Goal: Task Accomplishment & Management: Use online tool/utility

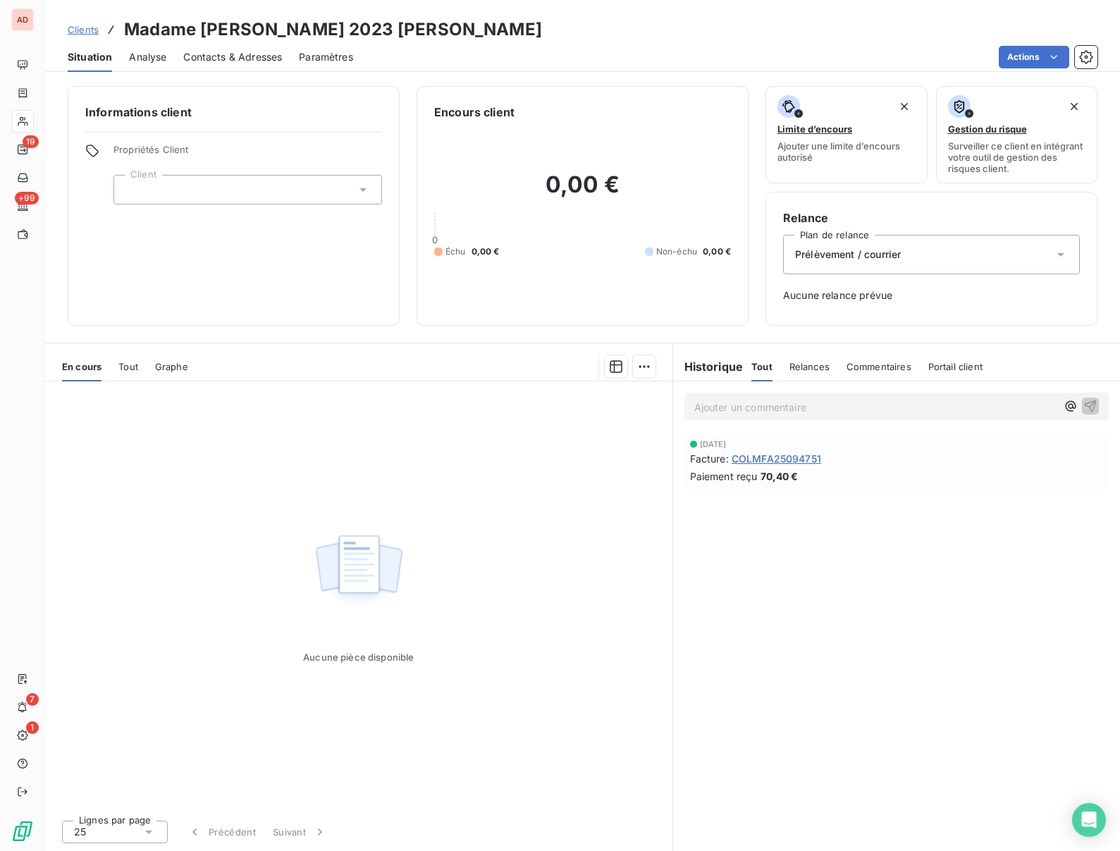
click at [870, 267] on div "Prélèvement / courrier" at bounding box center [931, 254] width 297 height 39
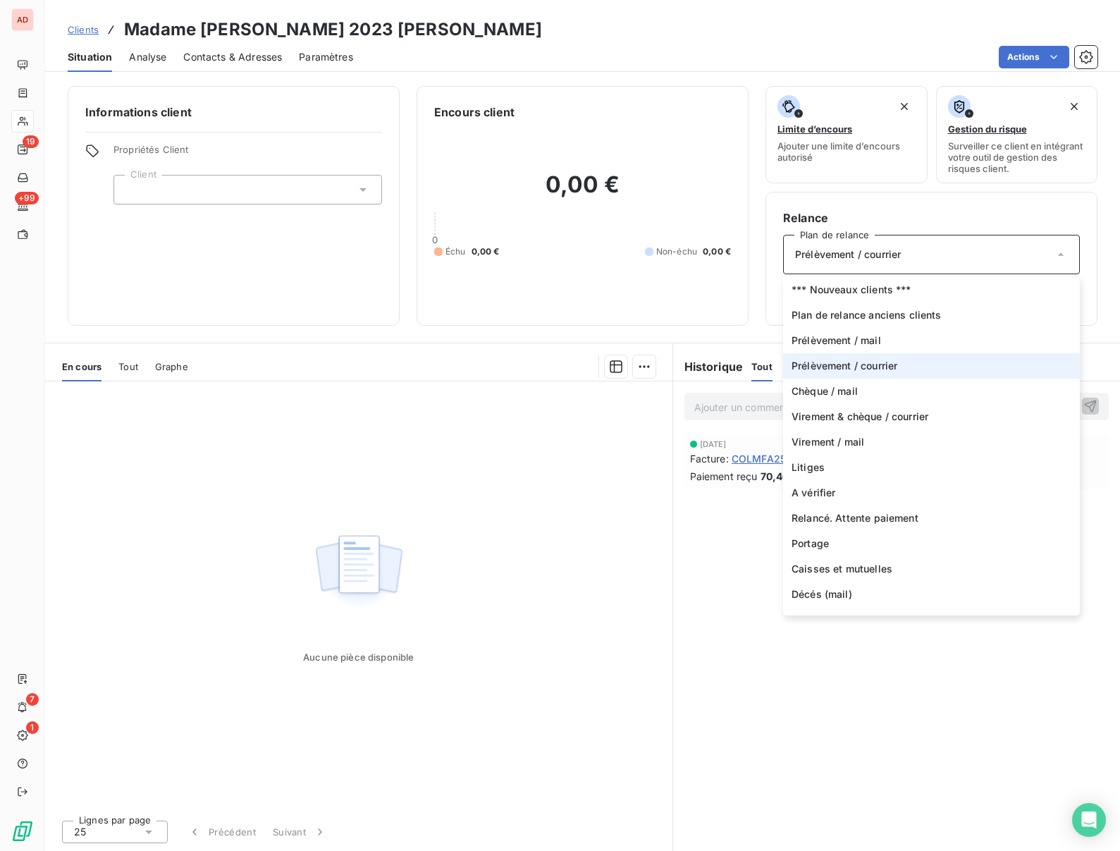
click at [813, 362] on span "Prélèvement / courrier" at bounding box center [845, 366] width 106 height 14
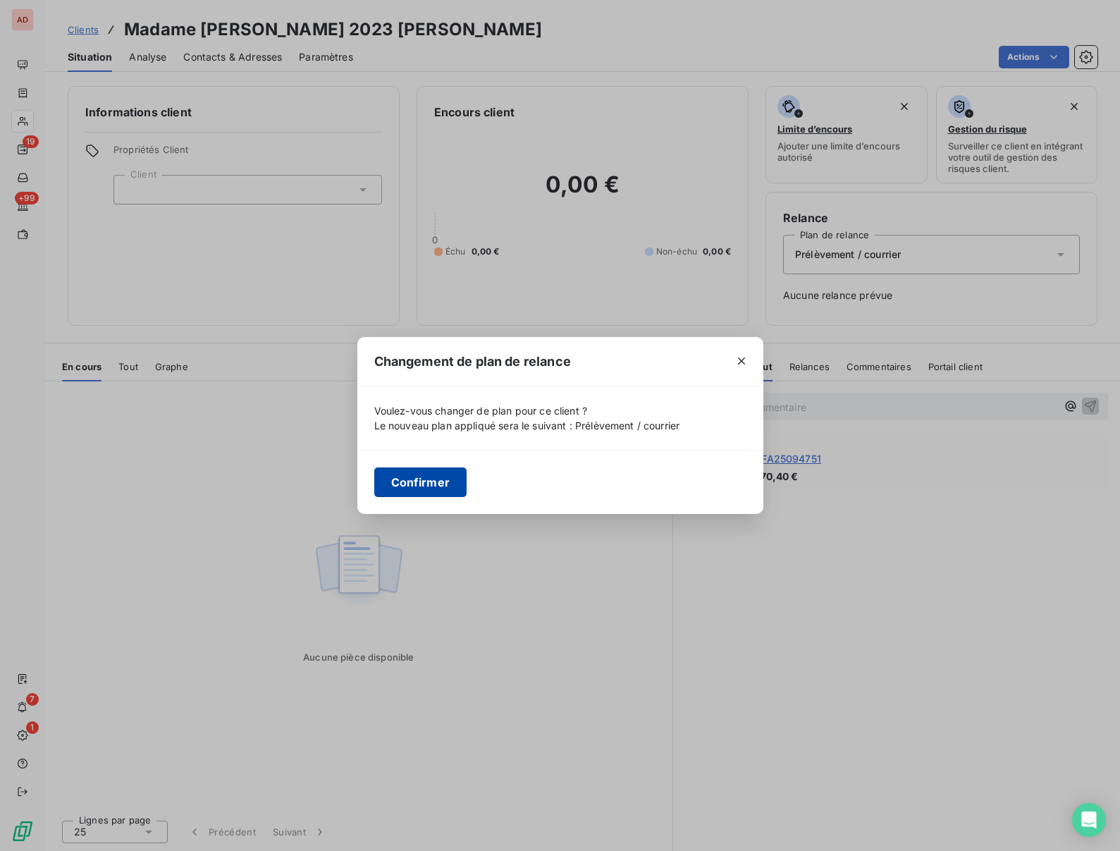
click at [401, 486] on button "Confirmer" at bounding box center [420, 482] width 93 height 30
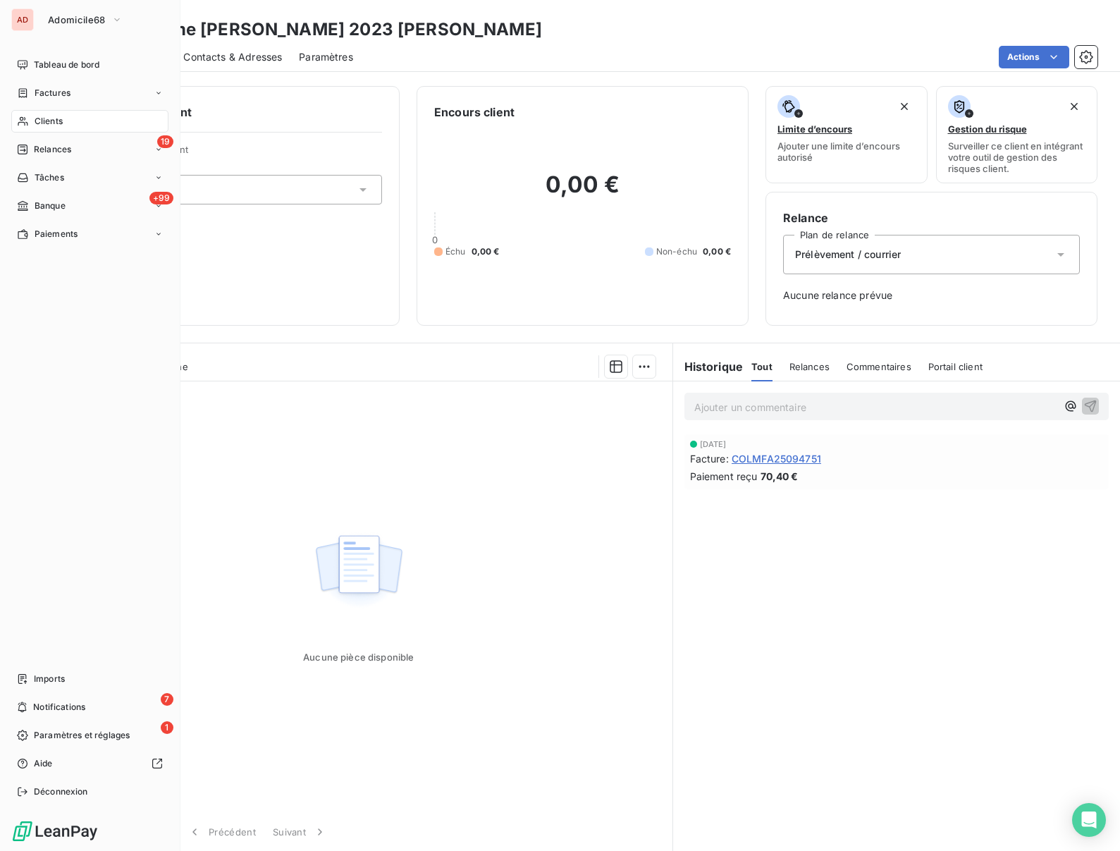
click at [59, 121] on span "Clients" at bounding box center [49, 121] width 28 height 13
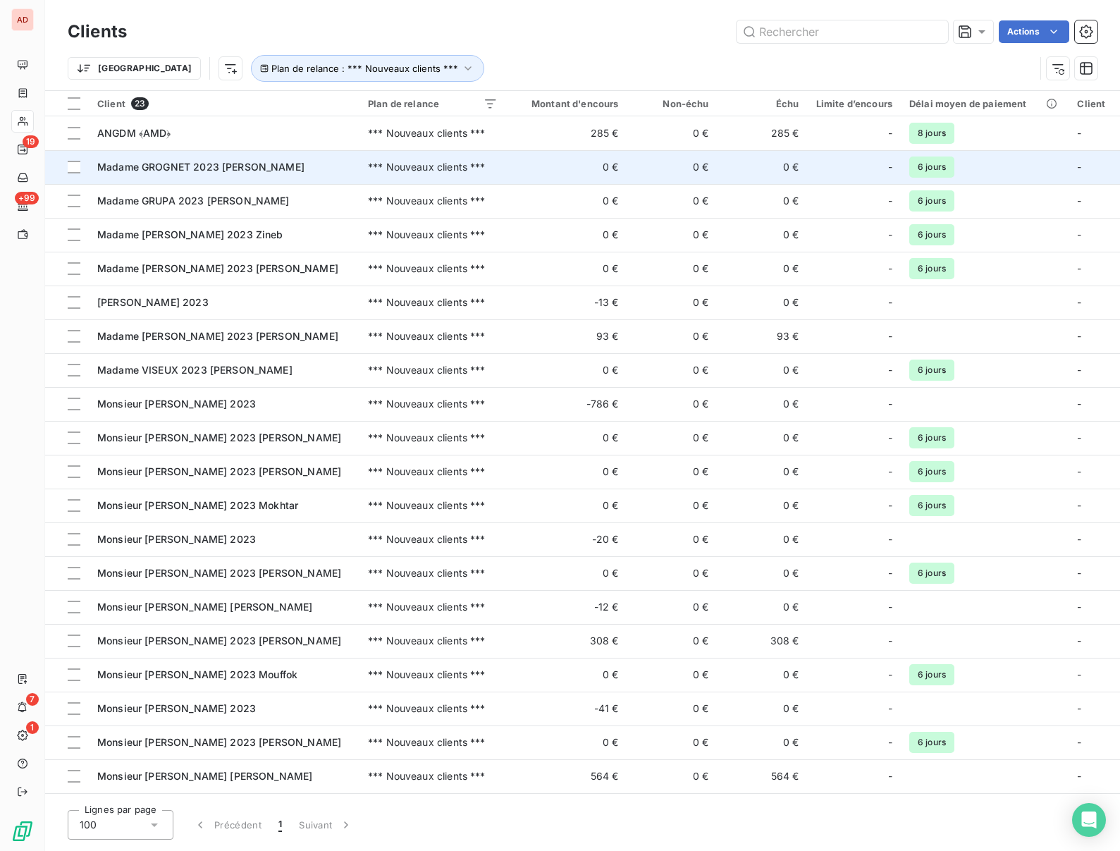
click at [178, 166] on span "Madame GROGNET 2023 Michèle" at bounding box center [200, 167] width 207 height 12
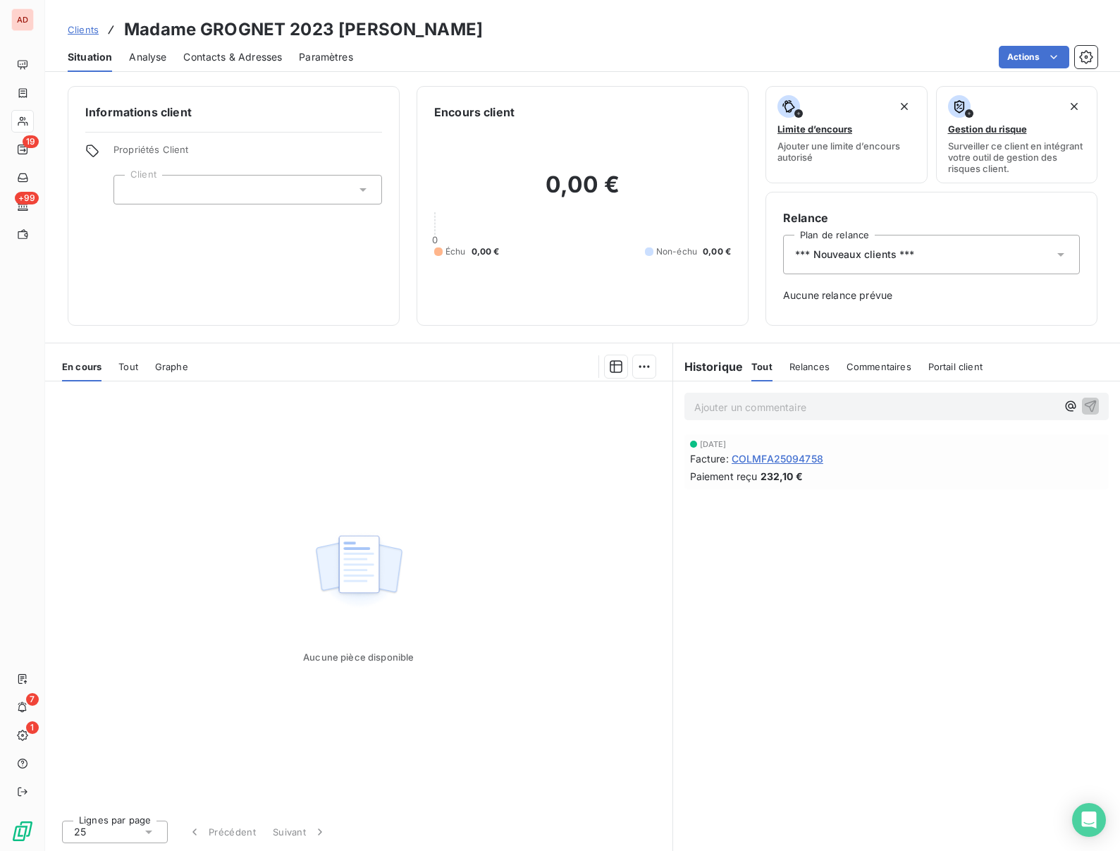
click at [227, 21] on h3 "Madame GROGNET 2023 Michèle" at bounding box center [303, 29] width 359 height 25
copy h3 "GROGNET"
click at [853, 257] on span "*** Nouveaux clients ***" at bounding box center [855, 254] width 120 height 14
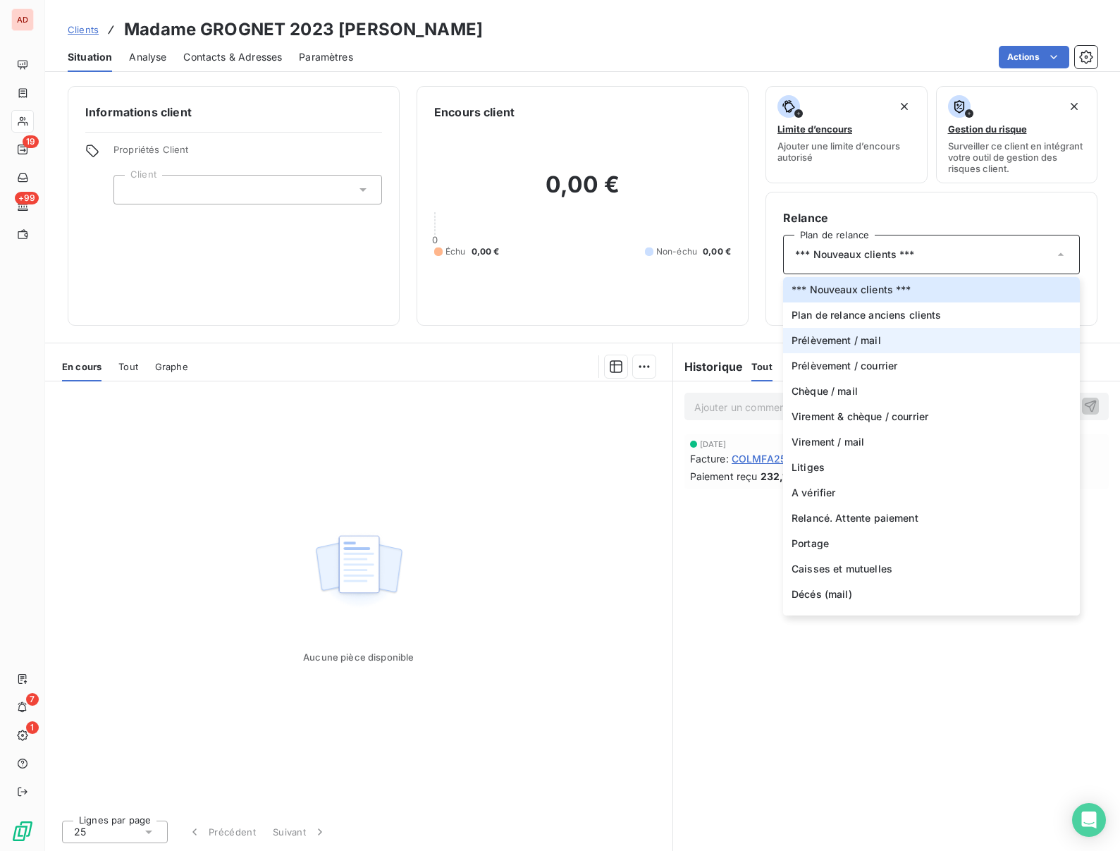
click at [829, 343] on span "Prélèvement / mail" at bounding box center [837, 340] width 90 height 14
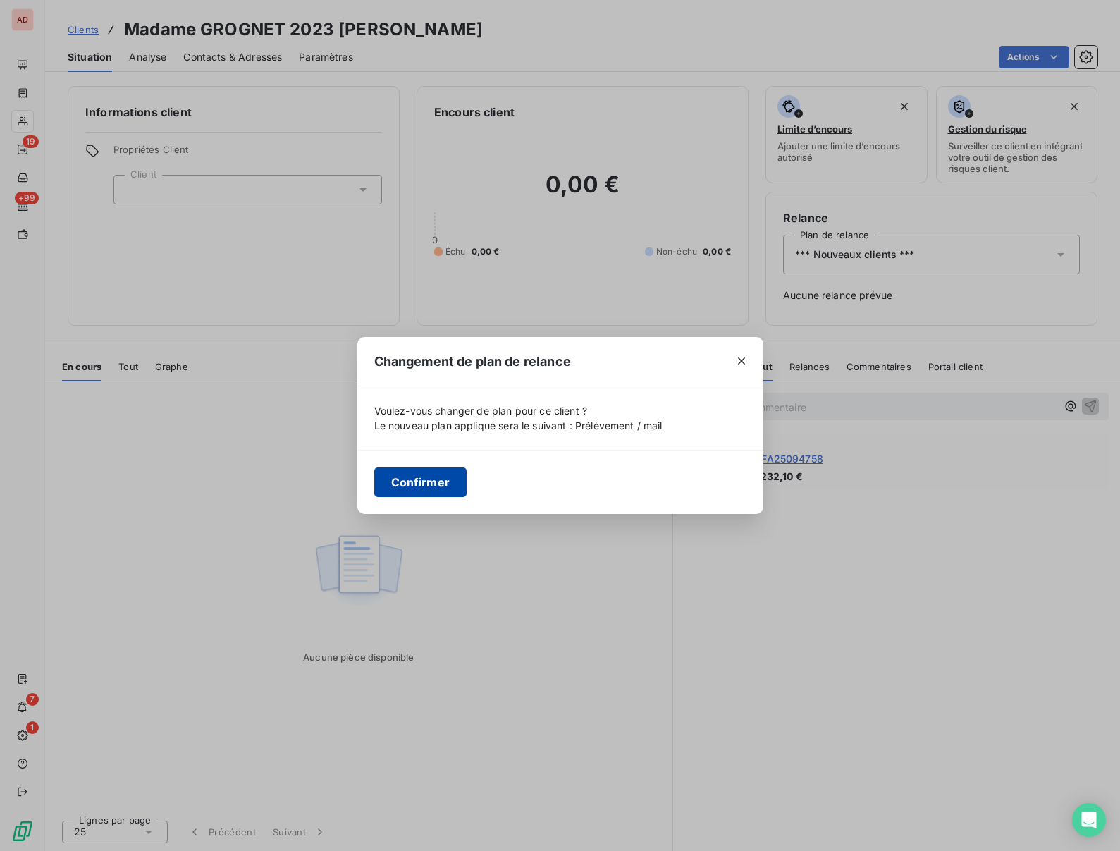
click at [392, 488] on button "Confirmer" at bounding box center [420, 482] width 93 height 30
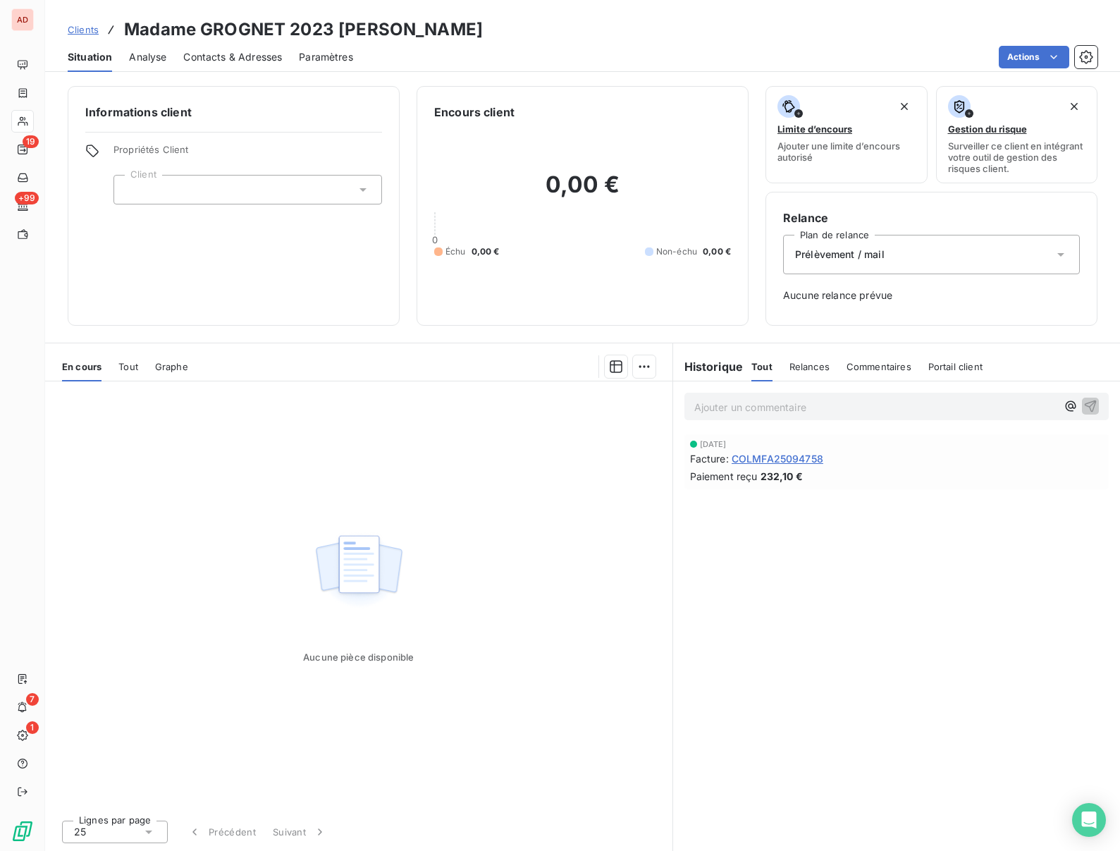
click at [349, 311] on div "Informations client Propriétés Client Client" at bounding box center [234, 206] width 332 height 240
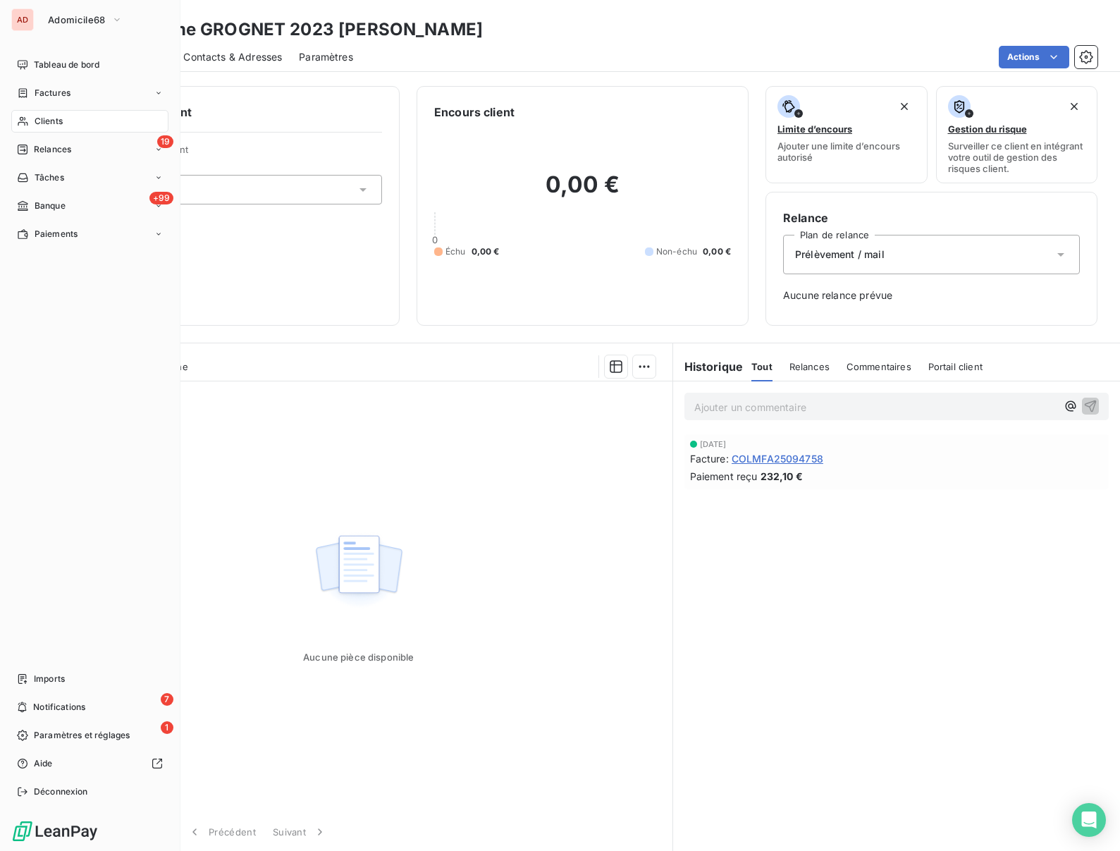
click at [35, 120] on span "Clients" at bounding box center [49, 121] width 28 height 13
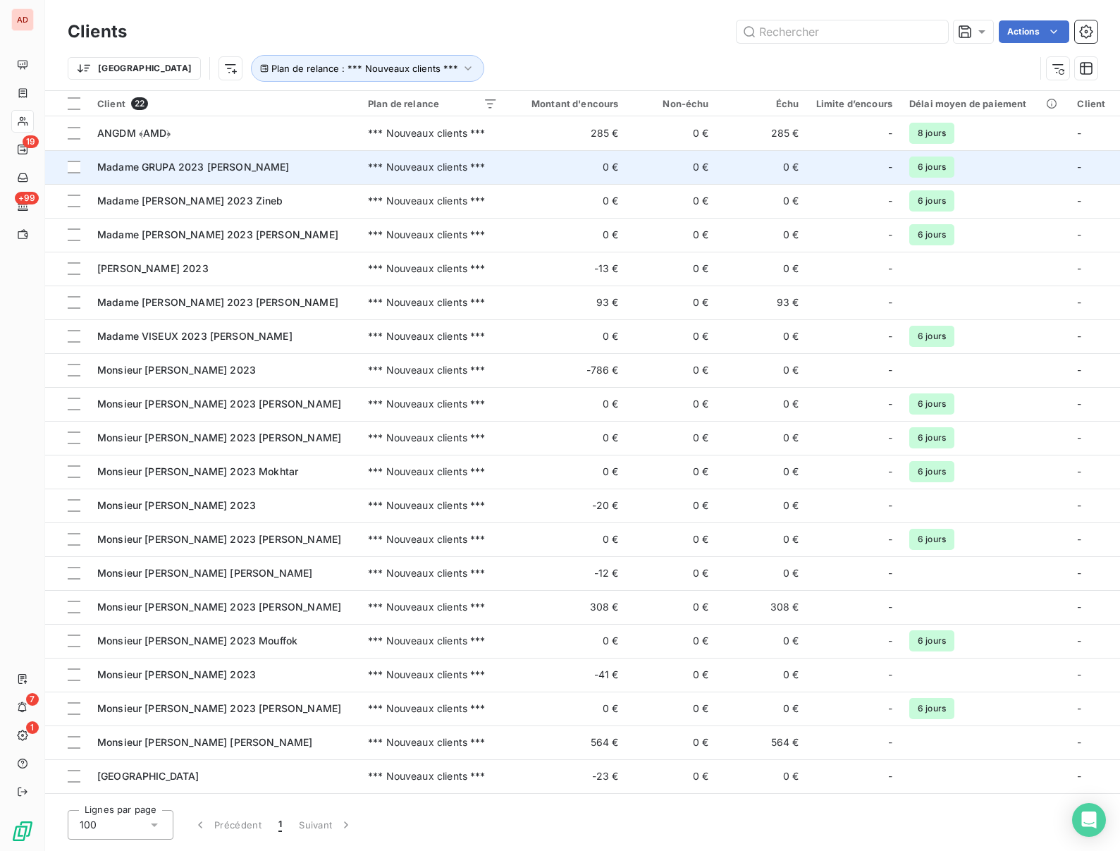
click at [188, 168] on span "Madame GRUPA 2023 Renate" at bounding box center [193, 167] width 192 height 12
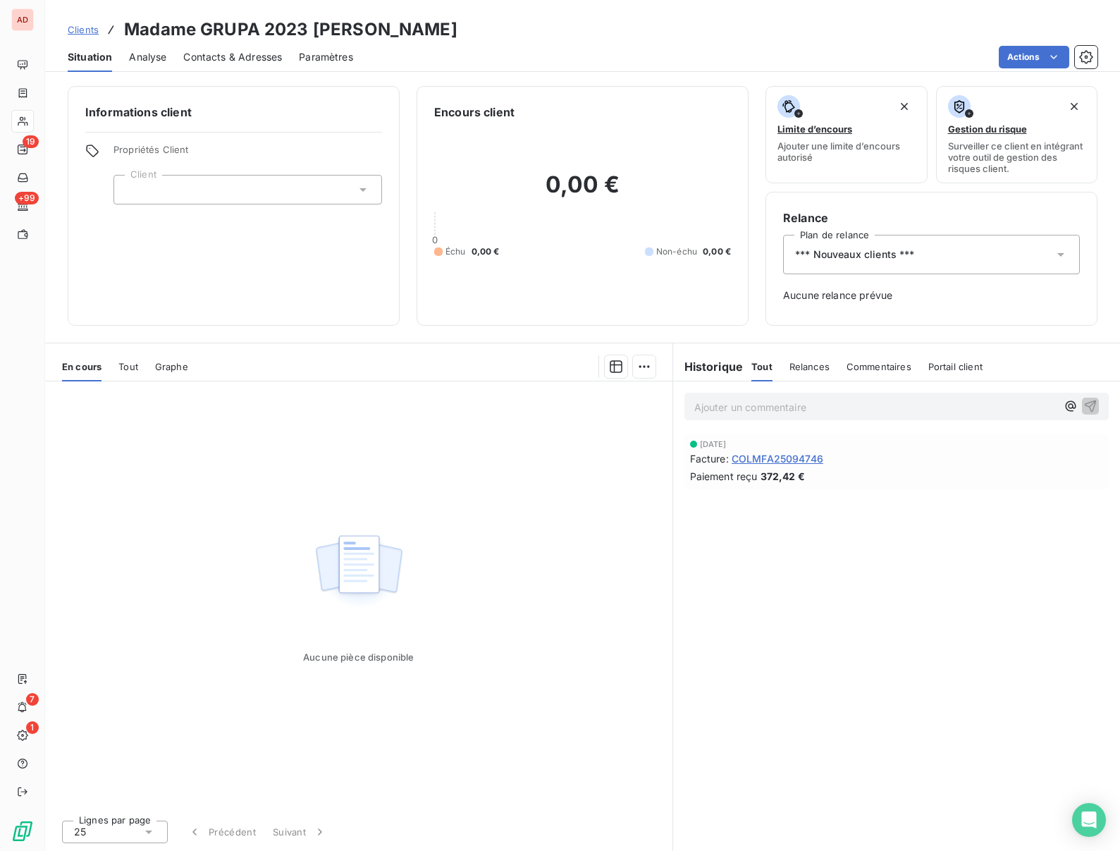
click at [212, 23] on h3 "Madame GRUPA 2023 Renate" at bounding box center [290, 29] width 333 height 25
copy h3 "GRUPA"
click at [842, 254] on span "*** Nouveaux clients ***" at bounding box center [855, 254] width 120 height 14
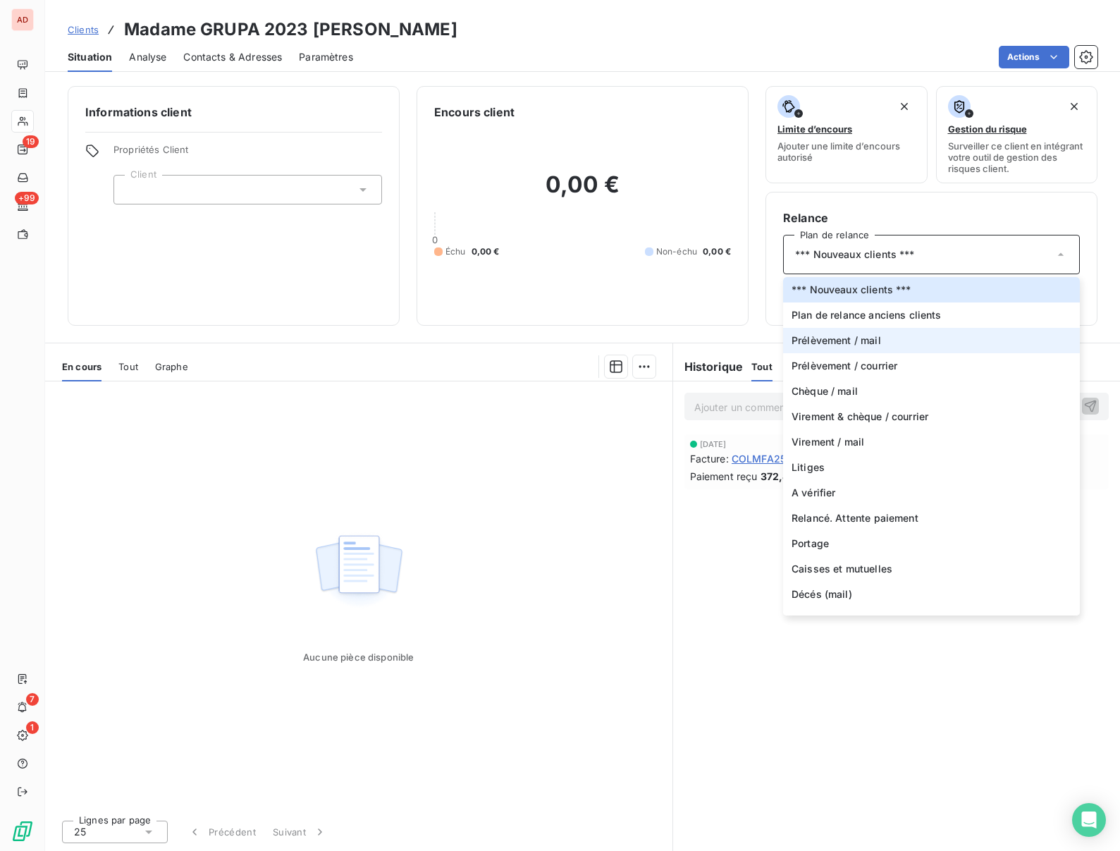
click at [825, 336] on span "Prélèvement / mail" at bounding box center [837, 340] width 90 height 14
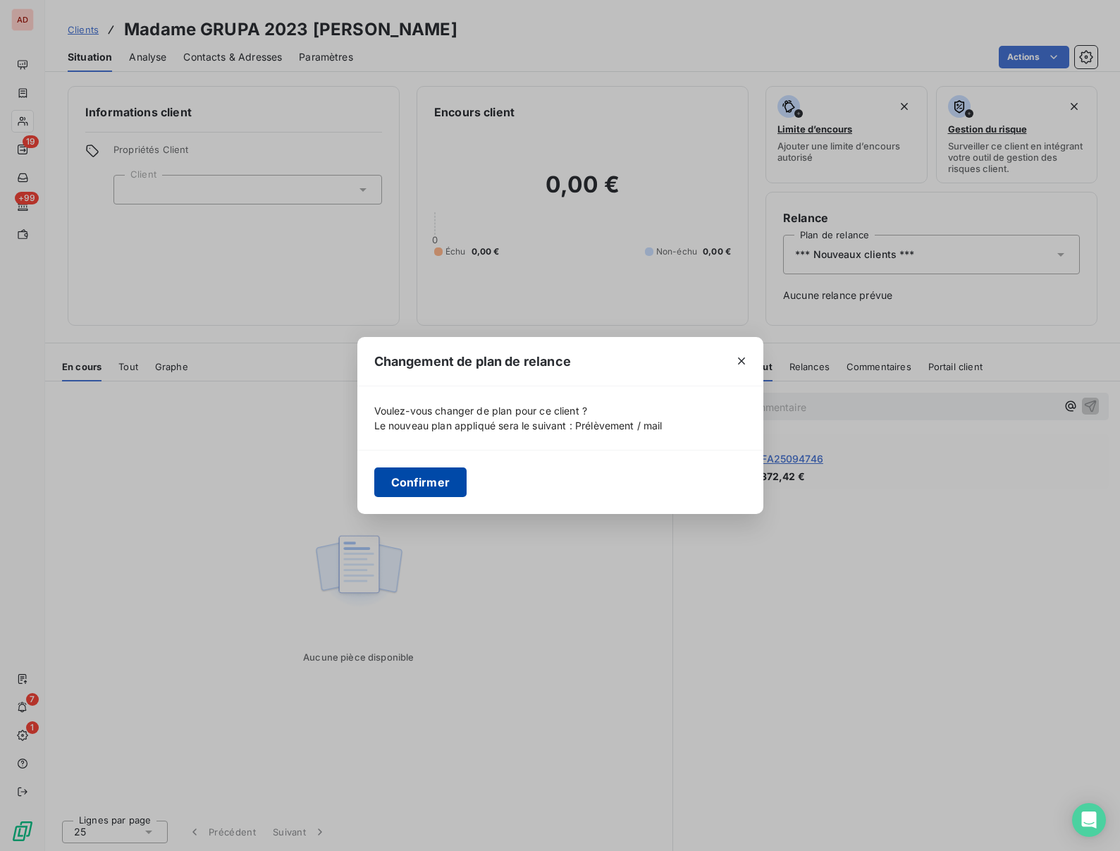
click at [407, 479] on button "Confirmer" at bounding box center [420, 482] width 93 height 30
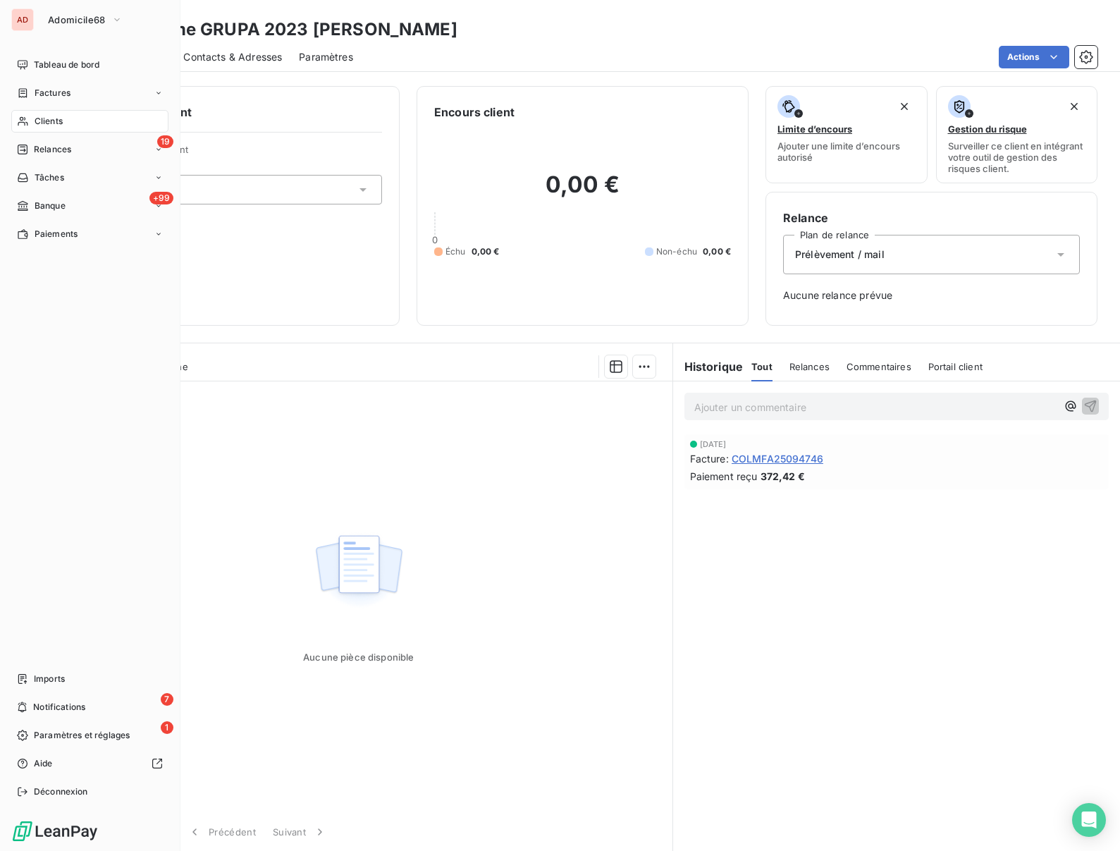
click at [42, 125] on span "Clients" at bounding box center [49, 121] width 28 height 13
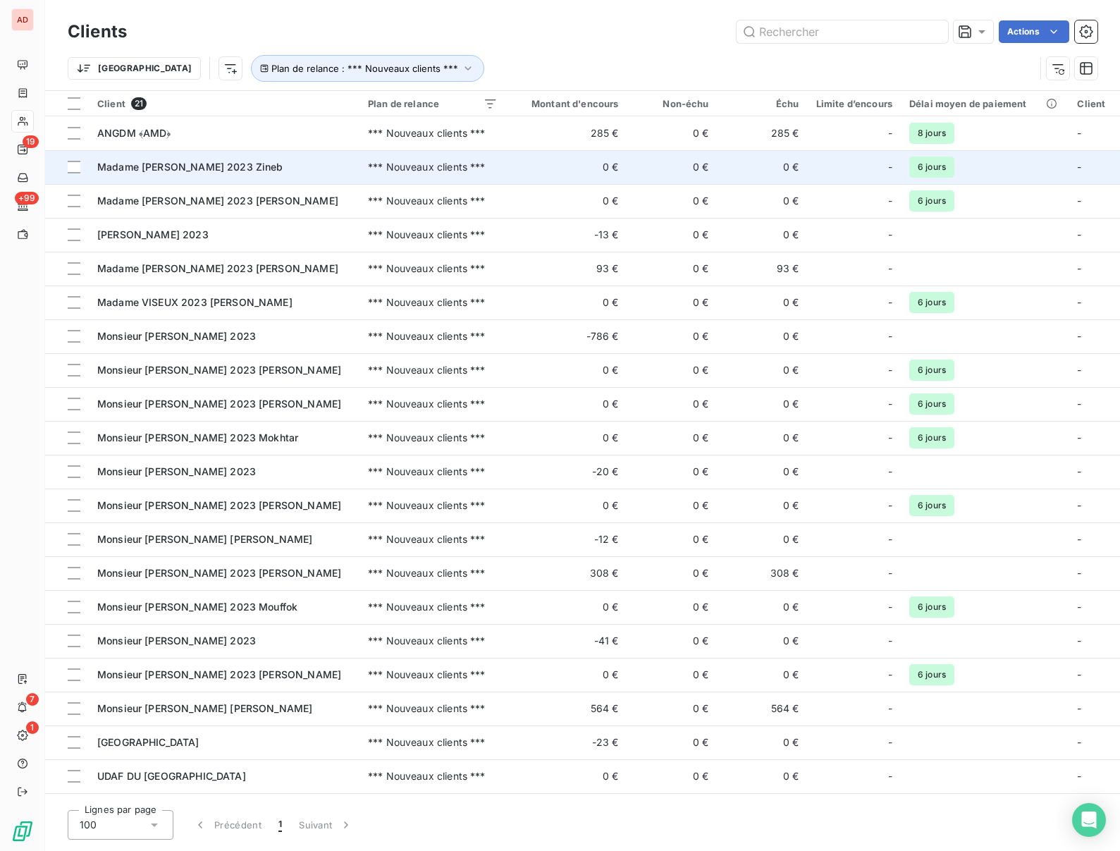
click at [199, 163] on span "Madame MAAMERI 2023 Zineb" at bounding box center [190, 167] width 186 height 12
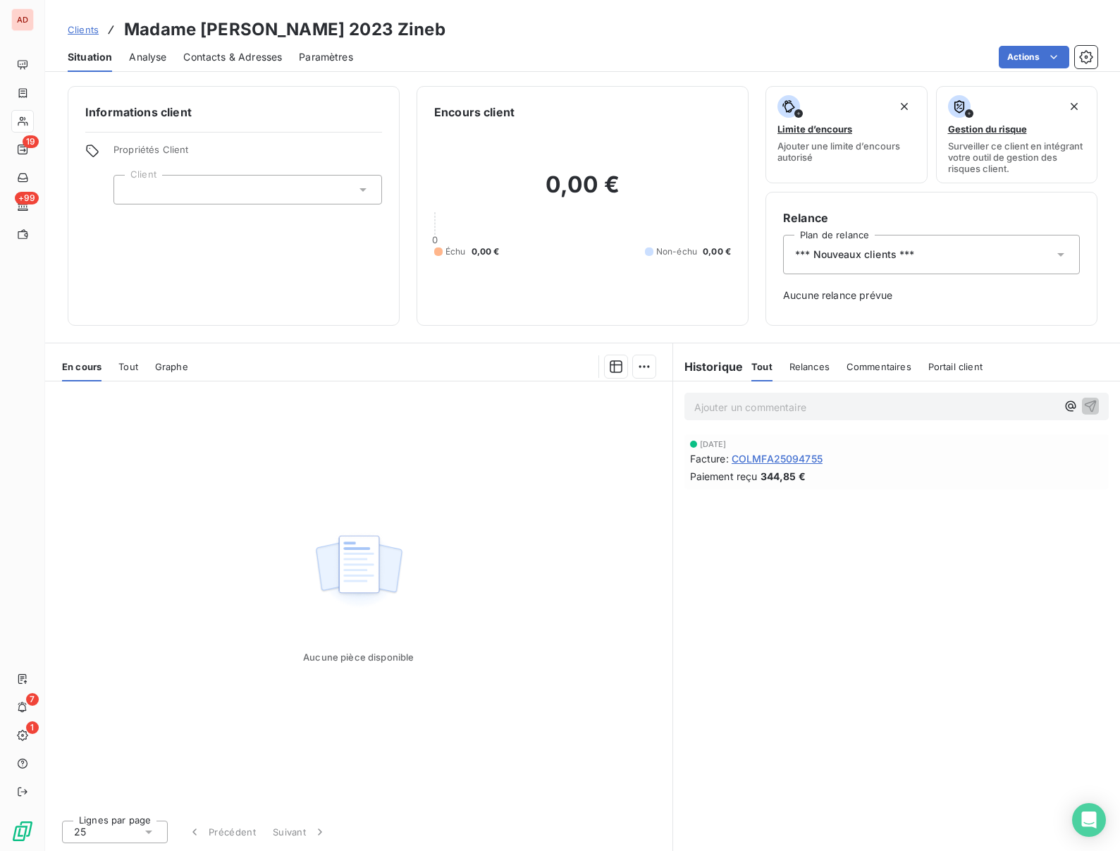
click at [219, 31] on h3 "Madame MAAMERI 2023 Zineb" at bounding box center [284, 29] width 321 height 25
copy h3 "MAAMERI"
click at [857, 258] on span "*** Nouveaux clients ***" at bounding box center [855, 254] width 120 height 14
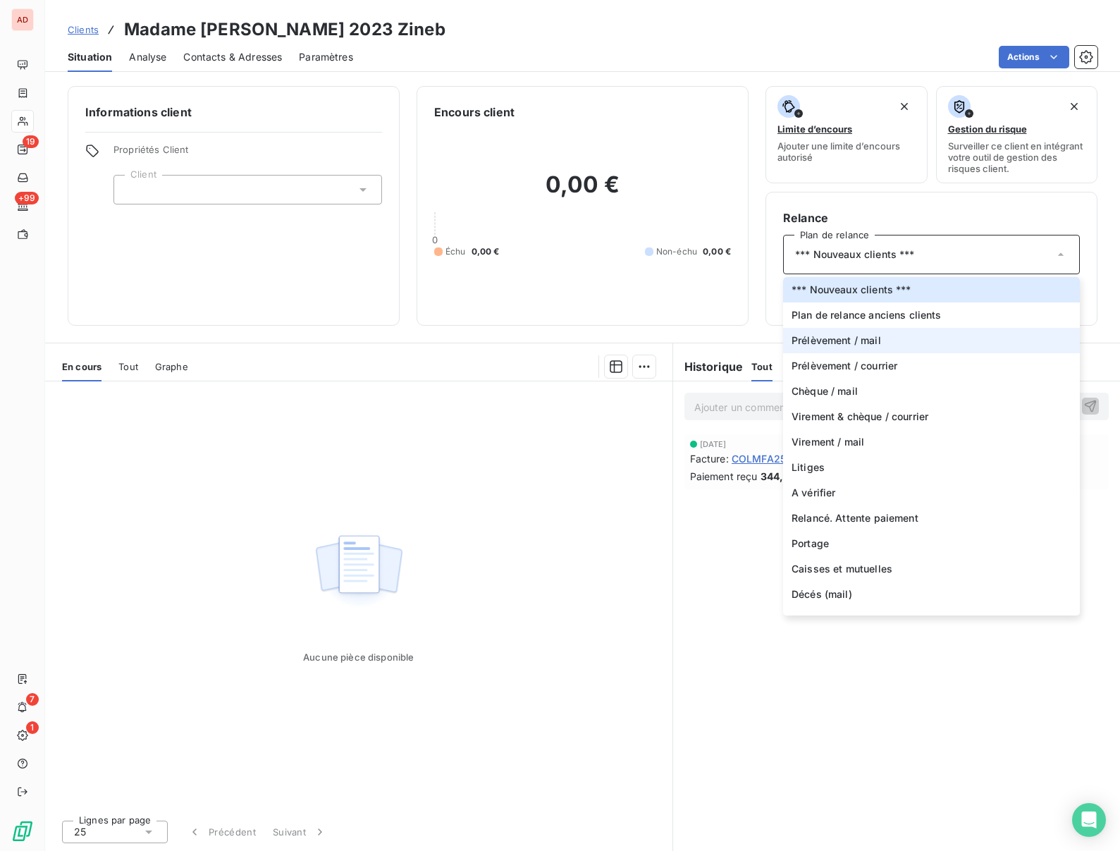
click at [827, 335] on span "Prélèvement / mail" at bounding box center [837, 340] width 90 height 14
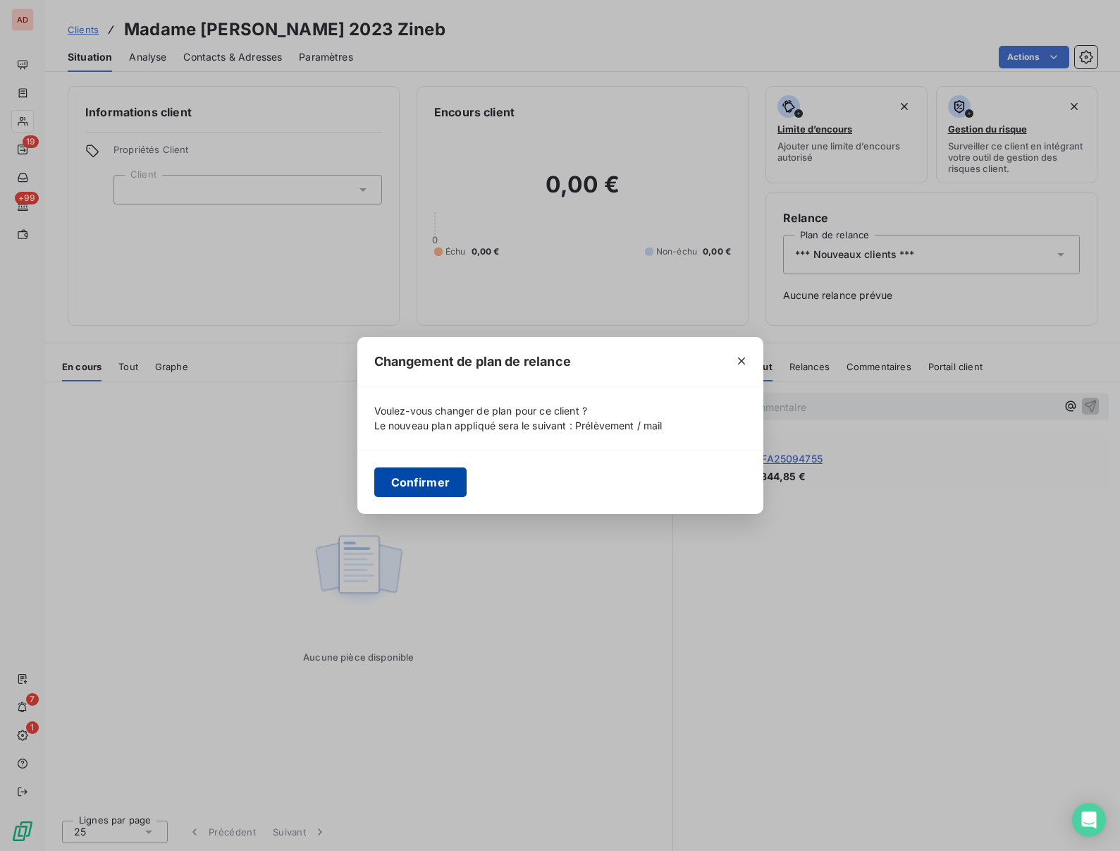
click at [425, 474] on button "Confirmer" at bounding box center [420, 482] width 93 height 30
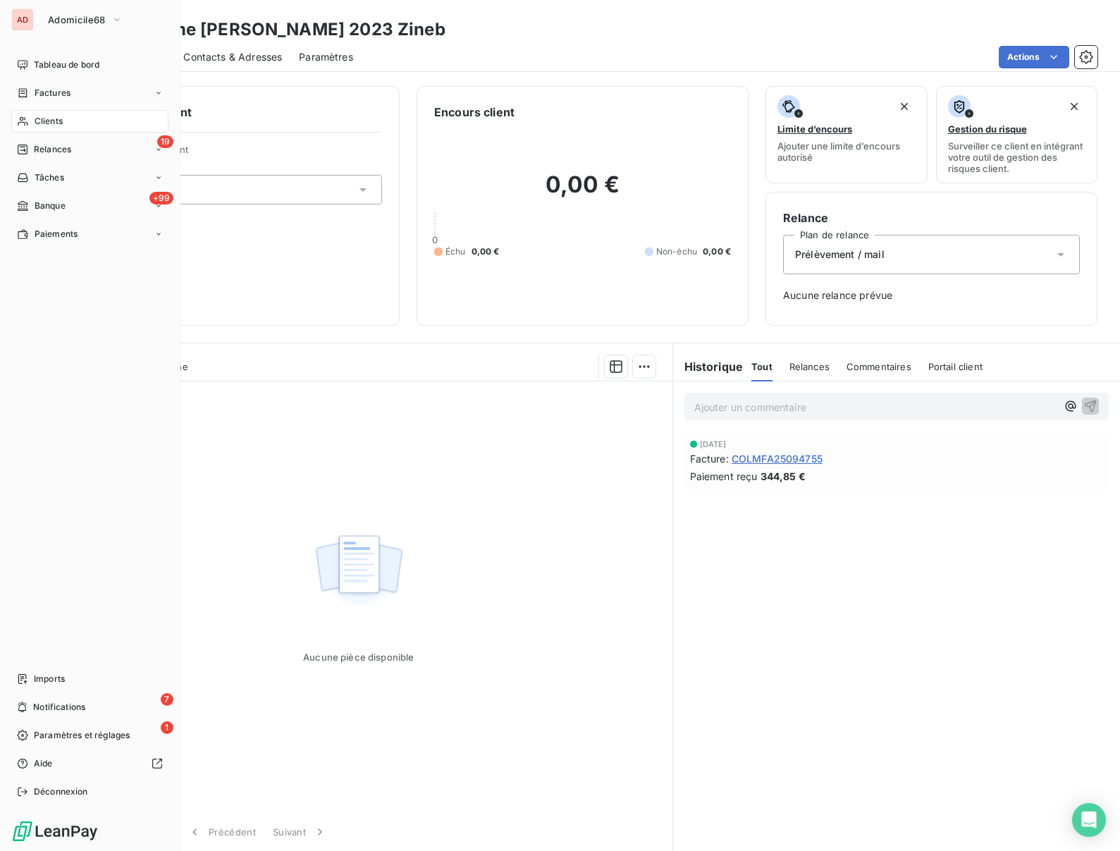
click at [30, 121] on div "Clients" at bounding box center [89, 121] width 157 height 23
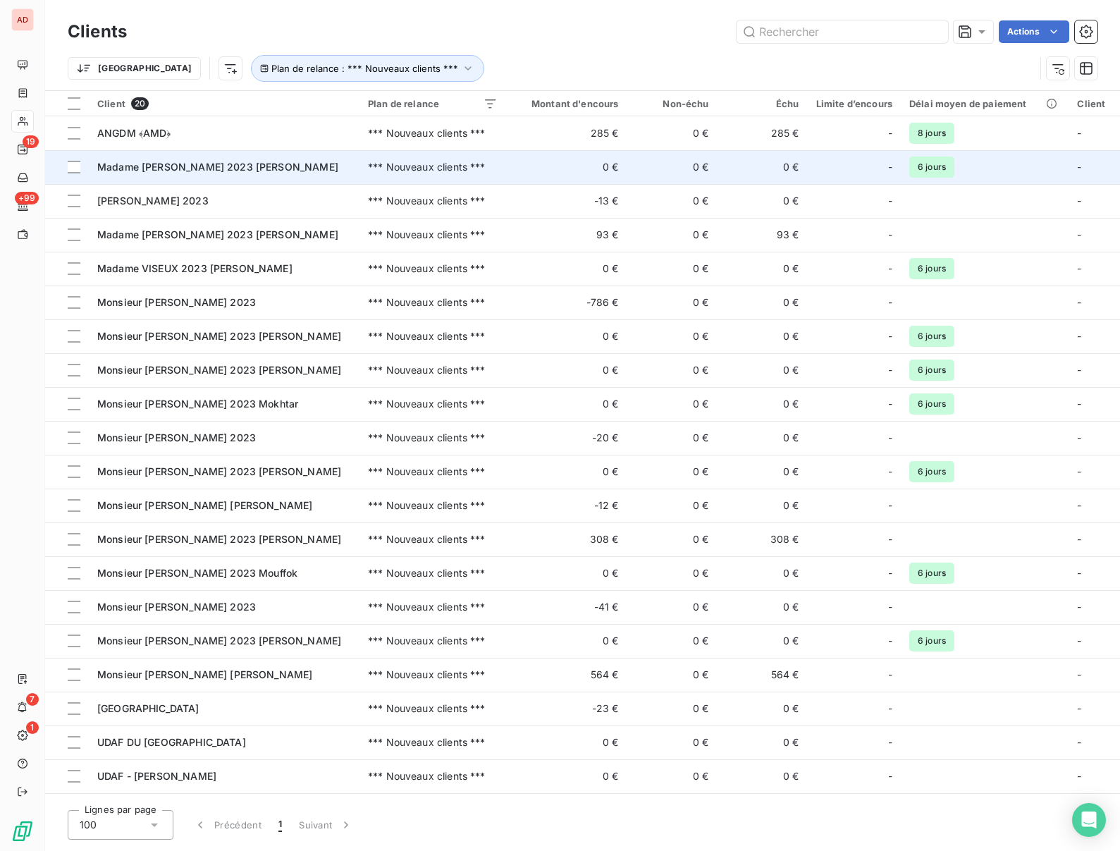
click at [169, 172] on span "Madame ROTH 2023 Gabrielle" at bounding box center [217, 167] width 241 height 12
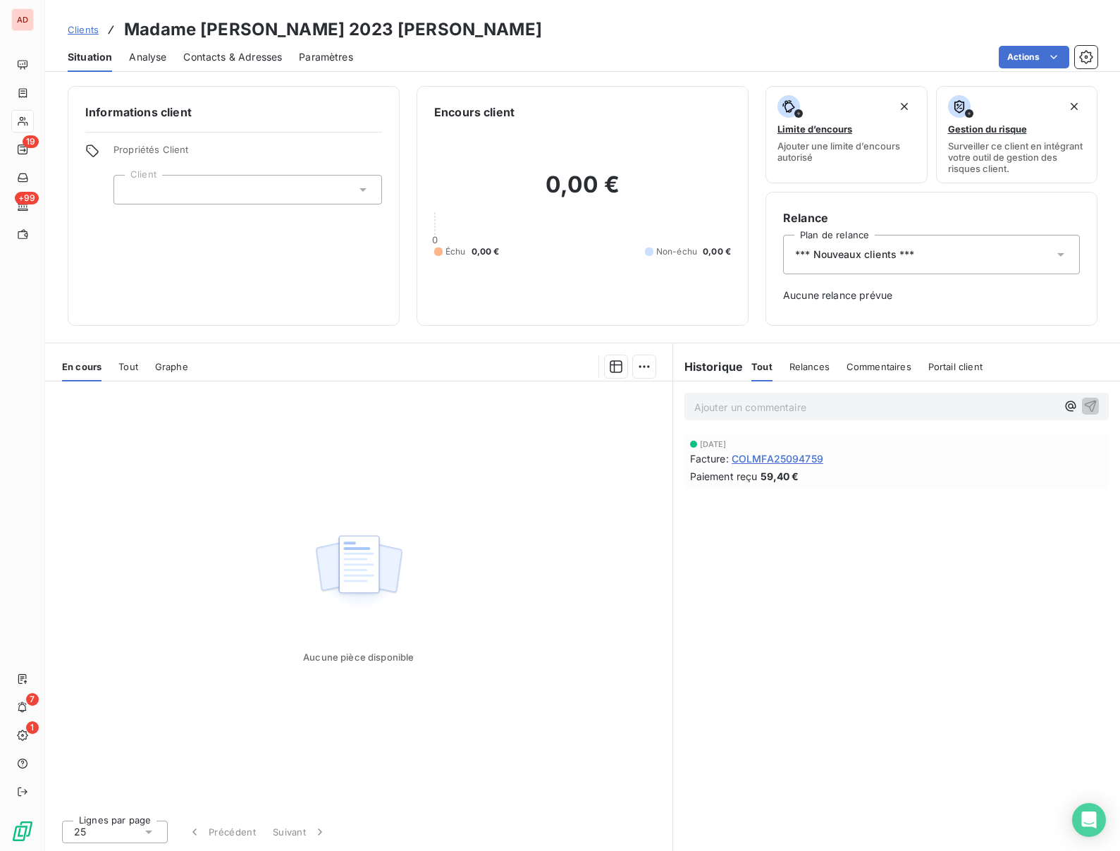
click at [216, 23] on h3 "Madame ROTH 2023 Gabrielle" at bounding box center [333, 29] width 418 height 25
copy h3 "ROTH"
click at [856, 256] on span "*** Nouveaux clients ***" at bounding box center [855, 254] width 120 height 14
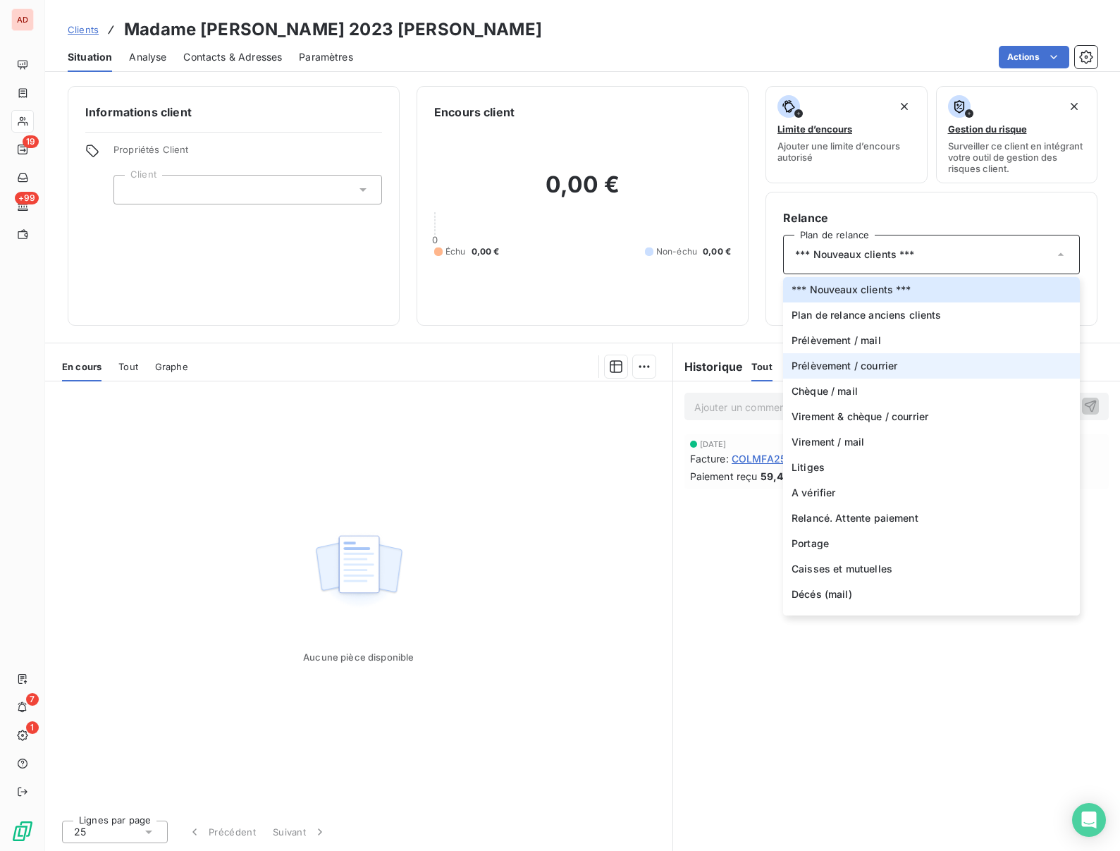
click at [833, 361] on span "Prélèvement / courrier" at bounding box center [845, 366] width 106 height 14
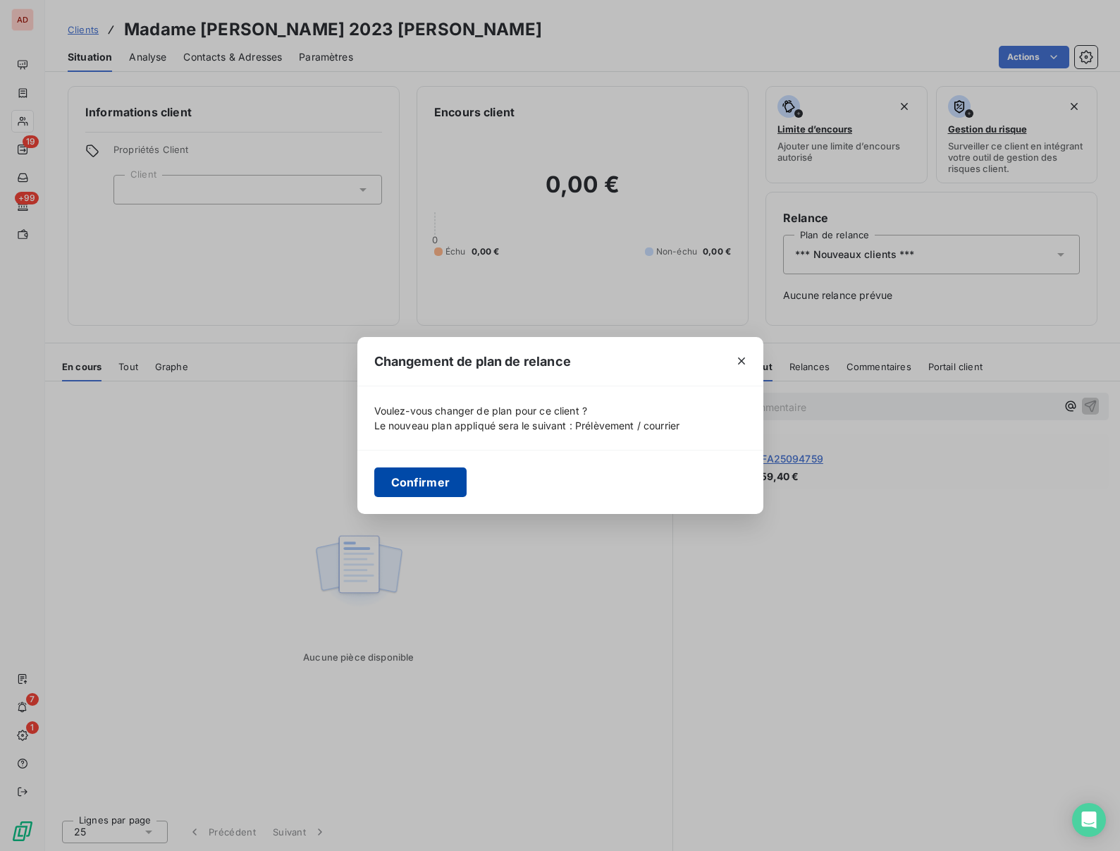
click at [397, 481] on button "Confirmer" at bounding box center [420, 482] width 93 height 30
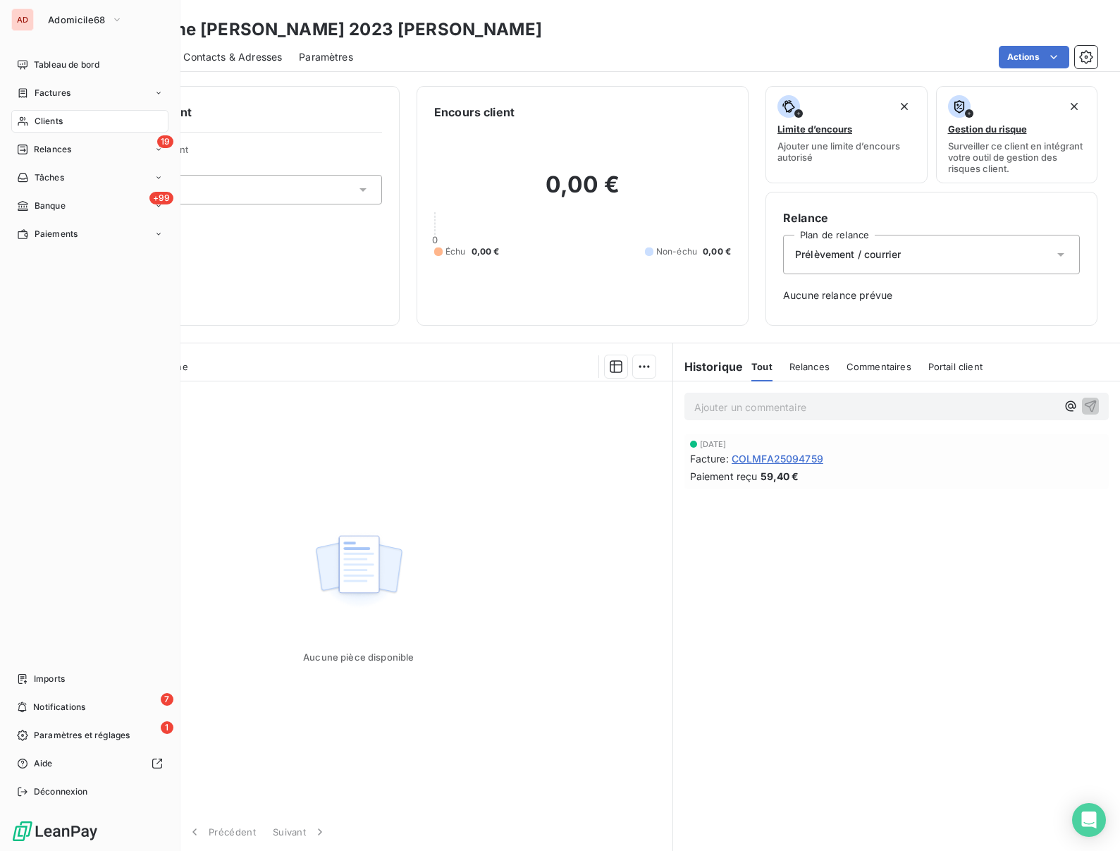
click at [38, 118] on span "Clients" at bounding box center [49, 121] width 28 height 13
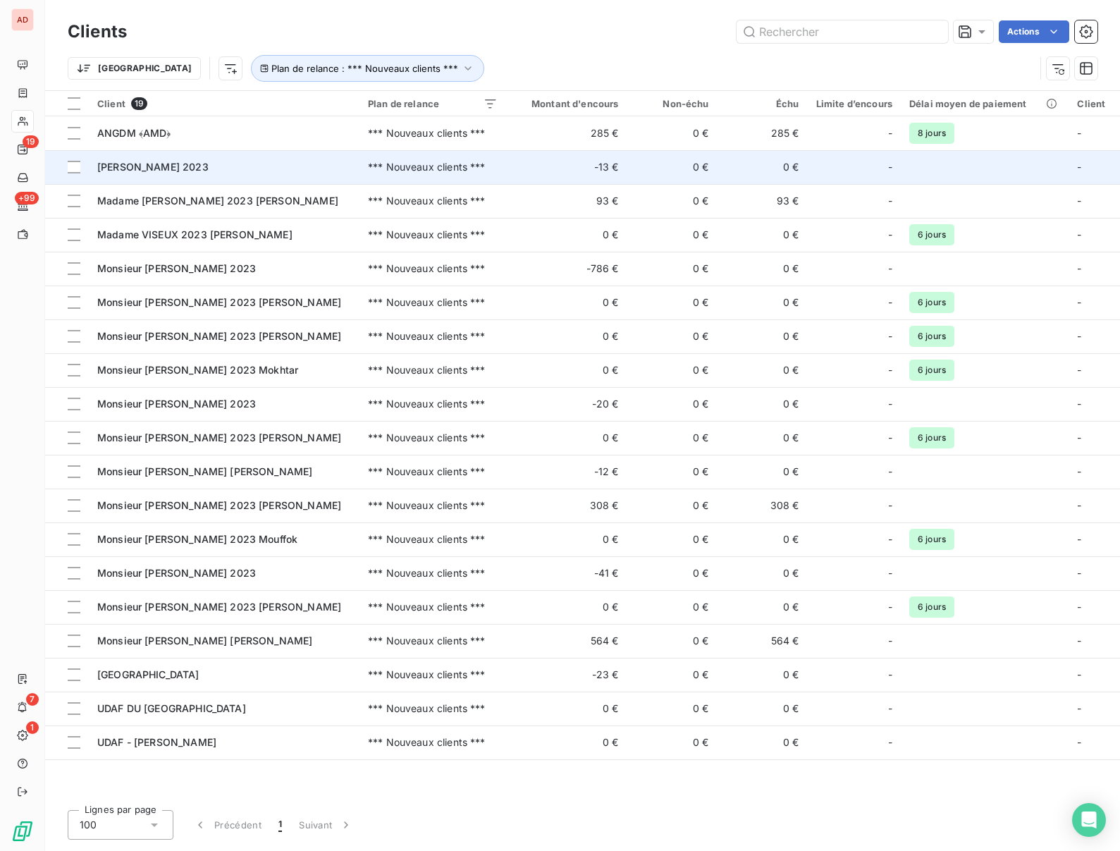
click at [186, 157] on td "Madame SCHAERLINGER 2023" at bounding box center [224, 167] width 271 height 34
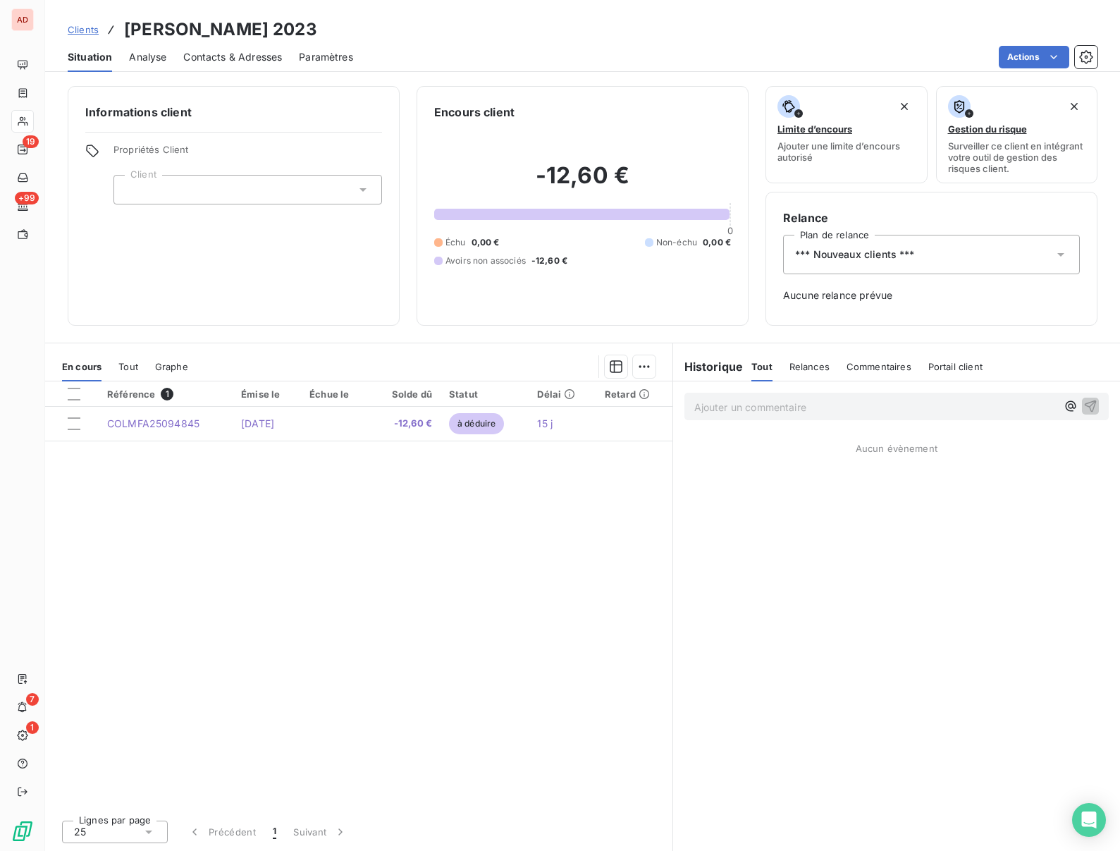
click at [228, 34] on h3 "Madame SCHAERLINGER 2023" at bounding box center [220, 29] width 193 height 25
copy h3 "SCHAERLINGER"
click at [1036, 54] on html "AD 19 +99 7 1 Clients Madame SCHAERLINGER 2023 Situation Analyse Contacts & Adr…" at bounding box center [560, 425] width 1120 height 851
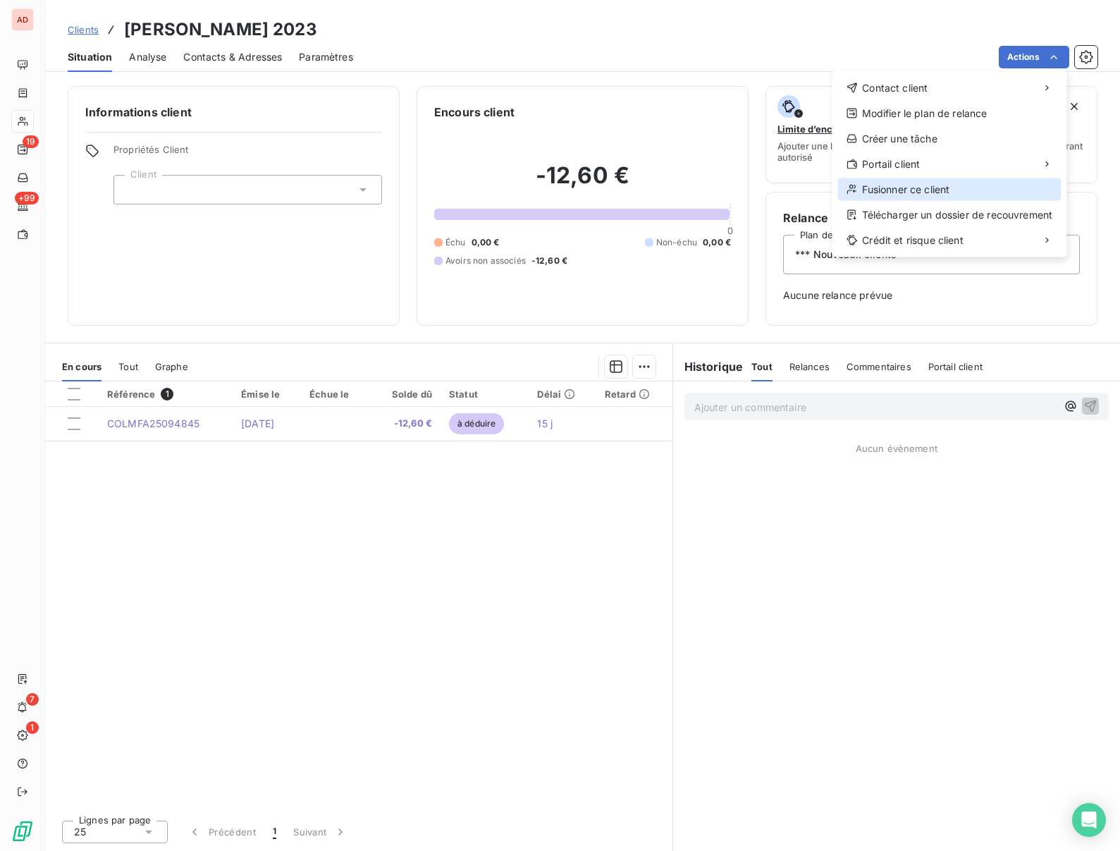
click at [912, 183] on div "Fusionner ce client" at bounding box center [949, 189] width 223 height 23
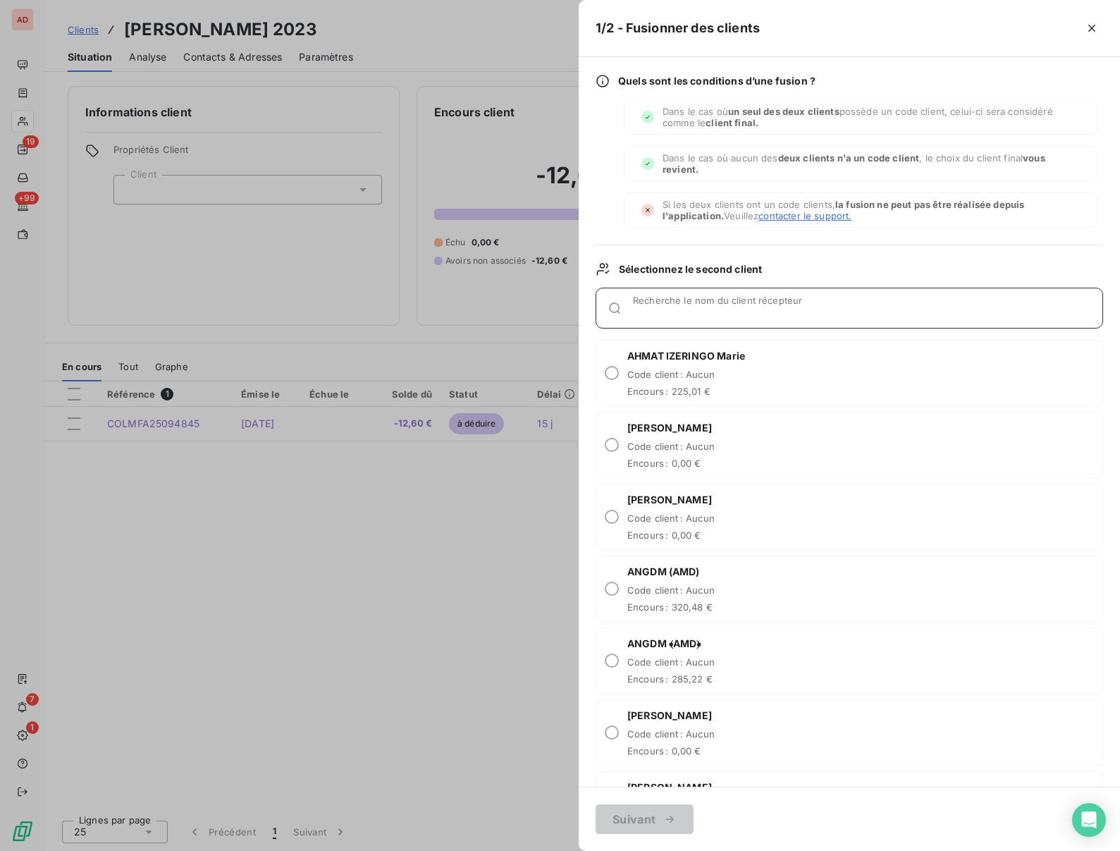
click at [653, 304] on div "Recherche le nom du client récepteur" at bounding box center [867, 308] width 469 height 14
paste input "SCHAERLINGER"
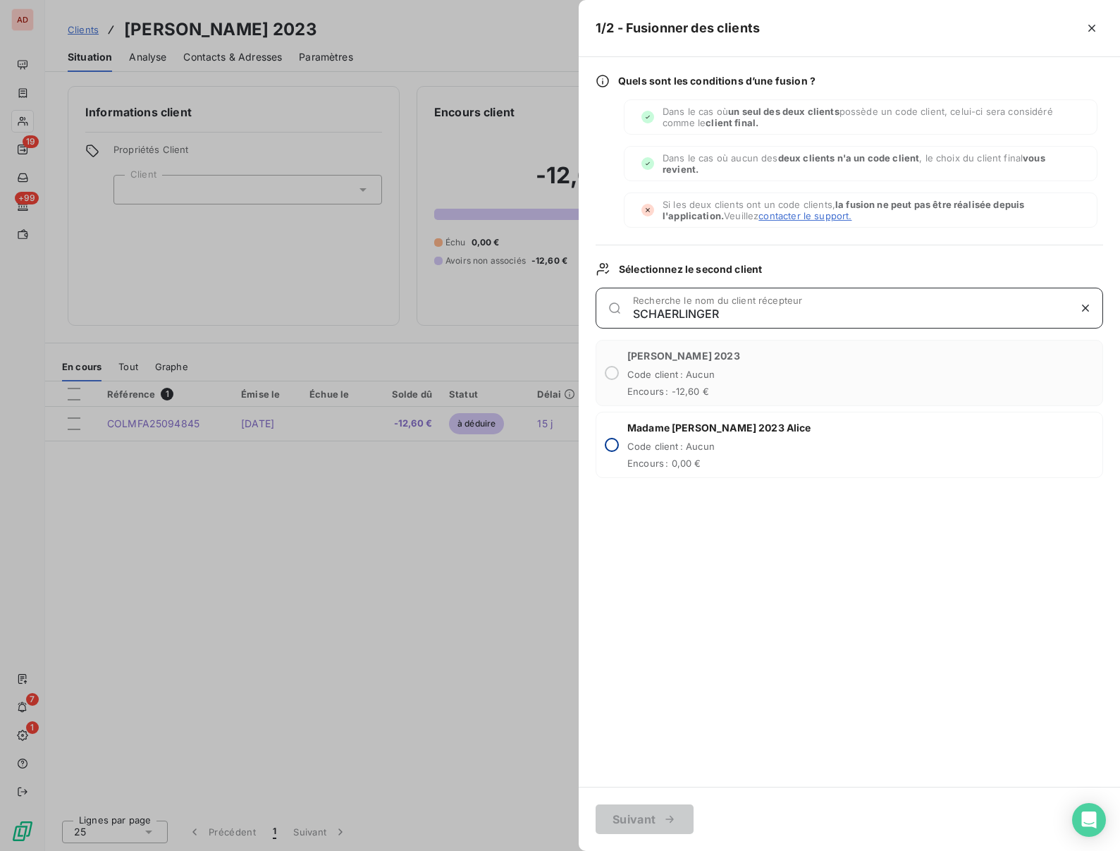
type input "SCHAERLINGER"
click at [613, 443] on input "radio" at bounding box center [612, 445] width 14 height 14
radio input "true"
click at [635, 813] on button "Suivant" at bounding box center [645, 819] width 98 height 30
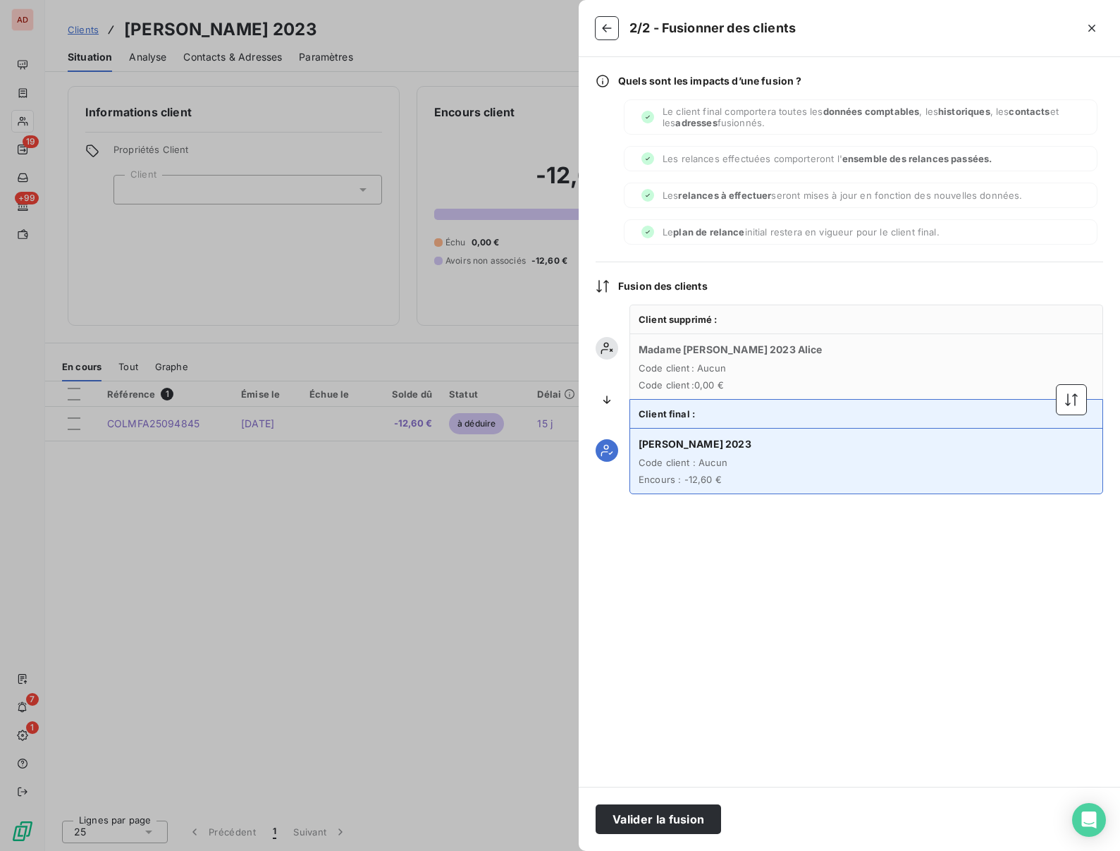
click at [635, 813] on button "Valider la fusion" at bounding box center [658, 819] width 125 height 30
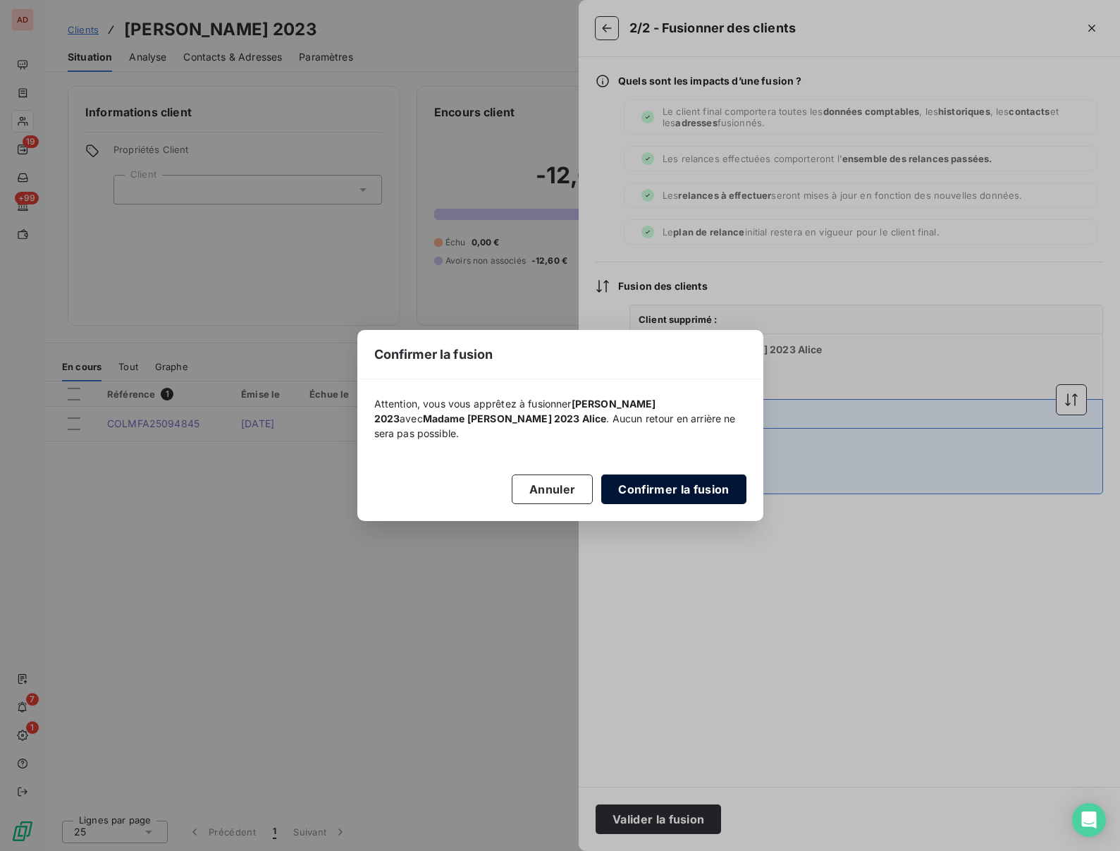
click at [676, 500] on button "Confirmer la fusion" at bounding box center [673, 489] width 145 height 30
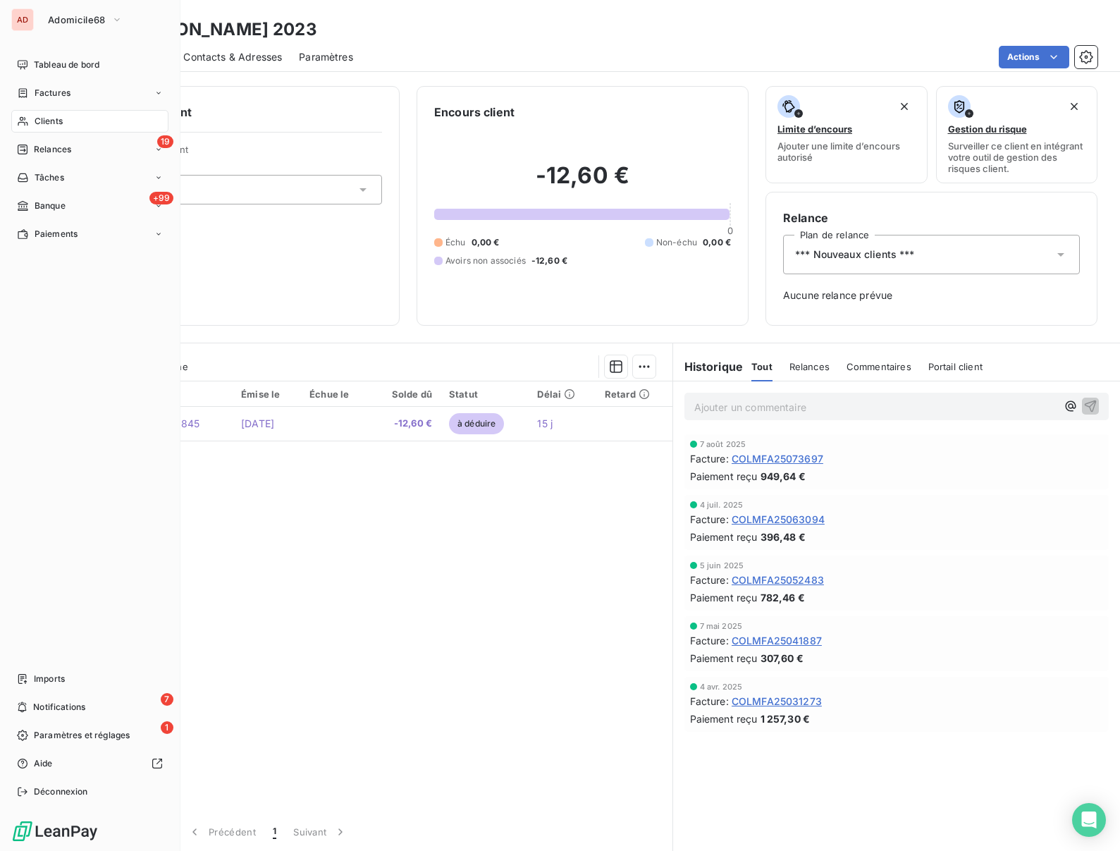
click at [31, 116] on div "Clients" at bounding box center [89, 121] width 157 height 23
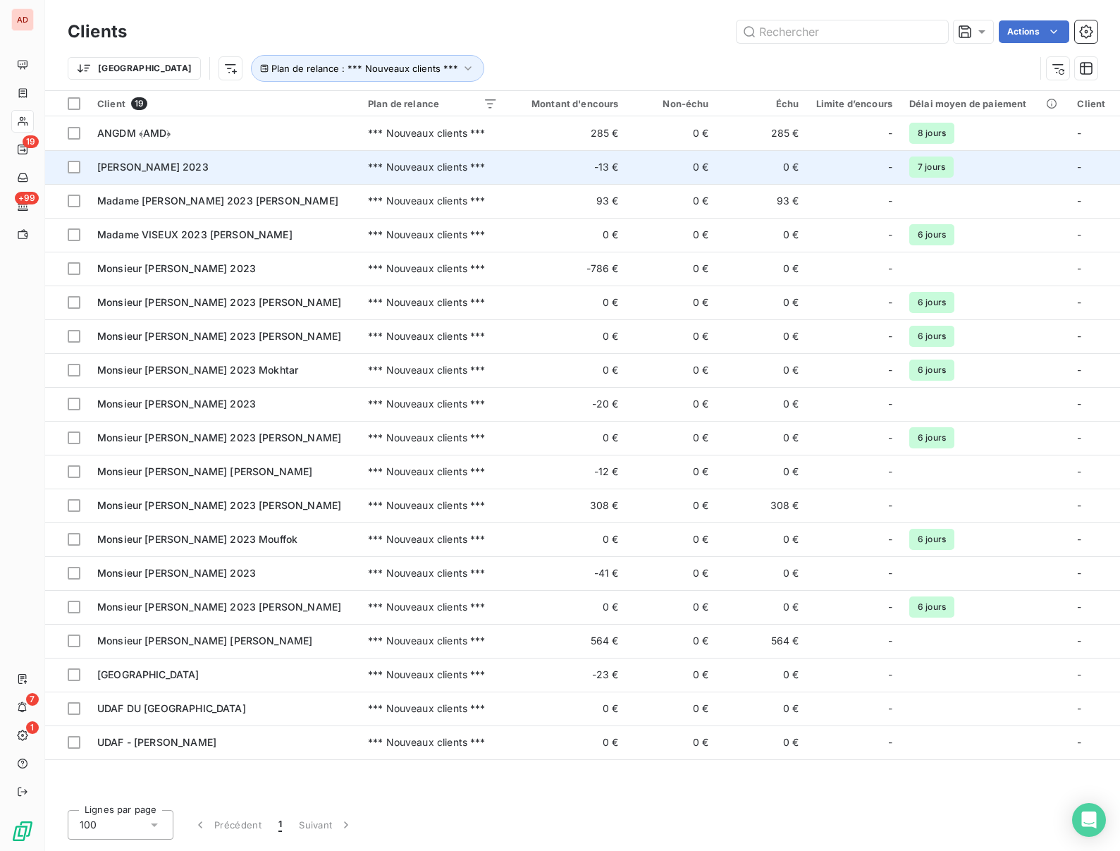
click at [178, 168] on span "Madame SCHAERLINGER 2023" at bounding box center [152, 167] width 111 height 12
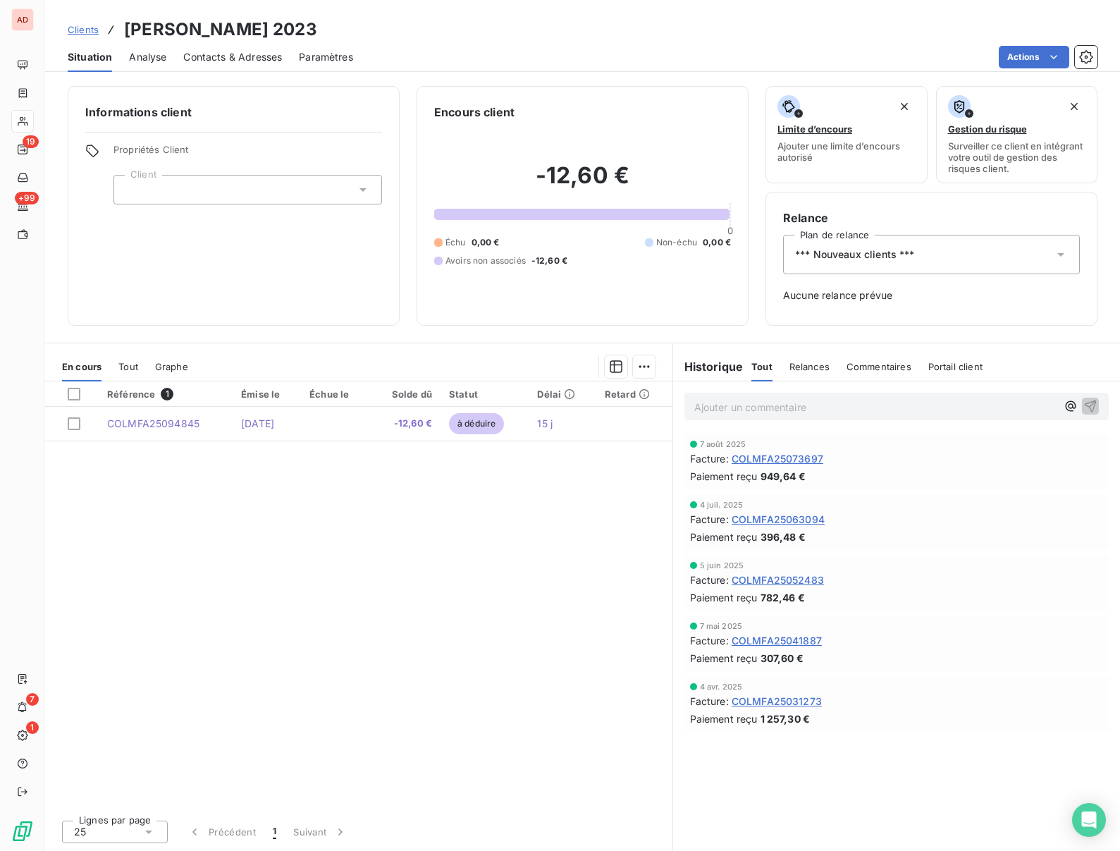
click at [847, 254] on span "*** Nouveaux clients ***" at bounding box center [855, 254] width 120 height 14
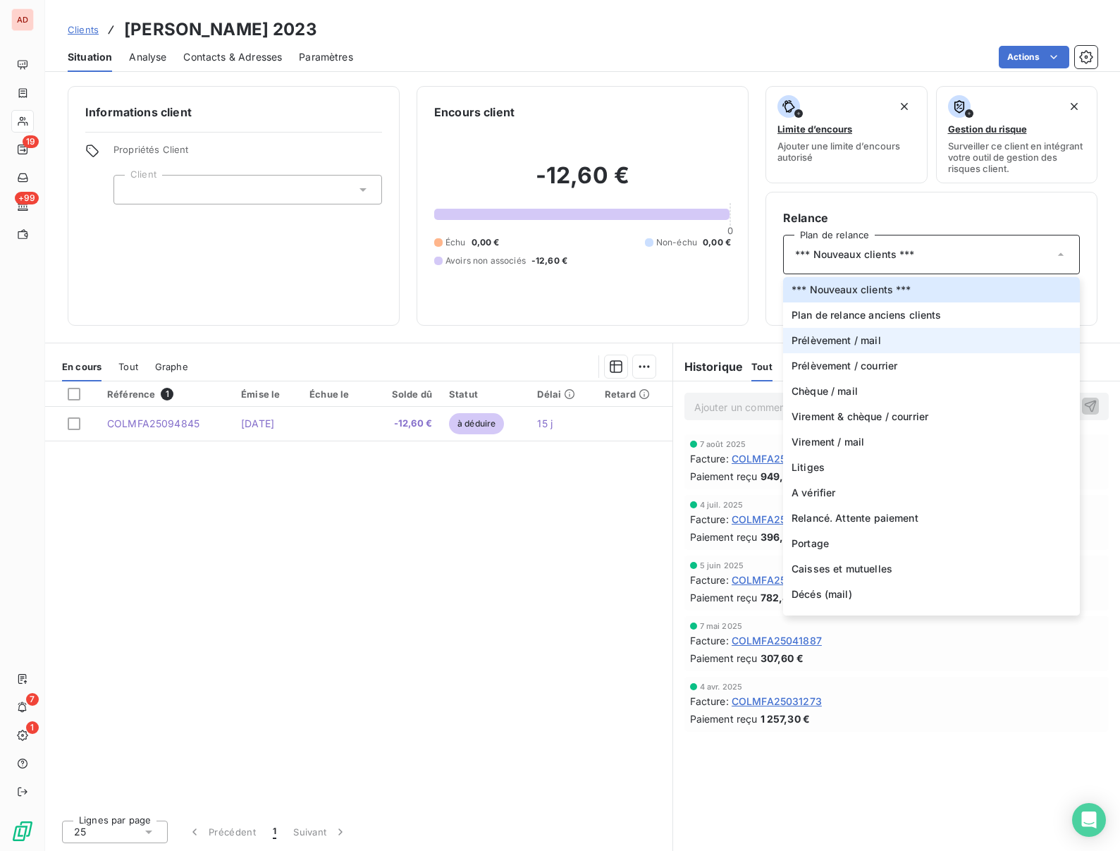
click at [803, 340] on span "Prélèvement / mail" at bounding box center [837, 340] width 90 height 14
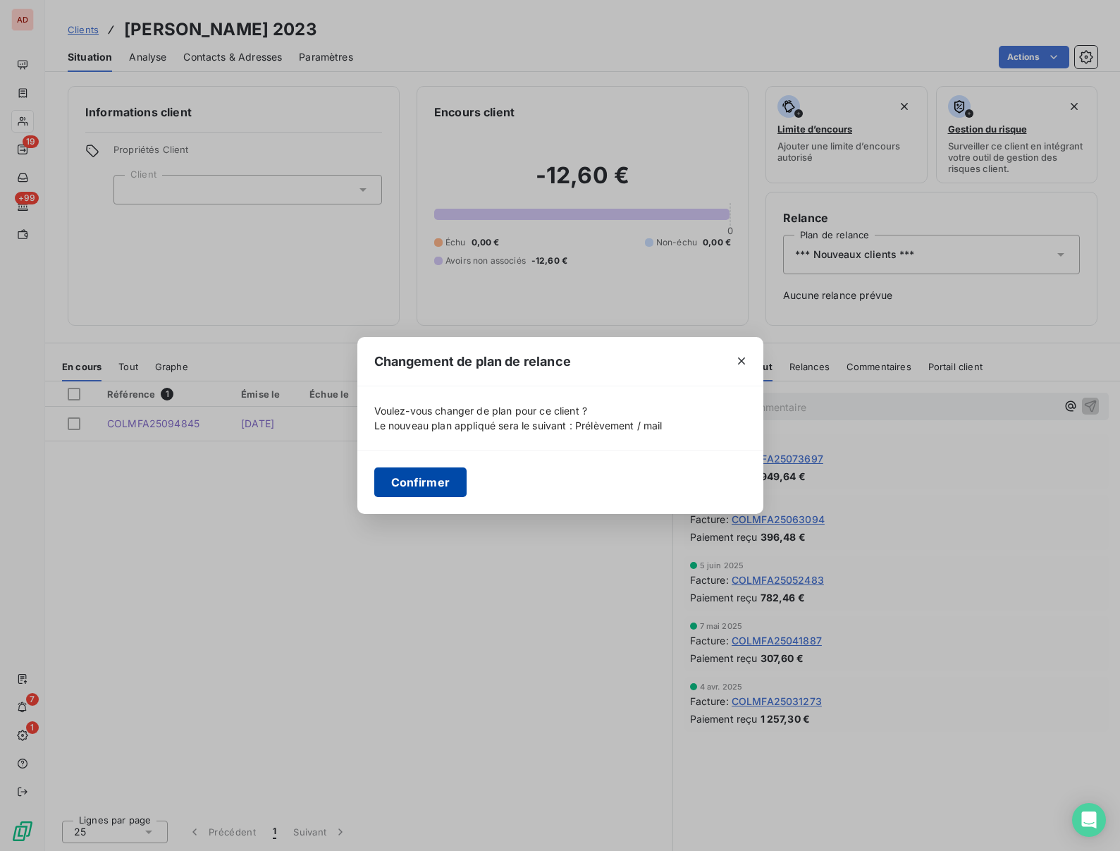
click at [413, 479] on button "Confirmer" at bounding box center [420, 482] width 93 height 30
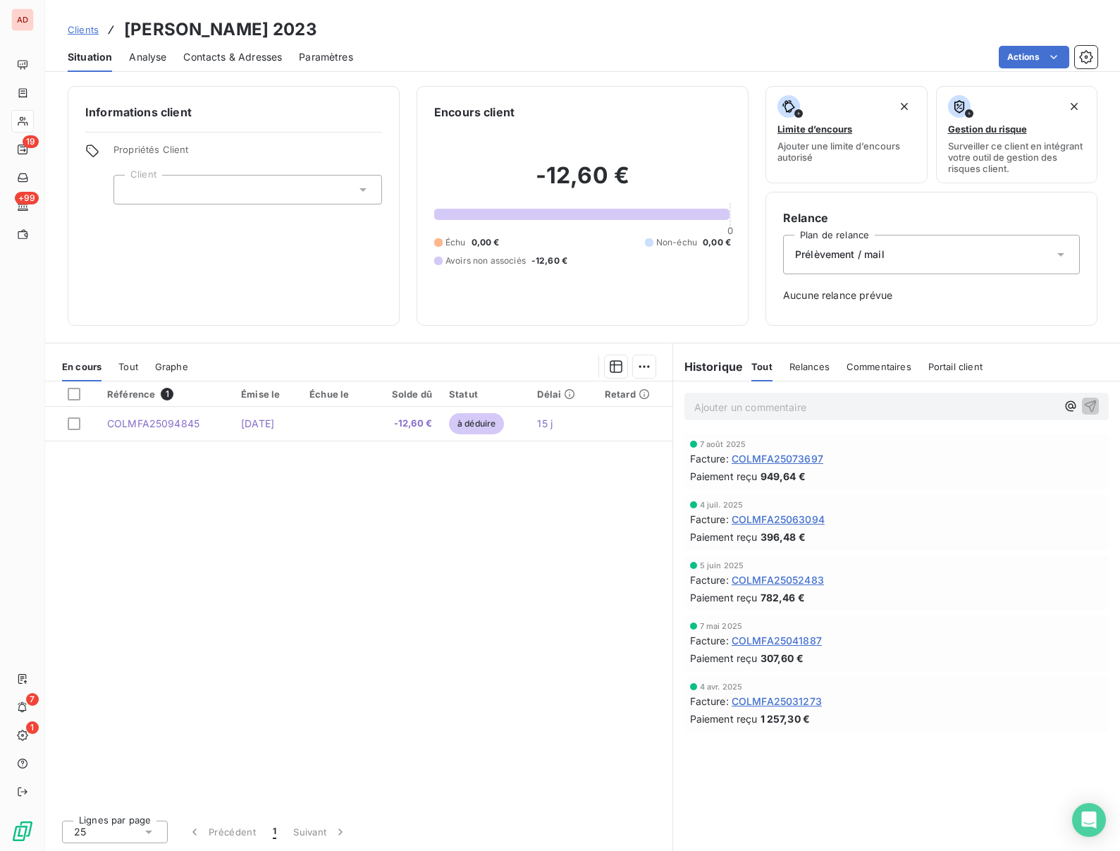
click at [229, 254] on div "Informations client Propriétés Client Client" at bounding box center [234, 206] width 332 height 240
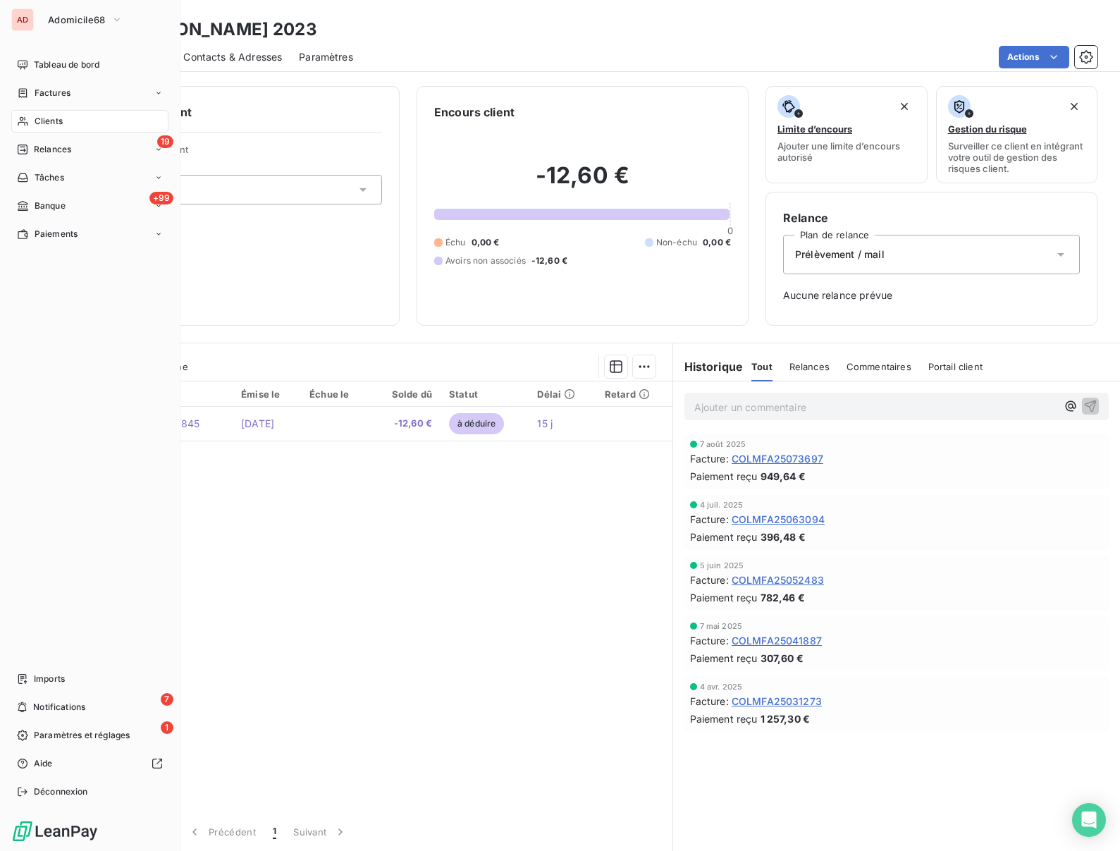
click at [33, 116] on div "Clients" at bounding box center [89, 121] width 157 height 23
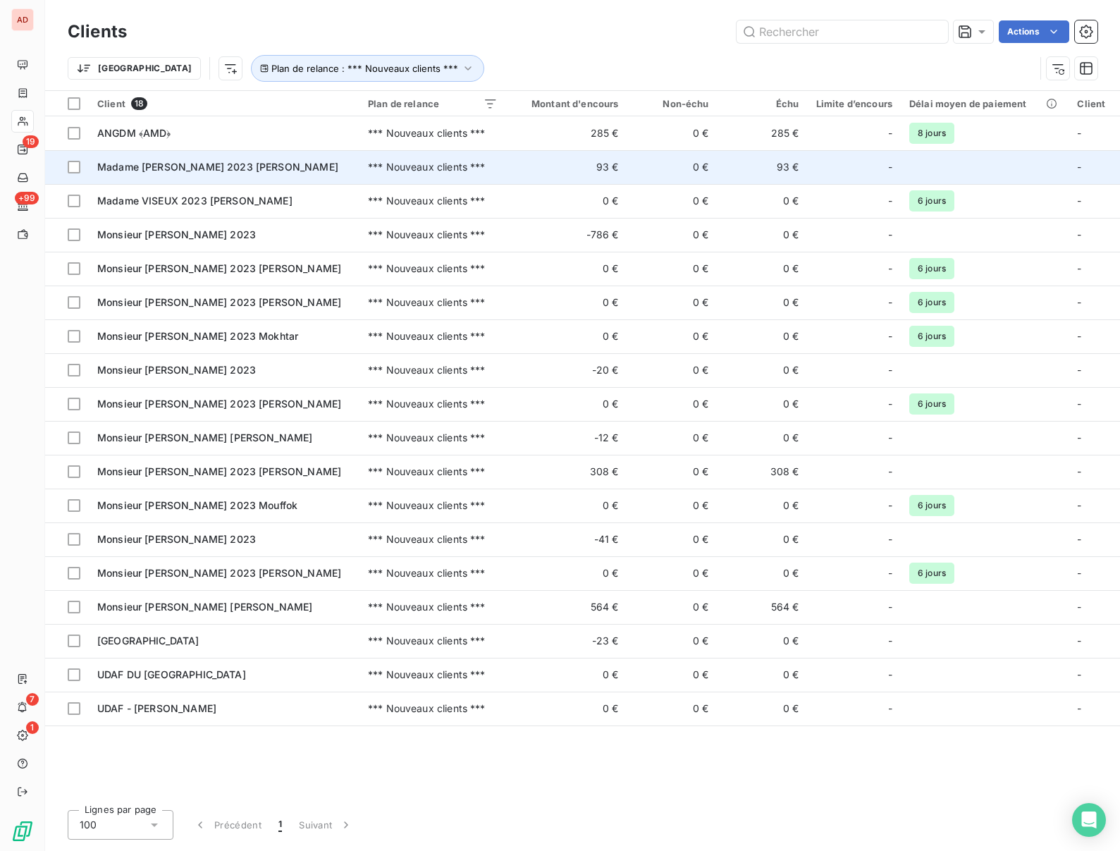
click at [204, 172] on span "Madame THURWANGER 2023 Patricia" at bounding box center [217, 167] width 241 height 12
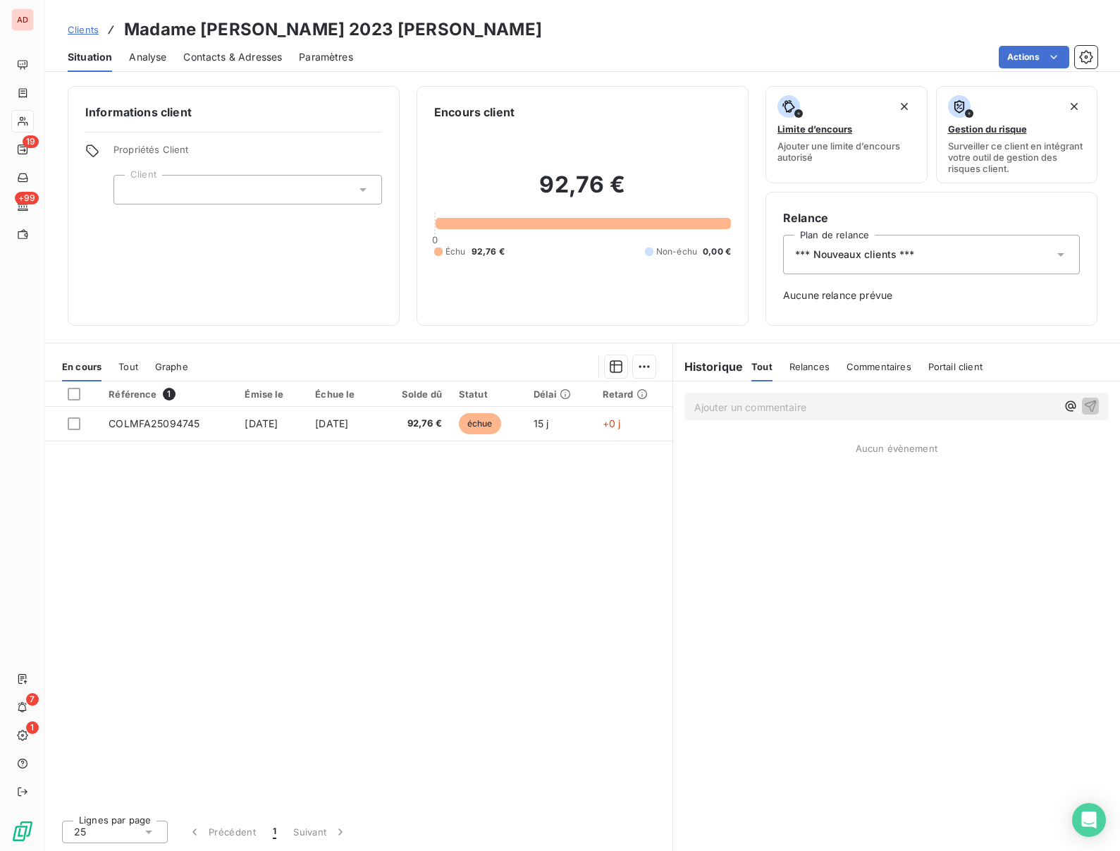
click at [242, 24] on h3 "Madame THURWANGER 2023 Patricia" at bounding box center [333, 29] width 418 height 25
copy h3 "THURWANGER"
click at [214, 58] on span "Contacts & Adresses" at bounding box center [232, 57] width 99 height 14
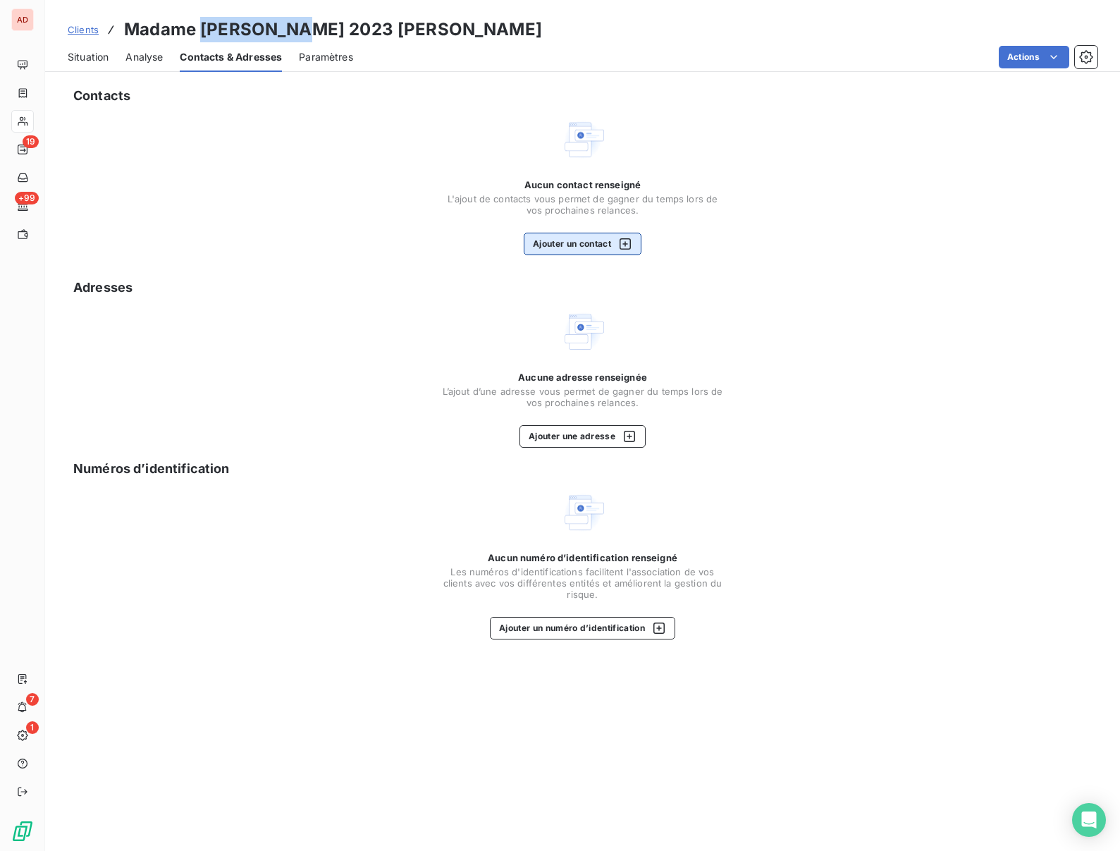
click at [576, 248] on button "Ajouter un contact" at bounding box center [583, 244] width 118 height 23
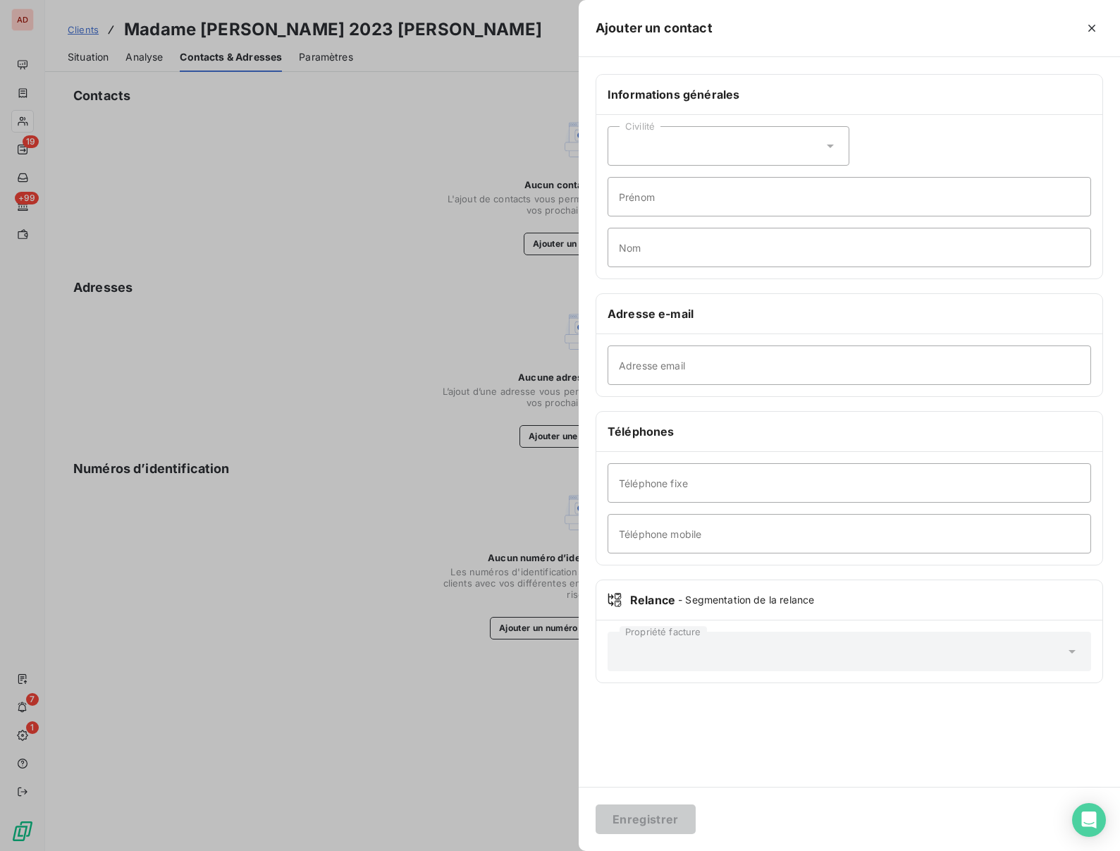
click at [634, 149] on div "Civilité" at bounding box center [729, 145] width 242 height 39
click at [647, 202] on span "Monsieur" at bounding box center [657, 206] width 42 height 13
click at [646, 202] on input "Prénom" at bounding box center [850, 196] width 484 height 39
type input "Roger"
type input "BURRIG"
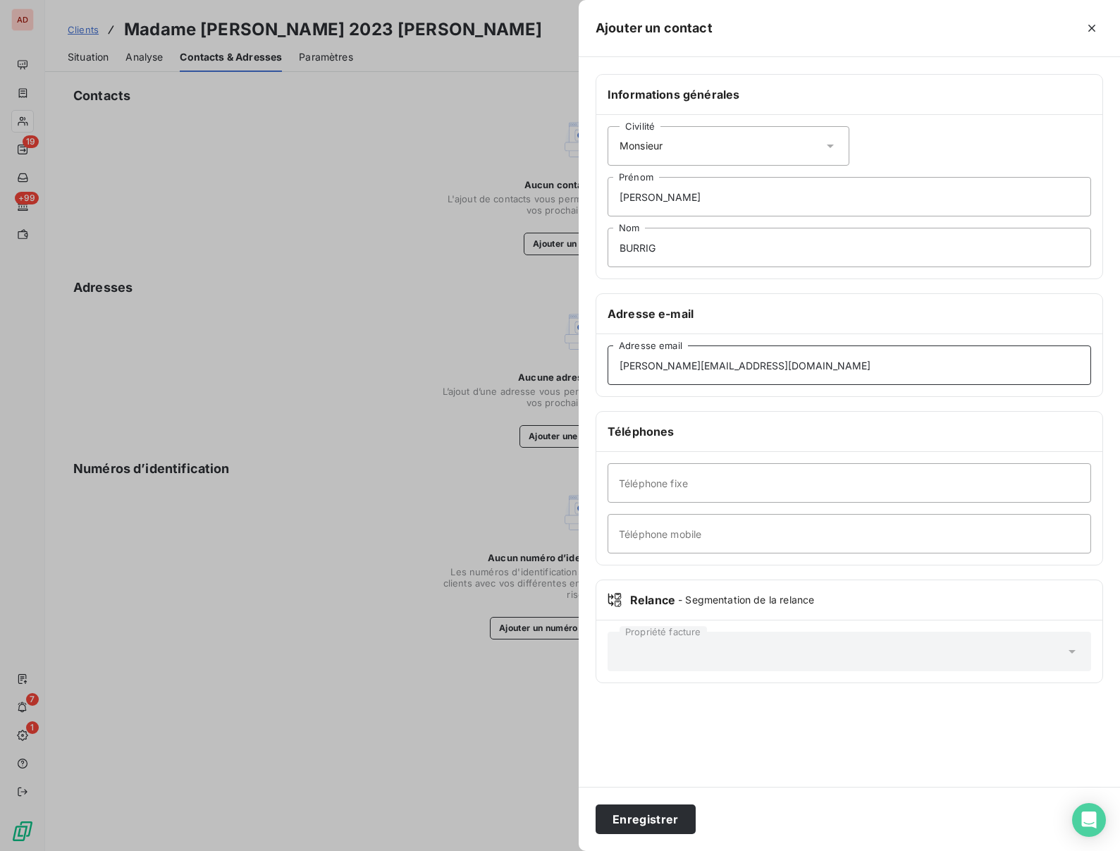
type input "roger.burrig@sfr.fr"
click at [670, 530] on input "Téléphone mobile" at bounding box center [850, 533] width 484 height 39
type input "0675858792"
click at [644, 816] on button "Enregistrer" at bounding box center [646, 819] width 100 height 30
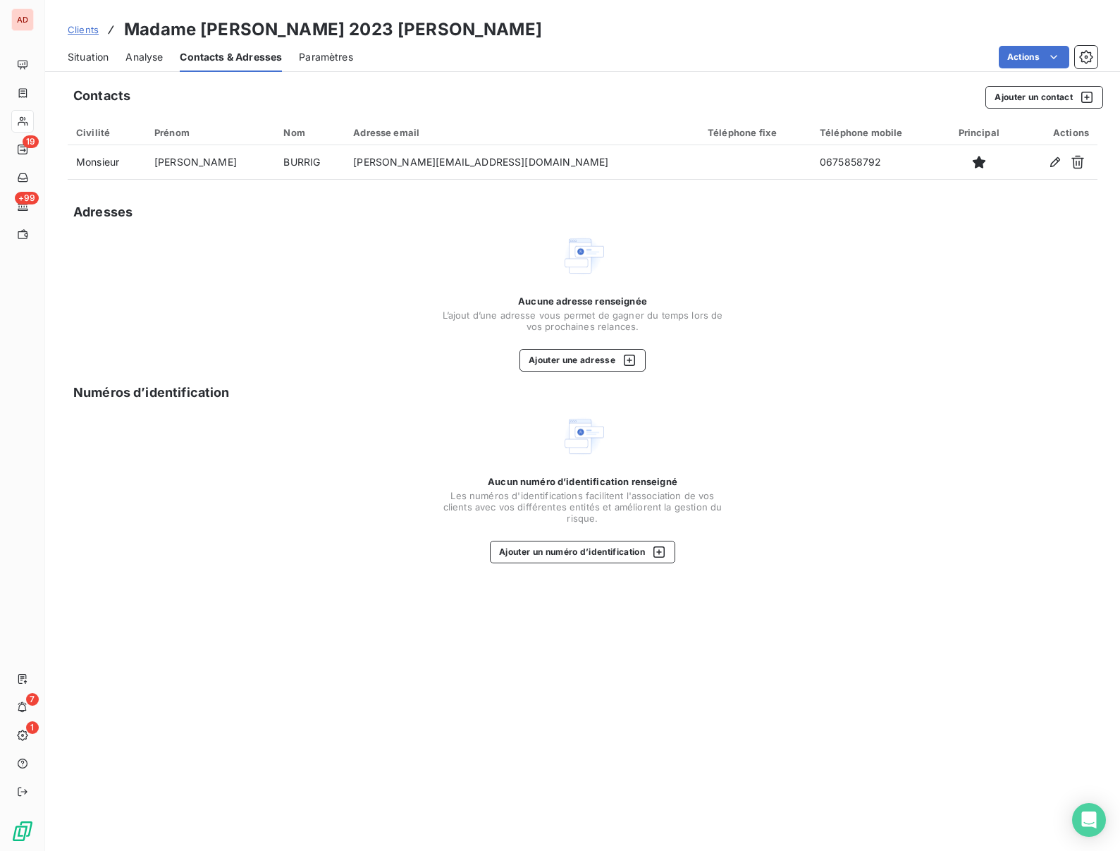
click at [89, 53] on span "Situation" at bounding box center [88, 57] width 41 height 14
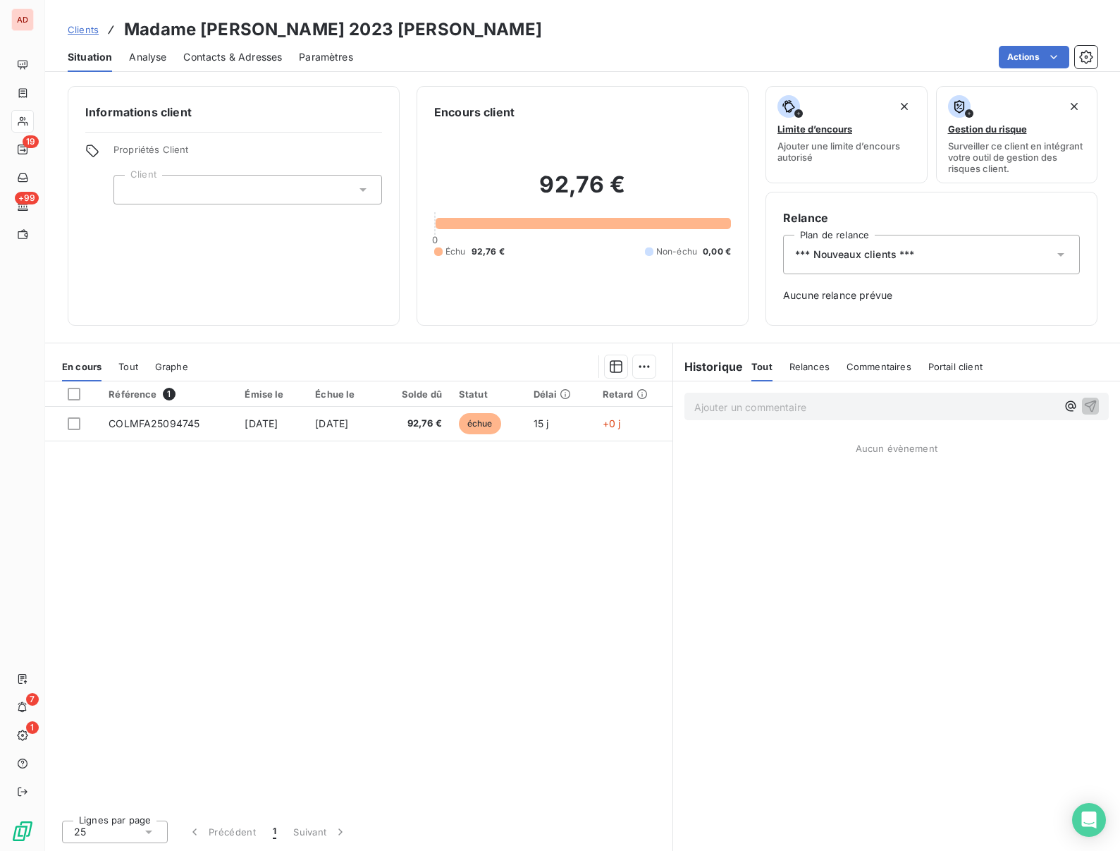
click at [904, 266] on div "*** Nouveaux clients ***" at bounding box center [931, 254] width 297 height 39
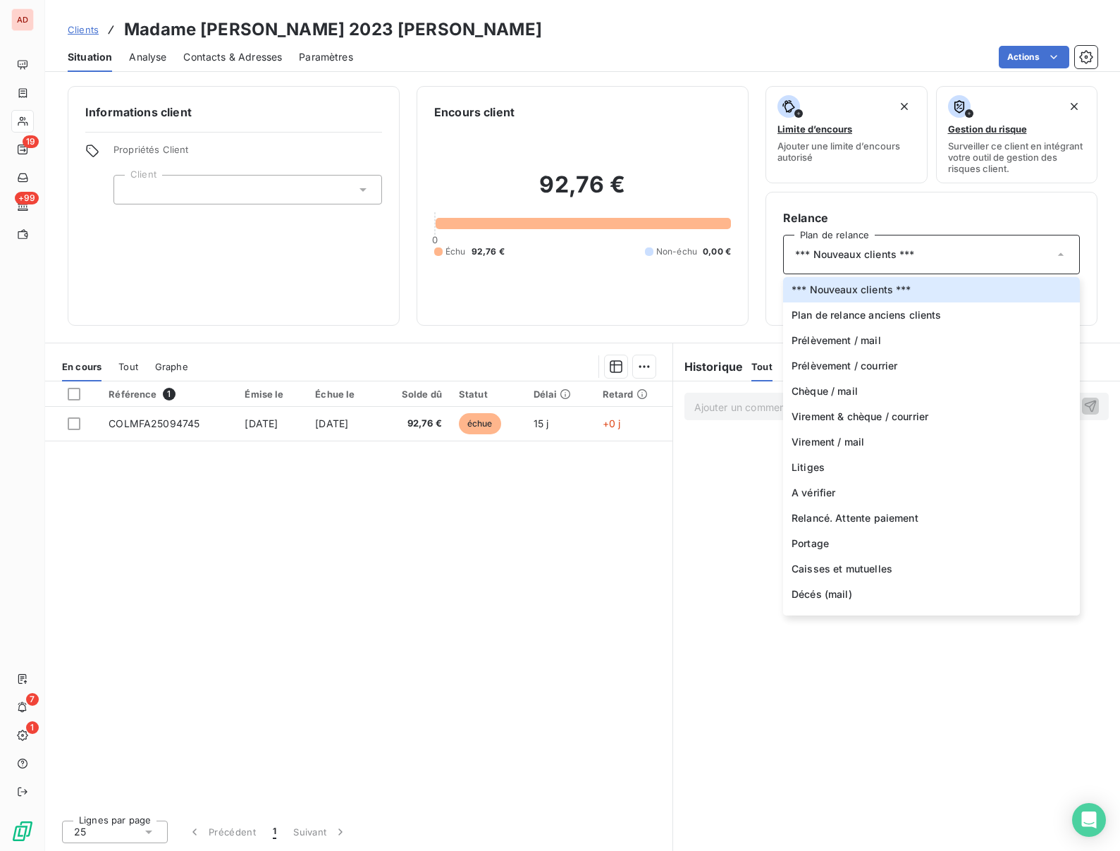
click at [237, 557] on div "Référence 1 Émise le Échue le Solde dû Statut Délai Retard COLMFA25094745 30 se…" at bounding box center [358, 594] width 627 height 427
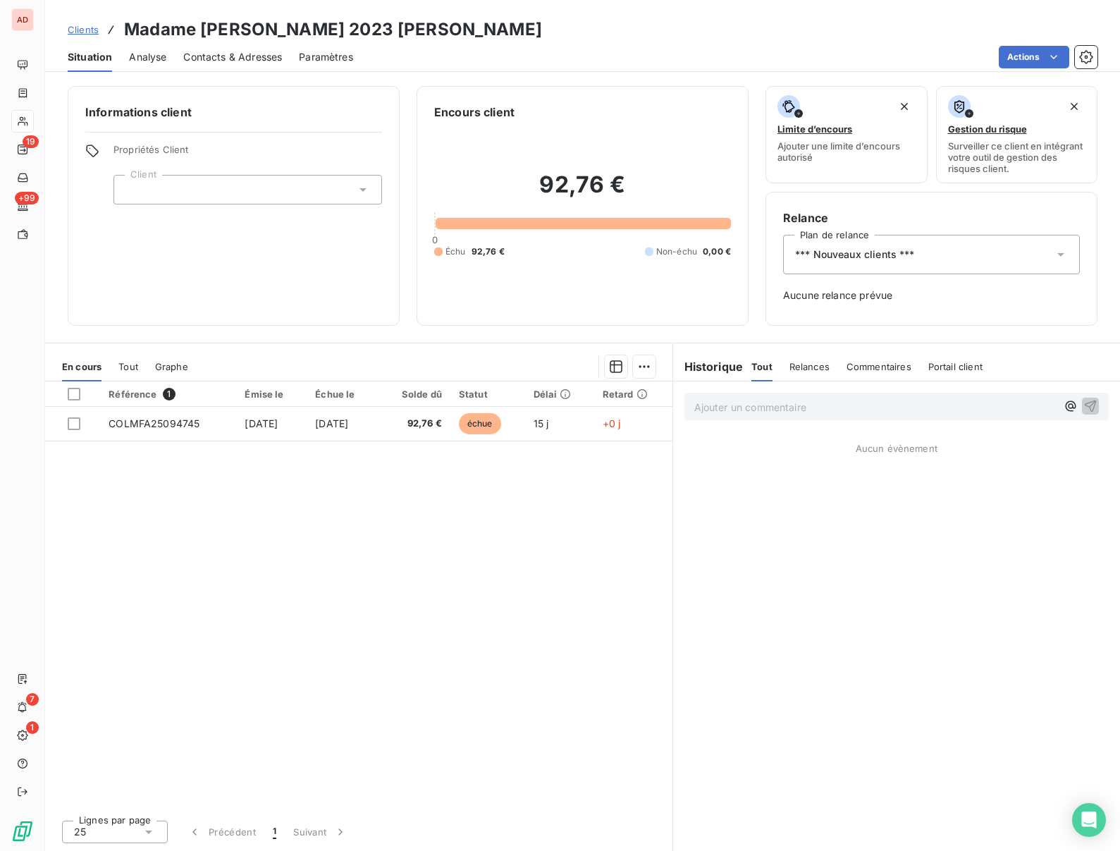
click at [851, 257] on span "*** Nouveaux clients ***" at bounding box center [855, 254] width 120 height 14
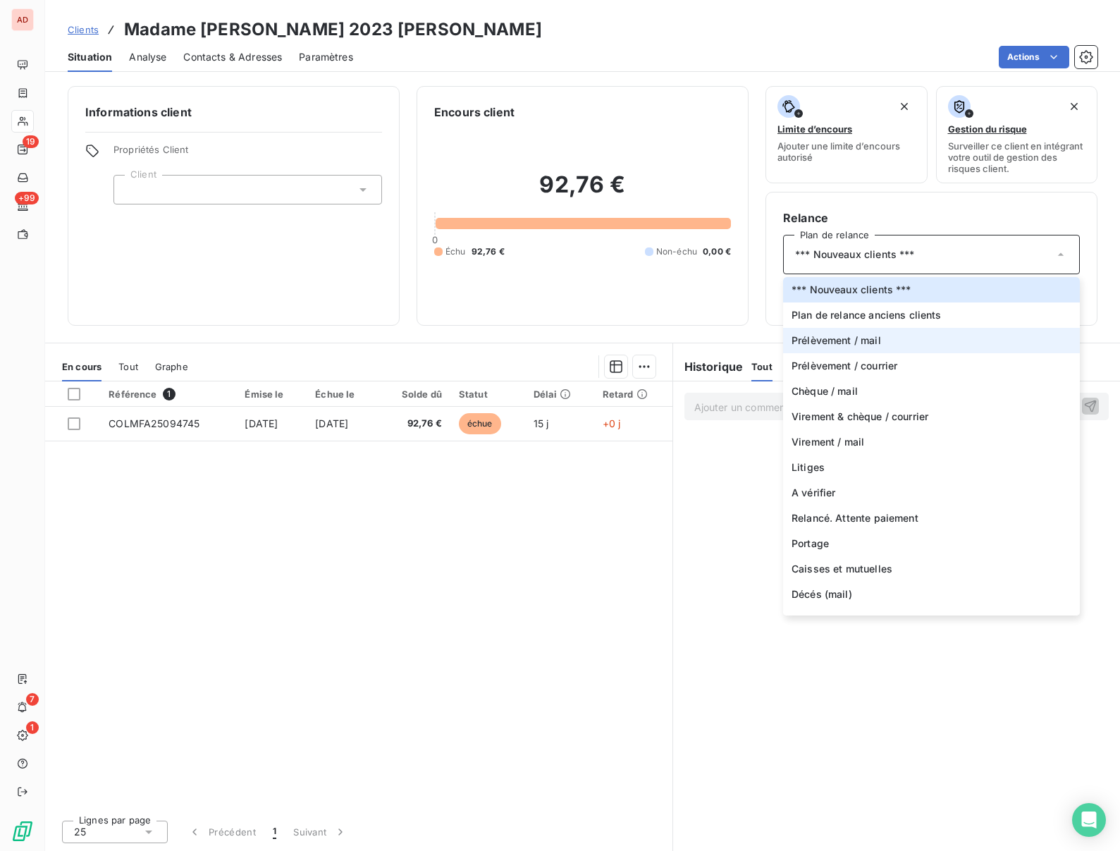
click at [841, 340] on span "Prélèvement / mail" at bounding box center [837, 340] width 90 height 14
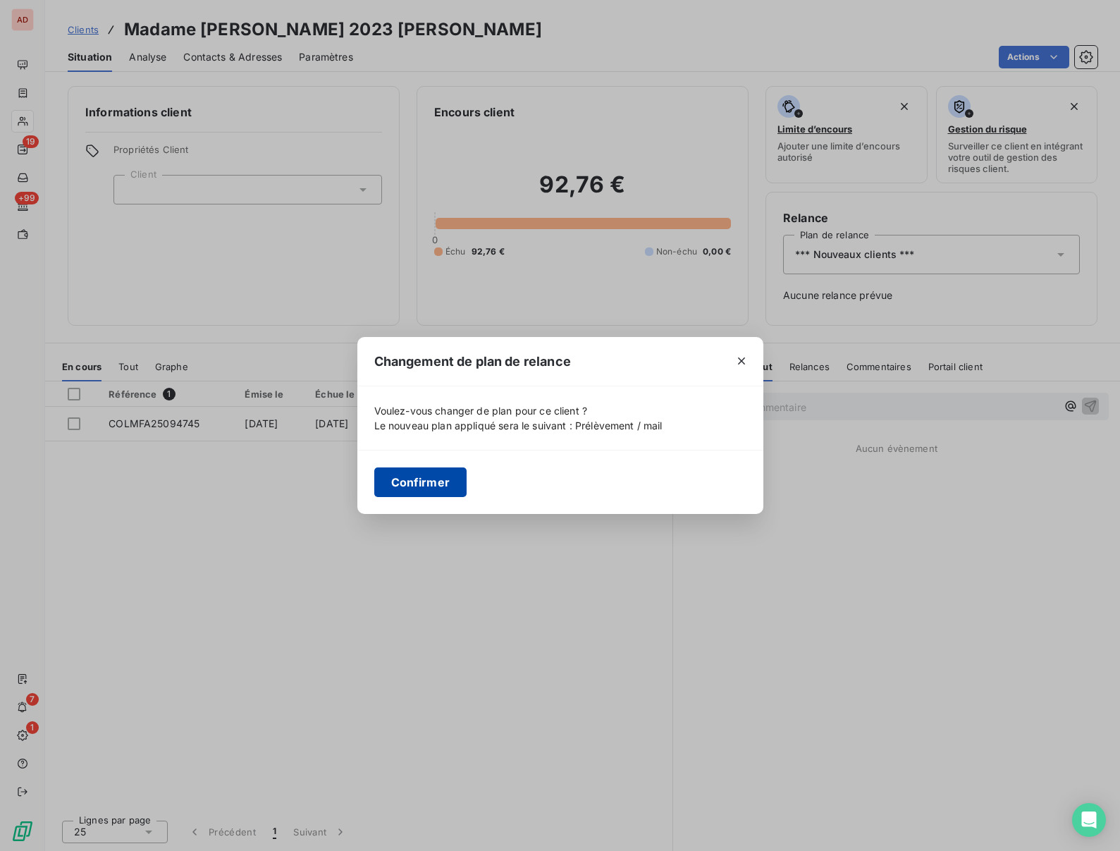
click at [399, 477] on button "Confirmer" at bounding box center [420, 482] width 93 height 30
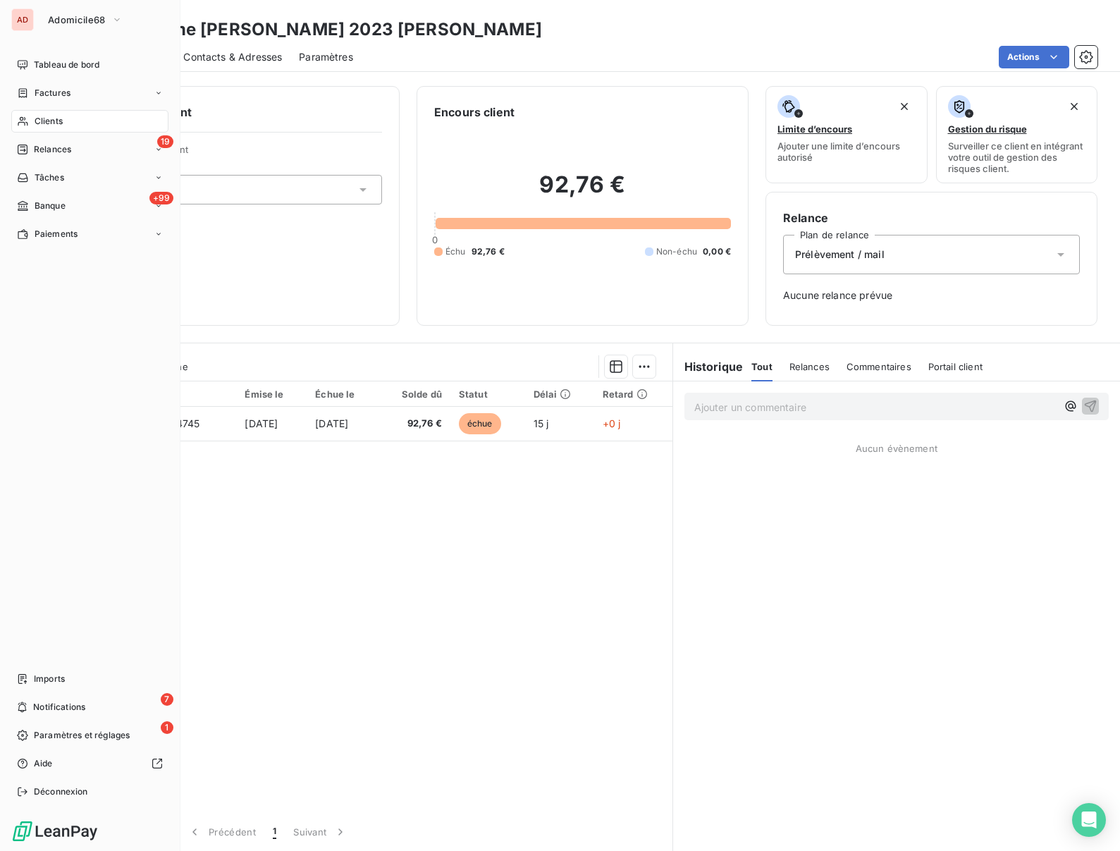
click at [35, 121] on span "Clients" at bounding box center [49, 121] width 28 height 13
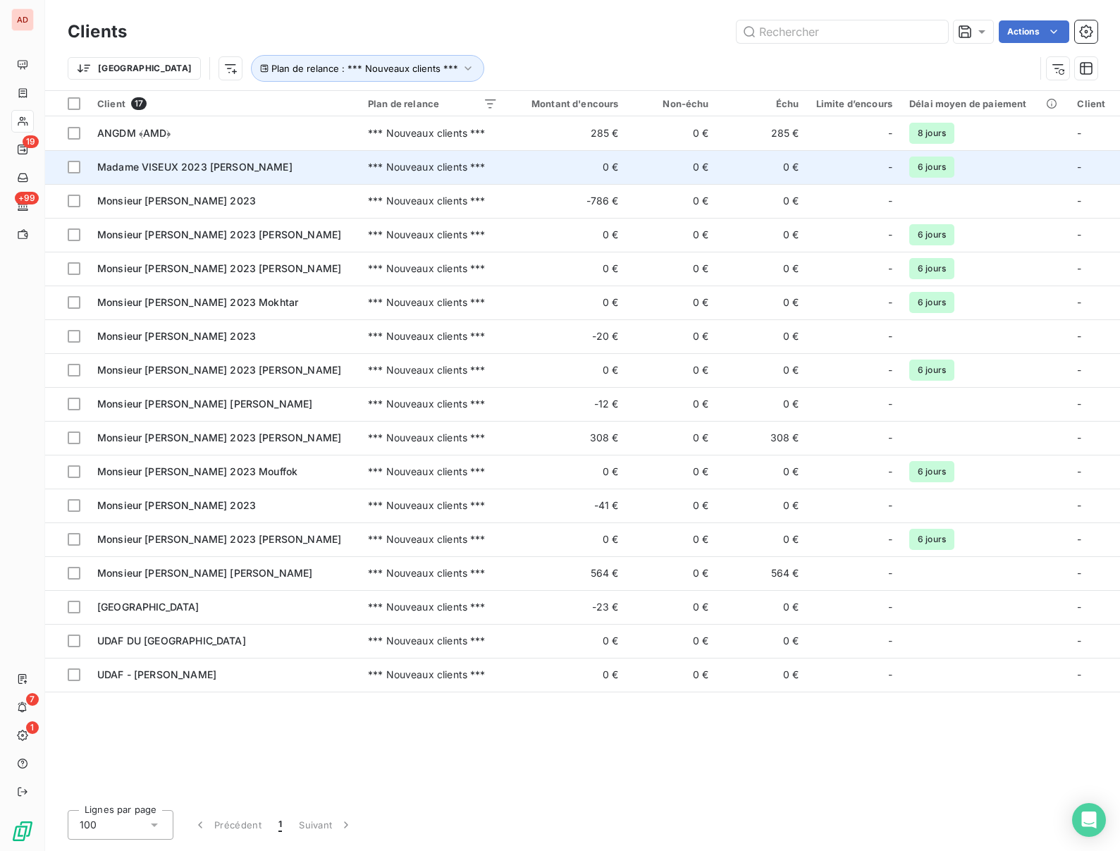
click at [187, 171] on span "Madame VISEUX 2023 Leona" at bounding box center [194, 167] width 195 height 12
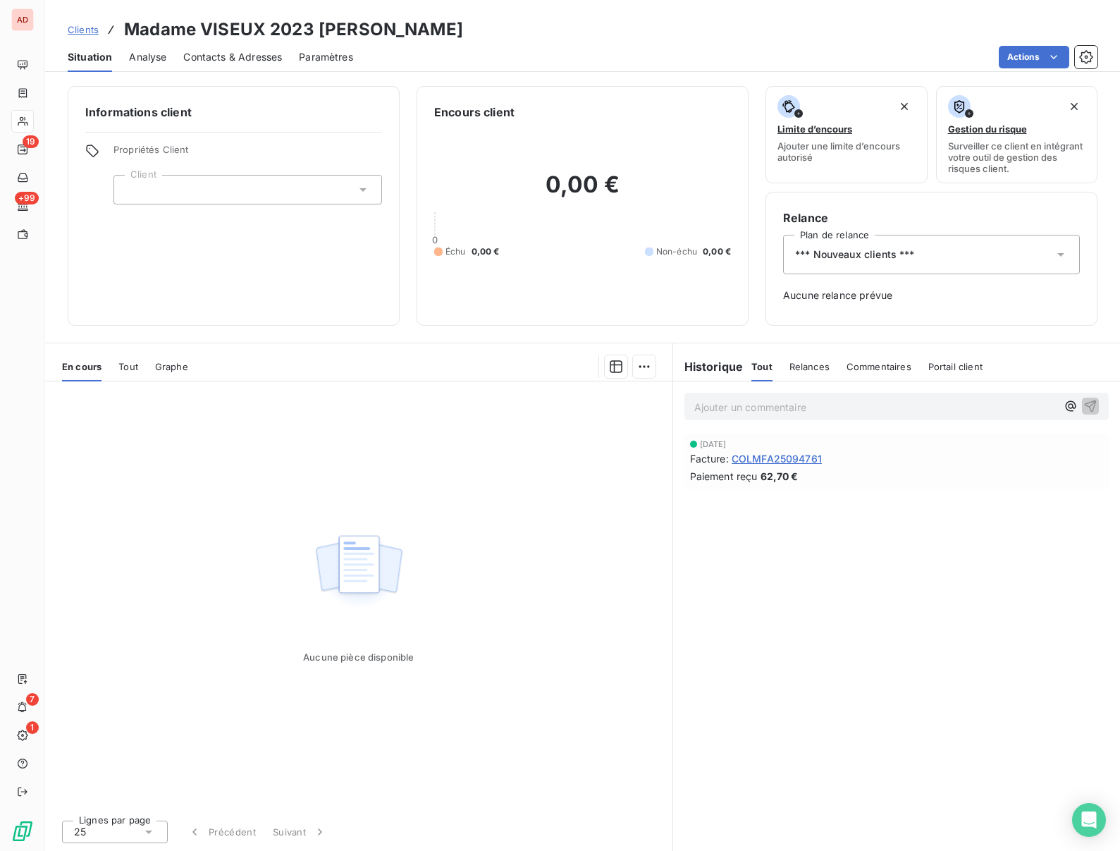
click at [212, 28] on h3 "Madame VISEUX 2023 Leona" at bounding box center [293, 29] width 339 height 25
copy h3 "VISEUX"
click at [919, 252] on div "*** Nouveaux clients ***" at bounding box center [931, 254] width 297 height 39
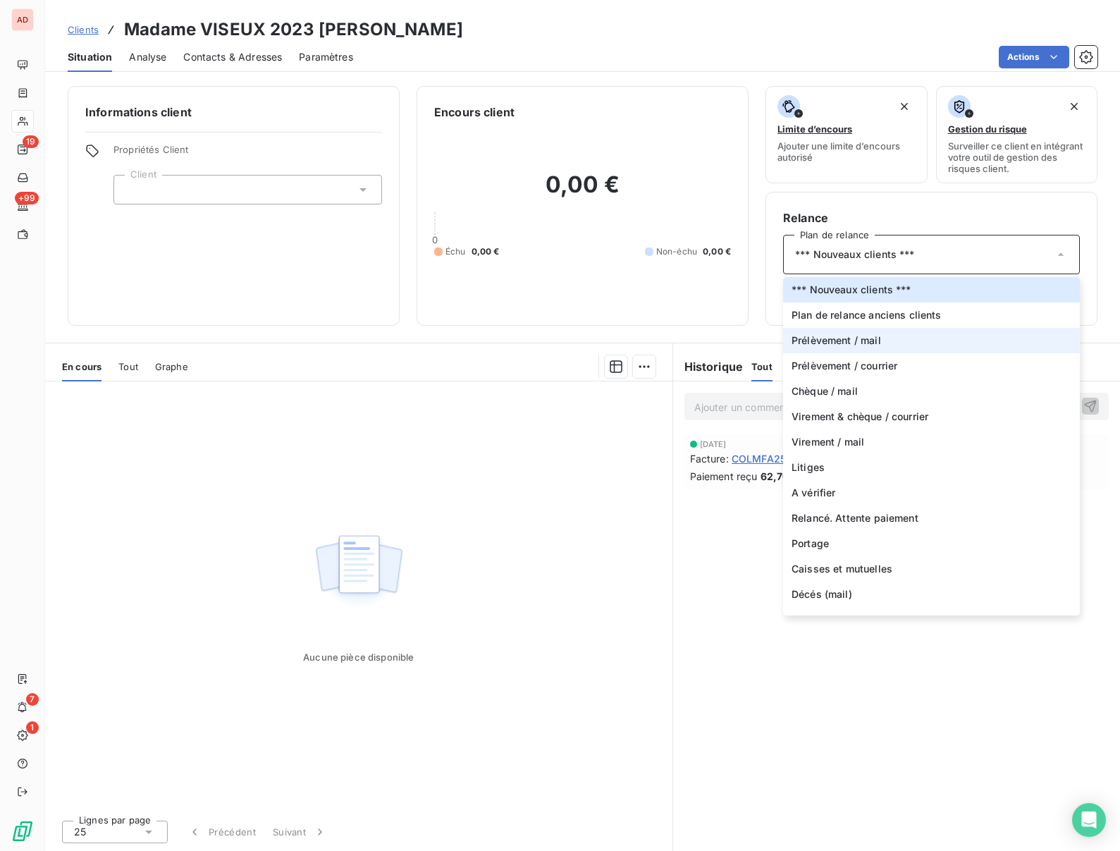
click at [848, 335] on span "Prélèvement / mail" at bounding box center [837, 340] width 90 height 14
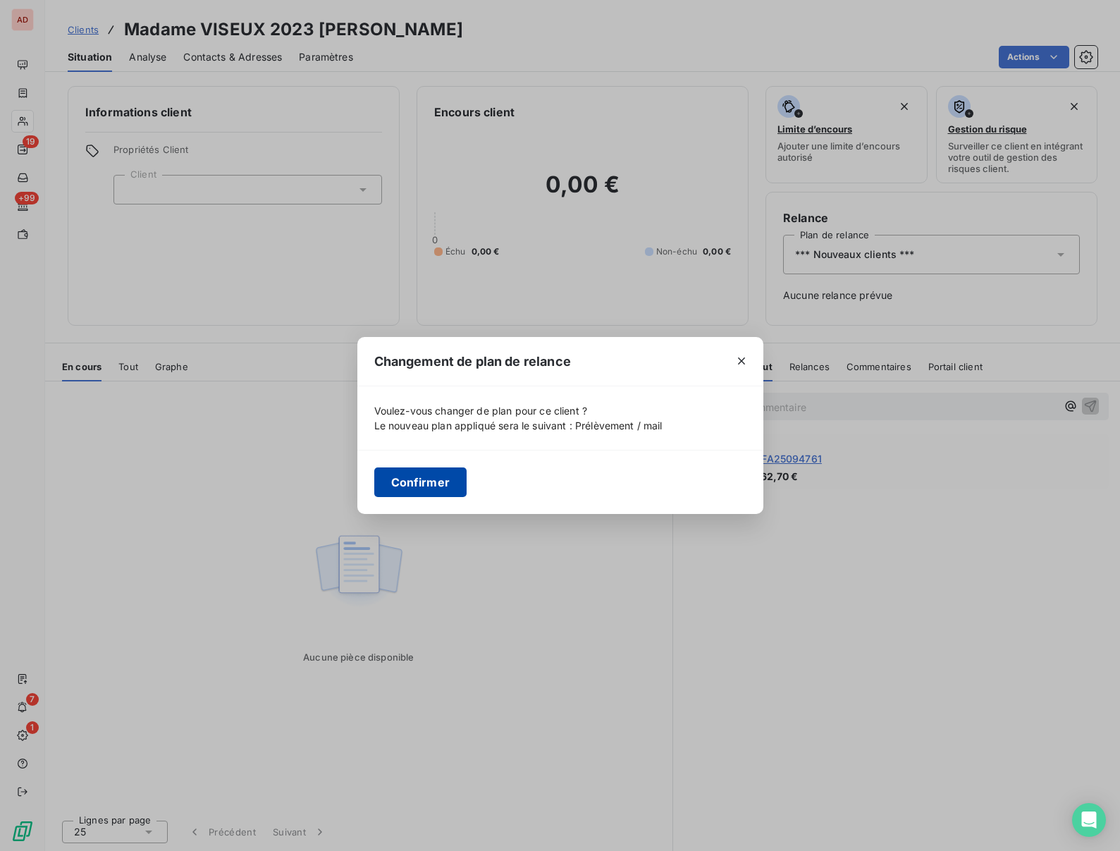
click at [407, 485] on button "Confirmer" at bounding box center [420, 482] width 93 height 30
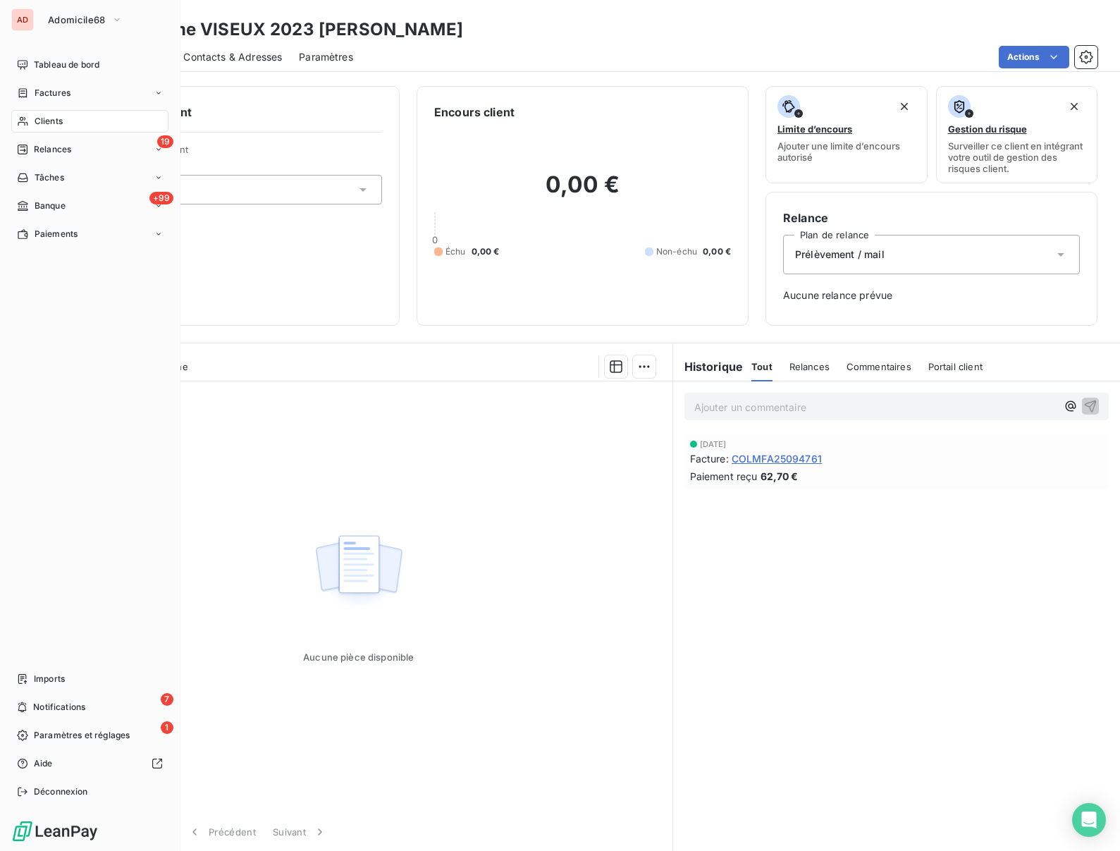
click at [37, 118] on span "Clients" at bounding box center [49, 121] width 28 height 13
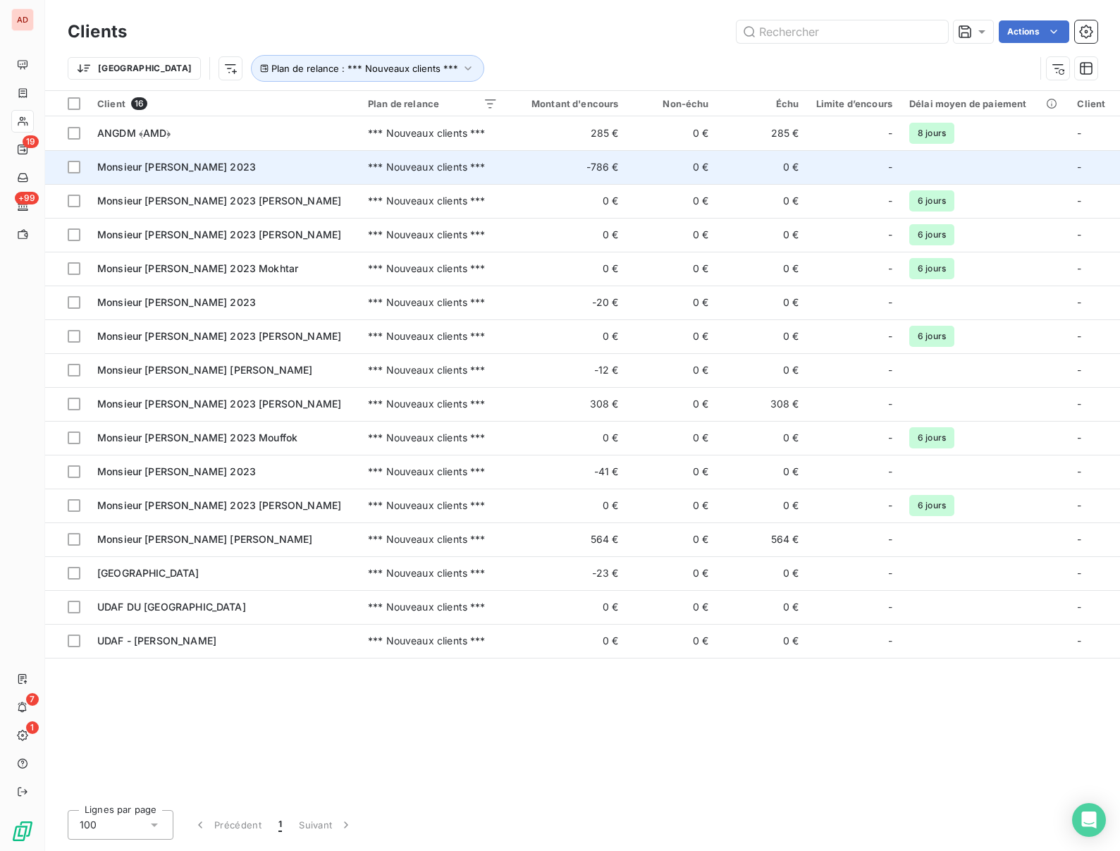
click at [178, 165] on span "Monsieur ACKERMANN 2023" at bounding box center [176, 167] width 159 height 12
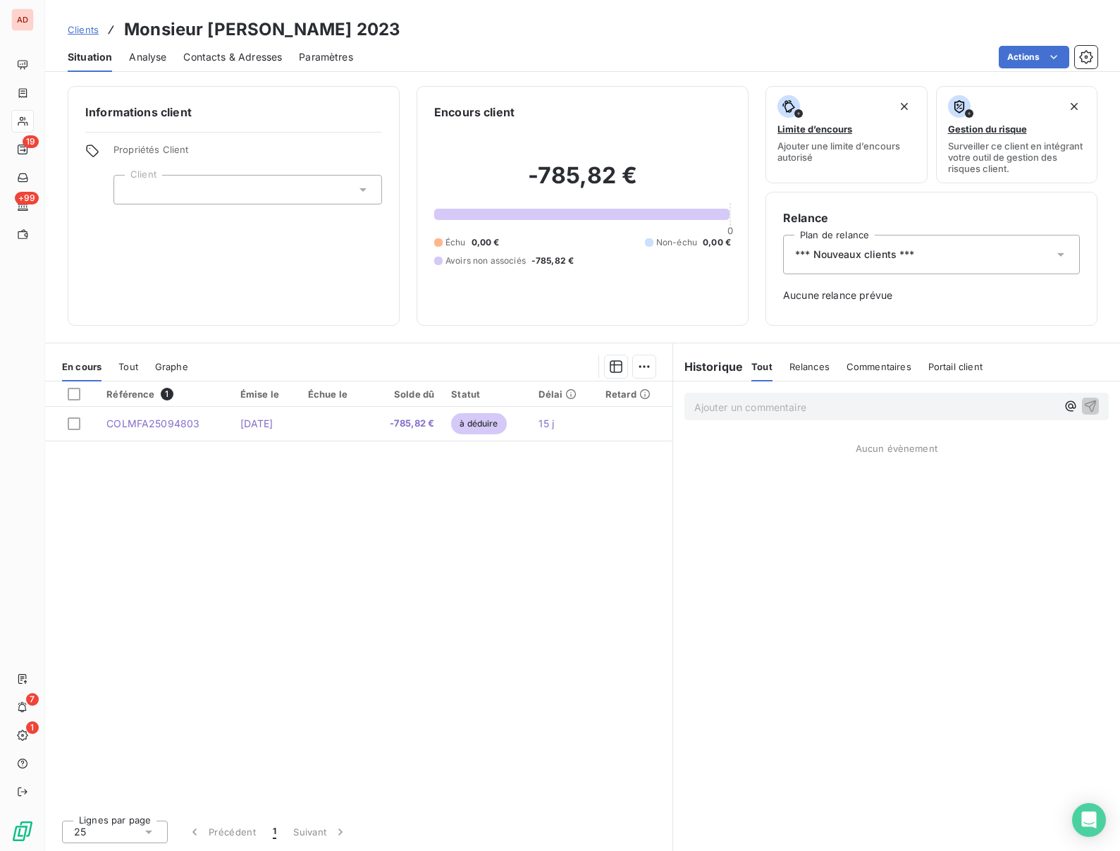
click at [242, 23] on h3 "Monsieur ACKERMANN 2023" at bounding box center [262, 29] width 276 height 25
copy h3 "ACKERMANN"
click at [1035, 53] on html "AD 19 +99 7 1 Clients Monsieur ACKERMANN 2023 Situation Analyse Contacts & Adre…" at bounding box center [560, 425] width 1120 height 851
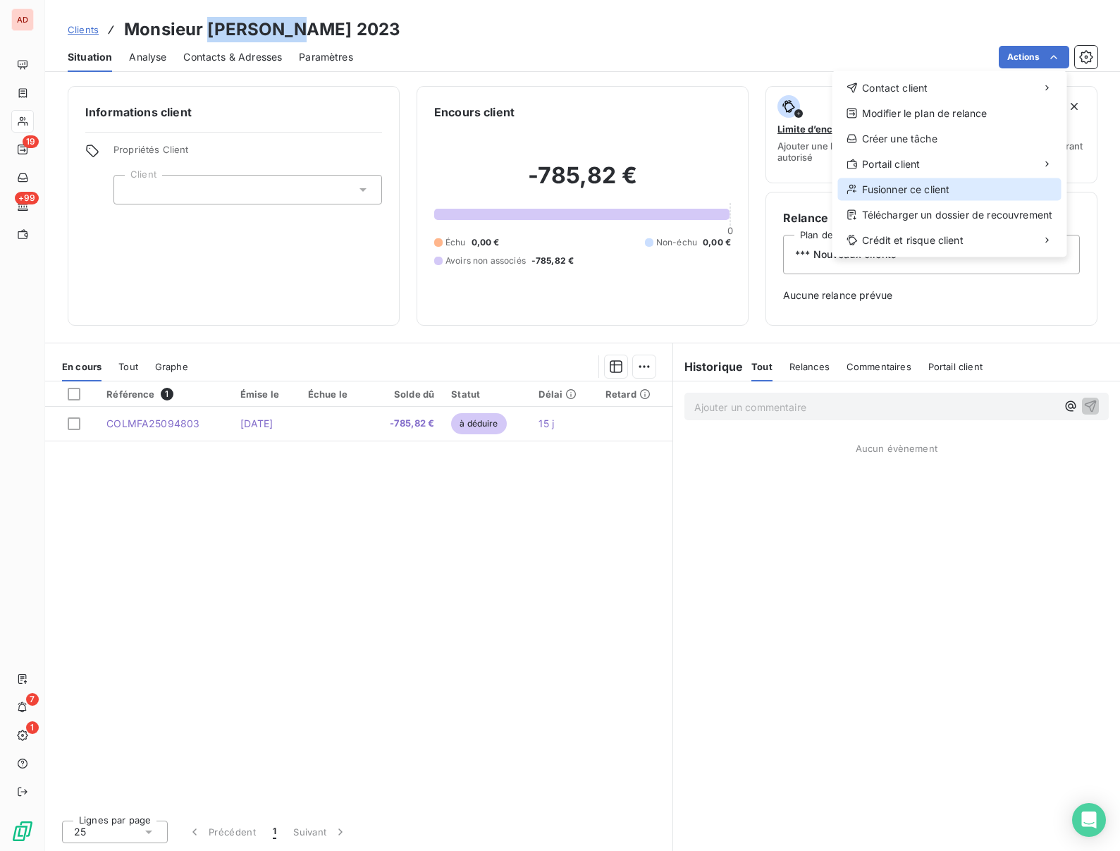
click at [903, 187] on div "Fusionner ce client" at bounding box center [949, 189] width 223 height 23
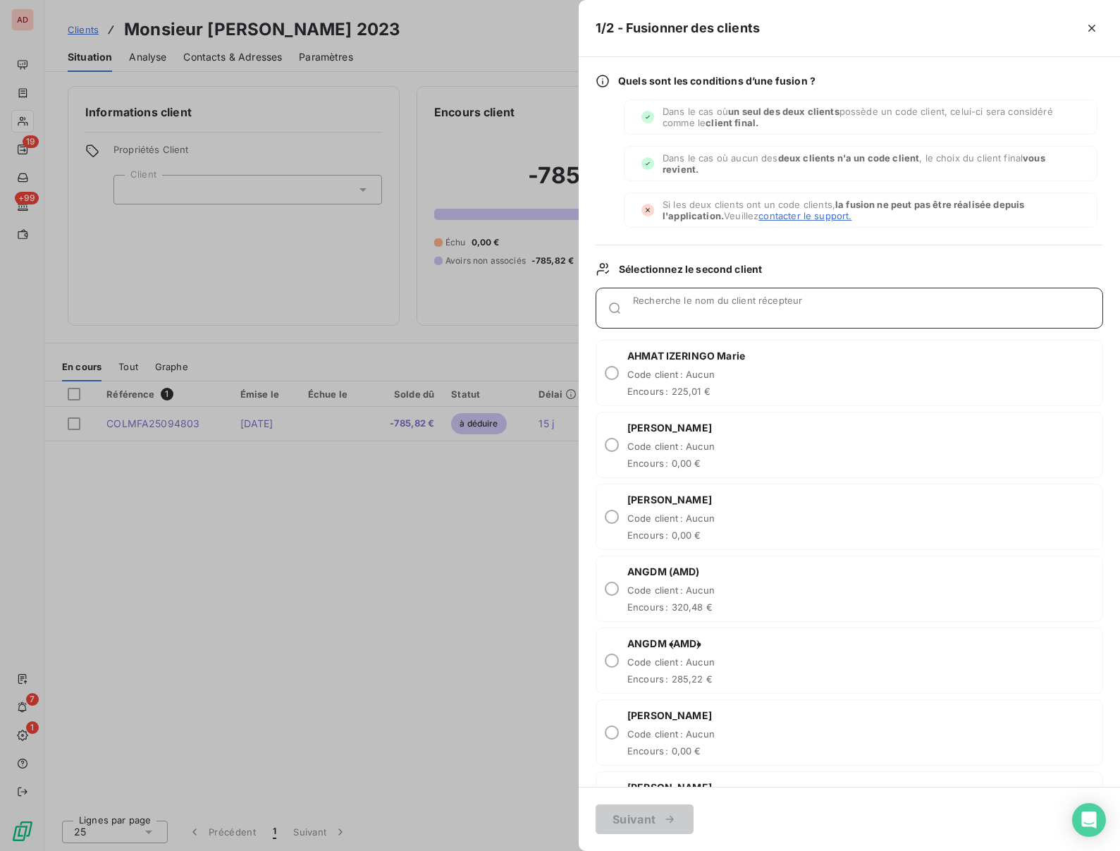
click at [700, 312] on input "Recherche le nom du client récepteur" at bounding box center [867, 314] width 469 height 14
paste input "ACKERMANN"
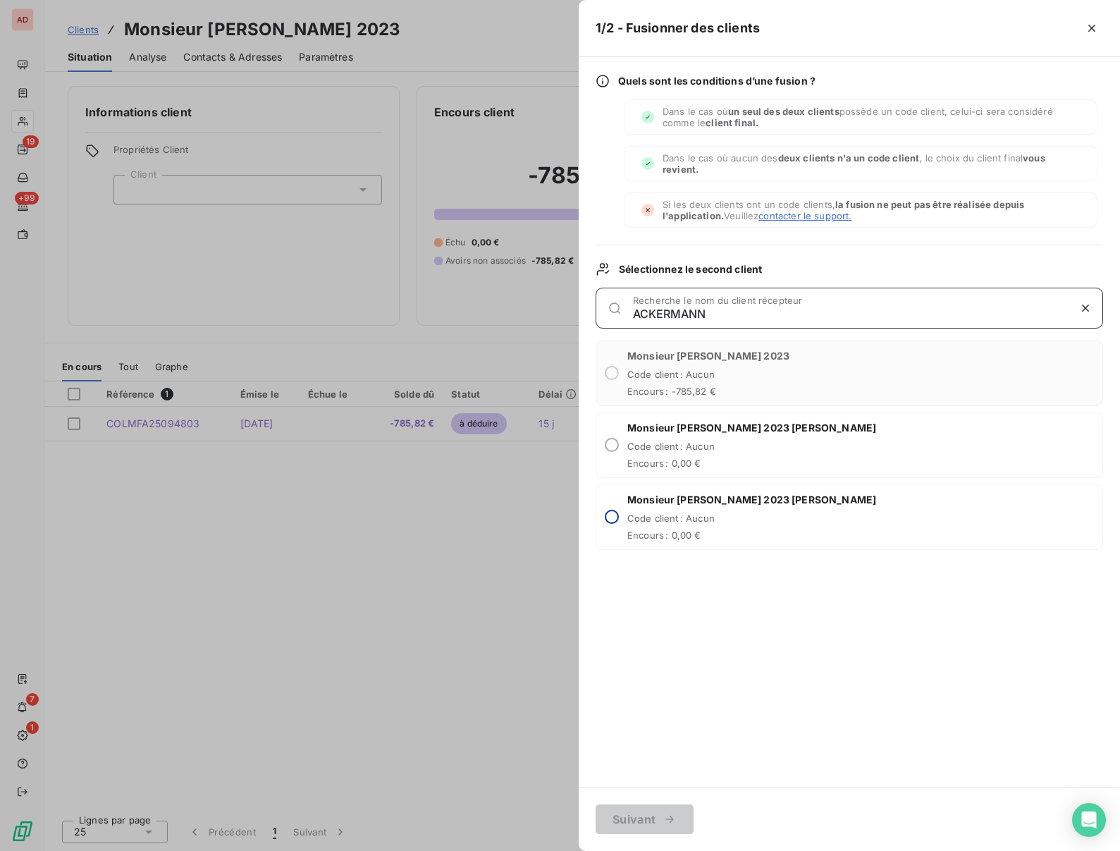
type input "ACKERMANN"
click at [613, 514] on input "radio" at bounding box center [612, 517] width 14 height 14
radio input "true"
click at [652, 821] on button "Suivant" at bounding box center [645, 819] width 98 height 30
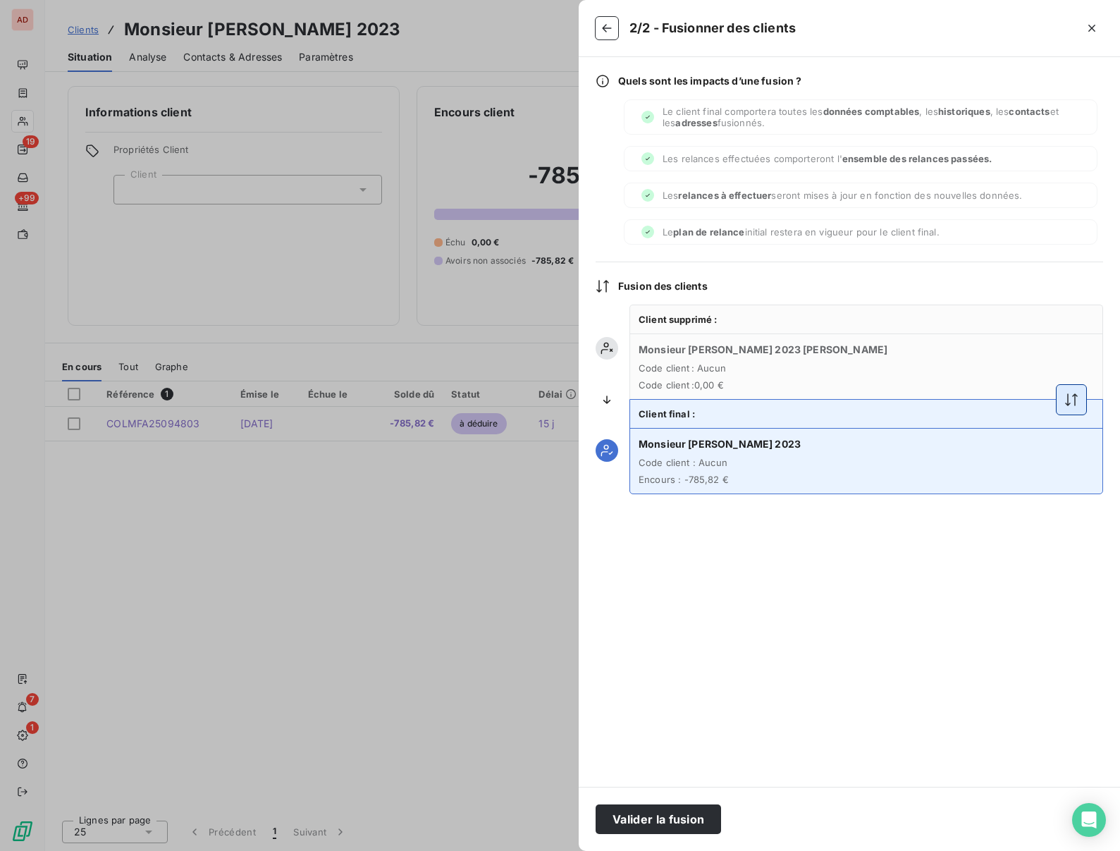
click at [1068, 401] on icon "button" at bounding box center [1071, 400] width 14 height 14
click at [653, 812] on button "Valider la fusion" at bounding box center [658, 819] width 125 height 30
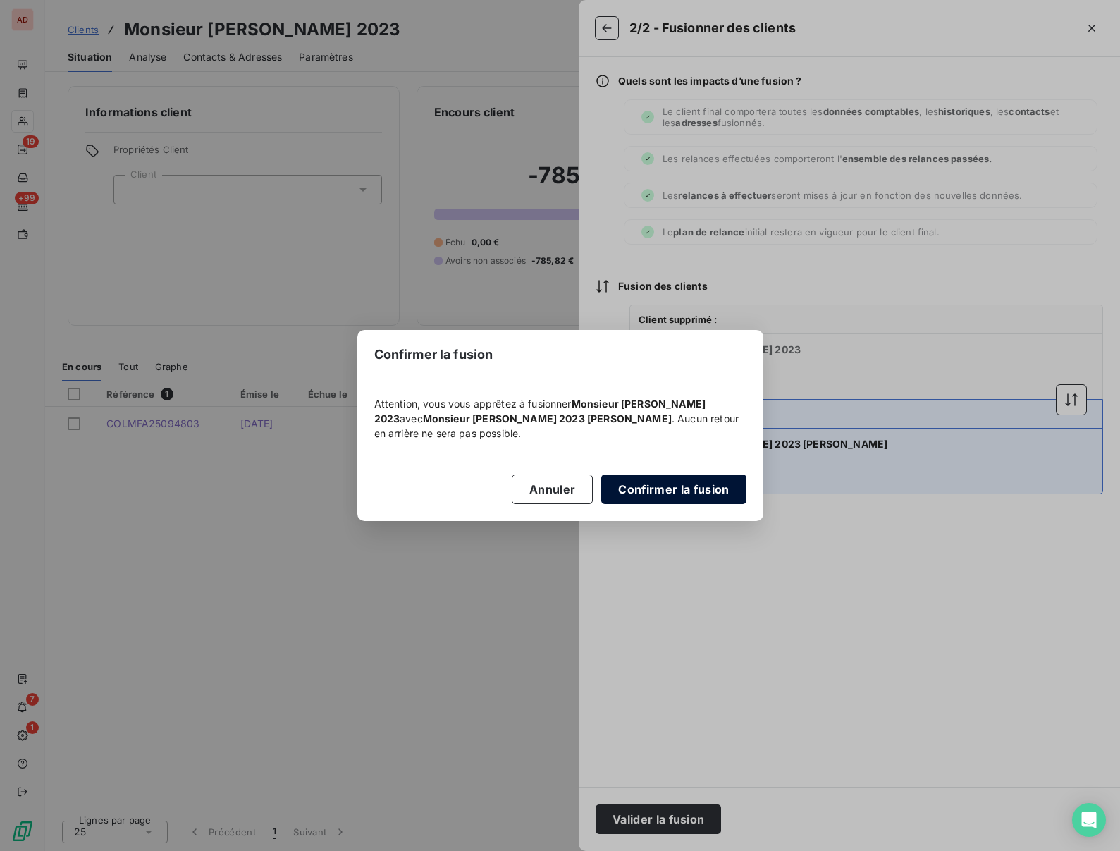
click at [638, 496] on button "Confirmer la fusion" at bounding box center [673, 489] width 145 height 30
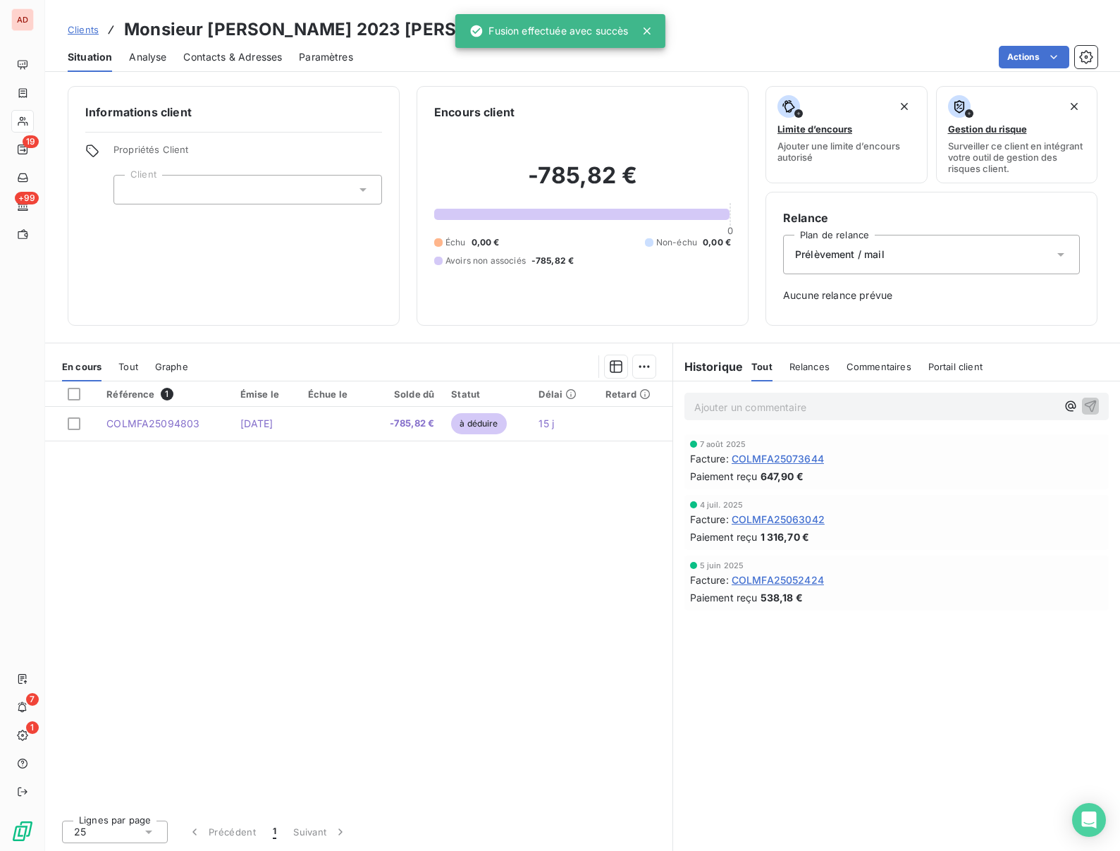
click at [275, 589] on div "Référence 1 Émise le Échue le Solde dû Statut Délai Retard COLMFA25094803 30 se…" at bounding box center [358, 594] width 627 height 427
click at [264, 319] on div "Informations client Propriétés Client Client" at bounding box center [234, 206] width 332 height 240
click at [292, 278] on div "Informations client Propriétés Client Client" at bounding box center [234, 206] width 332 height 240
click at [97, 49] on div "Situation" at bounding box center [90, 57] width 44 height 30
click at [90, 60] on span "Situation" at bounding box center [90, 57] width 44 height 14
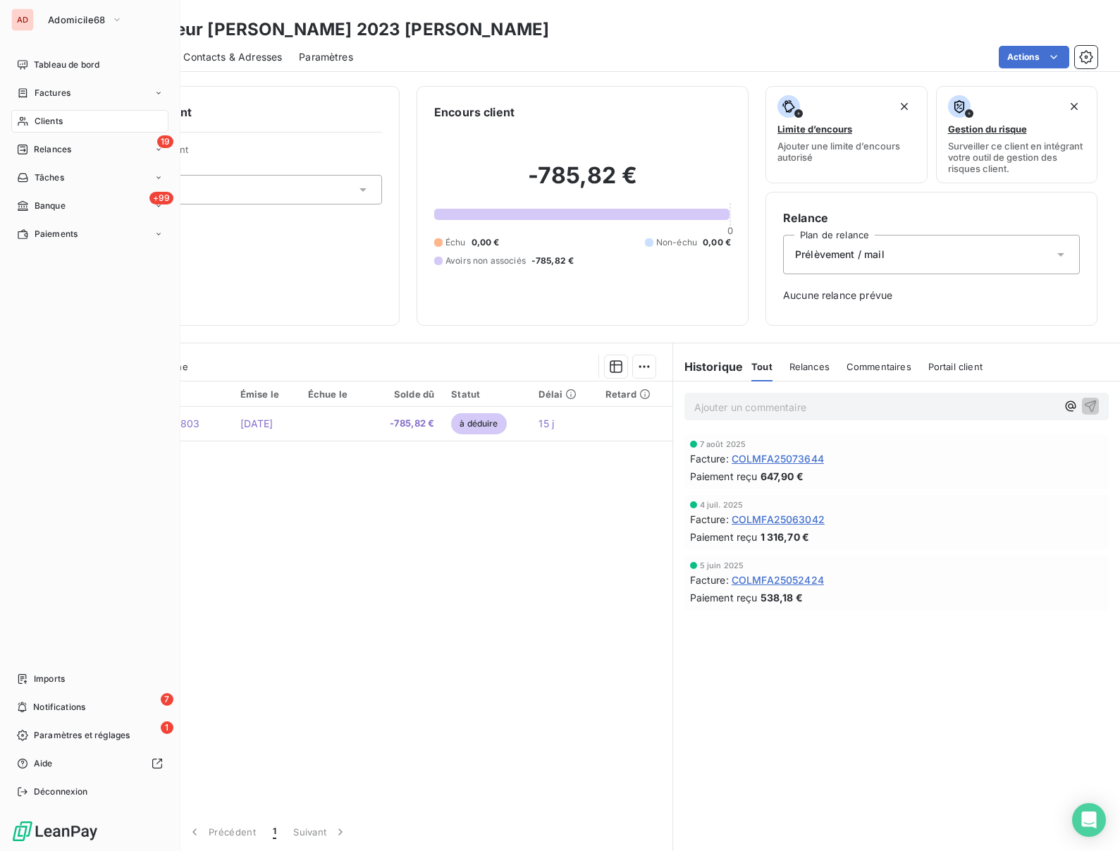
click at [38, 117] on span "Clients" at bounding box center [49, 121] width 28 height 13
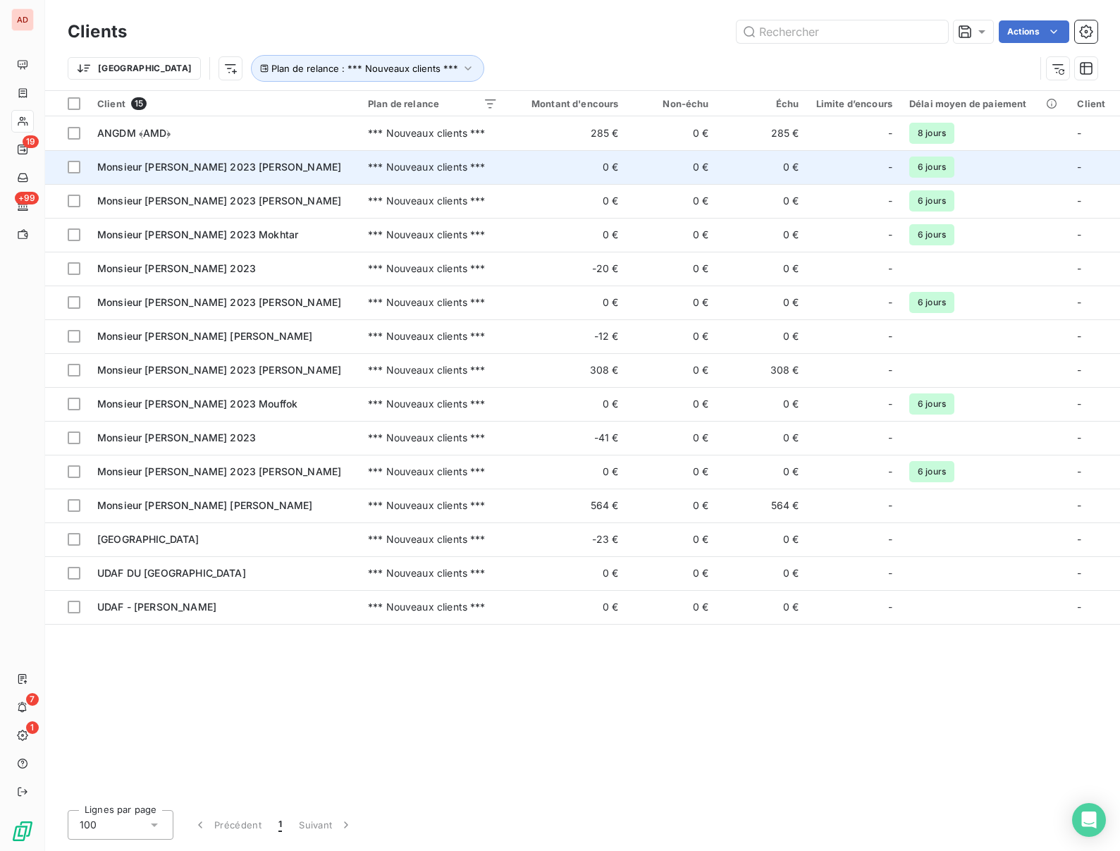
click at [150, 166] on span "Monsieur BOERNER 2023 Robert" at bounding box center [219, 167] width 244 height 12
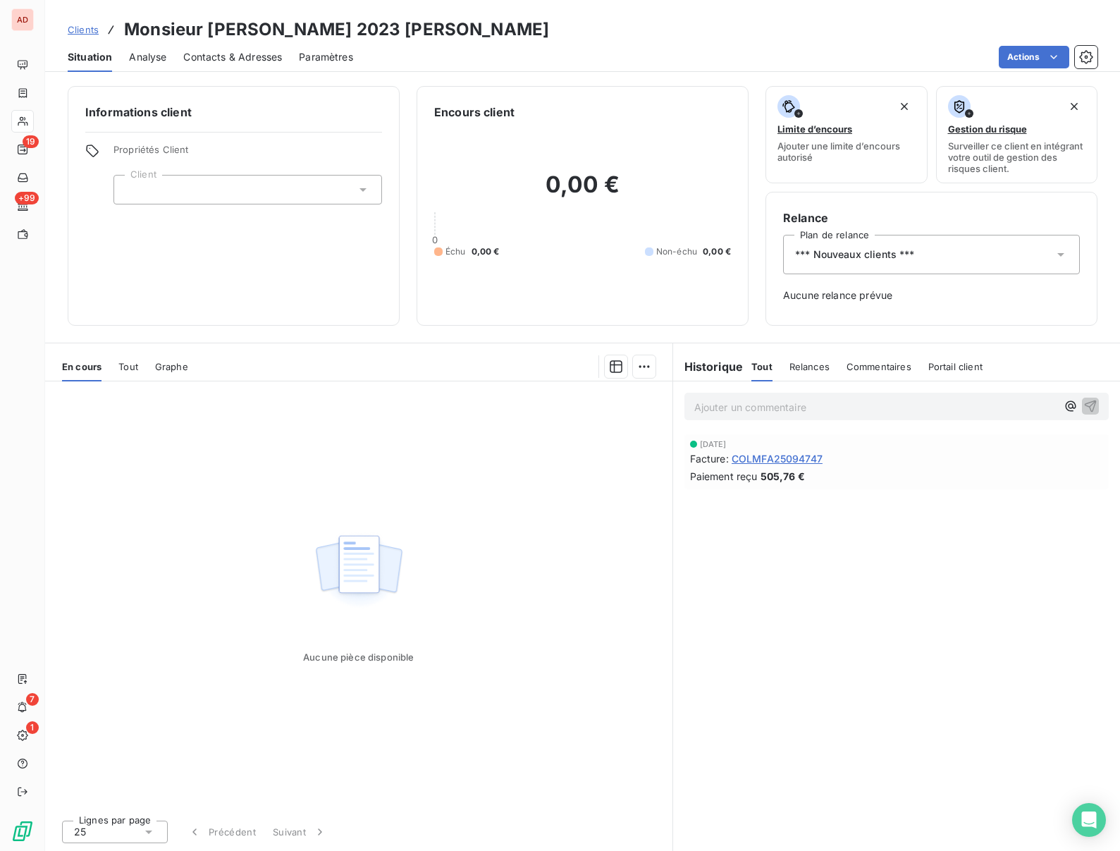
click at [235, 32] on h3 "Monsieur BOERNER 2023 Robert" at bounding box center [336, 29] width 425 height 25
copy h3 "BOERNER"
click at [853, 253] on span "*** Nouveaux clients ***" at bounding box center [855, 254] width 120 height 14
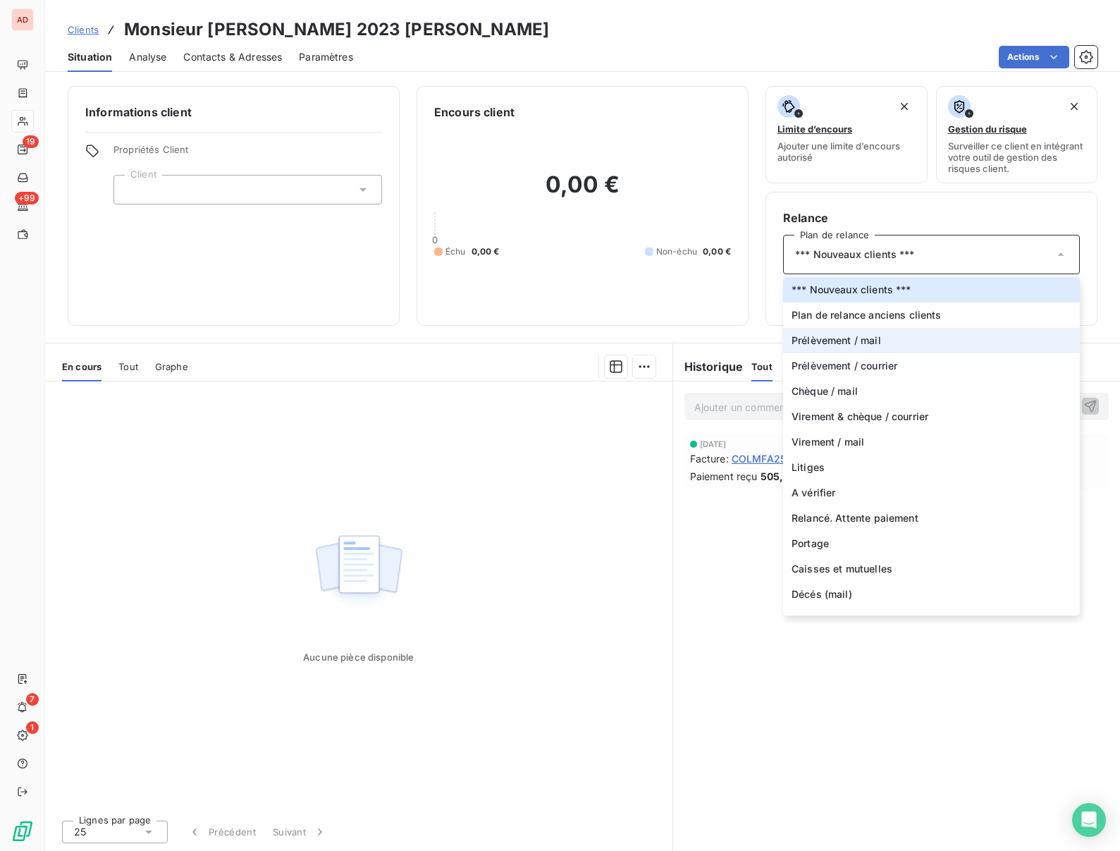
click at [814, 340] on span "Prélèvement / mail" at bounding box center [837, 340] width 90 height 14
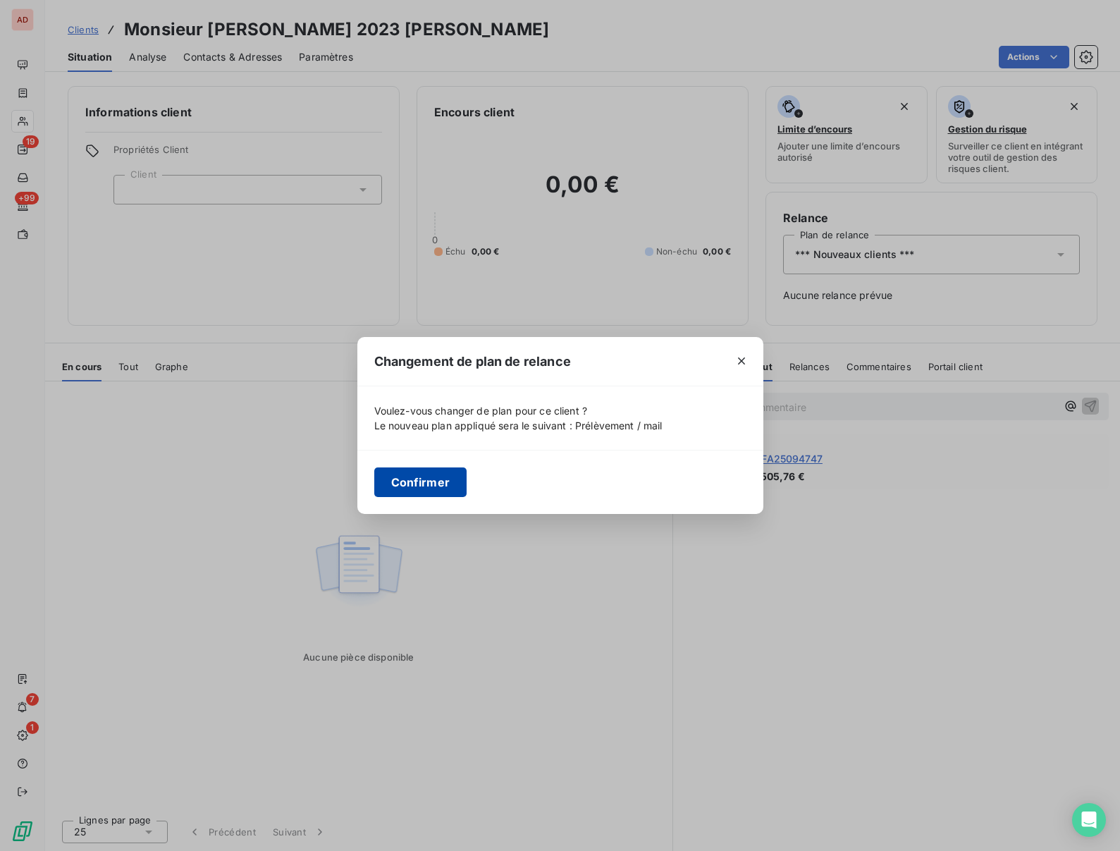
click at [420, 490] on button "Confirmer" at bounding box center [420, 482] width 93 height 30
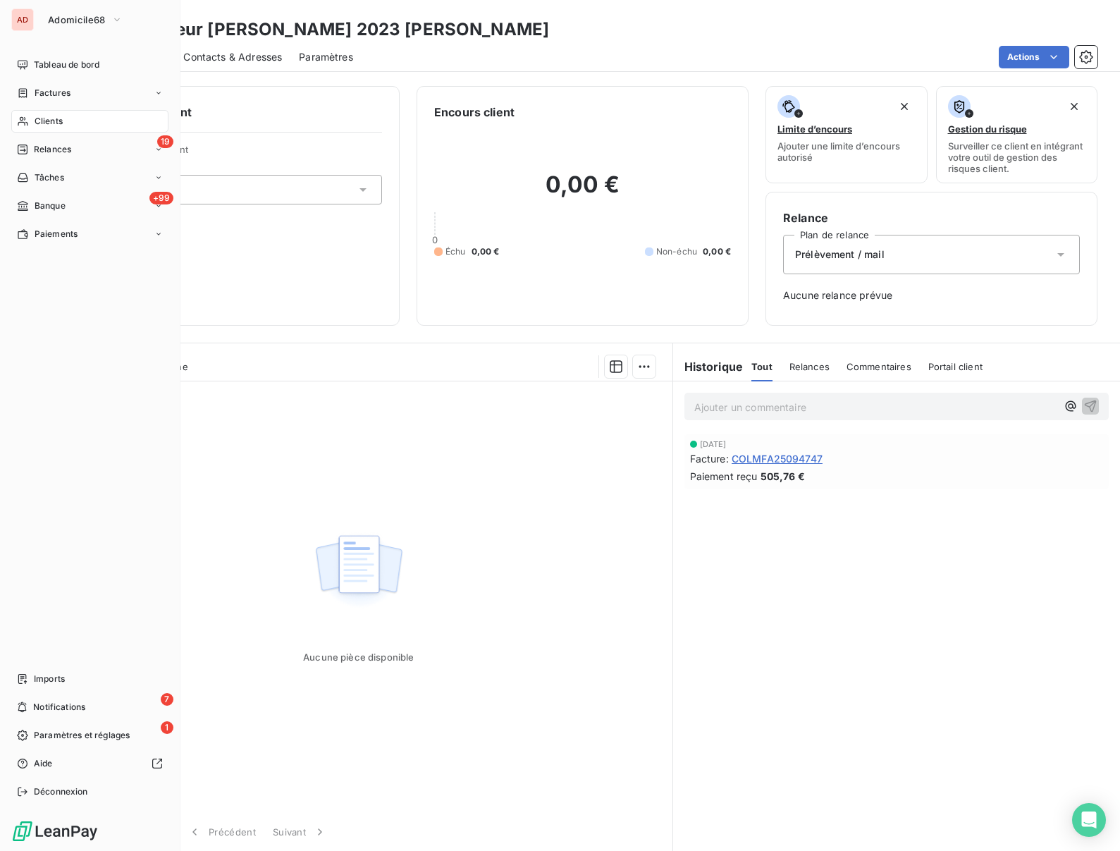
click at [33, 121] on div "Clients" at bounding box center [89, 121] width 157 height 23
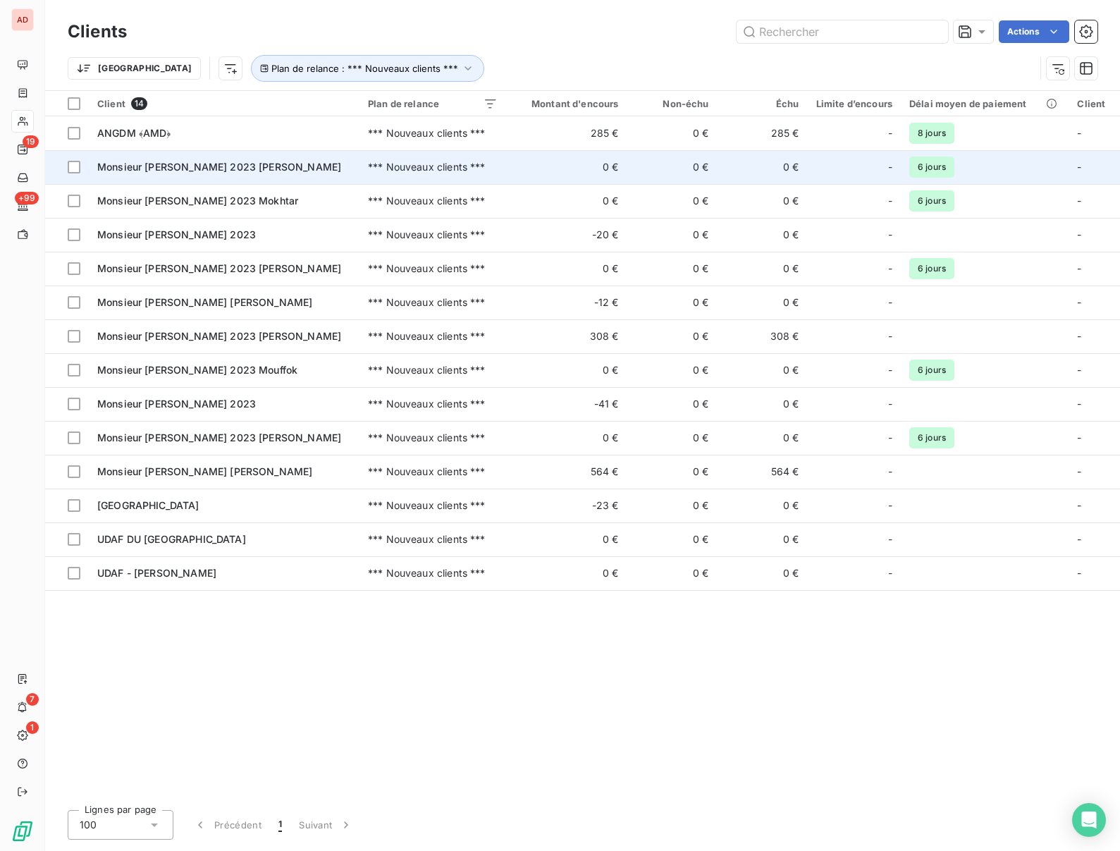
click at [139, 168] on span "Monsieur FLEITH 2023 François" at bounding box center [219, 167] width 244 height 12
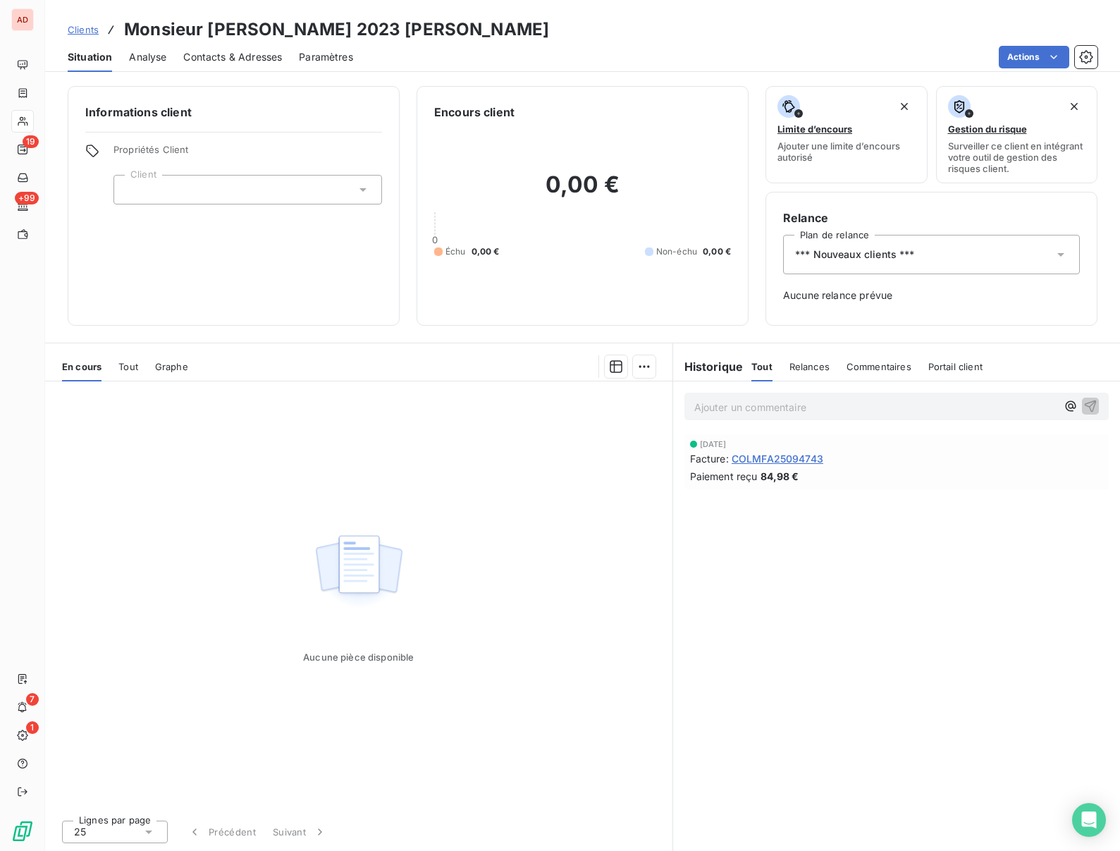
click at [229, 30] on h3 "Monsieur FLEITH 2023 François" at bounding box center [336, 29] width 425 height 25
copy h3 "FLEITH"
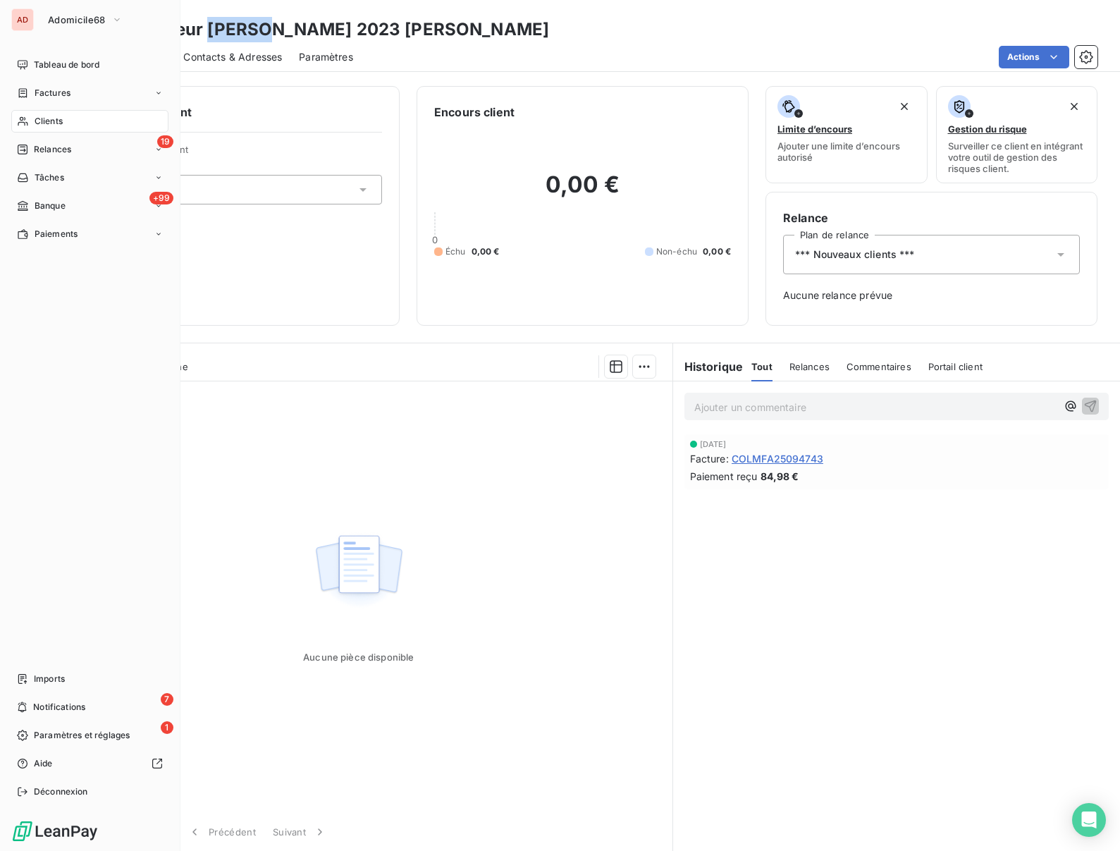
click at [39, 121] on span "Clients" at bounding box center [49, 121] width 28 height 13
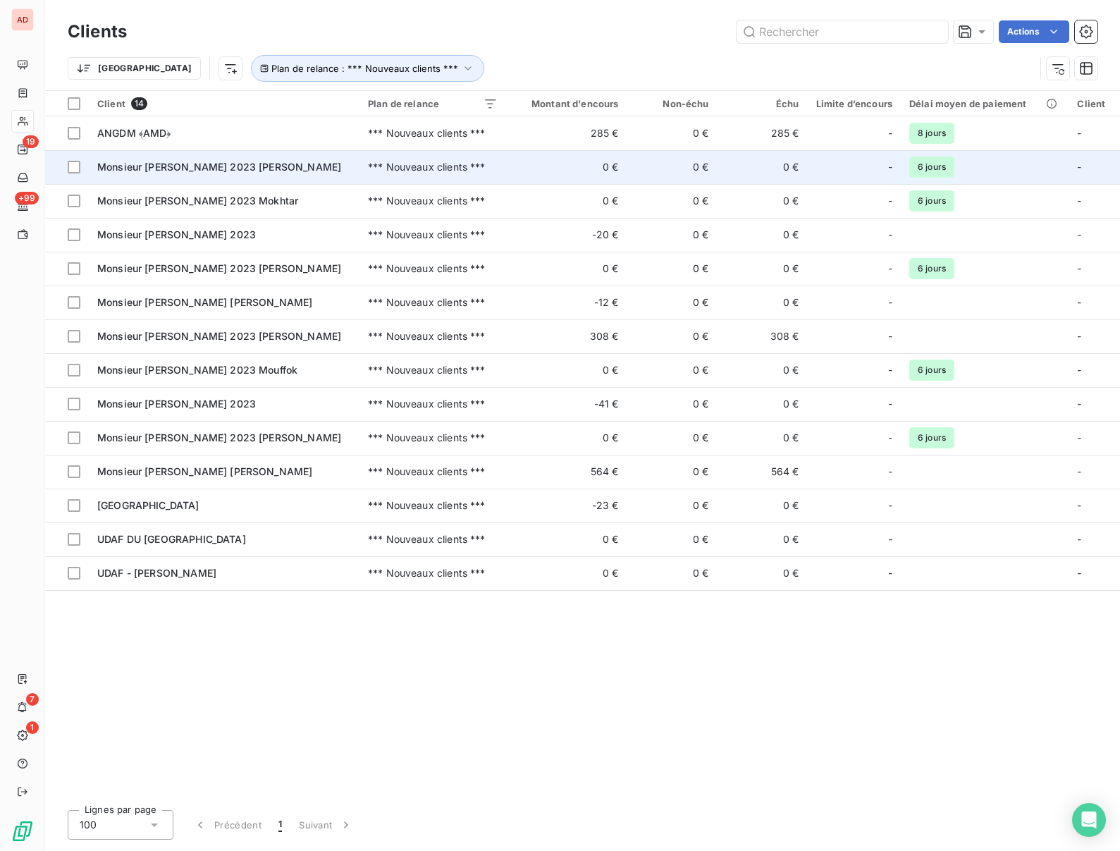
click at [171, 169] on span "Monsieur FLEITH 2023 François" at bounding box center [219, 167] width 244 height 12
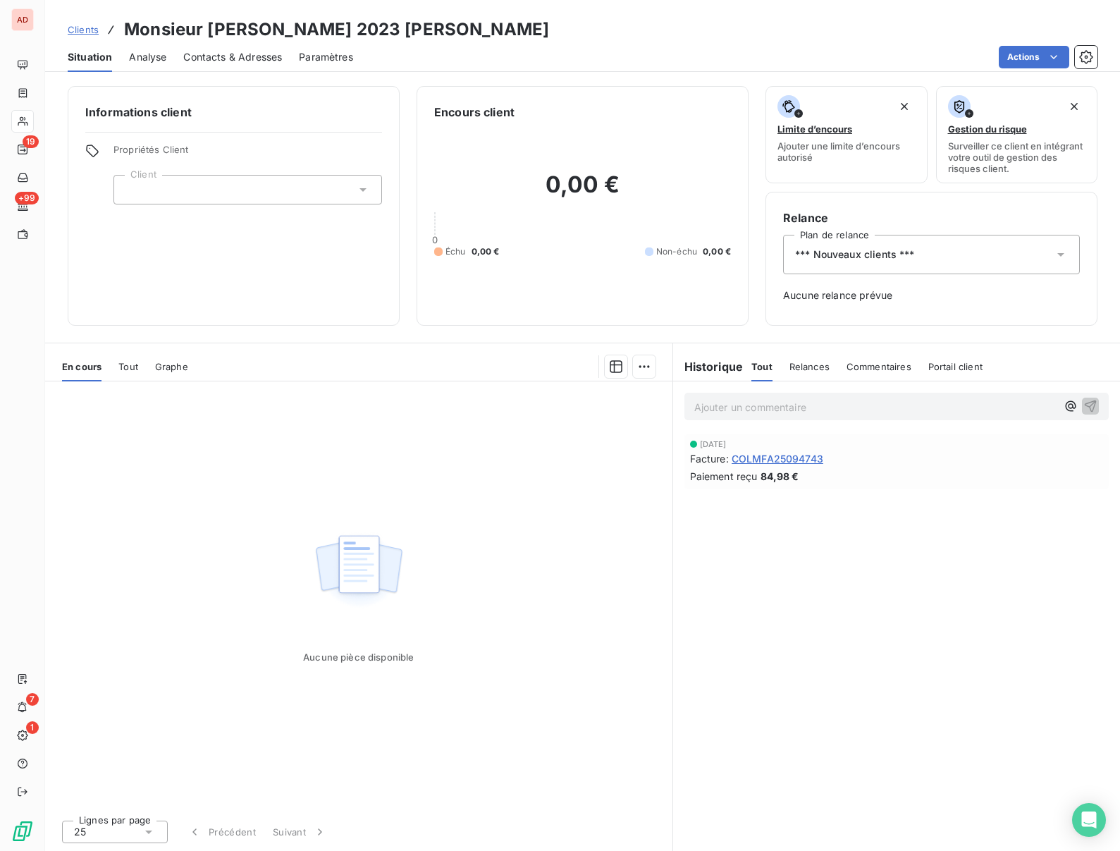
click at [854, 257] on span "*** Nouveaux clients ***" at bounding box center [855, 254] width 120 height 14
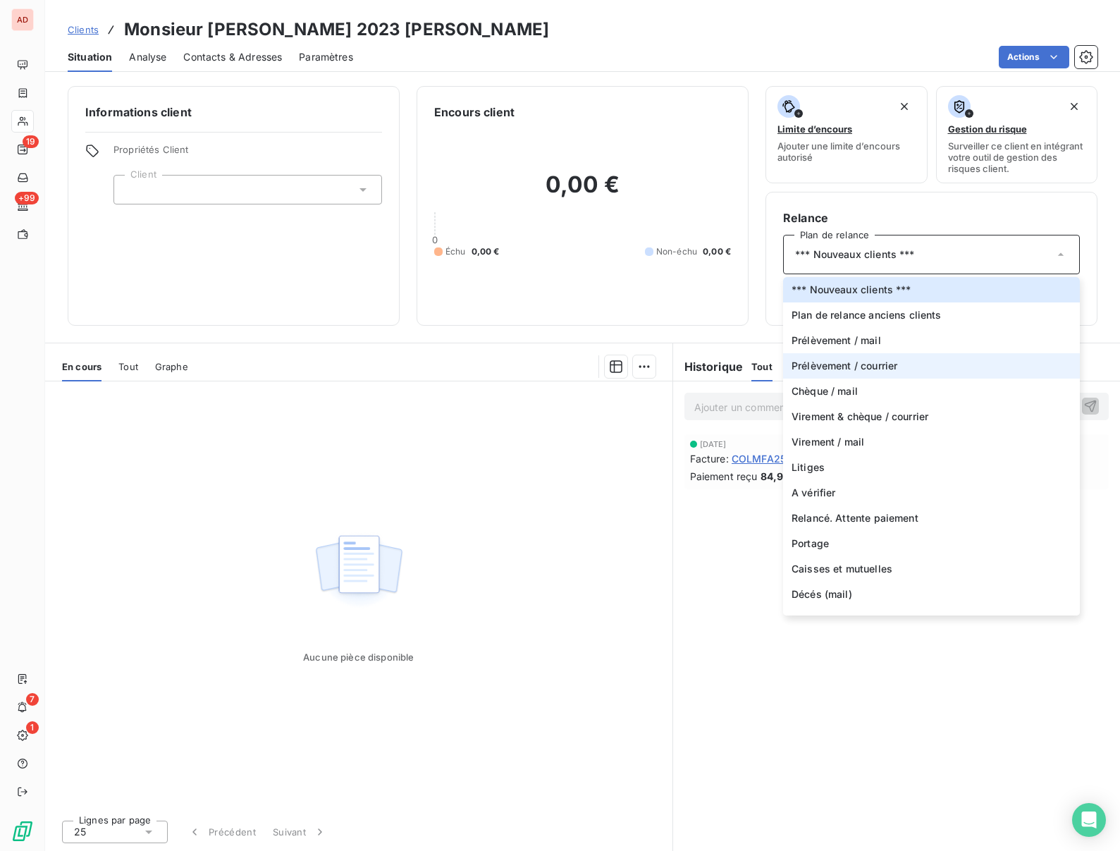
click at [827, 360] on span "Prélèvement / courrier" at bounding box center [845, 366] width 106 height 14
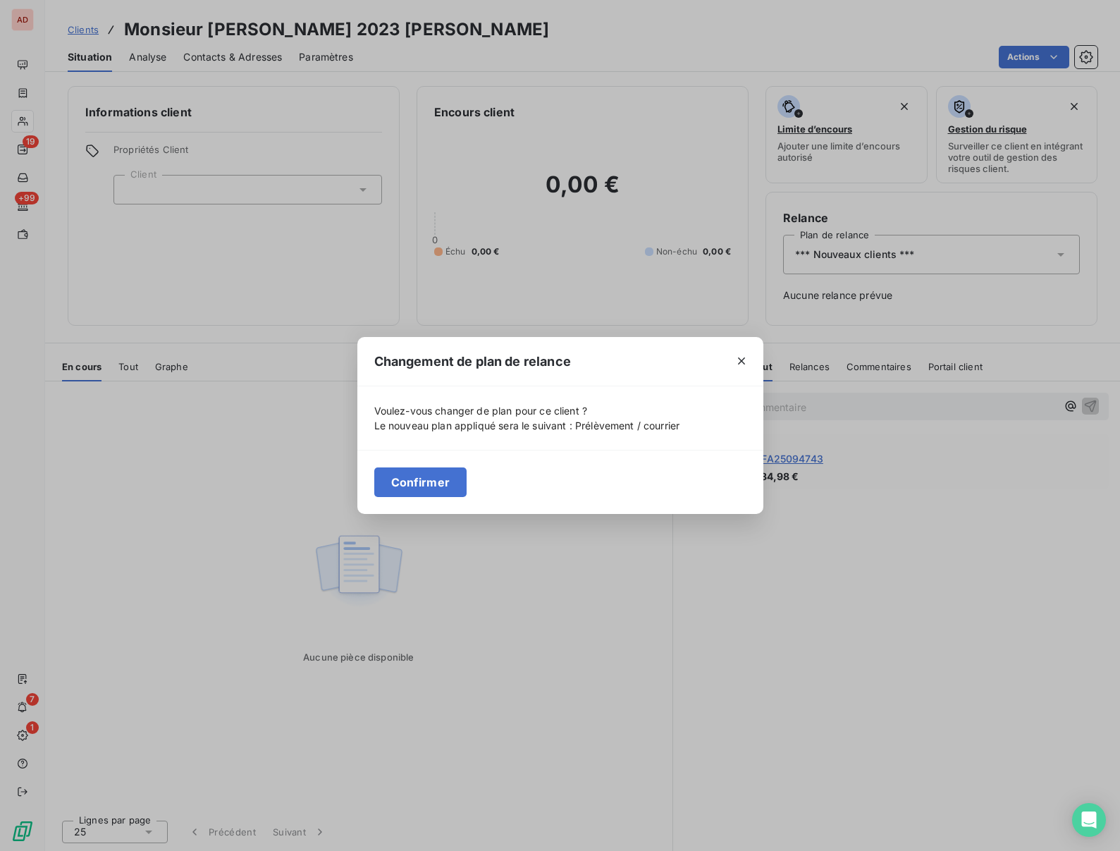
click at [407, 498] on div "Confirmer" at bounding box center [560, 482] width 406 height 64
click at [425, 481] on button "Confirmer" at bounding box center [420, 482] width 93 height 30
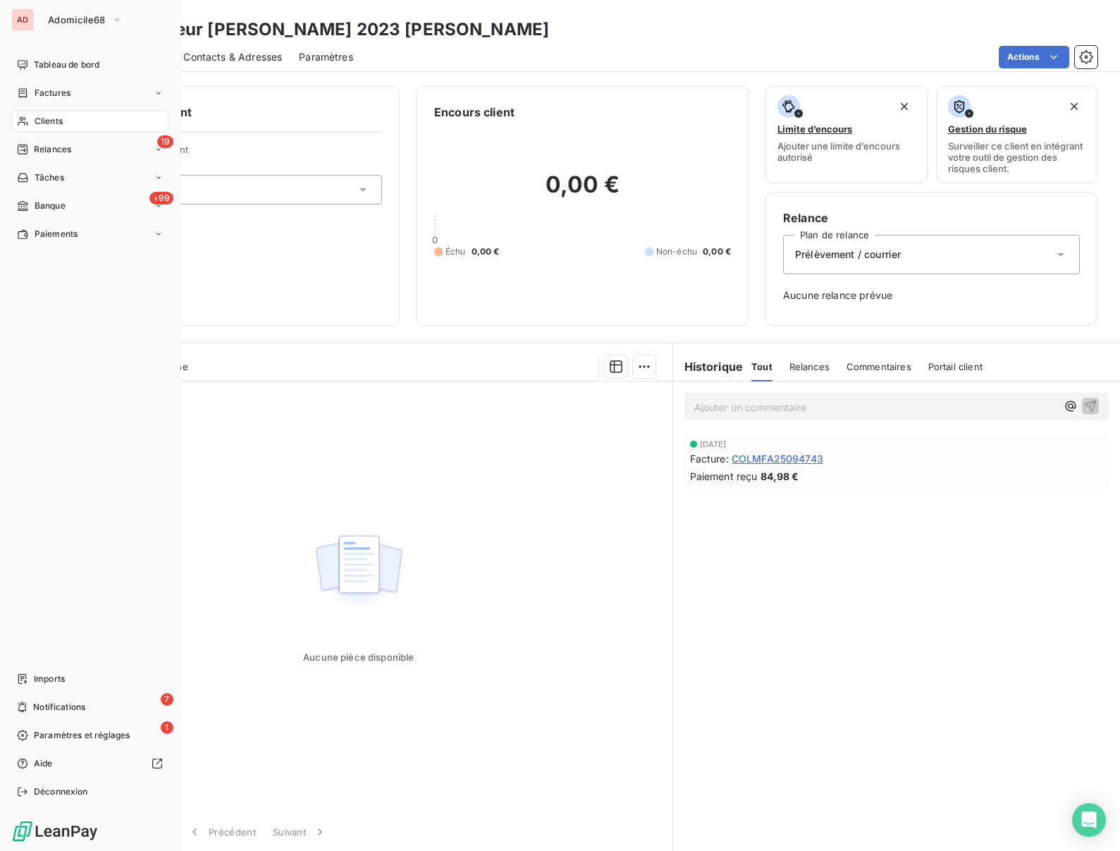
click at [37, 118] on span "Clients" at bounding box center [49, 121] width 28 height 13
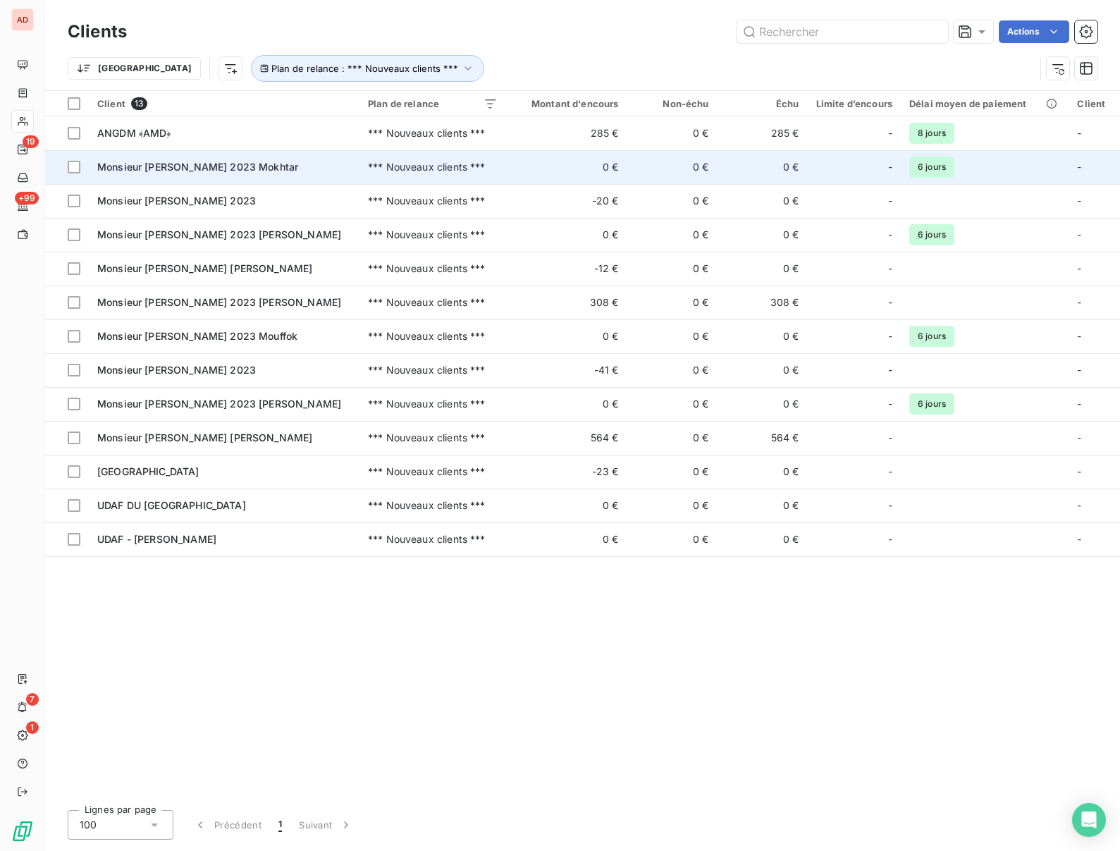
click at [199, 166] on span "Monsieur MAAMERI 2023 Mokhtar" at bounding box center [197, 167] width 201 height 12
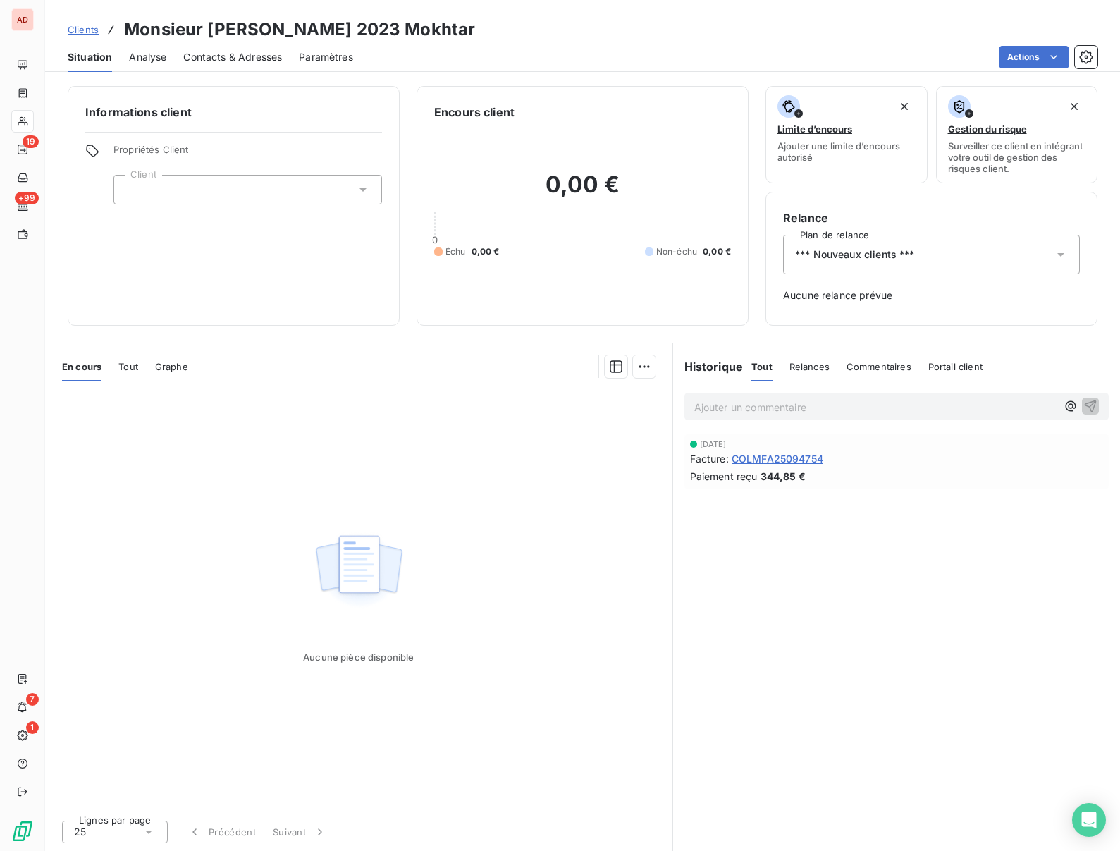
click at [221, 32] on h3 "Monsieur MAAMERI 2023 Mokhtar" at bounding box center [299, 29] width 351 height 25
copy h3 "MAAMERI"
click at [902, 257] on span "*** Nouveaux clients ***" at bounding box center [855, 254] width 120 height 14
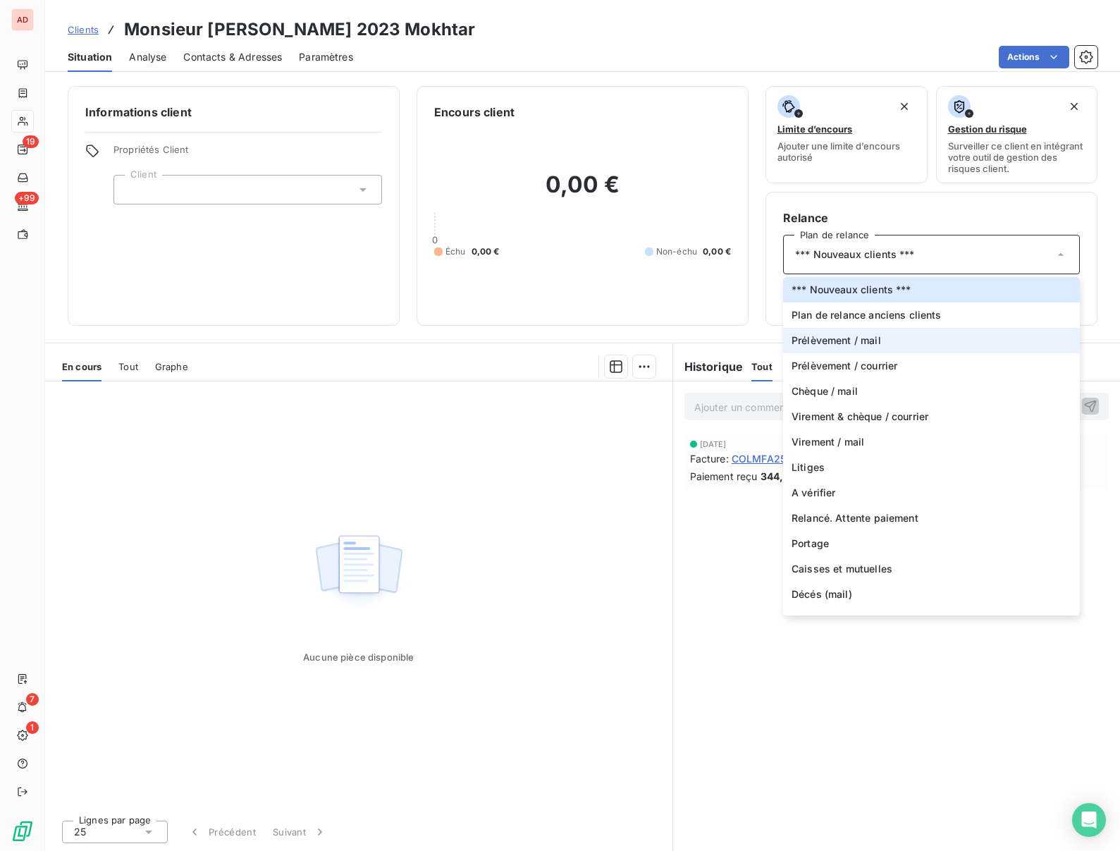
click at [826, 343] on span "Prélèvement / mail" at bounding box center [837, 340] width 90 height 14
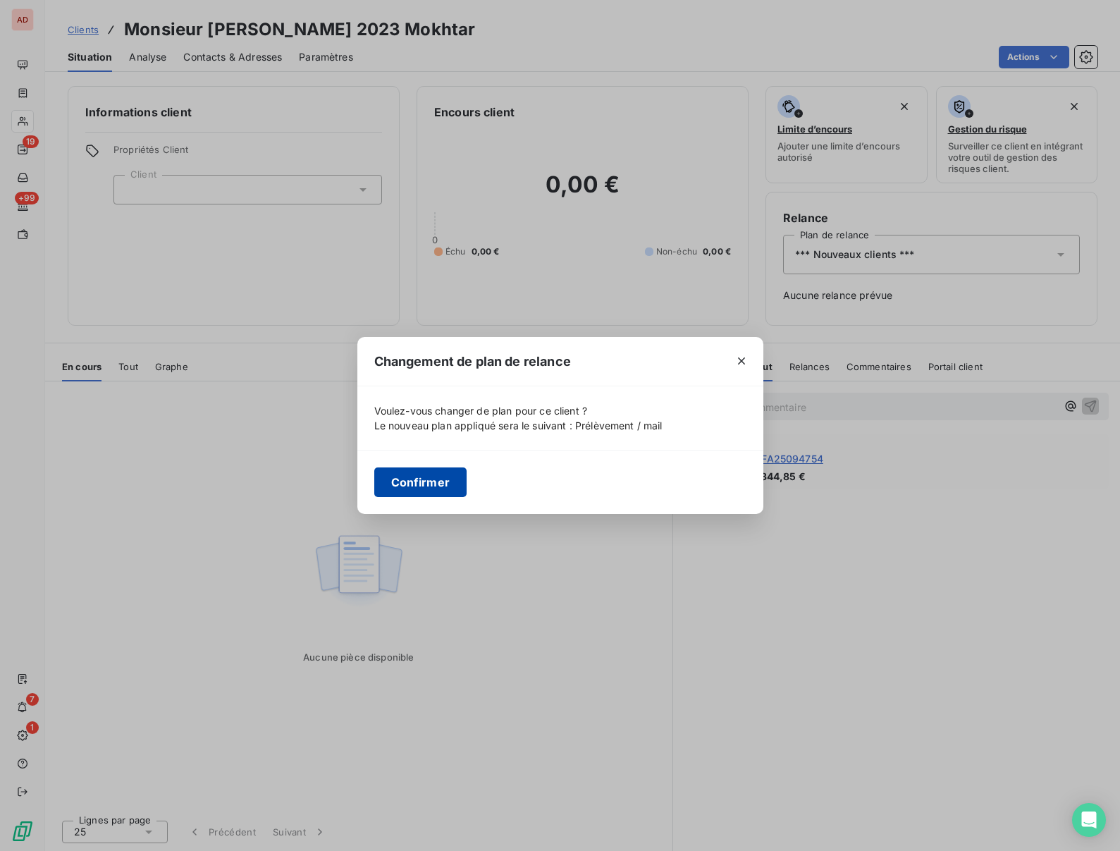
click at [405, 482] on button "Confirmer" at bounding box center [420, 482] width 93 height 30
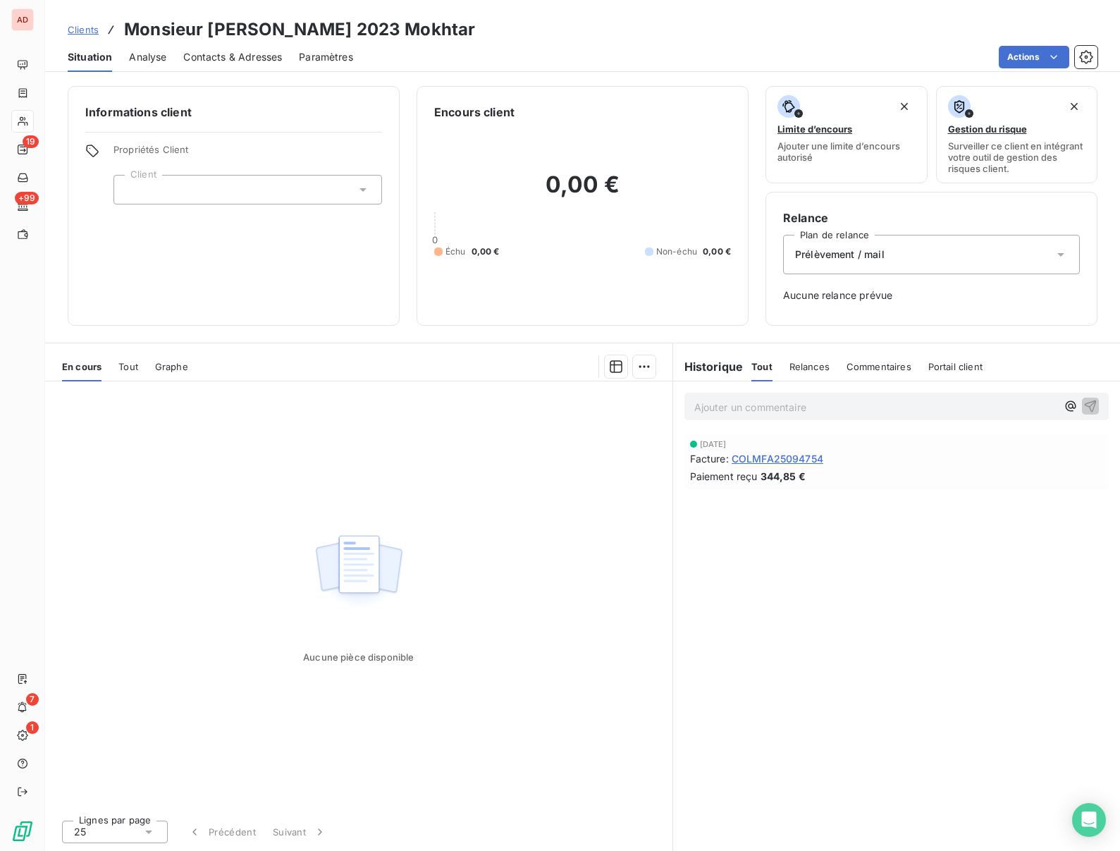
click at [485, 43] on div "Situation Analyse Contacts & Adresses Paramètres Actions" at bounding box center [582, 57] width 1075 height 30
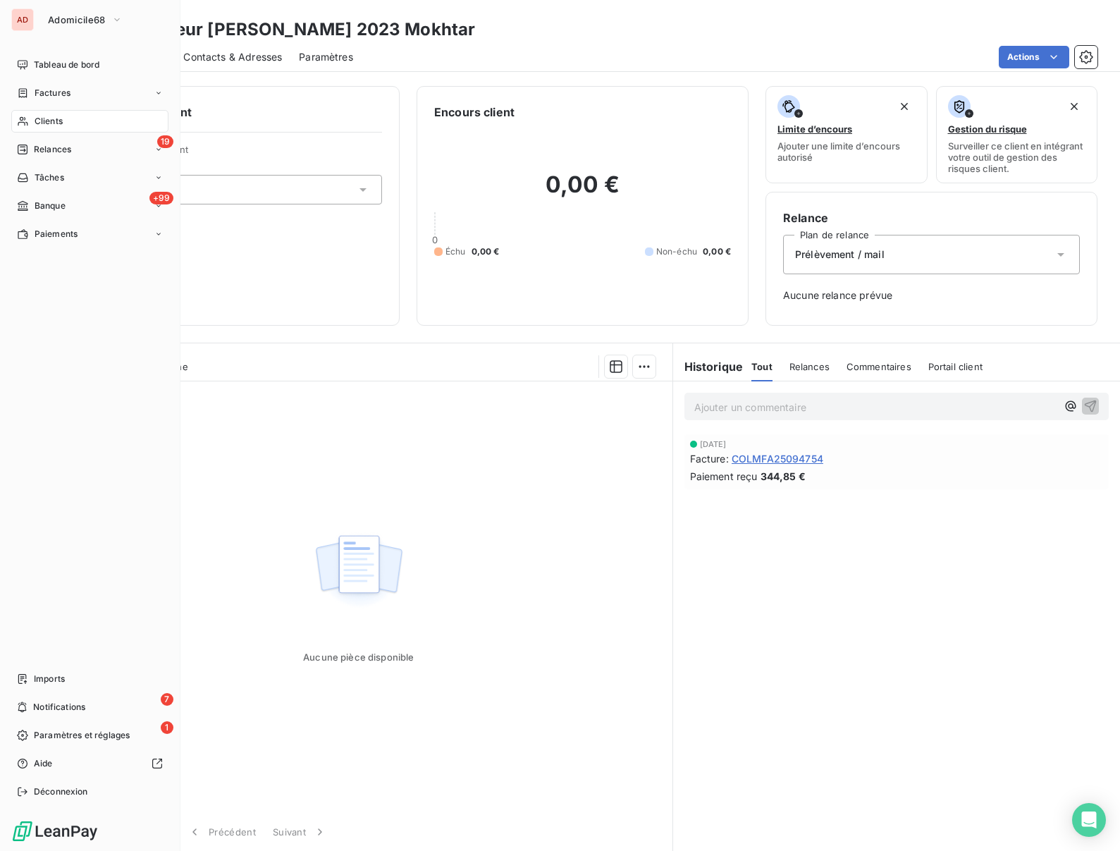
click at [37, 117] on span "Clients" at bounding box center [49, 121] width 28 height 13
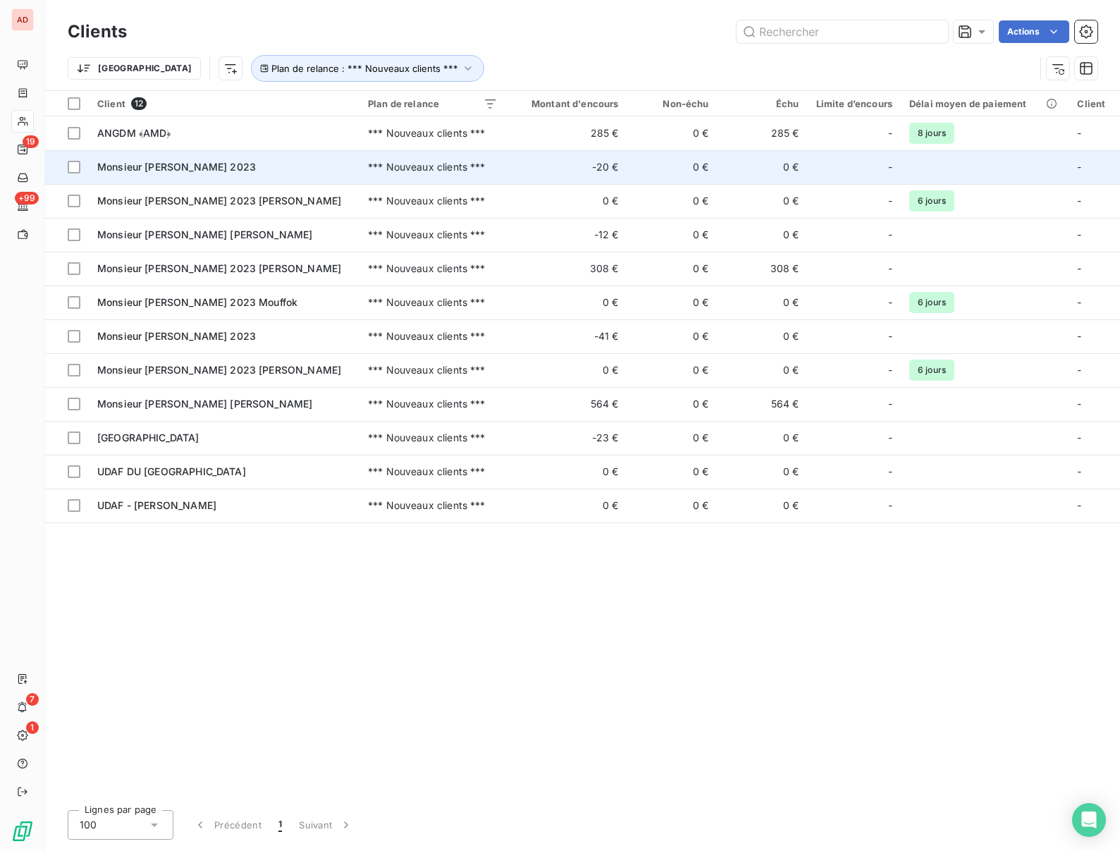
click at [152, 166] on span "Monsieur OBRECHT 2023" at bounding box center [176, 167] width 159 height 12
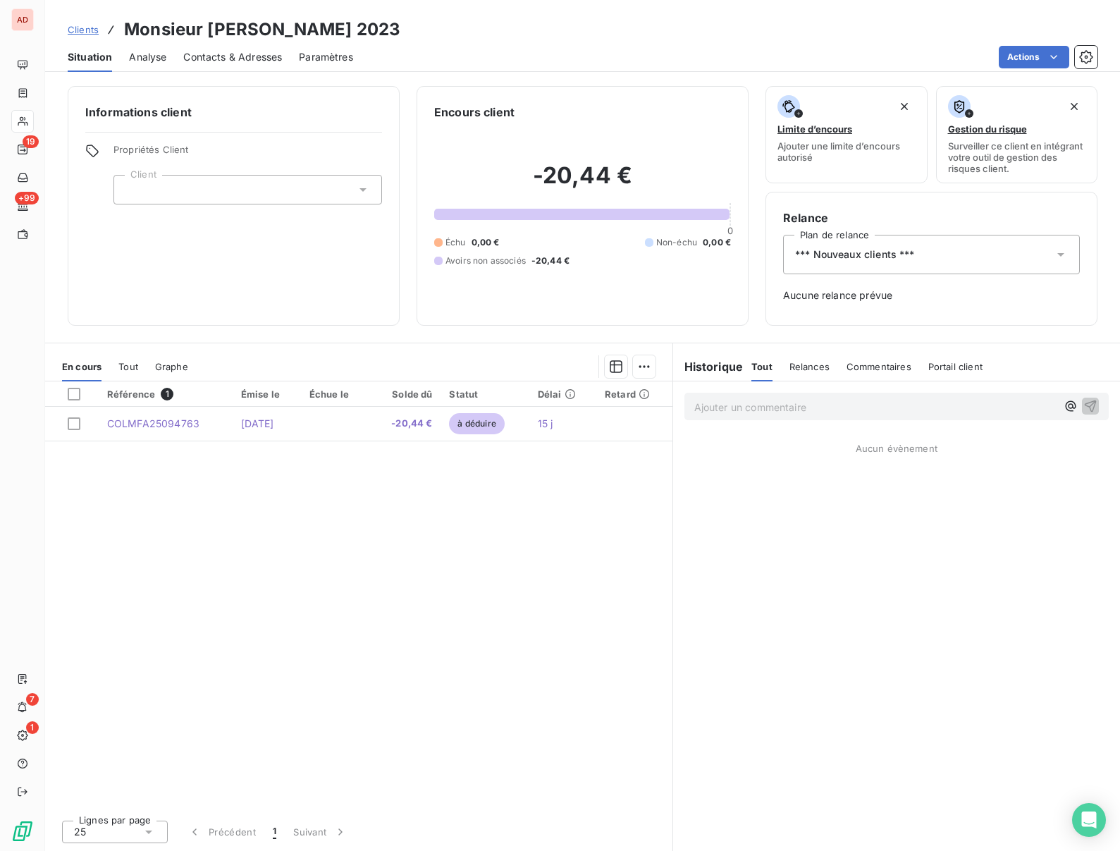
click at [227, 27] on h3 "Monsieur OBRECHT 2023" at bounding box center [262, 29] width 276 height 25
copy h3 "OBRECHT"
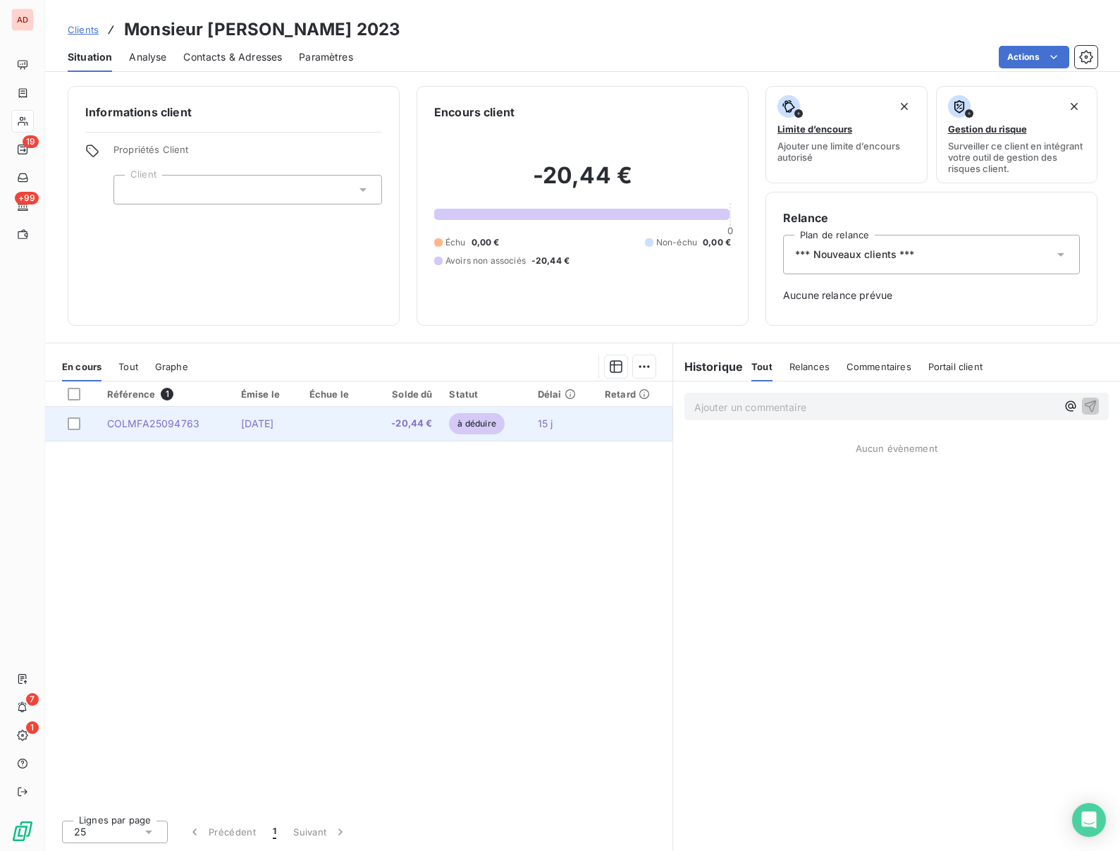
click at [178, 427] on span "COLMFA25094763" at bounding box center [153, 423] width 92 height 12
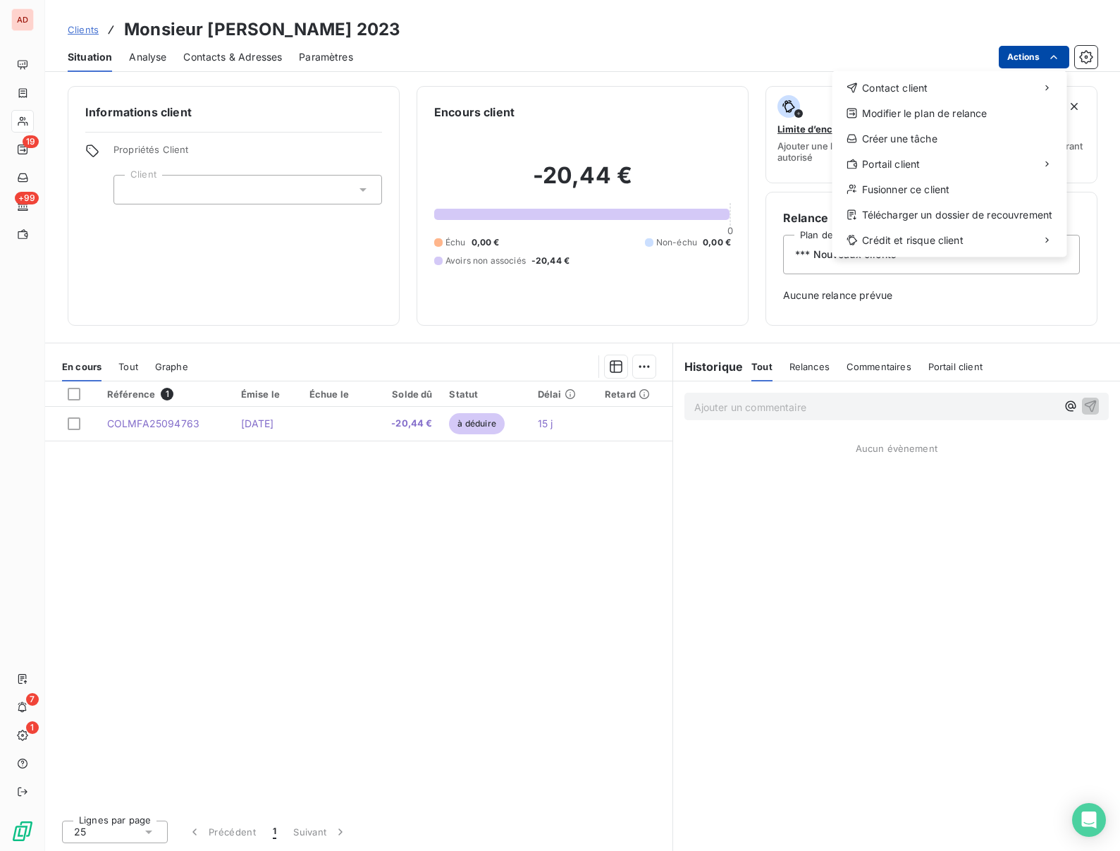
click at [1031, 60] on html "AD 19 +99 7 1 Clients Monsieur OBRECHT 2023 Situation Analyse Contacts & Adress…" at bounding box center [560, 425] width 1120 height 851
click at [910, 190] on div "Fusionner ce client" at bounding box center [949, 189] width 223 height 23
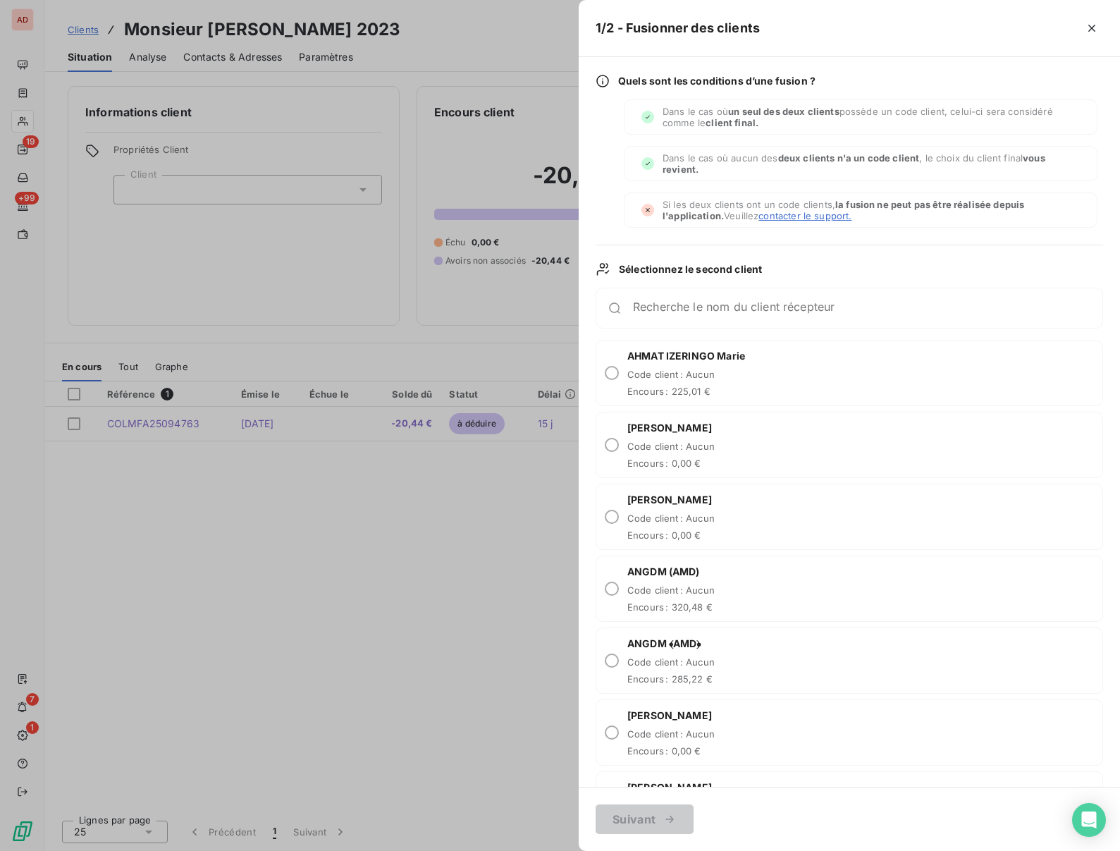
click at [682, 300] on div "Recherche le nom du client récepteur" at bounding box center [850, 308] width 508 height 41
click at [668, 308] on input "Recherche le nom du client récepteur" at bounding box center [867, 314] width 469 height 14
paste input "OBRECHT"
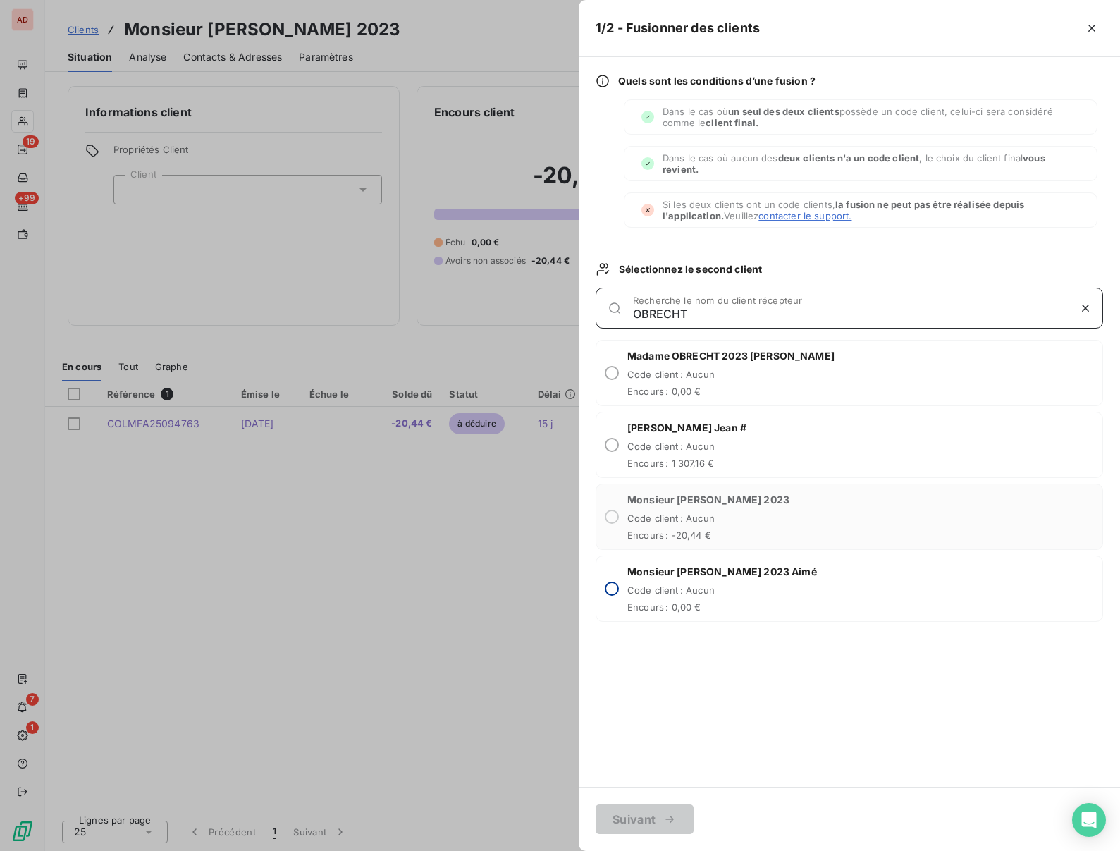
type input "OBRECHT"
click at [610, 590] on input "radio" at bounding box center [612, 589] width 14 height 14
radio input "true"
click at [638, 818] on button "Suivant" at bounding box center [645, 819] width 98 height 30
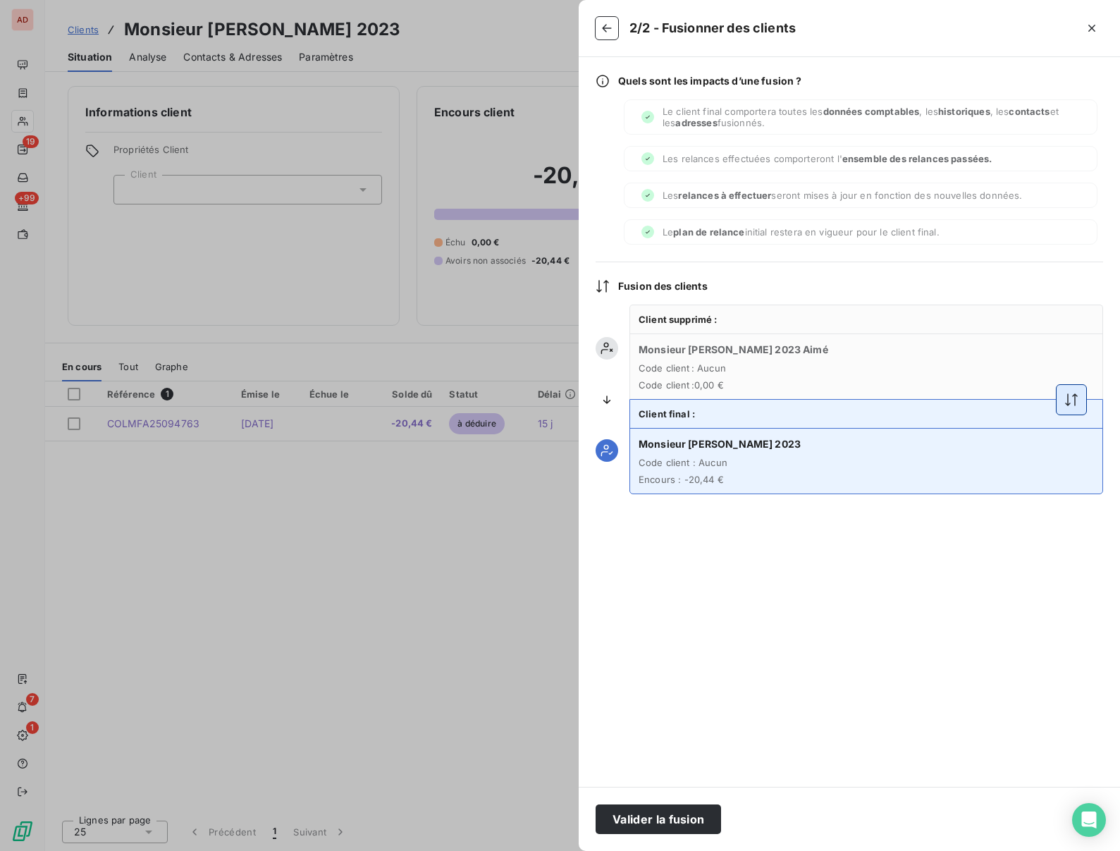
click at [1074, 397] on icon "button" at bounding box center [1071, 399] width 13 height 13
click at [671, 819] on button "Valider la fusion" at bounding box center [658, 819] width 125 height 30
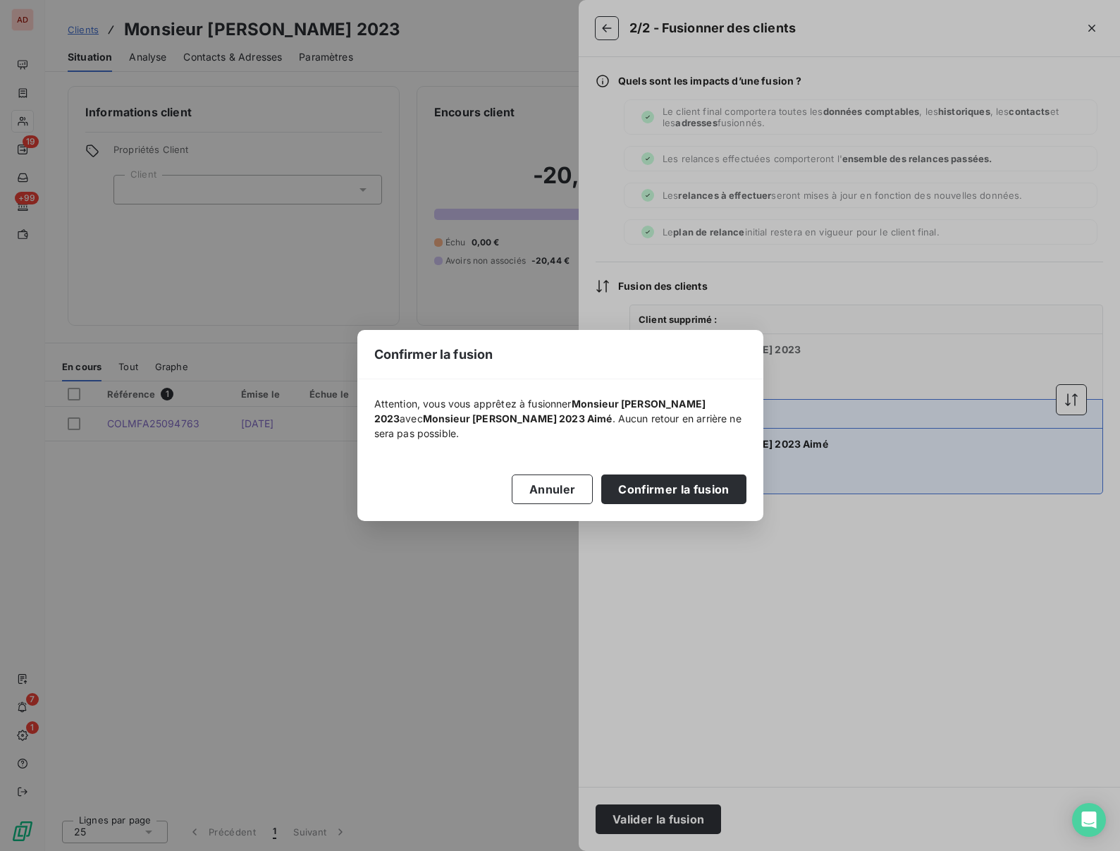
click at [651, 504] on div "Attention, vous vous apprêtez à fusionner Monsieur OBRECHT 2023 avec Monsieur O…" at bounding box center [560, 450] width 406 height 142
click at [648, 491] on button "Confirmer la fusion" at bounding box center [673, 489] width 145 height 30
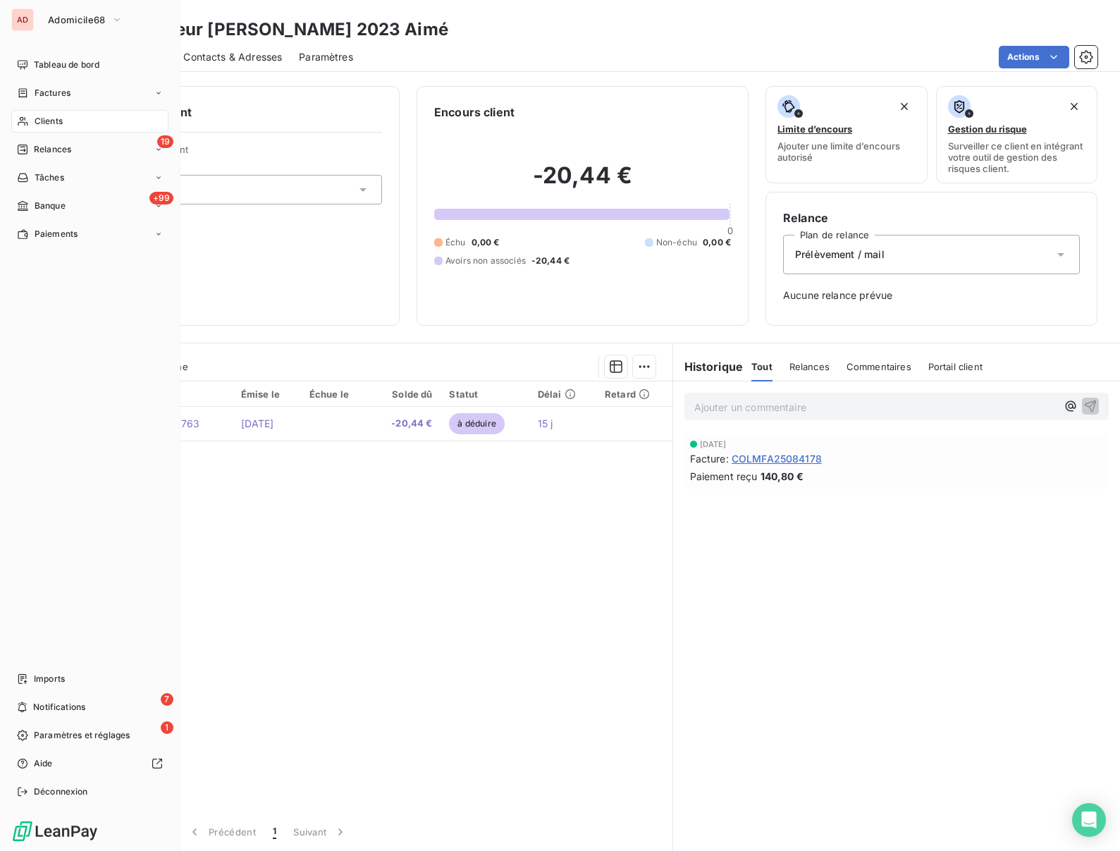
click at [34, 116] on div "Clients" at bounding box center [89, 121] width 157 height 23
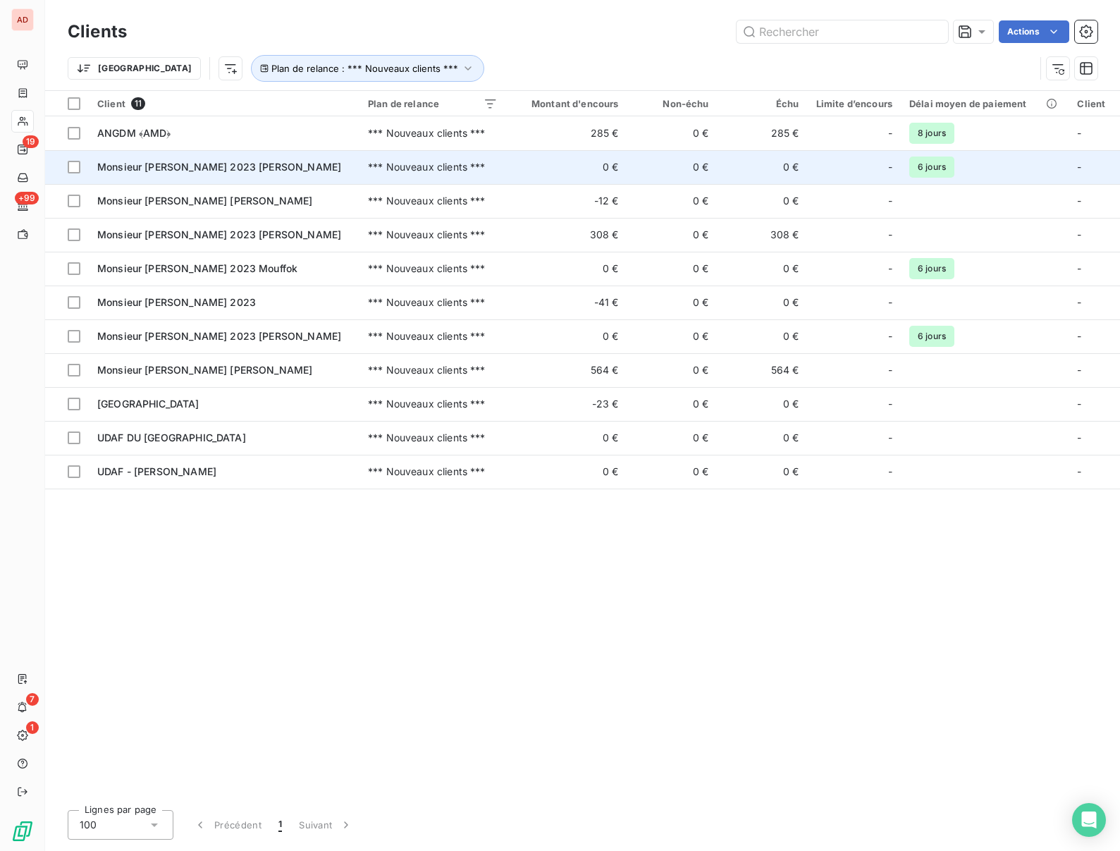
click at [229, 168] on span "Monsieur SCHMITZ 2023 Daniel" at bounding box center [219, 167] width 244 height 12
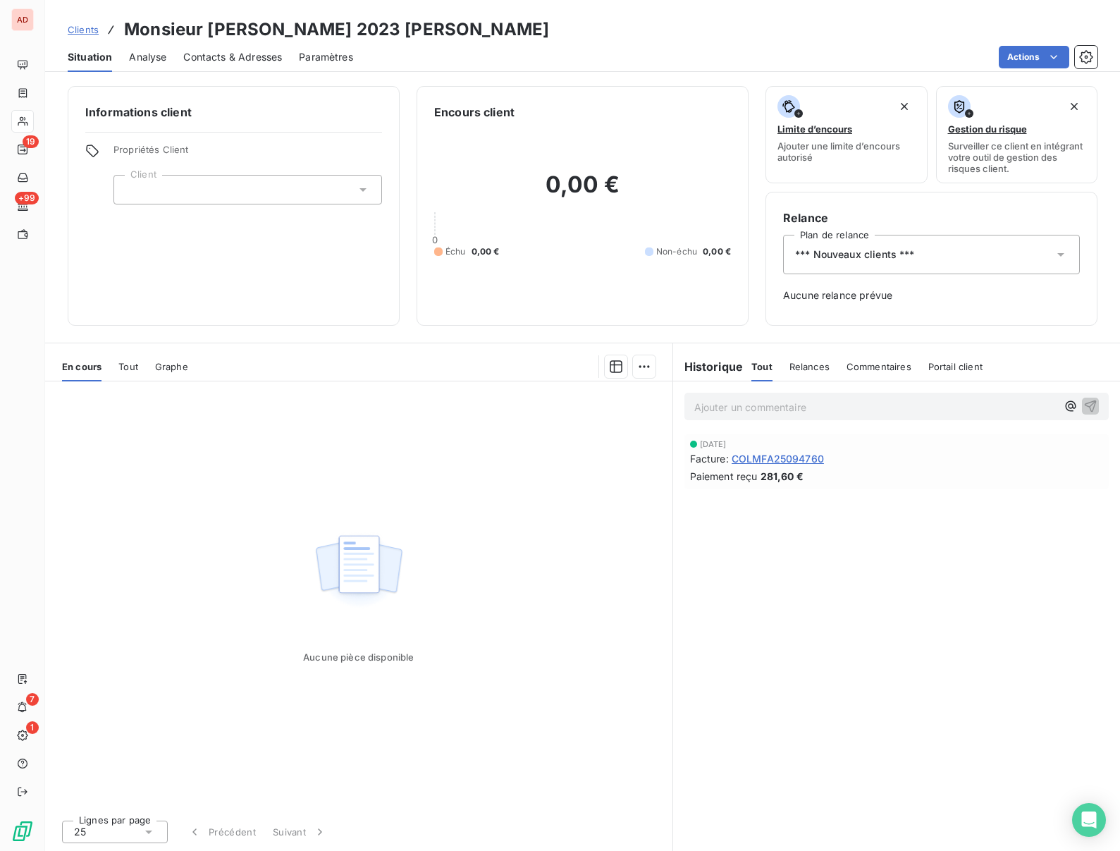
click at [247, 22] on h3 "Monsieur SCHMITZ 2023 Daniel" at bounding box center [336, 29] width 425 height 25
copy h3 "SCHMITZ"
click at [863, 256] on span "*** Nouveaux clients ***" at bounding box center [855, 254] width 120 height 14
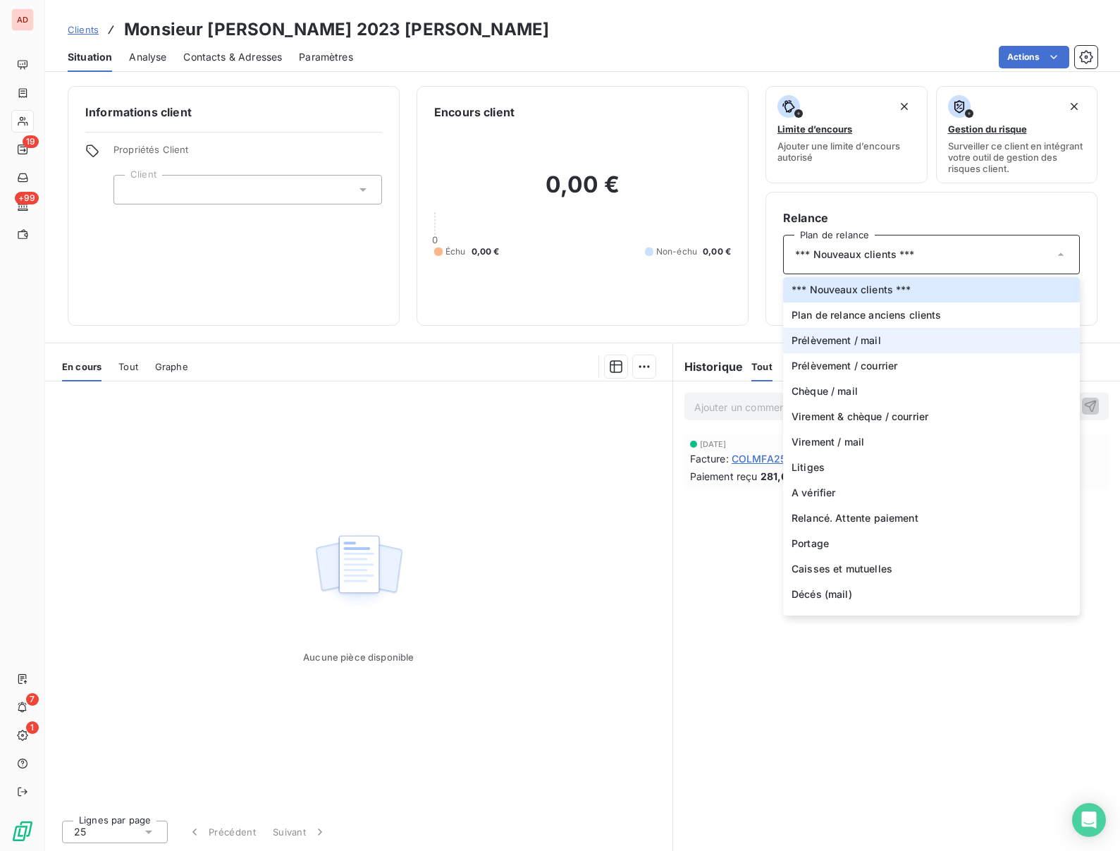
click at [821, 341] on span "Prélèvement / mail" at bounding box center [837, 340] width 90 height 14
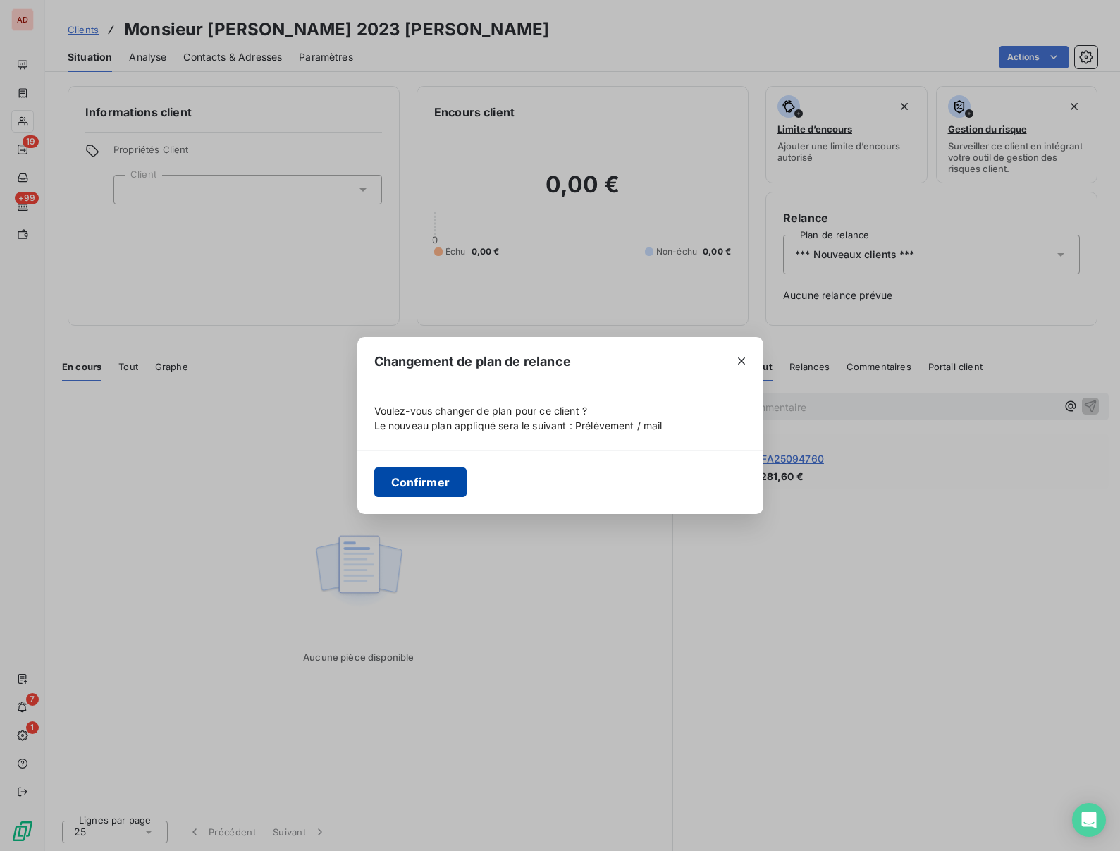
click at [411, 477] on button "Confirmer" at bounding box center [420, 482] width 93 height 30
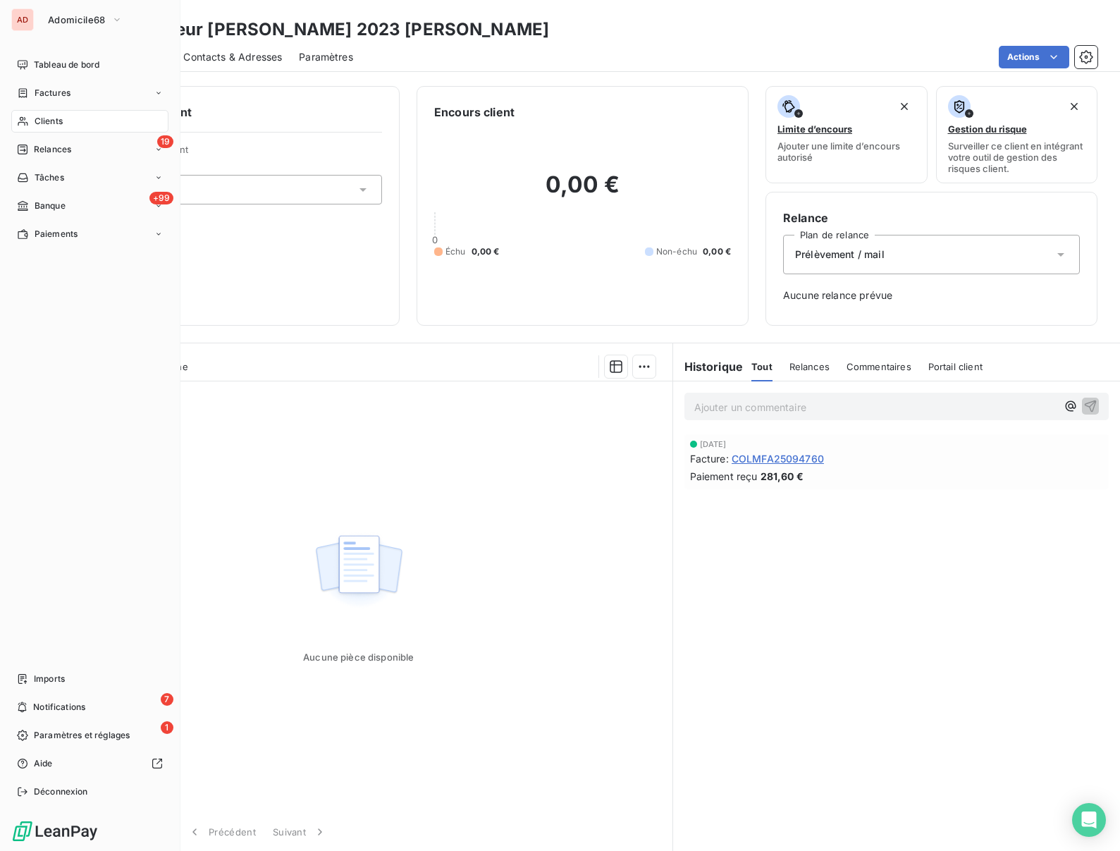
click at [33, 118] on div "Clients" at bounding box center [89, 121] width 157 height 23
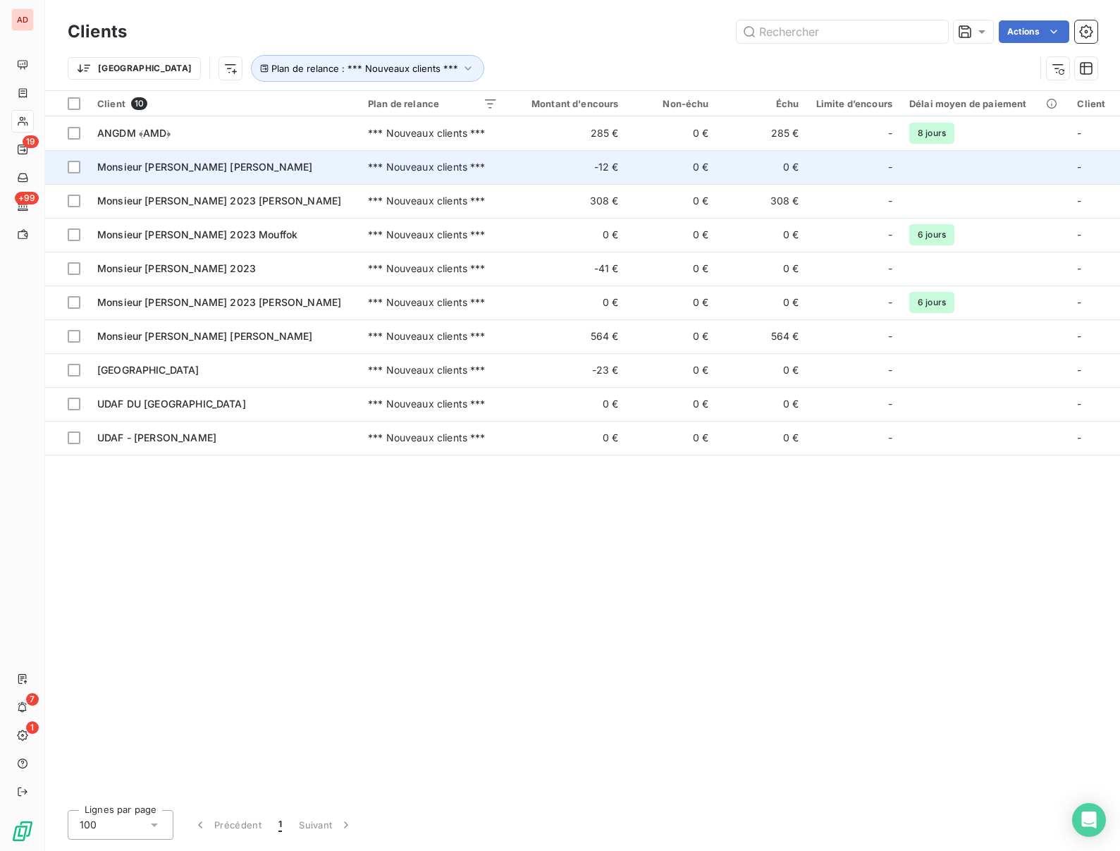
click at [206, 167] on span "Monsieur SCHUBNEL Jean" at bounding box center [204, 167] width 215 height 12
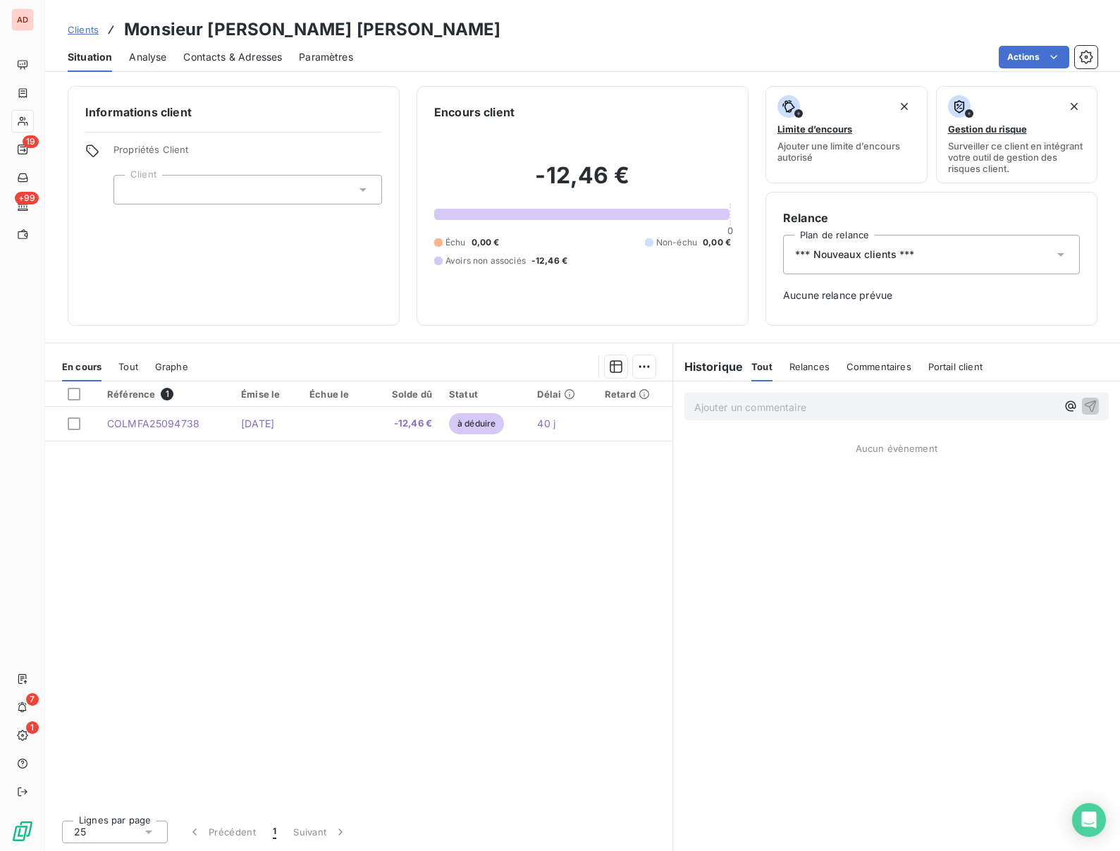
click at [234, 25] on h3 "Monsieur SCHUBNEL Jean" at bounding box center [312, 29] width 376 height 25
copy h3 "SCHUBNEL"
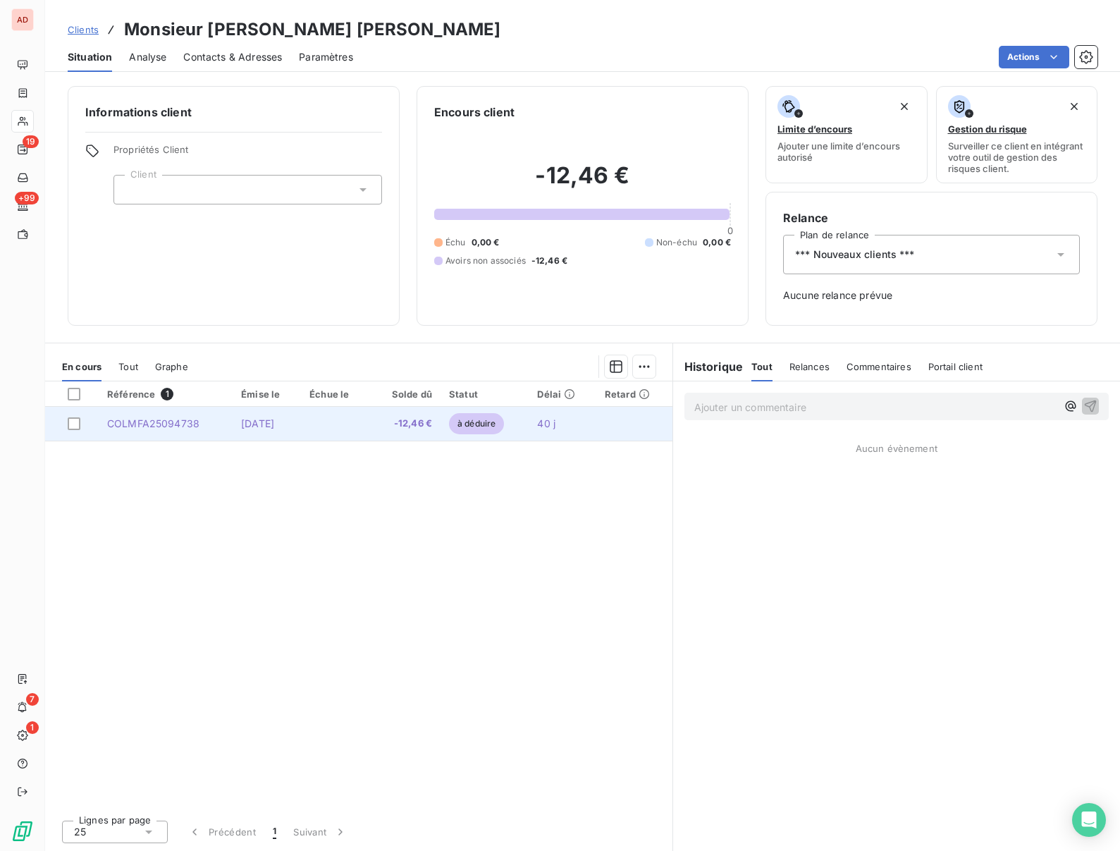
click at [180, 421] on span "COLMFA25094738" at bounding box center [153, 423] width 92 height 12
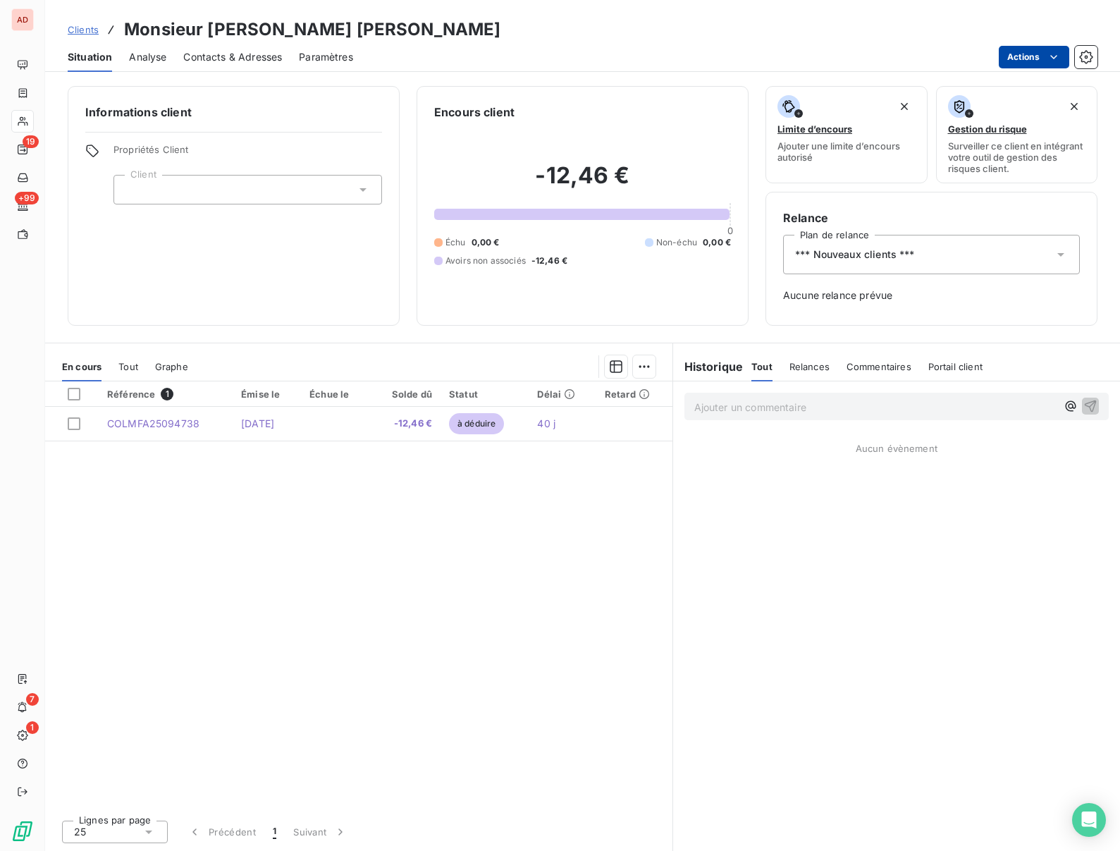
click at [1035, 56] on html "AD 19 +99 7 1 Clients Monsieur SCHUBNEL Jean Situation Analyse Contacts & Adres…" at bounding box center [560, 425] width 1120 height 851
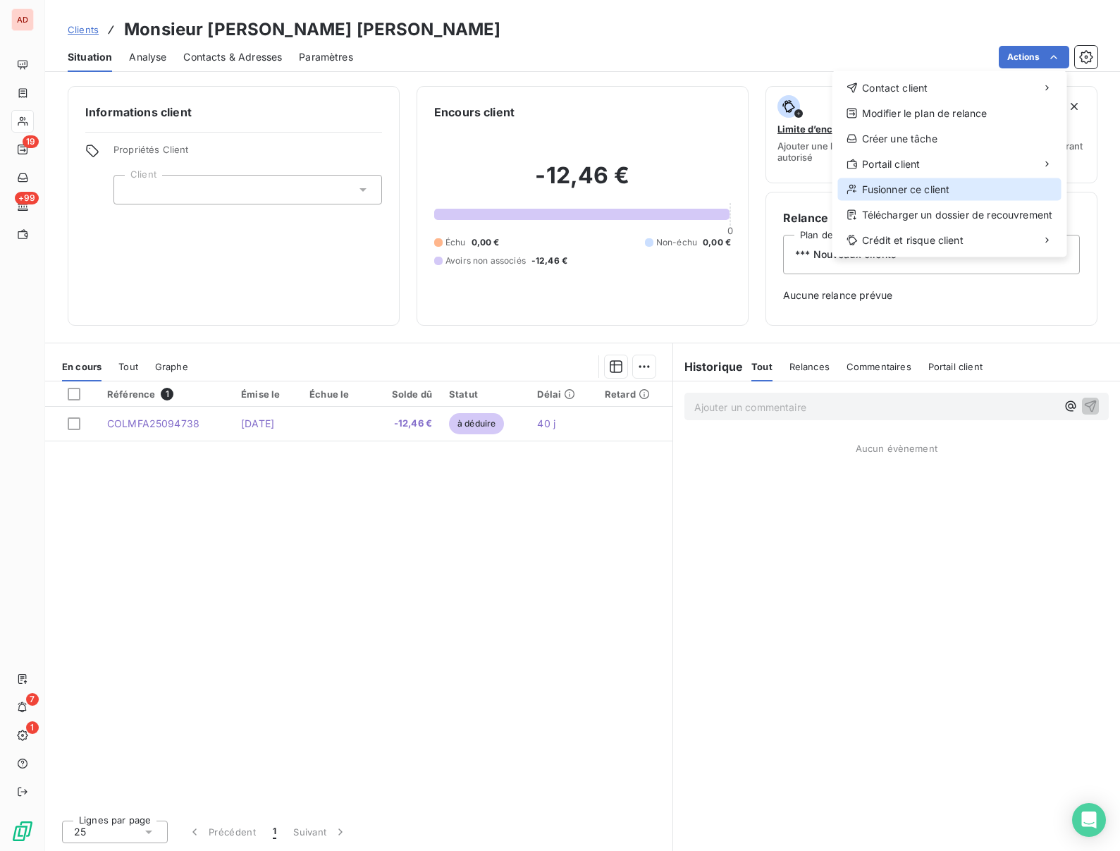
click at [912, 188] on div "Fusionner ce client" at bounding box center [949, 189] width 223 height 23
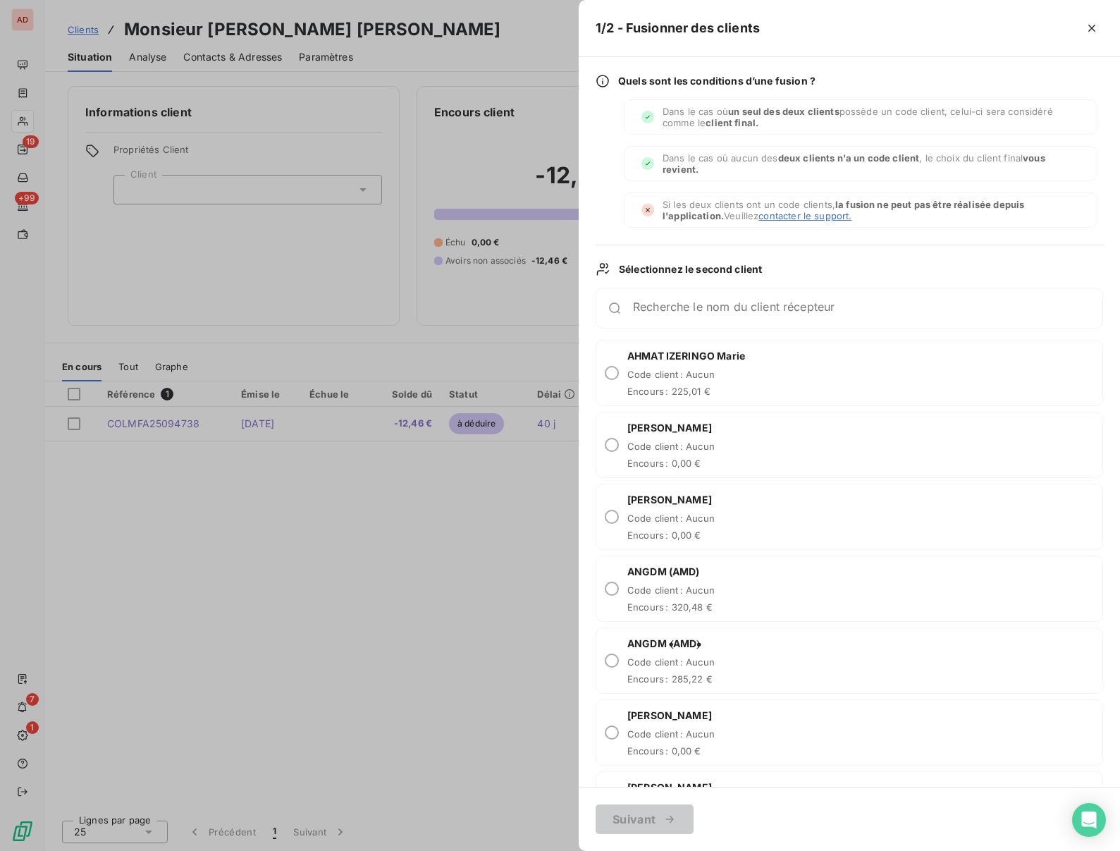
click at [709, 295] on div "Recherche le nom du client récepteur" at bounding box center [850, 308] width 508 height 41
click at [696, 307] on input "Recherche le nom du client récepteur" at bounding box center [867, 314] width 469 height 14
paste input "SCHUBNEL"
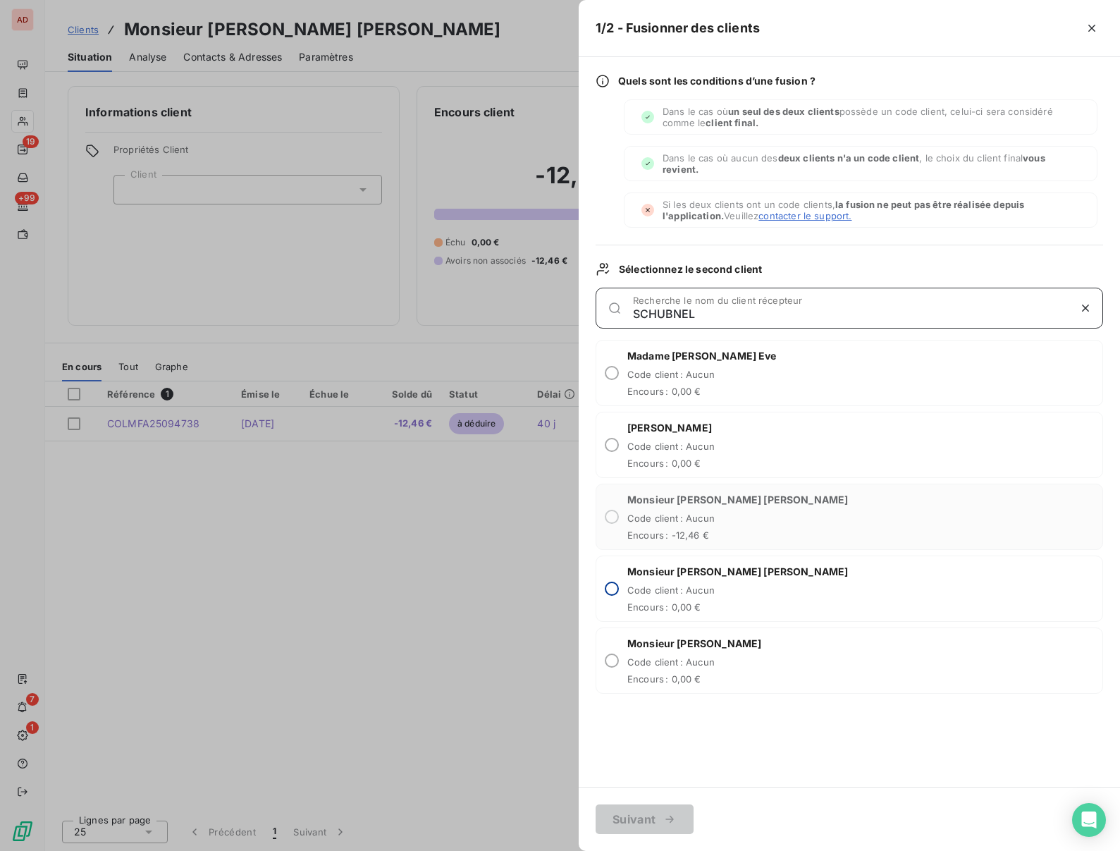
type input "SCHUBNEL"
click at [615, 587] on input "radio" at bounding box center [612, 589] width 14 height 14
radio input "true"
click at [620, 816] on button "Suivant" at bounding box center [645, 819] width 98 height 30
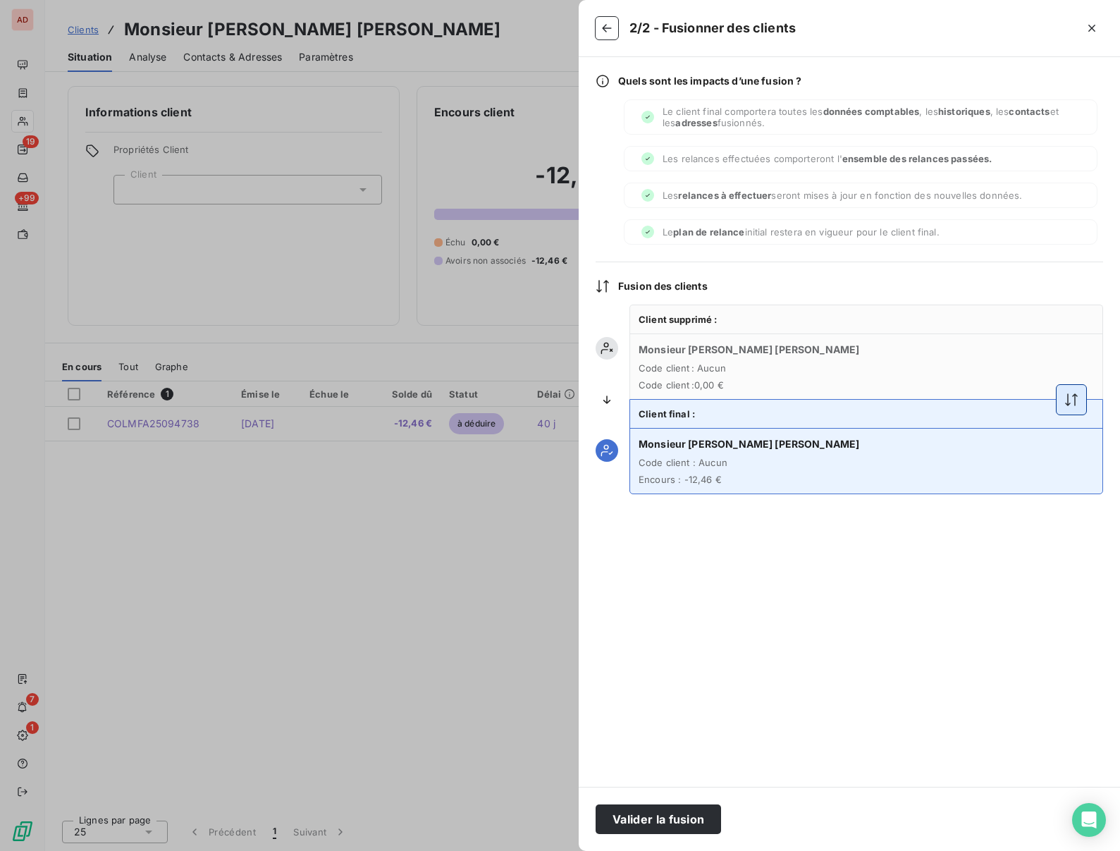
click at [1070, 395] on icon "button" at bounding box center [1071, 400] width 14 height 14
click at [634, 823] on button "Valider la fusion" at bounding box center [658, 819] width 125 height 30
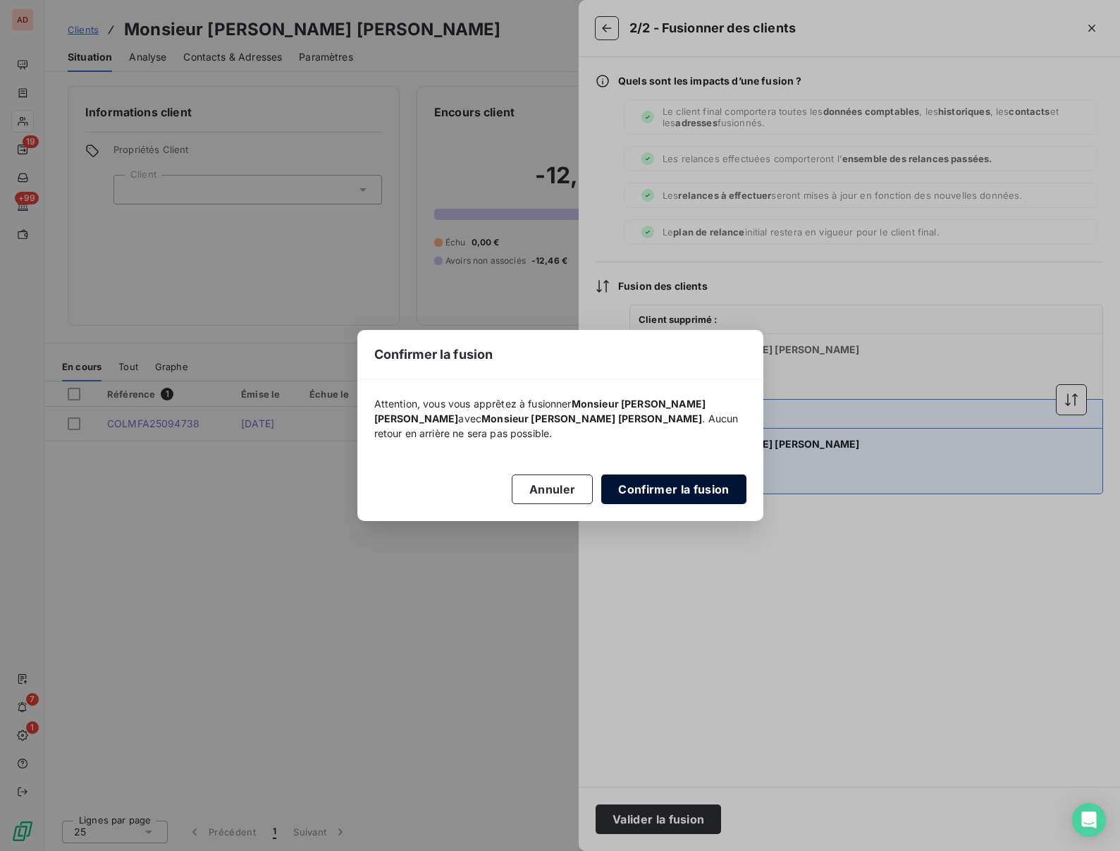
click at [651, 492] on button "Confirmer la fusion" at bounding box center [673, 489] width 145 height 30
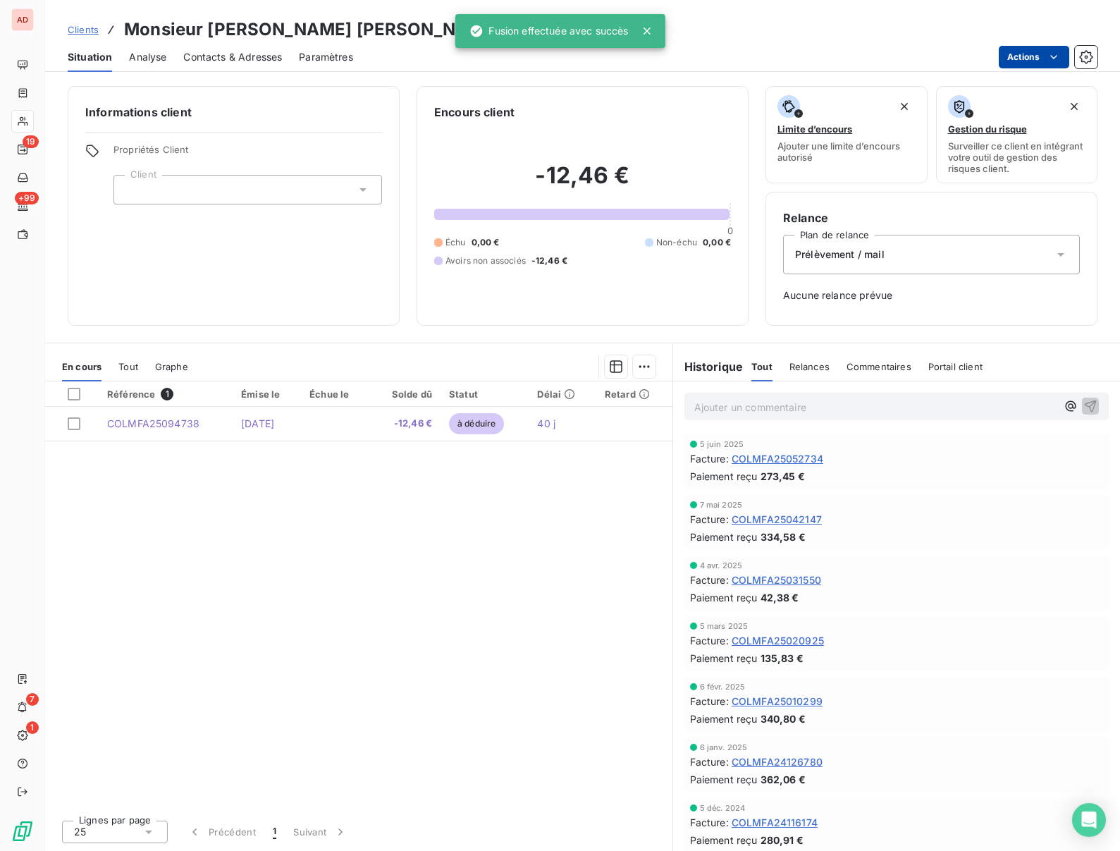
click at [1043, 58] on html "AD 19 +99 7 1 Clients Monsieur SCHUBNEL Jean Pierre Situation Analyse Contacts …" at bounding box center [560, 425] width 1120 height 851
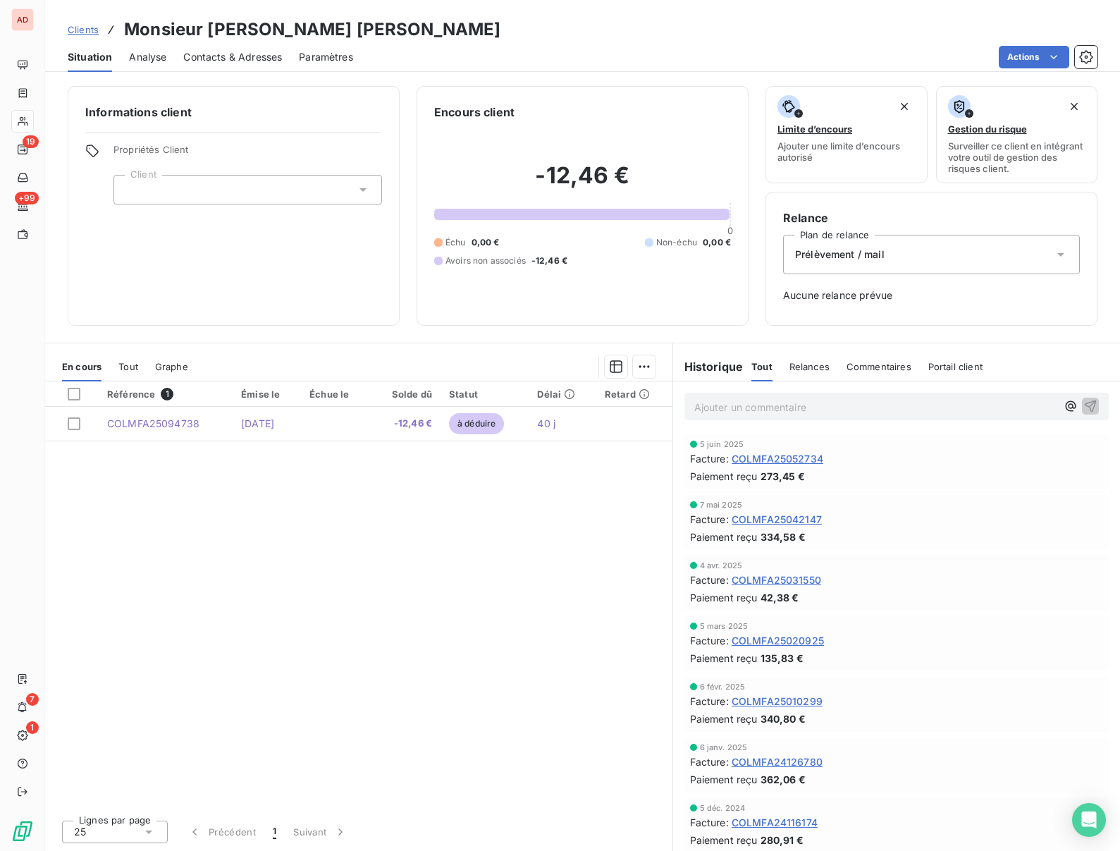
click at [288, 281] on html "AD 19 +99 7 1 Clients Monsieur SCHUBNEL Jean Pierre Situation Analyse Contacts …" at bounding box center [560, 425] width 1120 height 851
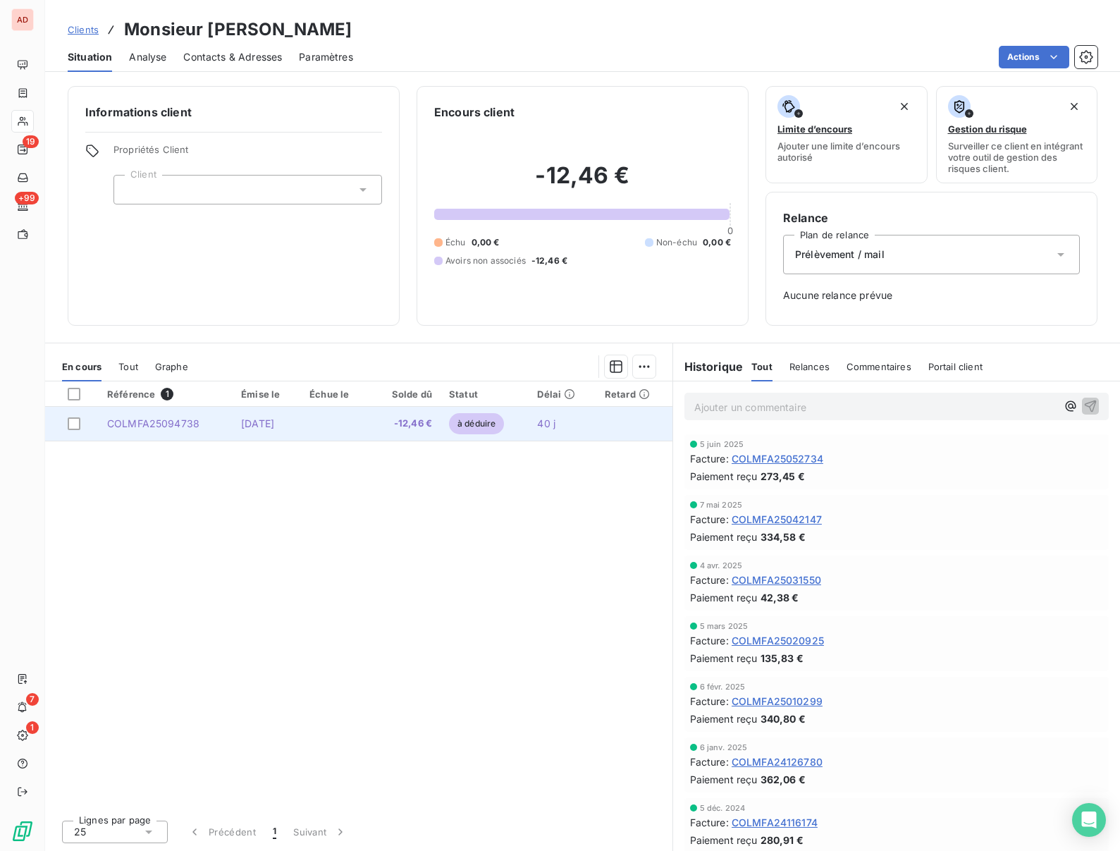
click at [296, 430] on td "[DATE]" at bounding box center [267, 424] width 68 height 34
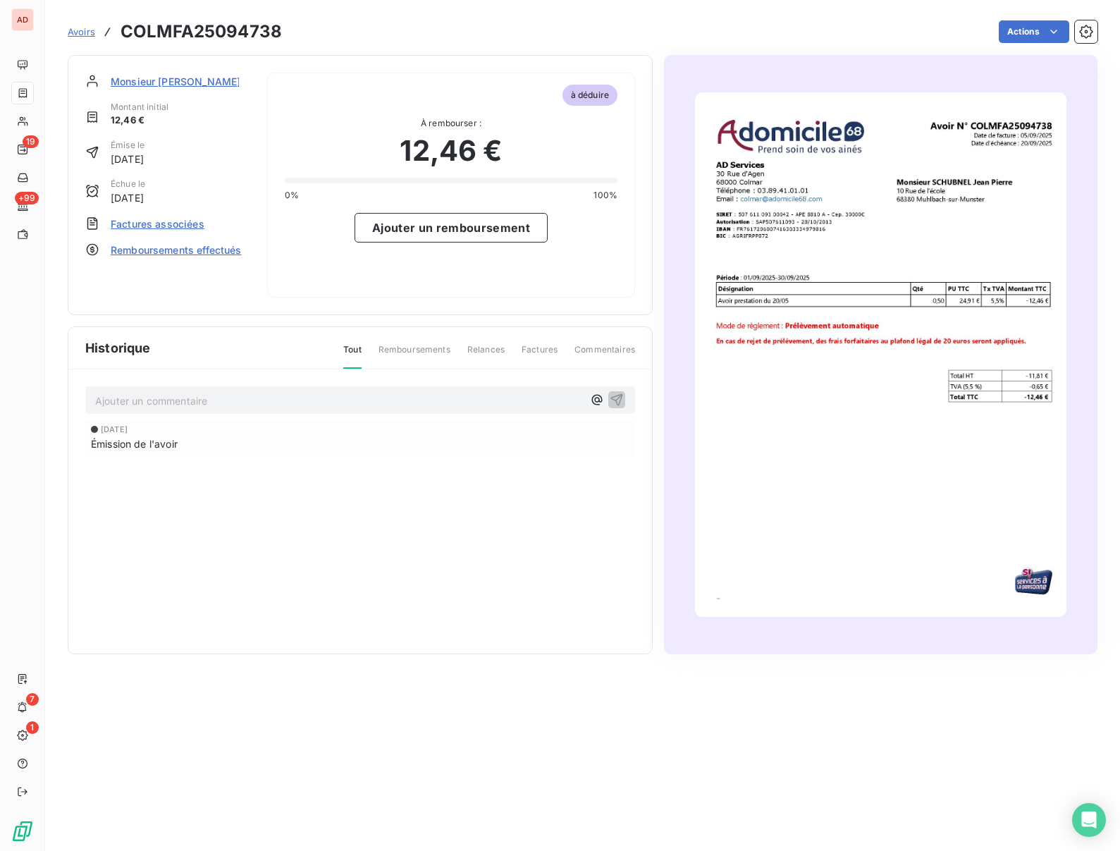
click at [144, 252] on span "Remboursements effectués" at bounding box center [176, 249] width 131 height 15
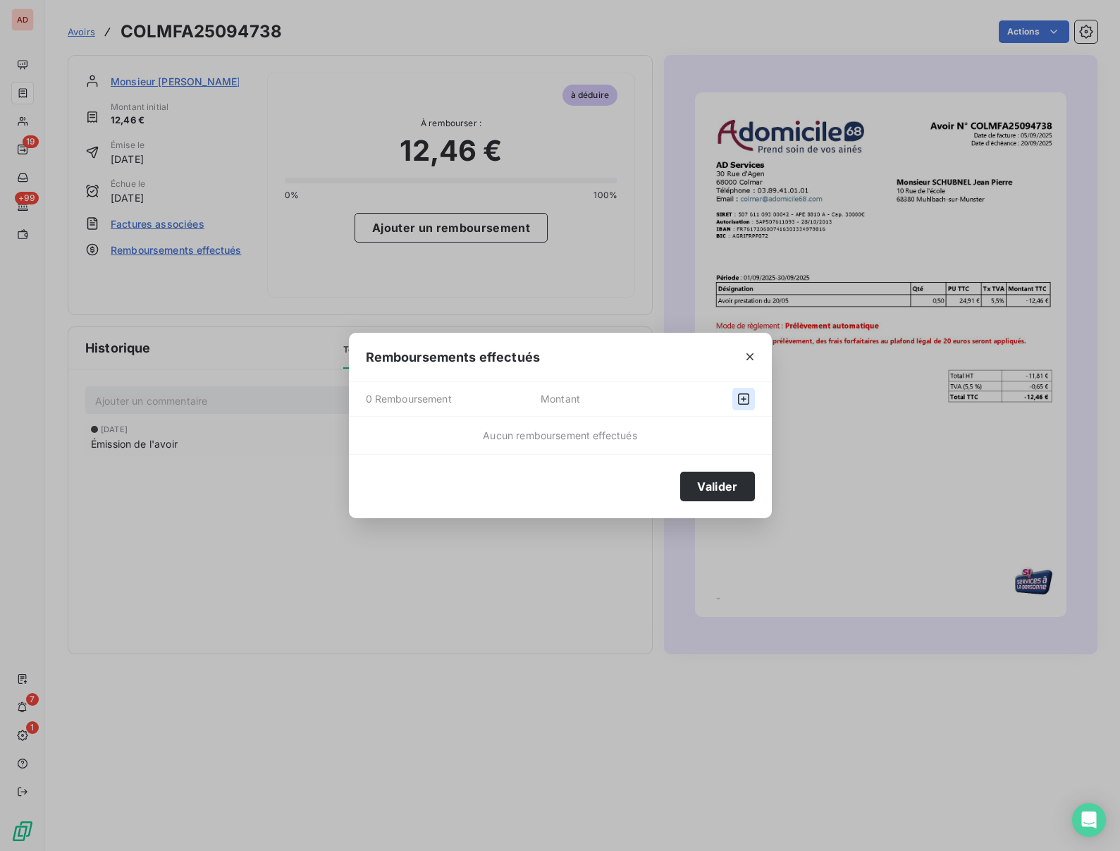
click at [739, 398] on icon "button" at bounding box center [744, 399] width 14 height 14
select select "9"
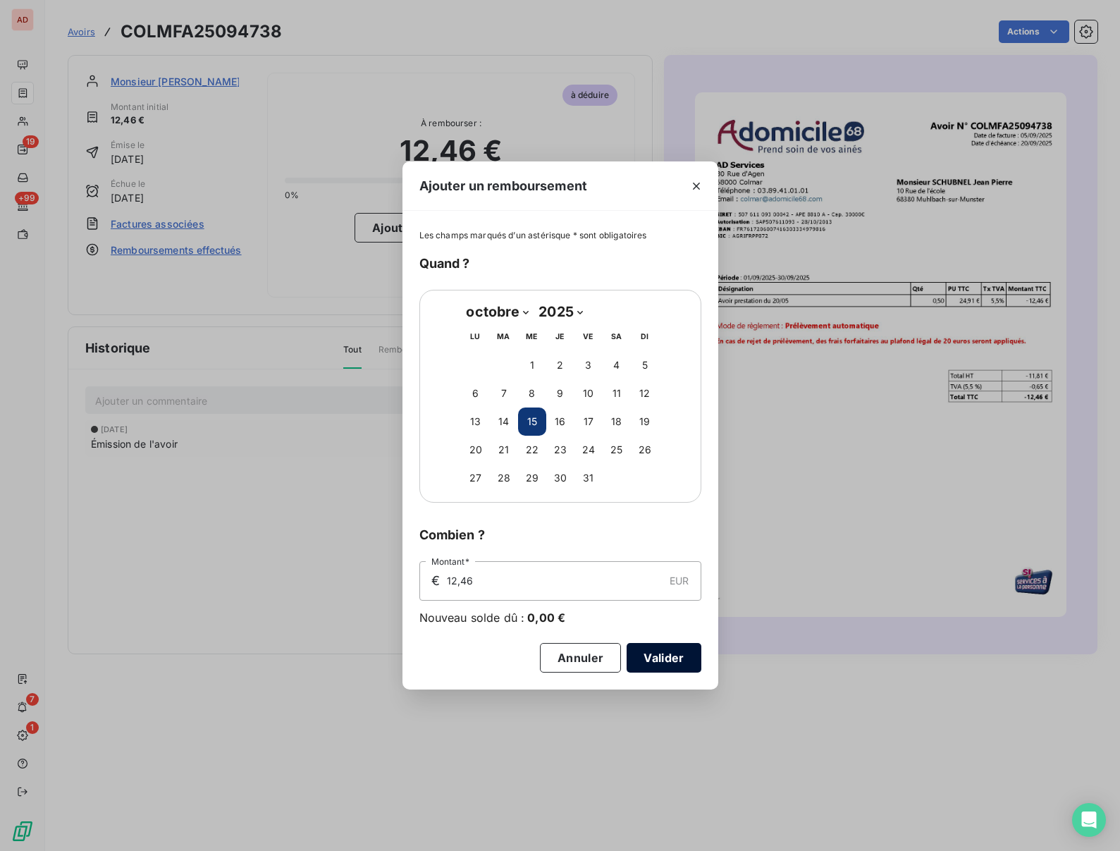
click at [649, 658] on button "Valider" at bounding box center [664, 658] width 74 height 30
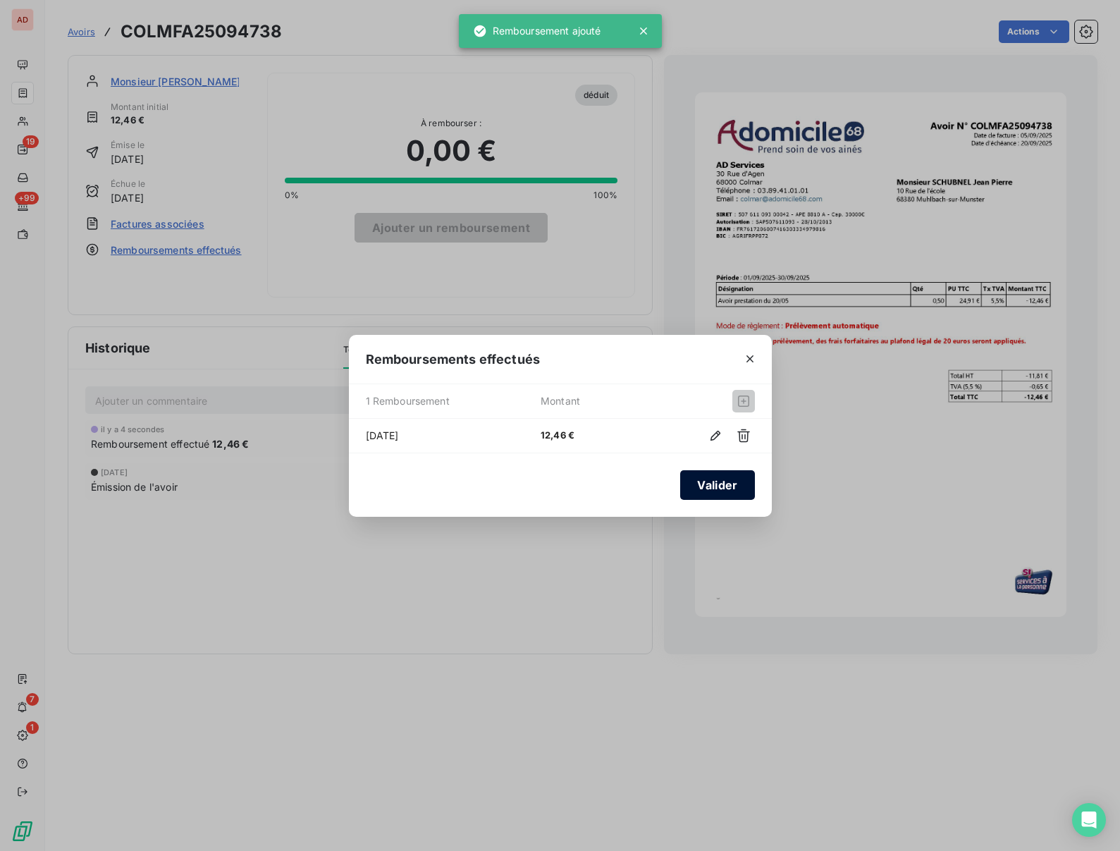
click at [704, 486] on button "Valider" at bounding box center [717, 485] width 74 height 30
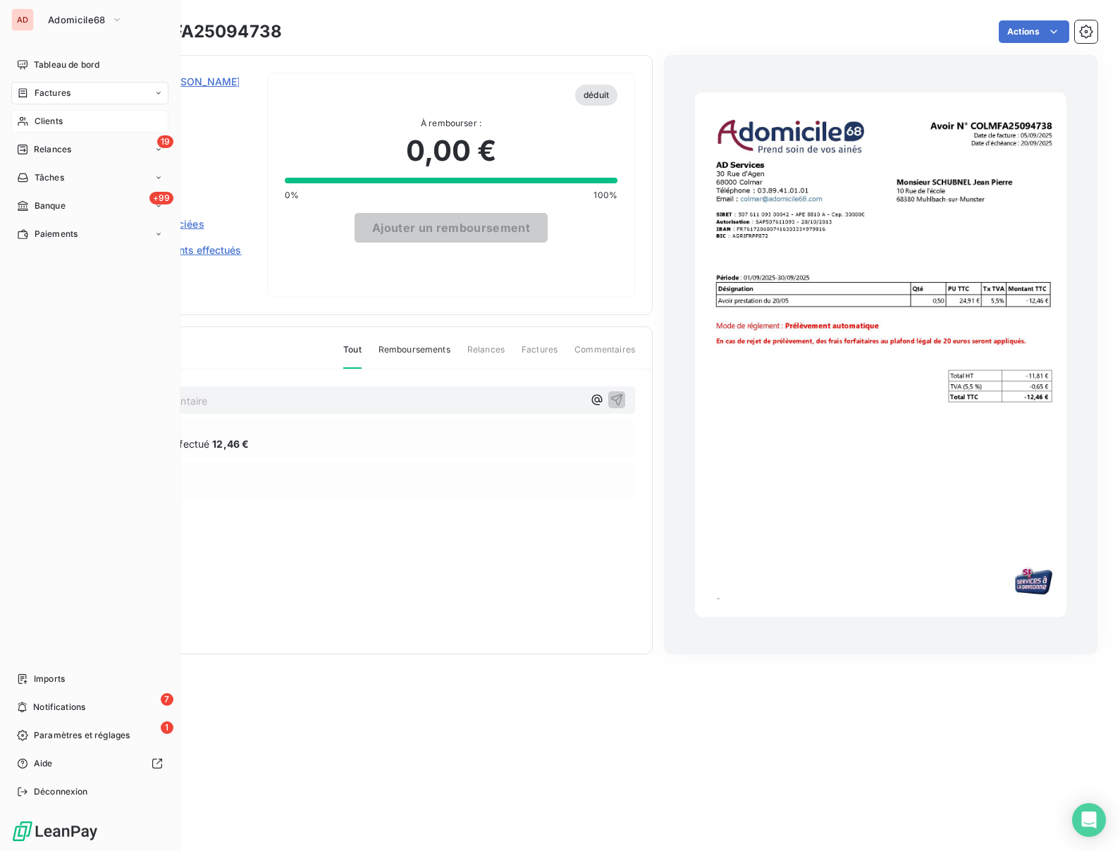
click at [33, 123] on div "Clients" at bounding box center [89, 121] width 157 height 23
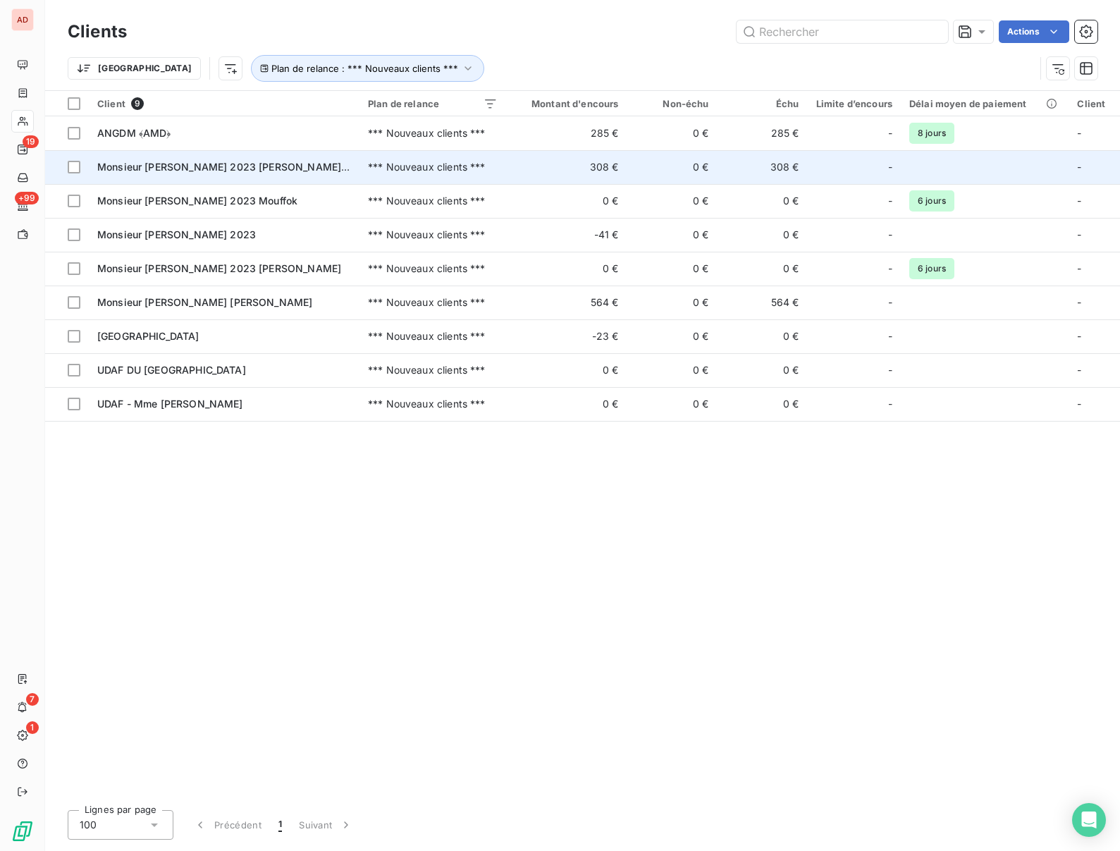
click at [207, 161] on span "Monsieur [PERSON_NAME] 2023 [PERSON_NAME]‐[PERSON_NAME]" at bounding box center [262, 167] width 330 height 12
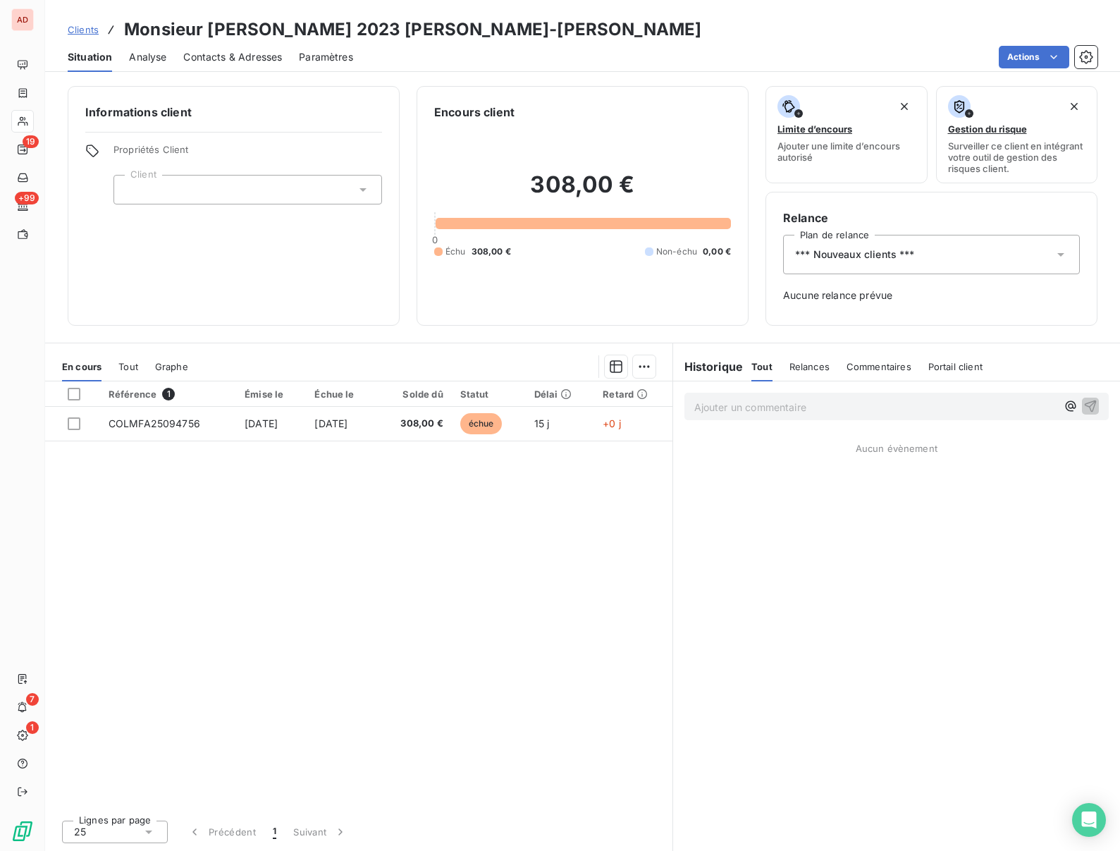
click at [242, 30] on h3 "Monsieur [PERSON_NAME] 2023 [PERSON_NAME]‐[PERSON_NAME]" at bounding box center [412, 29] width 577 height 25
copy h3 "[PERSON_NAME]"
click at [213, 59] on span "Contacts & Adresses" at bounding box center [232, 57] width 99 height 14
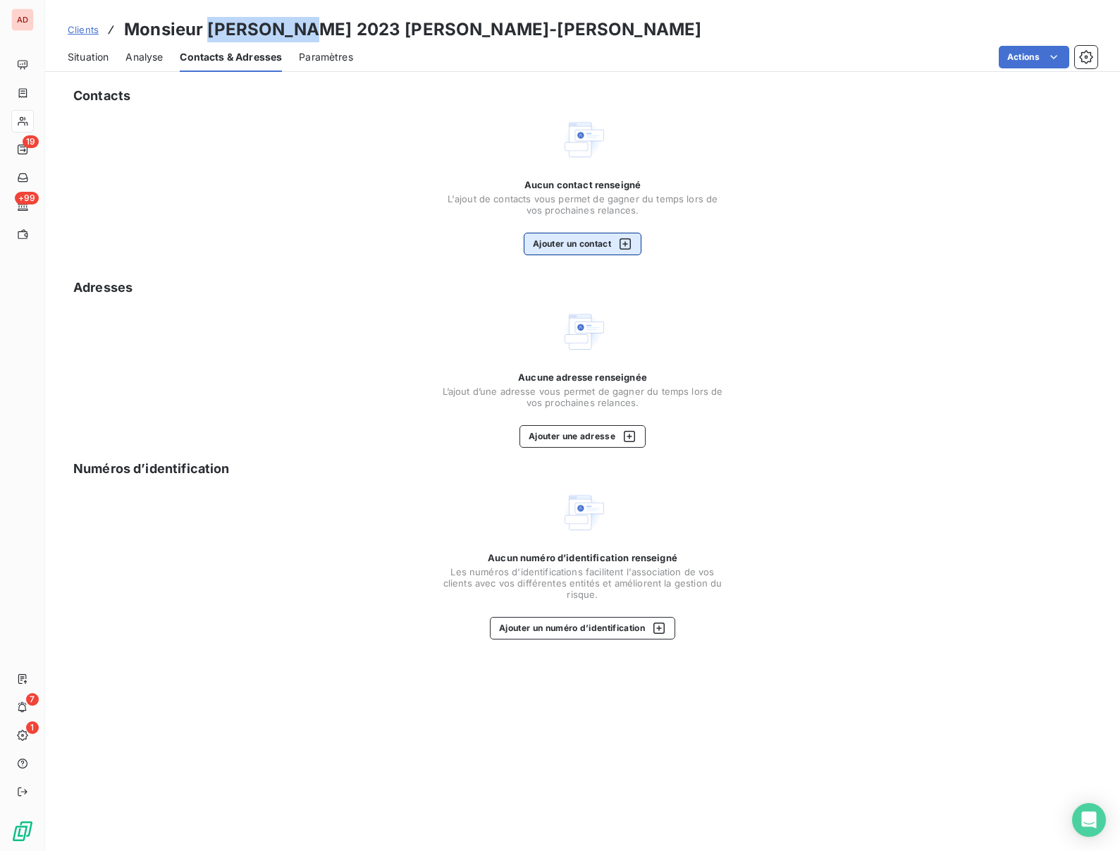
click at [604, 241] on button "Ajouter un contact" at bounding box center [583, 244] width 118 height 23
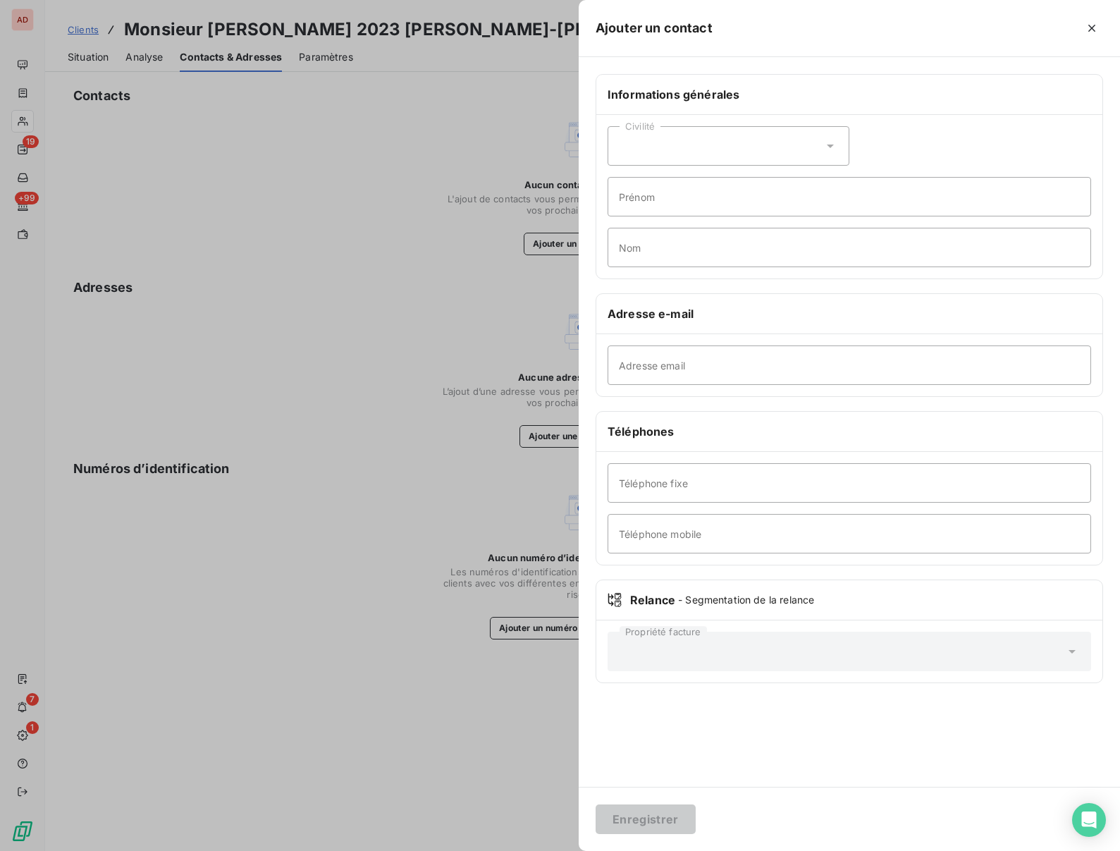
click at [667, 142] on div "Civilité" at bounding box center [729, 145] width 242 height 39
click at [642, 208] on span "Monsieur" at bounding box center [657, 206] width 42 height 13
click at [641, 198] on input "Prénom" at bounding box center [850, 196] width 484 height 39
type input "[PERSON_NAME]"
paste input "[PERSON_NAME]"
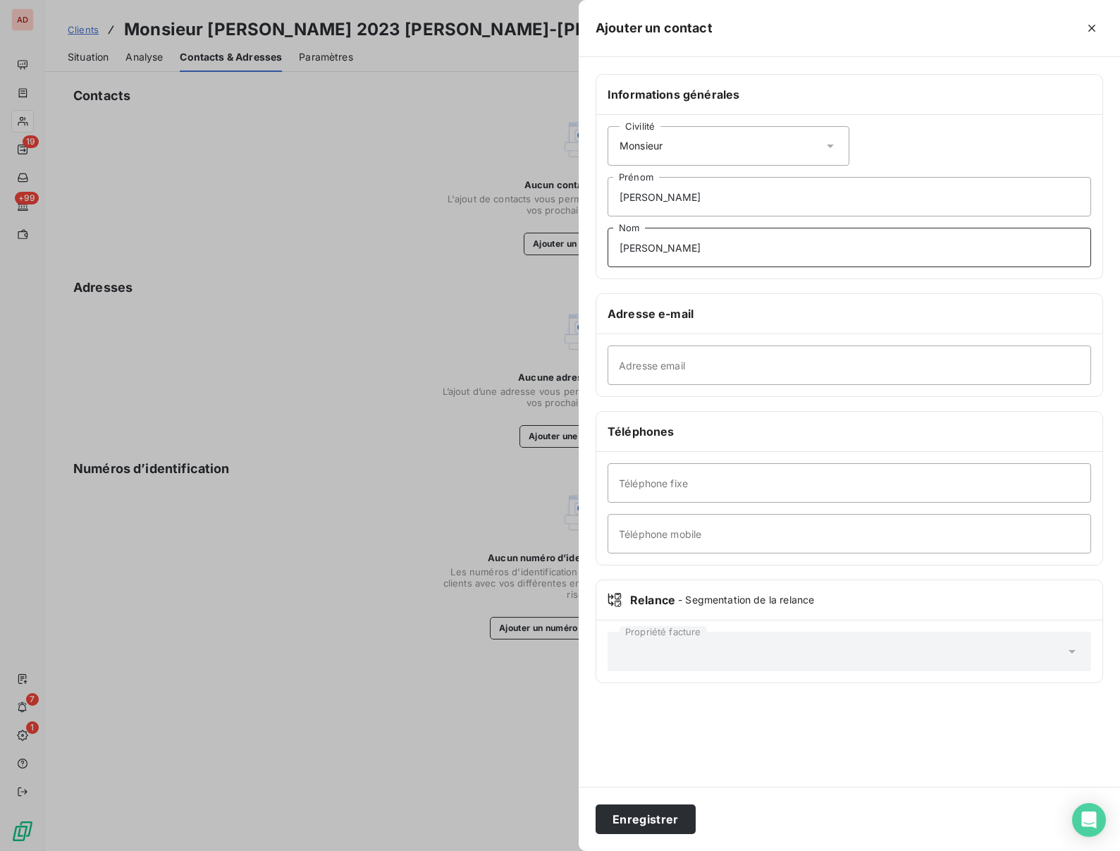
type input "[PERSON_NAME]"
click at [652, 366] on input "Adresse email" at bounding box center [850, 364] width 484 height 39
paste input "[EMAIL_ADDRESS][DOMAIN_NAME]"
type input "[EMAIL_ADDRESS][DOMAIN_NAME]"
click at [670, 536] on input "Téléphone mobile" at bounding box center [850, 533] width 484 height 39
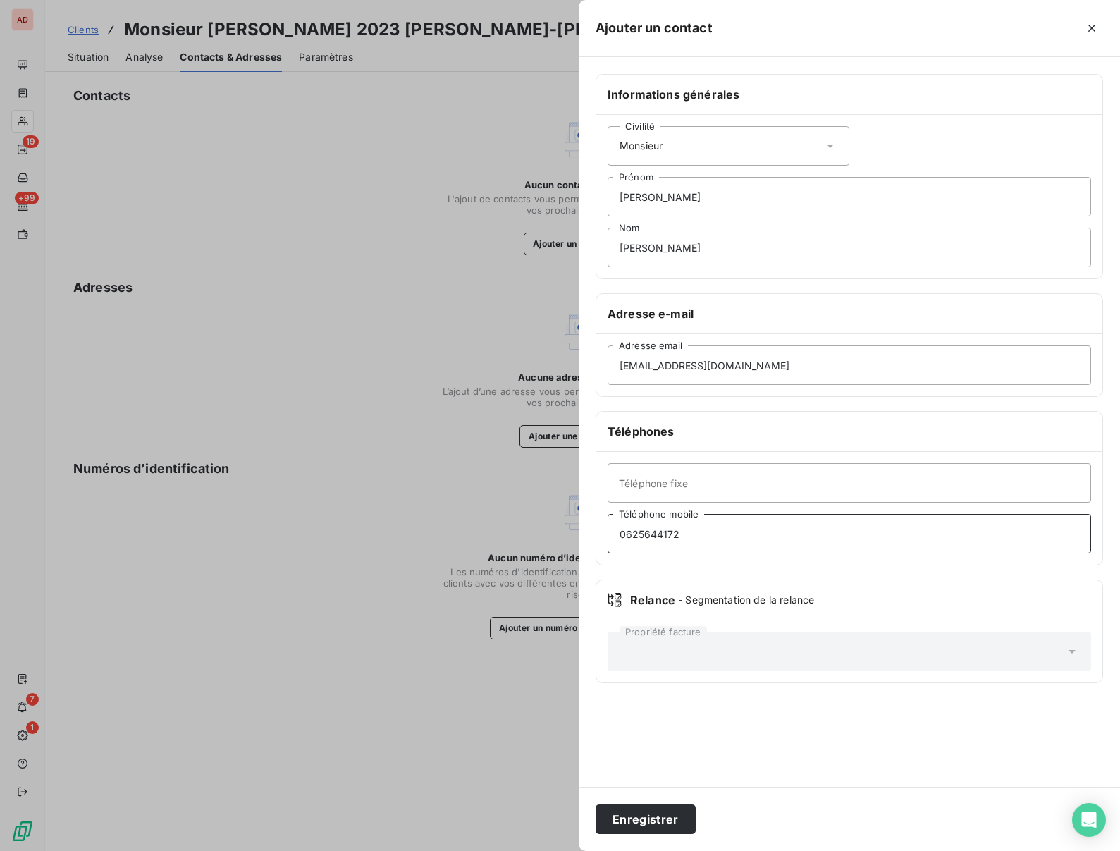
type input "0625644172"
click at [802, 782] on div "Informations générales Civilité Monsieur [PERSON_NAME] [PERSON_NAME] Nom Adress…" at bounding box center [849, 422] width 541 height 730
click at [652, 823] on button "Enregistrer" at bounding box center [646, 819] width 100 height 30
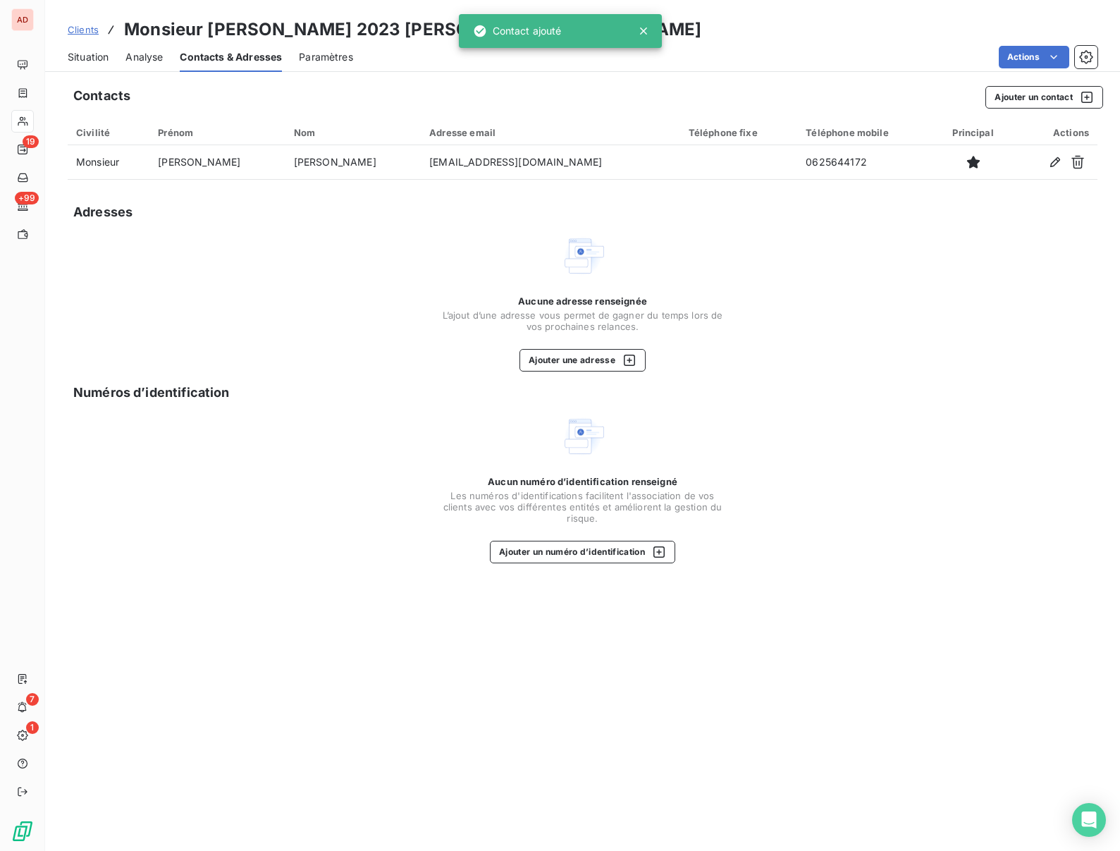
click at [90, 61] on span "Situation" at bounding box center [88, 57] width 41 height 14
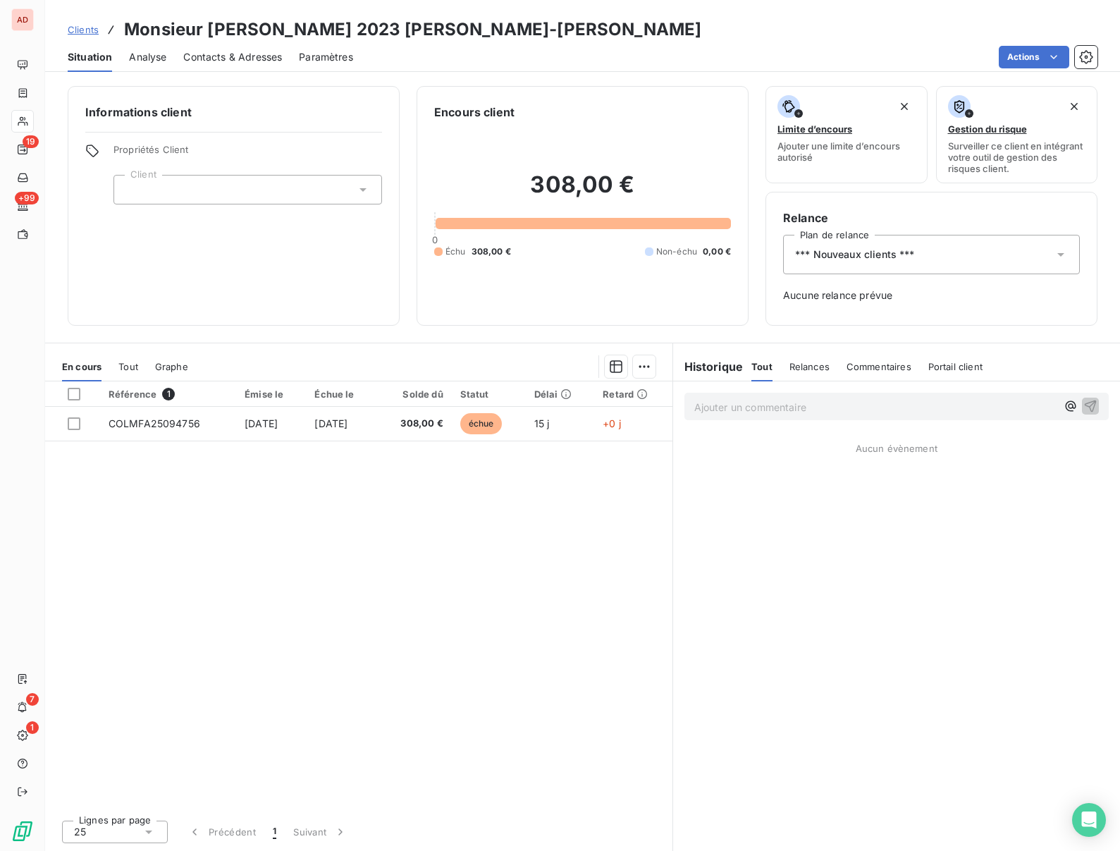
click at [921, 251] on div "*** Nouveaux clients ***" at bounding box center [931, 254] width 297 height 39
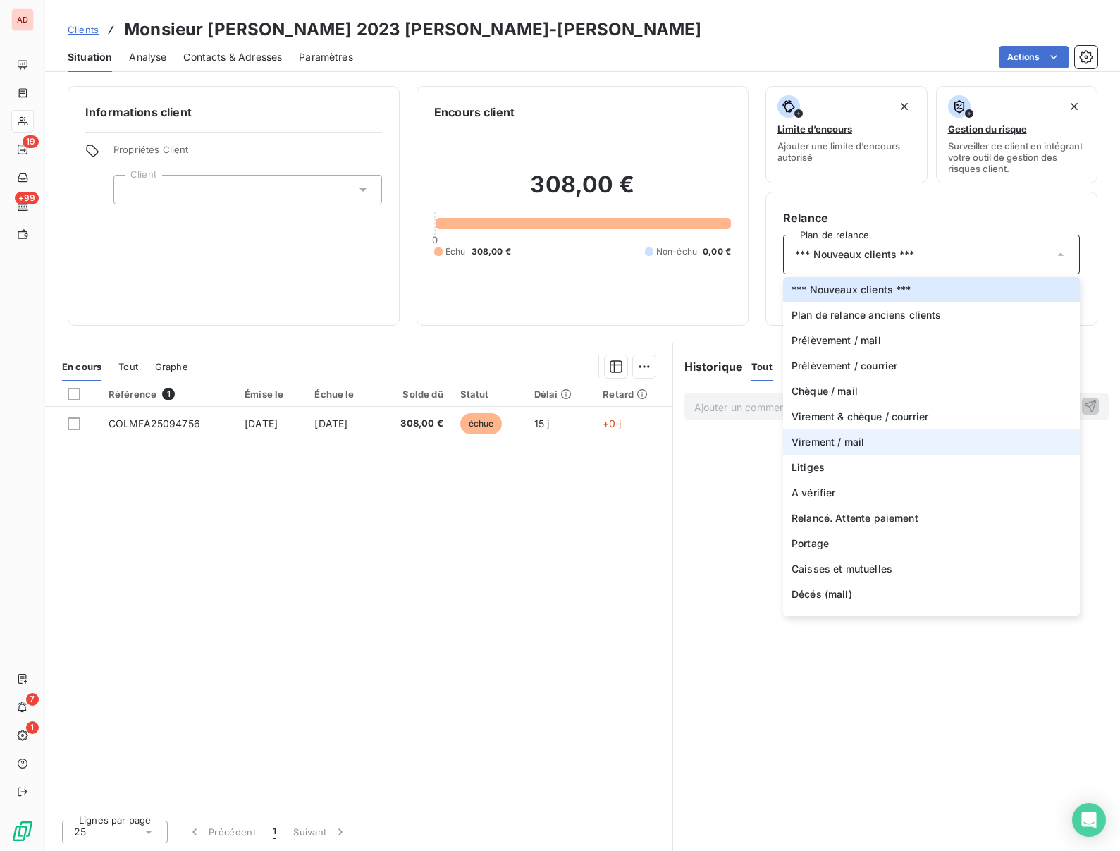
click at [813, 447] on span "Virement / mail" at bounding box center [828, 442] width 73 height 14
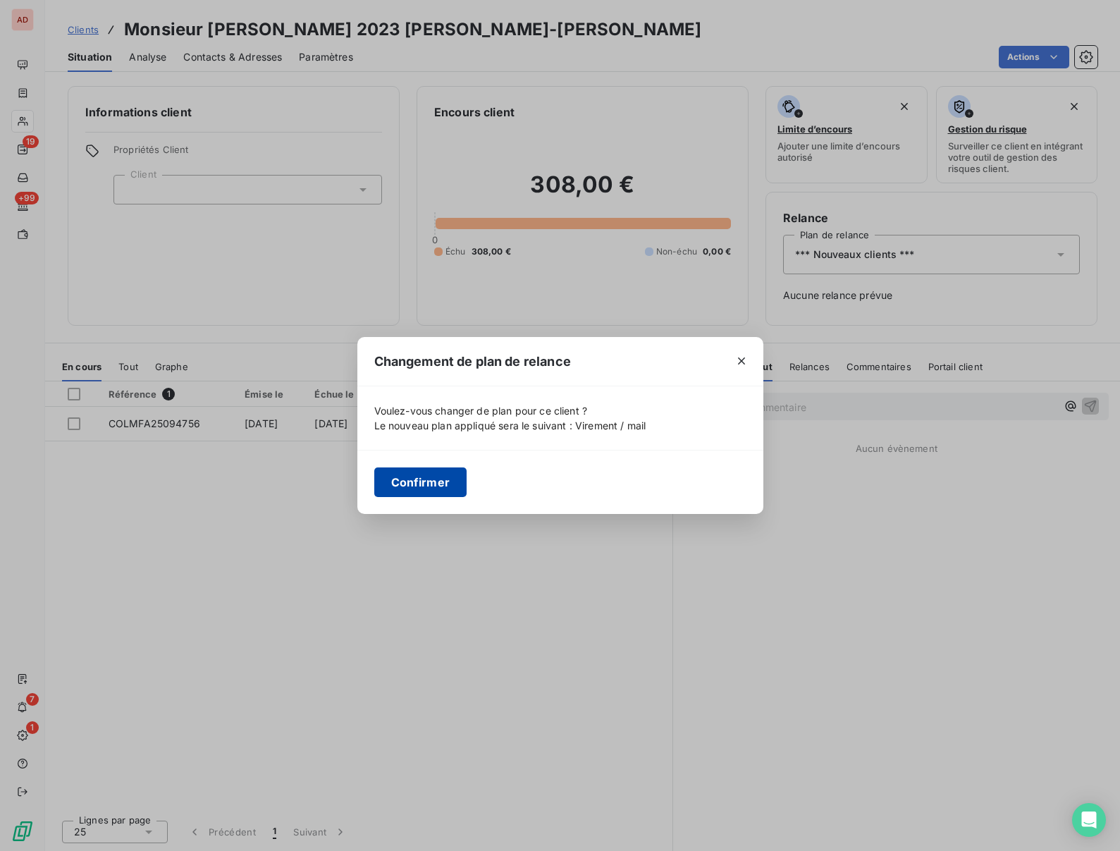
click at [407, 483] on button "Confirmer" at bounding box center [420, 482] width 93 height 30
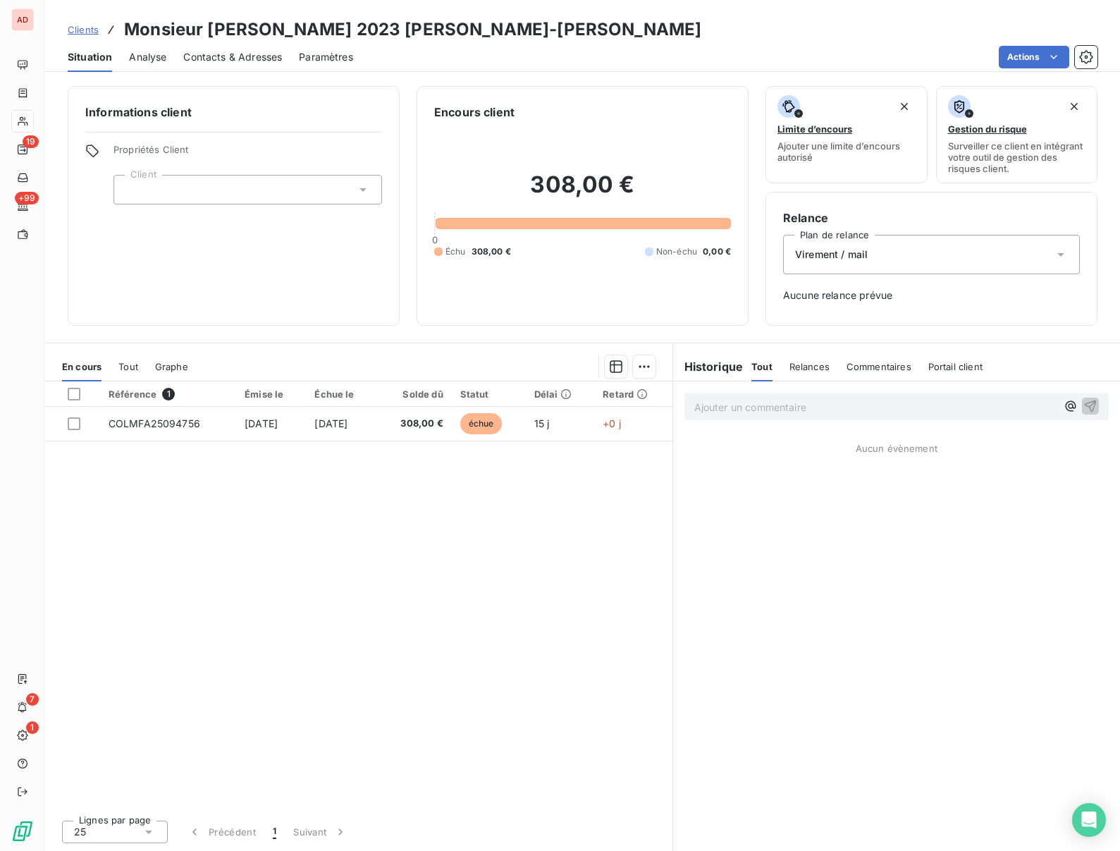
click at [273, 257] on div "Informations client Propriétés Client Client" at bounding box center [234, 206] width 332 height 240
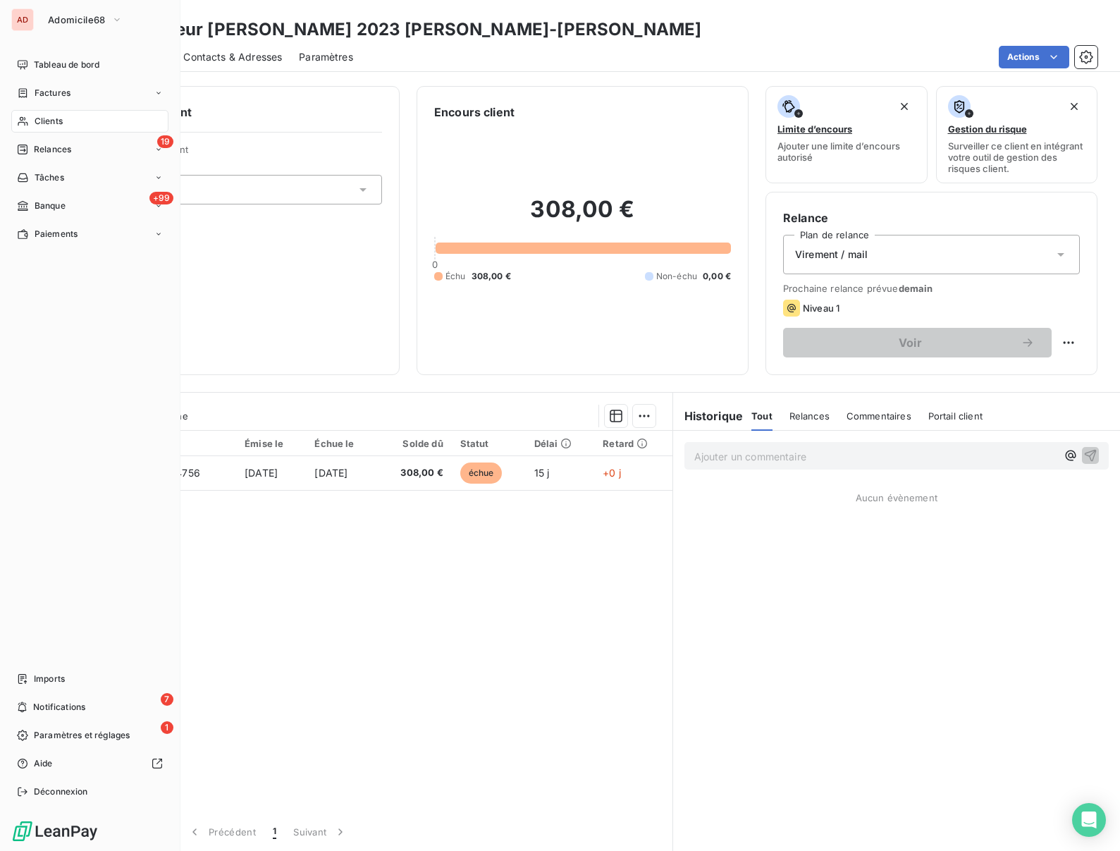
click at [46, 113] on div "Clients" at bounding box center [89, 121] width 157 height 23
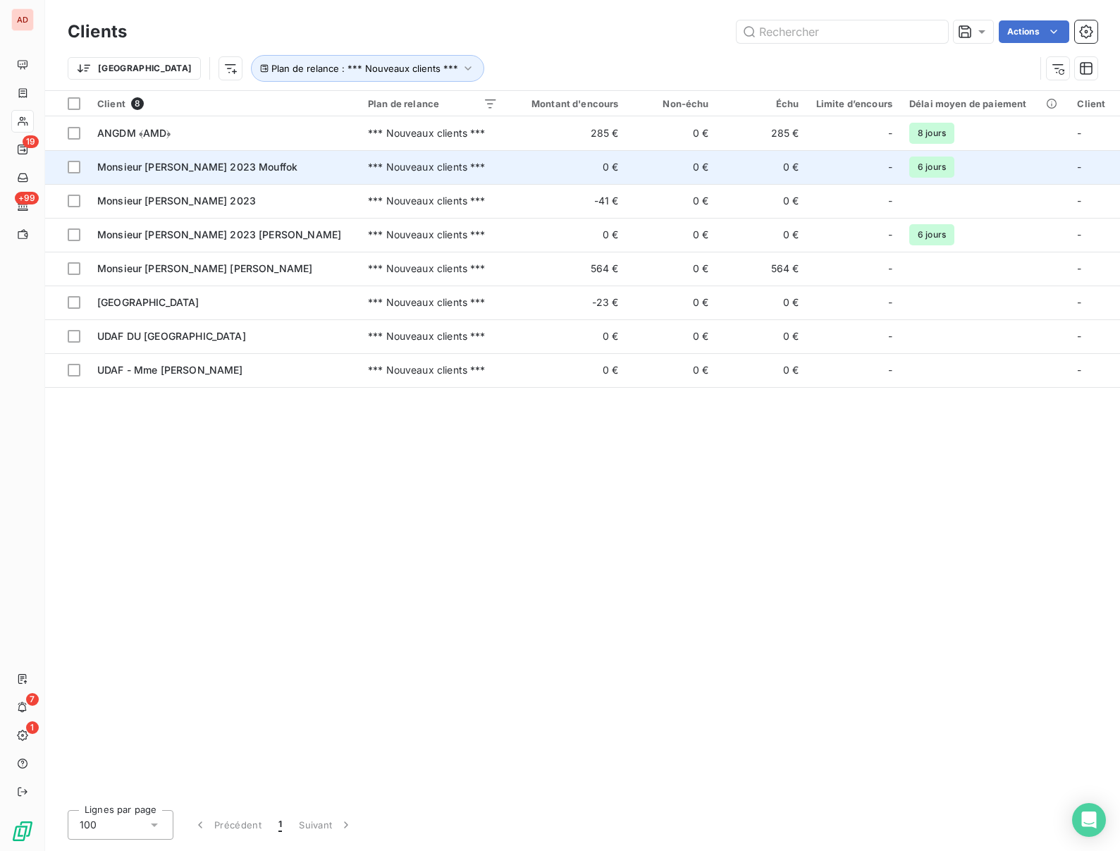
click at [235, 171] on span "Monsieur [PERSON_NAME] 2023 Mouffok" at bounding box center [197, 167] width 200 height 12
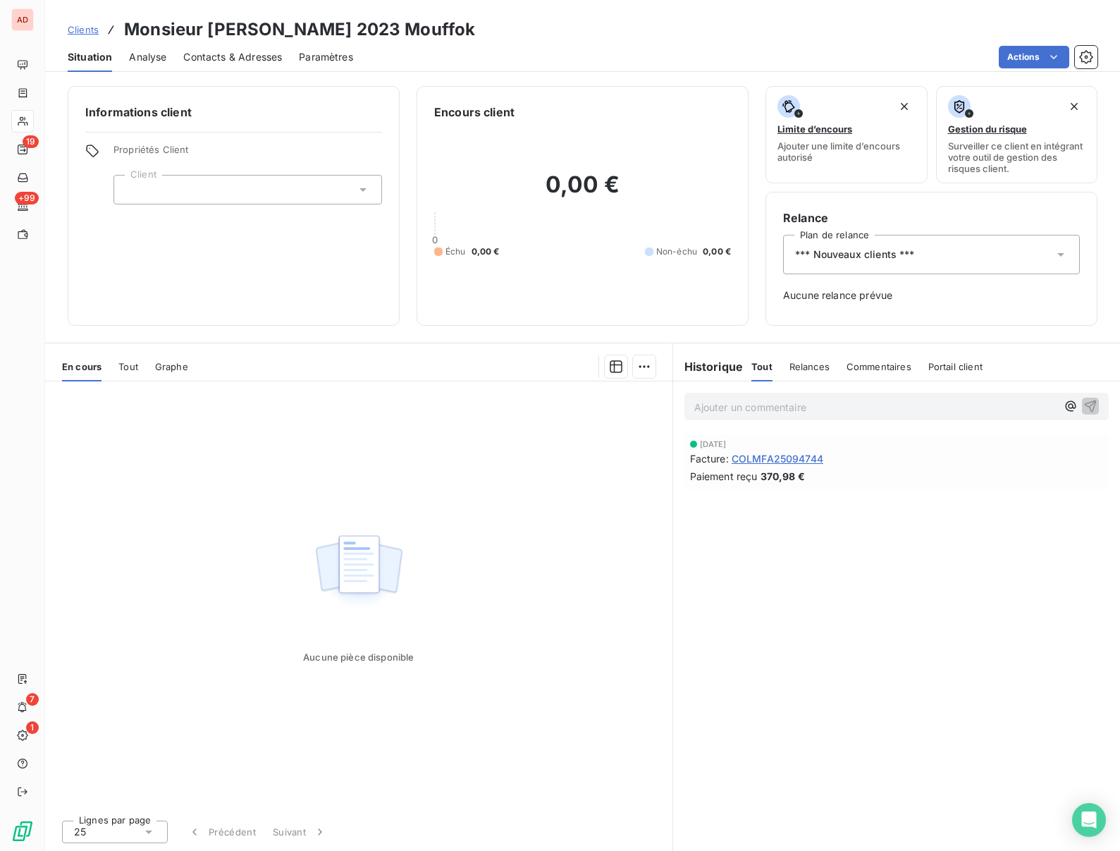
click at [241, 31] on h3 "Monsieur [PERSON_NAME] 2023 Mouffok" at bounding box center [299, 29] width 351 height 25
copy h3 "TAOUTI"
click at [847, 265] on div "*** Nouveaux clients ***" at bounding box center [931, 254] width 297 height 39
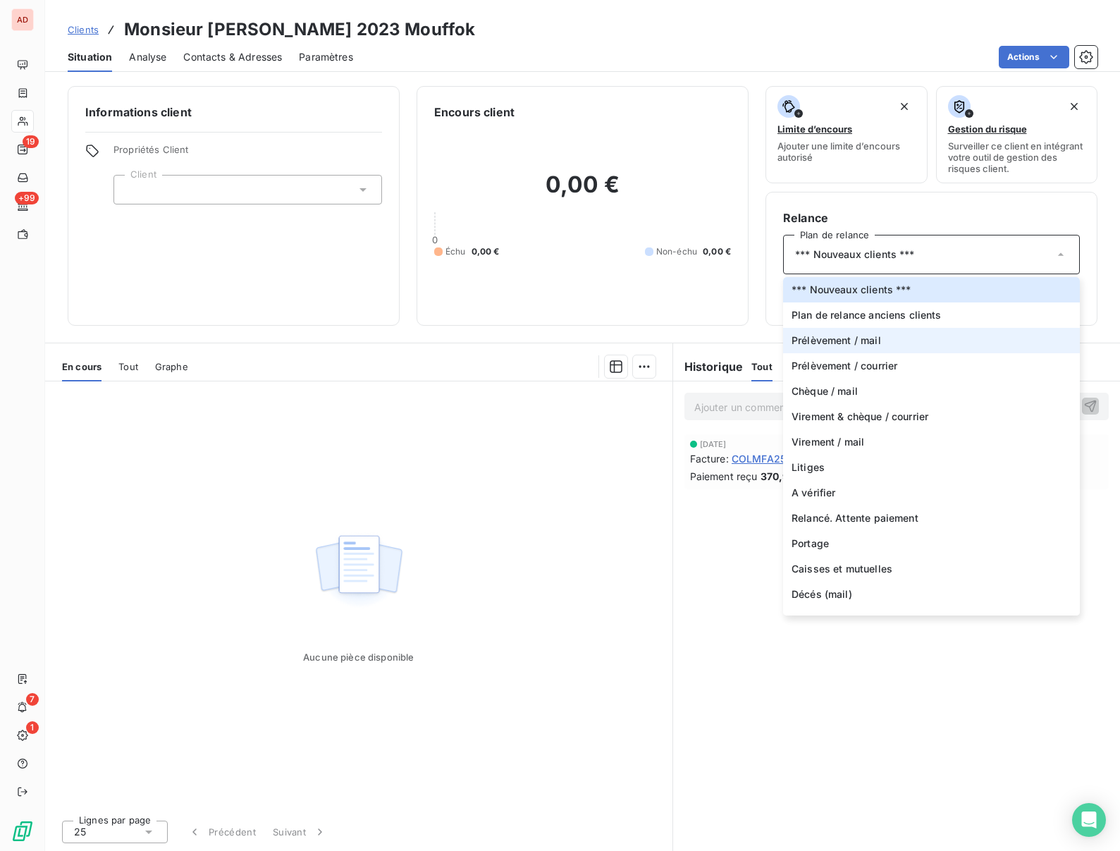
click at [821, 334] on span "Prélèvement / mail" at bounding box center [837, 340] width 90 height 14
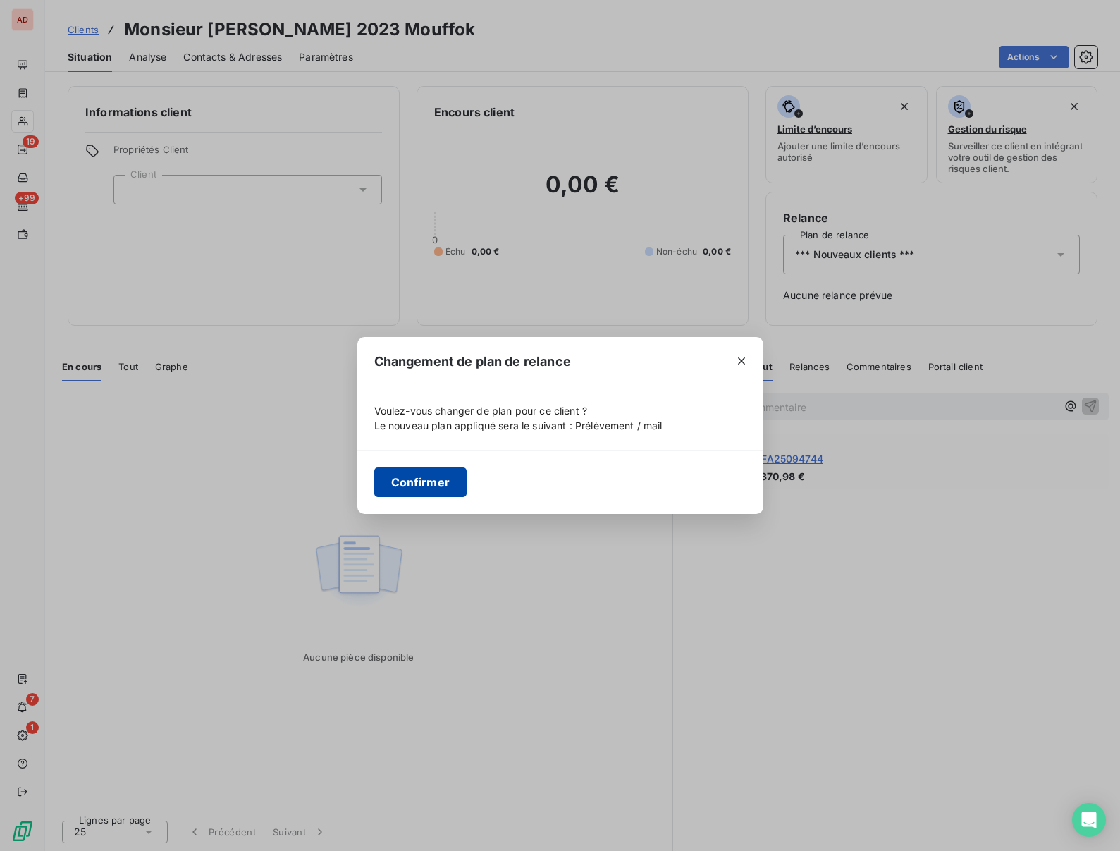
click at [418, 478] on button "Confirmer" at bounding box center [420, 482] width 93 height 30
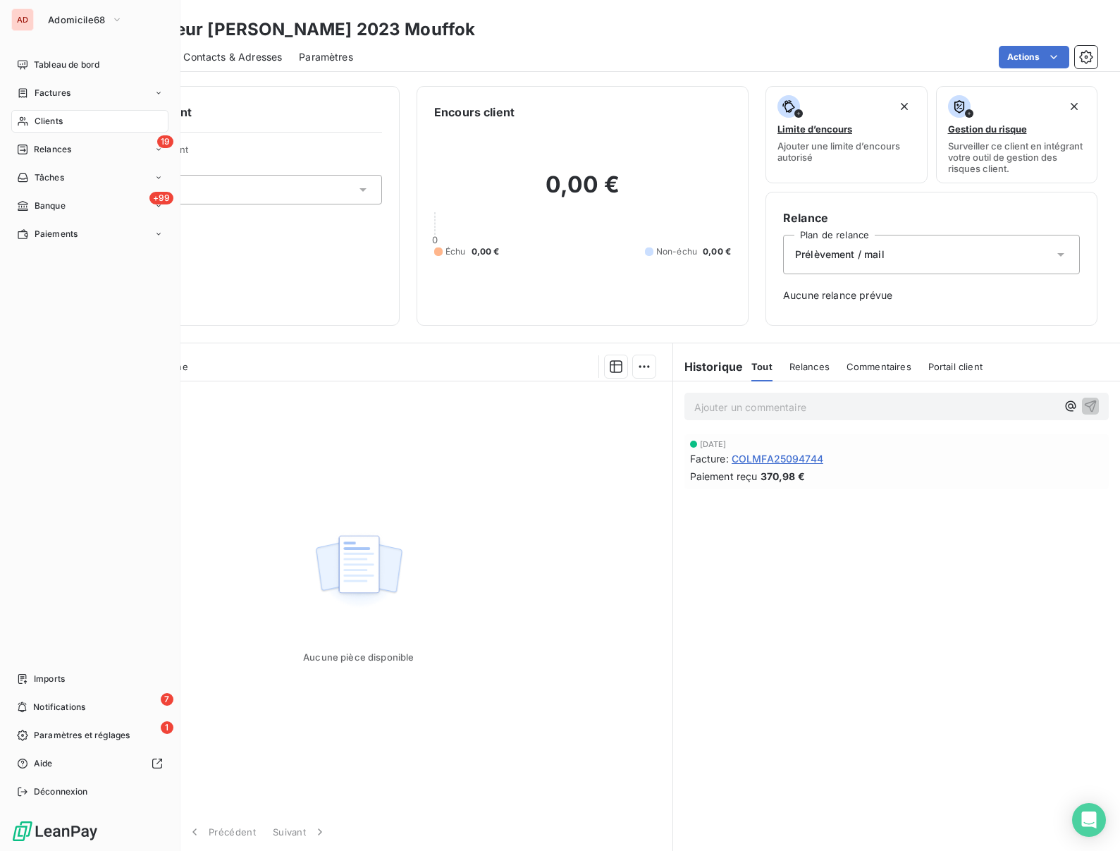
click at [33, 116] on div "Clients" at bounding box center [89, 121] width 157 height 23
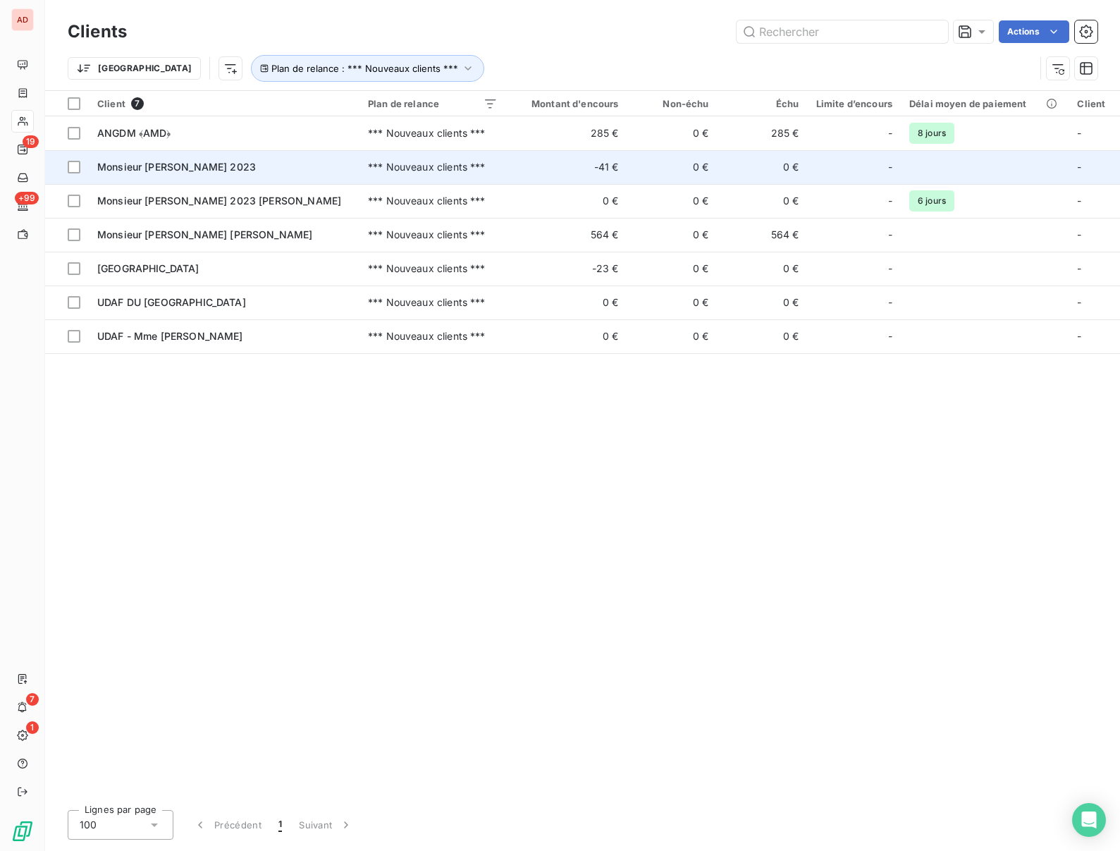
click at [171, 168] on span "Monsieur [PERSON_NAME] 2023" at bounding box center [176, 167] width 159 height 12
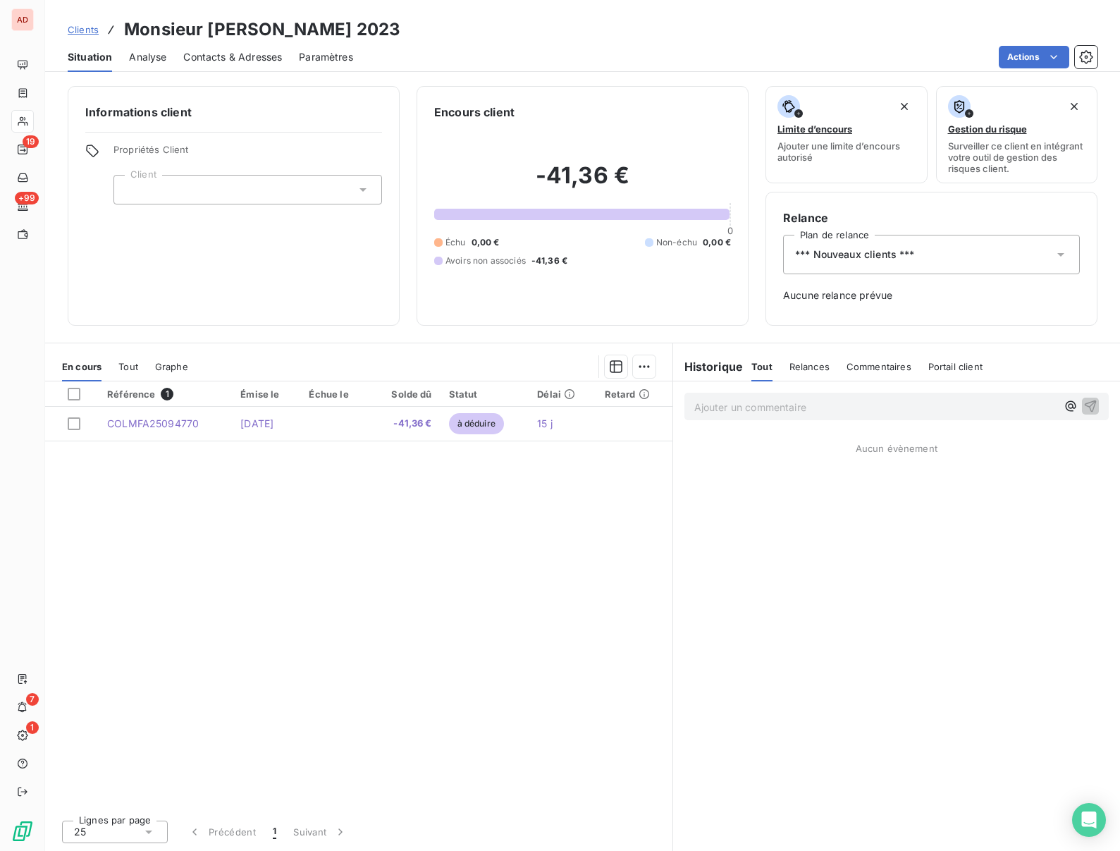
click at [241, 27] on h3 "Monsieur [PERSON_NAME] 2023" at bounding box center [262, 29] width 276 height 25
copy h3 "[PERSON_NAME]"
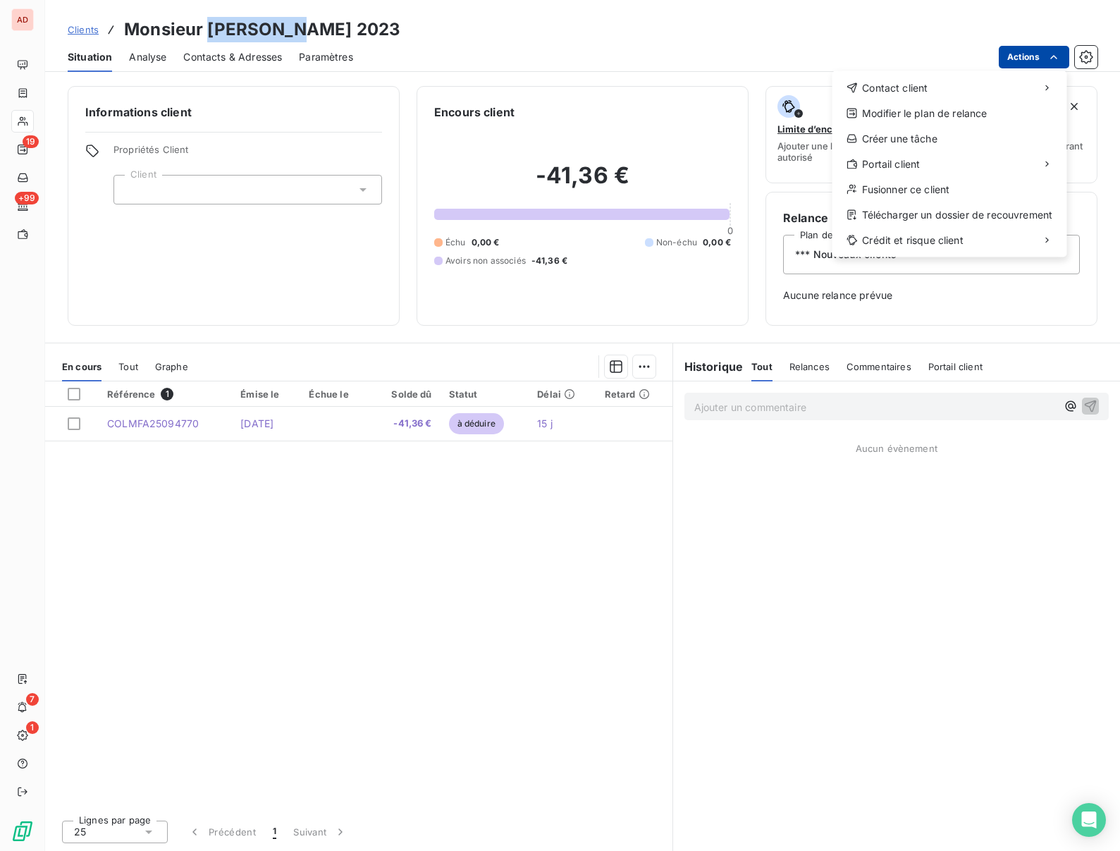
click at [1008, 53] on html "AD 19 +99 7 1 Clients Monsieur [PERSON_NAME] 2023 Situation Analyse Contacts & …" at bounding box center [560, 425] width 1120 height 851
click at [882, 188] on div "Fusionner ce client" at bounding box center [949, 189] width 223 height 23
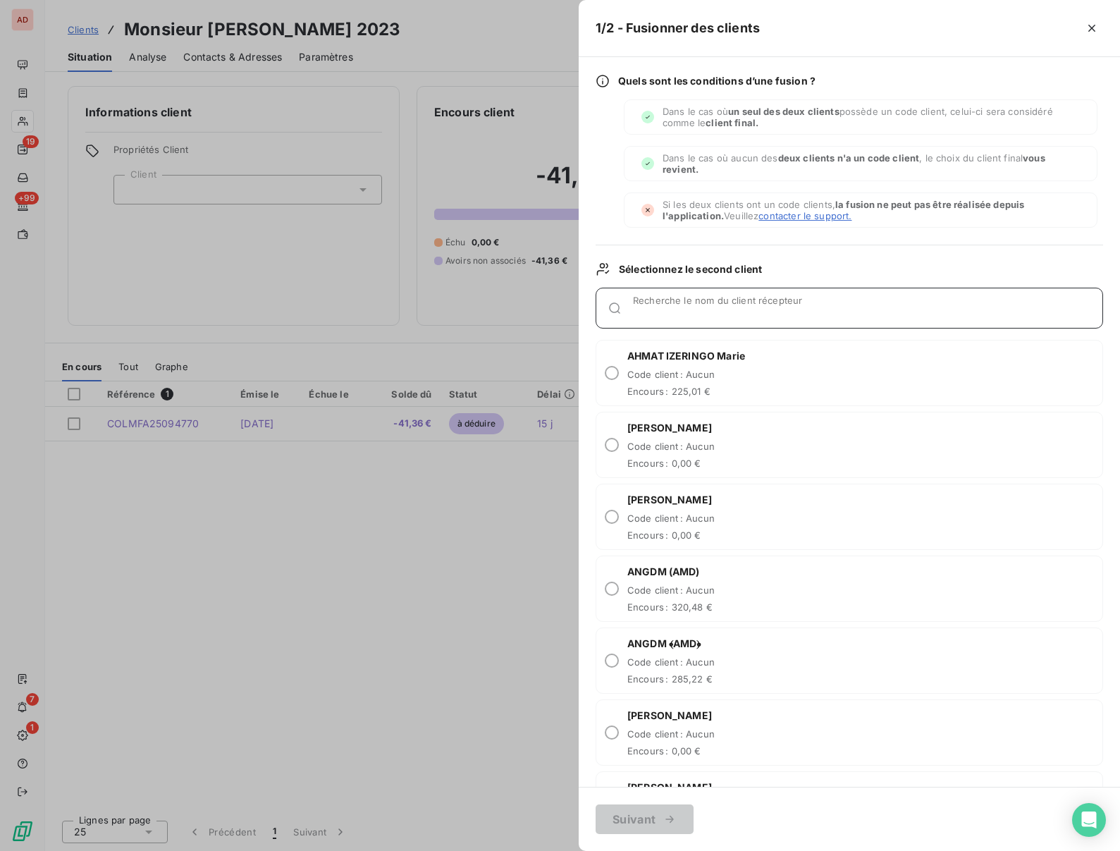
click at [673, 302] on div "Recherche le nom du client récepteur" at bounding box center [867, 308] width 469 height 14
paste input "[PERSON_NAME]"
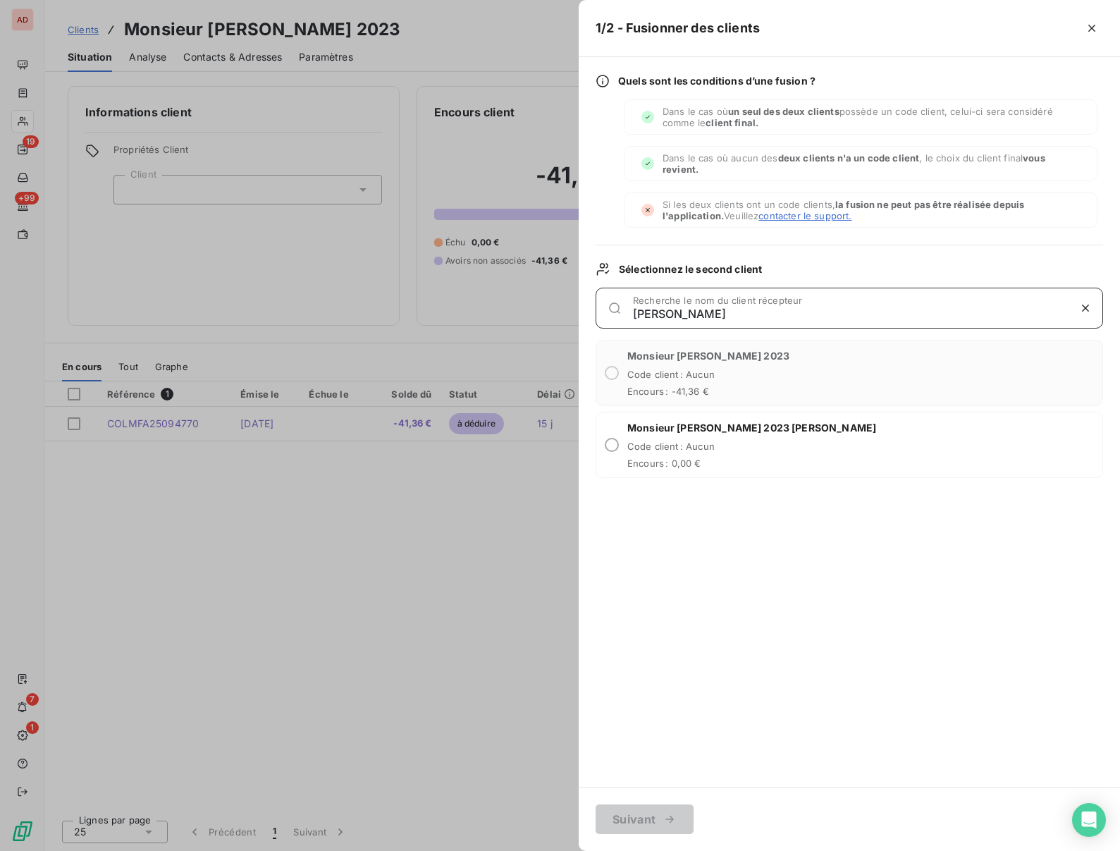
type input "[PERSON_NAME]"
click at [634, 448] on span "Code client : Aucun" at bounding box center [751, 446] width 249 height 11
radio input "true"
click at [625, 804] on button "Suivant" at bounding box center [645, 819] width 98 height 30
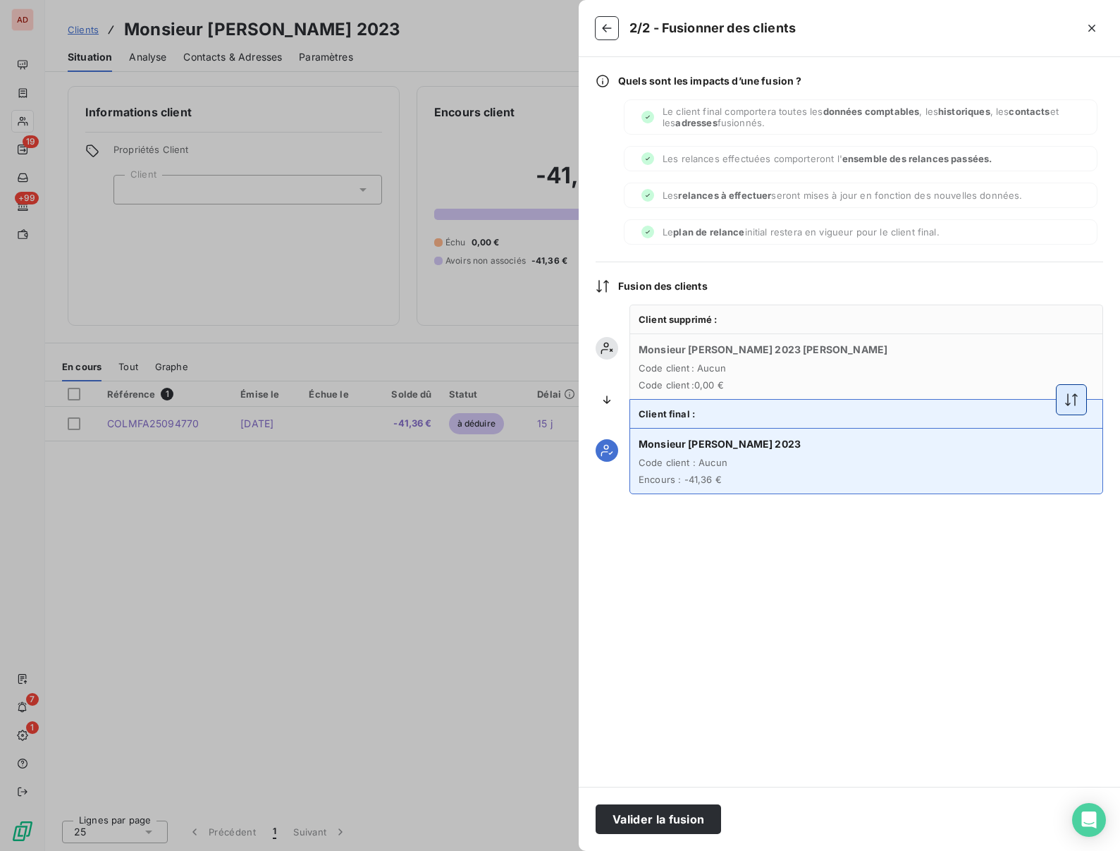
click at [1069, 393] on icon "button" at bounding box center [1071, 400] width 14 height 14
click at [649, 819] on button "Valider la fusion" at bounding box center [658, 819] width 125 height 30
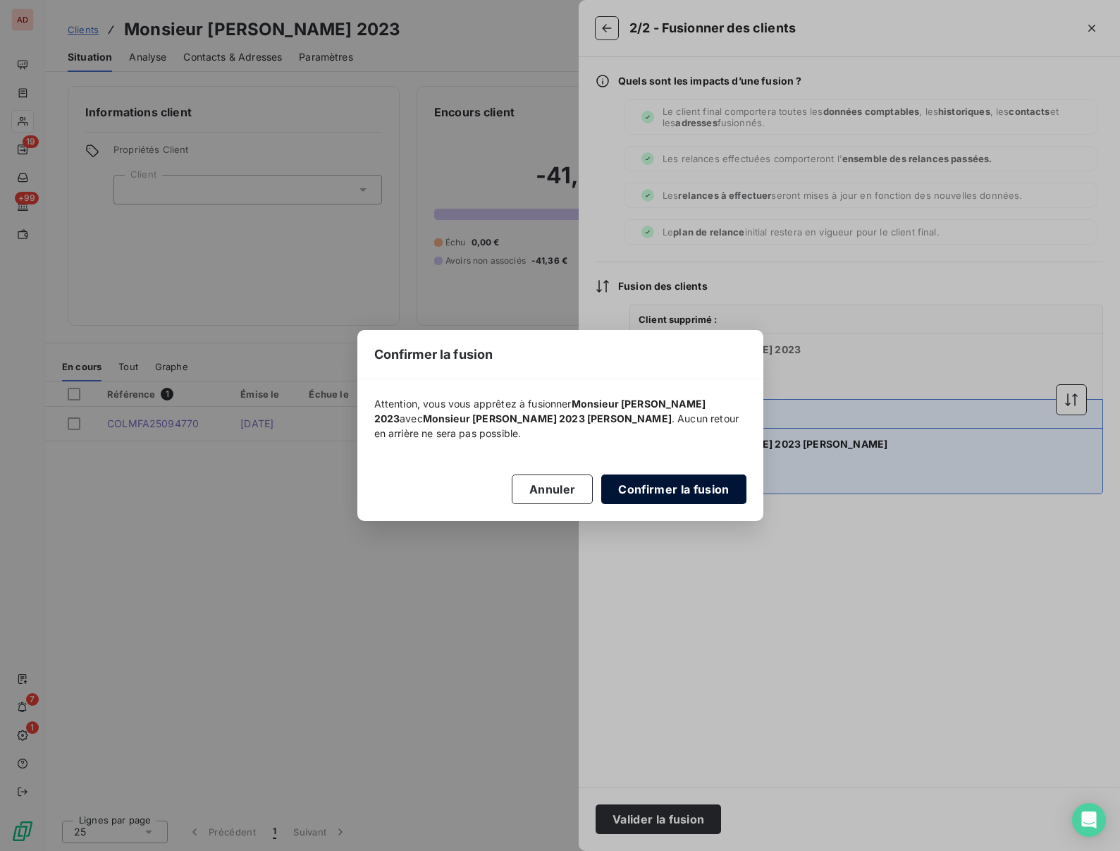
click at [639, 477] on button "Confirmer la fusion" at bounding box center [673, 489] width 145 height 30
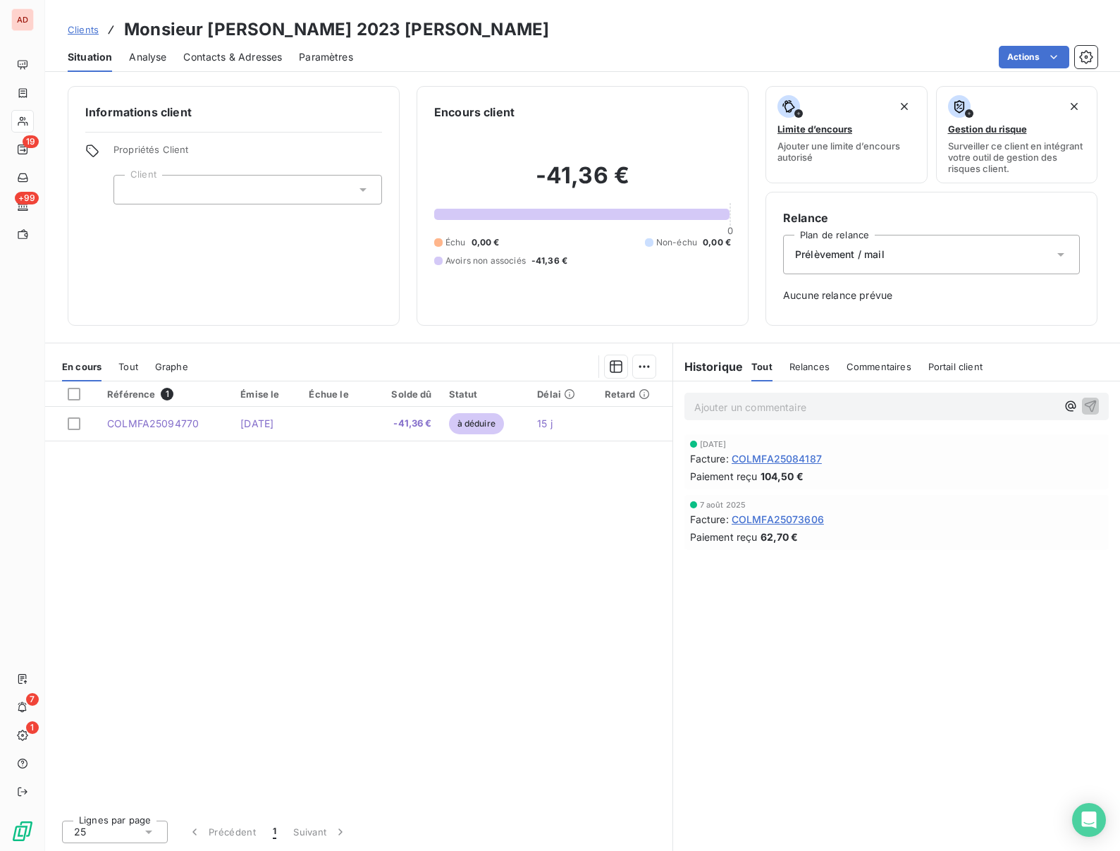
click at [225, 269] on div "Informations client Propriétés Client Client" at bounding box center [234, 206] width 332 height 240
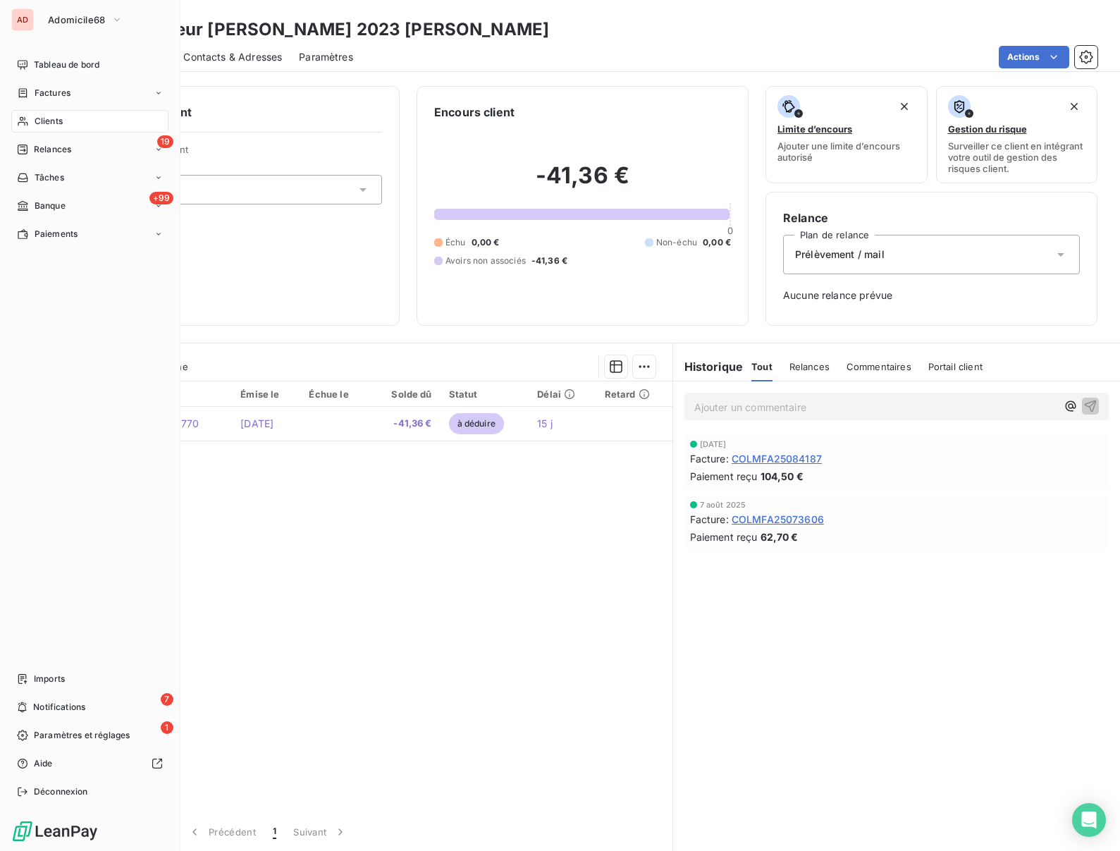
click at [37, 119] on span "Clients" at bounding box center [49, 121] width 28 height 13
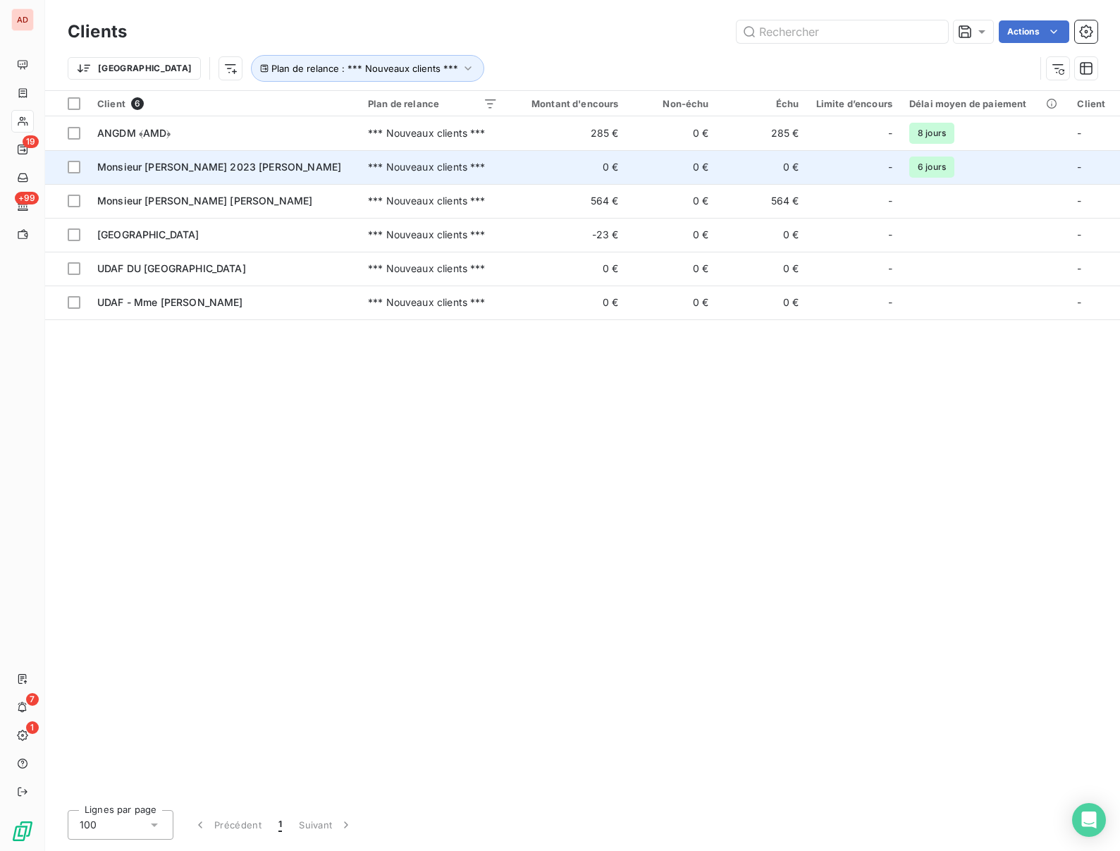
click at [143, 166] on span "Monsieur [PERSON_NAME] 2023 [PERSON_NAME]" at bounding box center [219, 167] width 244 height 12
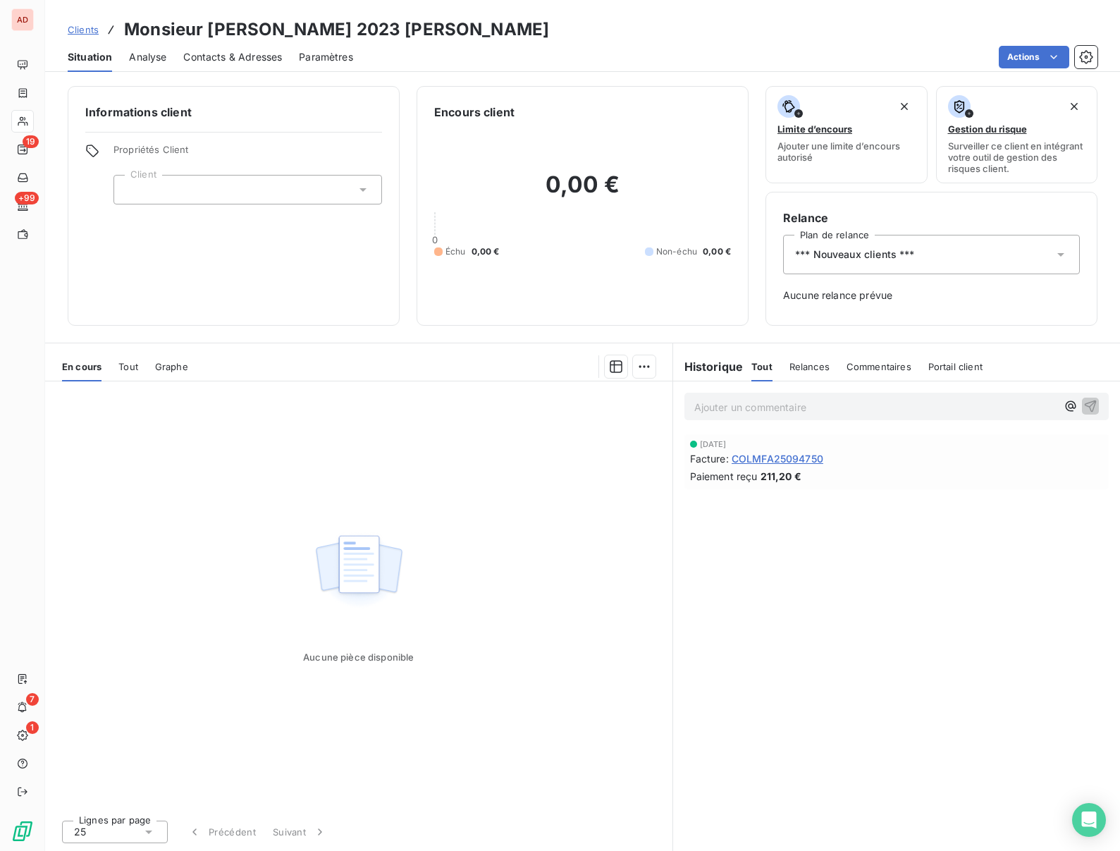
click at [236, 27] on h3 "Monsieur [PERSON_NAME] 2023 [PERSON_NAME]" at bounding box center [336, 29] width 425 height 25
copy h3 "TREZEUX"
click at [860, 256] on span "*** Nouveaux clients ***" at bounding box center [855, 254] width 120 height 14
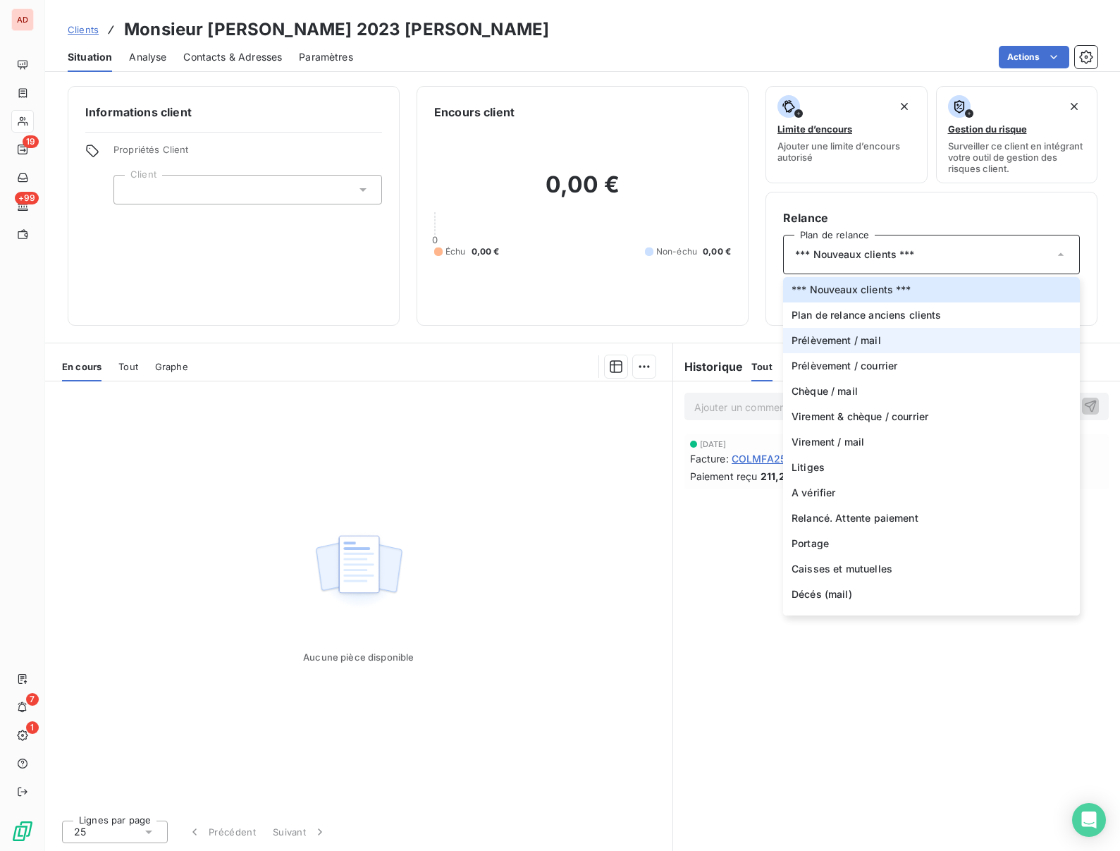
click at [833, 335] on span "Prélèvement / mail" at bounding box center [837, 340] width 90 height 14
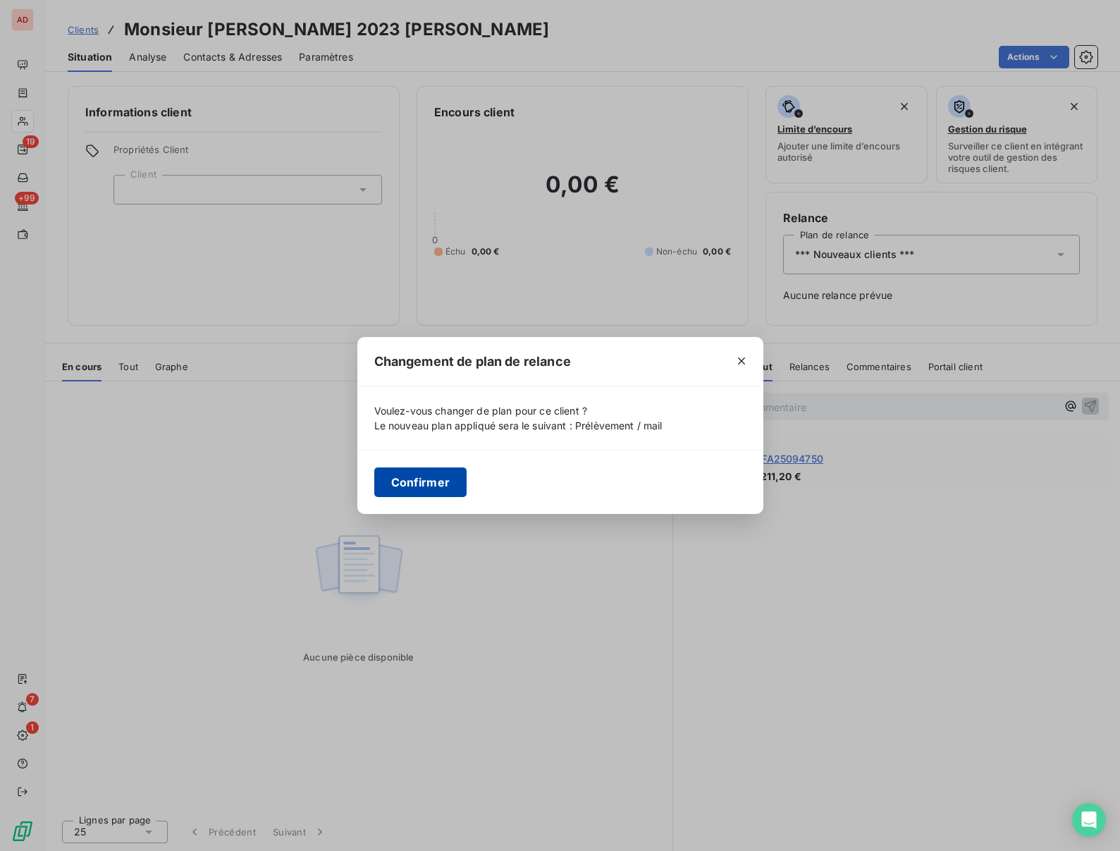
click at [436, 476] on button "Confirmer" at bounding box center [420, 482] width 93 height 30
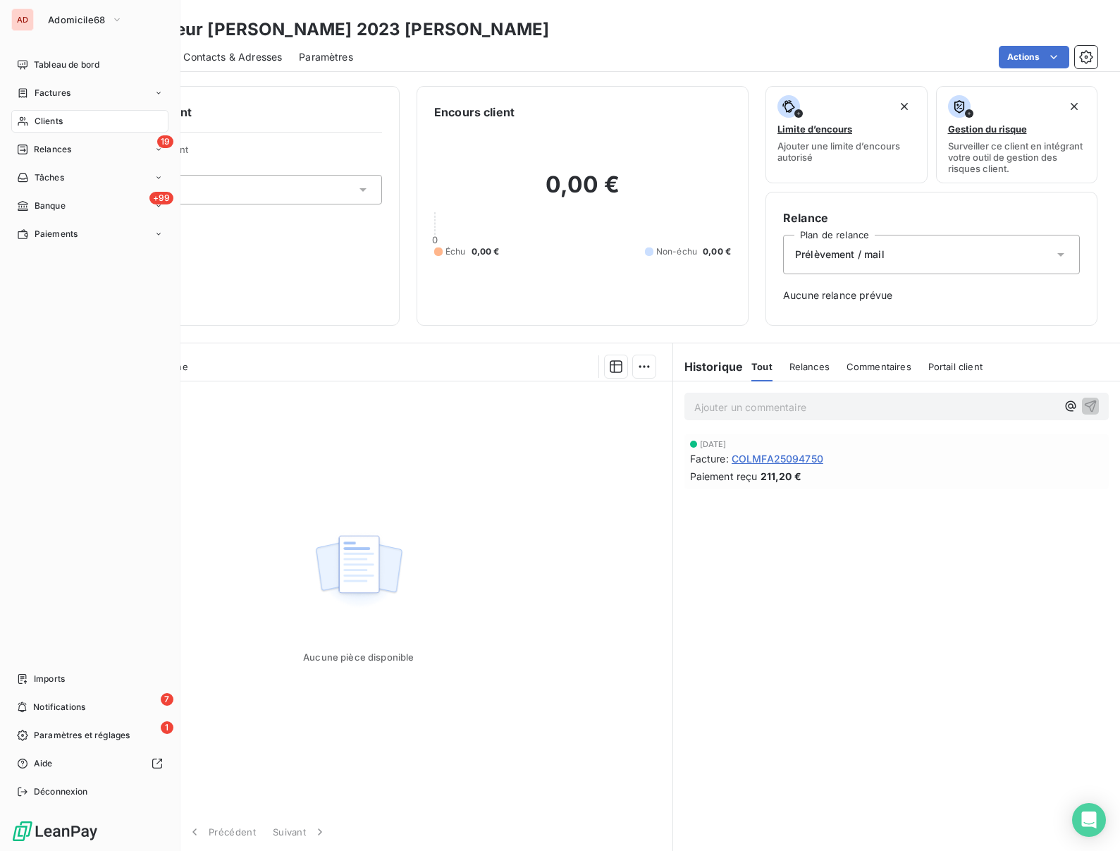
click at [37, 118] on span "Clients" at bounding box center [49, 121] width 28 height 13
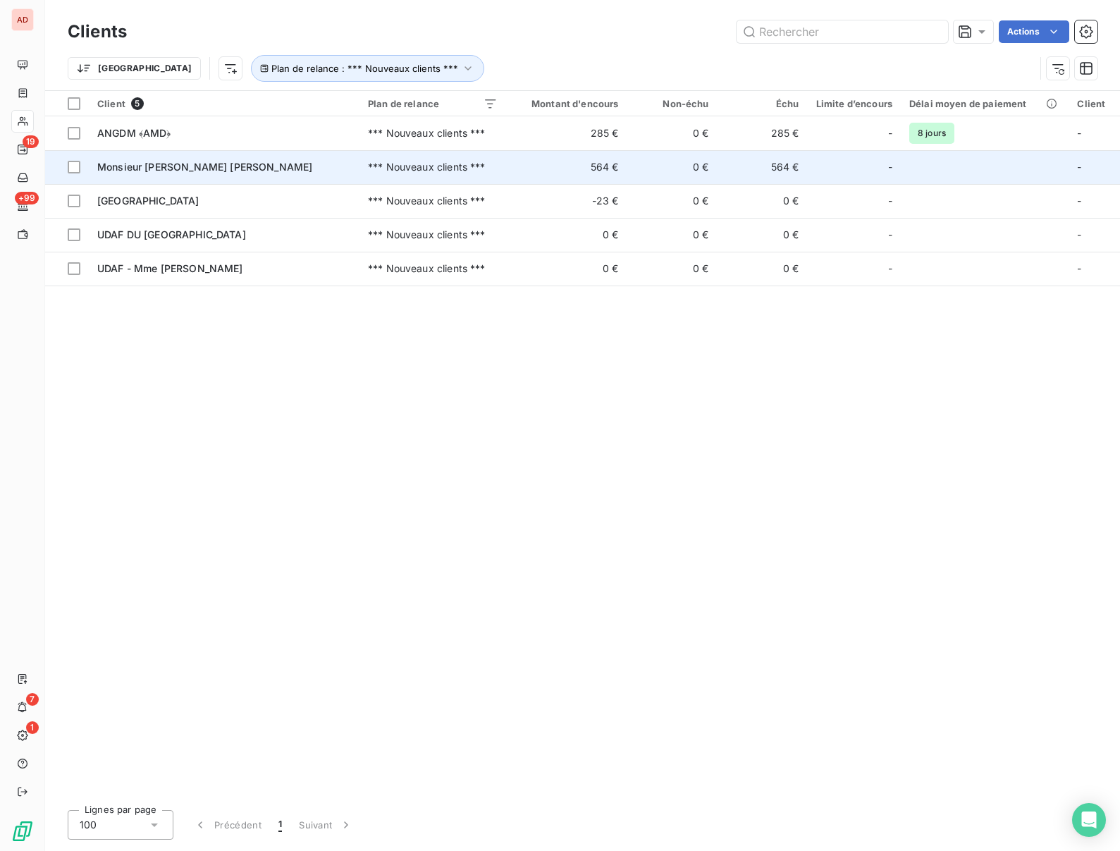
click at [203, 168] on span "Monsieur [PERSON_NAME] [PERSON_NAME]" at bounding box center [204, 167] width 215 height 12
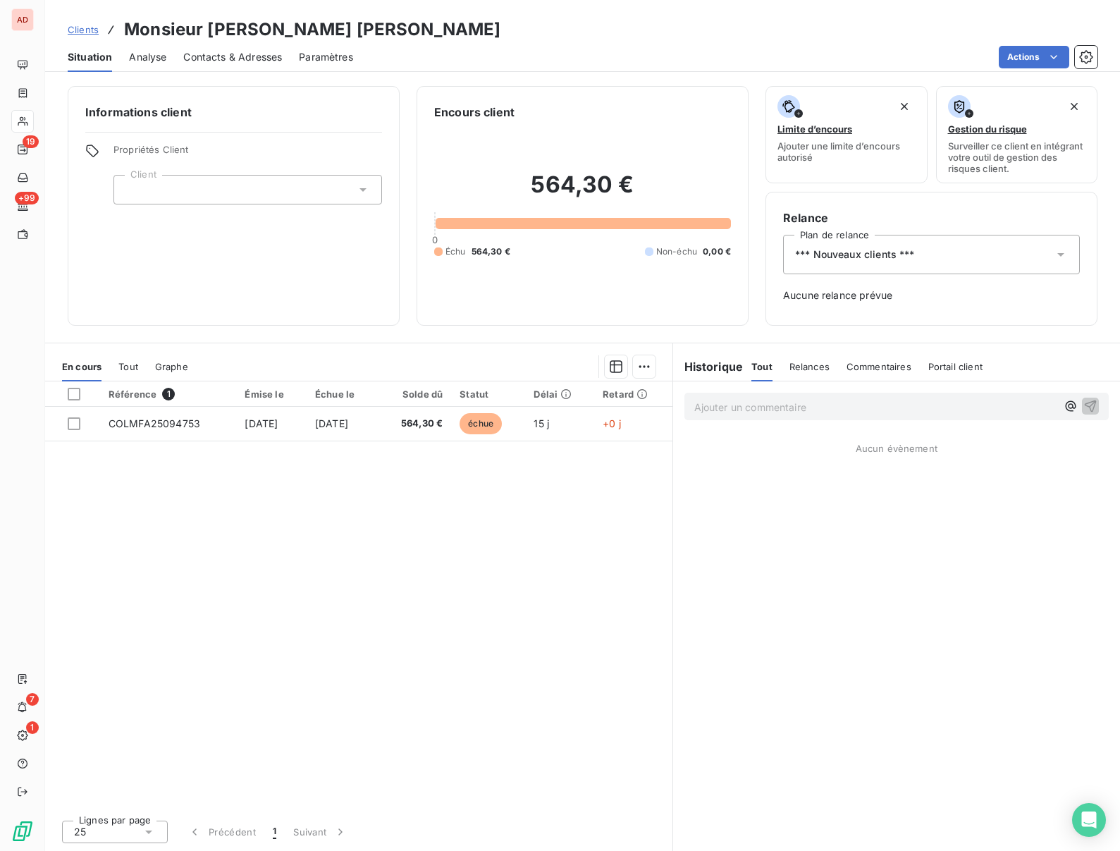
click at [240, 27] on h3 "Monsieur [PERSON_NAME] [PERSON_NAME]" at bounding box center [312, 29] width 376 height 25
copy h3 "ZOLLIKOFER"
click at [224, 52] on span "Contacts & Adresses" at bounding box center [232, 57] width 99 height 14
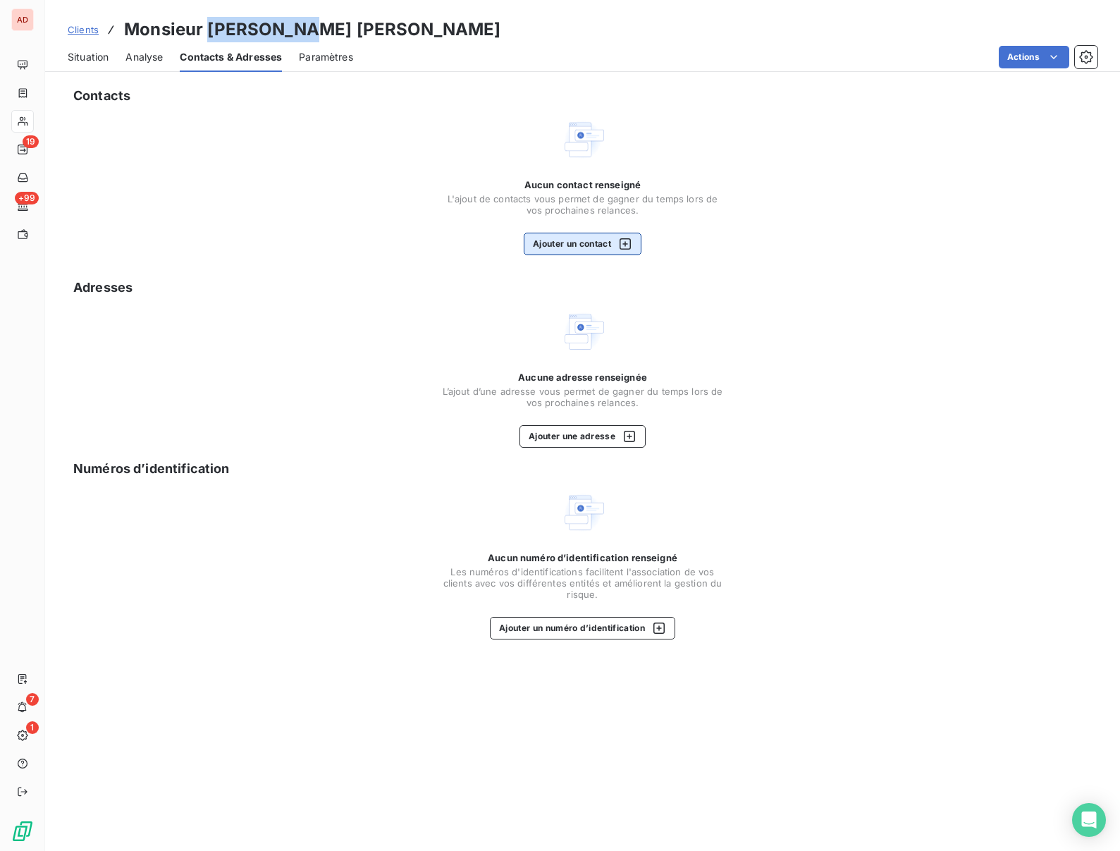
click at [565, 242] on button "Ajouter un contact" at bounding box center [583, 244] width 118 height 23
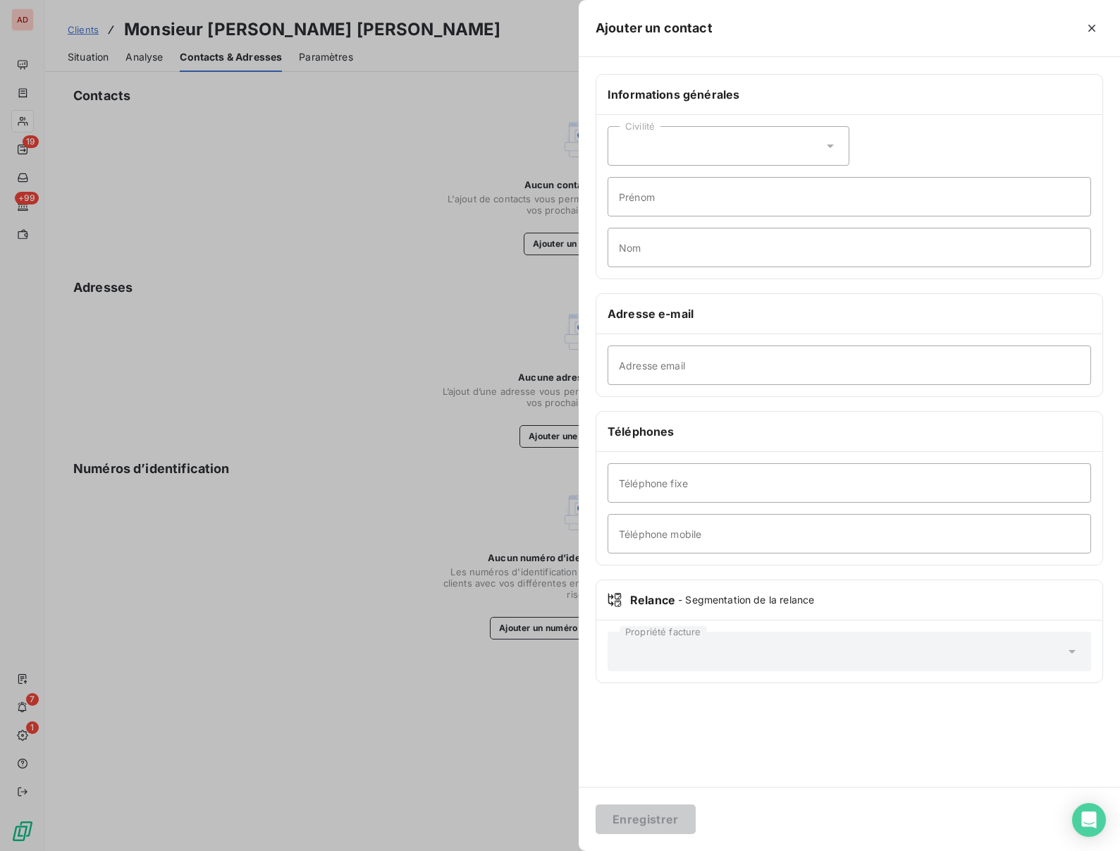
click at [635, 138] on div "Civilité" at bounding box center [729, 145] width 242 height 39
click at [633, 209] on li "Monsieur" at bounding box center [729, 206] width 242 height 25
click at [632, 202] on input "Prénom" at bounding box center [850, 196] width 484 height 39
type input "[PERSON_NAME]"
paste input "ZOLLIKOFER"
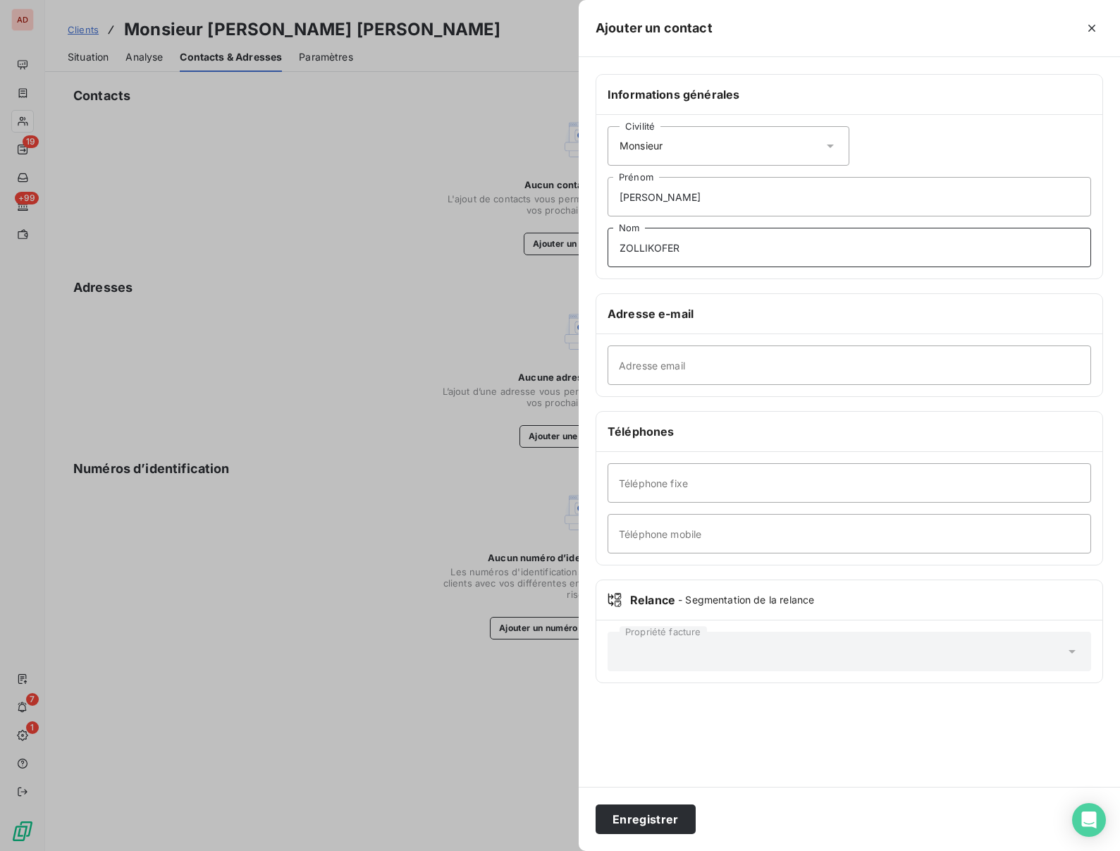
type input "ZOLLIKOFER"
click at [672, 371] on input "Adresse email" at bounding box center [850, 364] width 484 height 39
paste input "[EMAIL_ADDRESS][DOMAIN_NAME]"
type input "[EMAIL_ADDRESS][DOMAIN_NAME]"
click at [658, 534] on input "Téléphone mobile" at bounding box center [850, 533] width 484 height 39
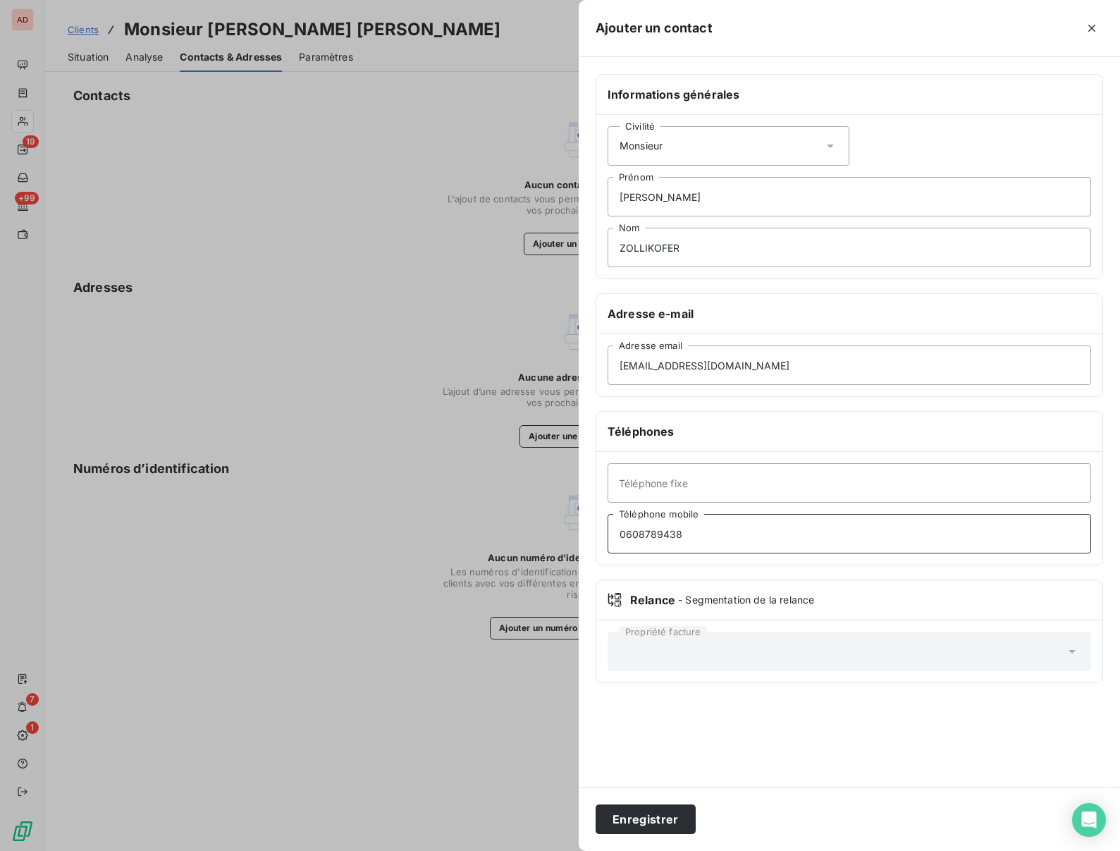
type input "0608789438"
click at [699, 783] on div "Informations générales Civilité Monsieur [PERSON_NAME] ZOLLIKOFER Nom Adresse e…" at bounding box center [849, 422] width 541 height 730
click at [617, 821] on button "Enregistrer" at bounding box center [646, 819] width 100 height 30
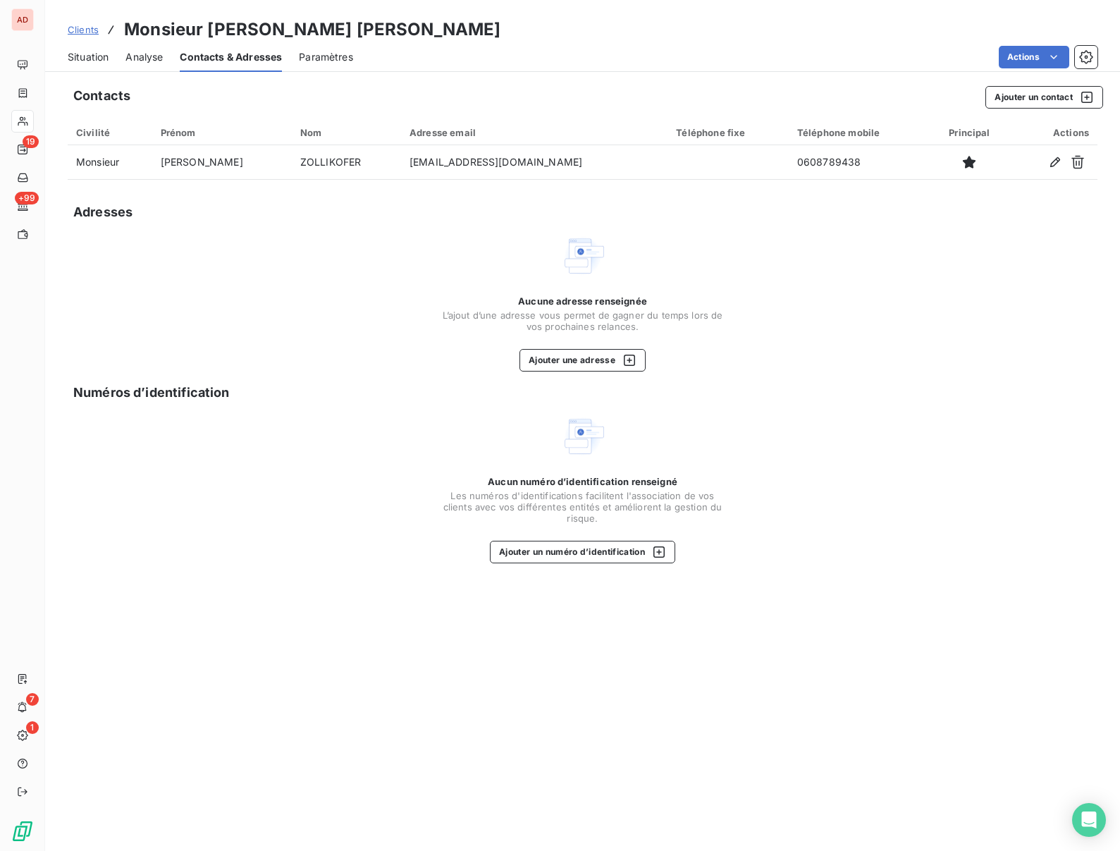
click at [87, 51] on span "Situation" at bounding box center [88, 57] width 41 height 14
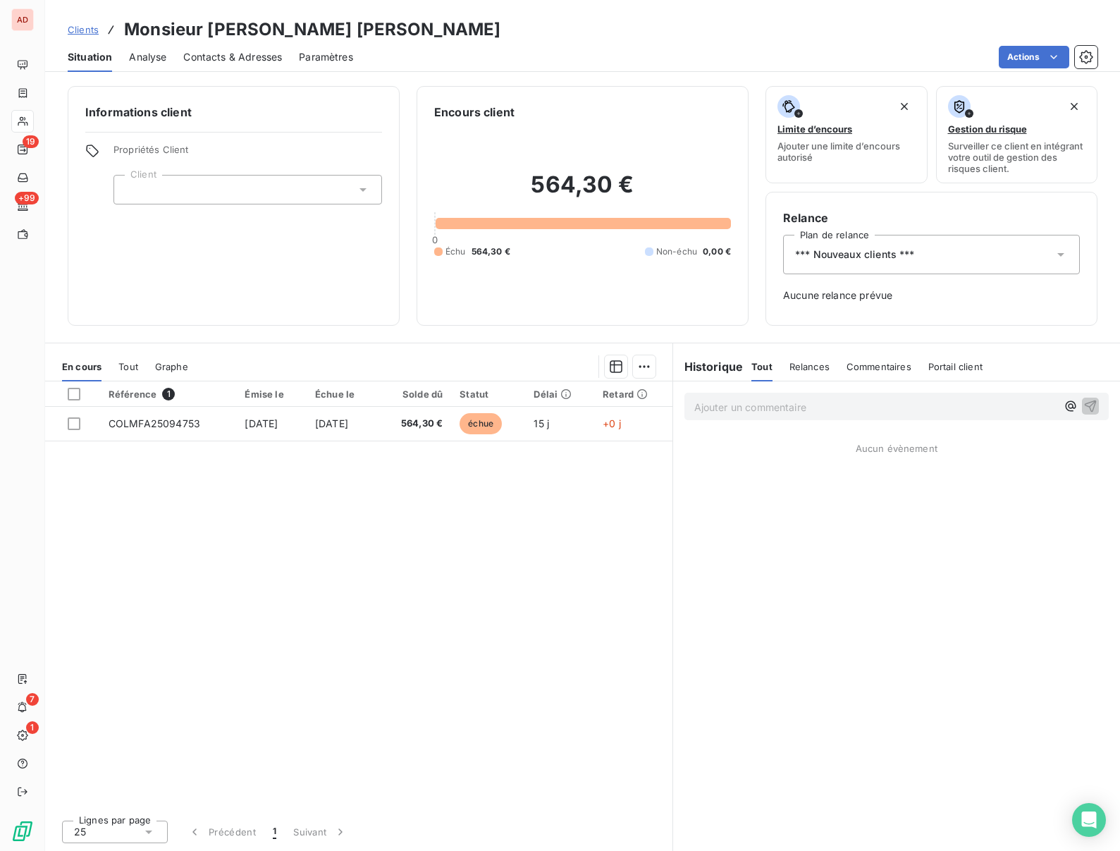
click at [879, 257] on span "*** Nouveaux clients ***" at bounding box center [855, 254] width 120 height 14
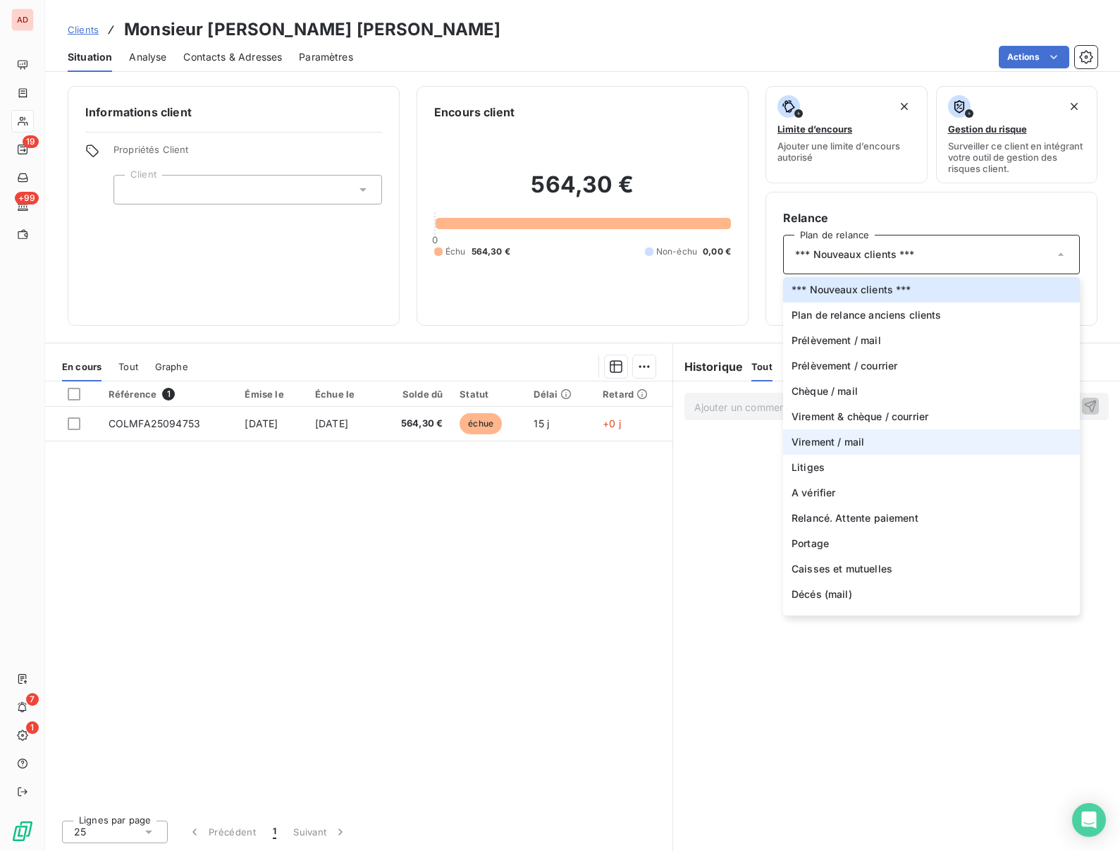
click at [829, 450] on li "Virement / mail" at bounding box center [931, 441] width 297 height 25
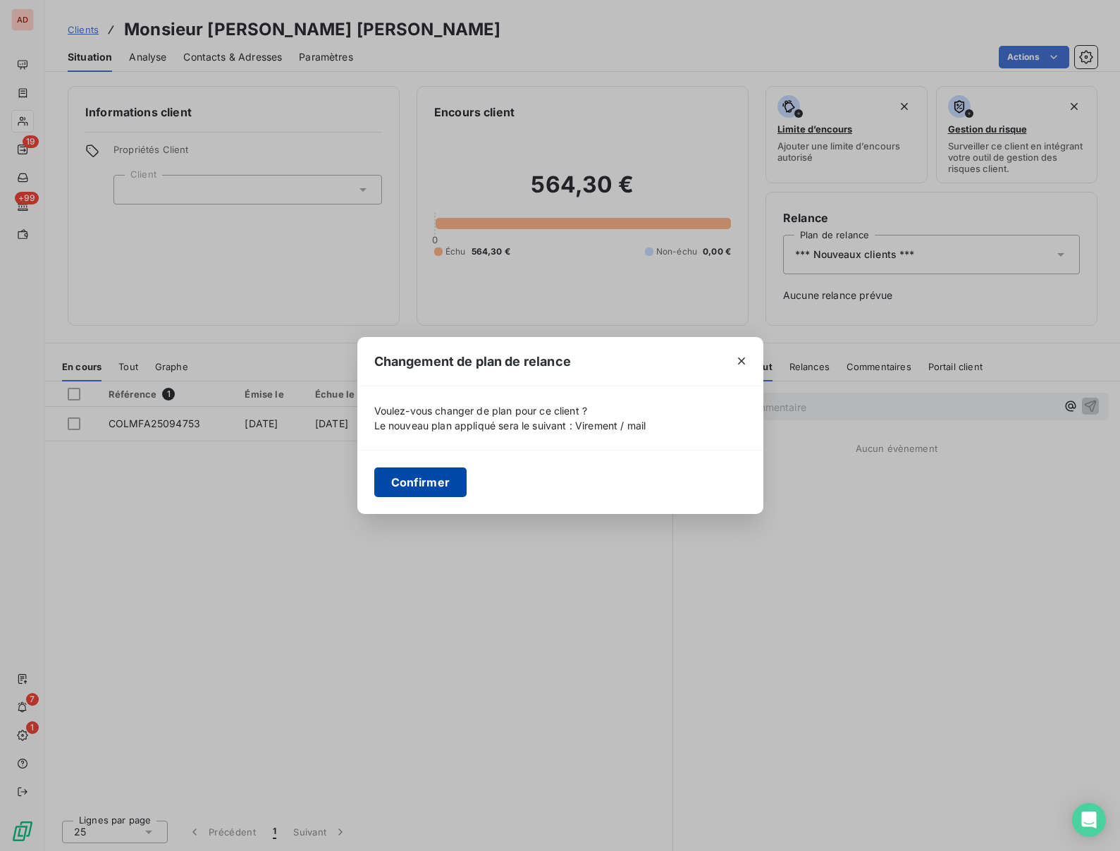
click at [423, 486] on button "Confirmer" at bounding box center [420, 482] width 93 height 30
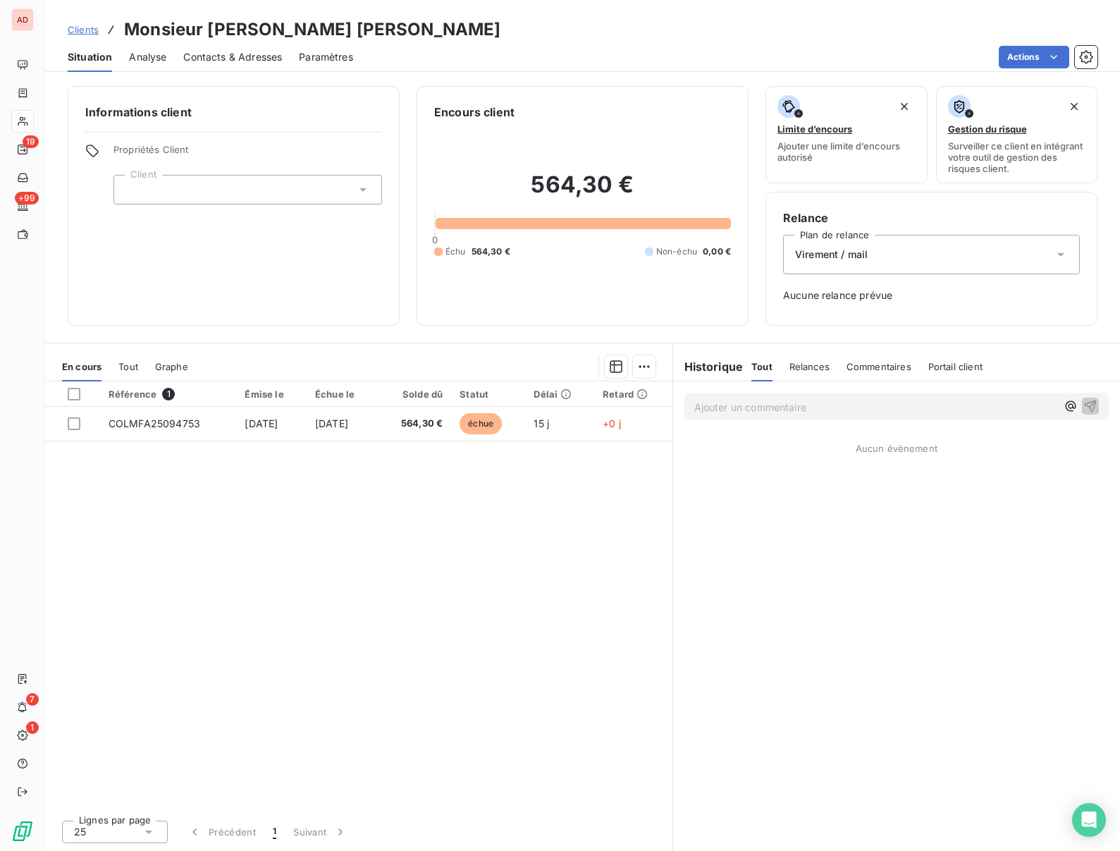
click at [881, 261] on div "Virement / mail" at bounding box center [931, 254] width 297 height 39
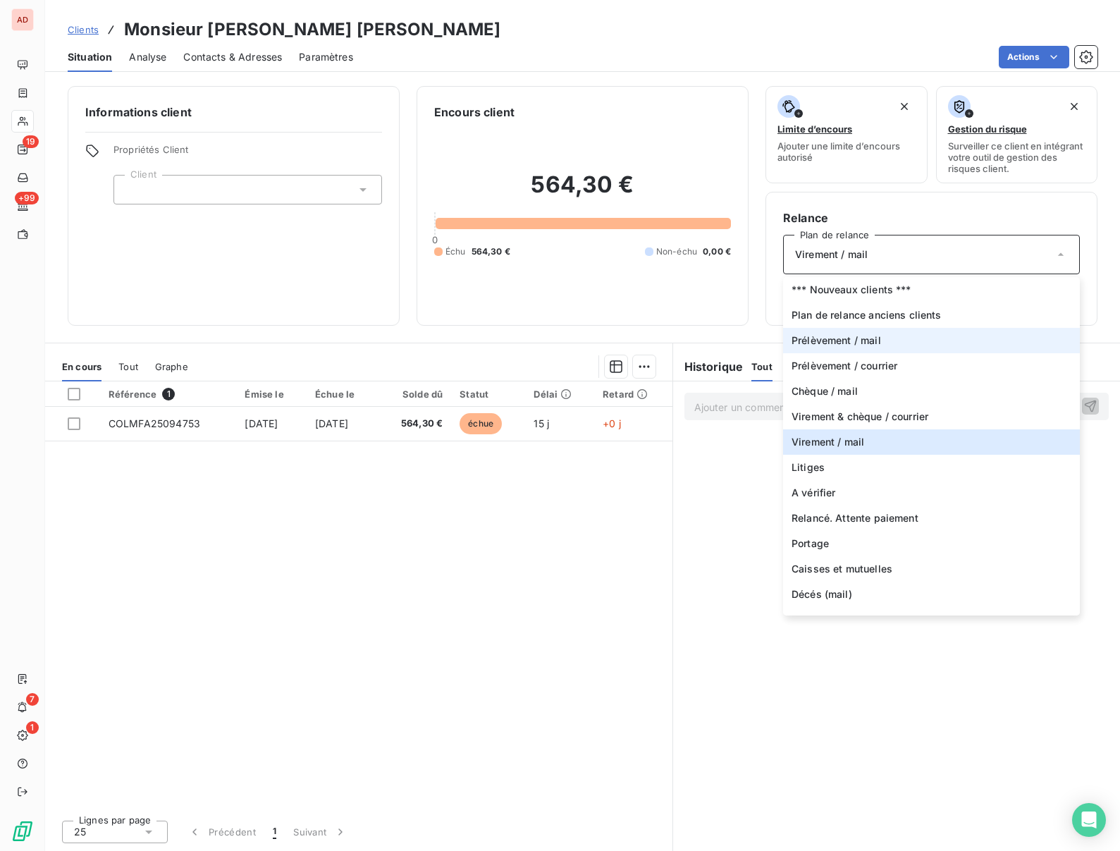
click at [837, 345] on span "Prélèvement / mail" at bounding box center [837, 340] width 90 height 14
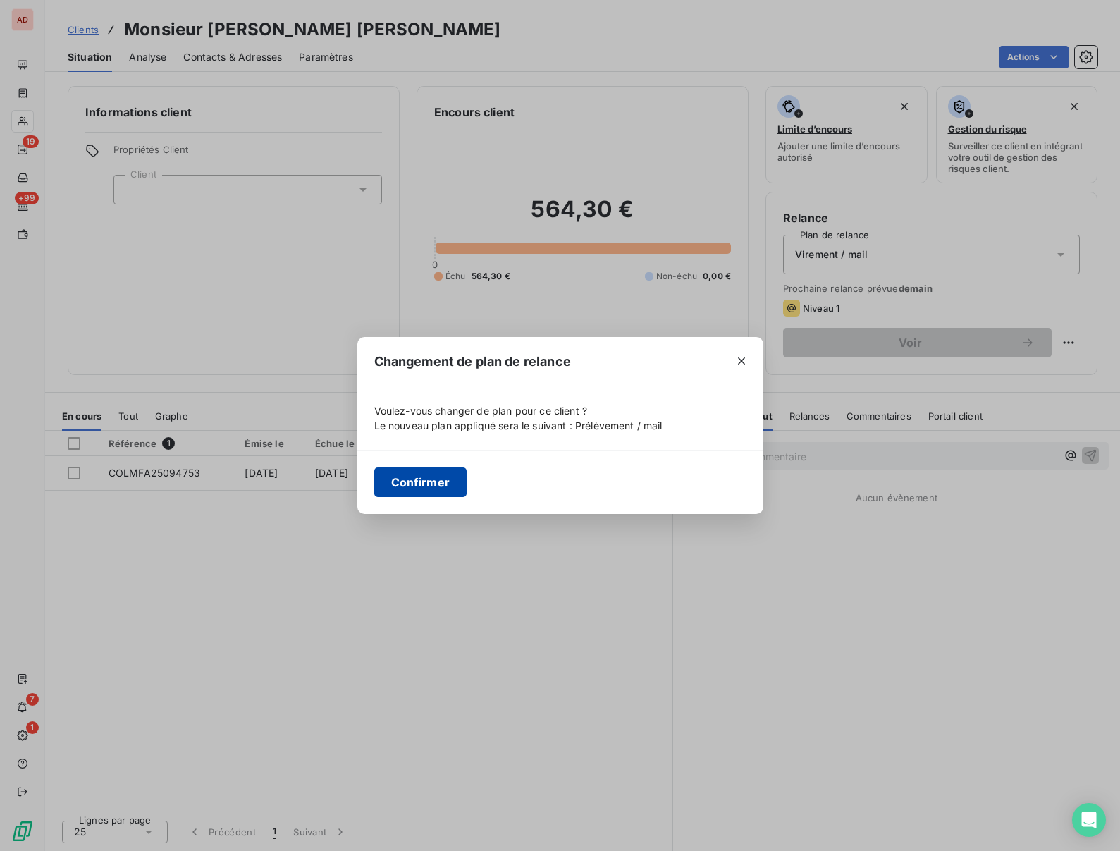
click at [413, 489] on button "Confirmer" at bounding box center [420, 482] width 93 height 30
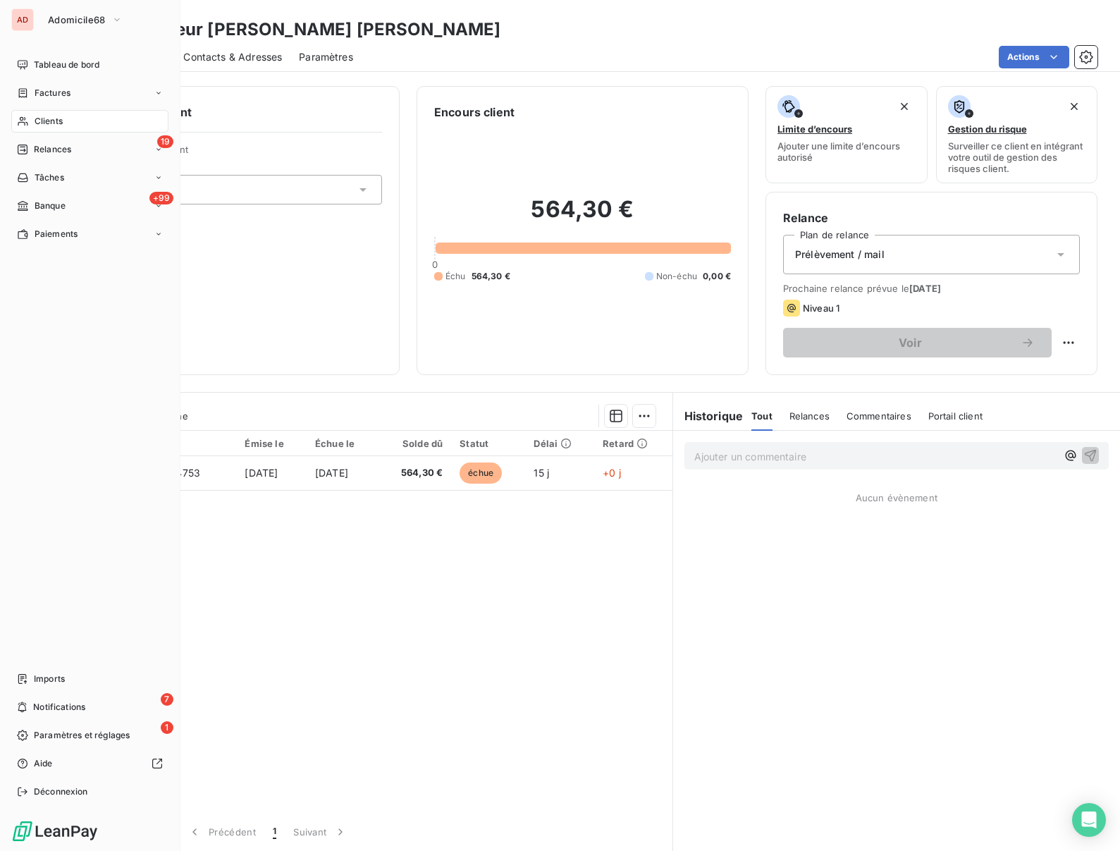
click at [30, 122] on div "Clients" at bounding box center [89, 121] width 157 height 23
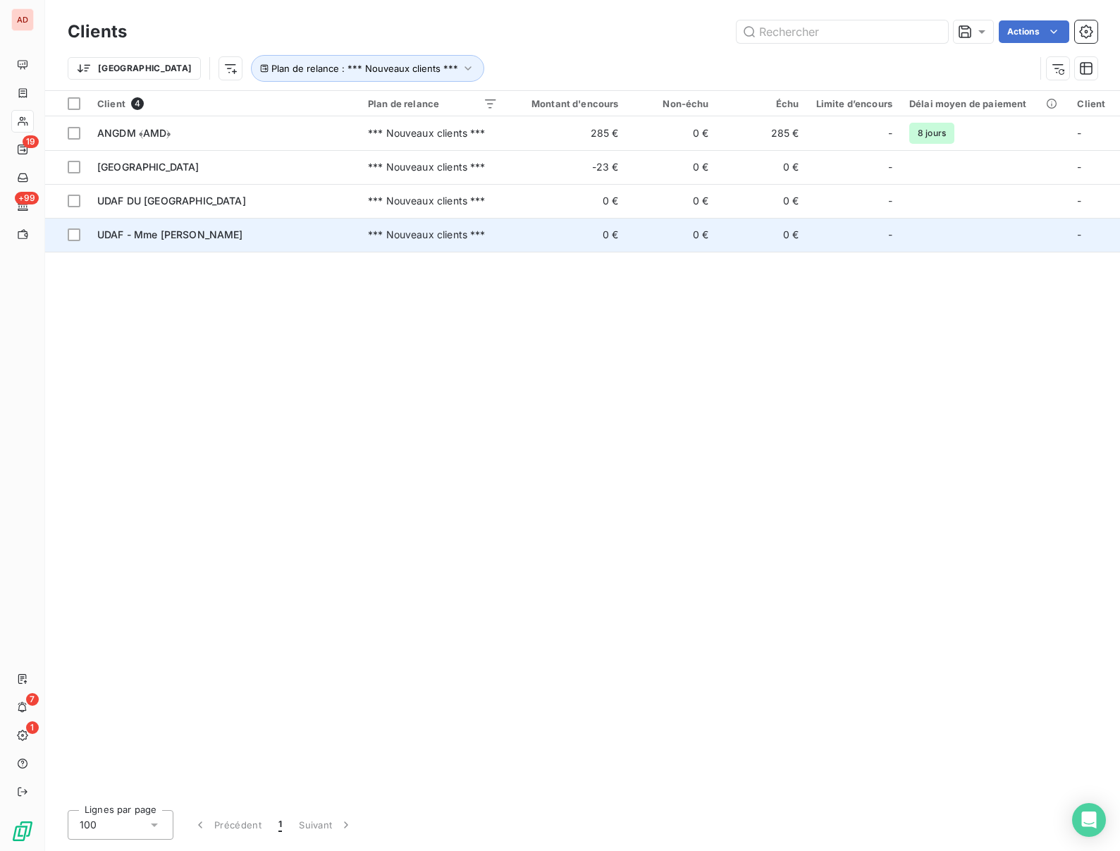
click at [155, 235] on span "UDAF - Mme JOST Aurélie" at bounding box center [170, 234] width 146 height 12
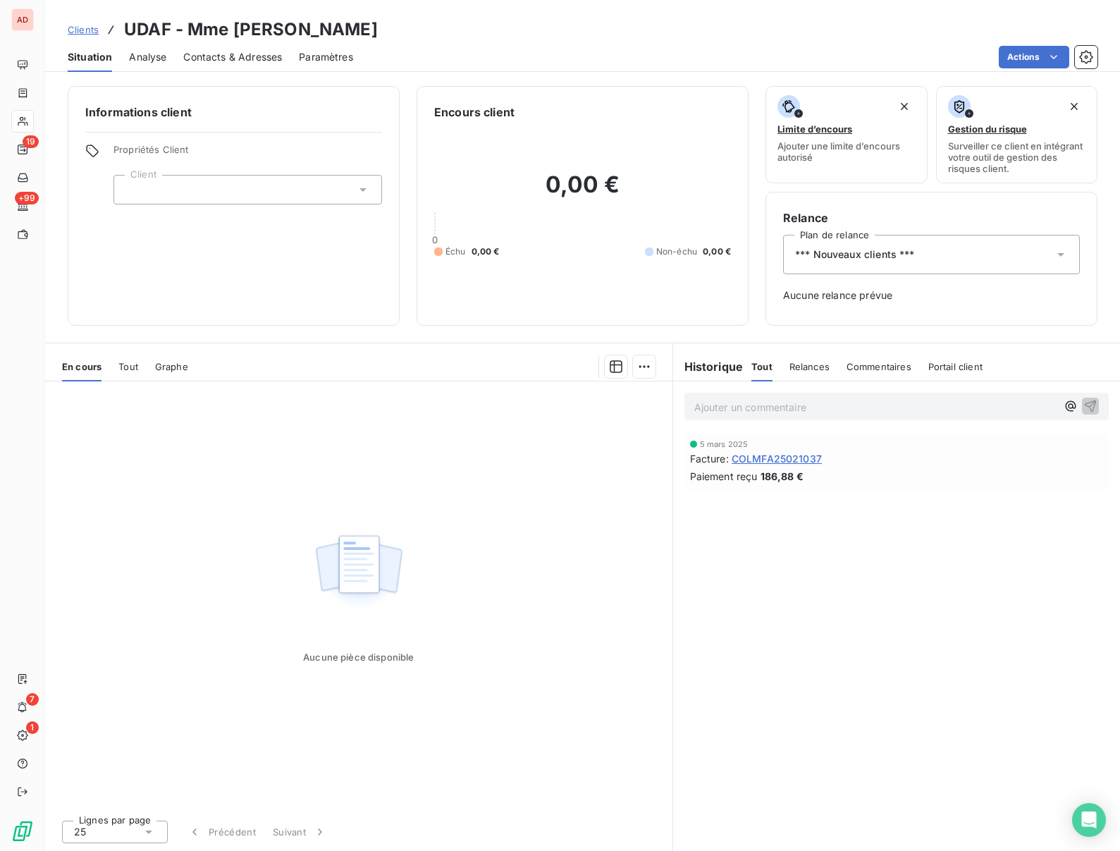
click at [862, 252] on span "*** Nouveaux clients ***" at bounding box center [855, 254] width 120 height 14
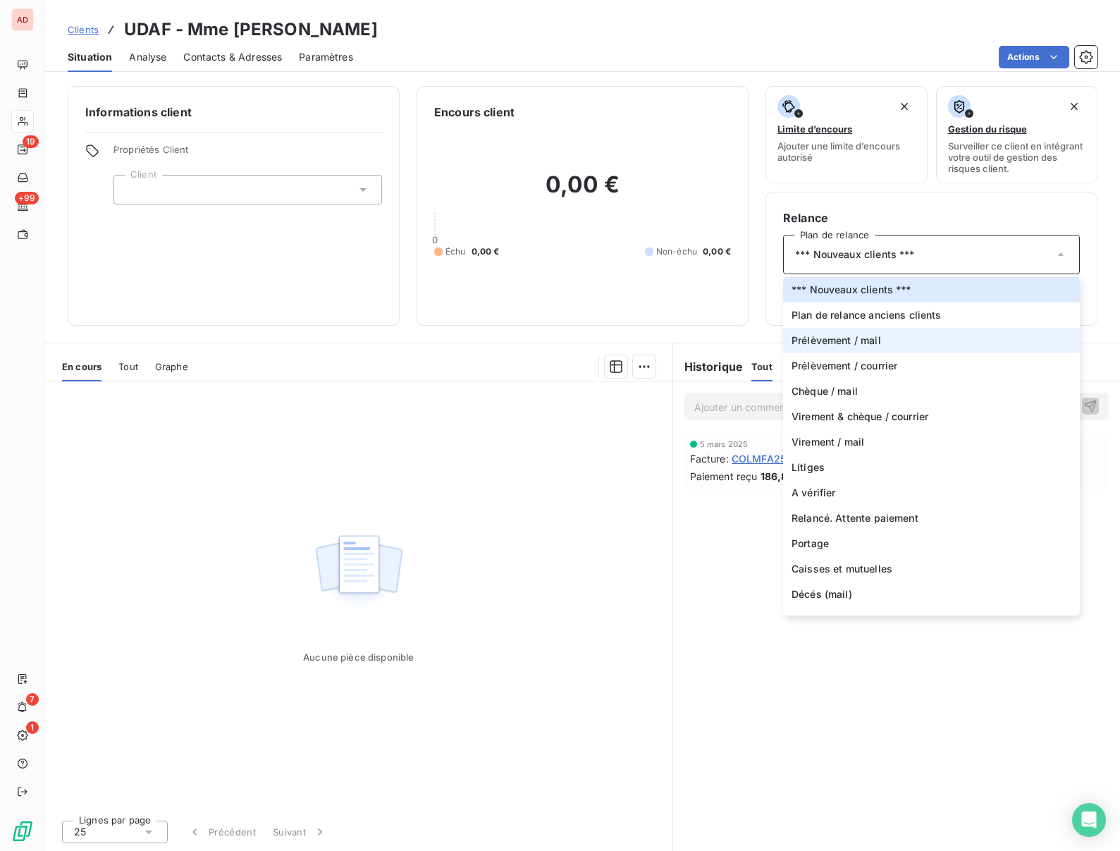
click at [838, 338] on span "Prélèvement / mail" at bounding box center [837, 340] width 90 height 14
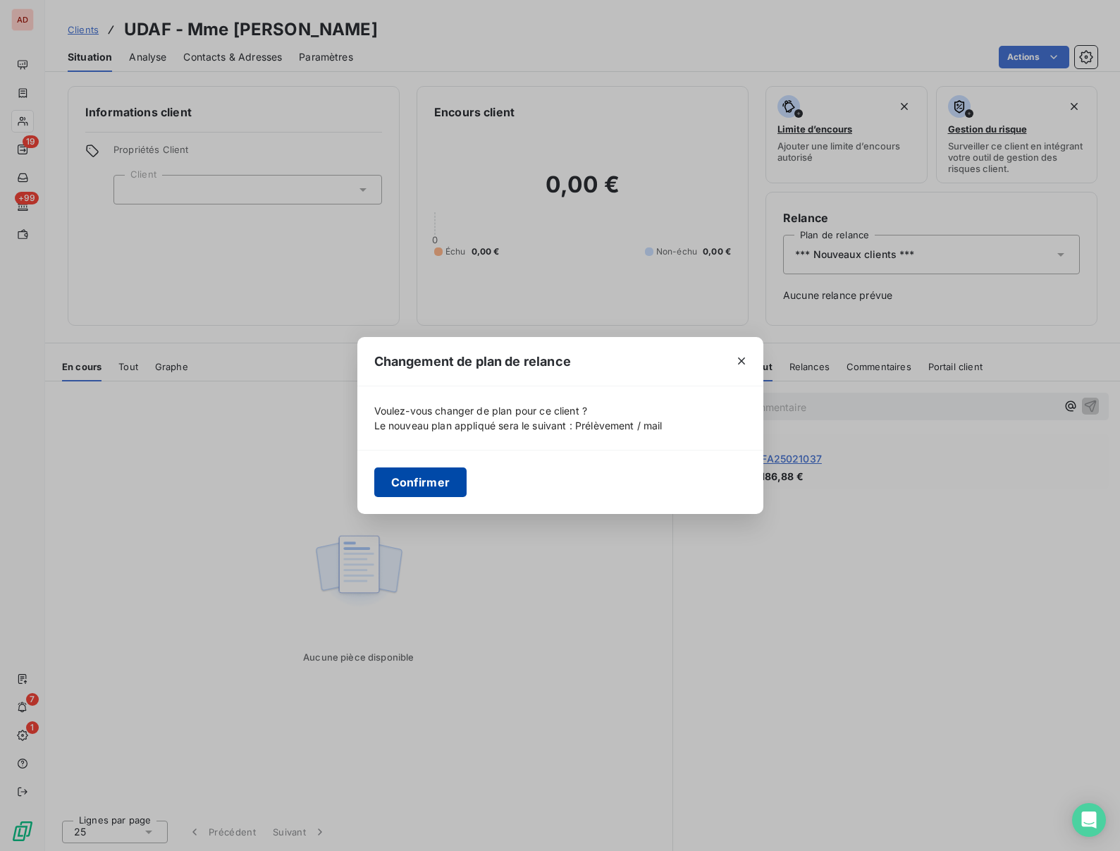
click at [422, 479] on button "Confirmer" at bounding box center [420, 482] width 93 height 30
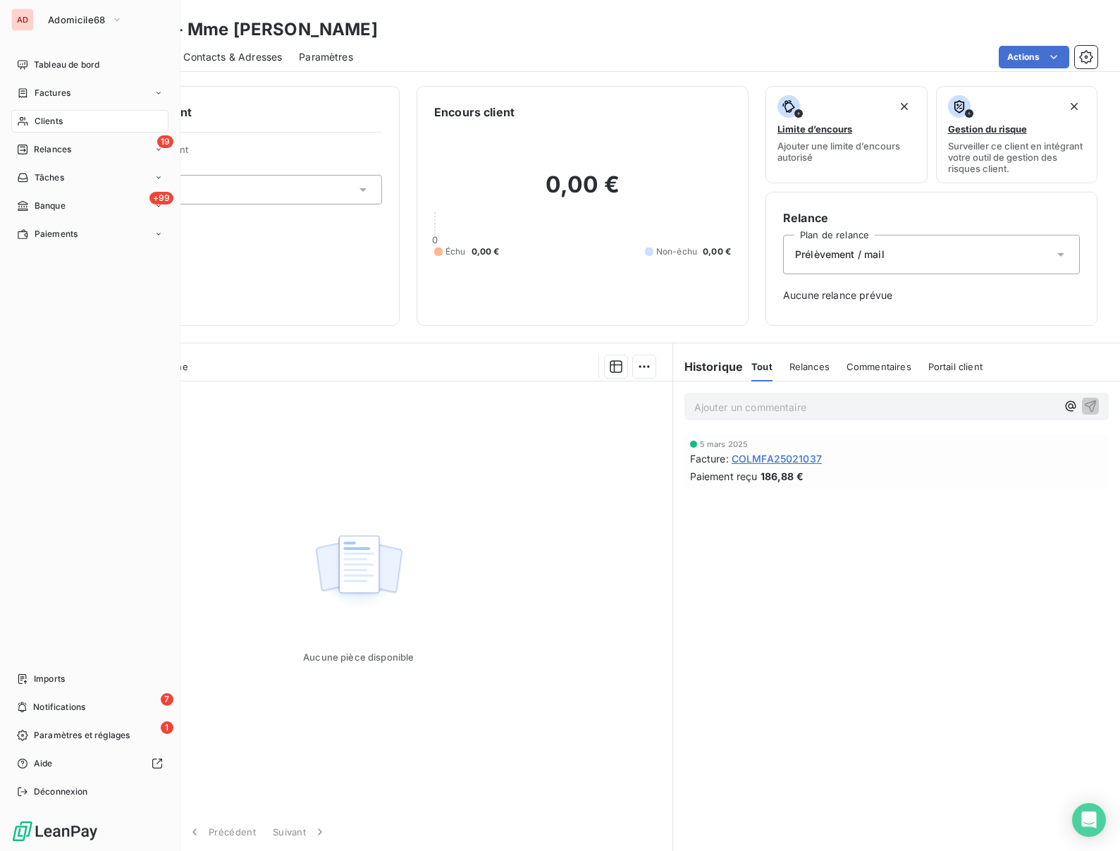
click at [38, 123] on span "Clients" at bounding box center [49, 121] width 28 height 13
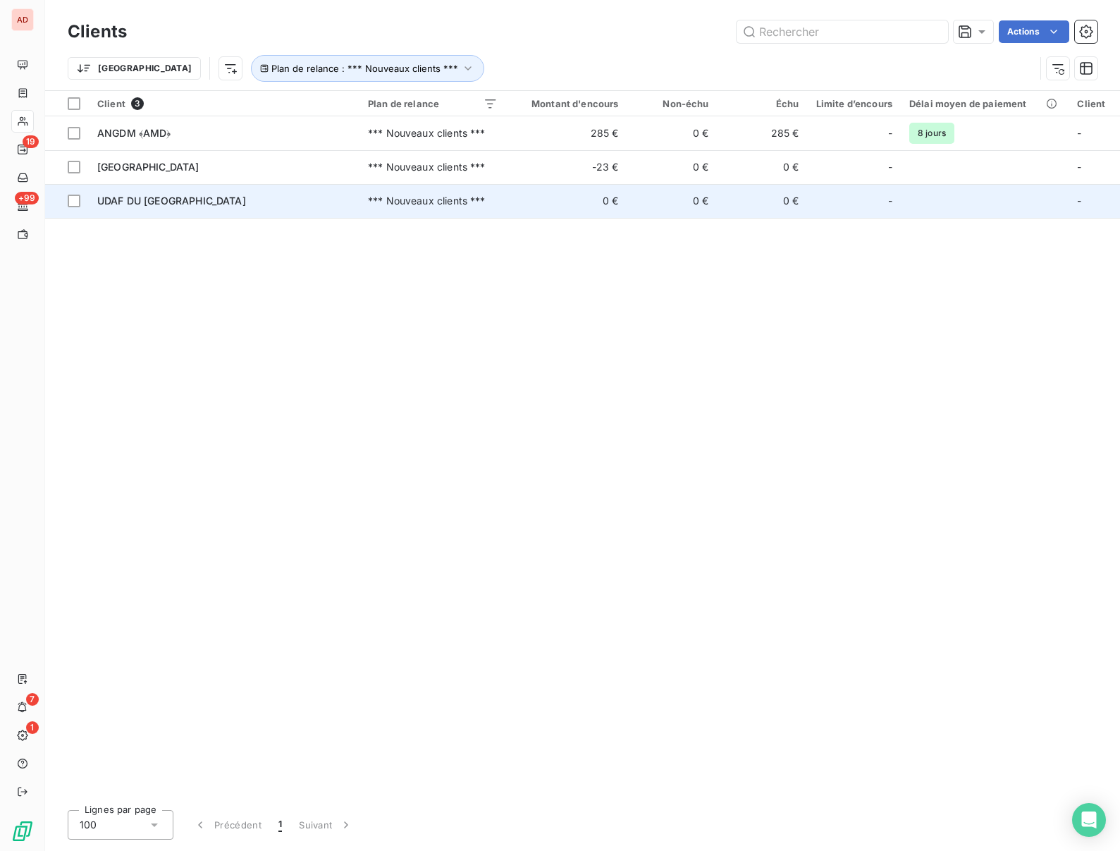
click at [188, 202] on span "UDAF DU HAUT-RHIN" at bounding box center [171, 201] width 149 height 12
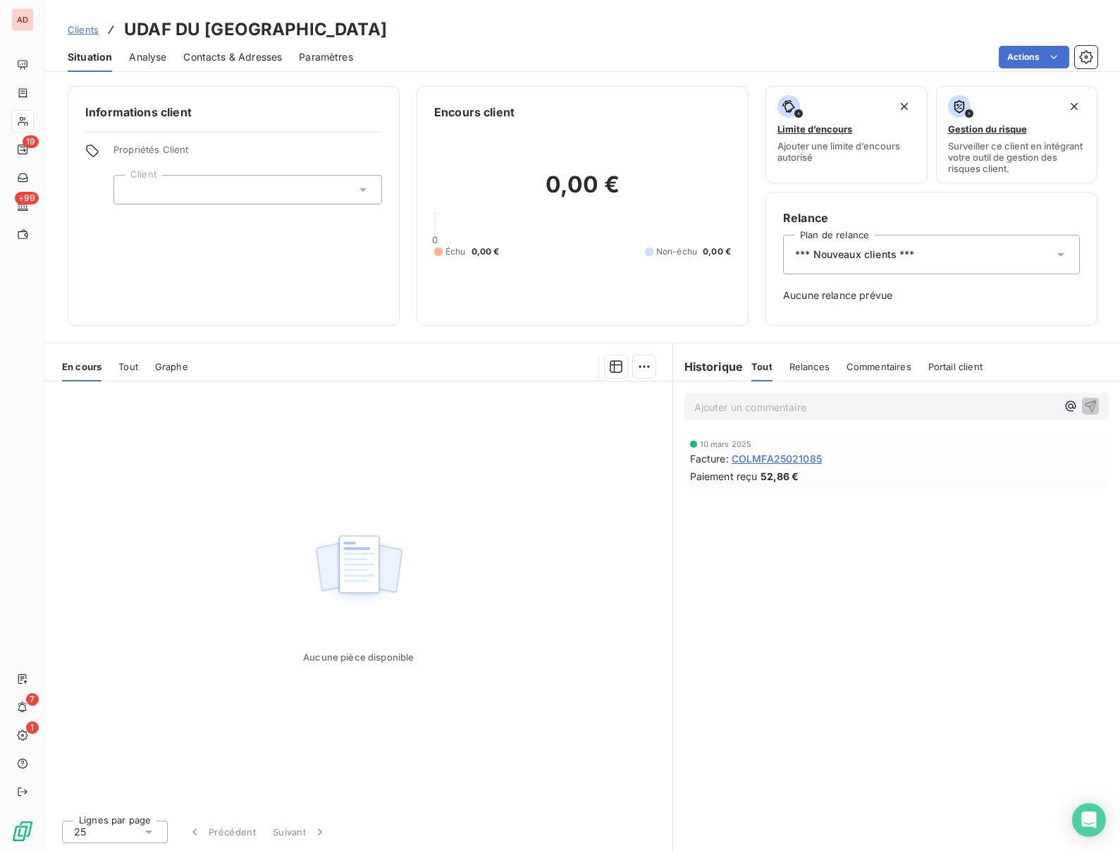
click at [909, 254] on span "*** Nouveaux clients ***" at bounding box center [855, 254] width 120 height 14
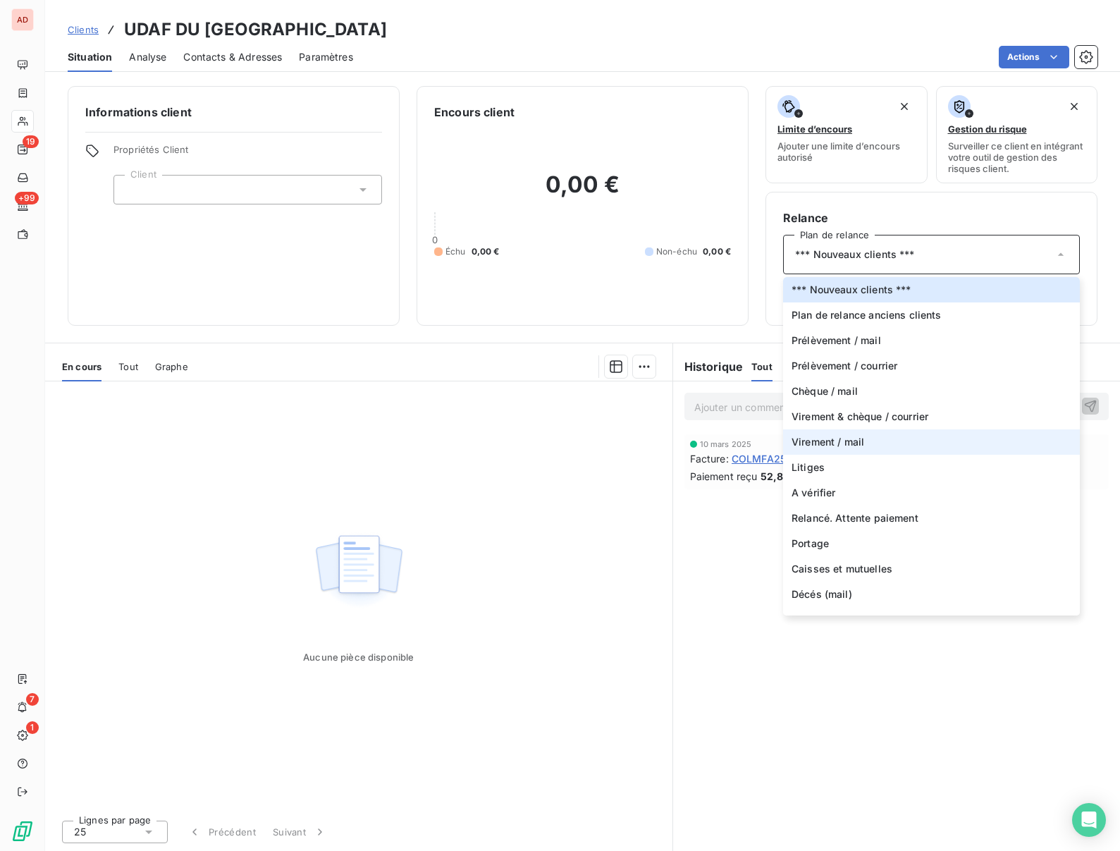
click at [830, 435] on span "Virement / mail" at bounding box center [828, 442] width 73 height 14
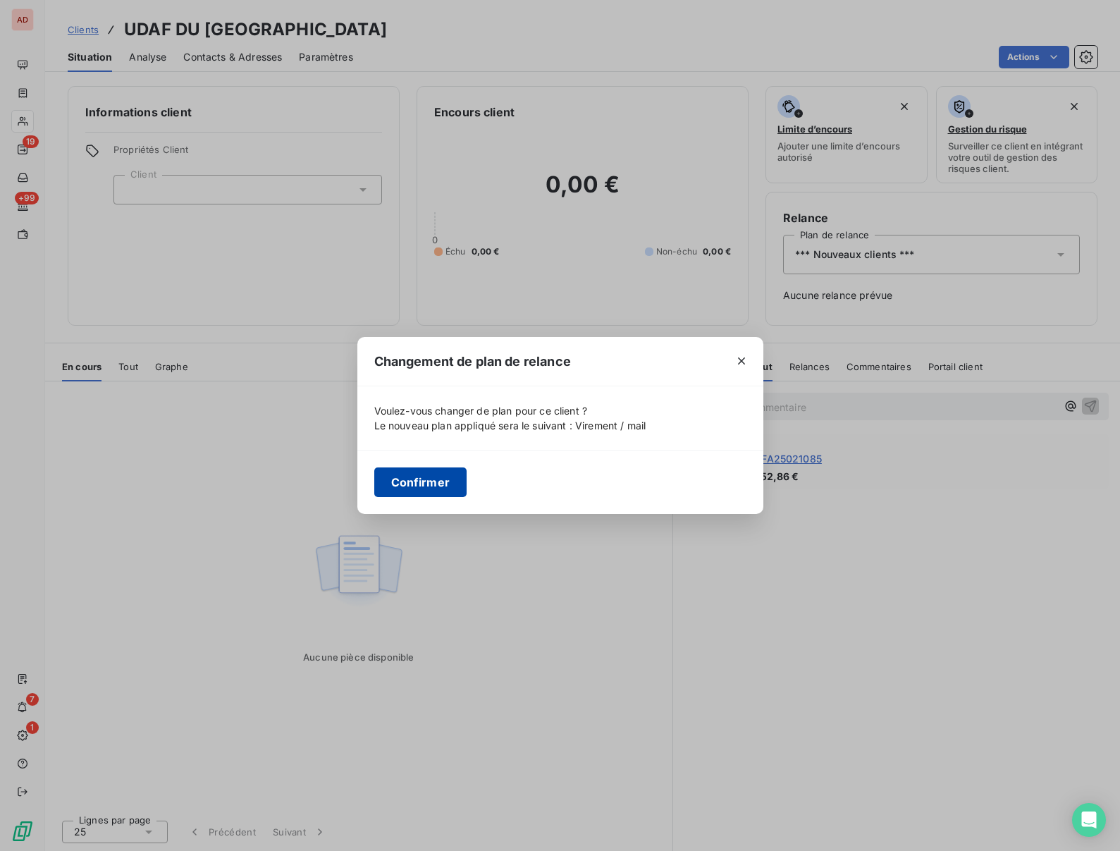
click at [420, 489] on button "Confirmer" at bounding box center [420, 482] width 93 height 30
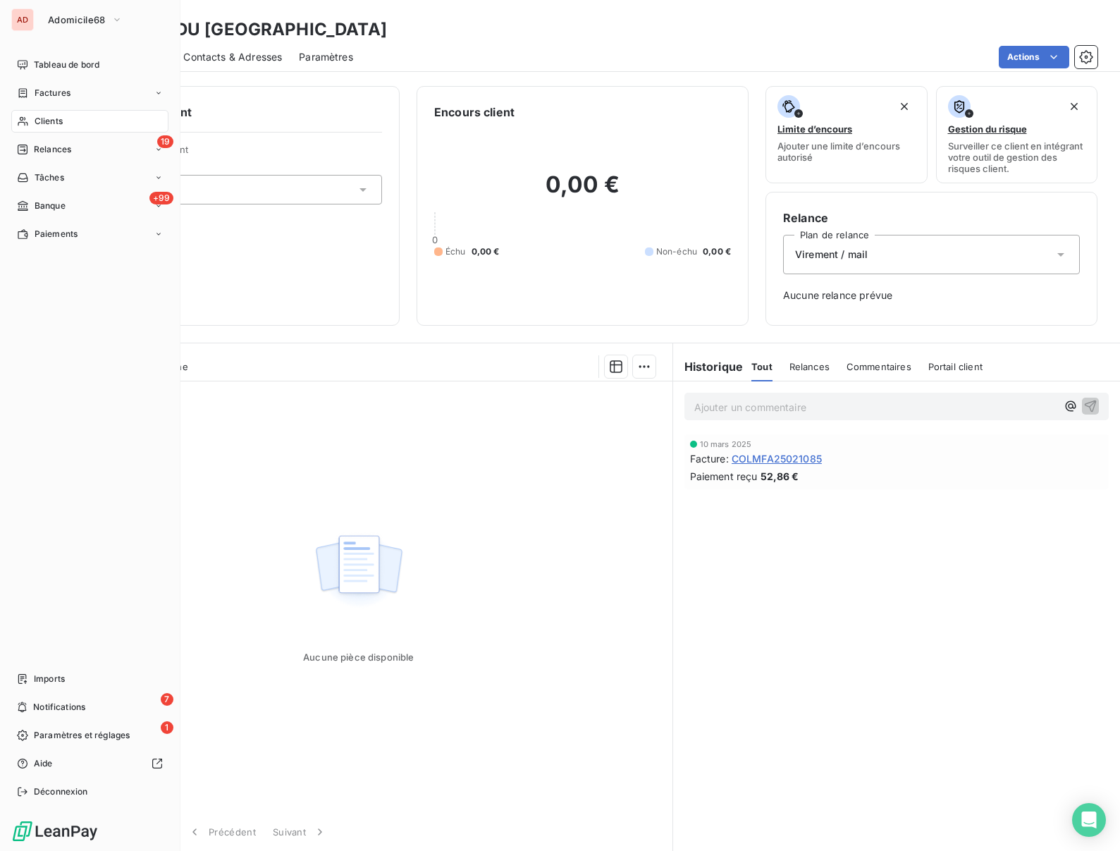
click at [39, 121] on span "Clients" at bounding box center [49, 121] width 28 height 13
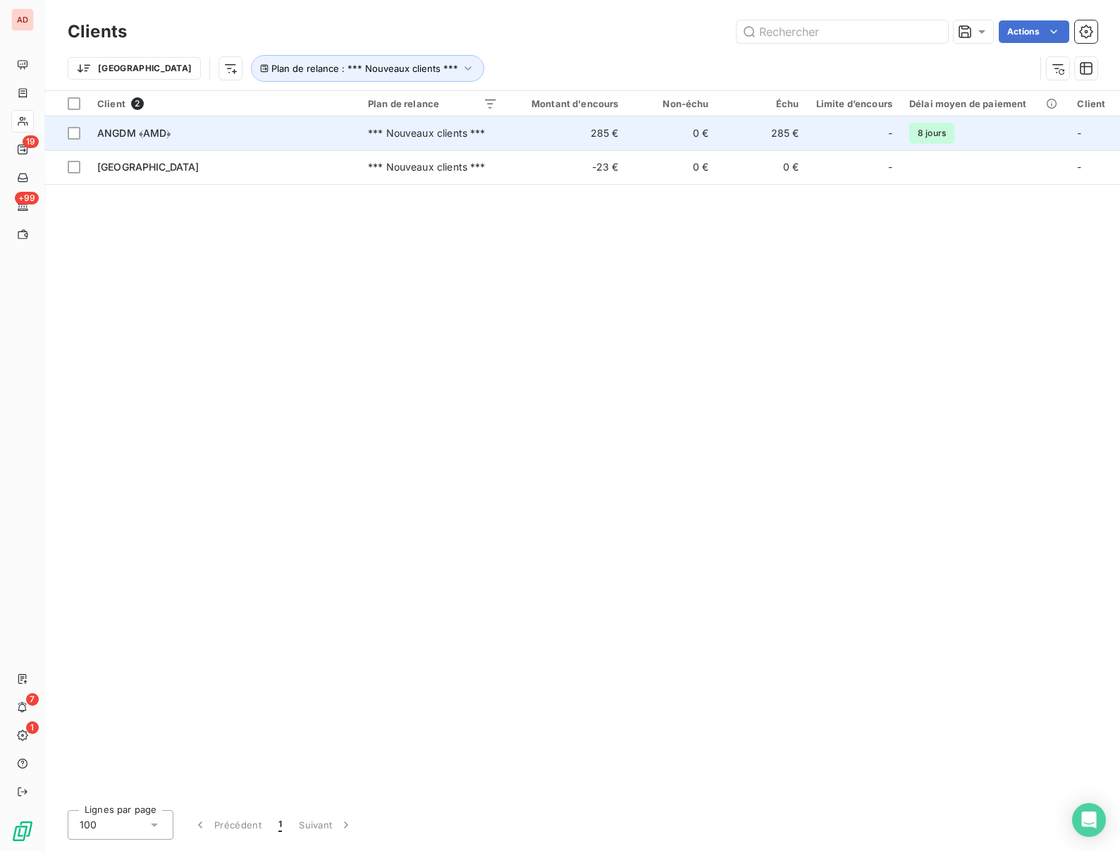
click at [196, 132] on div "ANGDM ﴾AMD﴿" at bounding box center [224, 133] width 254 height 14
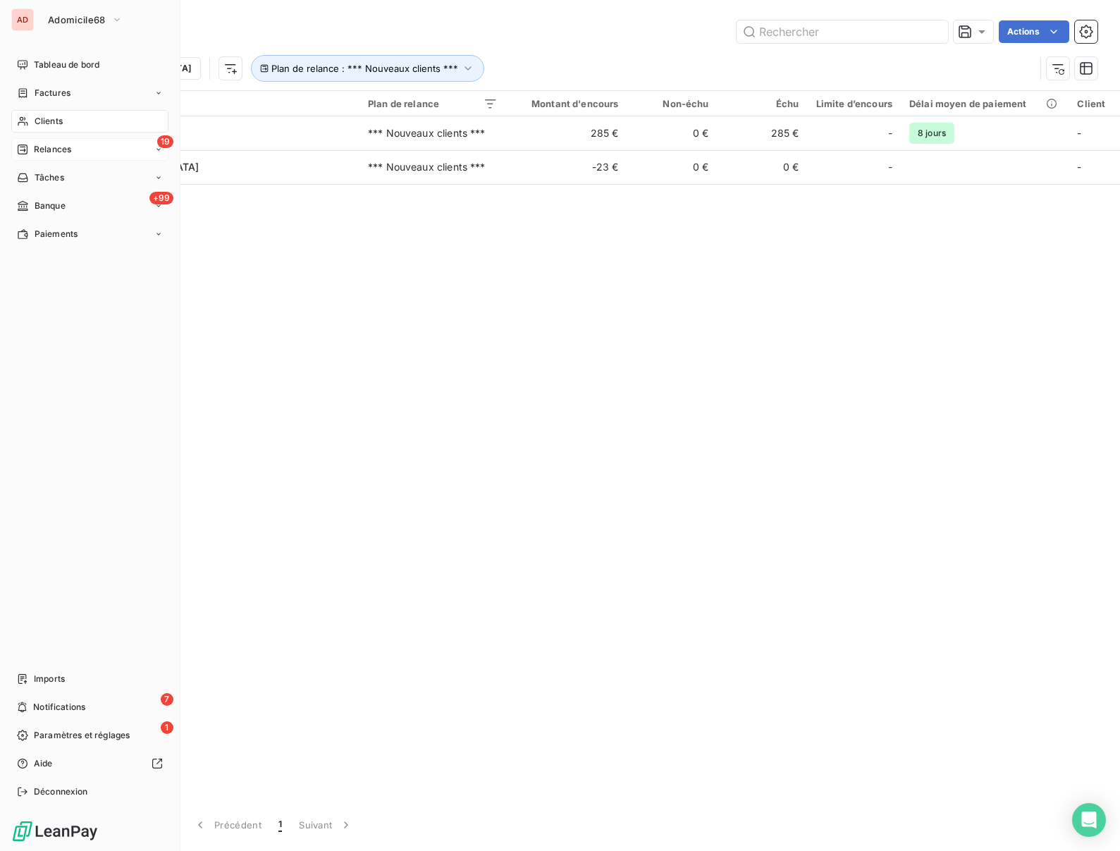
click at [46, 146] on span "Relances" at bounding box center [52, 149] width 37 height 13
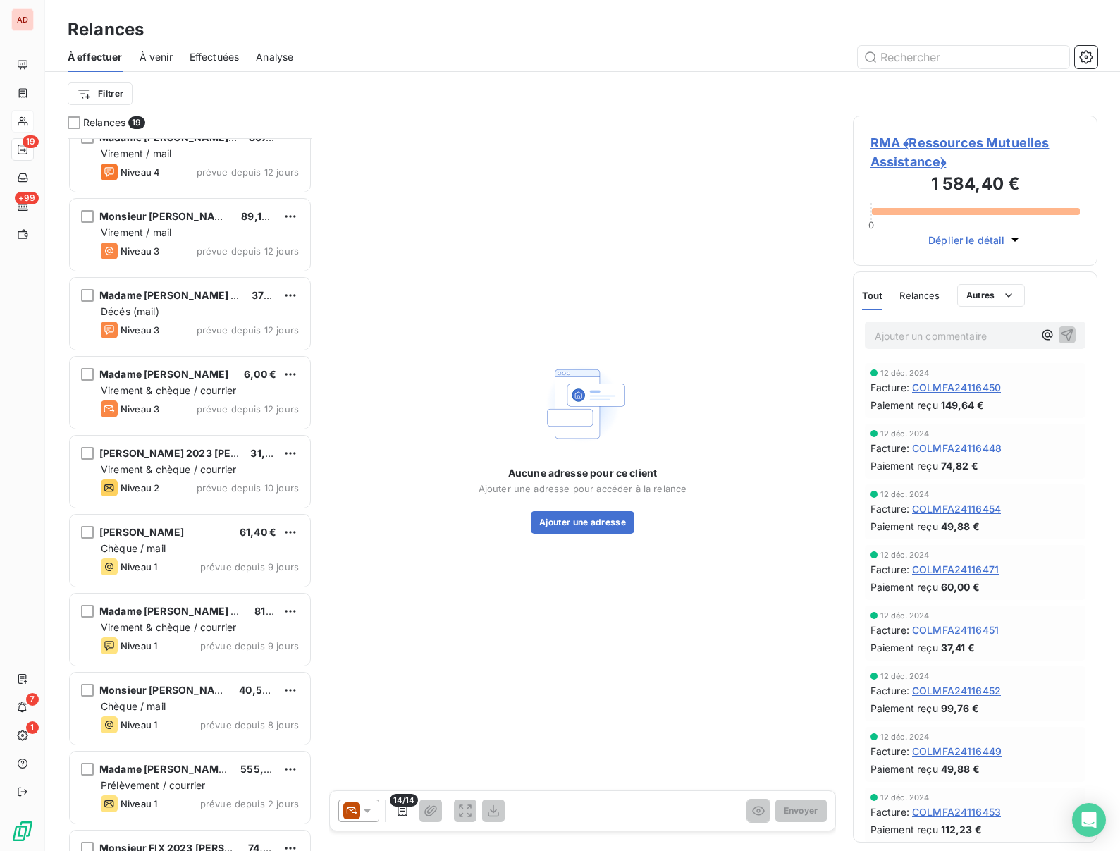
scroll to position [788, 0]
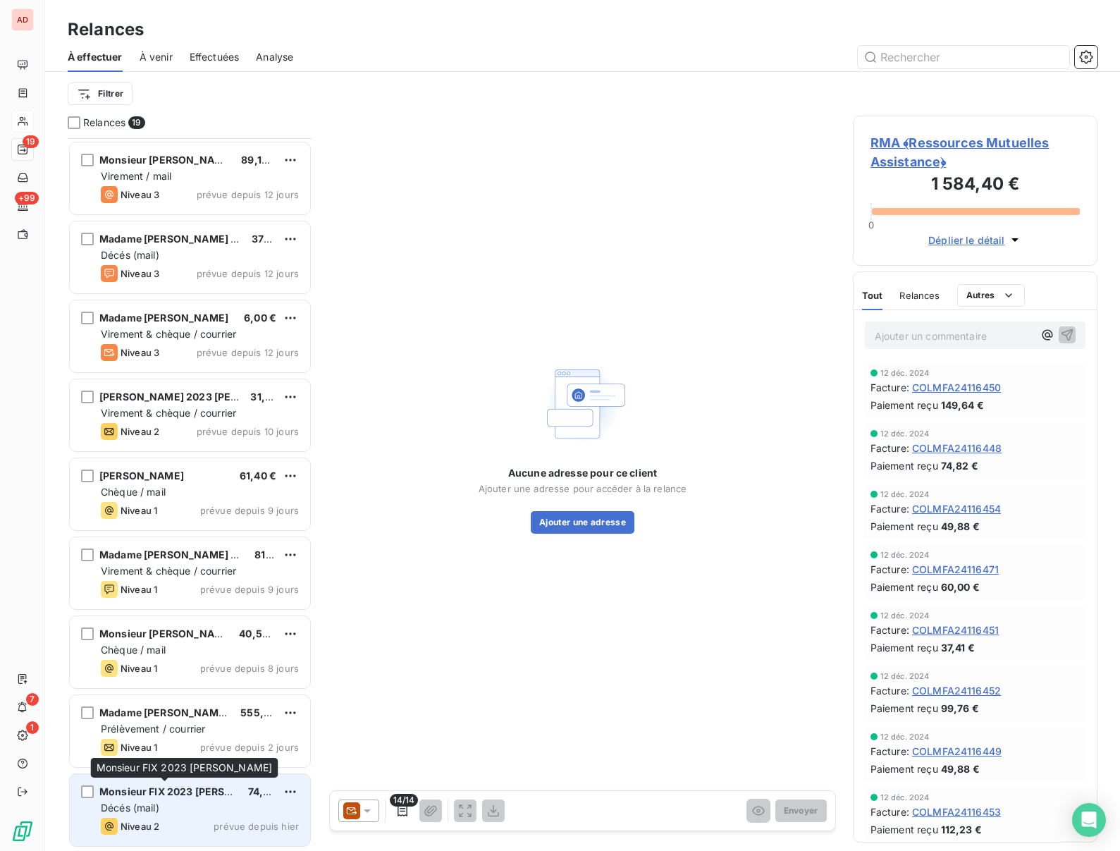
click at [172, 789] on span "Monsieur FIX 2023 [PERSON_NAME]" at bounding box center [189, 791] width 180 height 12
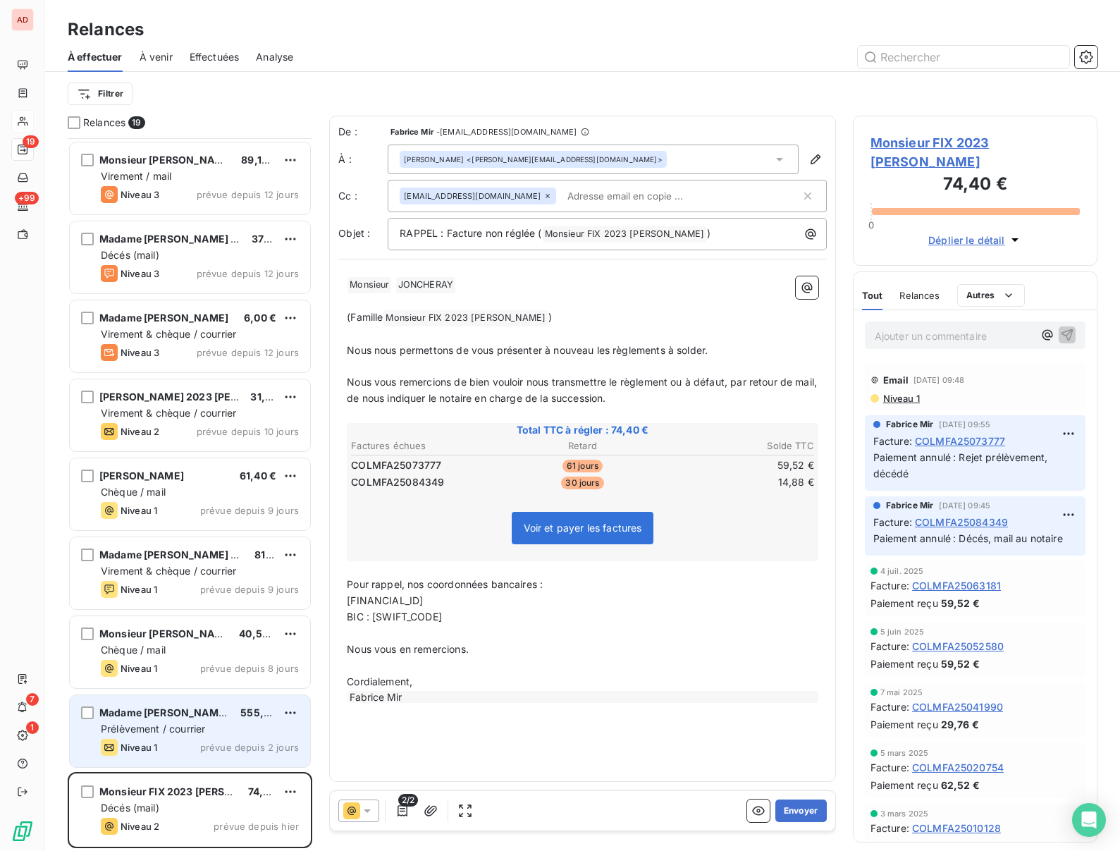
click at [157, 714] on span "Madame PURSON Denise ﴾7‐3﴿" at bounding box center [177, 712] width 156 height 12
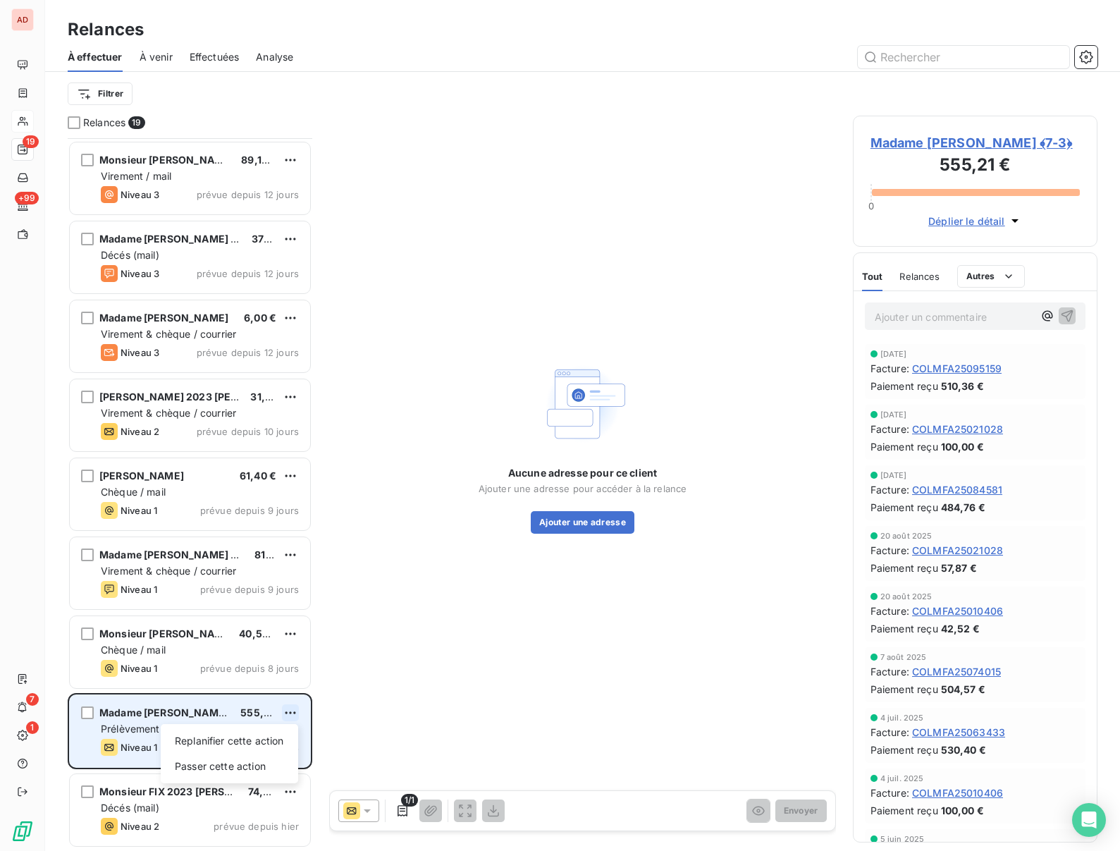
click at [292, 711] on html "AD 19 +99 7 1 Relances À effectuer À venir Effectuées Analyse Filtrer Relances …" at bounding box center [560, 425] width 1120 height 851
click at [238, 736] on div "Replanifier cette action" at bounding box center [229, 741] width 126 height 23
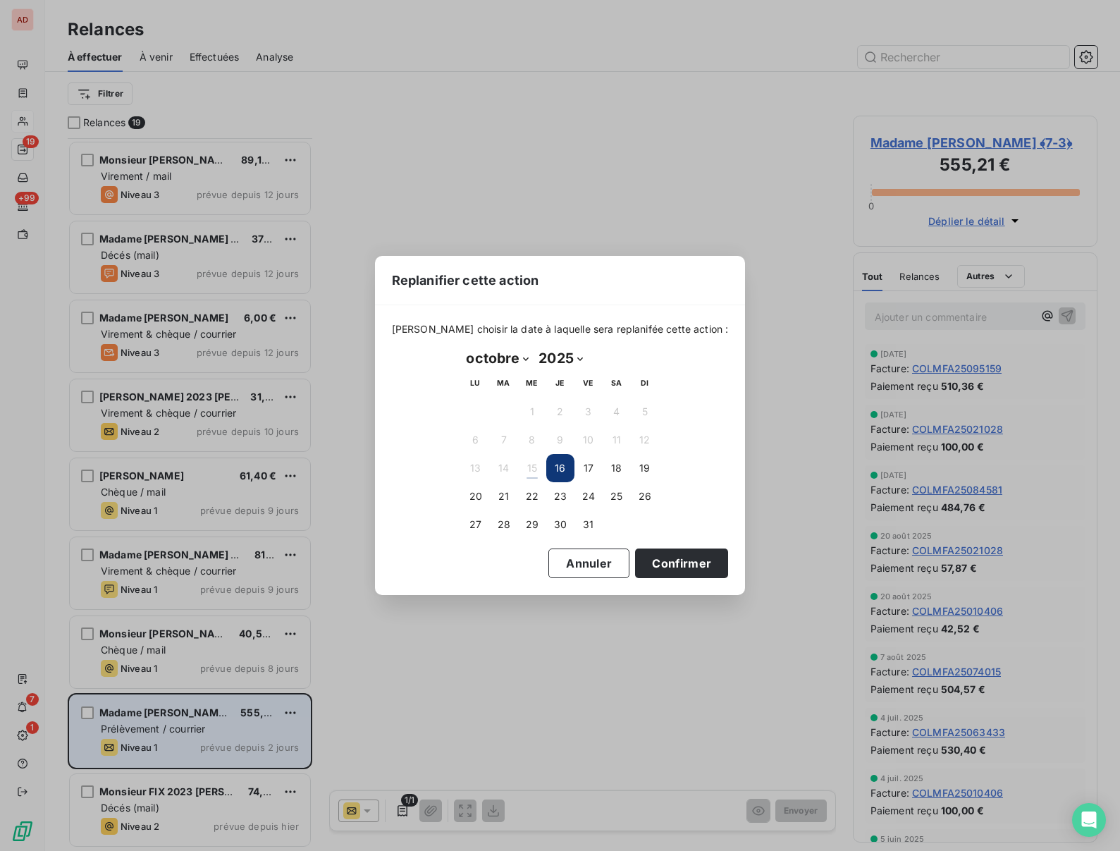
click at [511, 362] on select "janvier février mars avril mai juin juillet août septembre octobre novembre déc…" at bounding box center [498, 358] width 73 height 23
select select "11"
click at [462, 347] on select "janvier février mars avril mai juin juillet août septembre octobre novembre déc…" at bounding box center [498, 358] width 73 height 23
click at [477, 467] on button "15" at bounding box center [476, 468] width 28 height 28
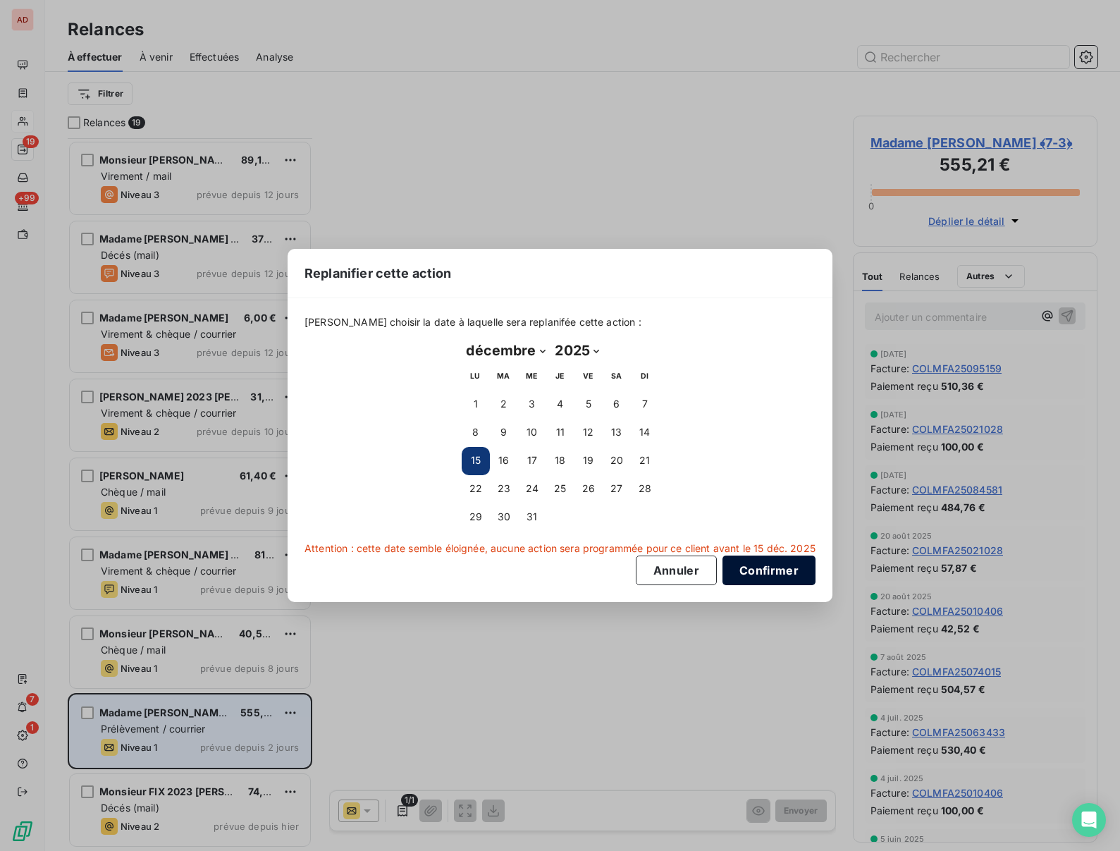
click at [757, 567] on button "Confirmer" at bounding box center [769, 570] width 93 height 30
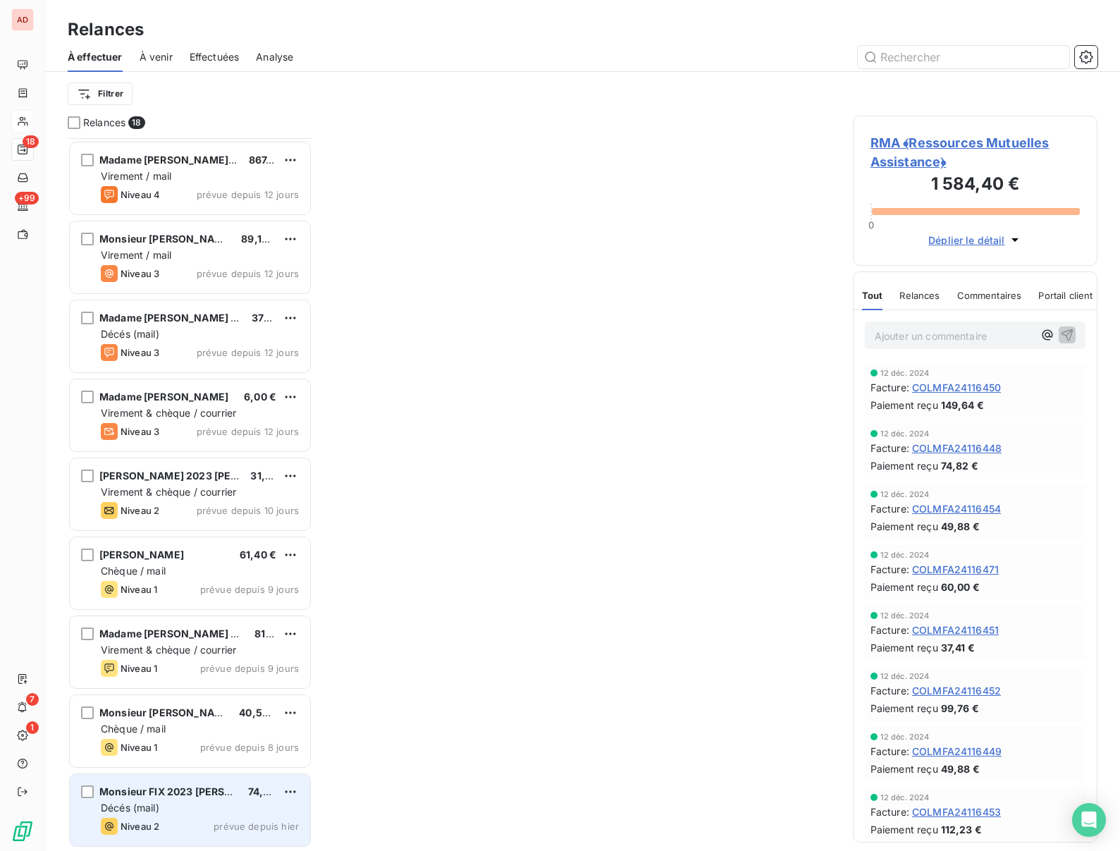
scroll to position [708, 0]
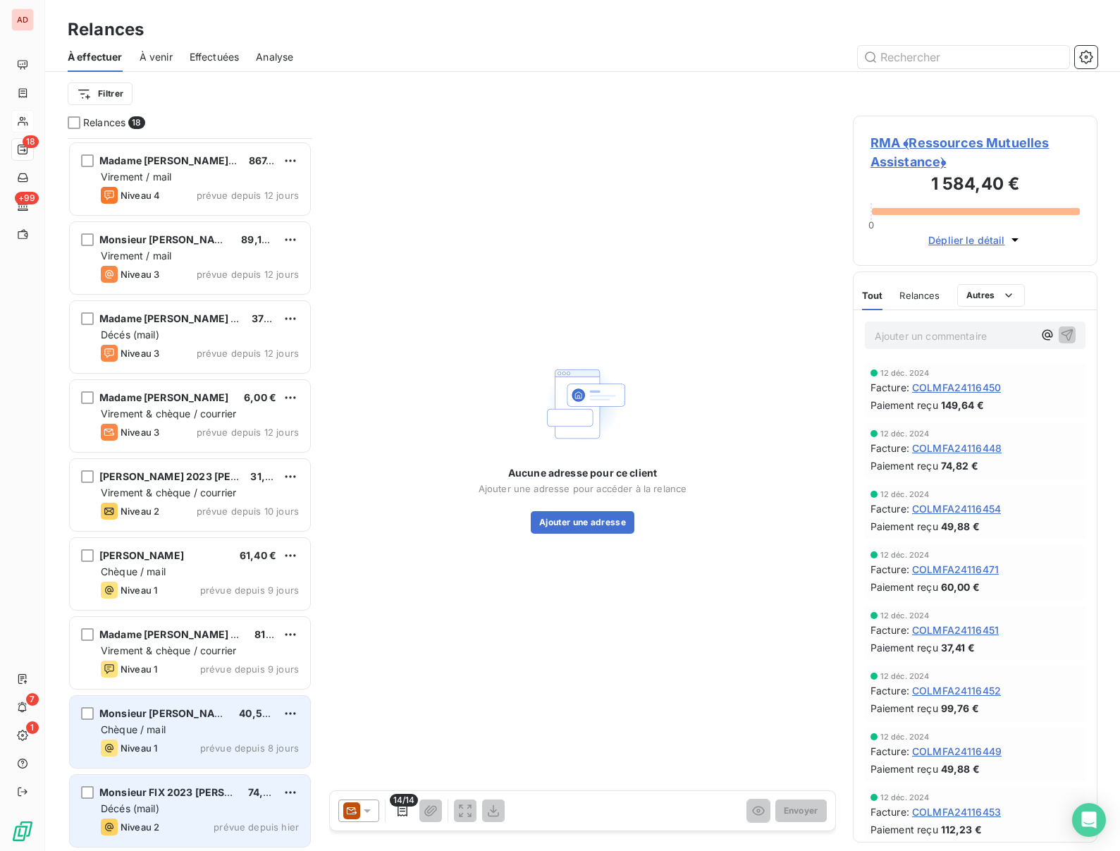
click at [156, 723] on span "Chèque / mail" at bounding box center [133, 729] width 65 height 12
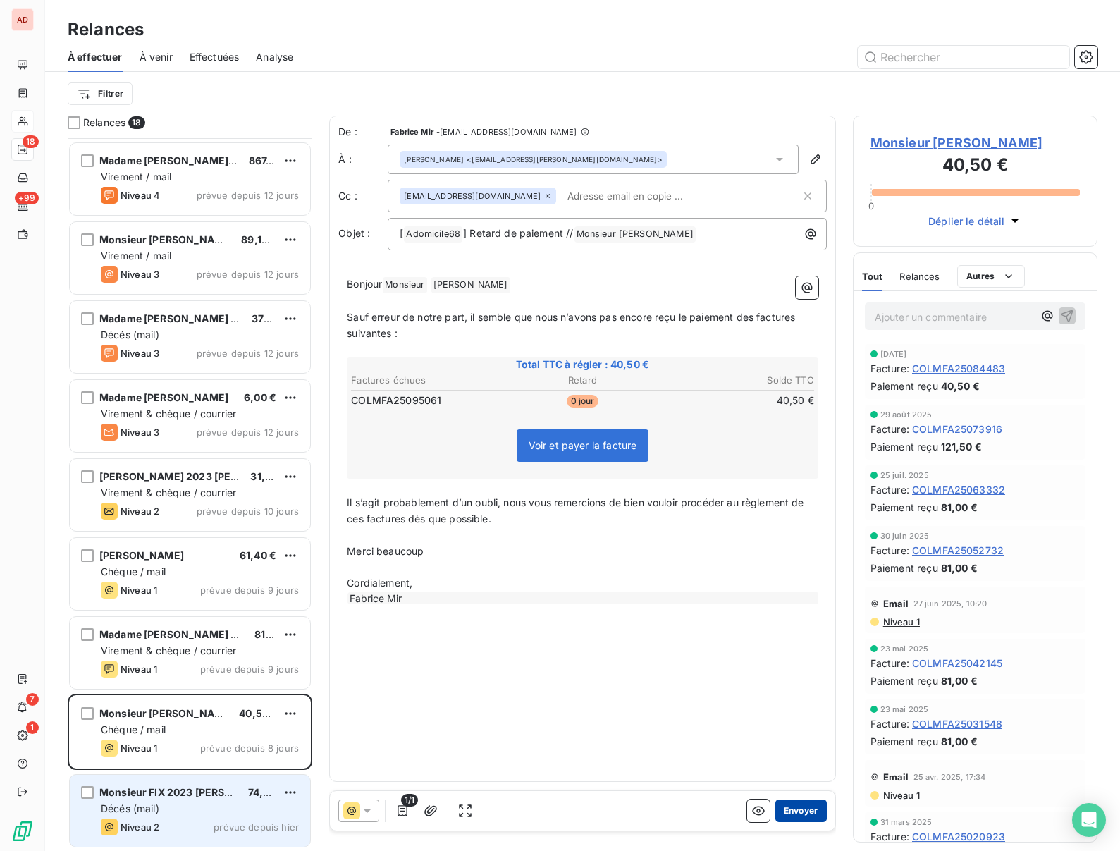
click at [804, 807] on button "Envoyer" at bounding box center [800, 810] width 51 height 23
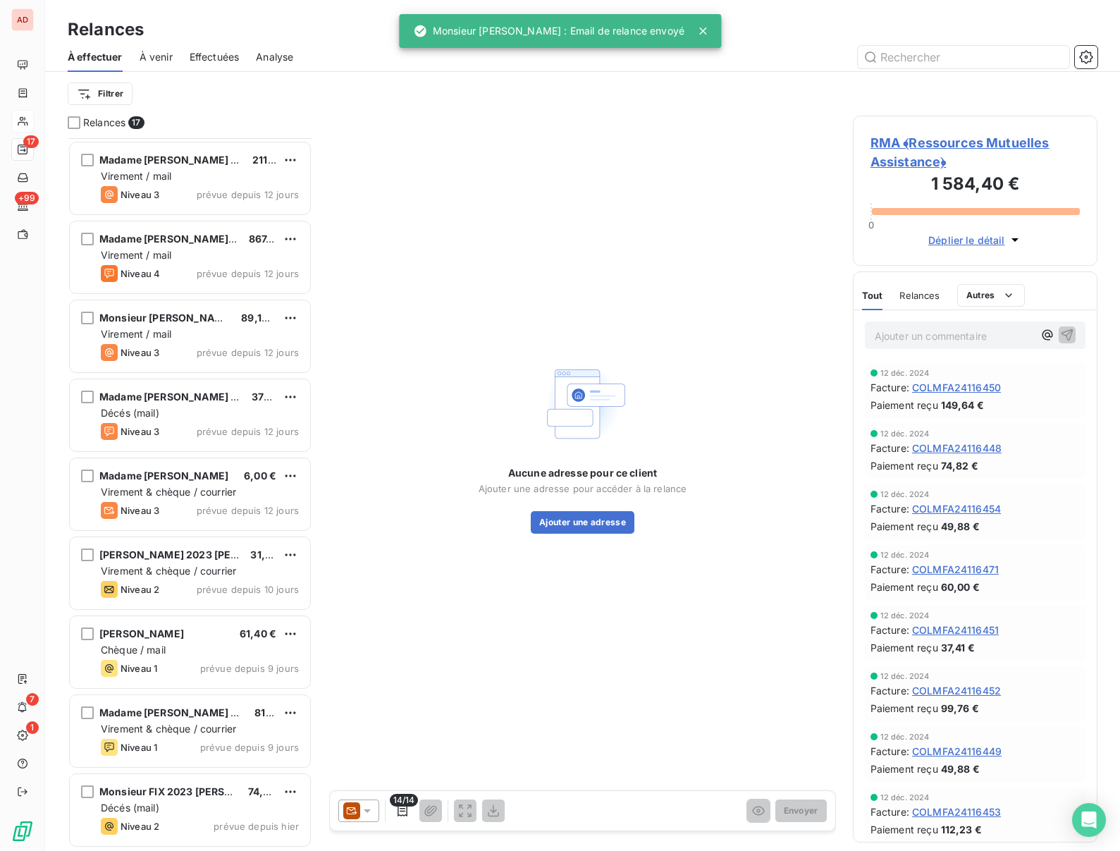
scroll to position [629, 0]
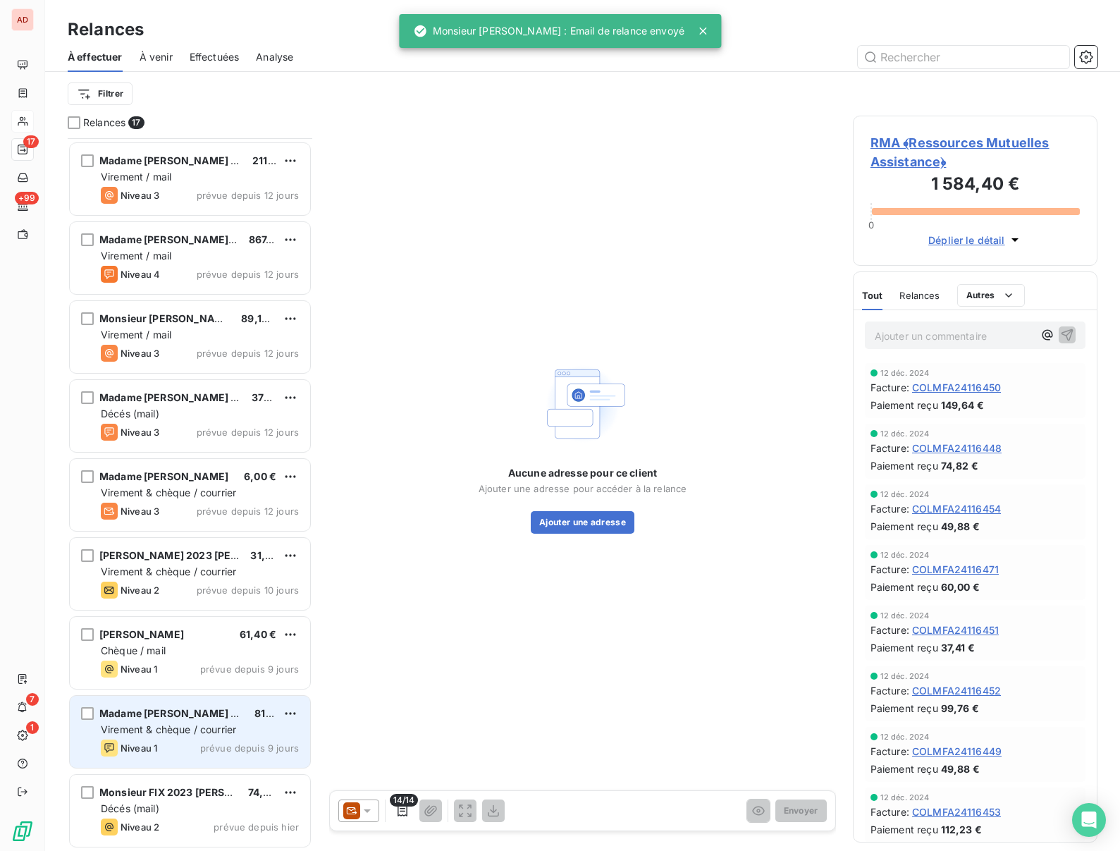
click at [197, 721] on div "Madame GOLL 2023 Monique 81,00 € Virement & chèque / courrier Niveau 1 prévue d…" at bounding box center [190, 732] width 240 height 72
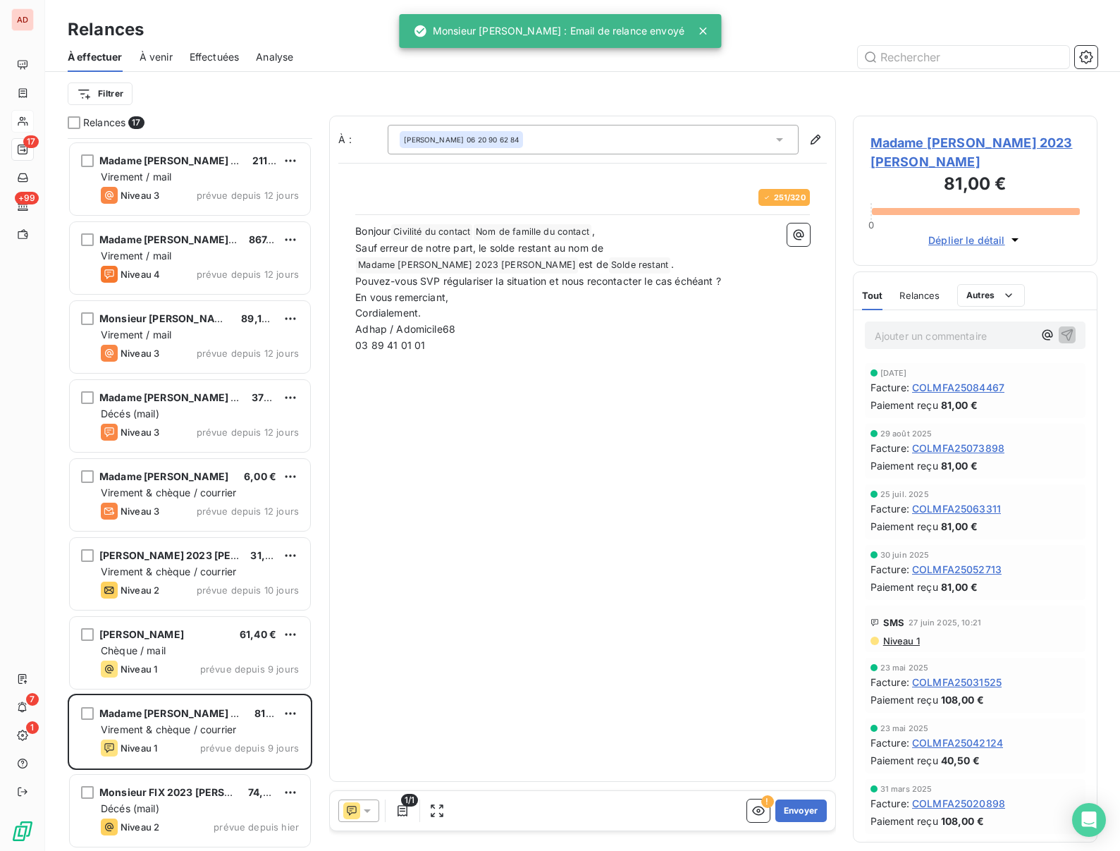
scroll to position [713, 245]
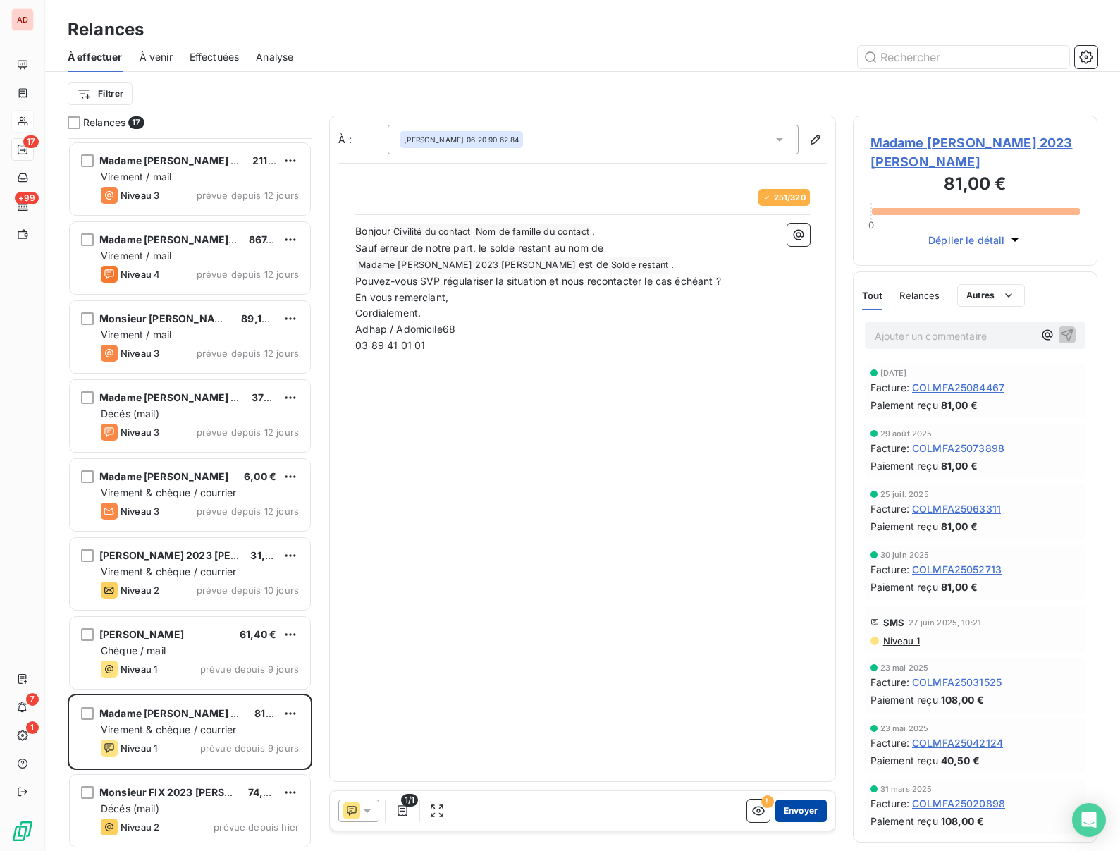
click at [801, 811] on button "Envoyer" at bounding box center [800, 810] width 51 height 23
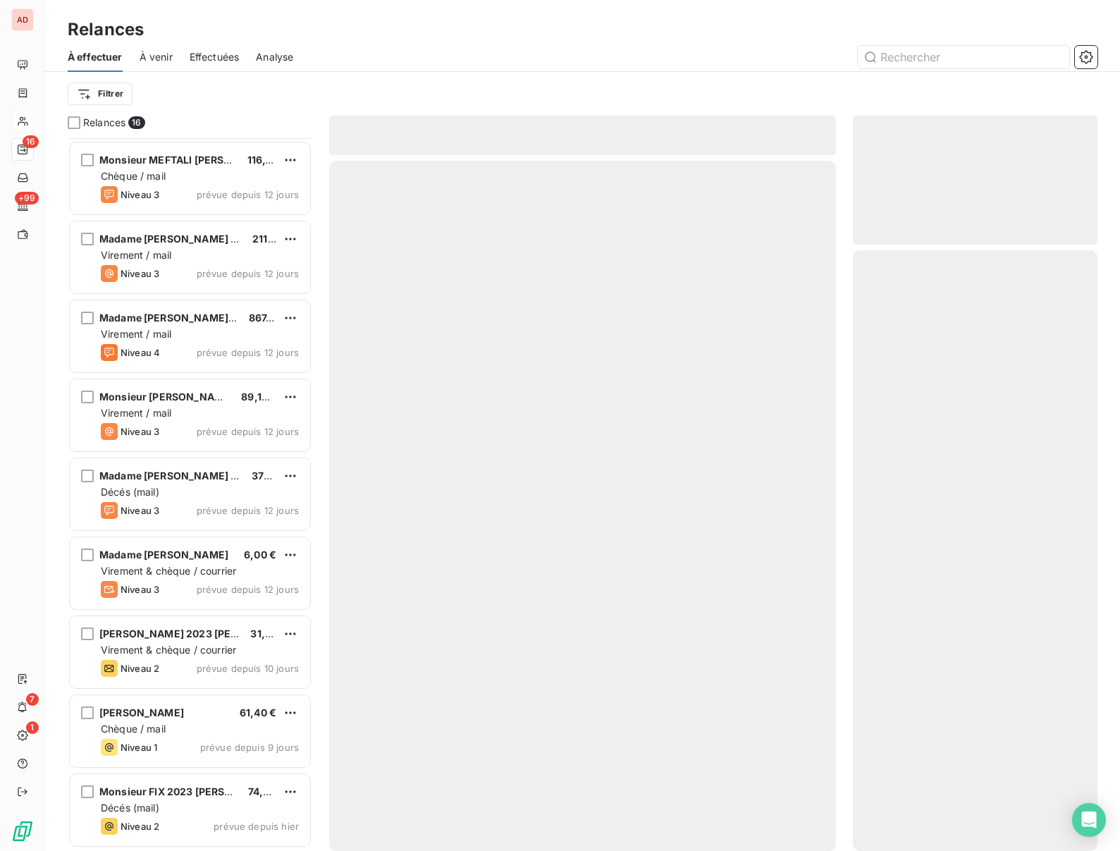
scroll to position [551, 0]
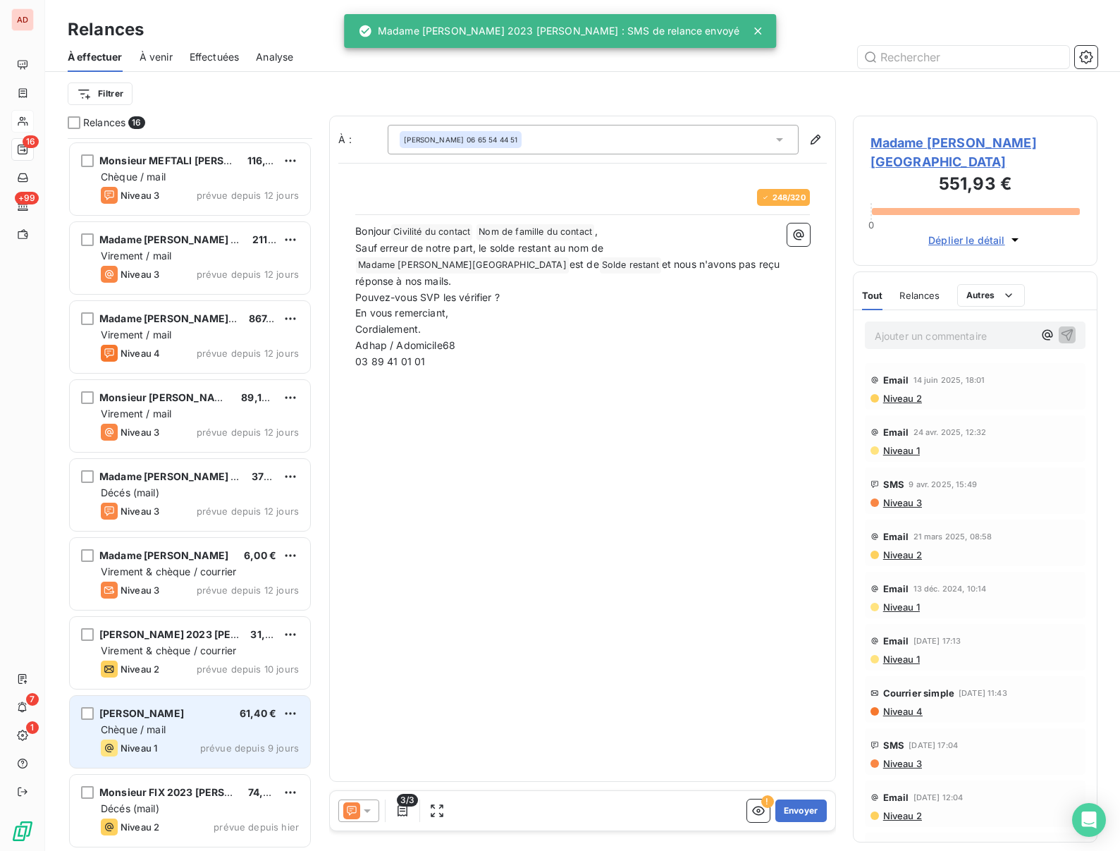
click at [150, 719] on span "[PERSON_NAME]" at bounding box center [141, 713] width 85 height 12
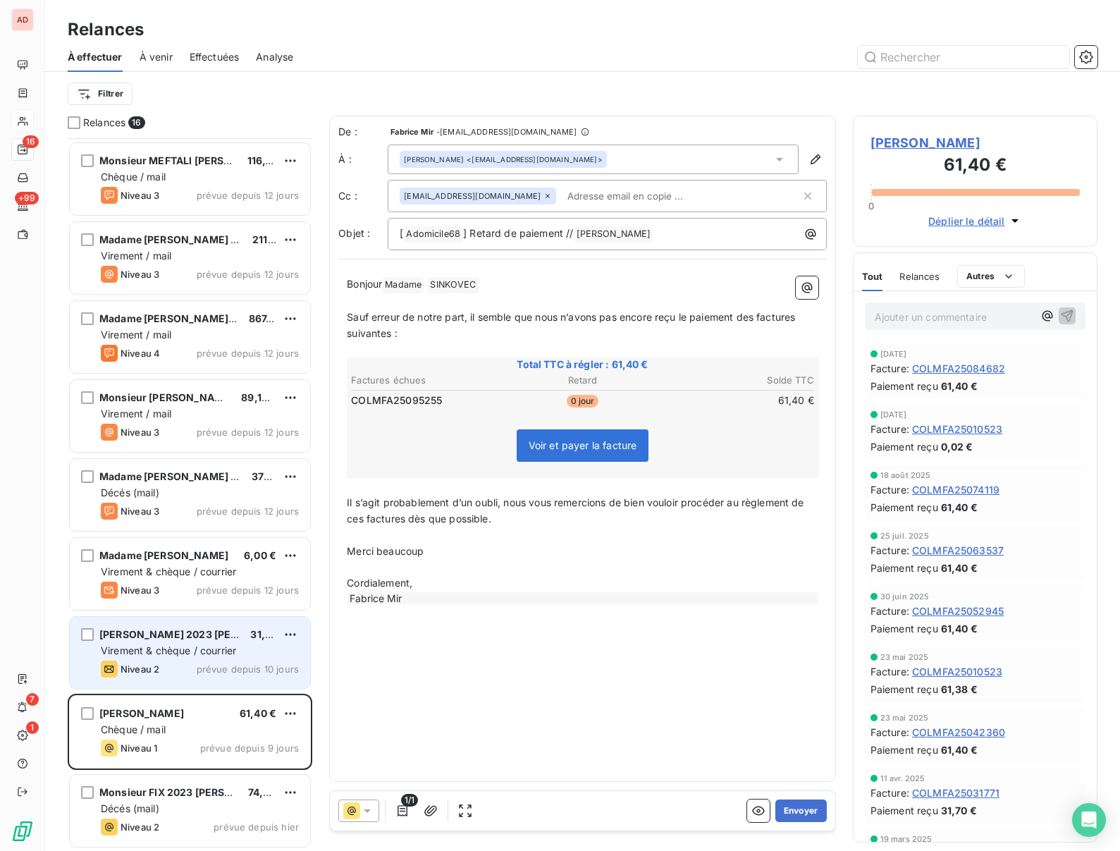
click at [213, 645] on span "Virement & chèque / courrier" at bounding box center [168, 650] width 135 height 12
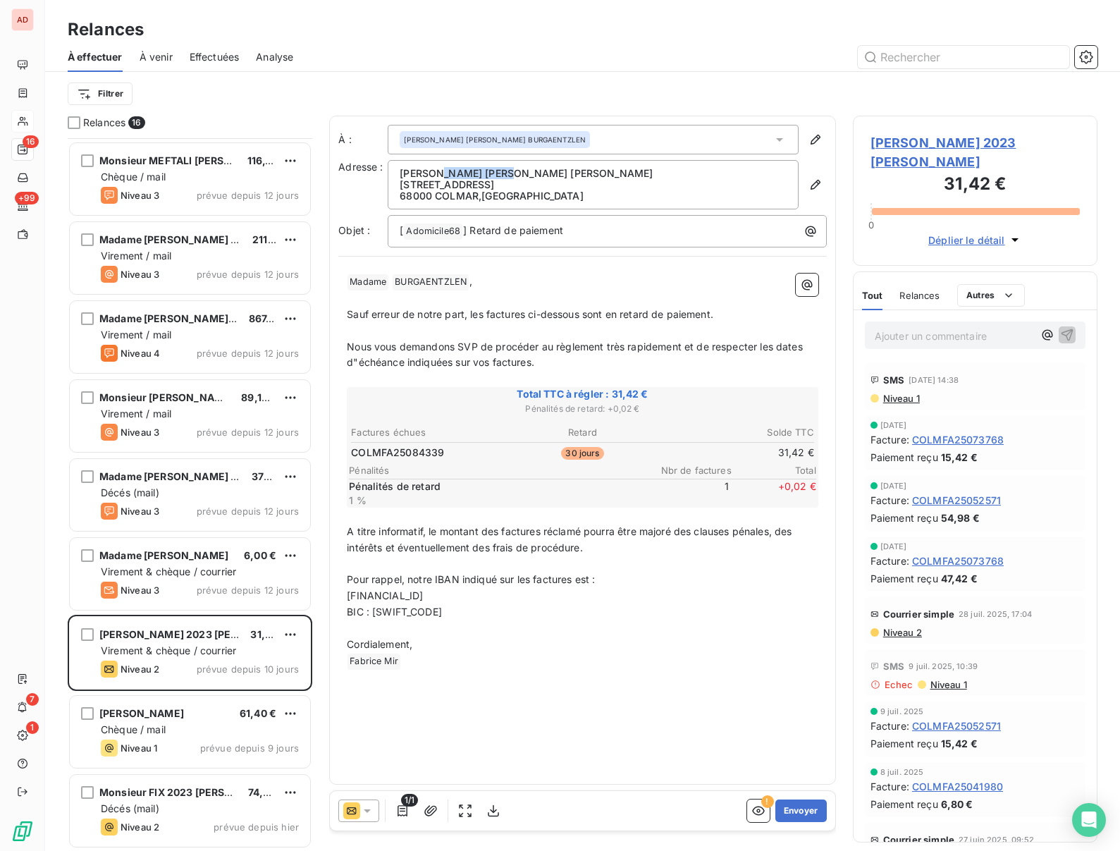
copy p "BURGAENTZLEN"
click at [796, 813] on button "Envoyer" at bounding box center [800, 810] width 51 height 23
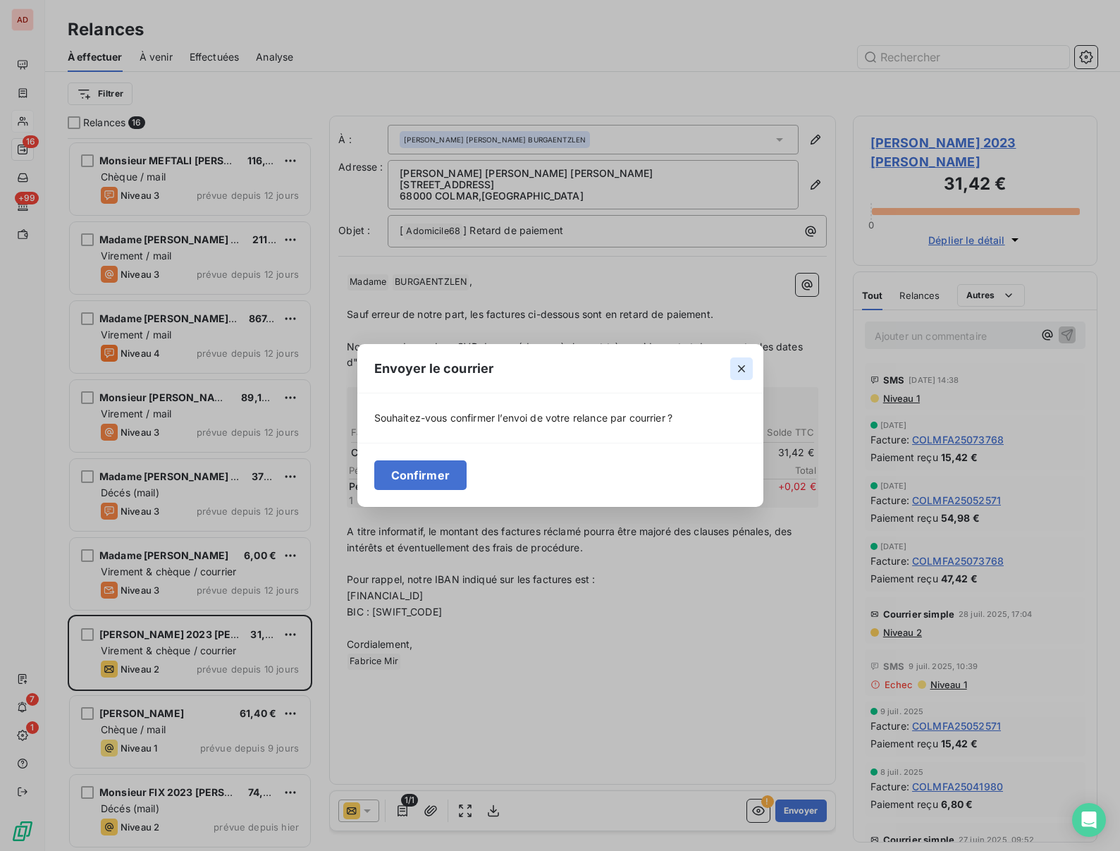
click at [743, 369] on icon "button" at bounding box center [742, 369] width 14 height 14
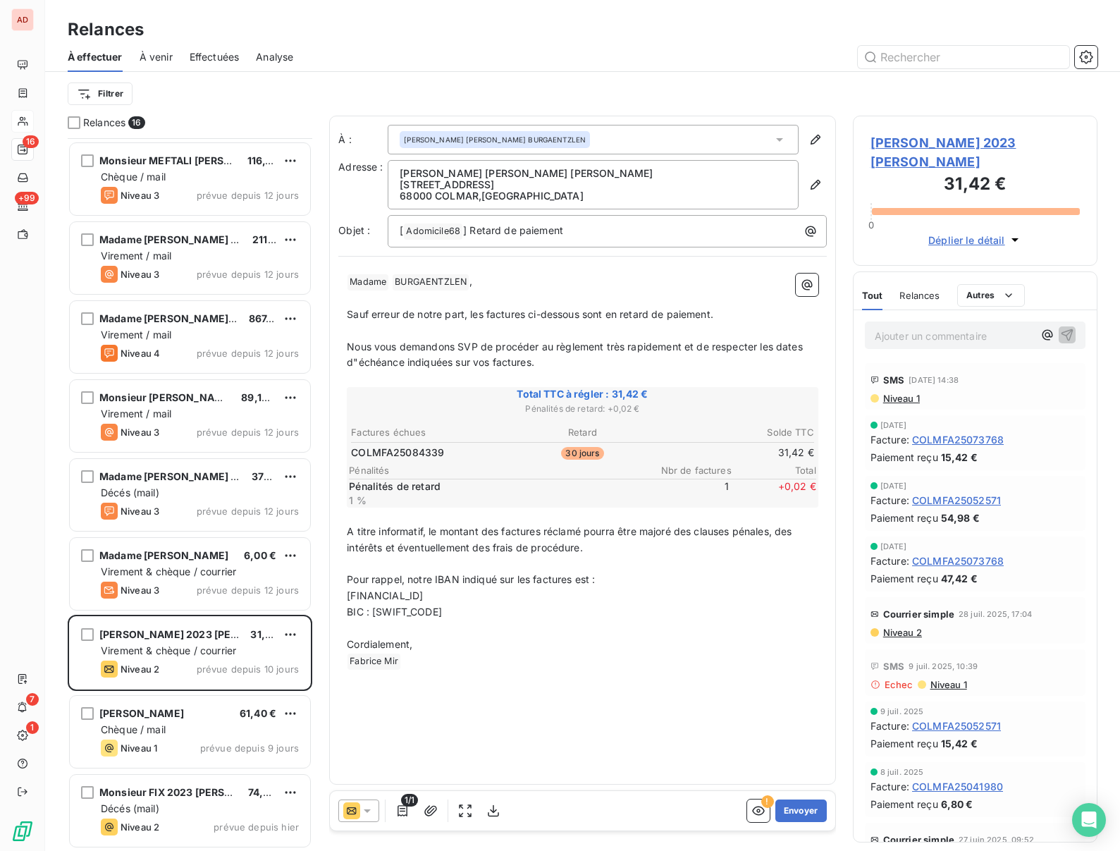
click at [369, 811] on icon at bounding box center [367, 811] width 7 height 4
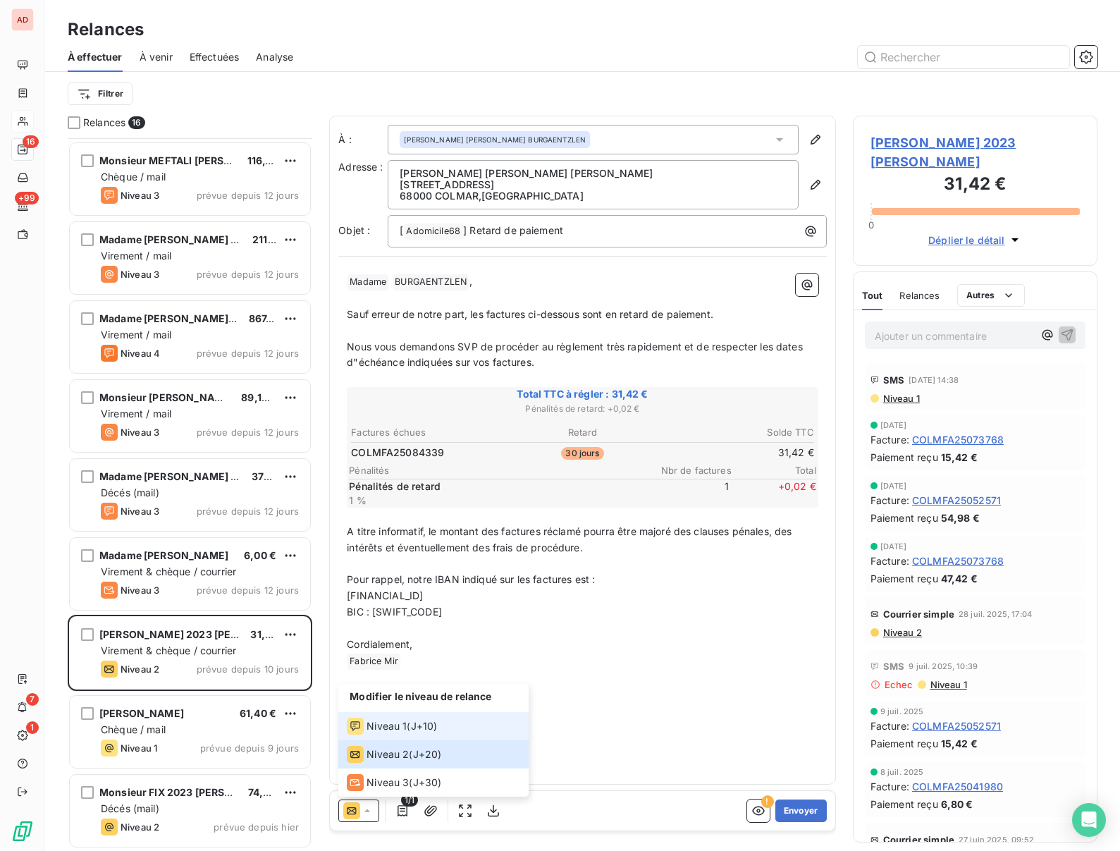
click at [383, 727] on span "Niveau 1" at bounding box center [387, 726] width 40 height 14
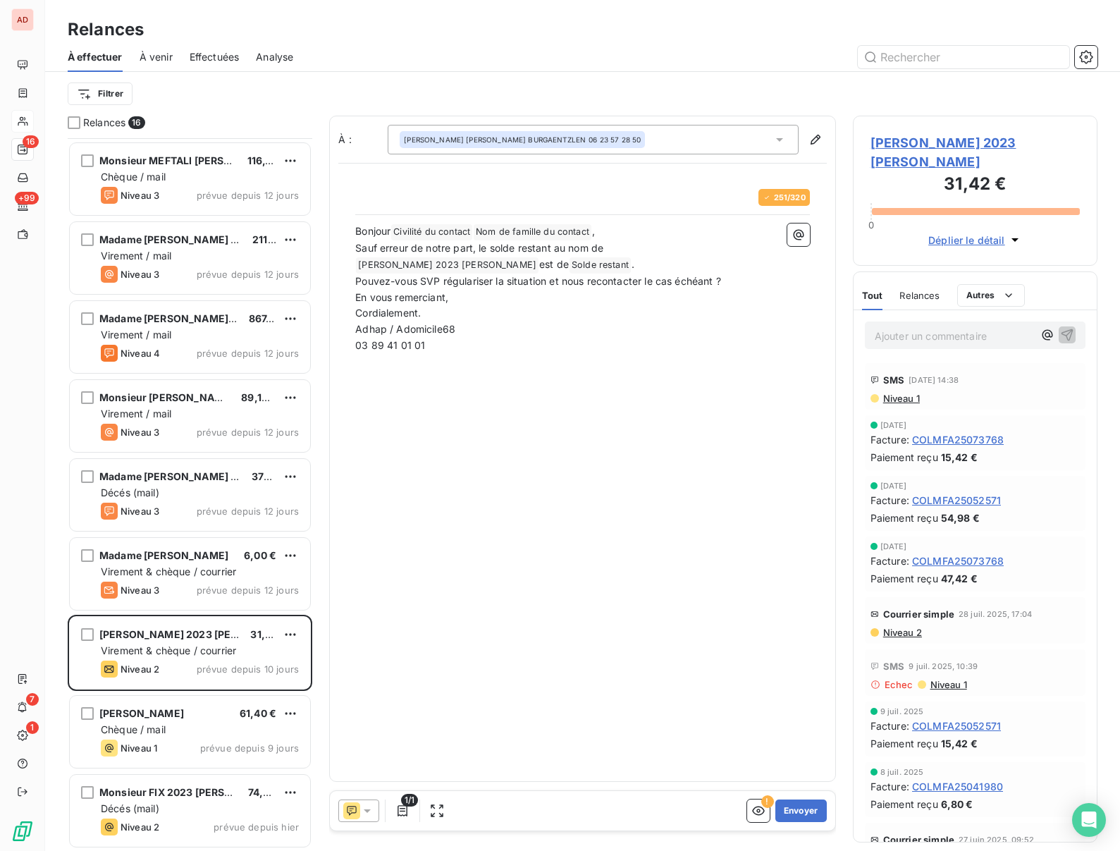
click at [521, 430] on div "À : Anne Catherine BURGAENTZLEN 06 23 57 28 50 251 / 320 Bonjour Civilité du co…" at bounding box center [582, 449] width 507 height 666
click at [796, 816] on button "Envoyer" at bounding box center [800, 810] width 51 height 23
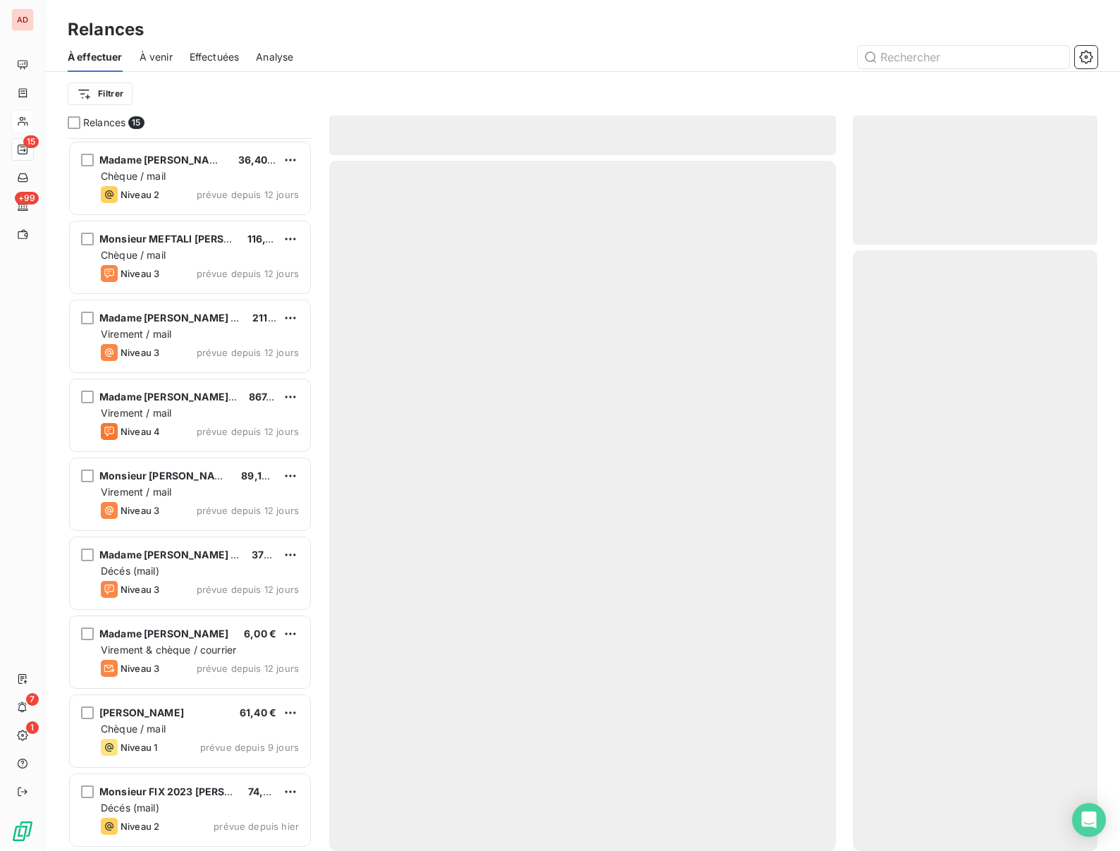
scroll to position [472, 0]
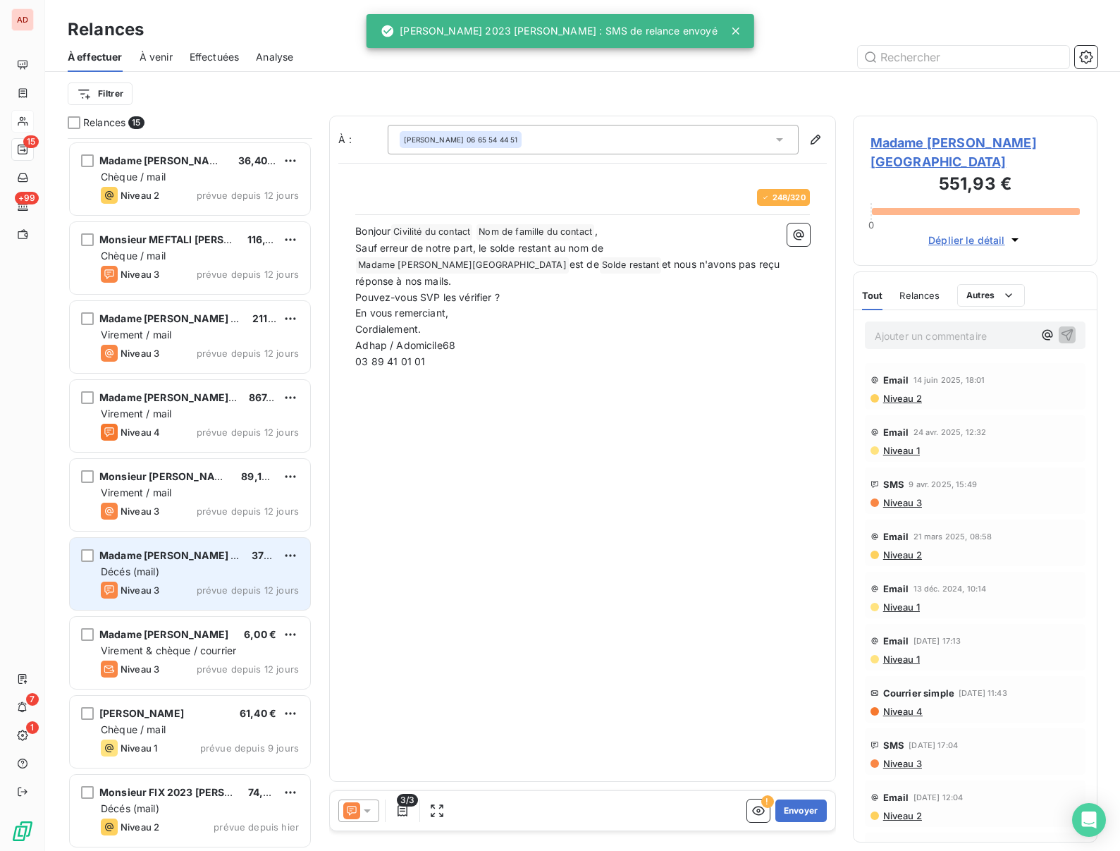
click at [152, 576] on span "Décés (mail)" at bounding box center [130, 571] width 59 height 12
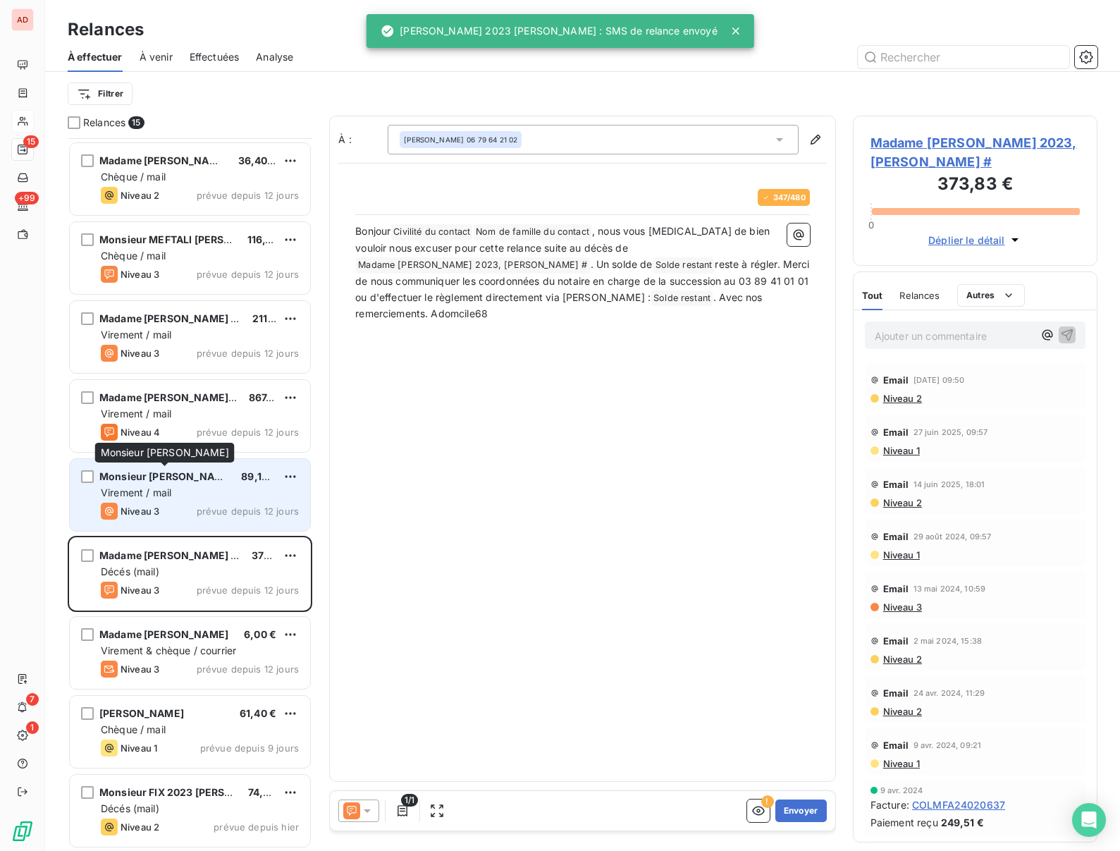
click at [157, 483] on div "Monsieur MEYER, François" at bounding box center [164, 476] width 130 height 14
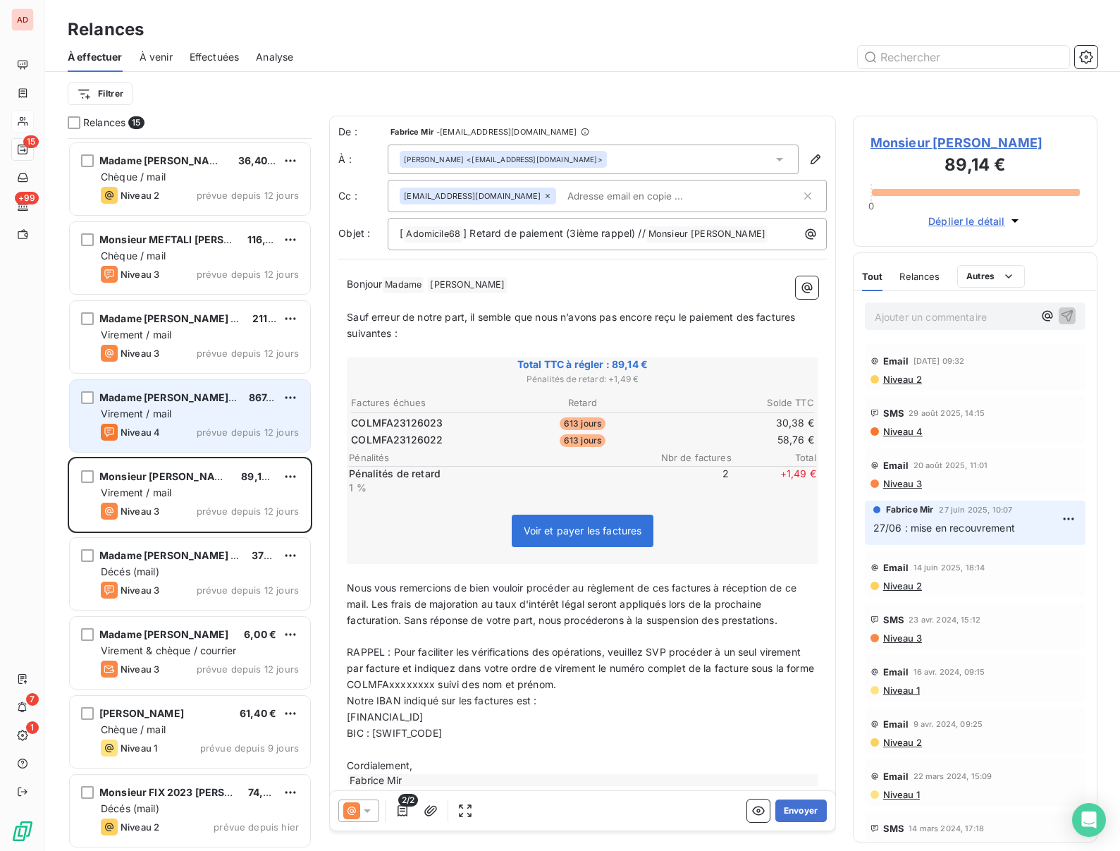
click at [157, 418] on span "Virement / mail" at bounding box center [136, 413] width 70 height 12
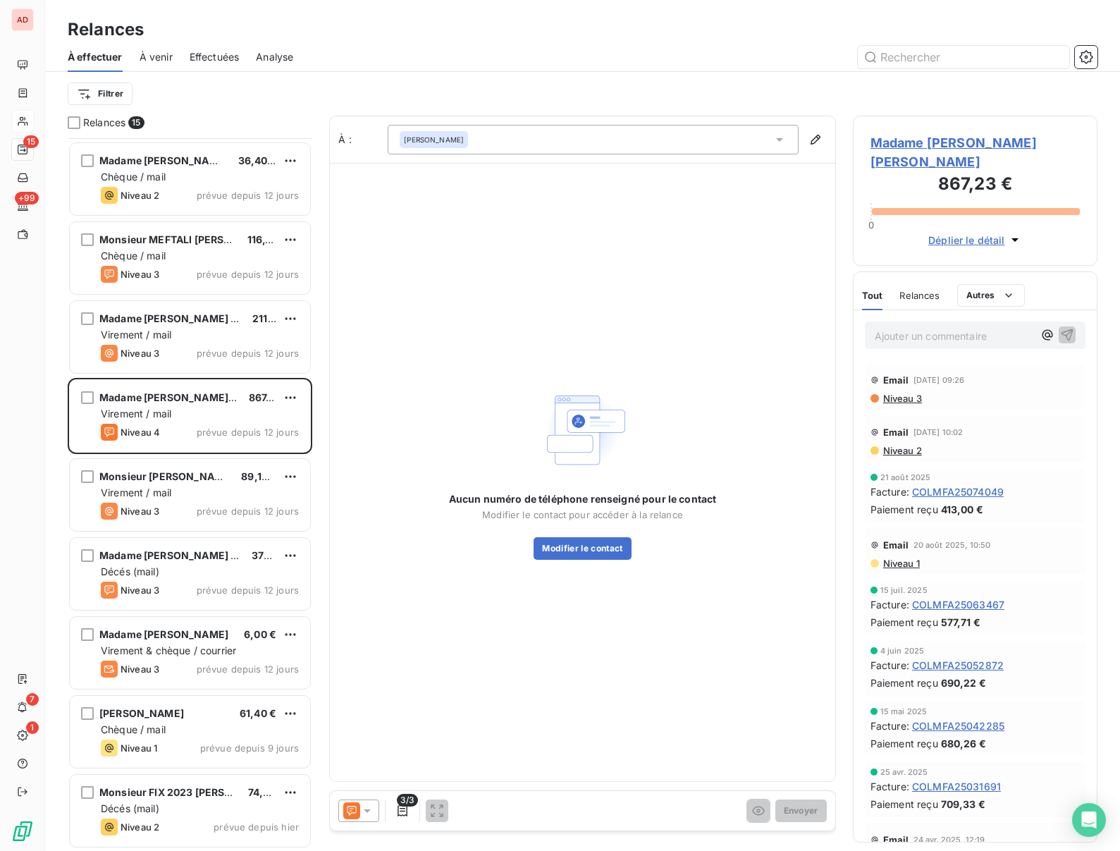
click at [371, 815] on icon at bounding box center [367, 811] width 14 height 14
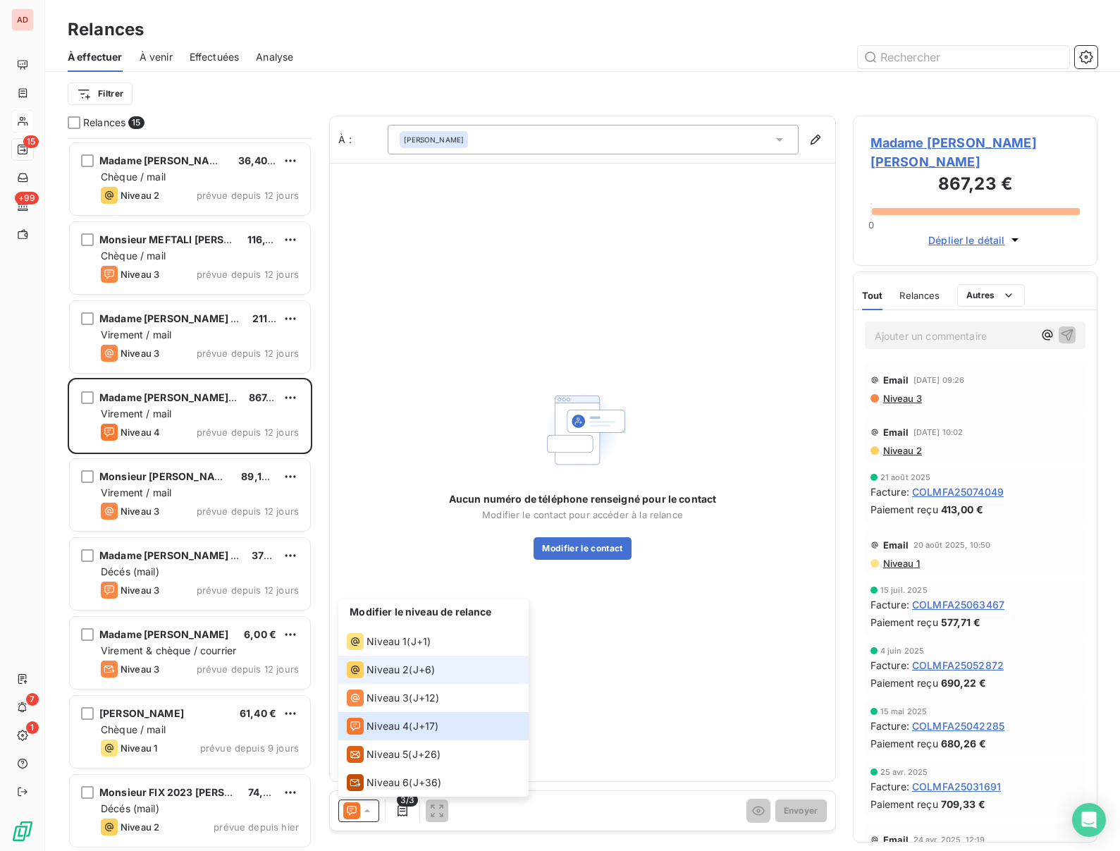
click at [376, 665] on span "Niveau 2" at bounding box center [388, 670] width 42 height 14
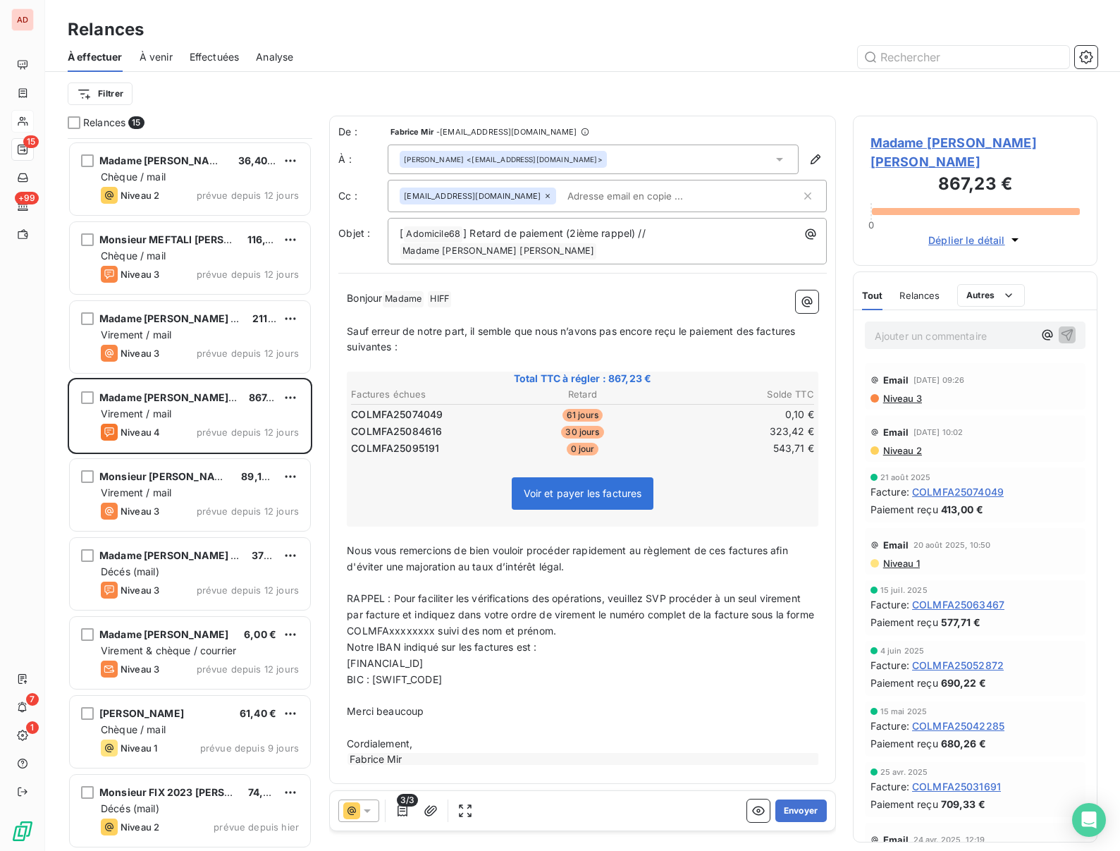
click at [898, 151] on span "Madame HIFF Annette" at bounding box center [975, 152] width 209 height 38
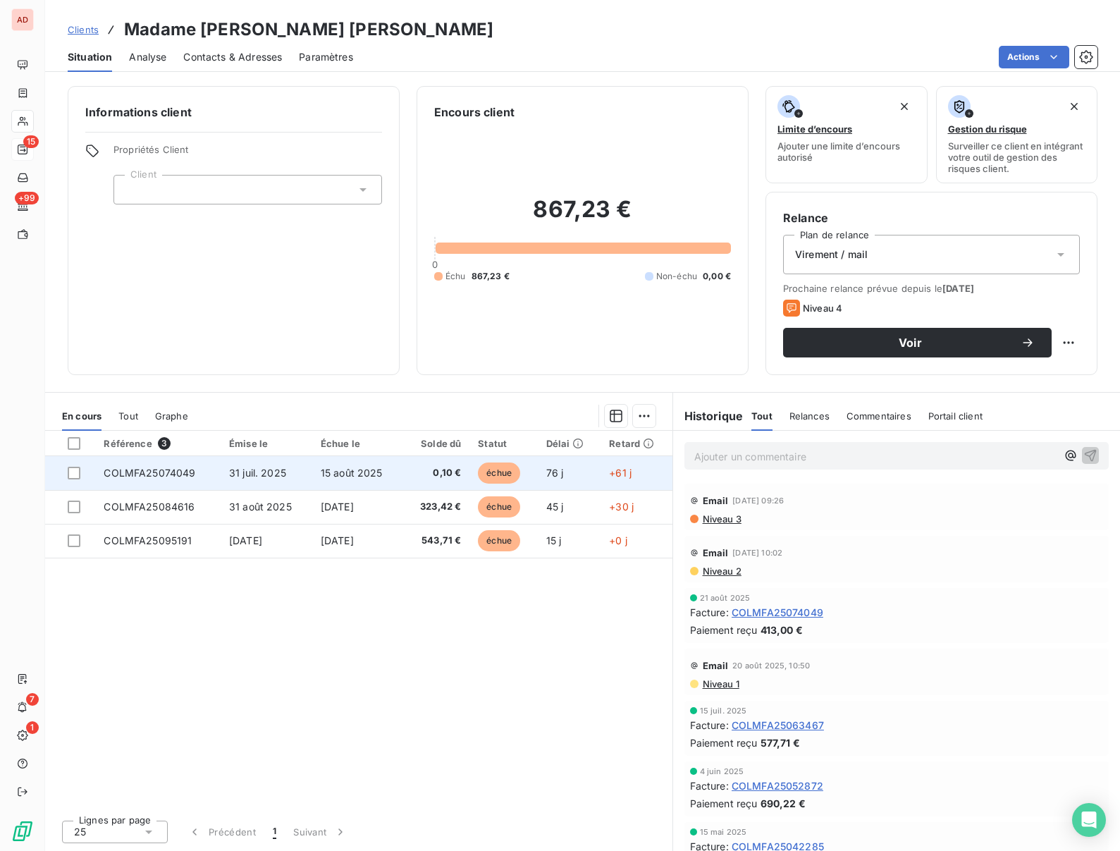
click at [274, 470] on span "31 juil. 2025" at bounding box center [257, 473] width 57 height 12
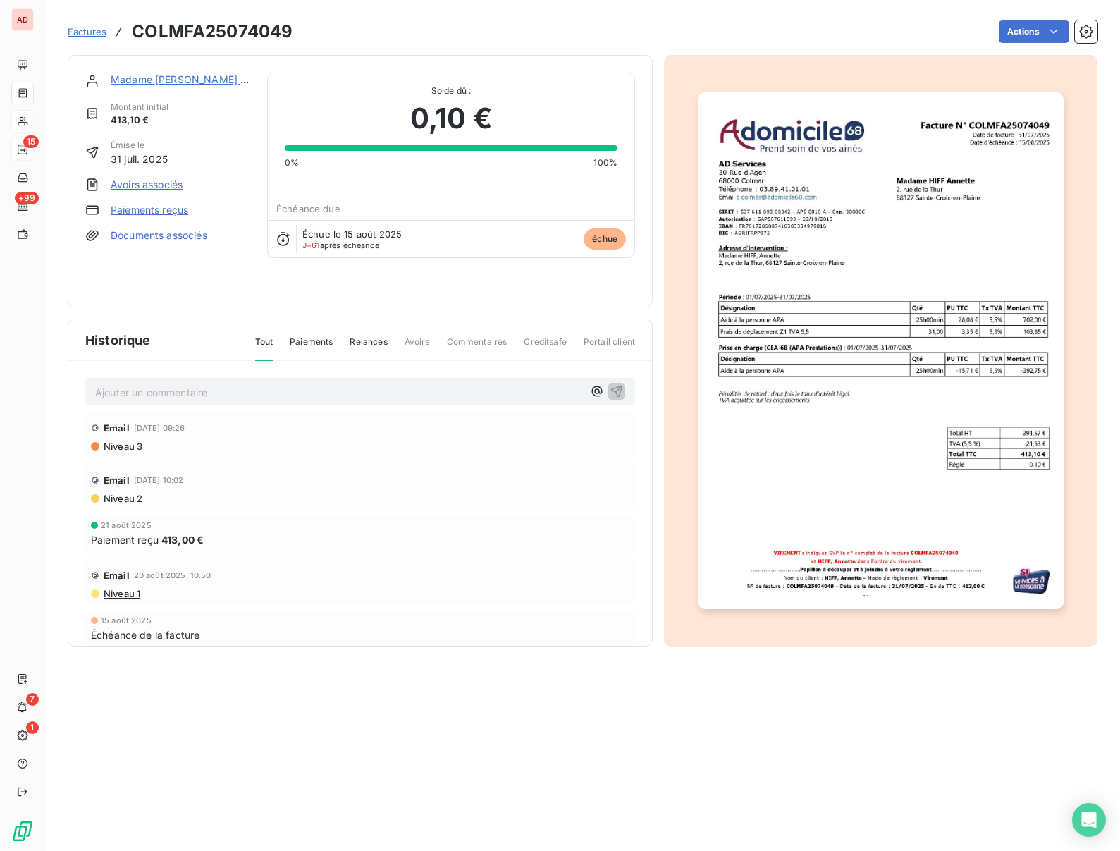
click at [132, 212] on link "Paiements reçus" at bounding box center [150, 210] width 78 height 14
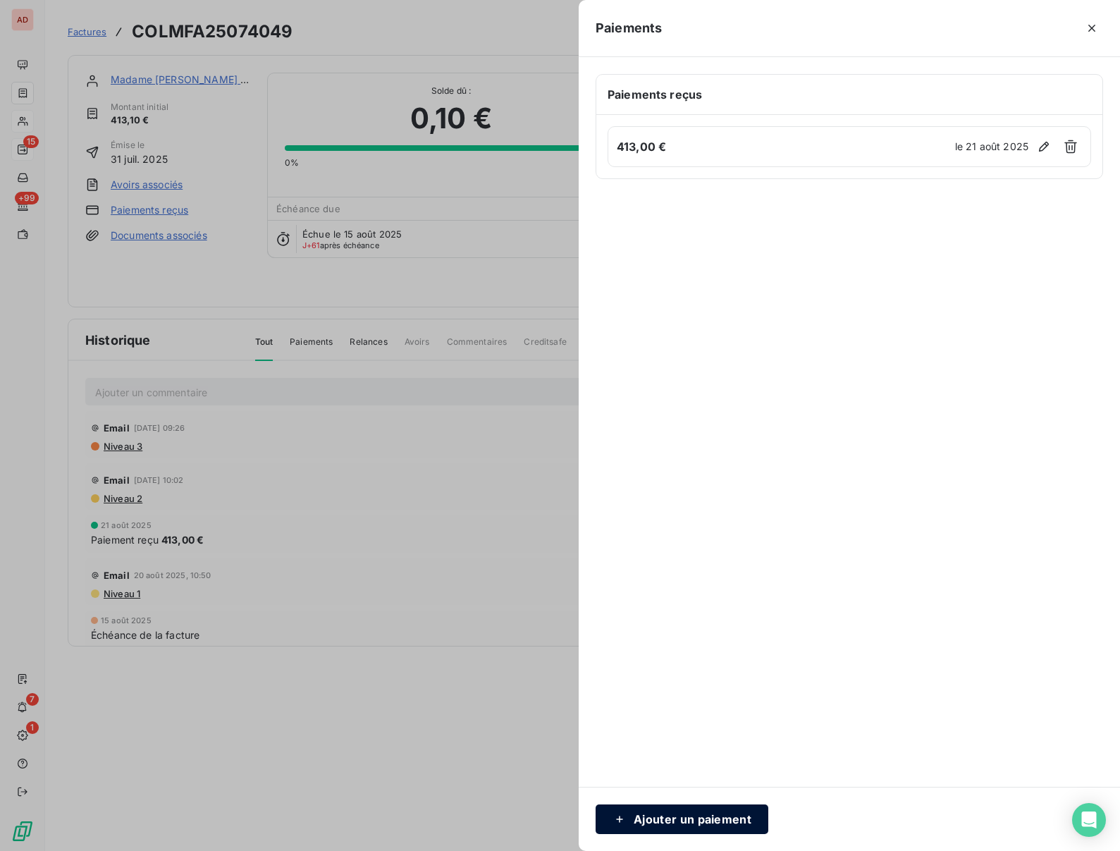
click at [696, 819] on button "Ajouter un paiement" at bounding box center [682, 819] width 173 height 30
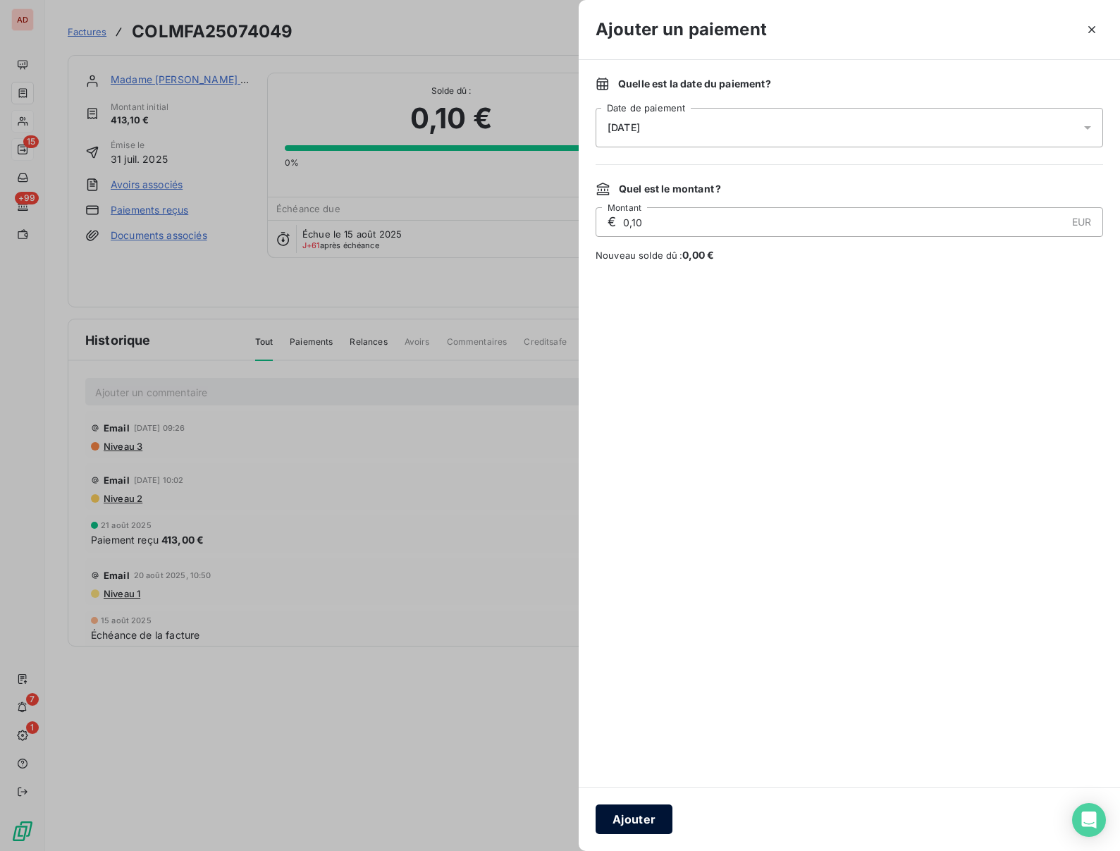
click at [642, 817] on button "Ajouter" at bounding box center [634, 819] width 77 height 30
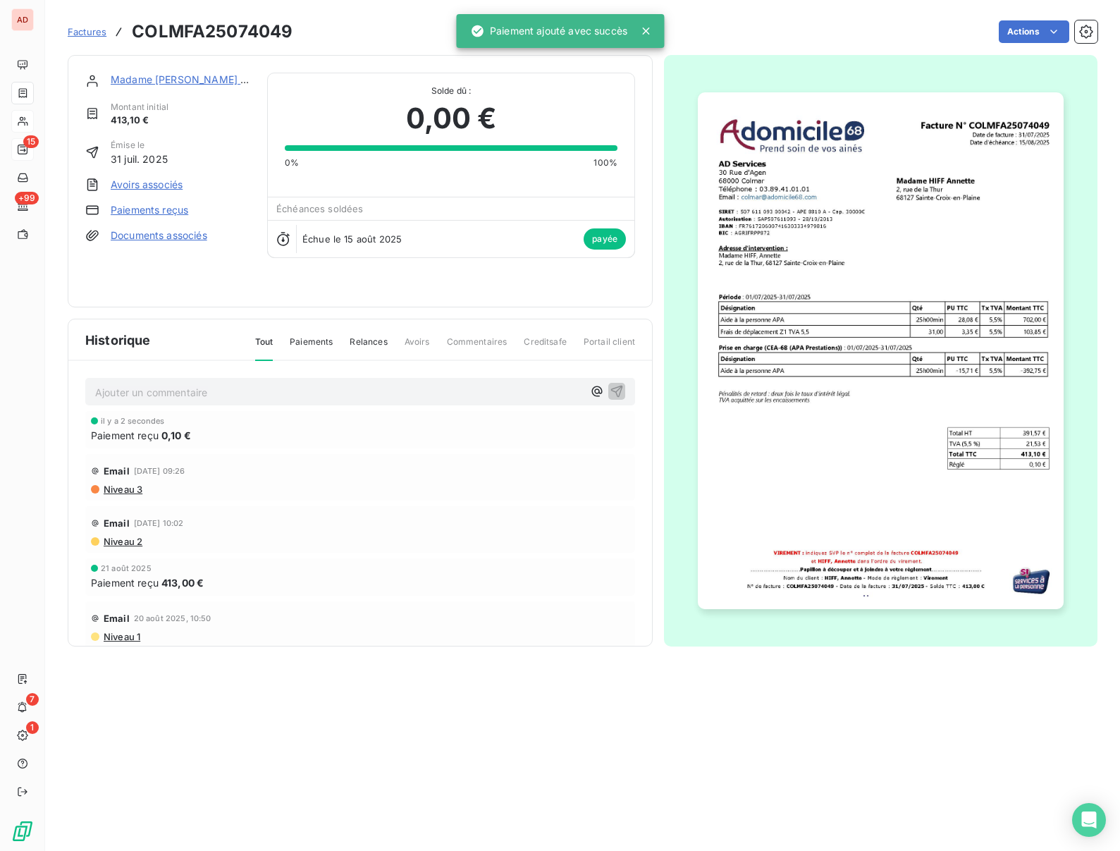
click at [155, 80] on link "Madame HIFF Annette" at bounding box center [217, 79] width 212 height 12
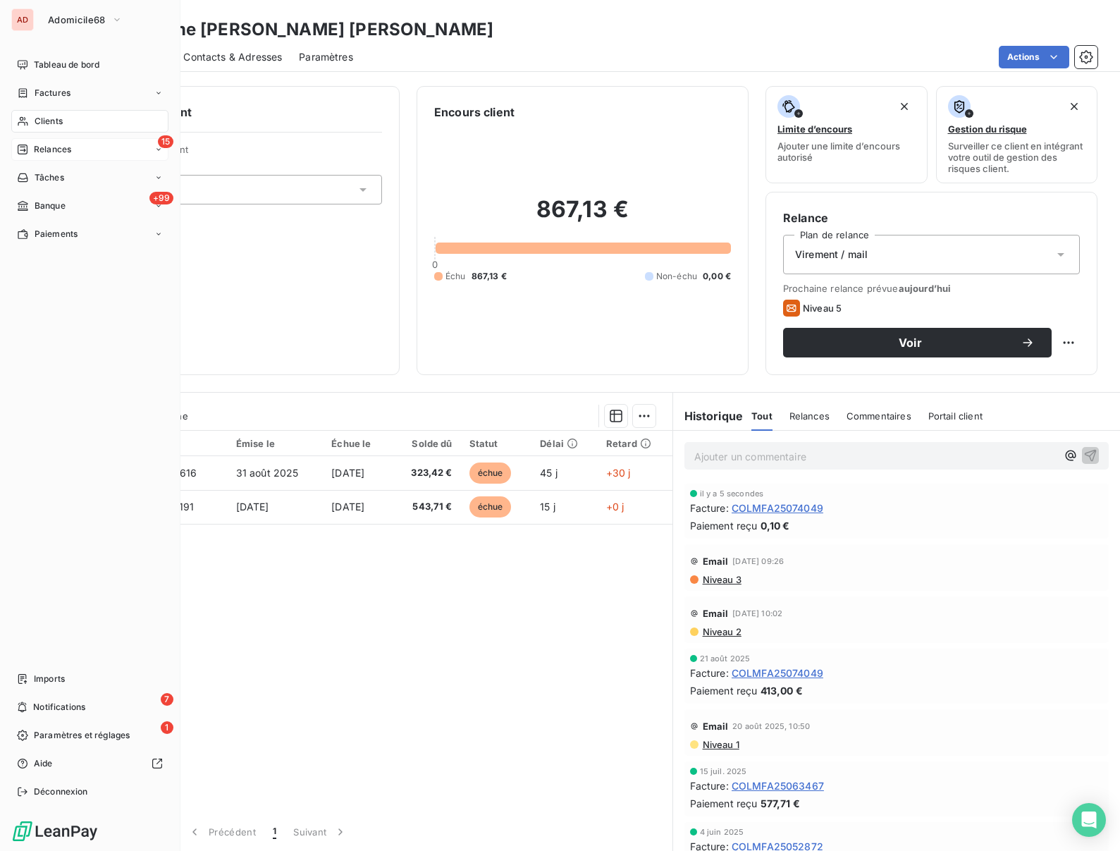
click at [31, 151] on div "Relances" at bounding box center [44, 149] width 54 height 13
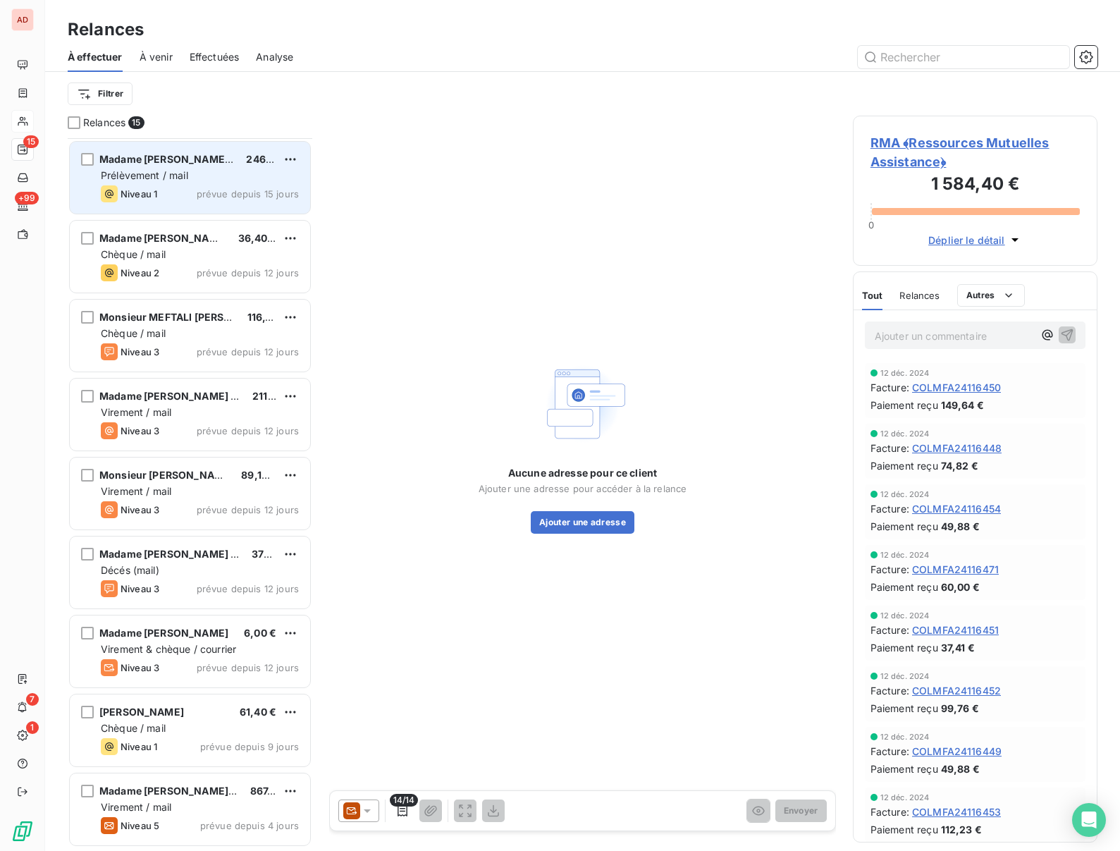
scroll to position [472, 0]
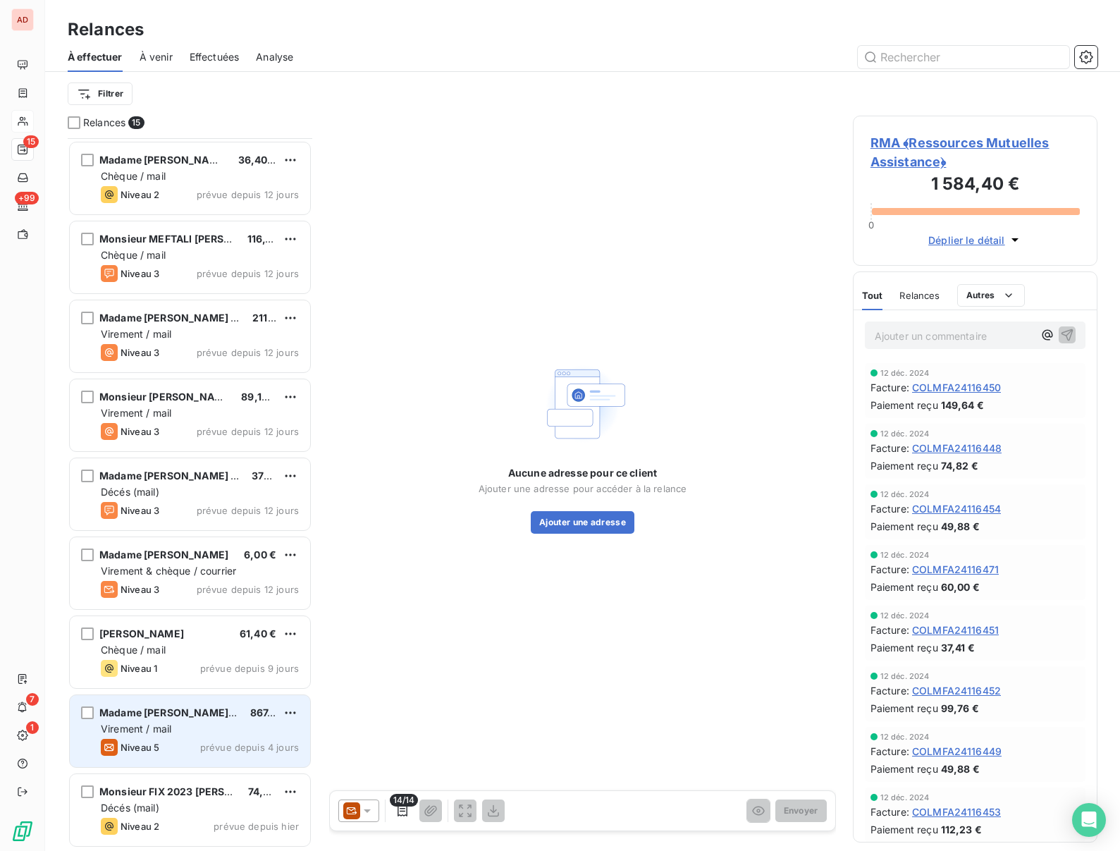
click at [163, 733] on span "Virement / mail" at bounding box center [136, 729] width 70 height 12
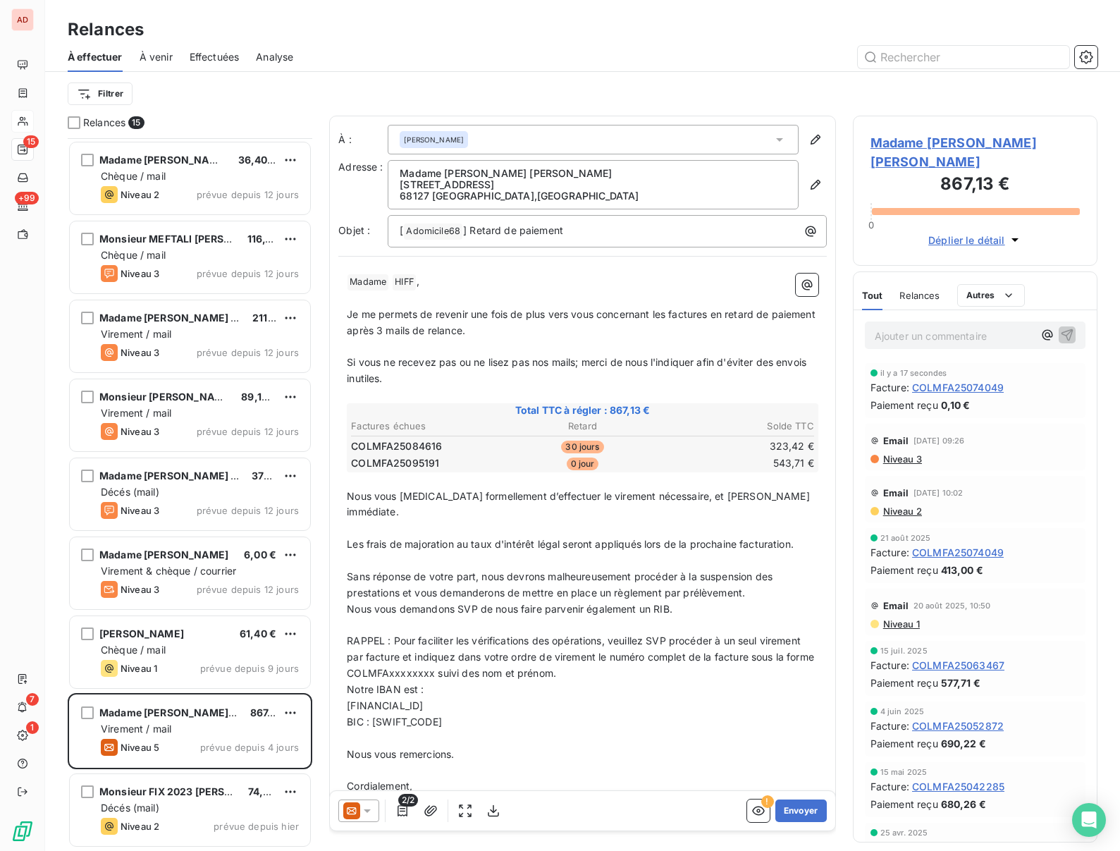
click at [369, 812] on icon at bounding box center [367, 811] width 14 height 14
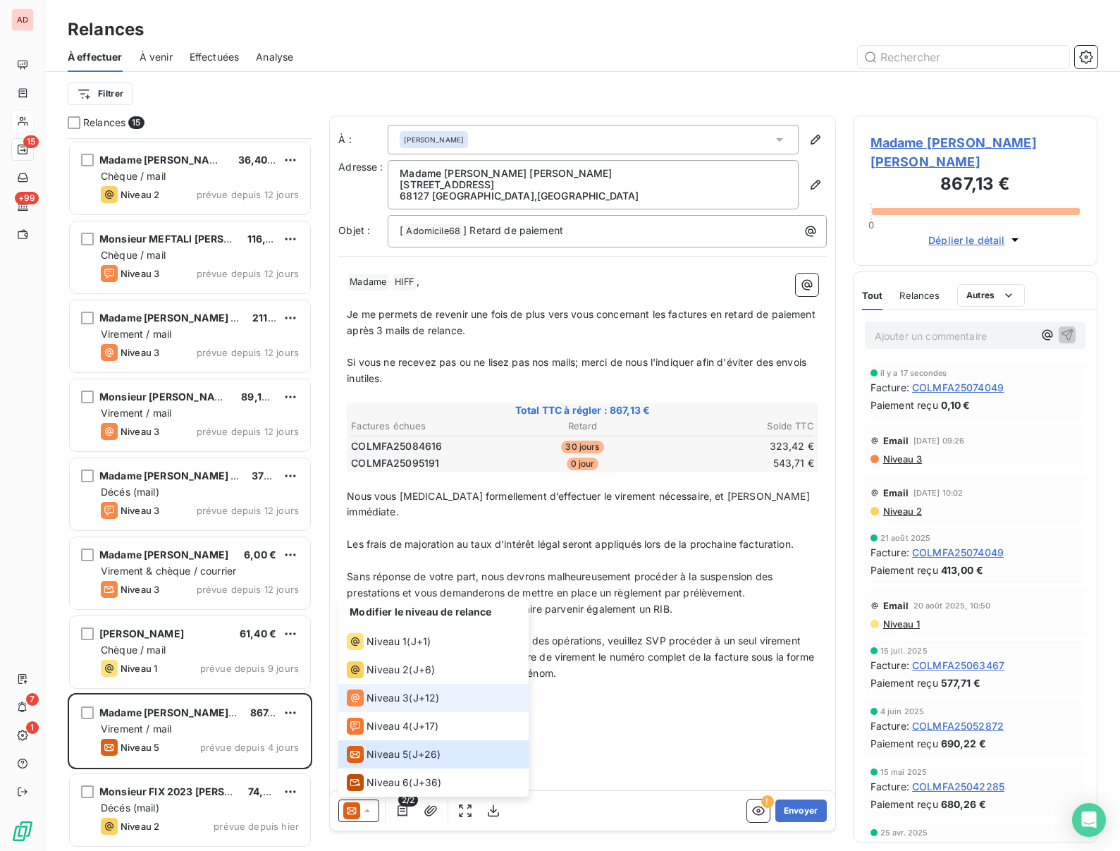
click at [388, 691] on span "Niveau 3" at bounding box center [388, 698] width 42 height 14
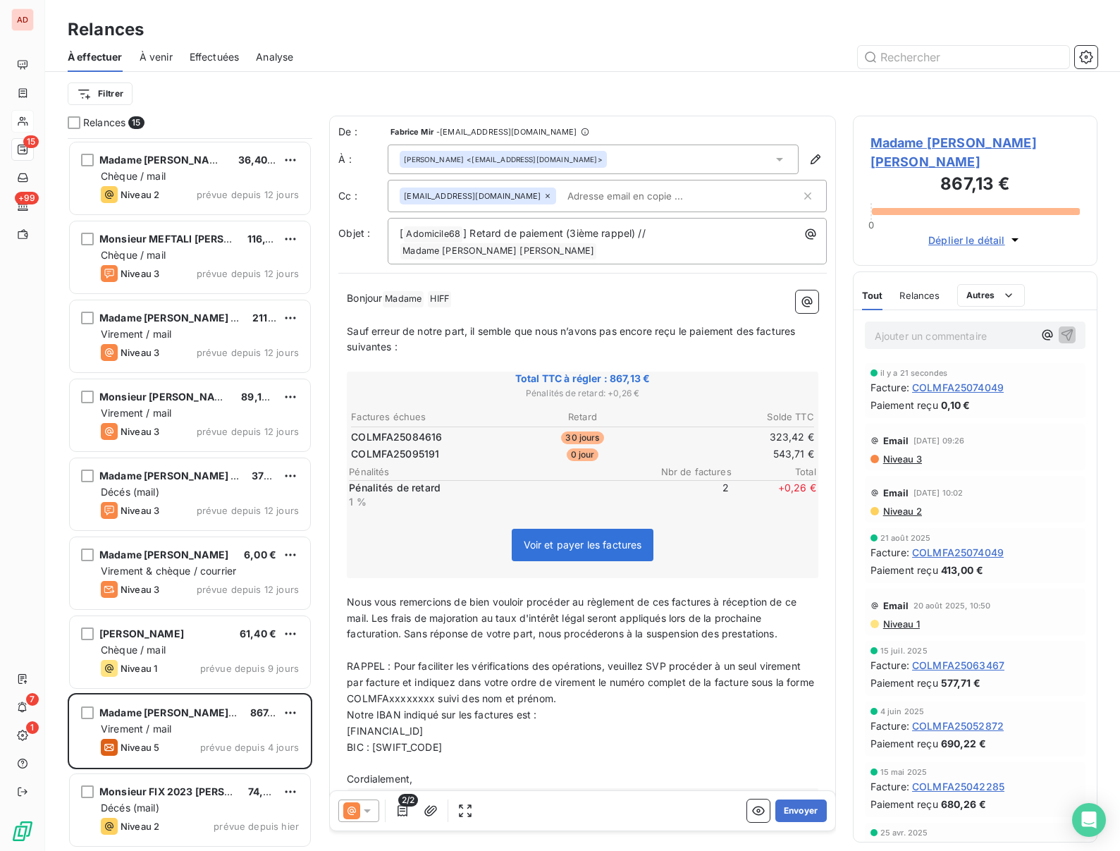
click at [521, 642] on p "﻿" at bounding box center [583, 650] width 472 height 16
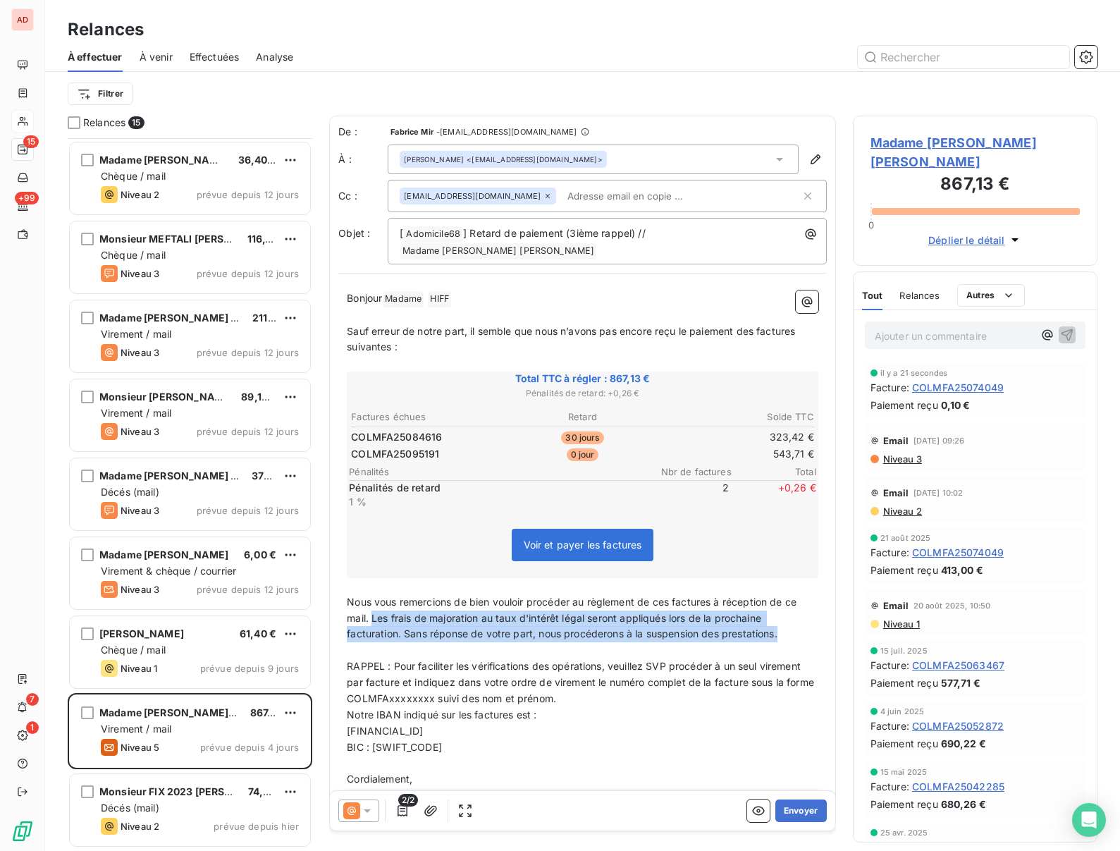
drag, startPoint x: 797, startPoint y: 622, endPoint x: 374, endPoint y: 600, distance: 423.5
click at [374, 600] on p "Nous vous remercions de bien vouloir procéder au règlement de ces factures à ré…" at bounding box center [583, 618] width 472 height 49
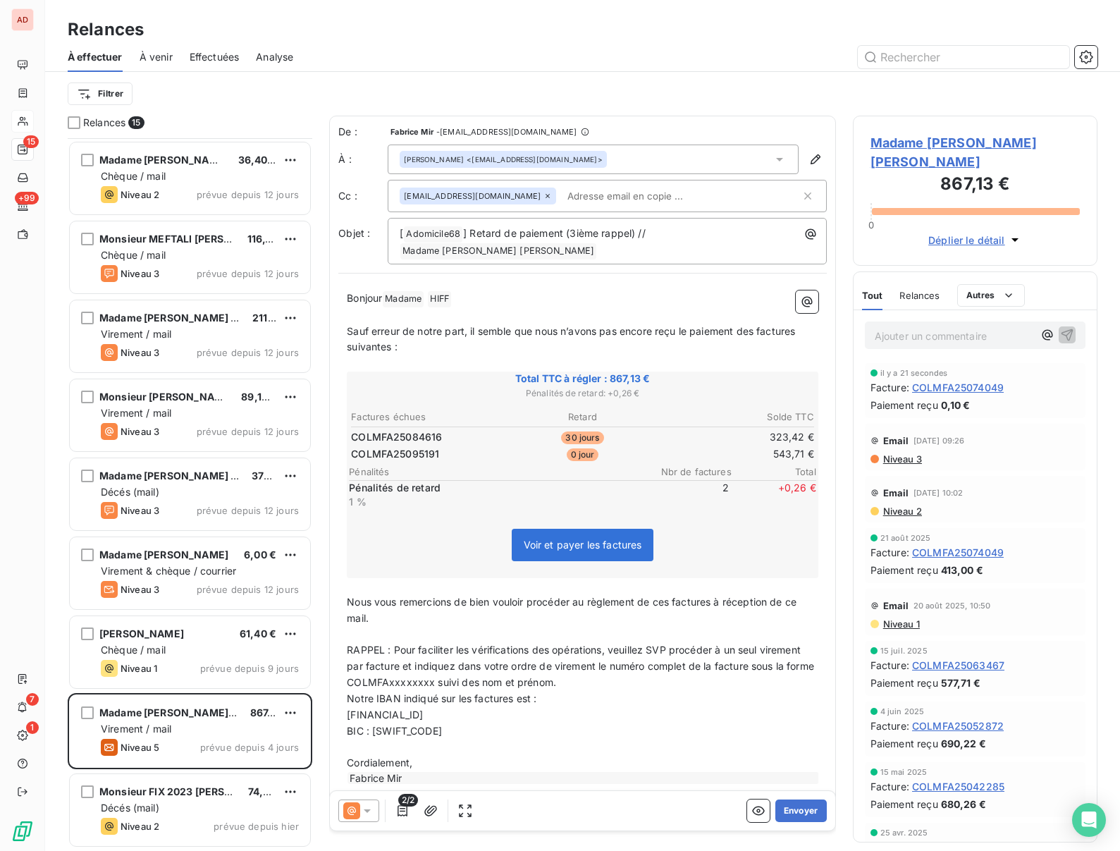
click at [564, 707] on p "[FINANCIAL_ID]" at bounding box center [583, 715] width 472 height 16
click at [798, 809] on button "Envoyer" at bounding box center [800, 810] width 51 height 23
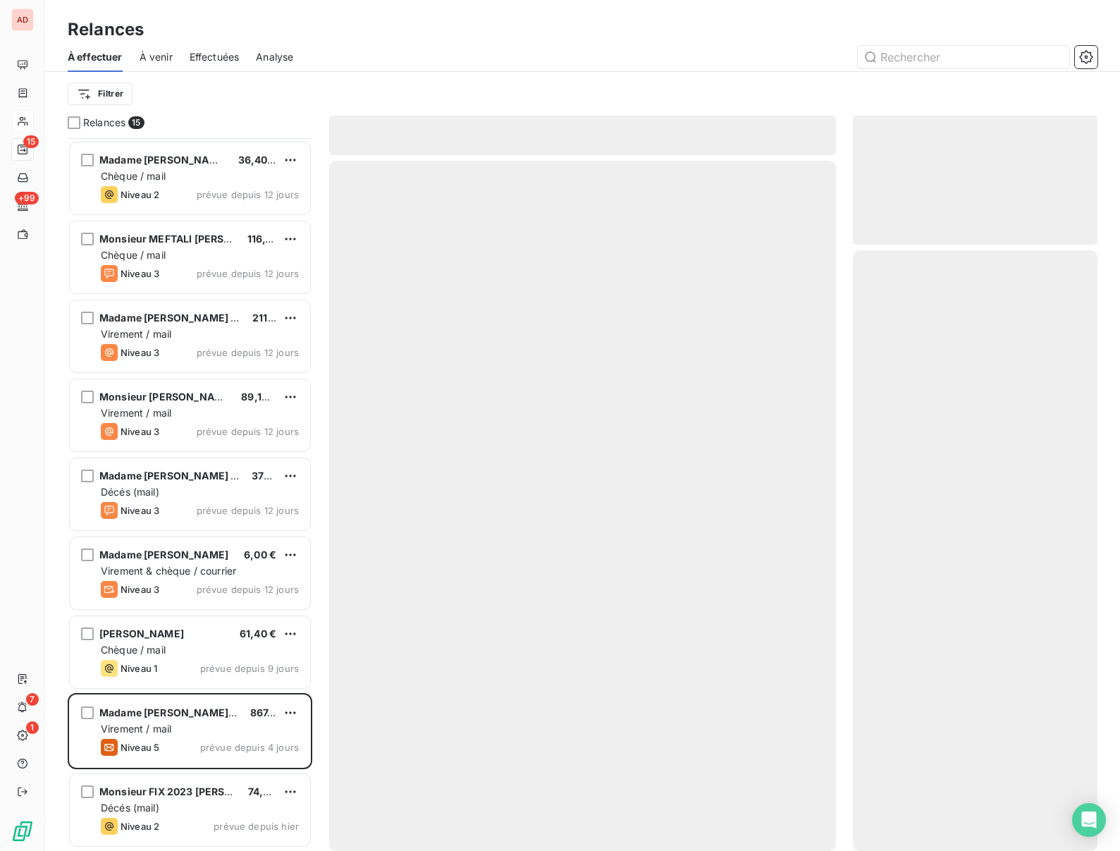
scroll to position [393, 0]
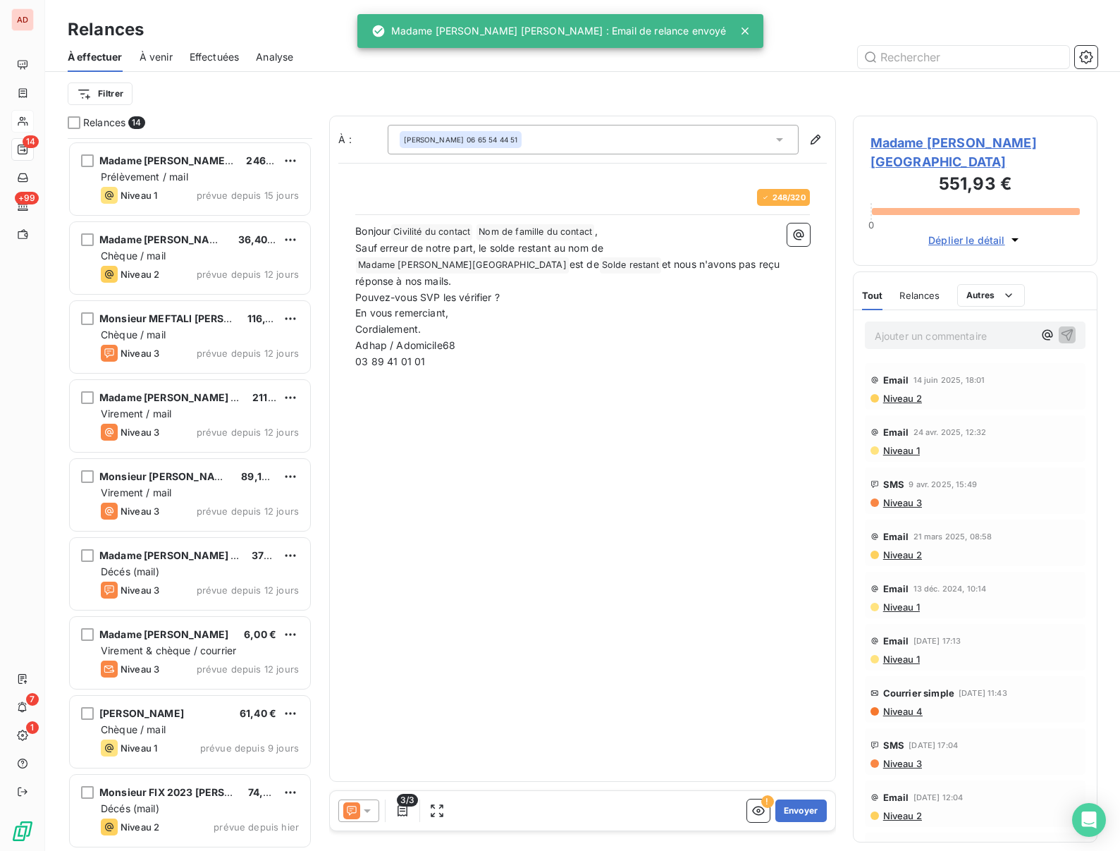
click at [738, 36] on icon at bounding box center [745, 31] width 14 height 14
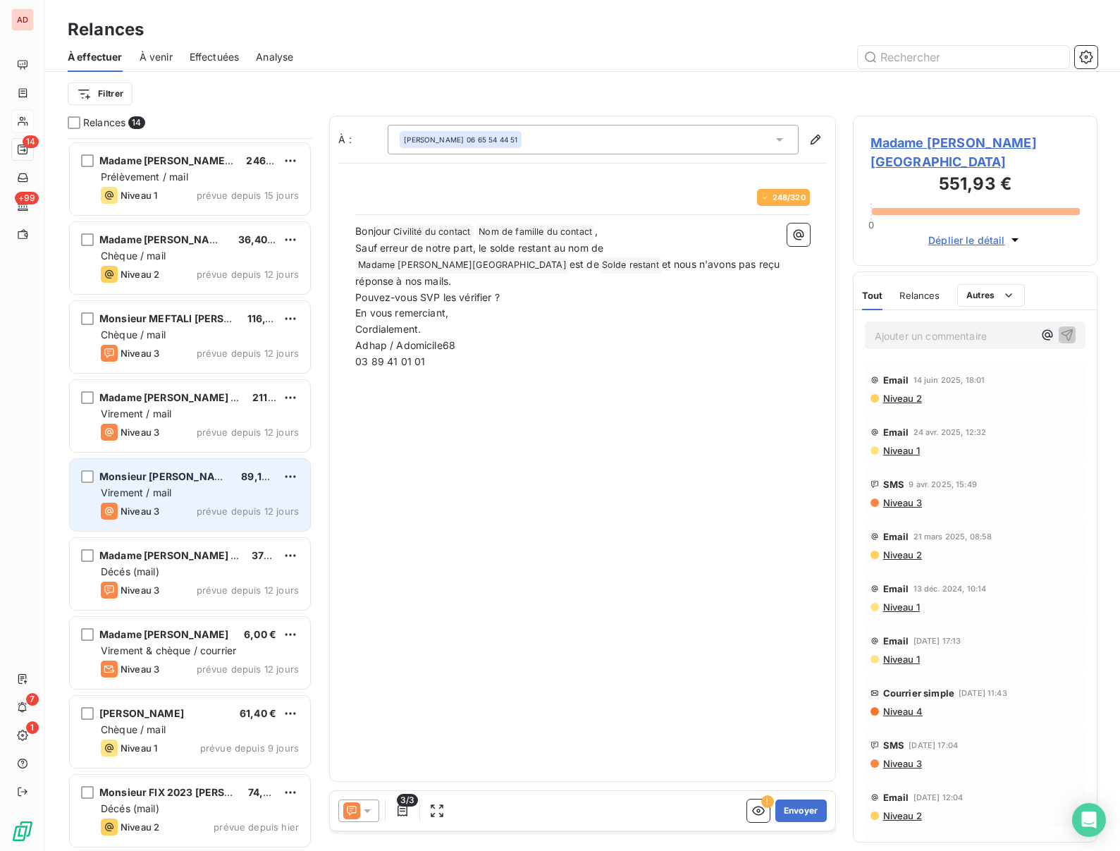
click at [154, 489] on span "Virement / mail" at bounding box center [136, 492] width 70 height 12
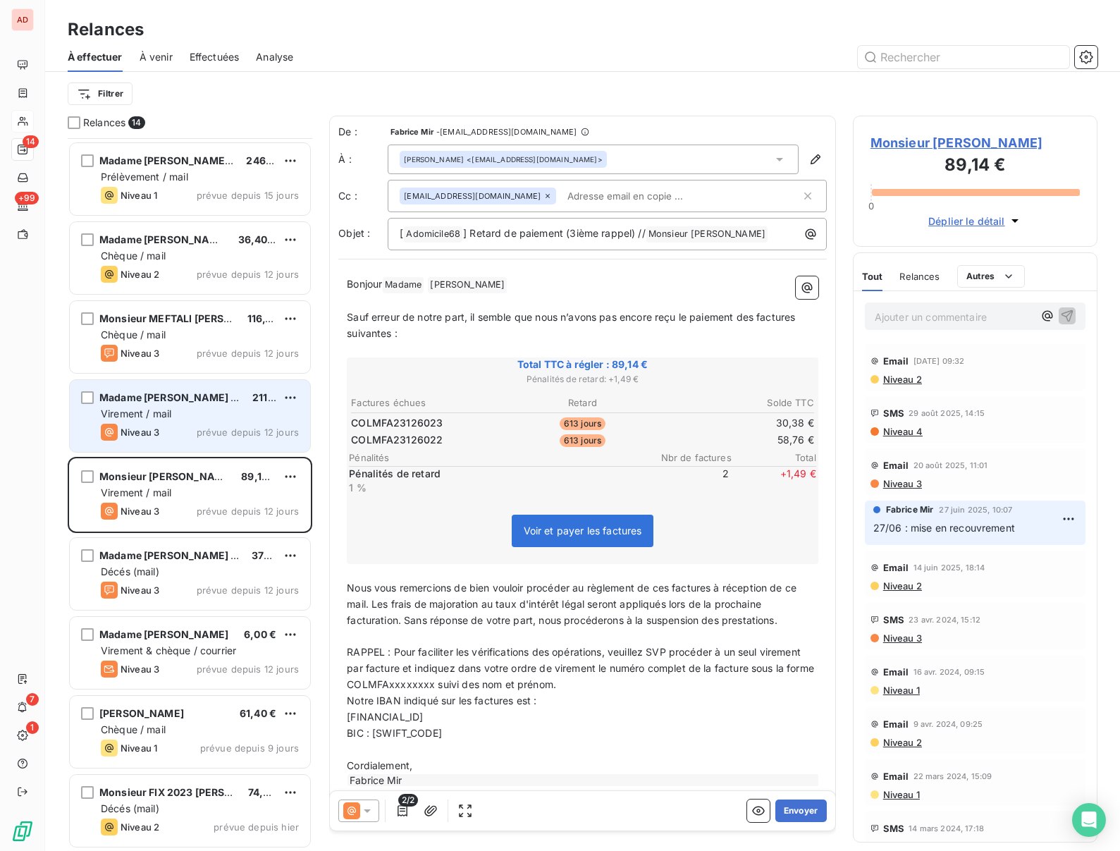
click at [141, 414] on span "Virement / mail" at bounding box center [136, 413] width 70 height 12
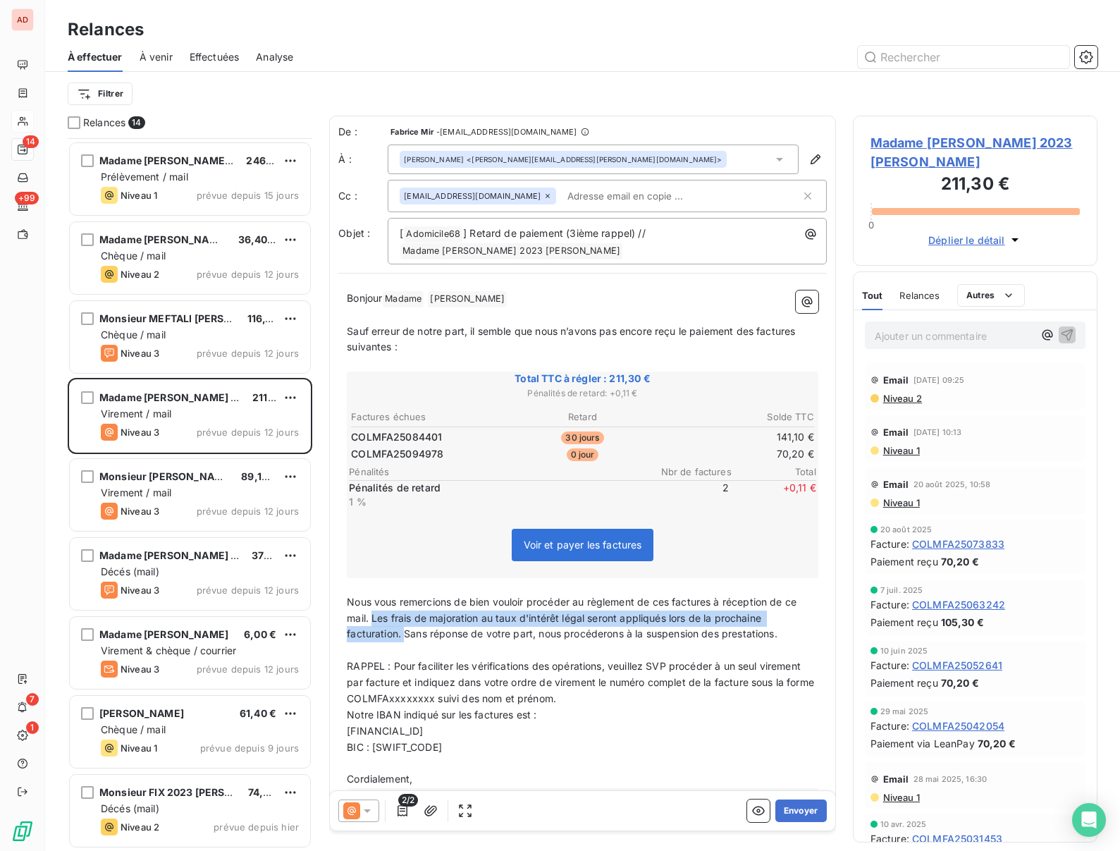
drag, startPoint x: 405, startPoint y: 621, endPoint x: 374, endPoint y: 605, distance: 35.6
click at [374, 605] on span "Nous vous remercions de bien vouloir procéder au règlement de ces factures à ré…" at bounding box center [573, 618] width 453 height 44
click at [911, 147] on span "Madame WAGNER 2023 Rina" at bounding box center [975, 152] width 209 height 38
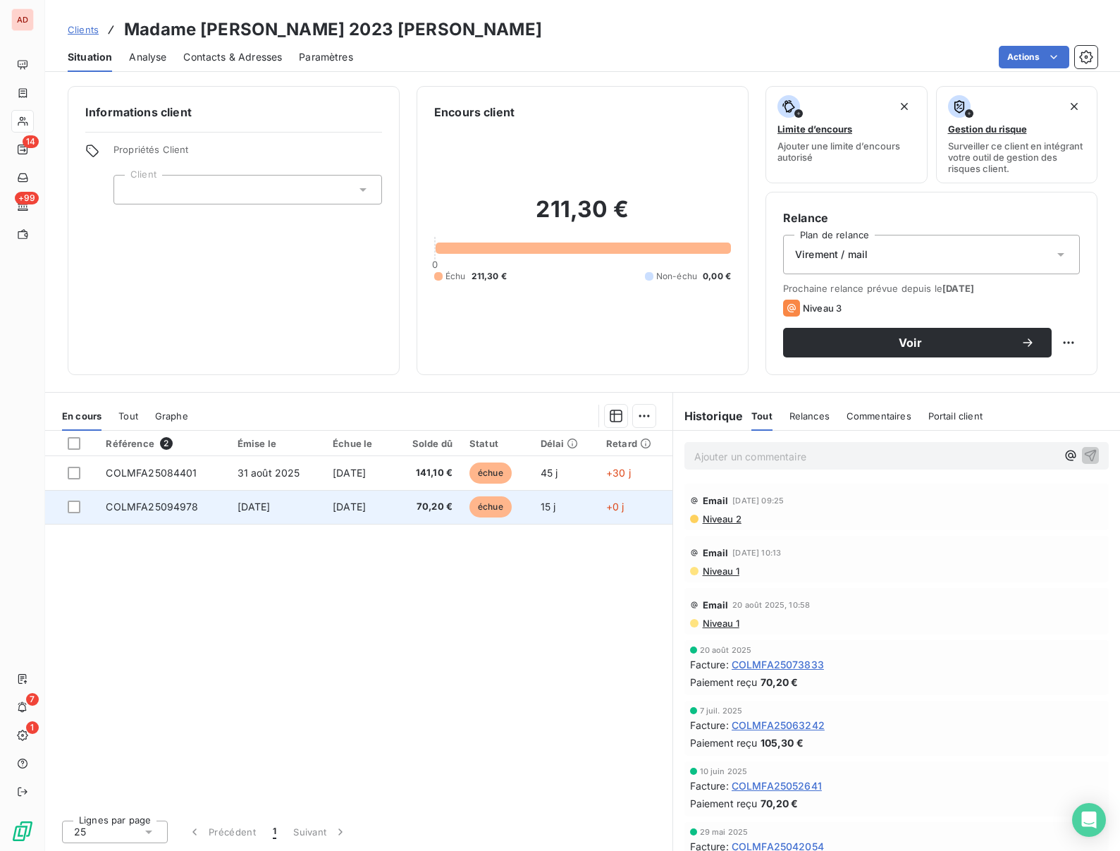
click at [158, 511] on span "COLMFA25094978" at bounding box center [152, 506] width 92 height 12
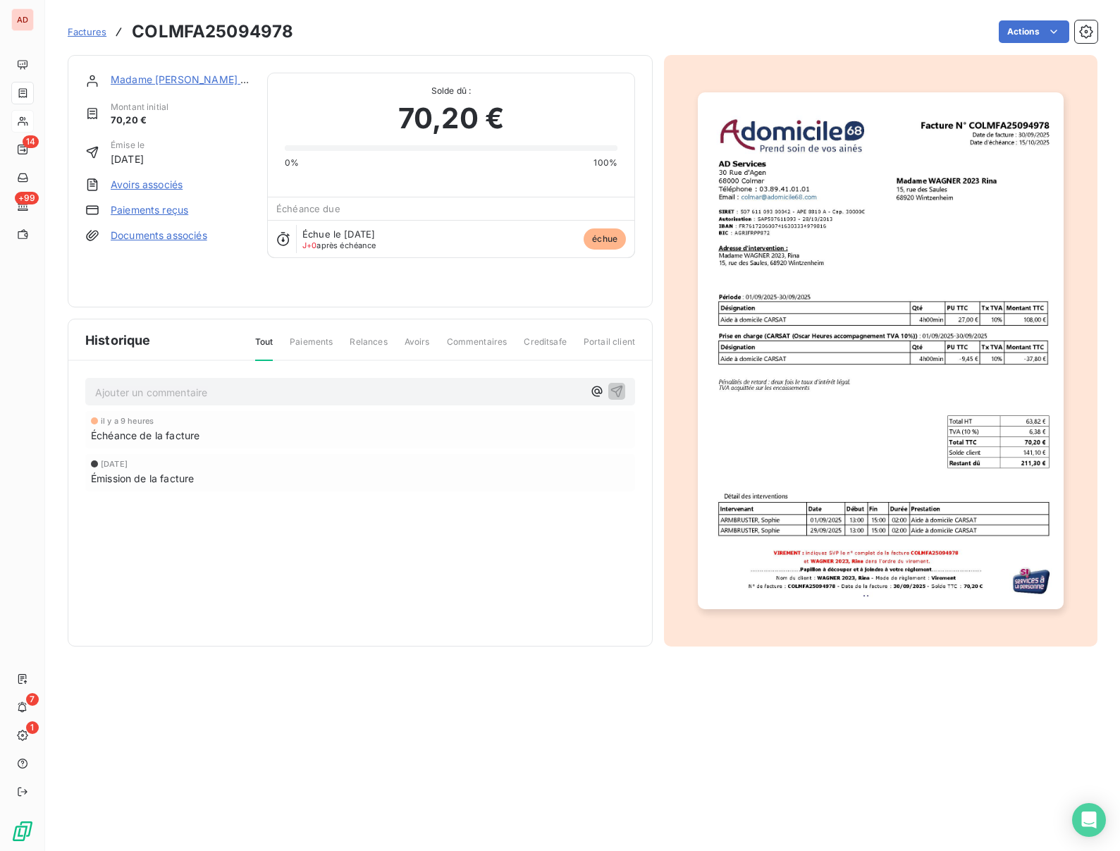
click at [152, 211] on link "Paiements reçus" at bounding box center [150, 210] width 78 height 14
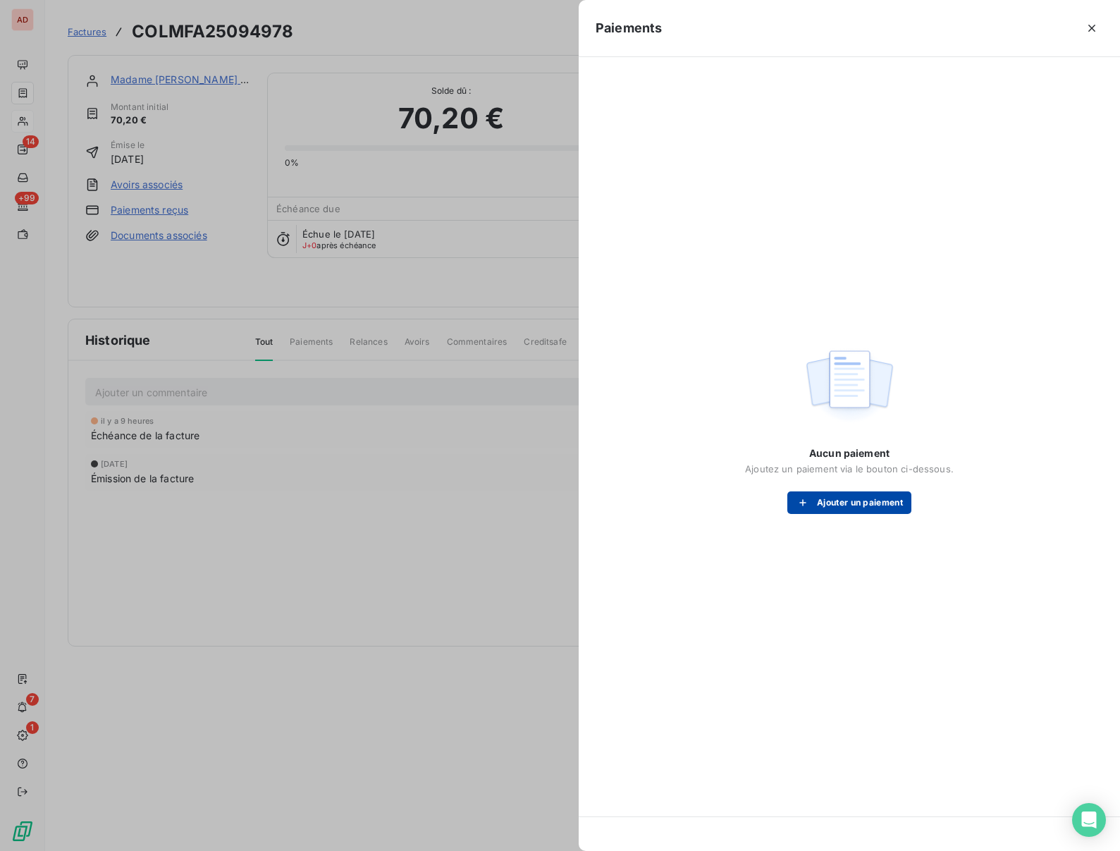
click at [828, 504] on button "Ajouter un paiement" at bounding box center [849, 502] width 124 height 23
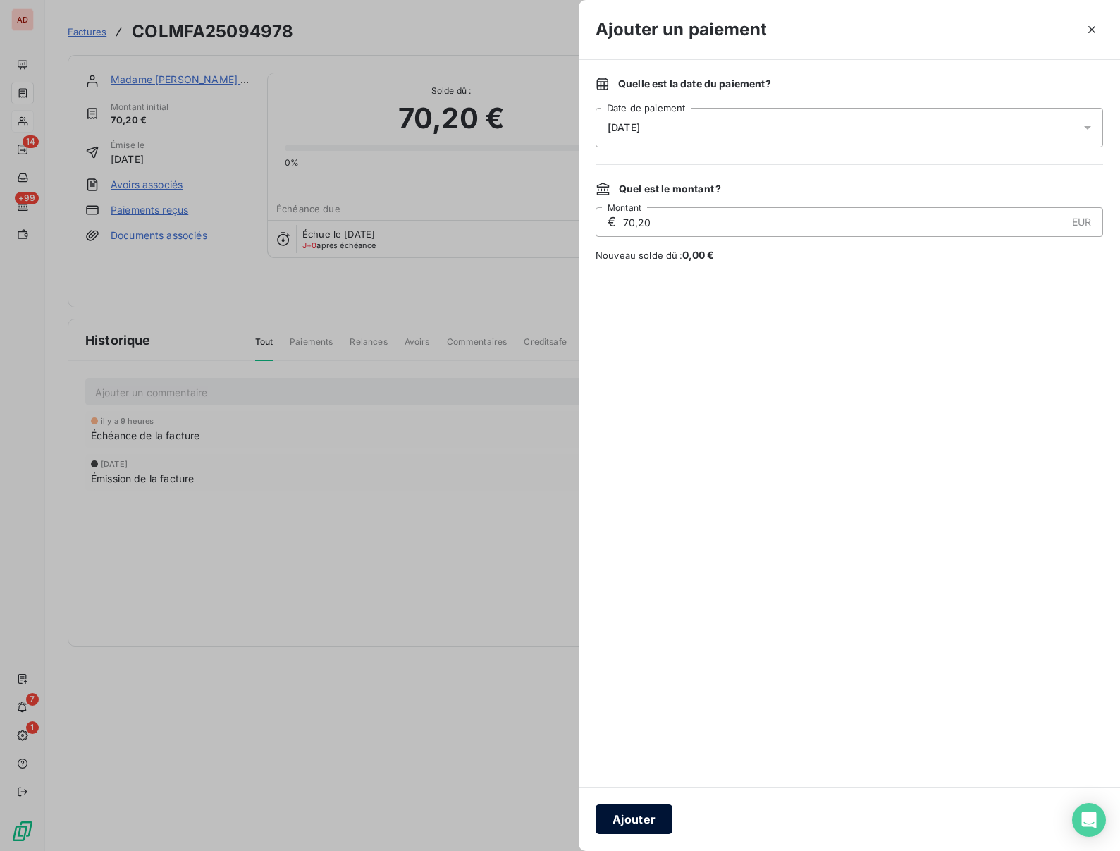
click at [637, 821] on button "Ajouter" at bounding box center [634, 819] width 77 height 30
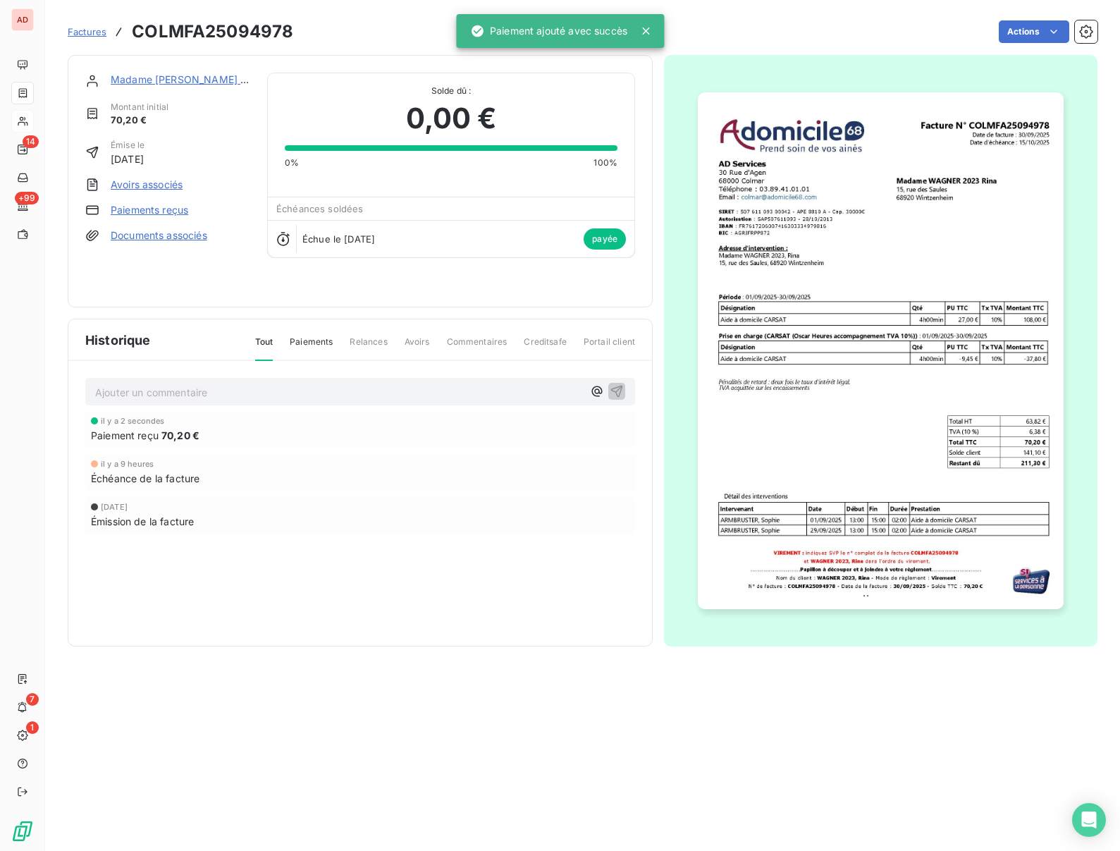
click at [144, 85] on link "Madame WAGNER 2023 Rina" at bounding box center [231, 79] width 241 height 12
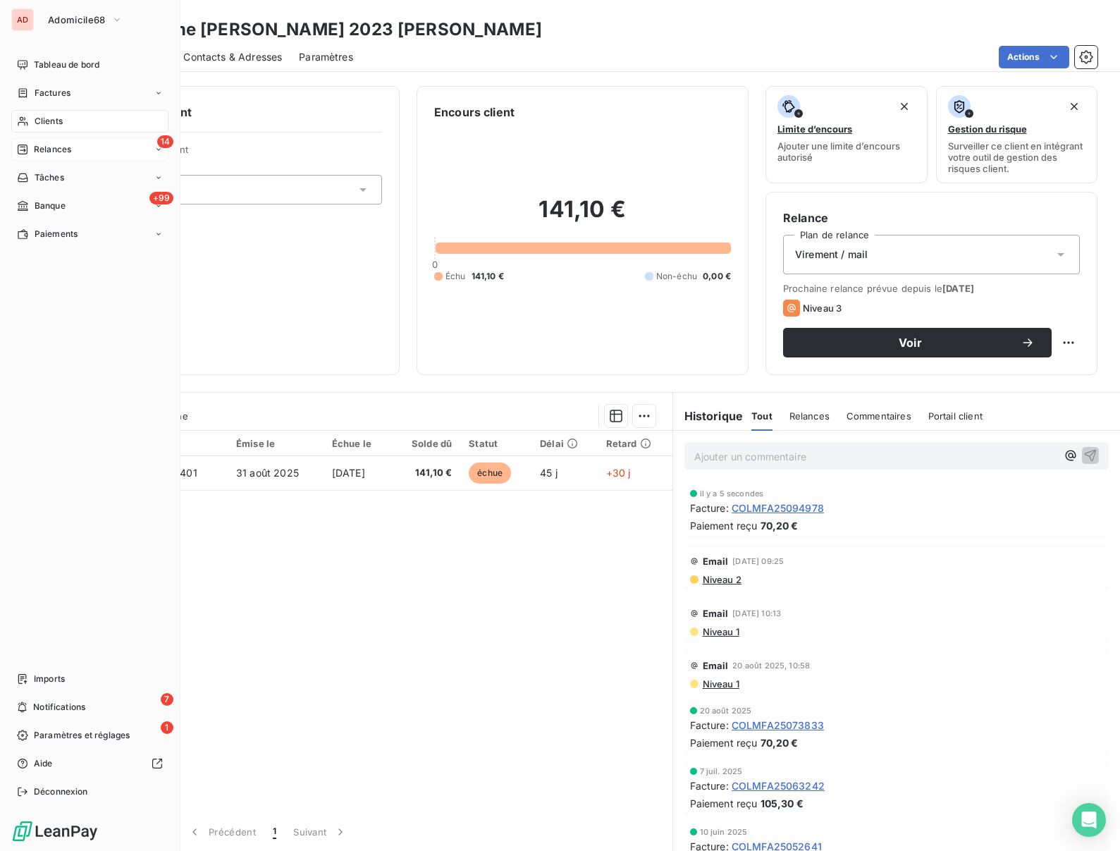
click at [47, 151] on span "Relances" at bounding box center [52, 149] width 37 height 13
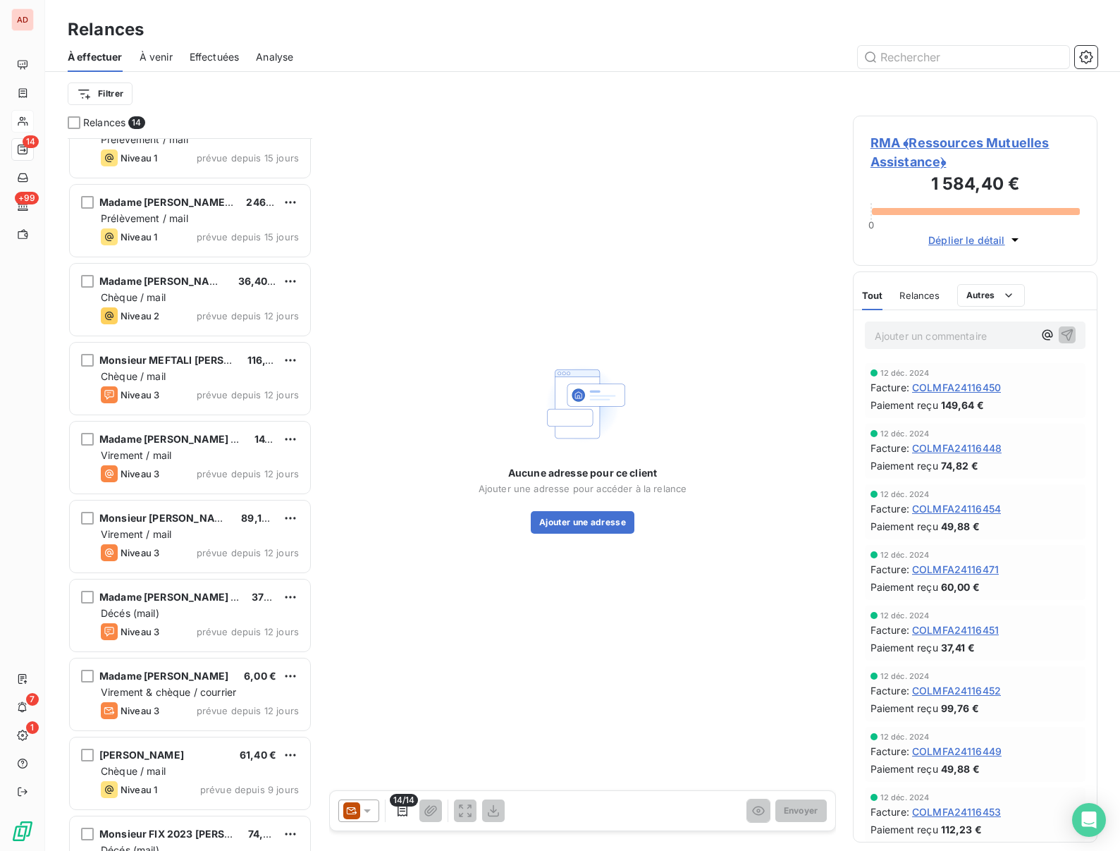
scroll to position [393, 0]
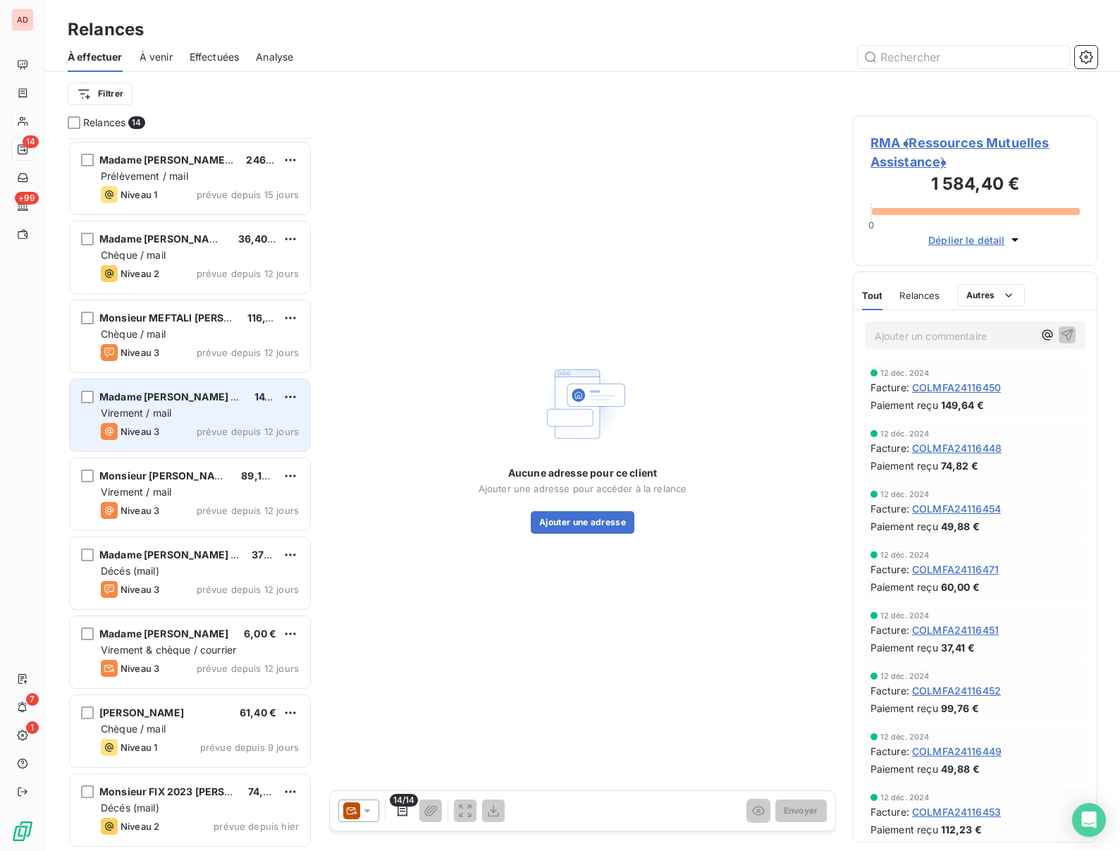
click at [176, 404] on div "Madame WAGNER 2023 Rina 141,10 € Virement / mail Niveau 3 prévue depuis 12 jours" at bounding box center [190, 415] width 240 height 72
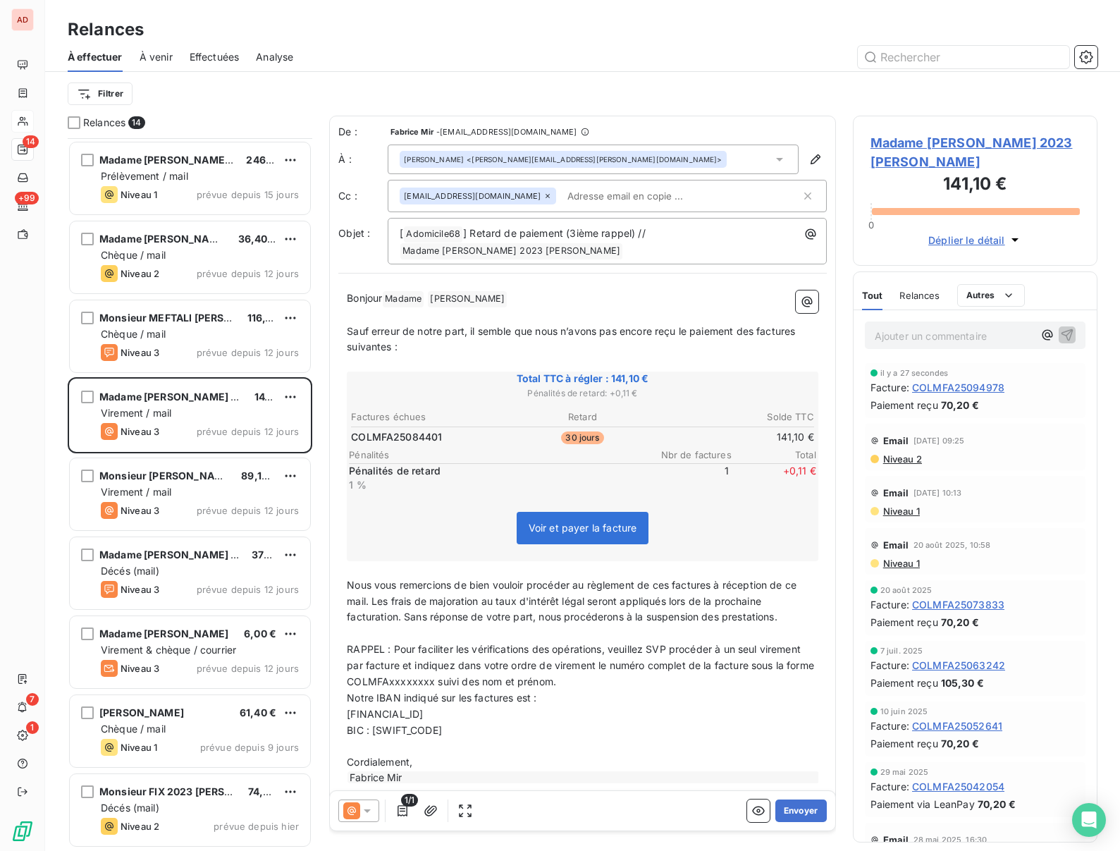
click at [588, 643] on span "RAPPEL : Pour faciliter les vérifications des opérations, veuillez SVP procéder…" at bounding box center [582, 665] width 470 height 44
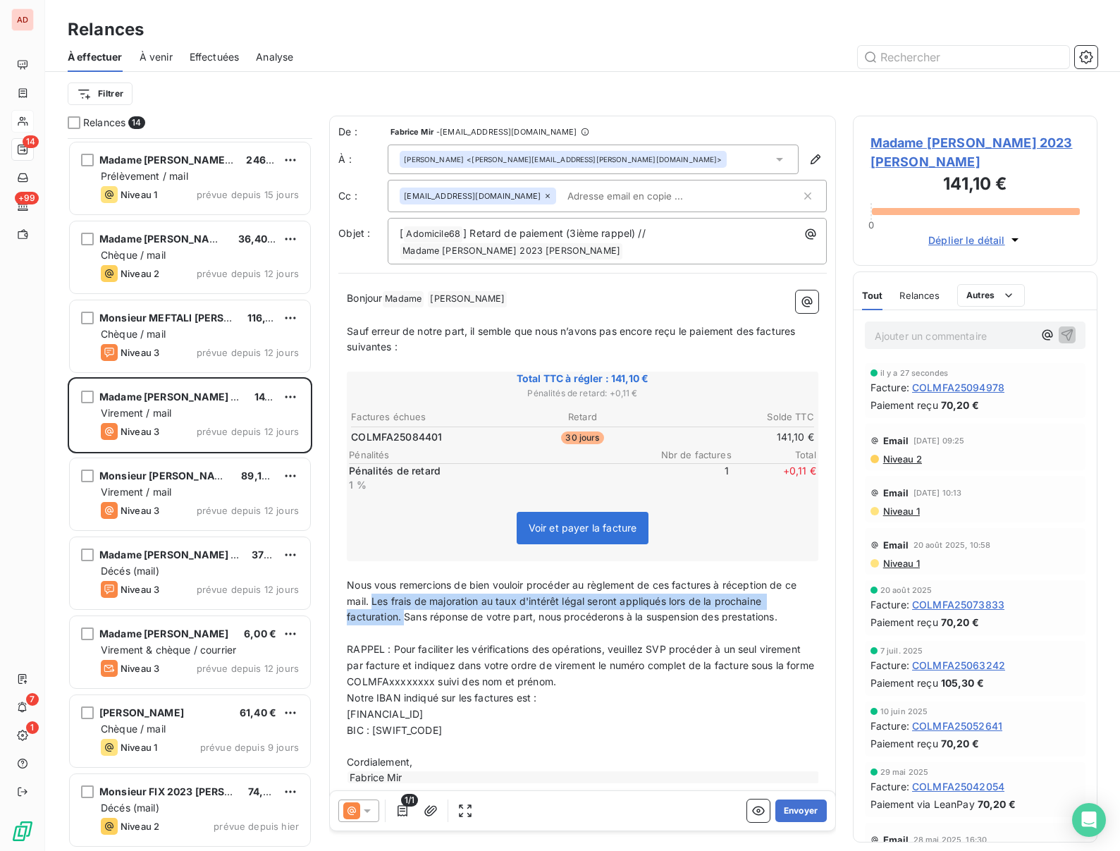
drag, startPoint x: 404, startPoint y: 601, endPoint x: 375, endPoint y: 592, distance: 30.3
click at [375, 592] on span "Nous vous remercions de bien vouloir procéder au règlement de ces factures à ré…" at bounding box center [573, 601] width 453 height 44
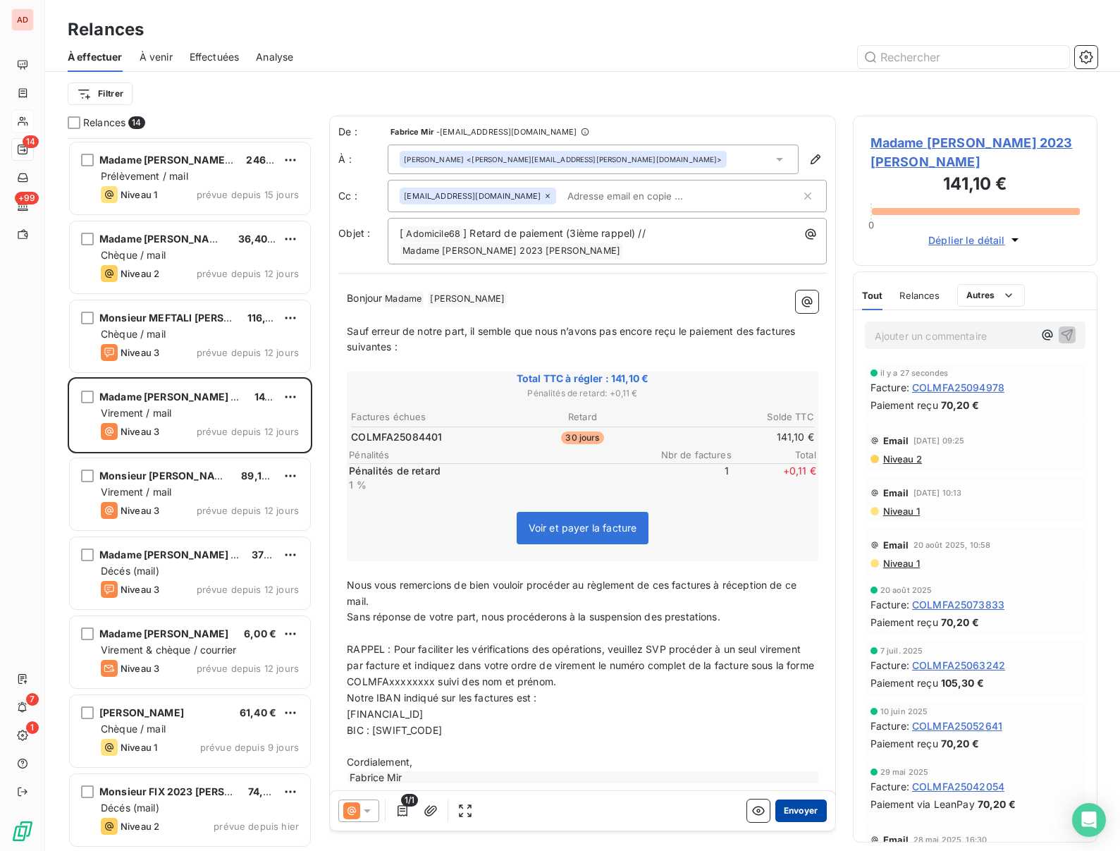
click at [791, 805] on button "Envoyer" at bounding box center [800, 810] width 51 height 23
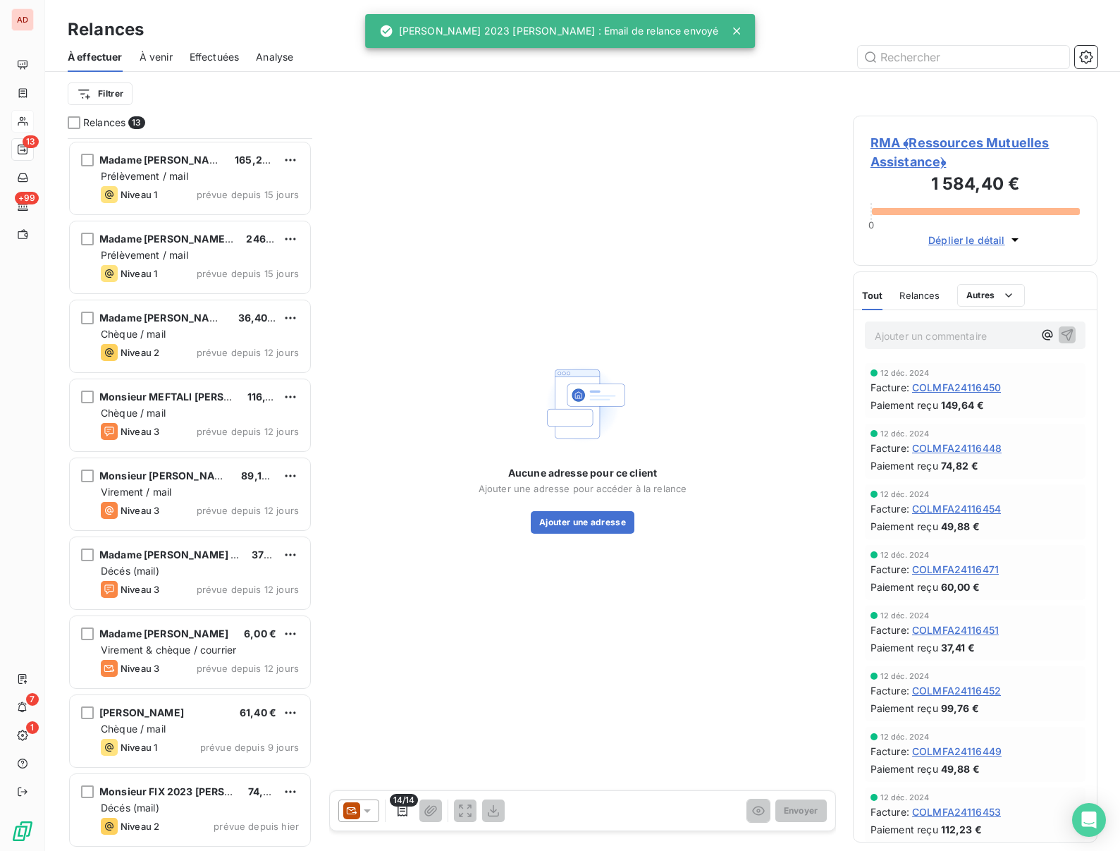
scroll to position [314, 0]
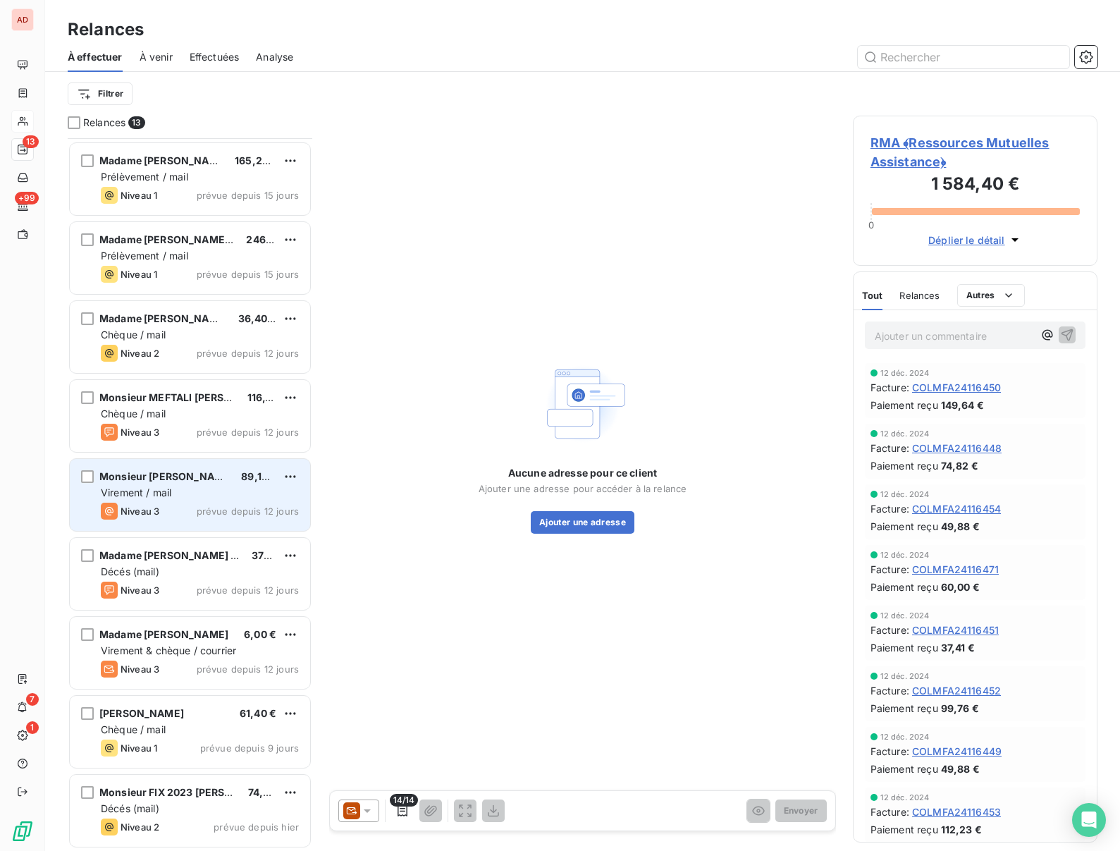
click at [175, 486] on div "Virement / mail" at bounding box center [200, 493] width 198 height 14
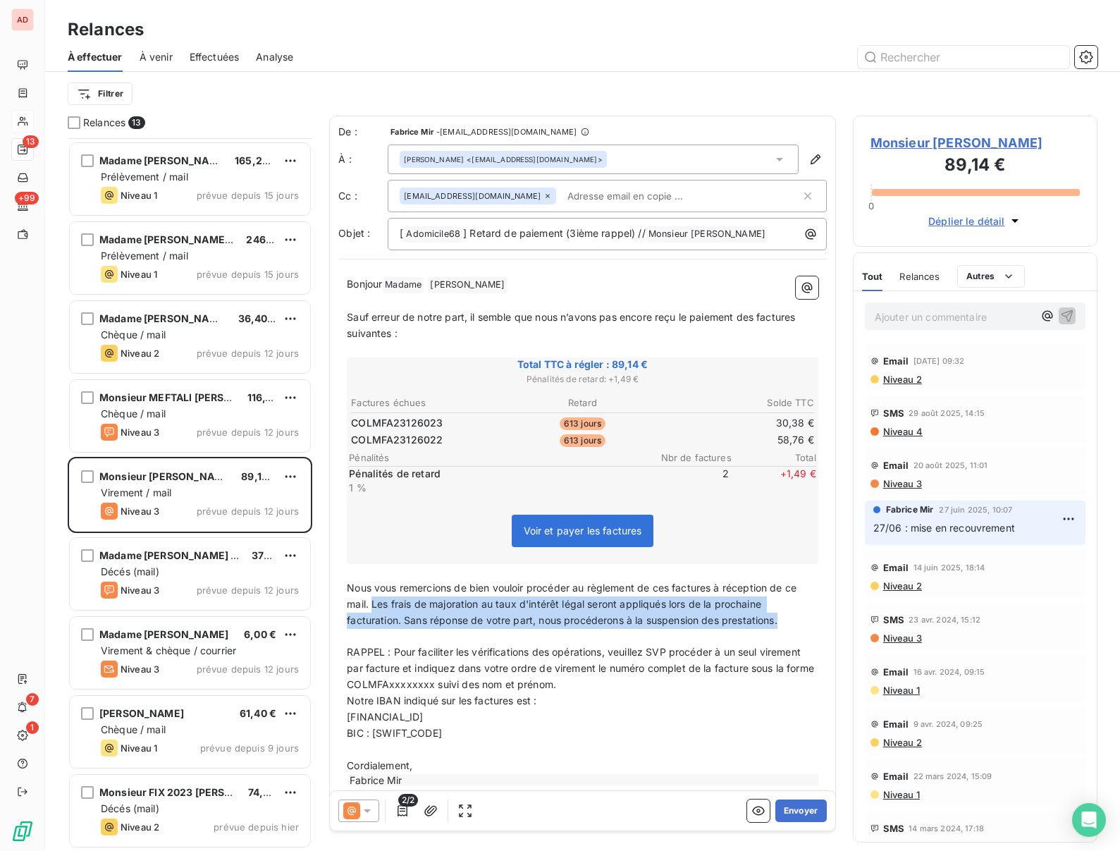
drag, startPoint x: 790, startPoint y: 621, endPoint x: 373, endPoint y: 607, distance: 417.5
click at [373, 607] on p "Nous vous remercions de bien vouloir procéder au règlement de ces factures à ré…" at bounding box center [583, 604] width 472 height 49
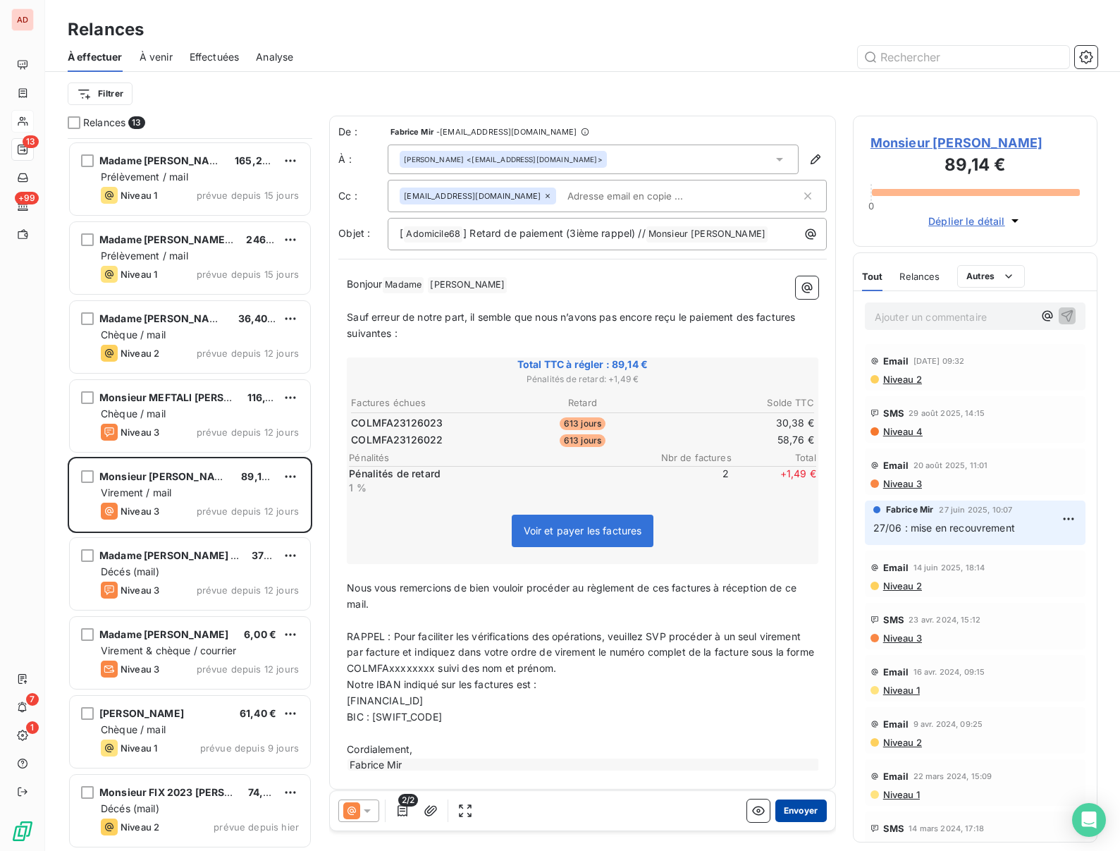
click at [797, 808] on button "Envoyer" at bounding box center [800, 810] width 51 height 23
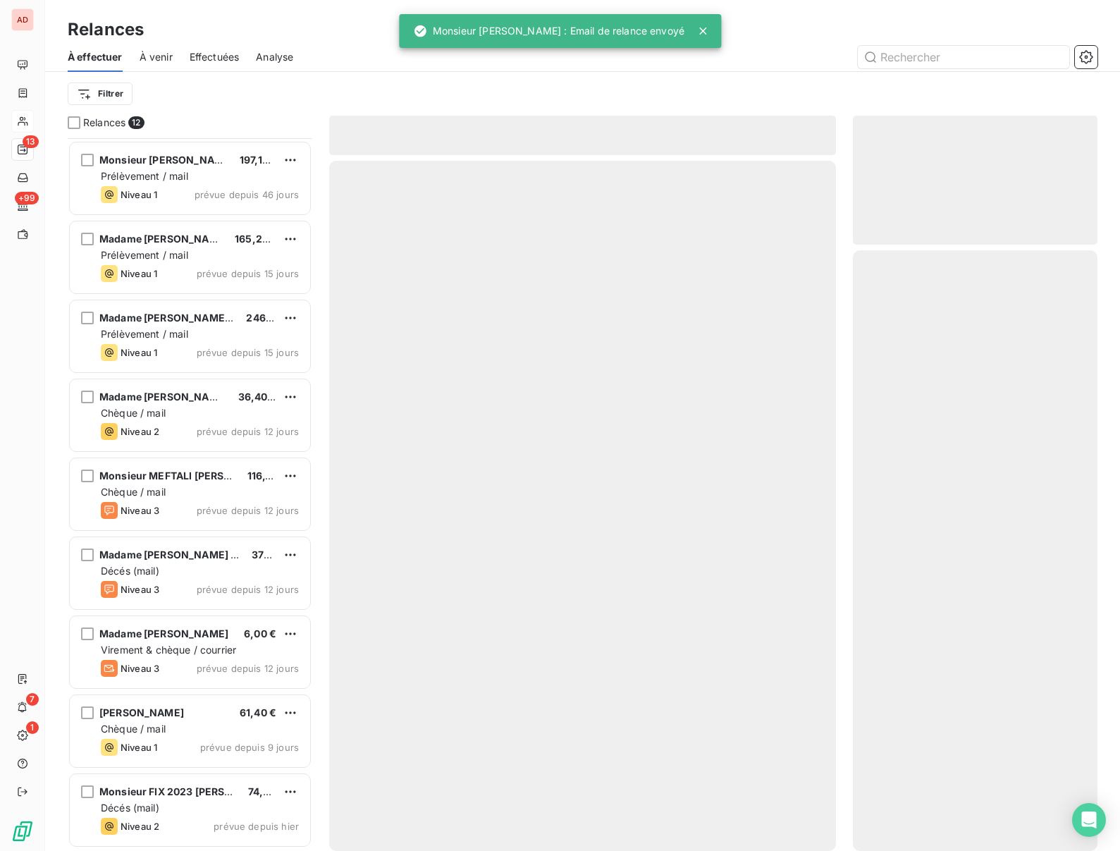
scroll to position [235, 0]
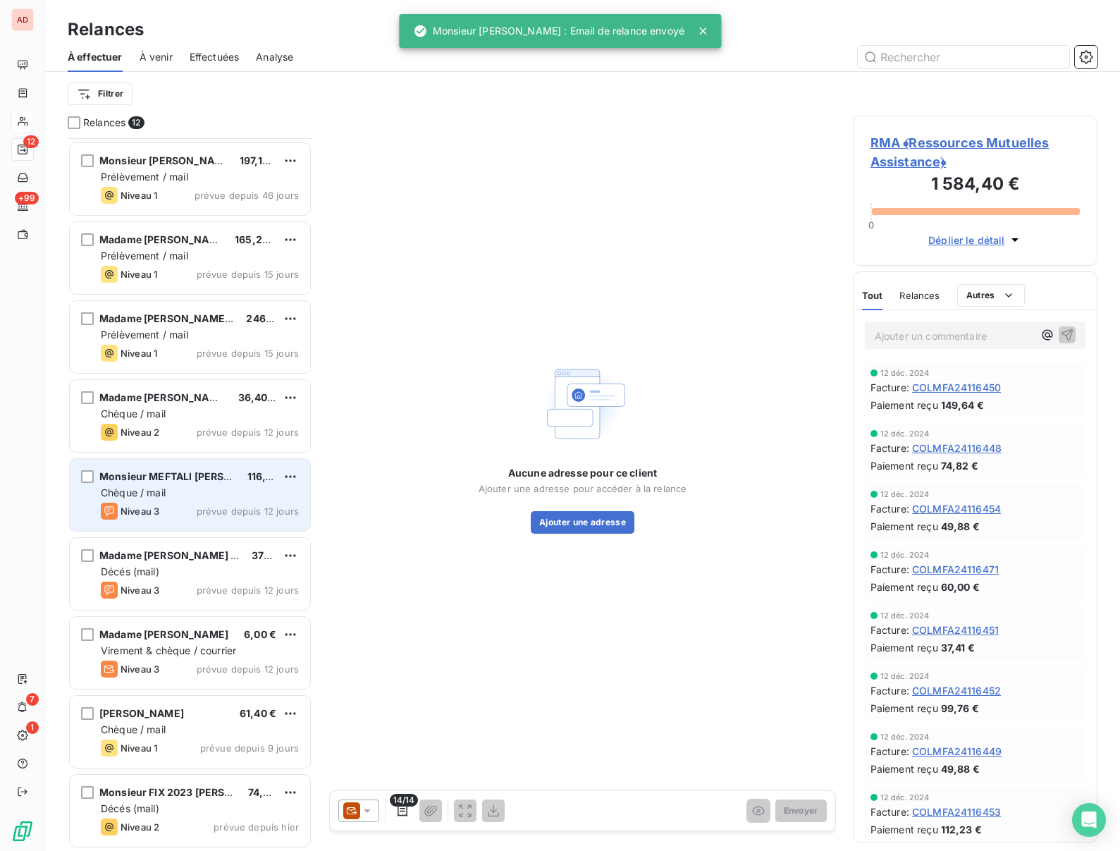
click at [159, 487] on span "Chèque / mail" at bounding box center [133, 492] width 65 height 12
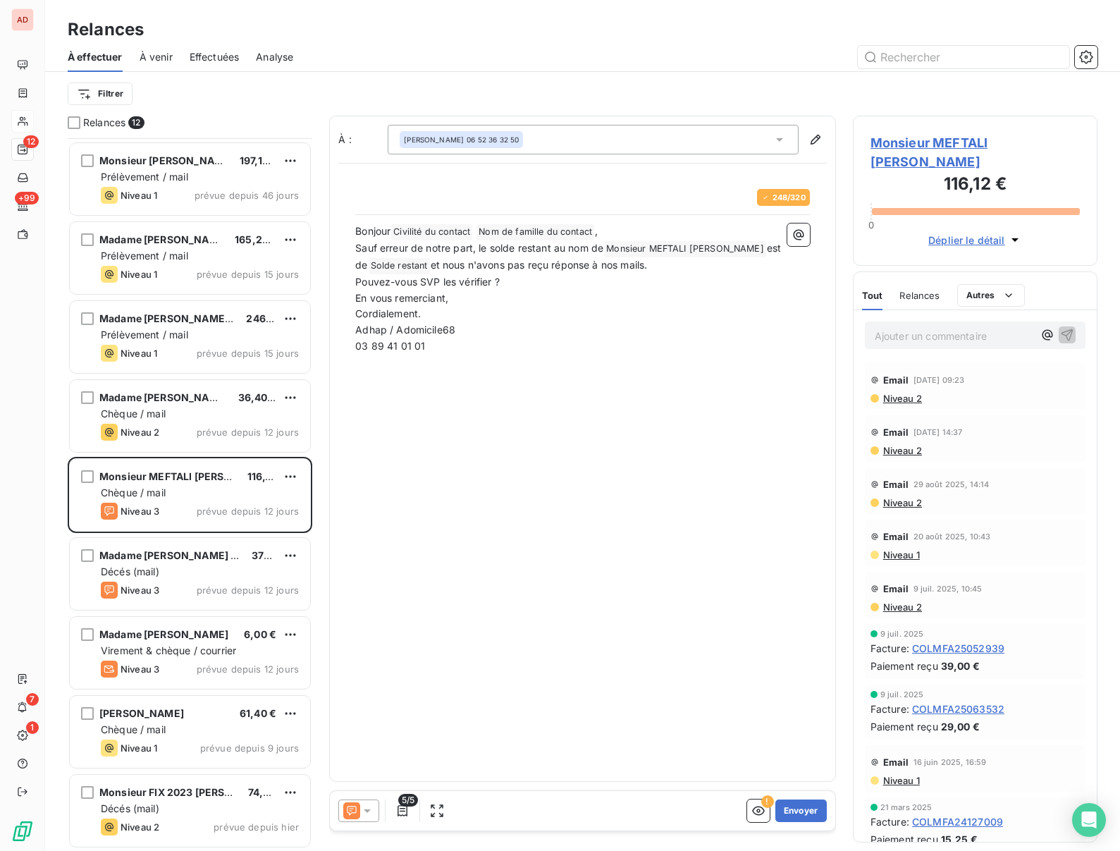
click at [921, 144] on span "Monsieur MEFTALI Bernard" at bounding box center [975, 152] width 209 height 38
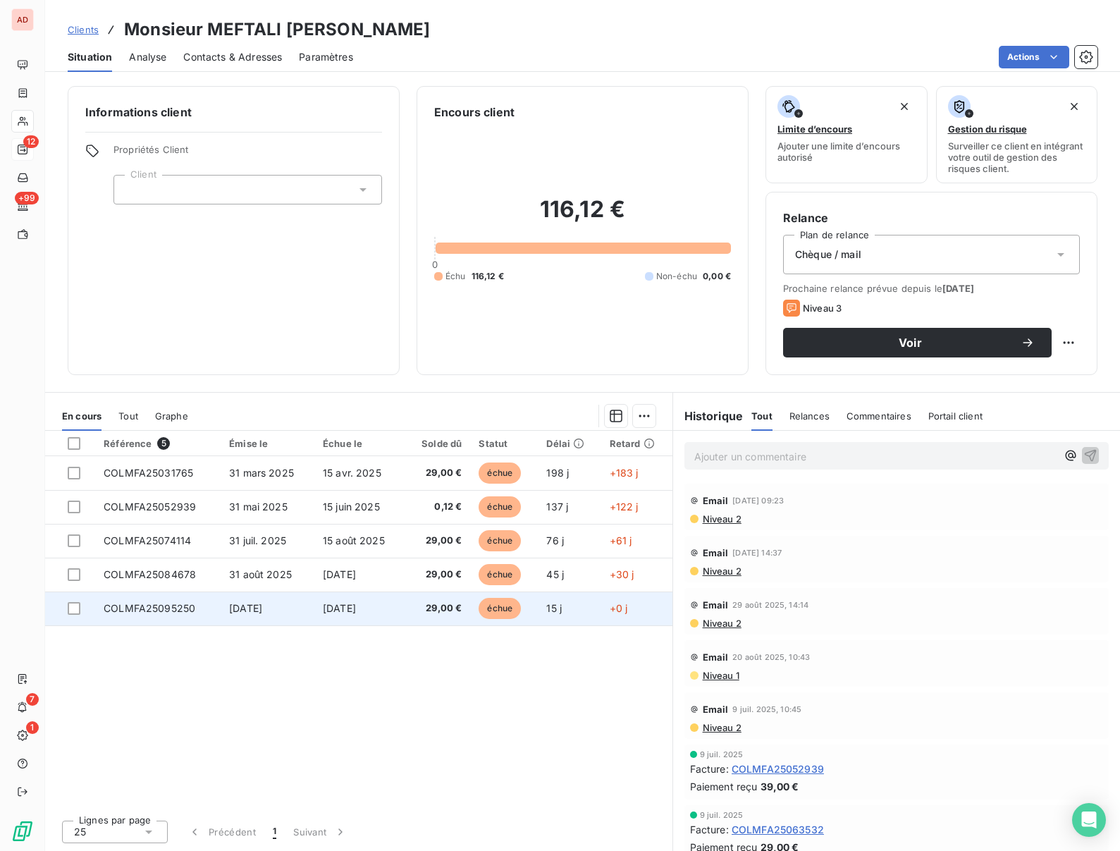
click at [170, 612] on span "COLMFA25095250" at bounding box center [150, 608] width 92 height 12
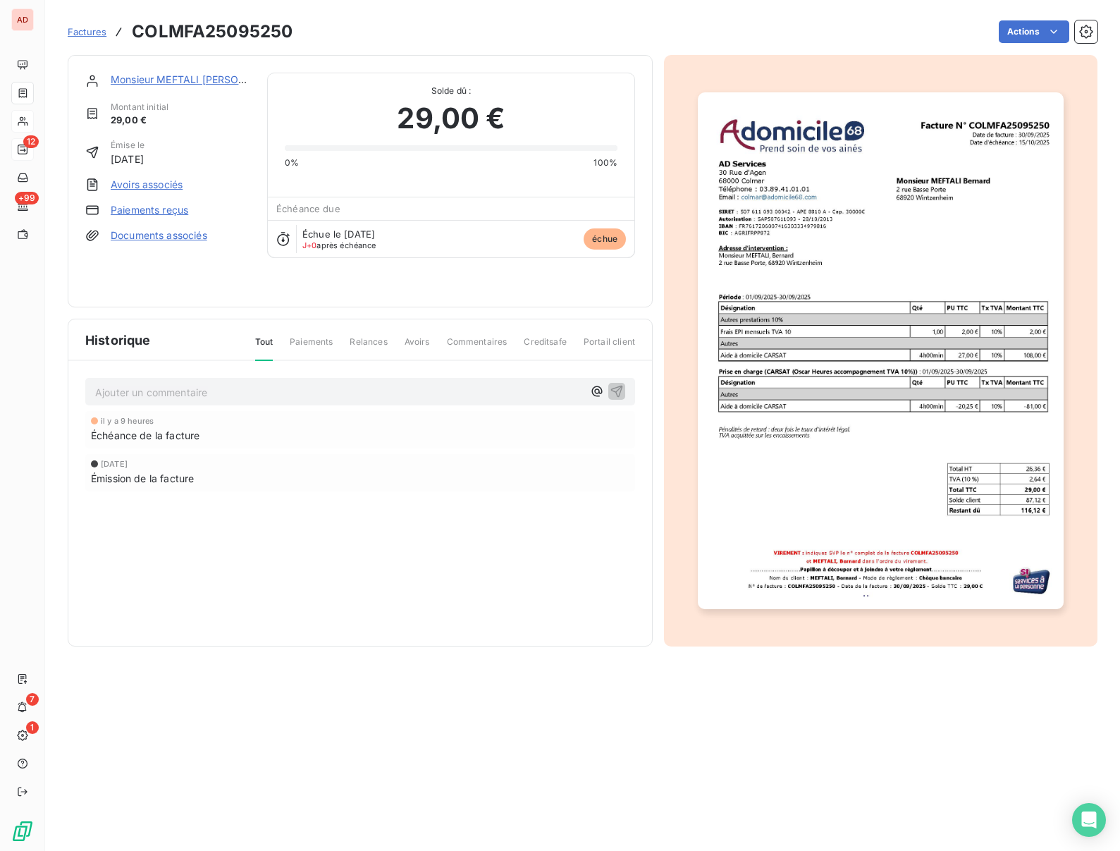
click at [128, 79] on link "Monsieur MEFTALI Bernard" at bounding box center [198, 79] width 174 height 12
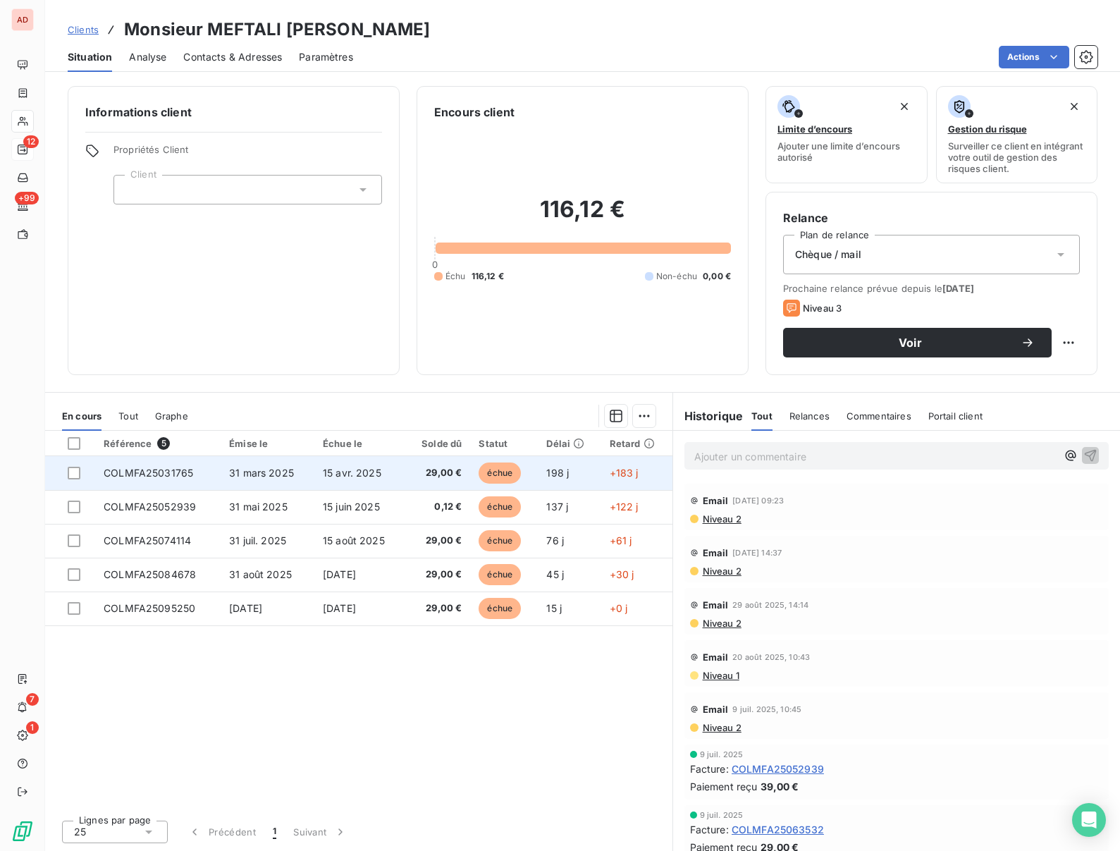
click at [171, 469] on span "COLMFA25031765" at bounding box center [149, 473] width 90 height 12
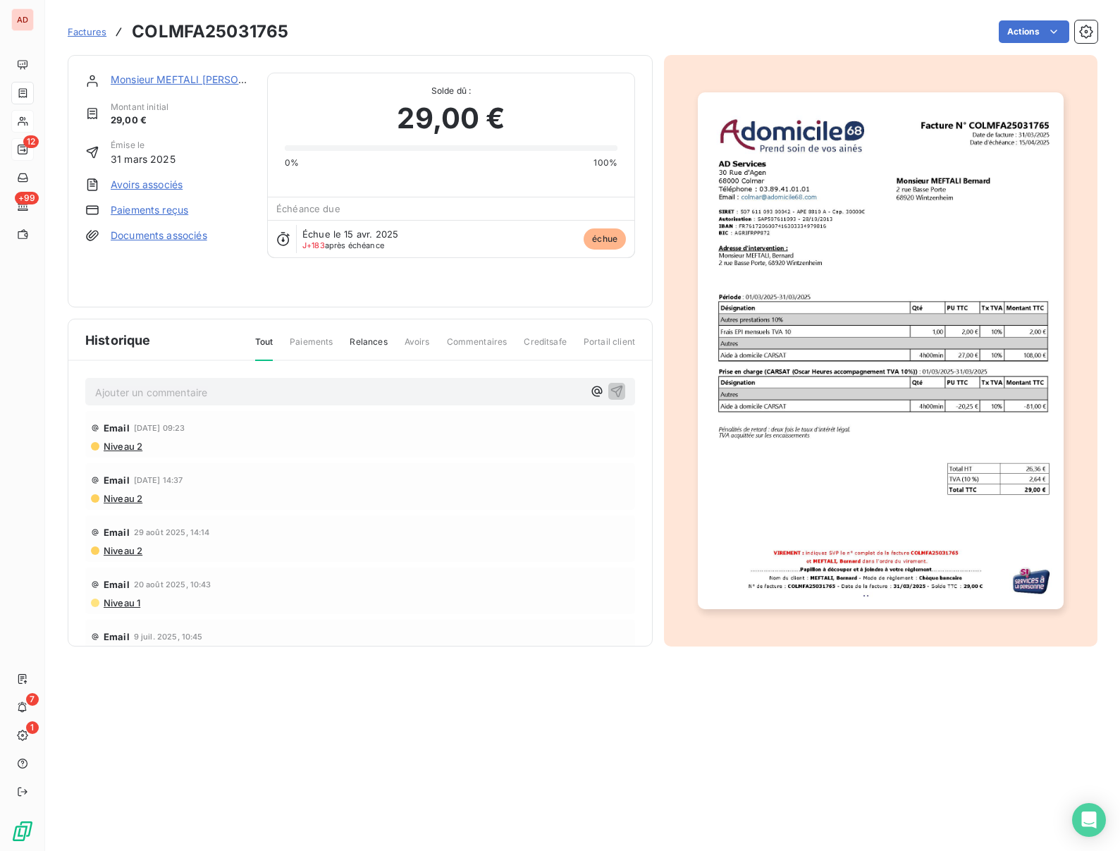
click at [149, 211] on link "Paiements reçus" at bounding box center [150, 210] width 78 height 14
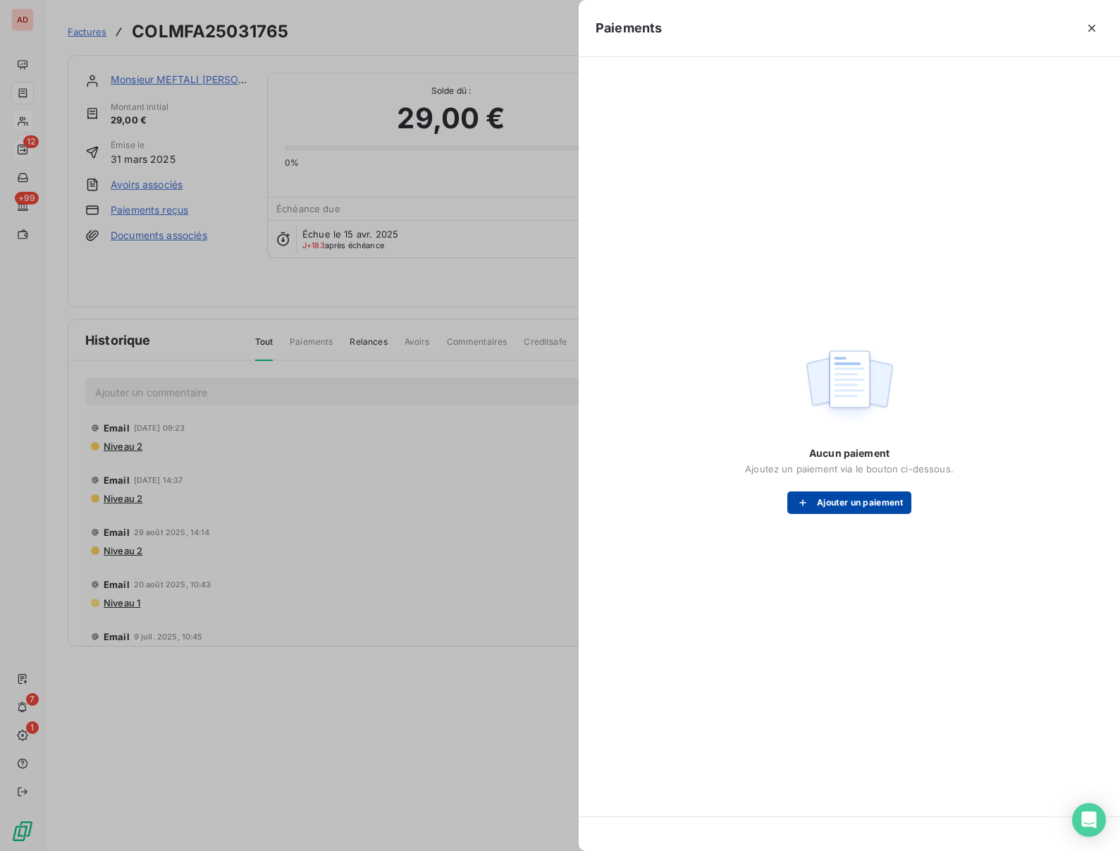
click at [843, 503] on button "Ajouter un paiement" at bounding box center [849, 502] width 124 height 23
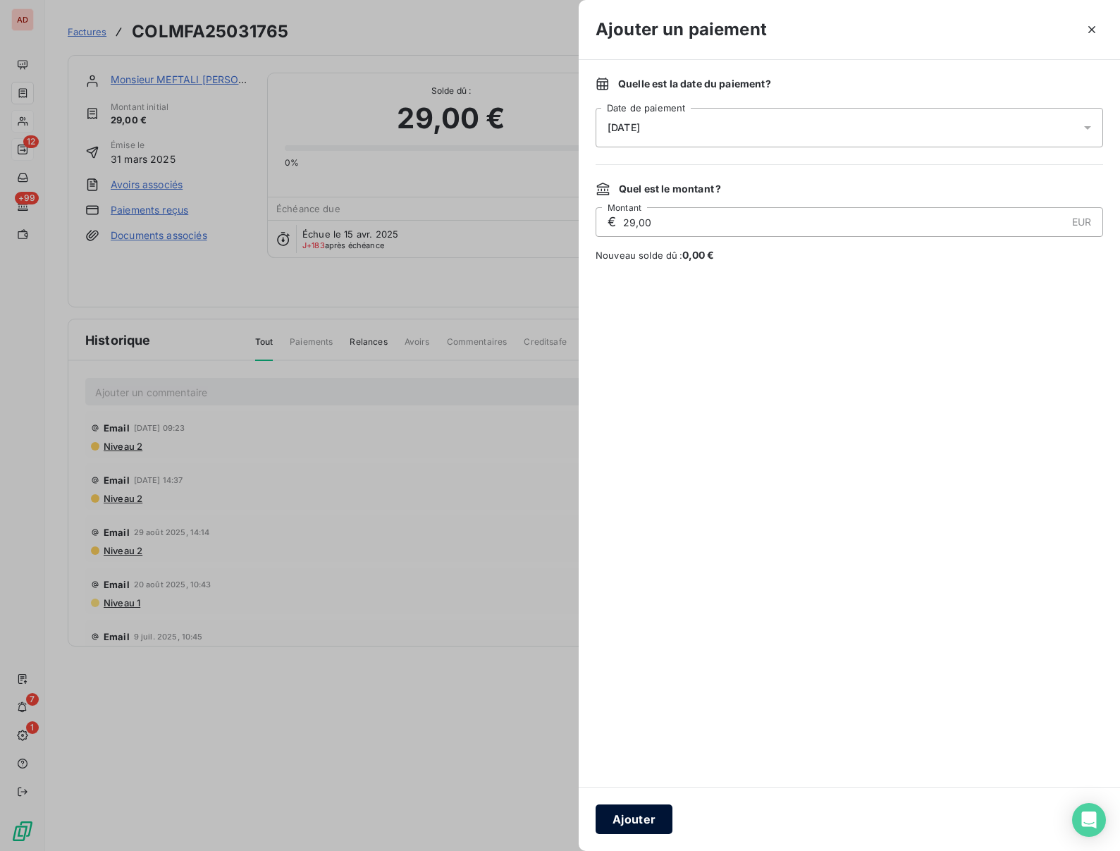
click at [621, 823] on button "Ajouter" at bounding box center [634, 819] width 77 height 30
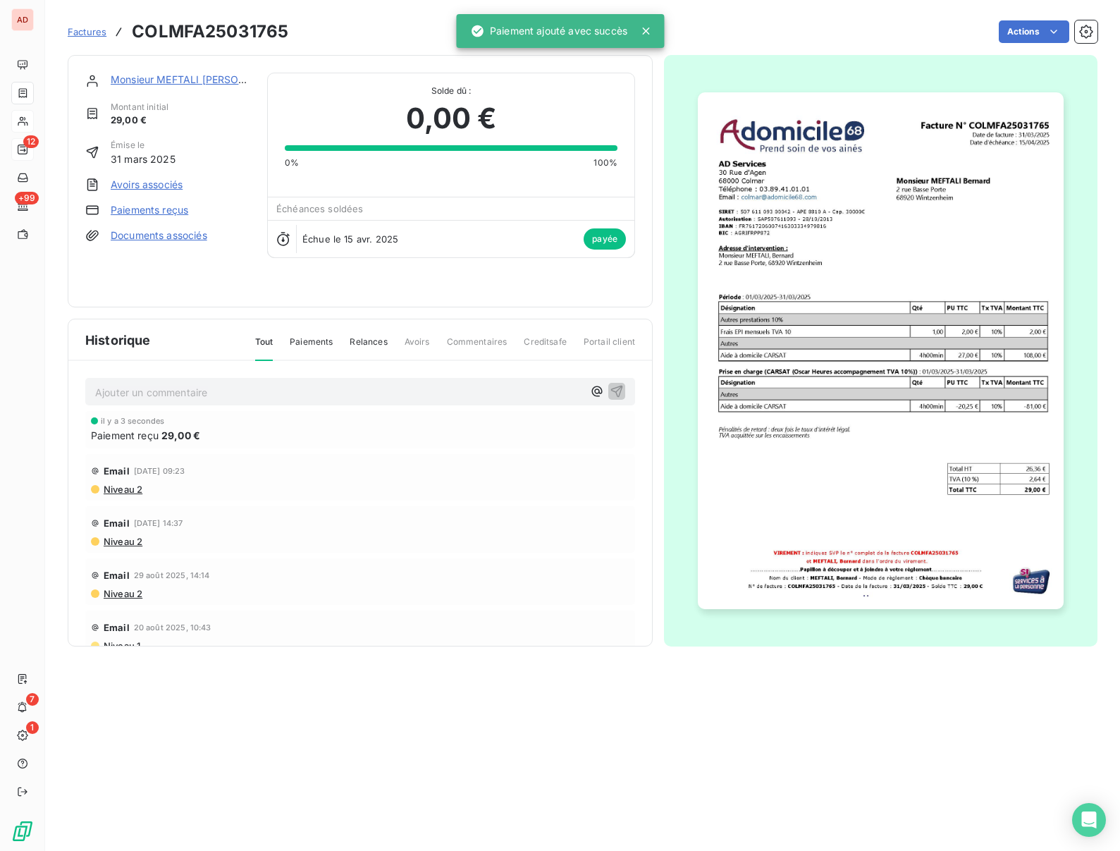
click at [164, 90] on div "Monsieur MEFTALI Bernard Montant initial 29,00 € Émise le 31 mars 2025 Avoirs a…" at bounding box center [167, 181] width 165 height 217
click at [160, 75] on link "Monsieur MEFTALI Bernard" at bounding box center [198, 79] width 174 height 12
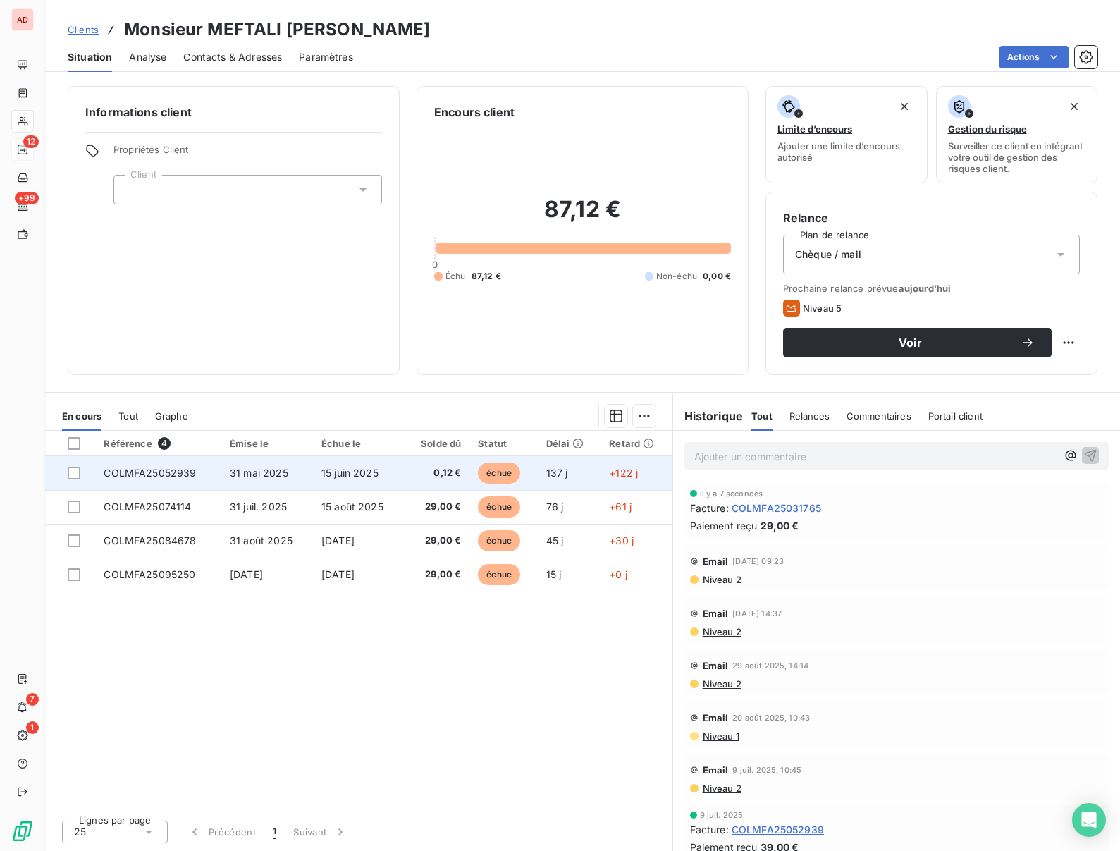
click at [170, 469] on span "COLMFA25052939" at bounding box center [150, 473] width 92 height 12
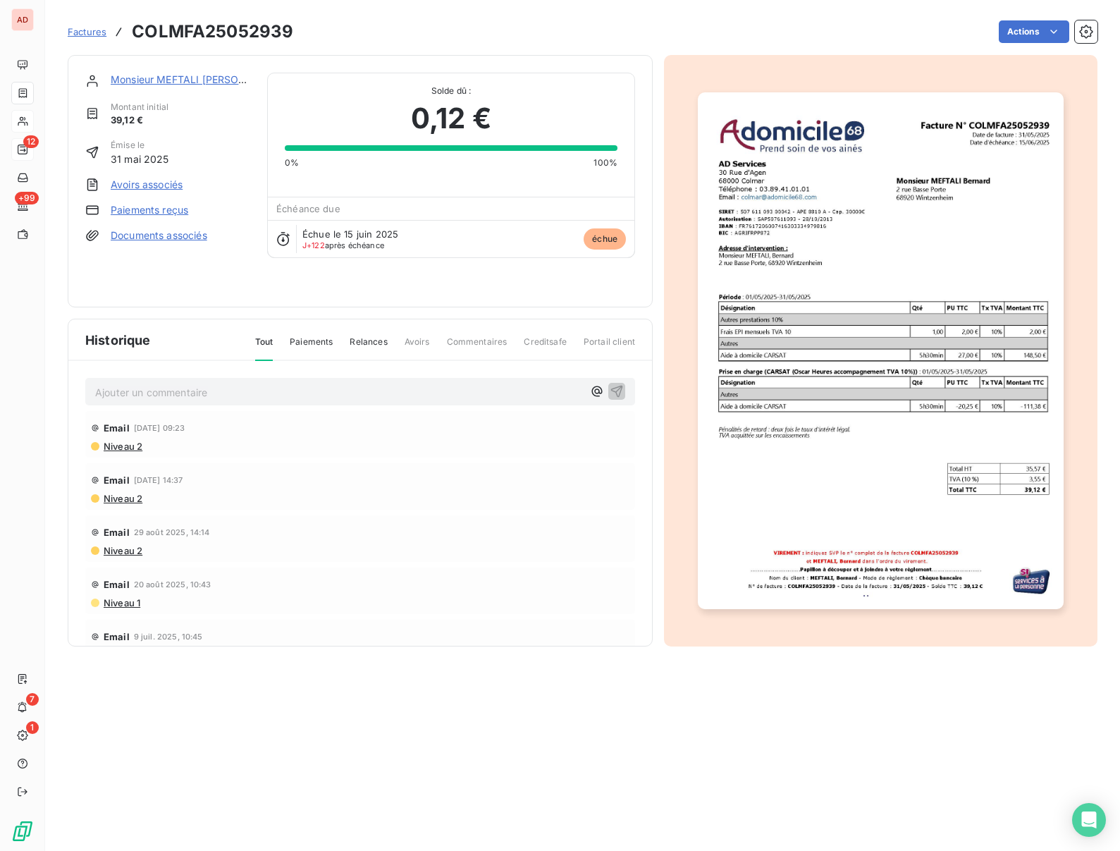
click at [141, 211] on link "Paiements reçus" at bounding box center [150, 210] width 78 height 14
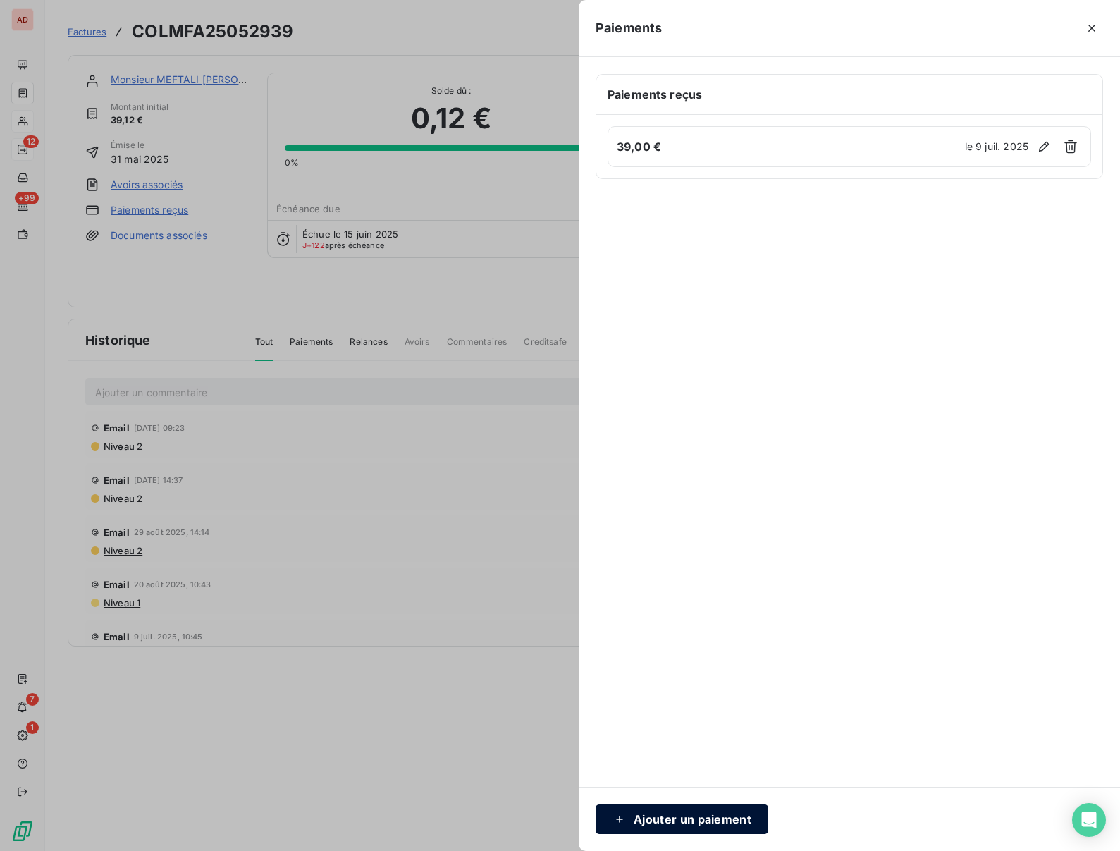
click at [665, 829] on button "Ajouter un paiement" at bounding box center [682, 819] width 173 height 30
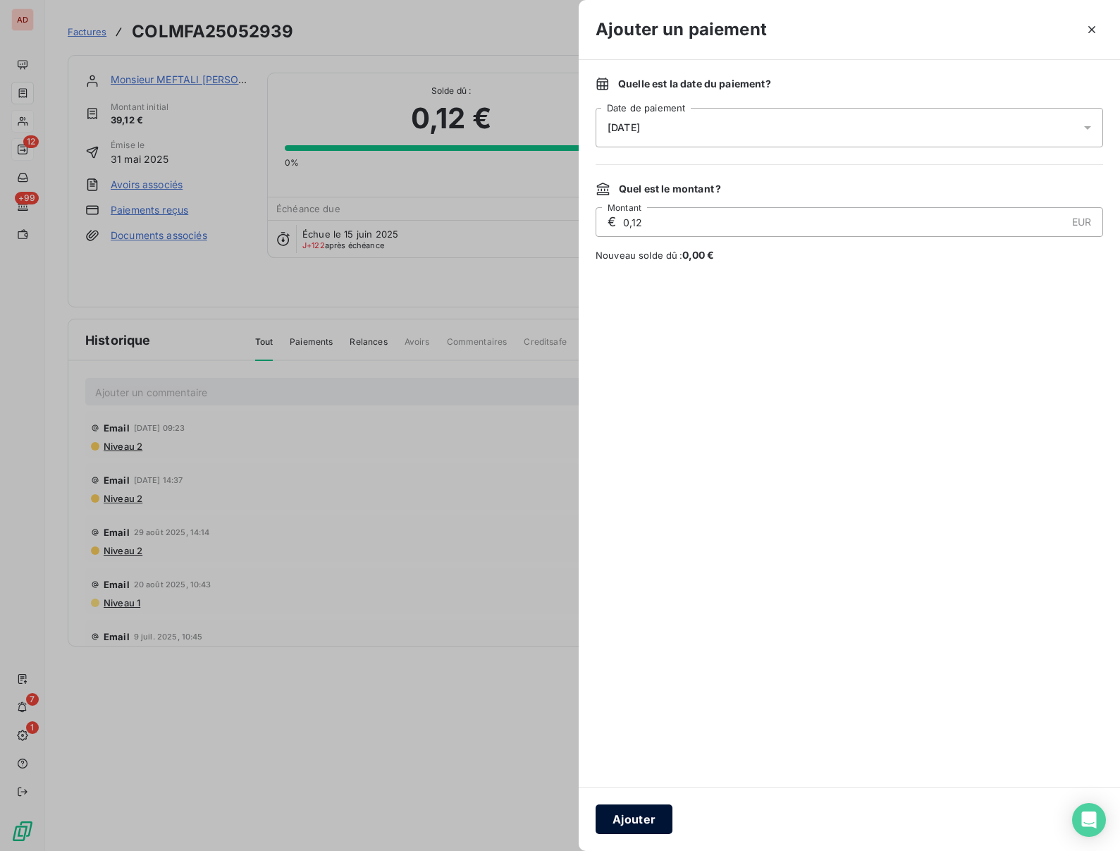
click at [636, 823] on button "Ajouter" at bounding box center [634, 819] width 77 height 30
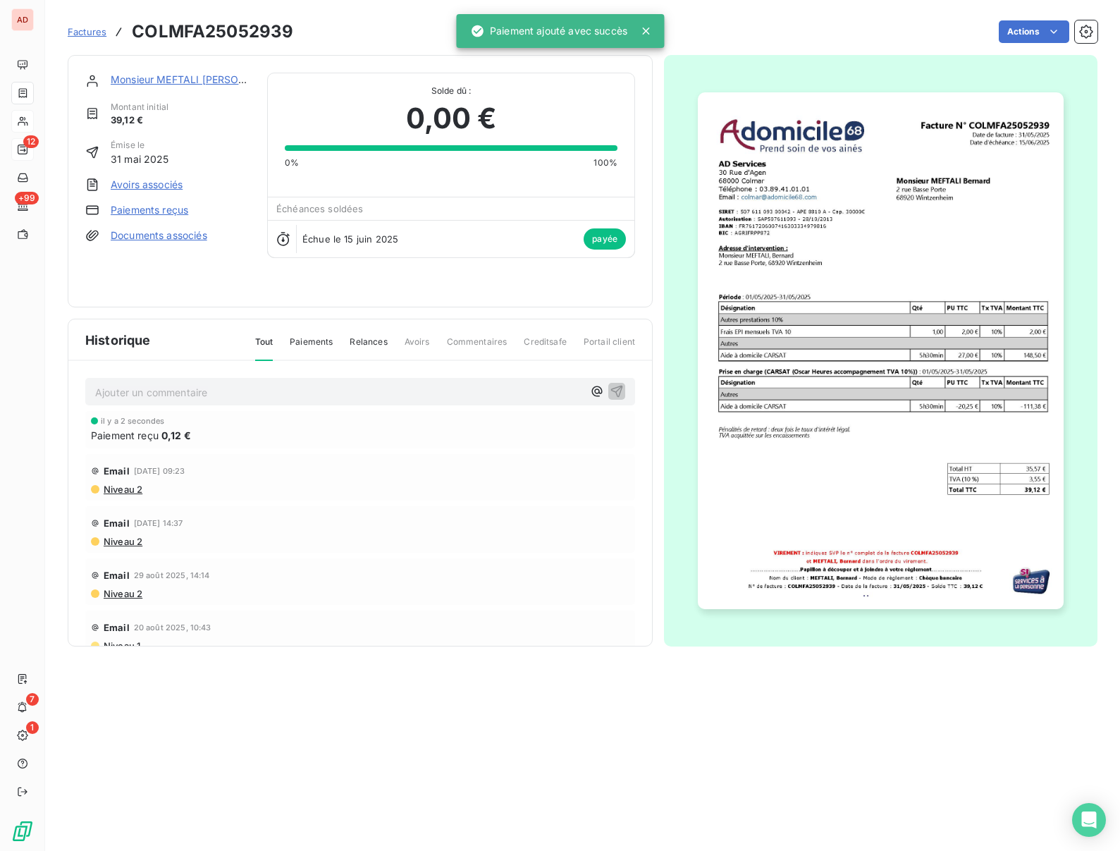
click at [186, 73] on div "Monsieur MEFTALI Bernard" at bounding box center [181, 80] width 140 height 14
click at [182, 79] on link "Monsieur MEFTALI Bernard" at bounding box center [198, 79] width 174 height 12
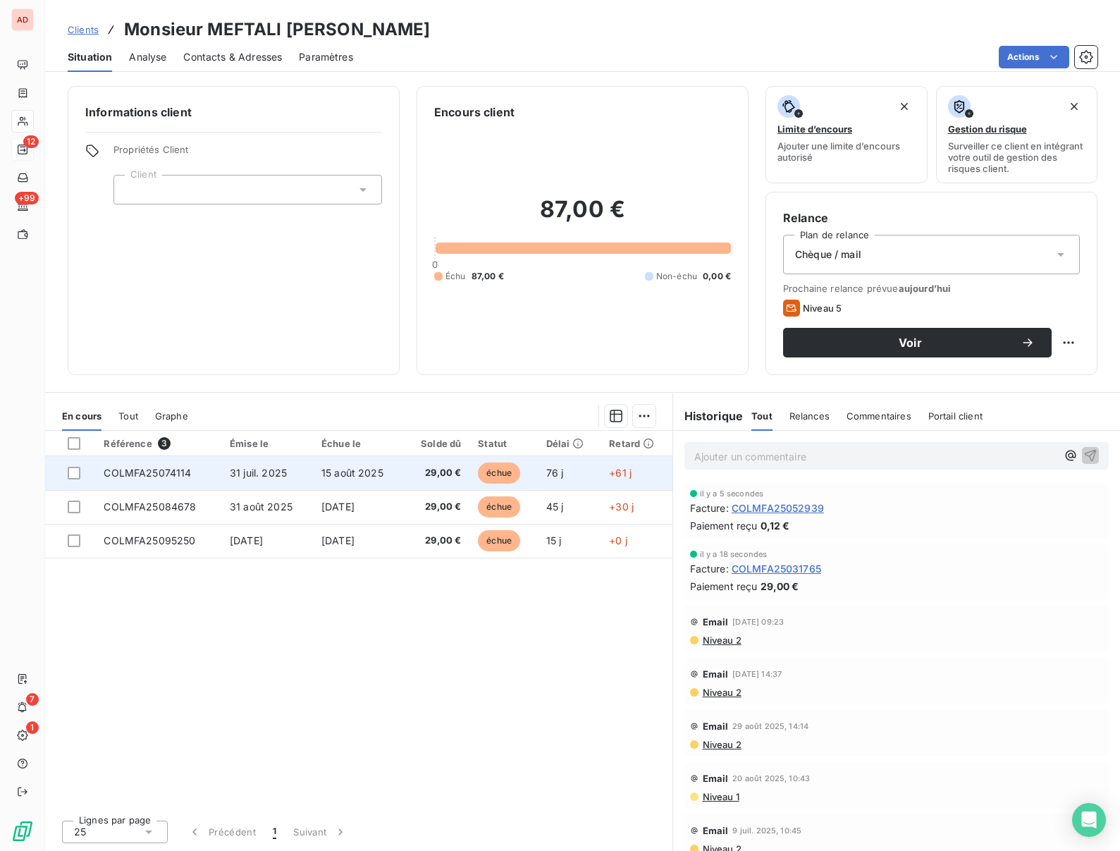
click at [167, 474] on span "COLMFA25074114" at bounding box center [147, 473] width 87 height 12
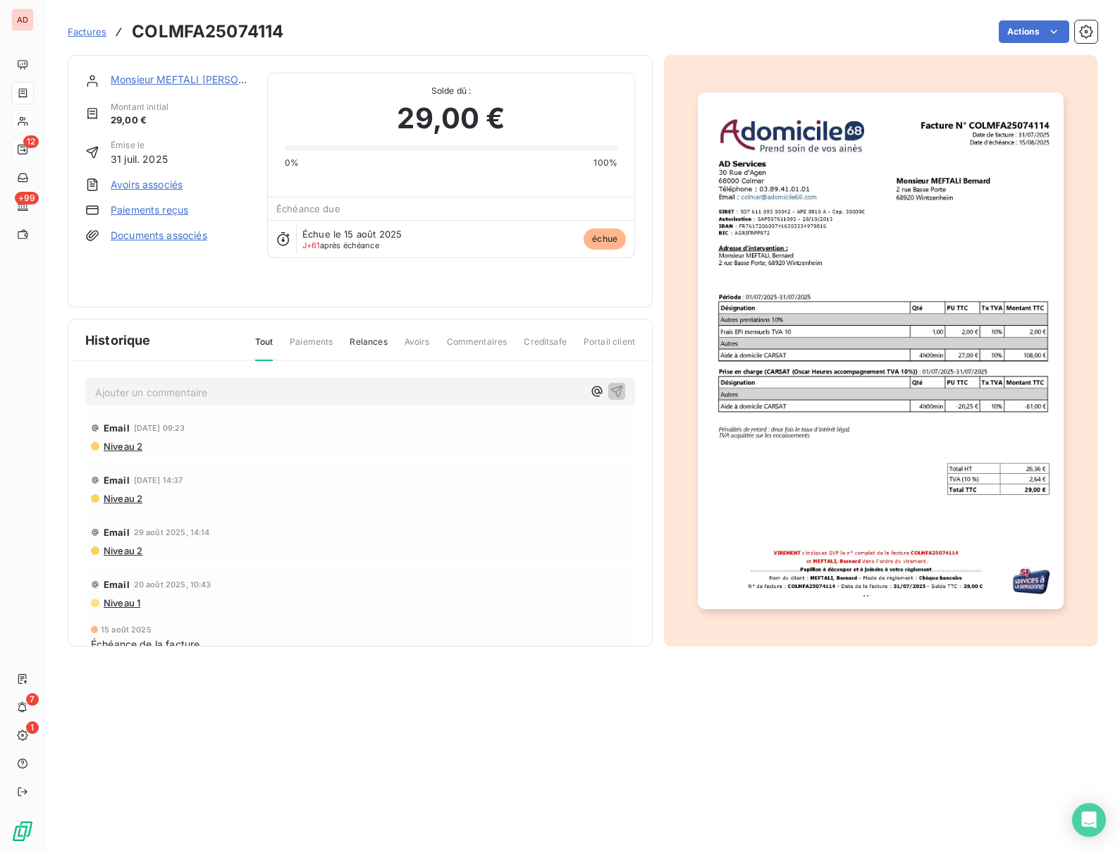
click at [161, 82] on link "Monsieur MEFTALI Bernard" at bounding box center [198, 79] width 174 height 12
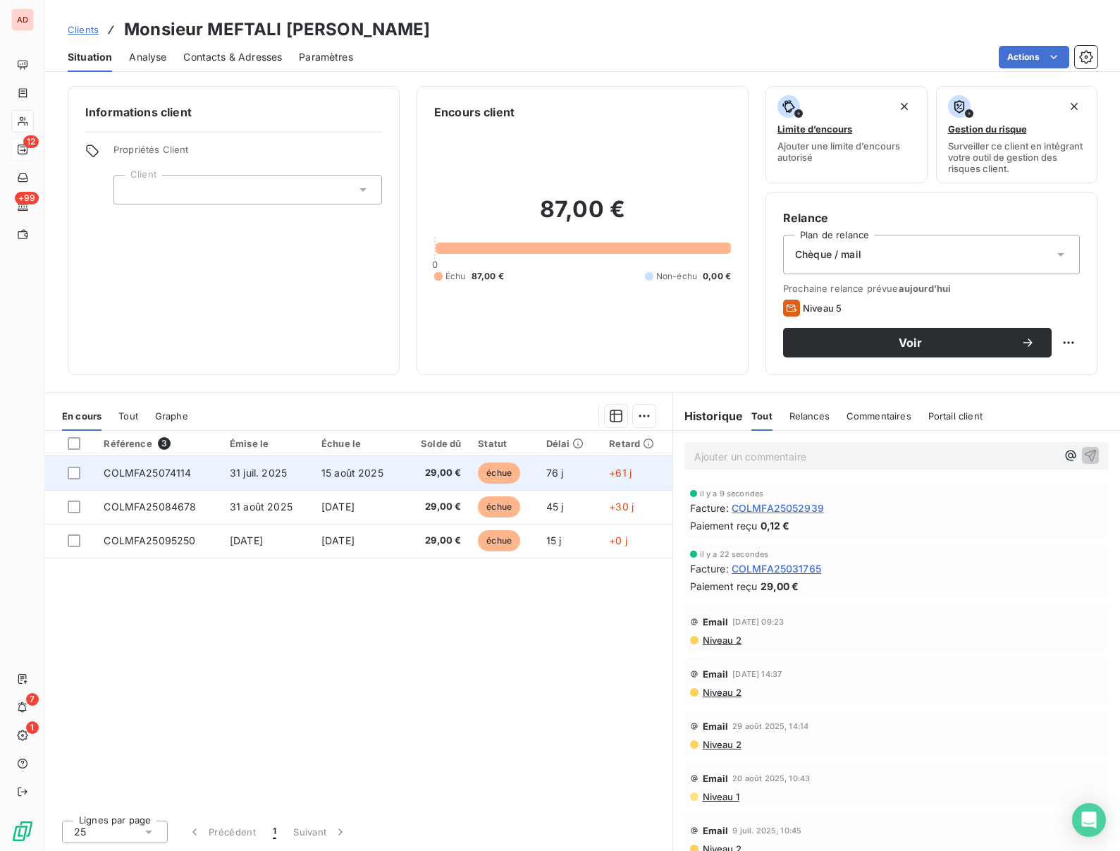
click at [200, 472] on td "COLMFA25074114" at bounding box center [158, 473] width 126 height 34
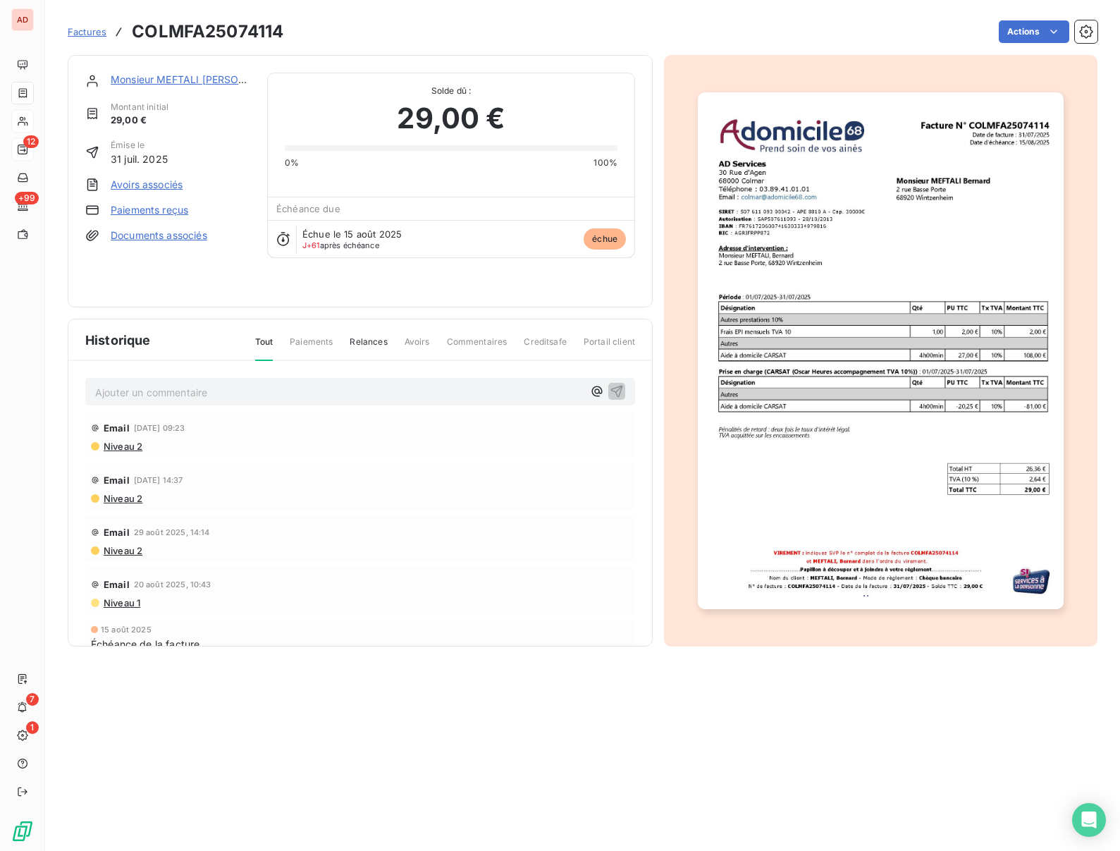
click at [146, 209] on link "Paiements reçus" at bounding box center [150, 210] width 78 height 14
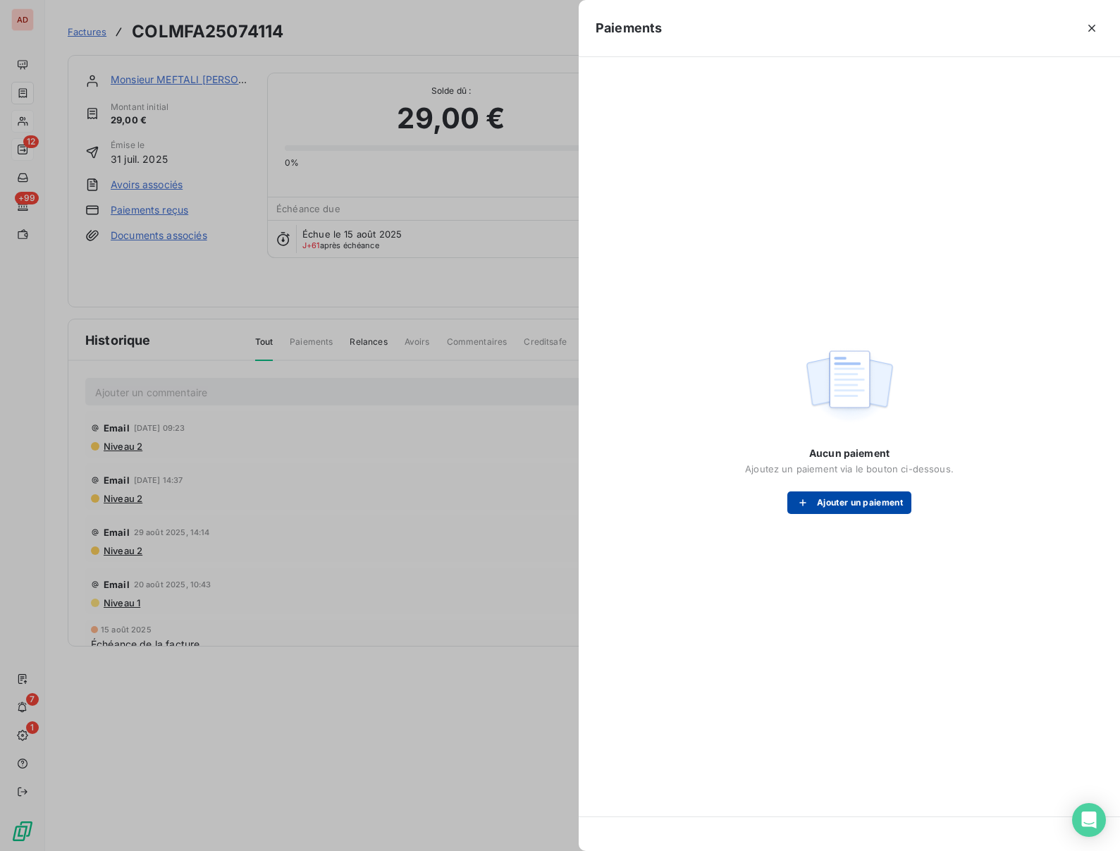
click at [831, 504] on button "Ajouter un paiement" at bounding box center [849, 502] width 124 height 23
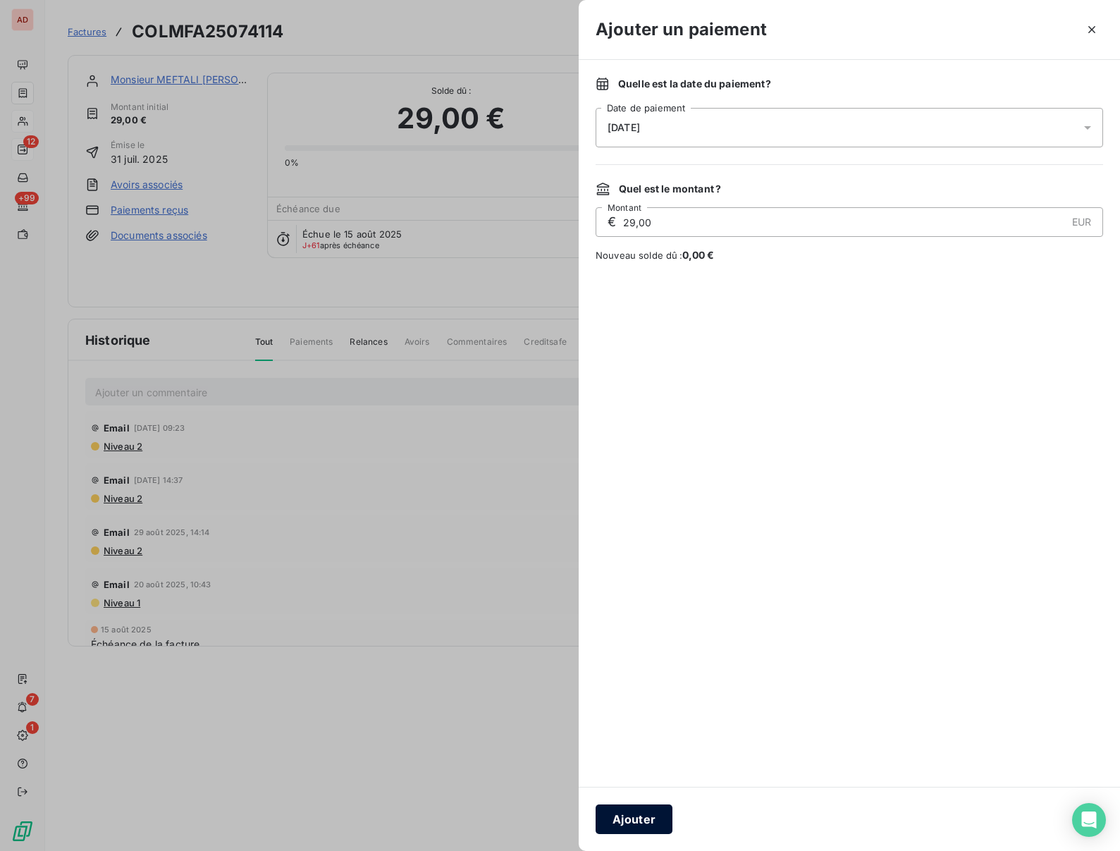
click at [627, 816] on button "Ajouter" at bounding box center [634, 819] width 77 height 30
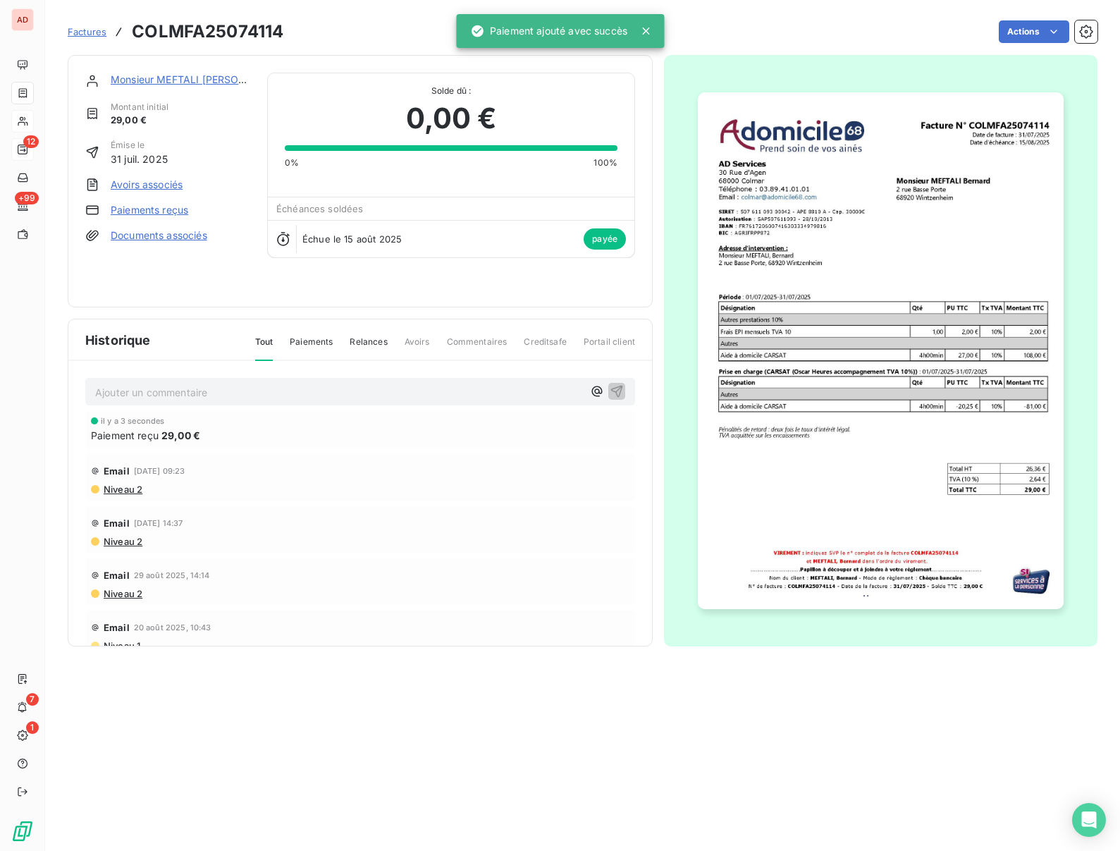
click at [142, 85] on div "Monsieur MEFTALI Bernard" at bounding box center [181, 80] width 140 height 14
click at [142, 82] on link "Monsieur MEFTALI Bernard" at bounding box center [198, 79] width 174 height 12
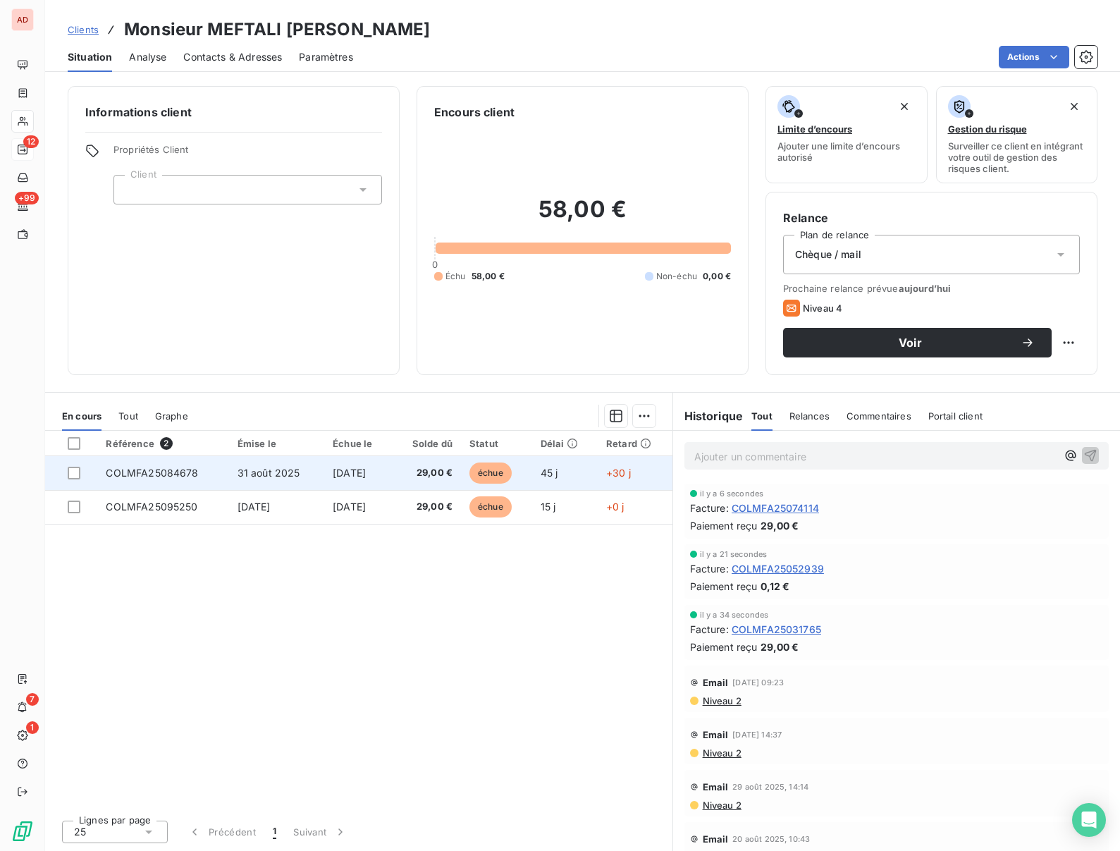
click at [156, 469] on span "COLMFA25084678" at bounding box center [152, 473] width 92 height 12
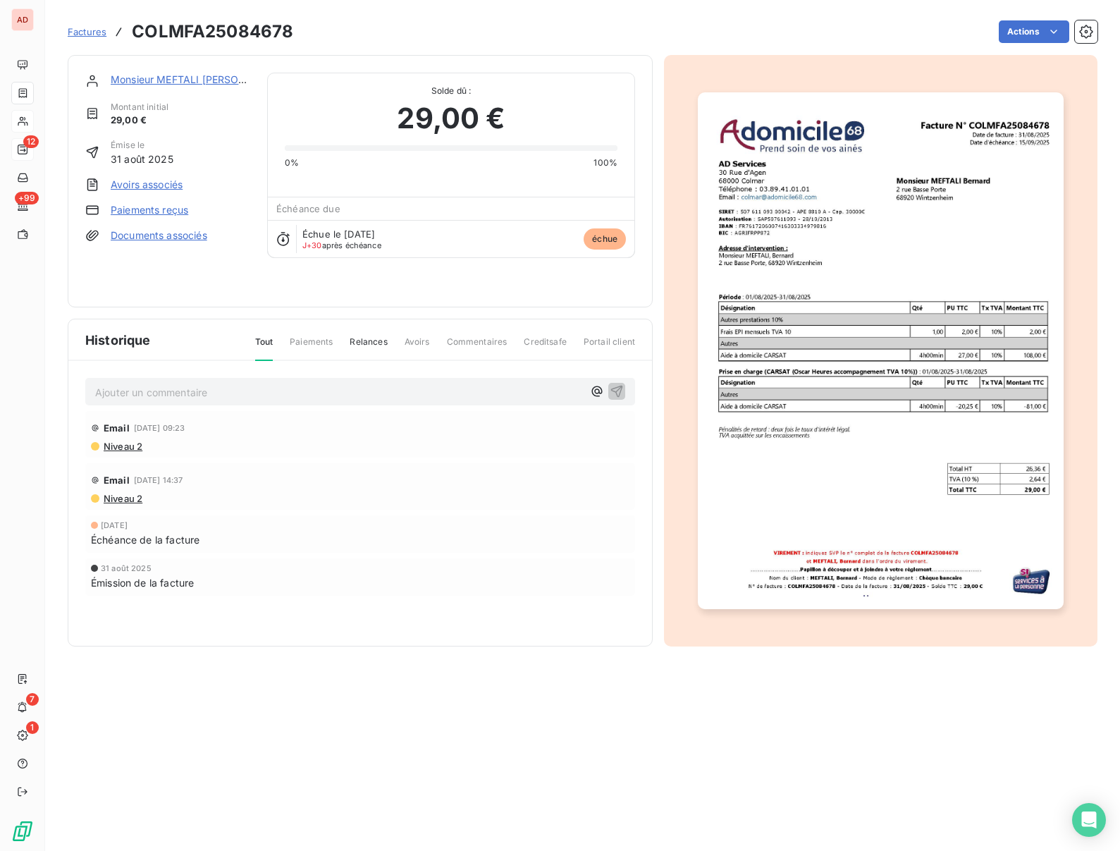
click at [147, 210] on link "Paiements reçus" at bounding box center [150, 210] width 78 height 14
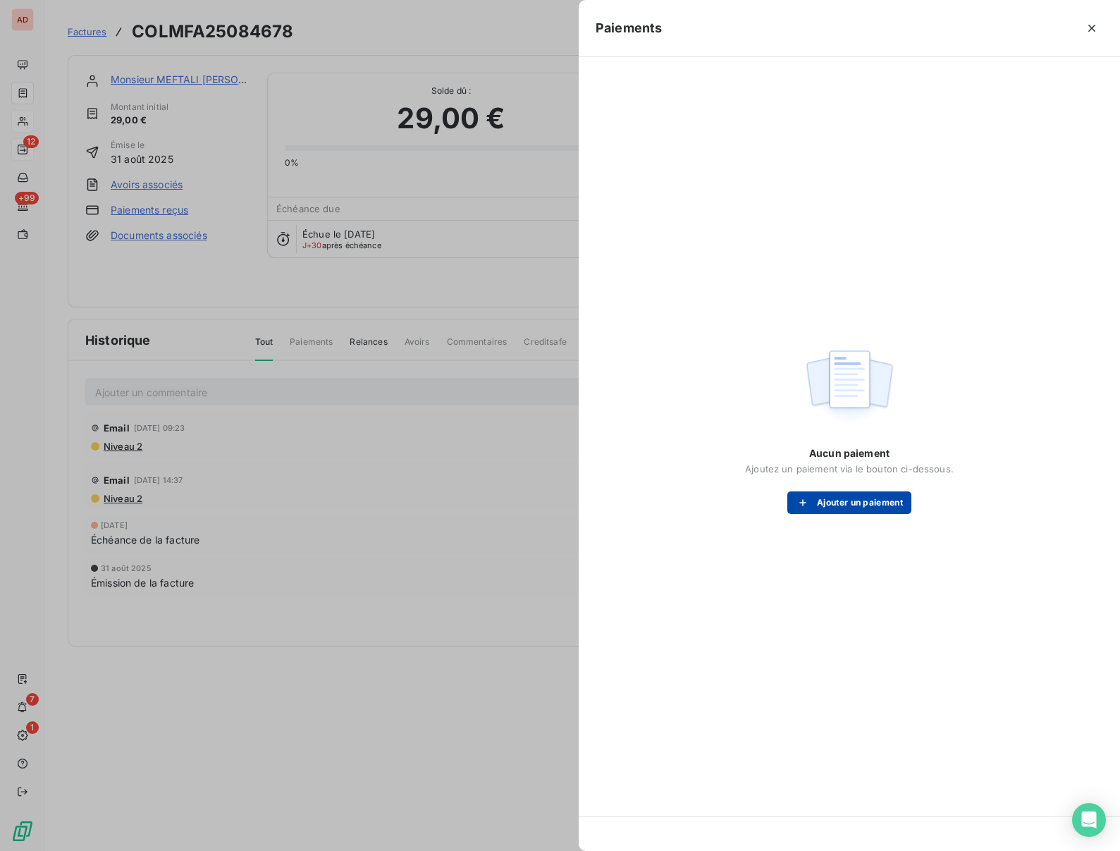
click at [880, 506] on button "Ajouter un paiement" at bounding box center [849, 502] width 124 height 23
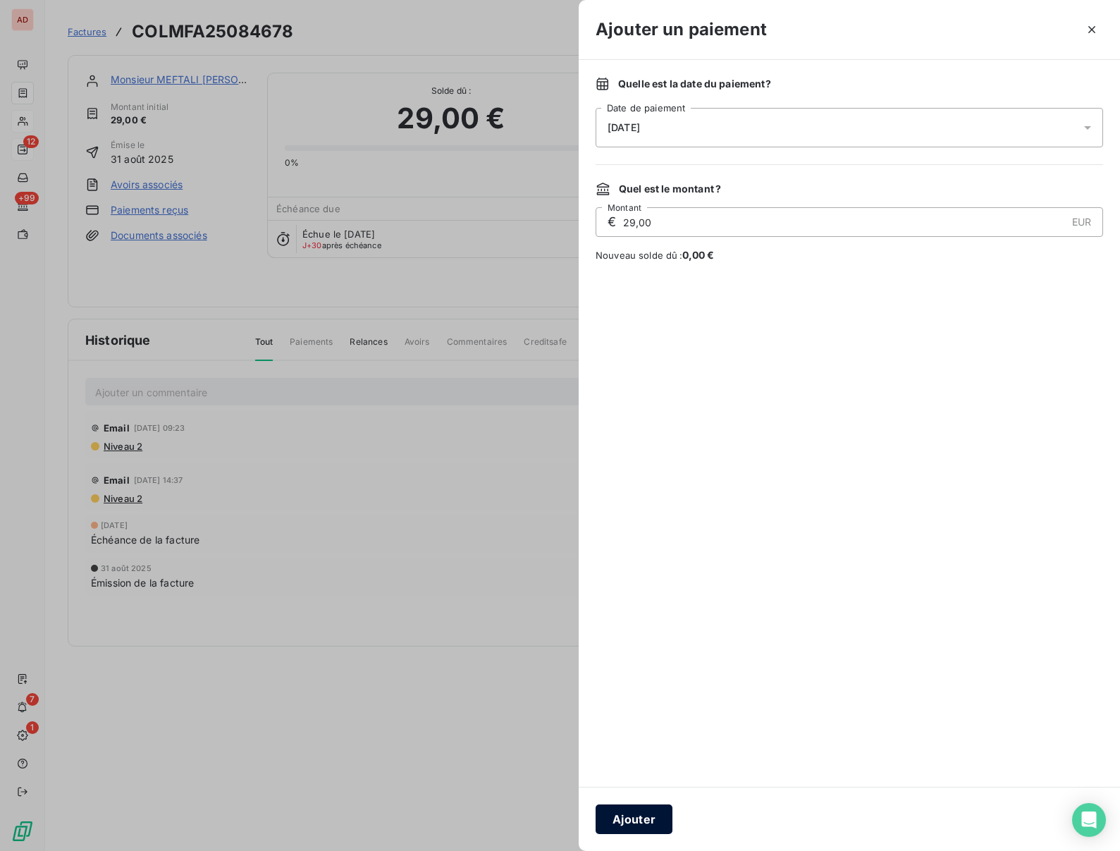
click at [626, 818] on button "Ajouter" at bounding box center [634, 819] width 77 height 30
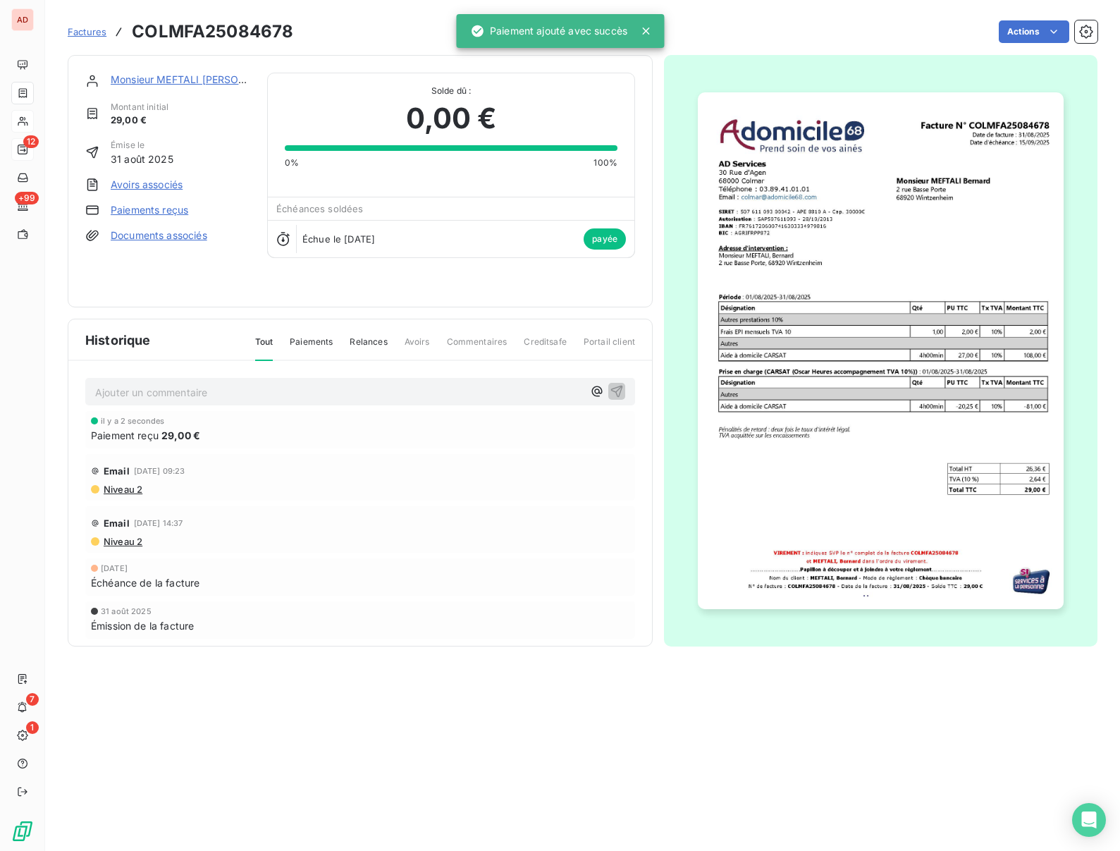
click at [168, 82] on link "Monsieur MEFTALI Bernard" at bounding box center [198, 79] width 174 height 12
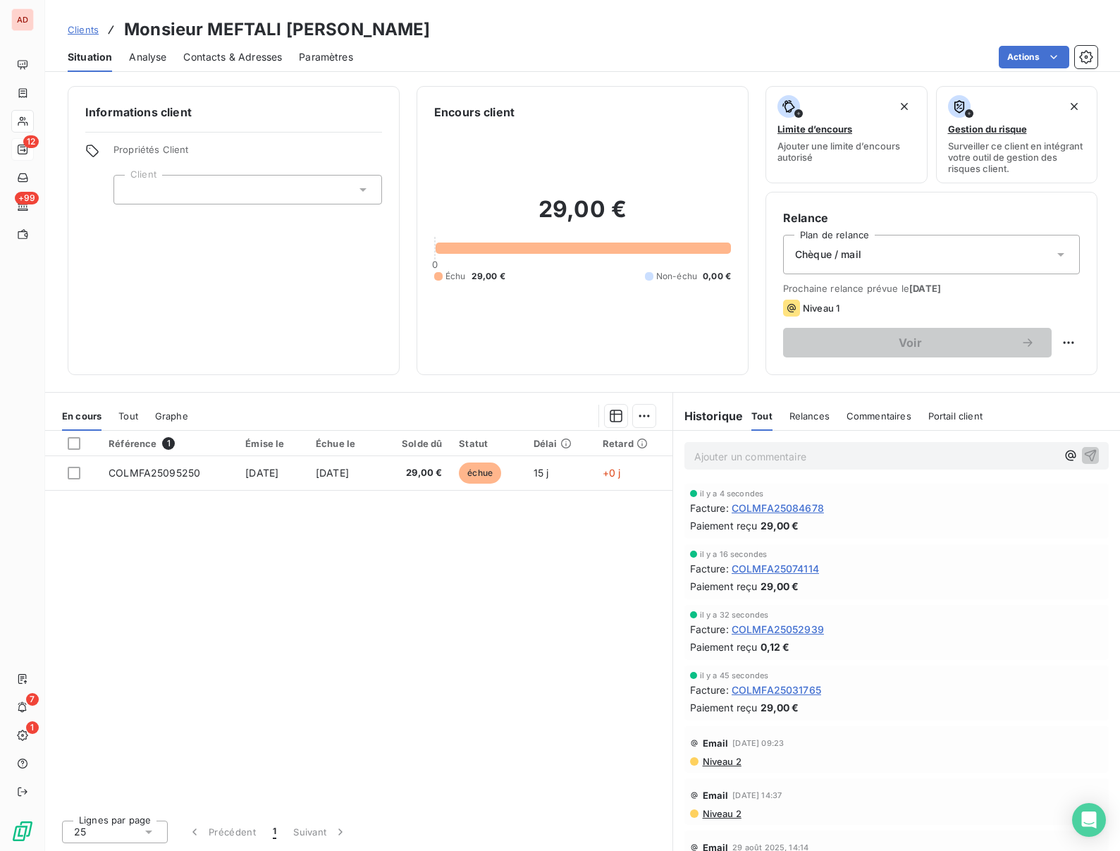
click at [254, 309] on div "Informations client Propriétés Client Client" at bounding box center [234, 230] width 332 height 289
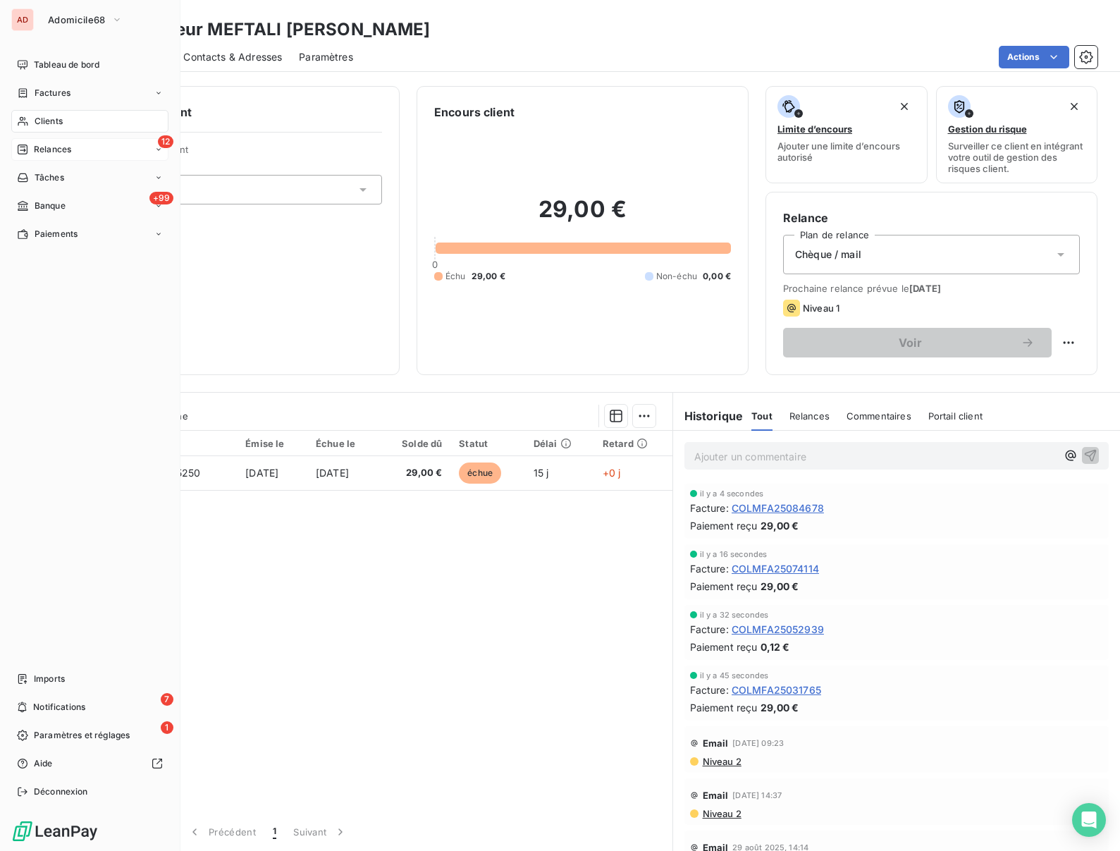
click at [54, 145] on span "Relances" at bounding box center [52, 149] width 37 height 13
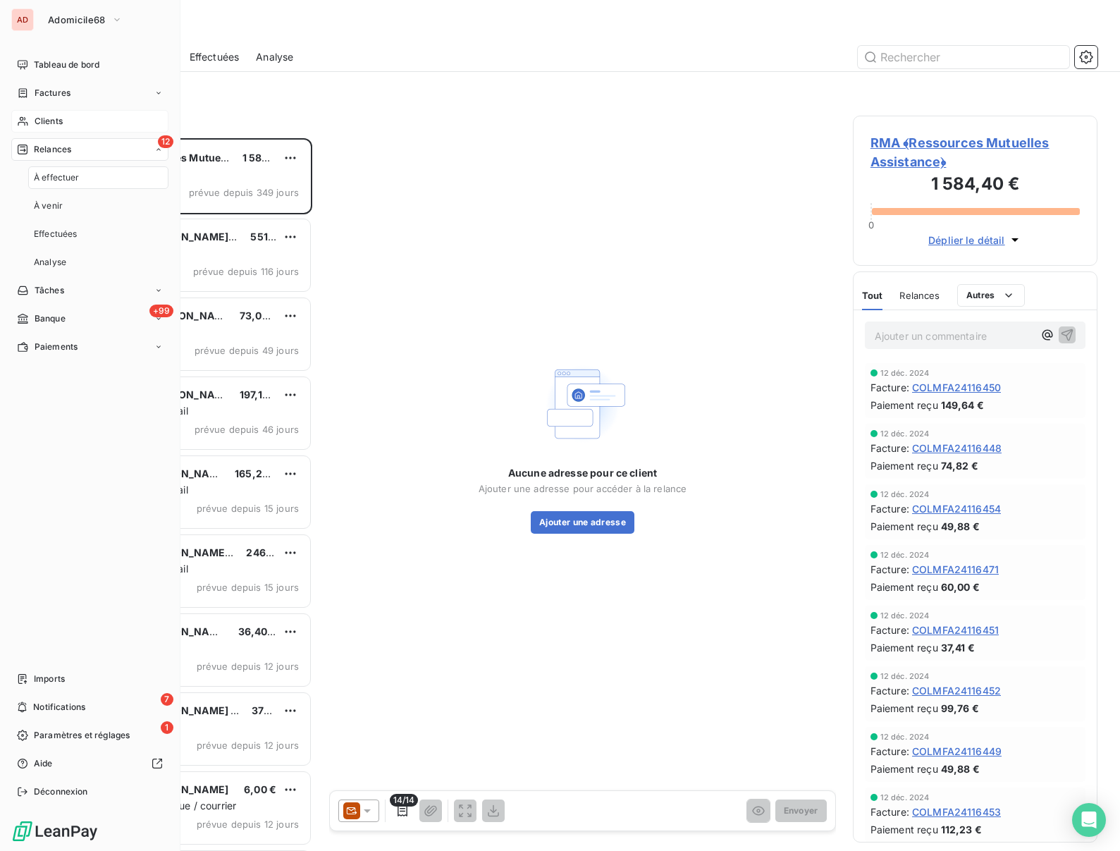
scroll to position [713, 245]
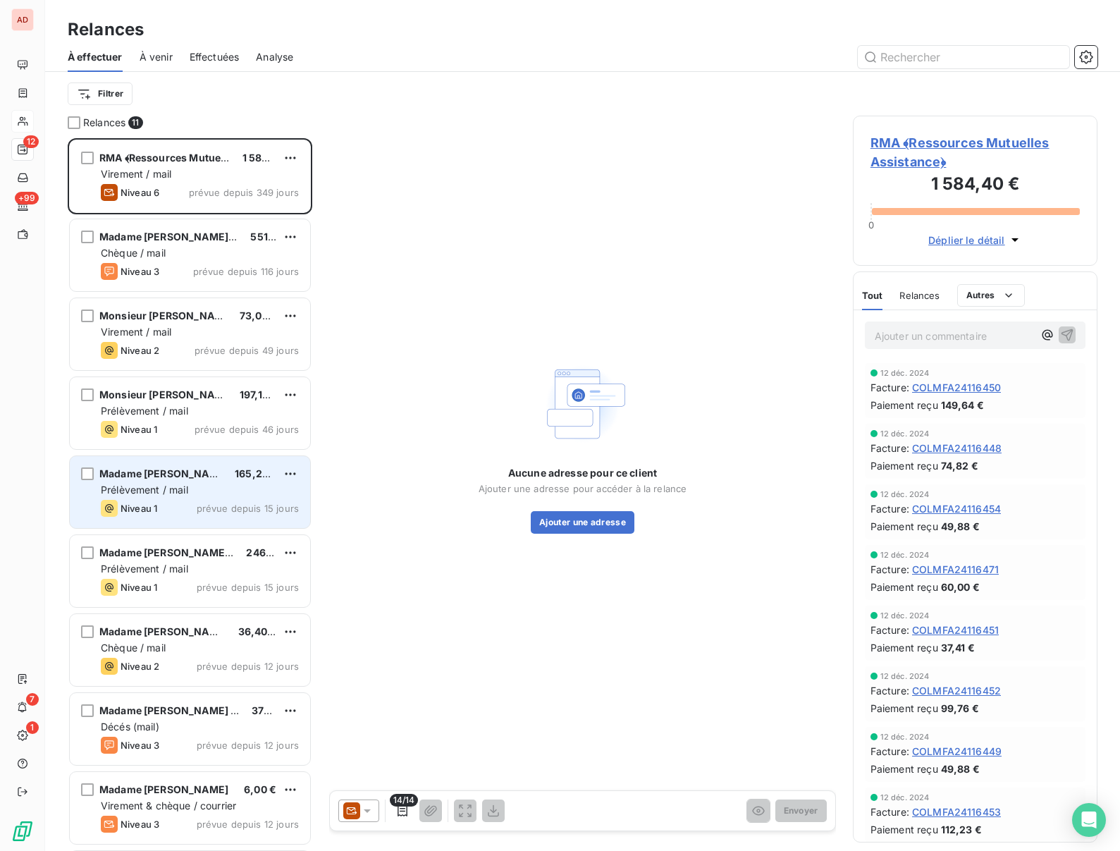
click at [159, 484] on span "Prélèvement / mail" at bounding box center [144, 490] width 87 height 12
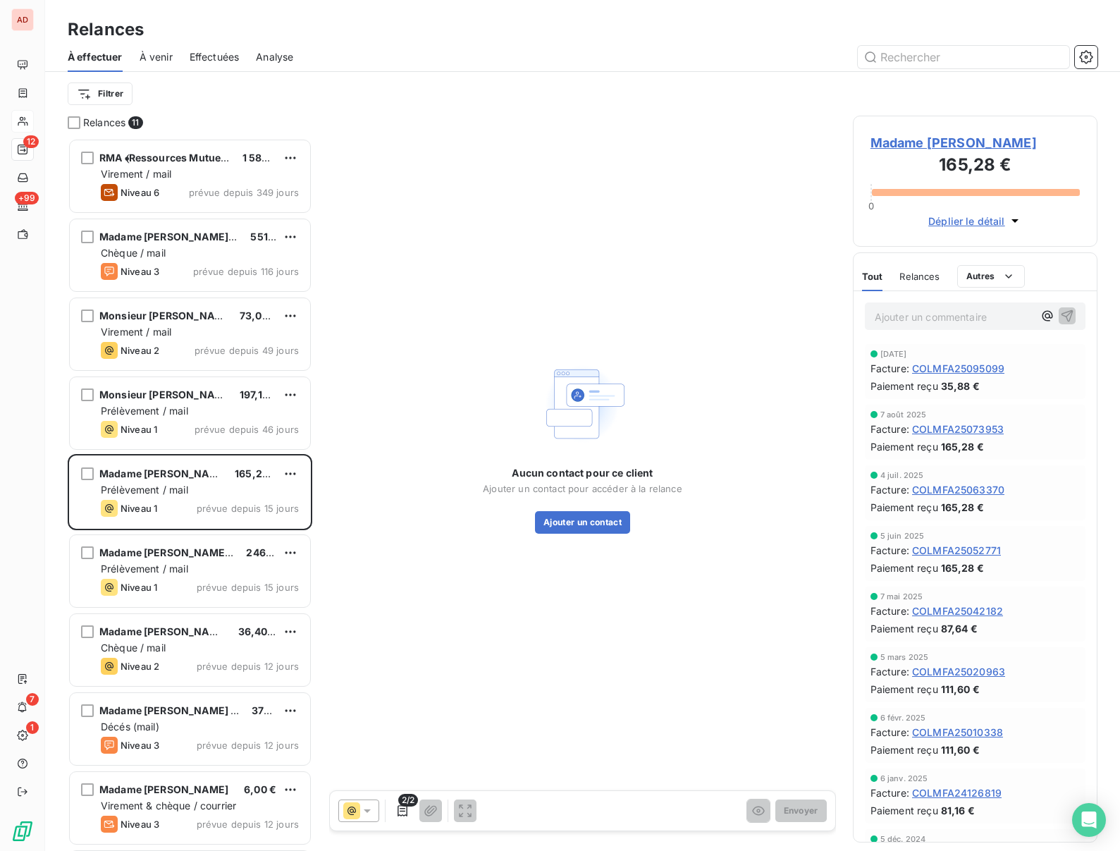
click at [925, 141] on span "Madame POSSOT Madeleine" at bounding box center [975, 142] width 209 height 19
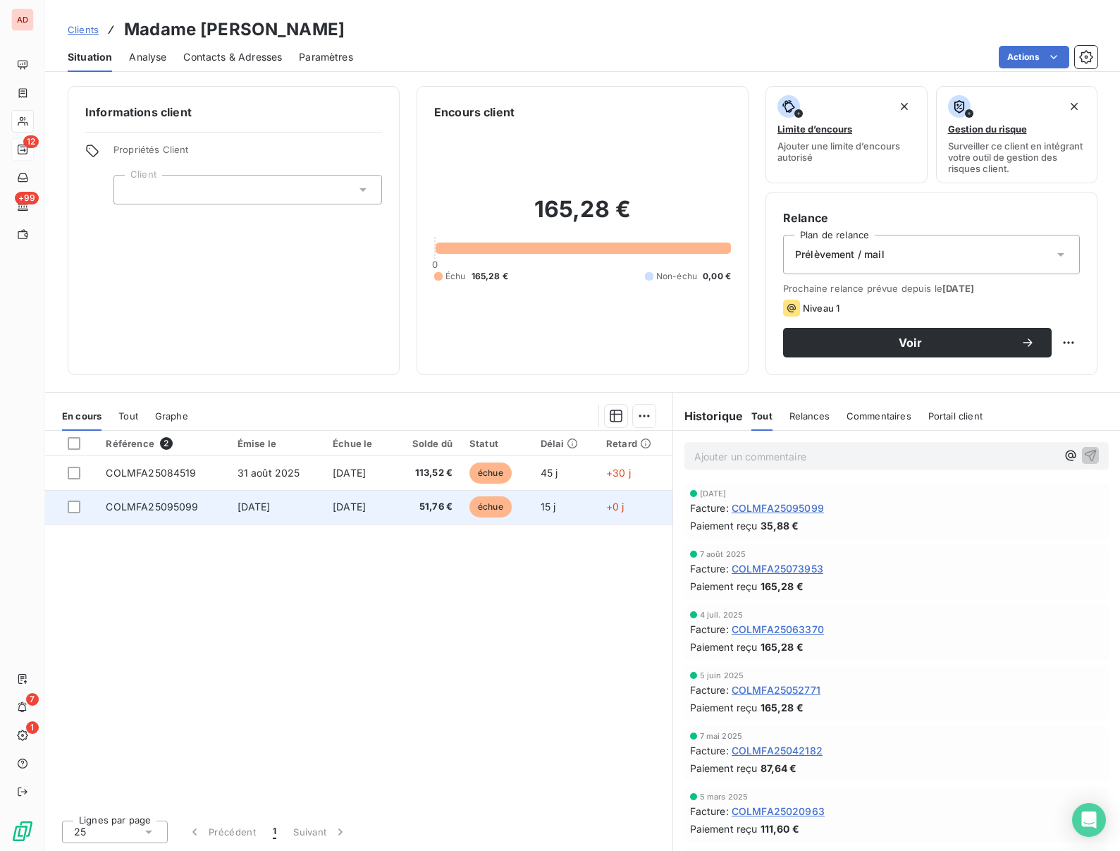
click at [254, 508] on span "30 sept. 2025" at bounding box center [254, 506] width 33 height 12
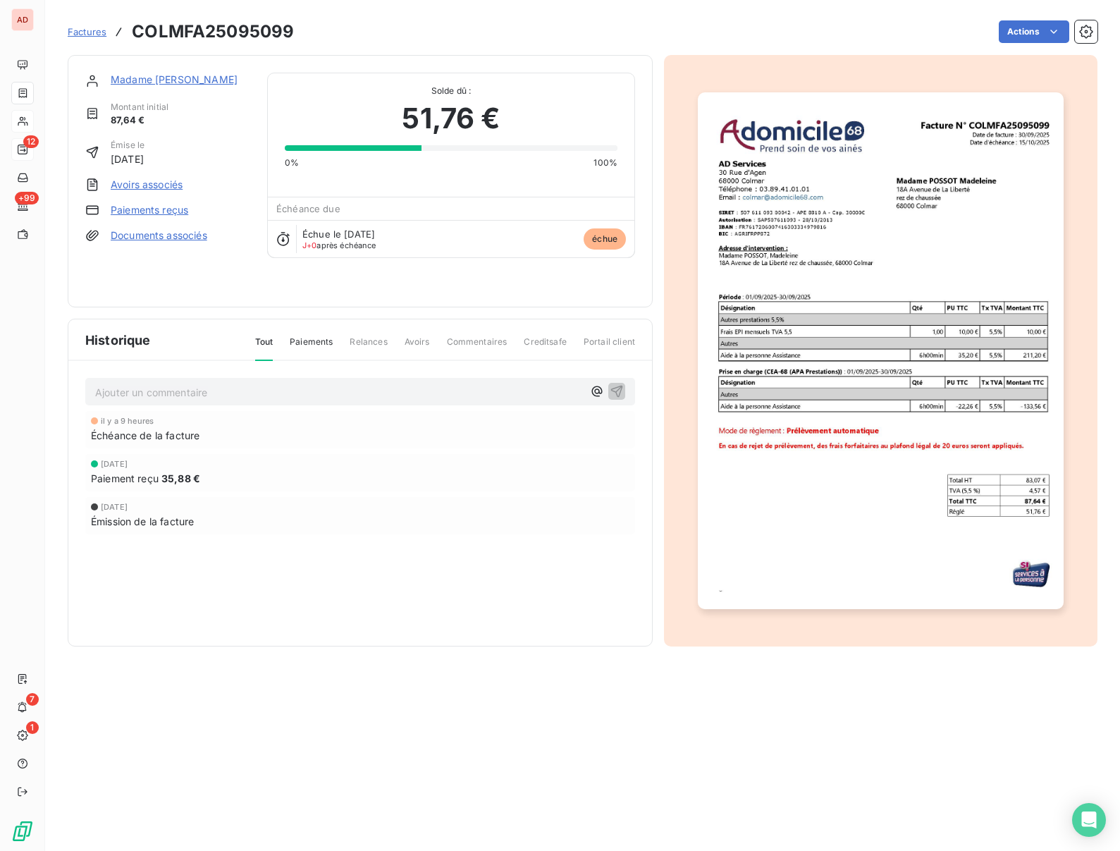
click at [156, 209] on link "Paiements reçus" at bounding box center [150, 210] width 78 height 14
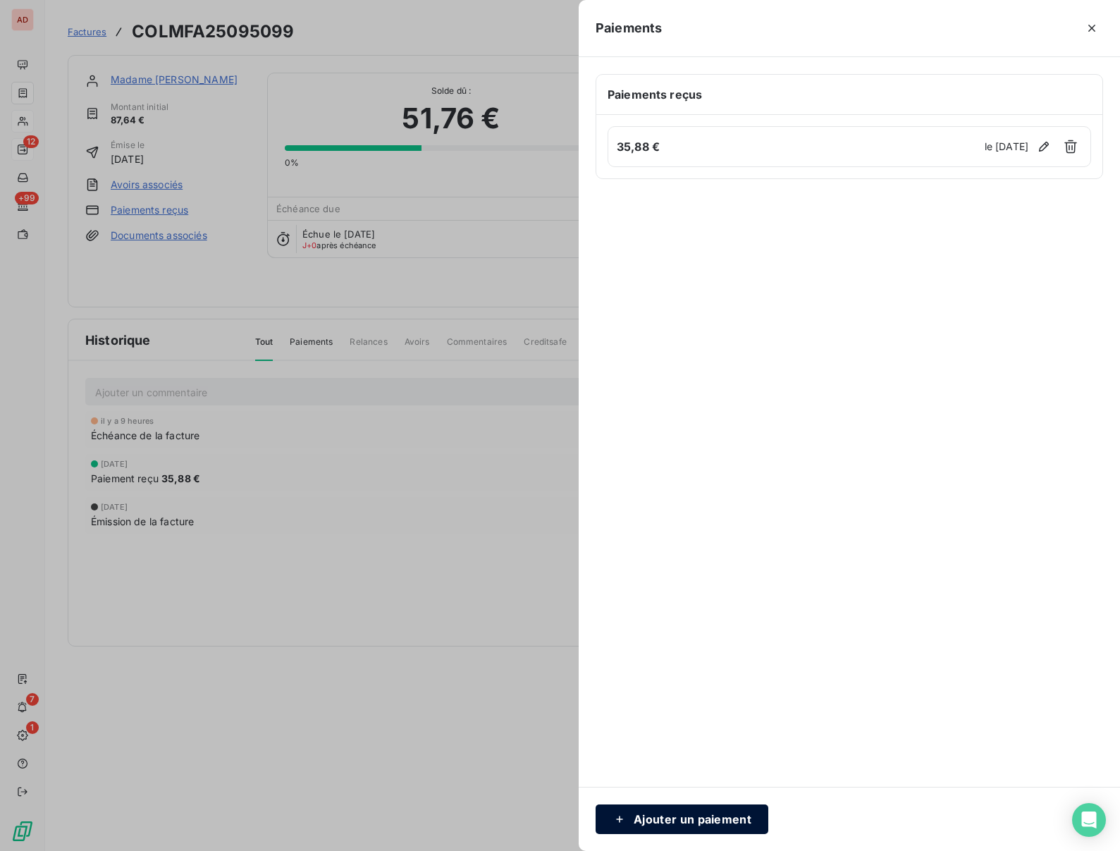
click at [664, 814] on button "Ajouter un paiement" at bounding box center [682, 819] width 173 height 30
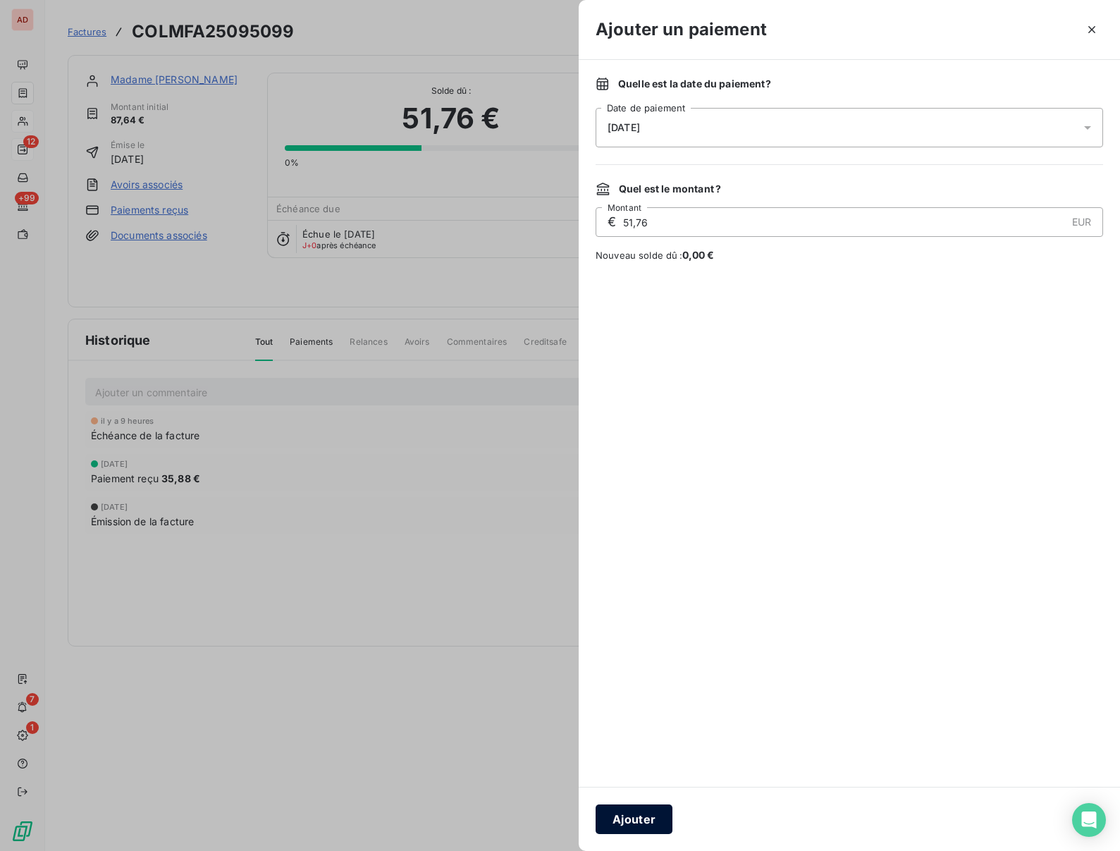
click at [619, 811] on button "Ajouter" at bounding box center [634, 819] width 77 height 30
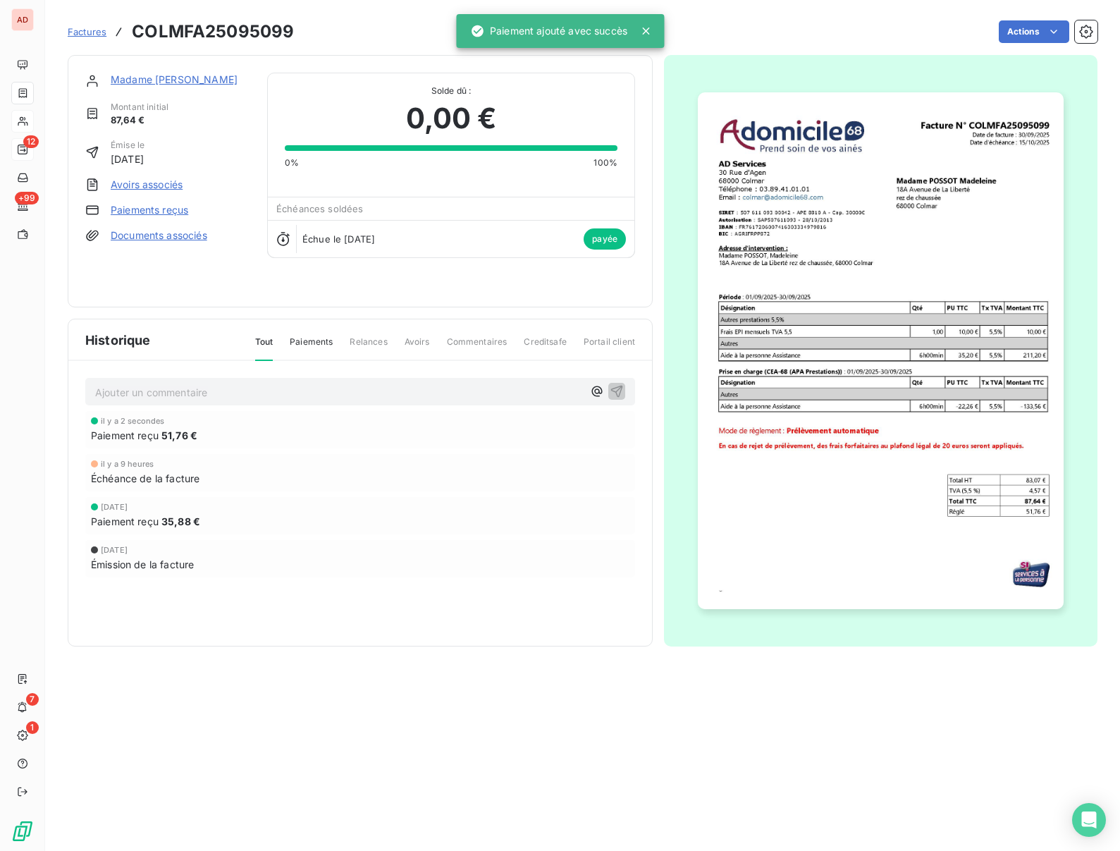
click at [173, 87] on div "Madame POSSOT Madeleine" at bounding box center [181, 81] width 140 height 17
click at [169, 82] on link "Madame POSSOT Madeleine" at bounding box center [174, 79] width 127 height 12
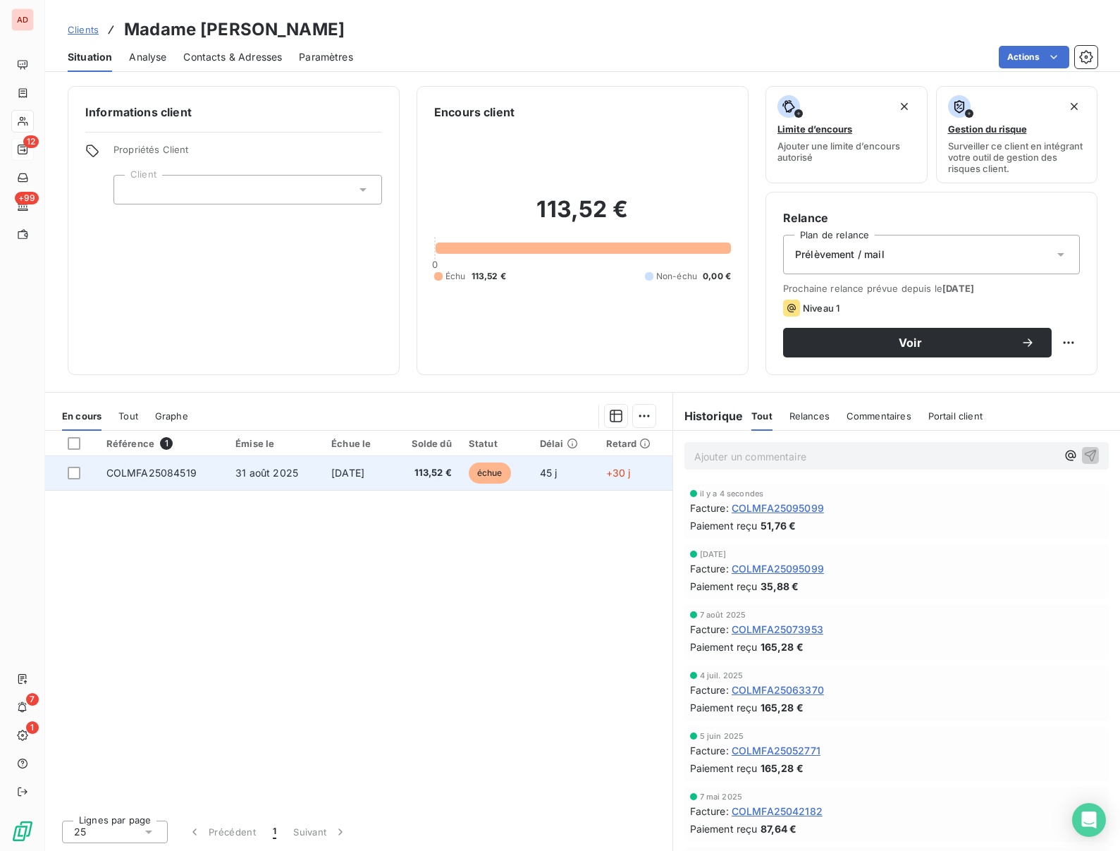
click at [180, 481] on td "COLMFA25084519" at bounding box center [162, 473] width 129 height 34
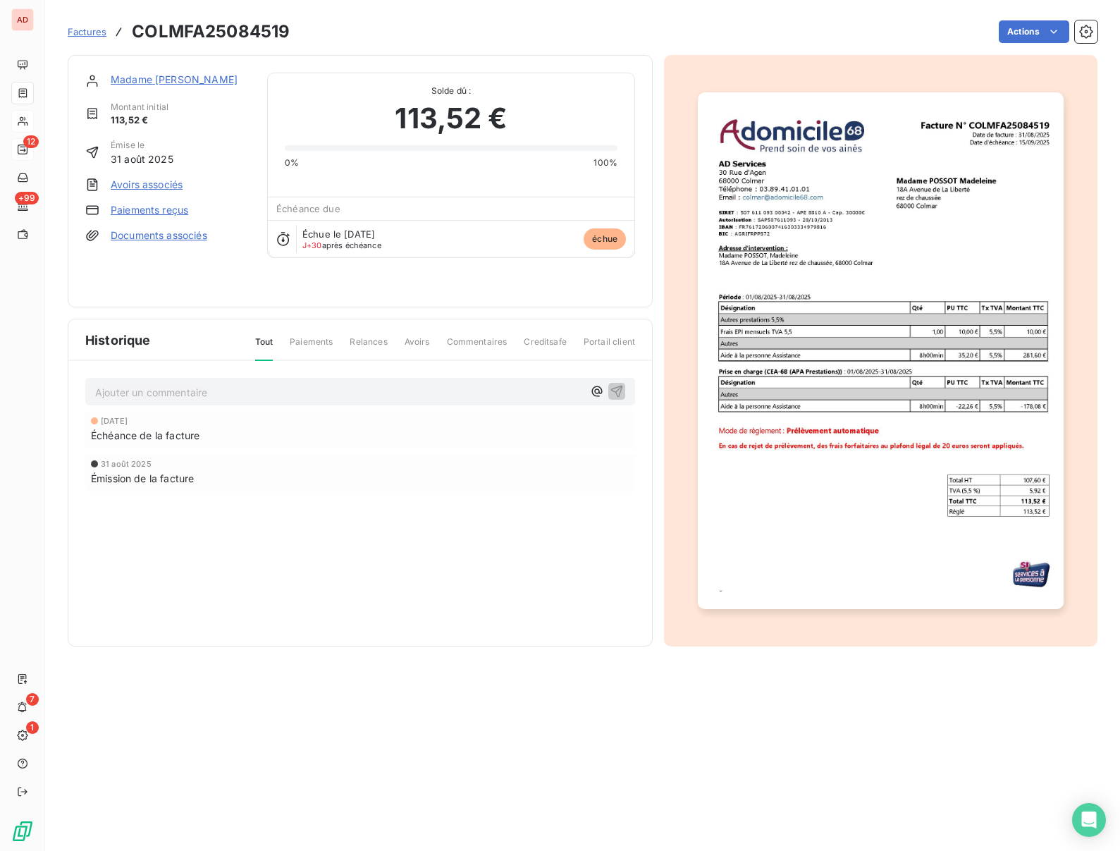
click at [138, 211] on link "Paiements reçus" at bounding box center [150, 210] width 78 height 14
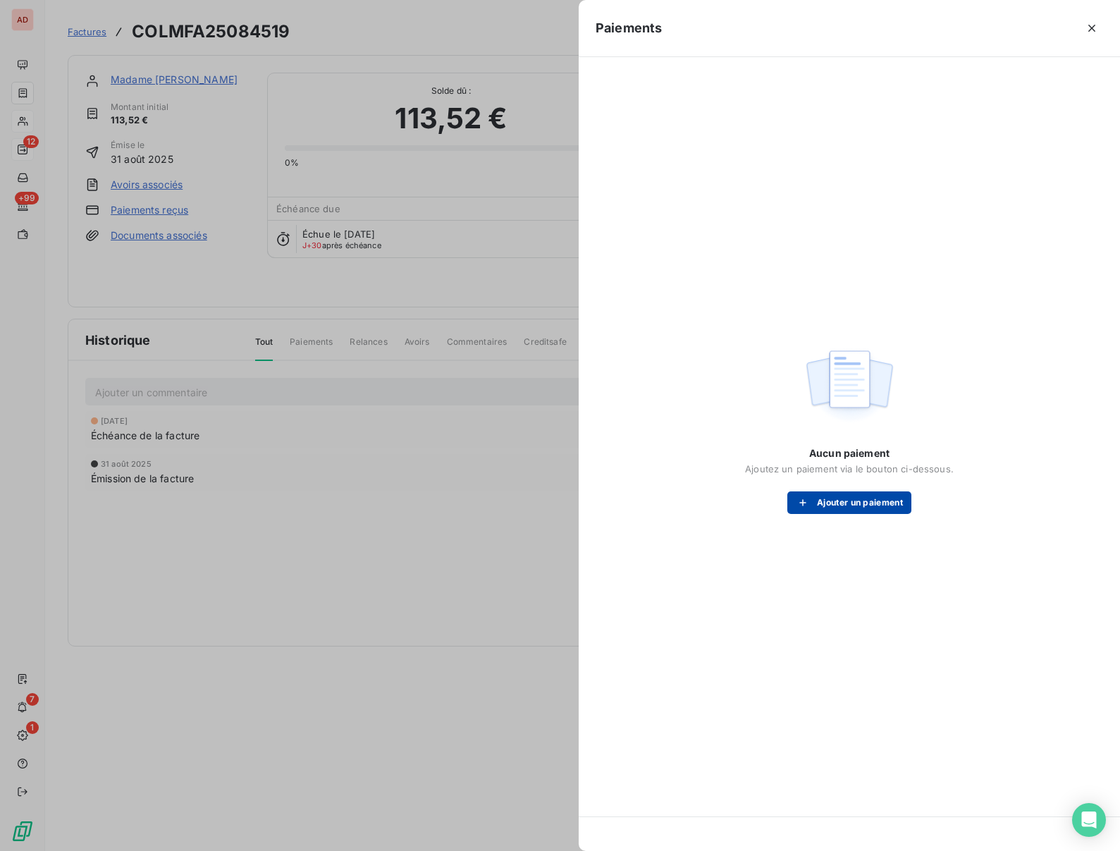
click at [842, 511] on button "Ajouter un paiement" at bounding box center [849, 502] width 124 height 23
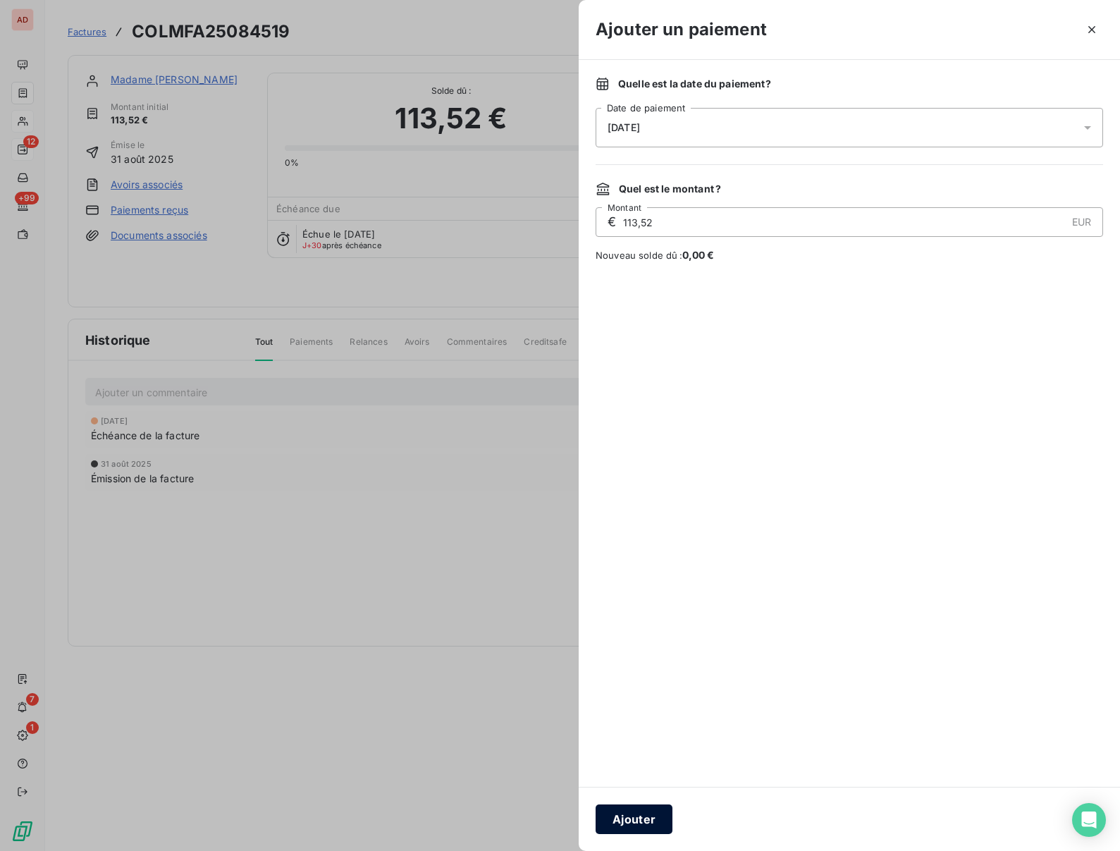
click at [617, 819] on button "Ajouter" at bounding box center [634, 819] width 77 height 30
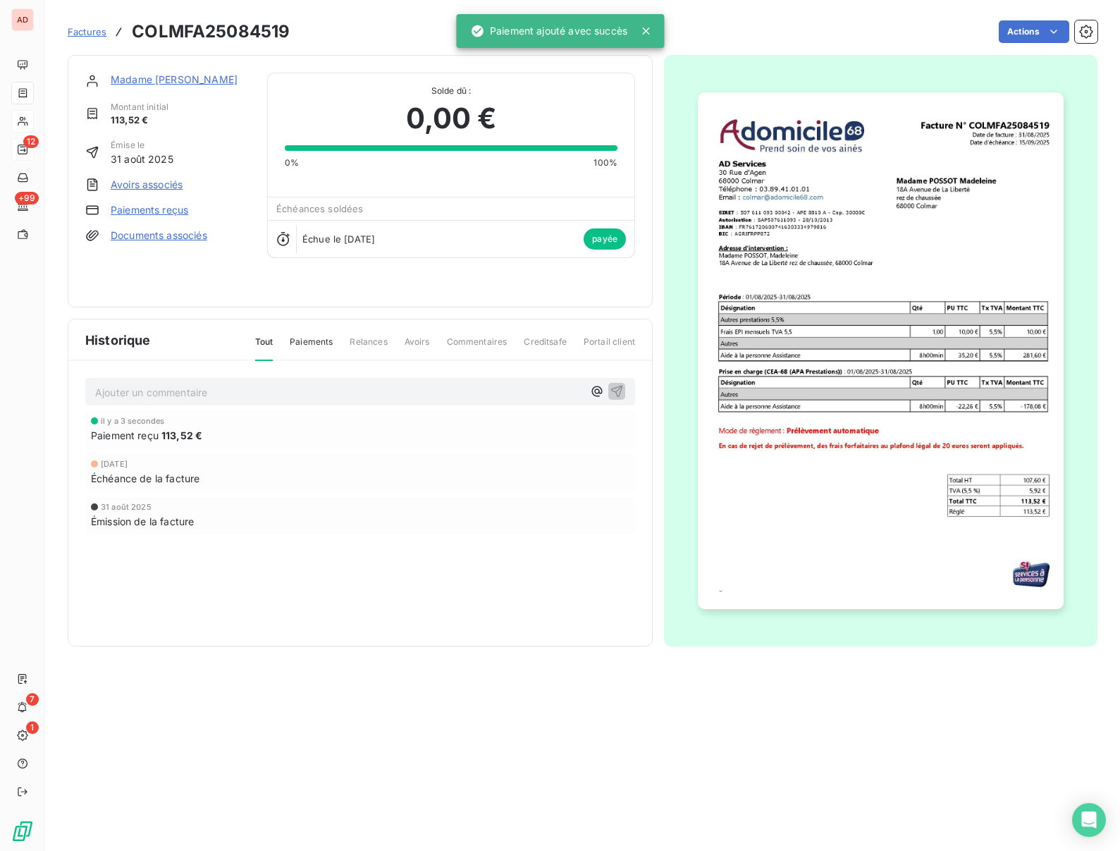
click at [172, 82] on link "Madame POSSOT Madeleine" at bounding box center [174, 79] width 127 height 12
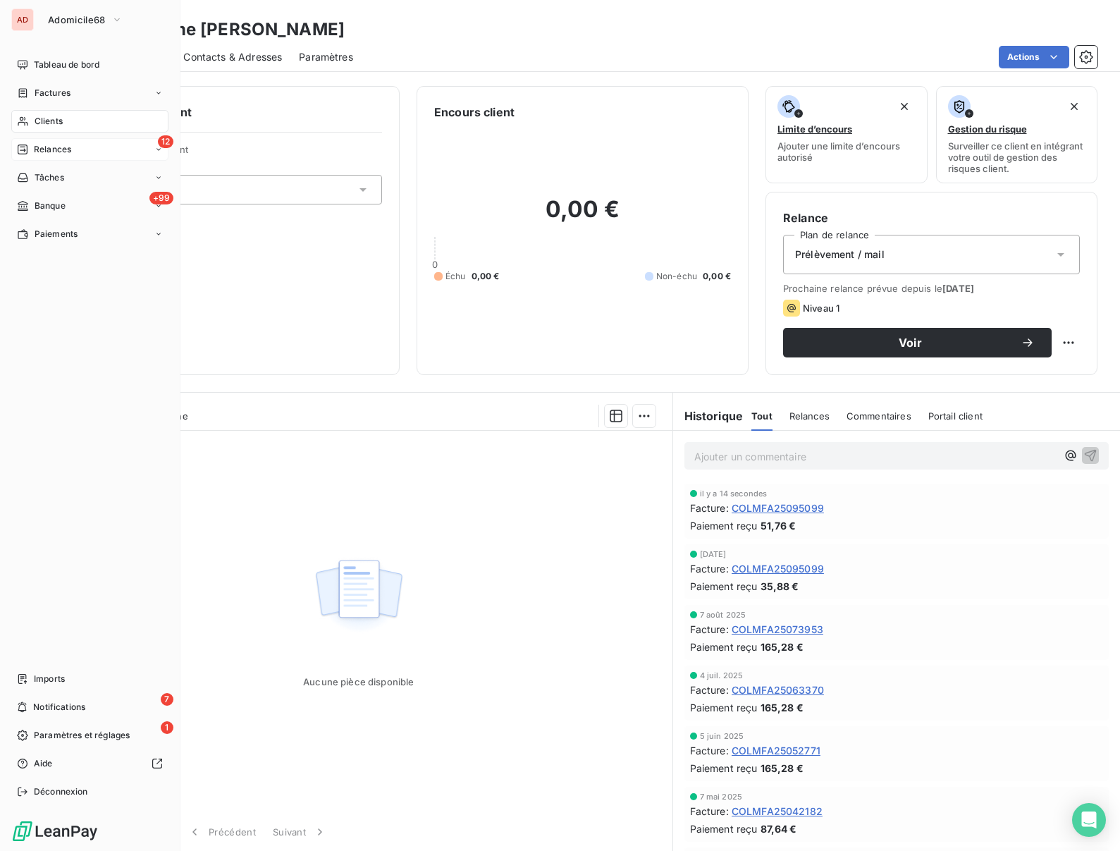
click at [34, 147] on span "Relances" at bounding box center [52, 149] width 37 height 13
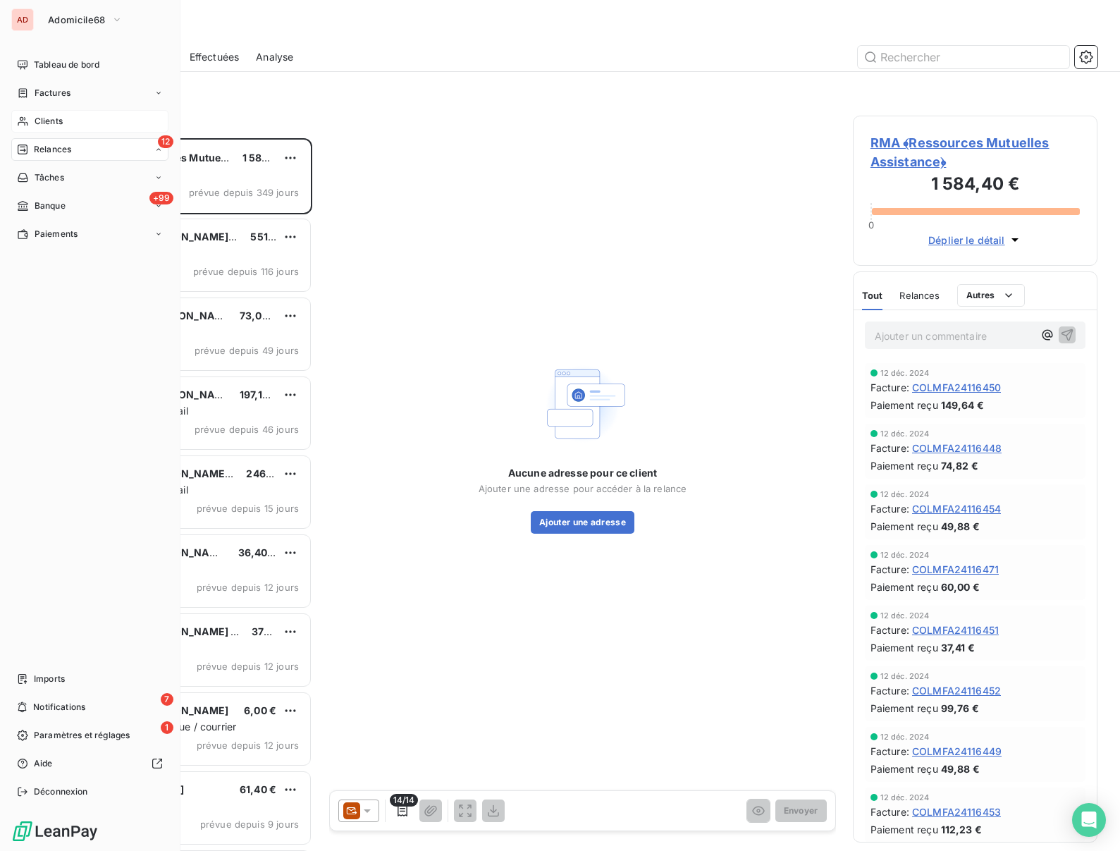
scroll to position [713, 245]
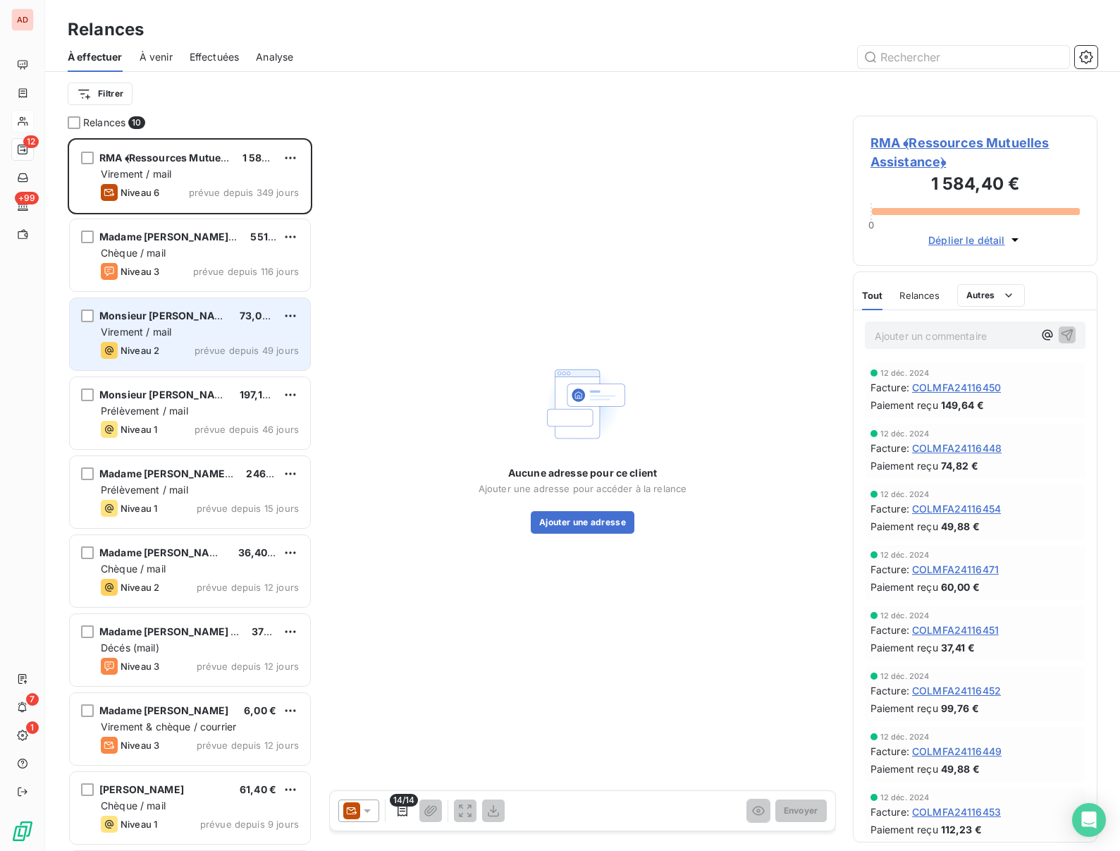
click at [137, 328] on span "Virement / mail" at bounding box center [136, 332] width 70 height 12
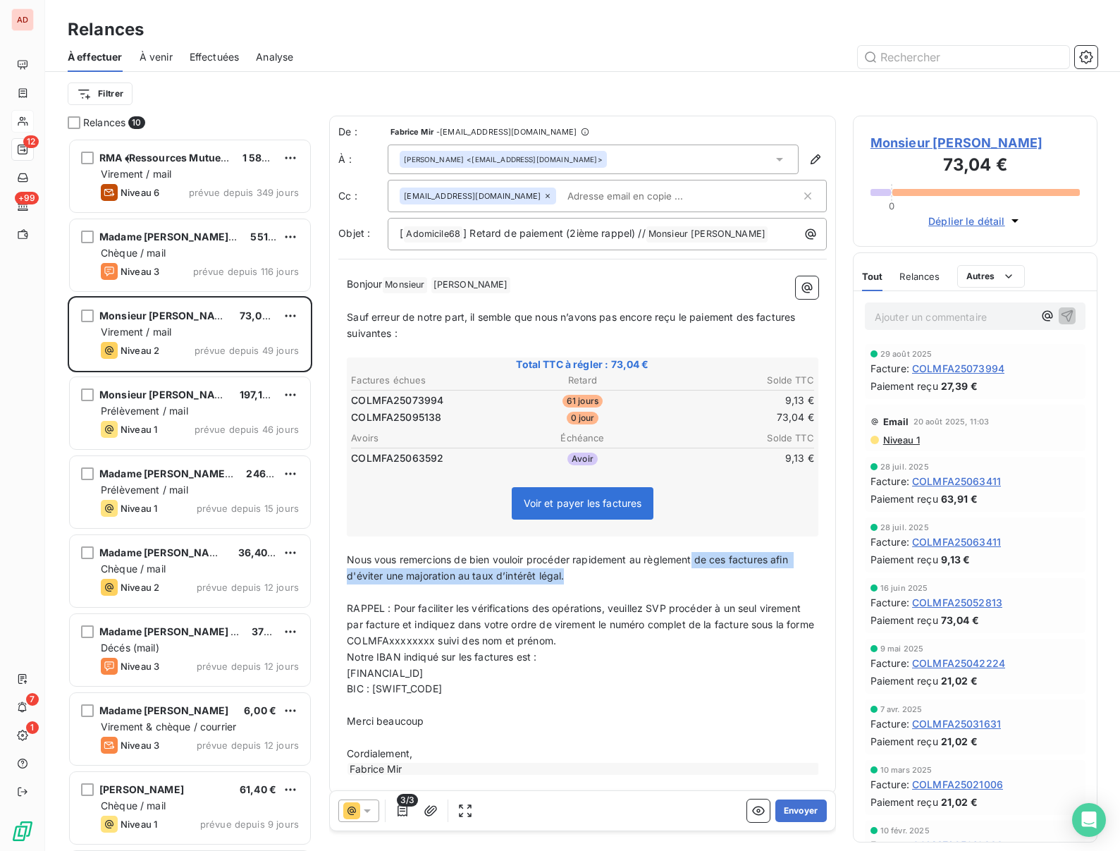
drag, startPoint x: 584, startPoint y: 582, endPoint x: 694, endPoint y: 554, distance: 112.8
click at [694, 554] on p "Nous vous remercions de bien vouloir procéder rapidement au règlement de ces fa…" at bounding box center [583, 568] width 472 height 32
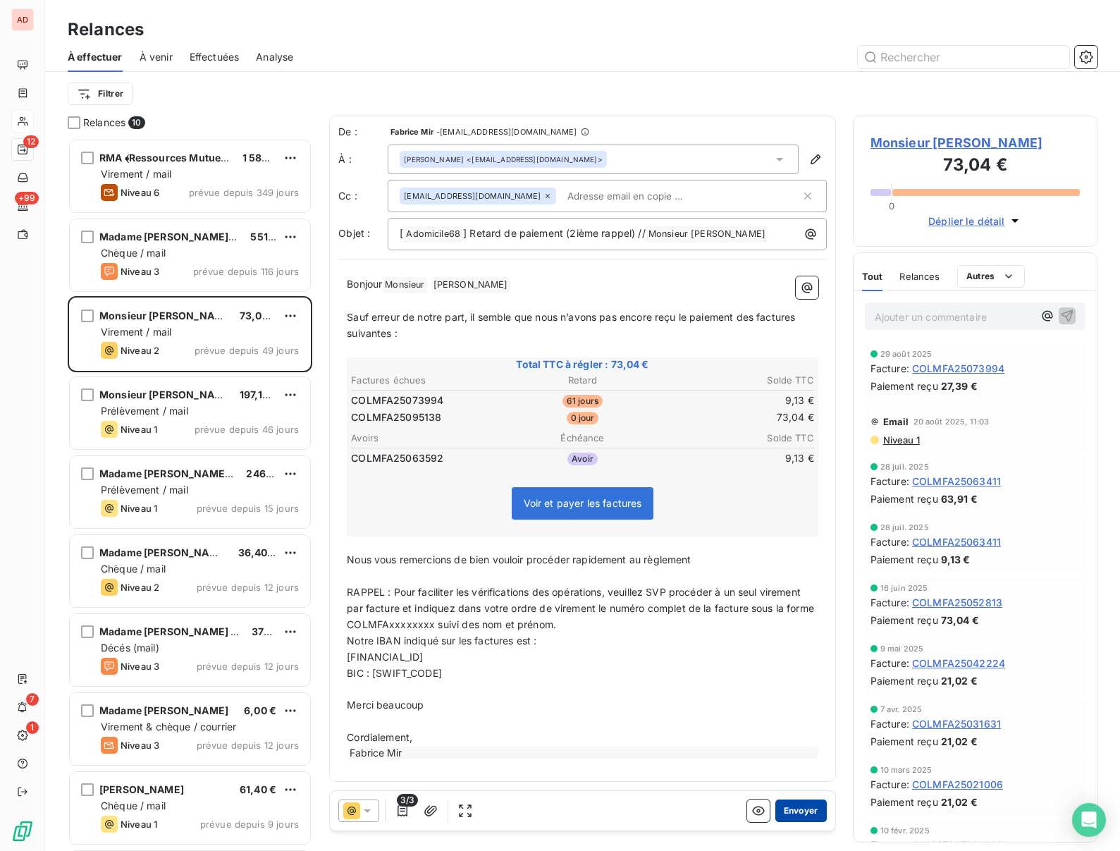
click at [802, 809] on button "Envoyer" at bounding box center [800, 810] width 51 height 23
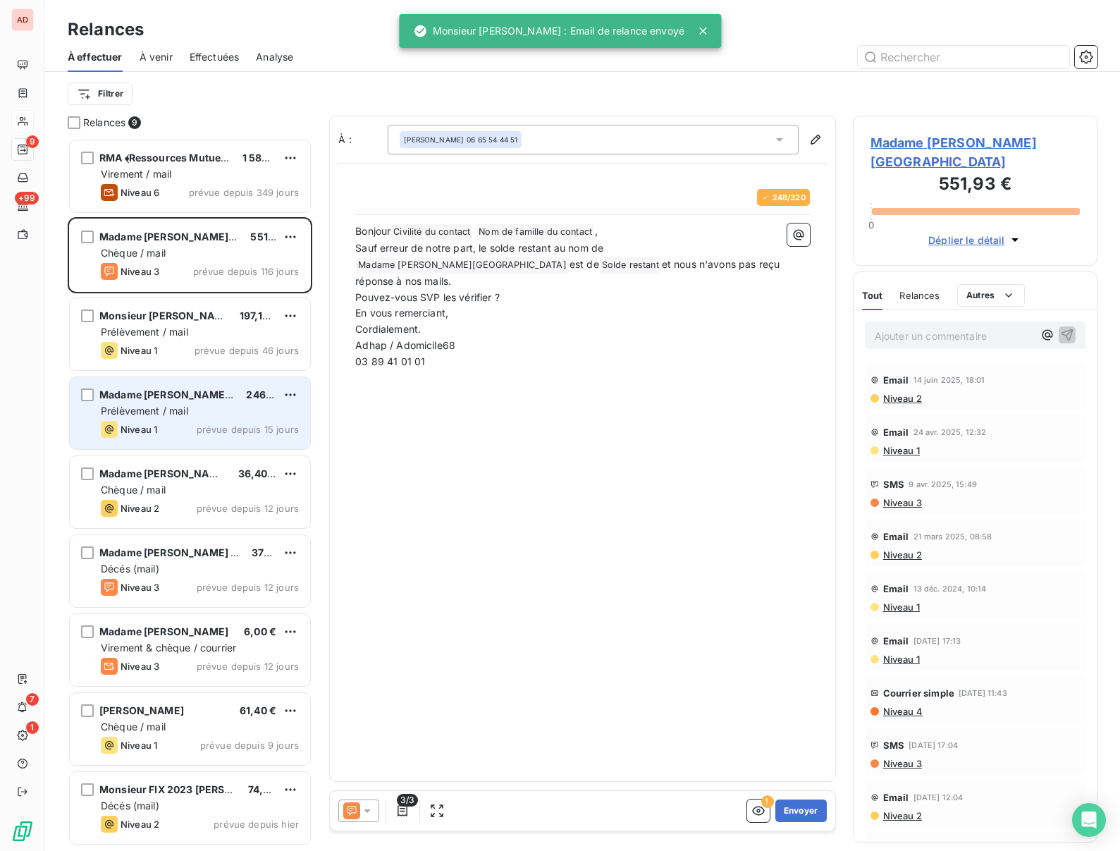
click at [156, 401] on div "Madame [PERSON_NAME] 2023 Liliane" at bounding box center [166, 395] width 135 height 14
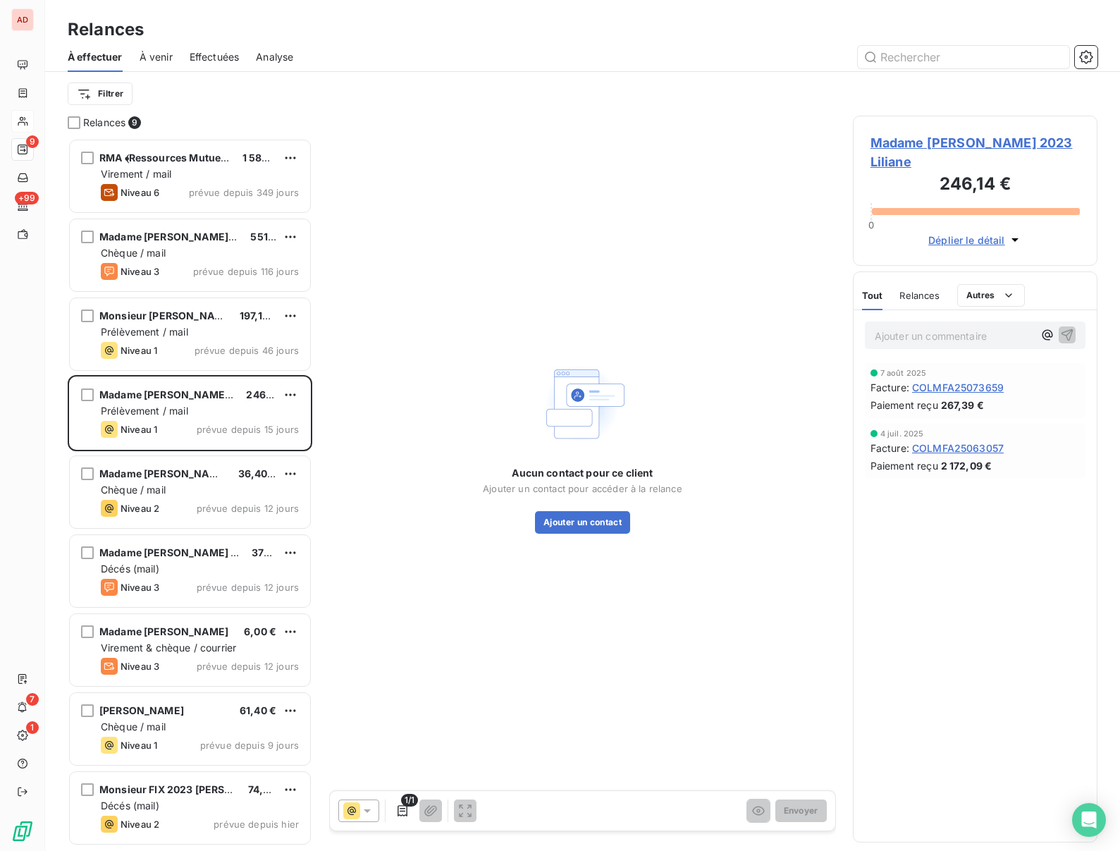
click at [946, 140] on span "Madame [PERSON_NAME] 2023 Liliane" at bounding box center [975, 152] width 209 height 38
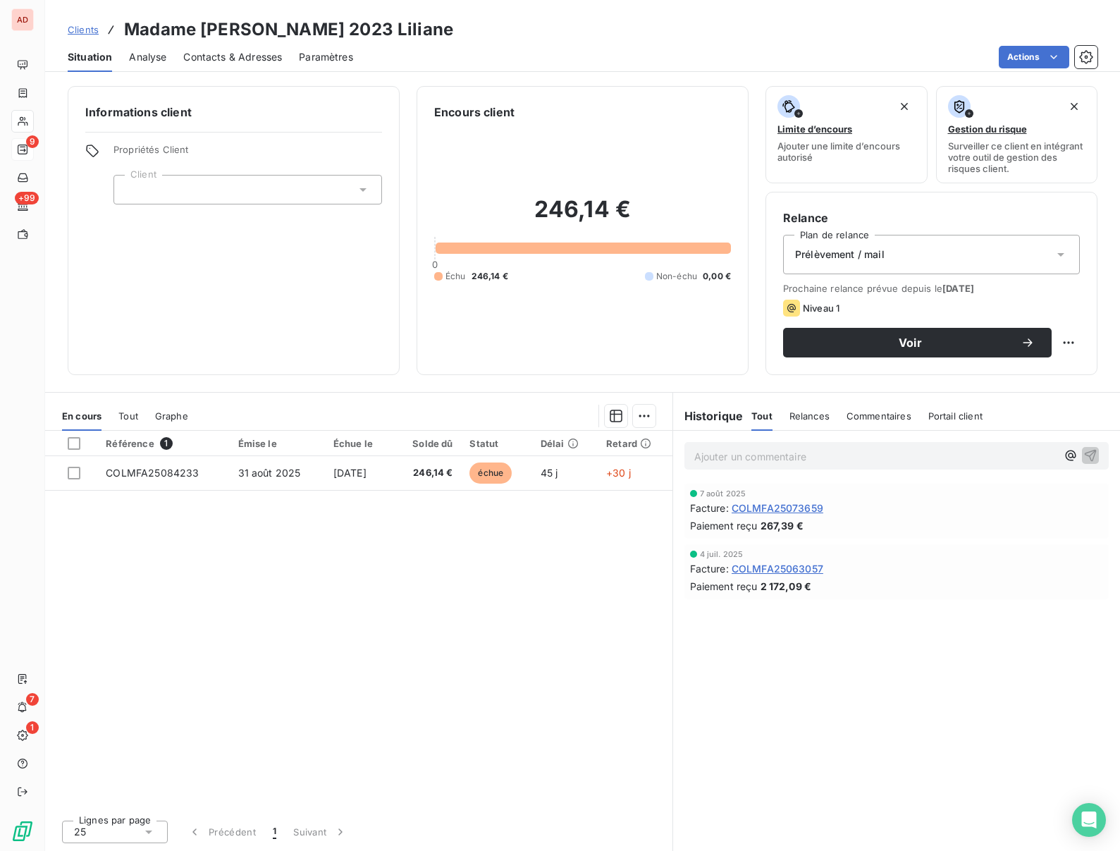
click at [837, 250] on span "Prélèvement / mail" at bounding box center [840, 254] width 90 height 14
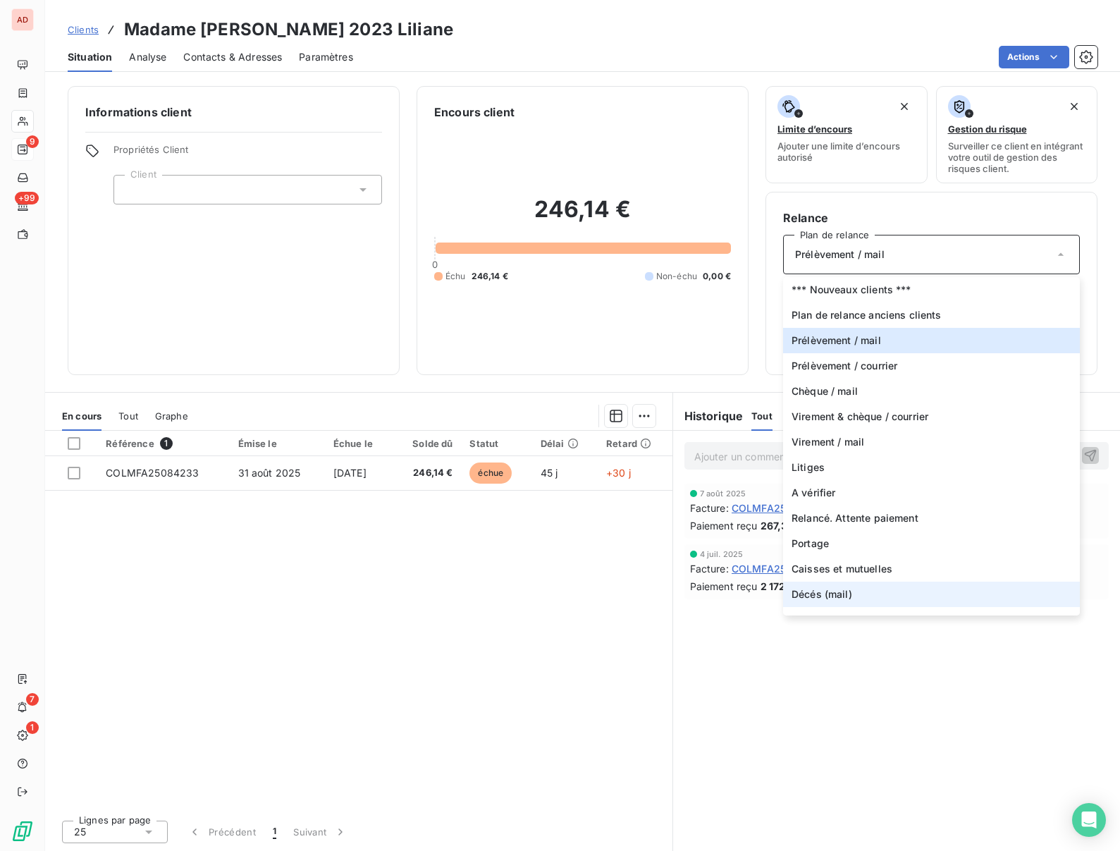
click at [814, 596] on span "Décés (mail)" at bounding box center [822, 594] width 61 height 14
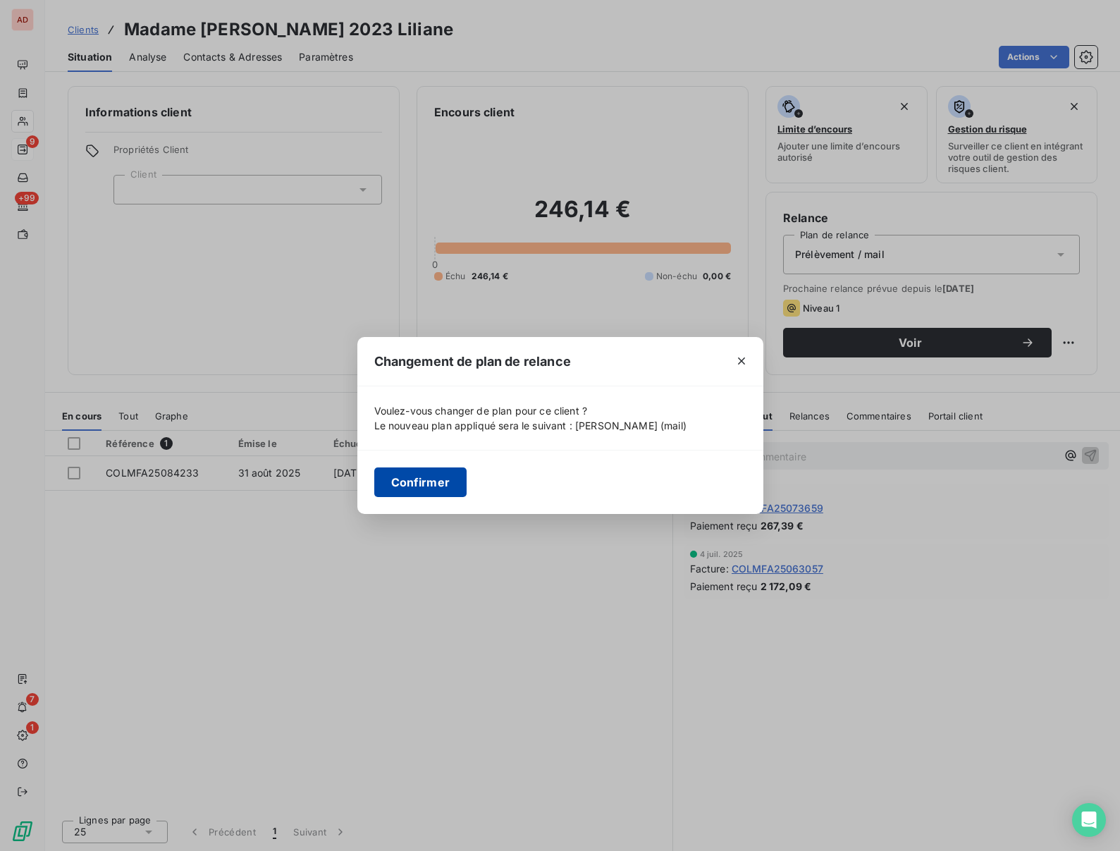
click at [429, 484] on button "Confirmer" at bounding box center [420, 482] width 93 height 30
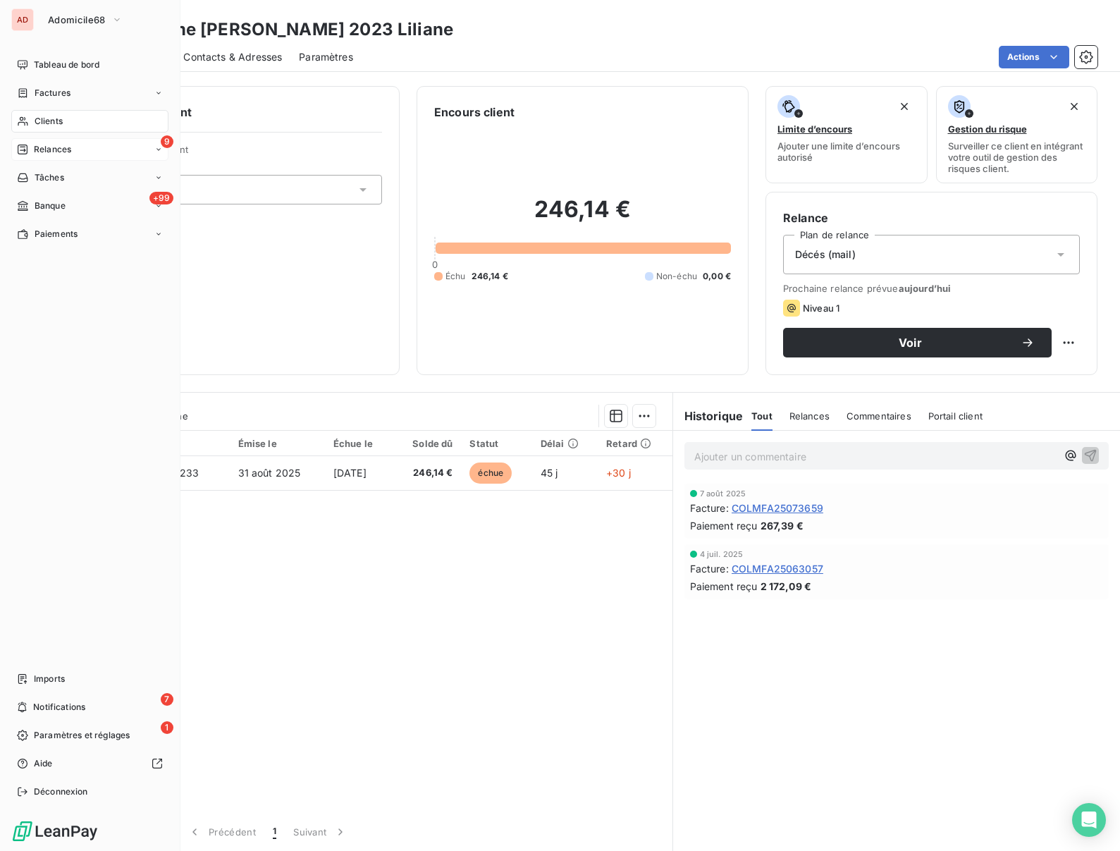
click at [44, 119] on span "Clients" at bounding box center [49, 121] width 28 height 13
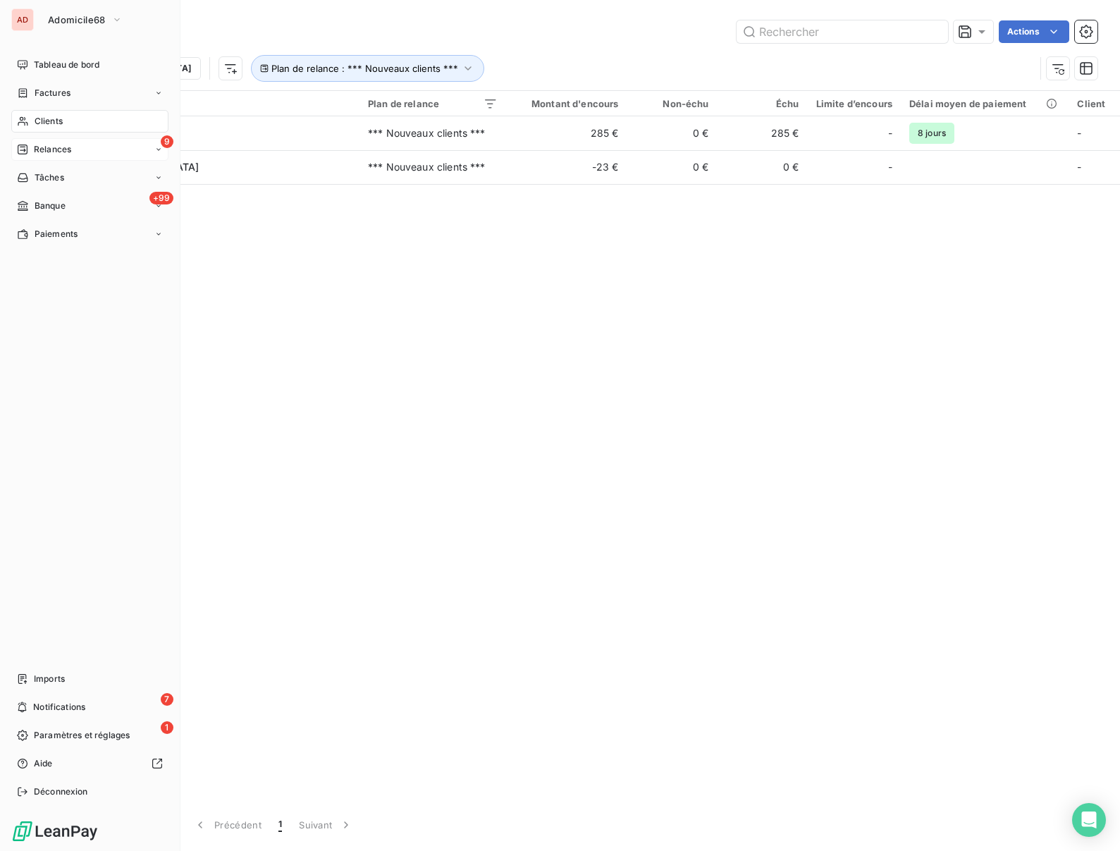
click at [31, 153] on div "Relances" at bounding box center [44, 149] width 54 height 13
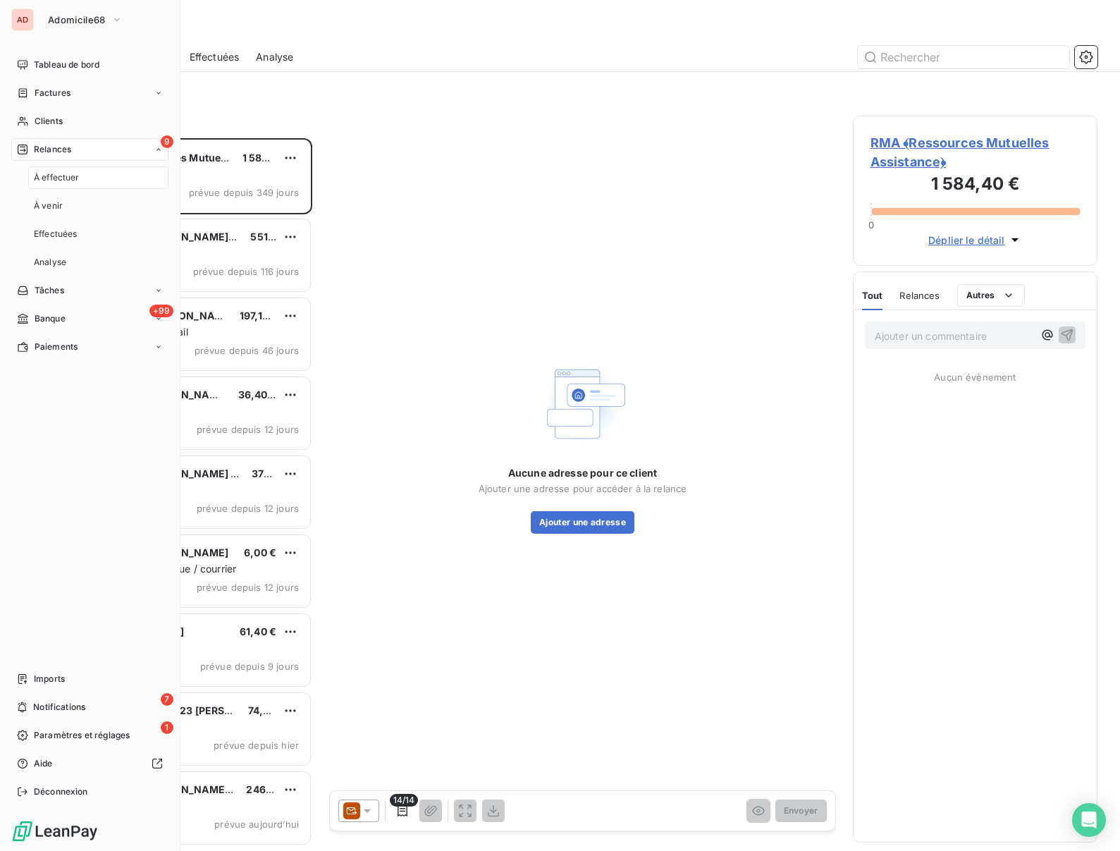
scroll to position [713, 245]
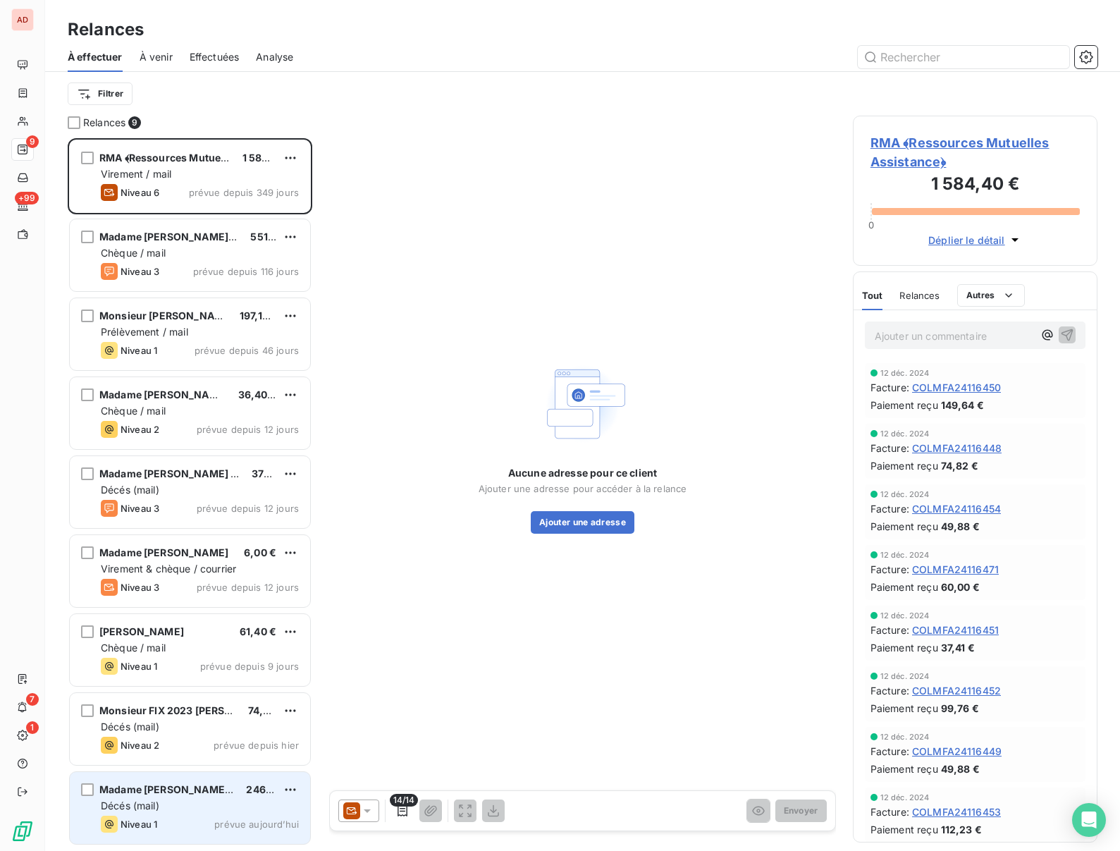
click at [128, 795] on span "Madame [PERSON_NAME] 2023 Liliane" at bounding box center [195, 789] width 192 height 12
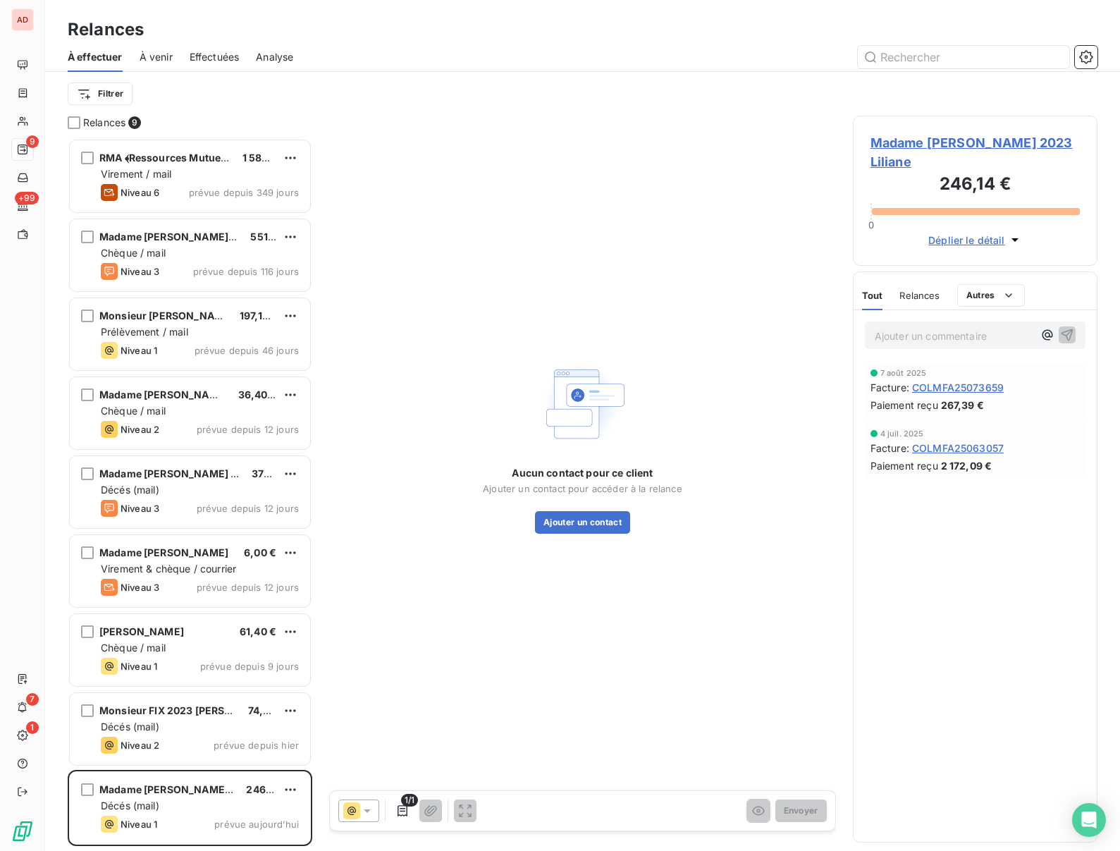
click at [902, 142] on span "Madame [PERSON_NAME] 2023 Liliane" at bounding box center [975, 152] width 209 height 38
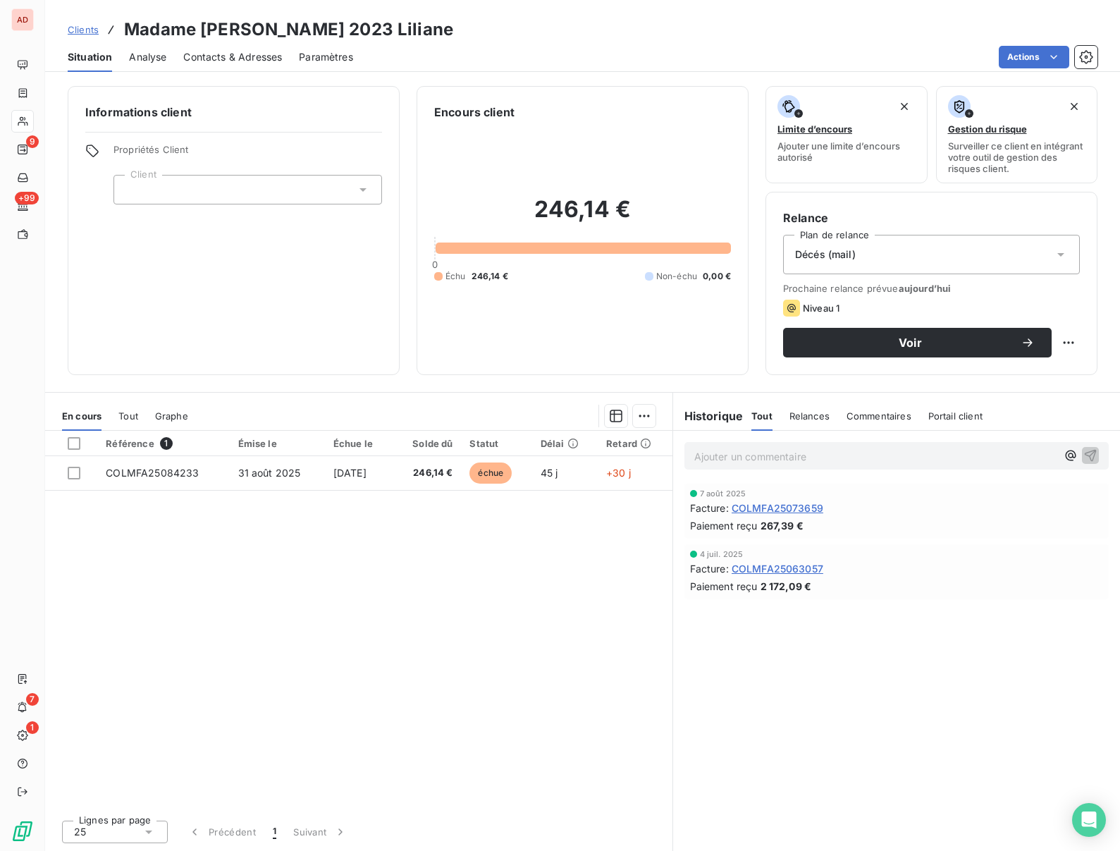
click at [217, 58] on span "Contacts & Adresses" at bounding box center [232, 57] width 99 height 14
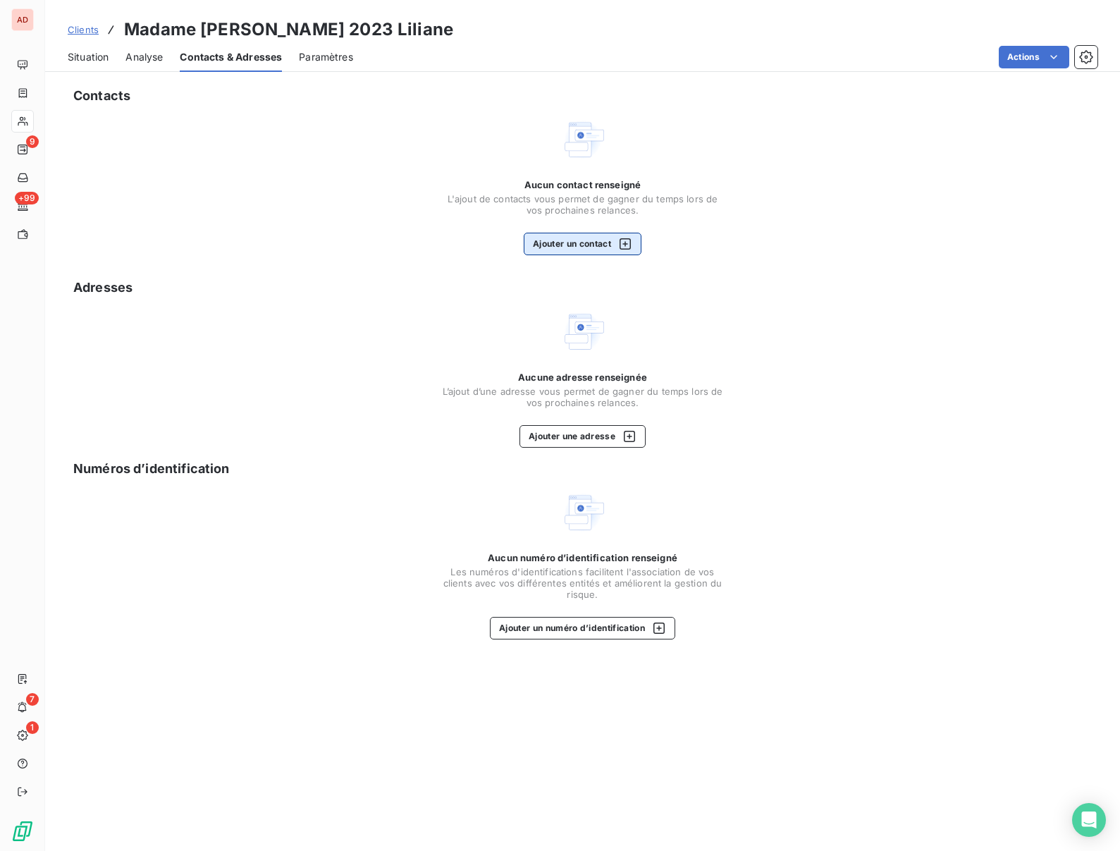
click at [596, 248] on button "Ajouter un contact" at bounding box center [583, 244] width 118 height 23
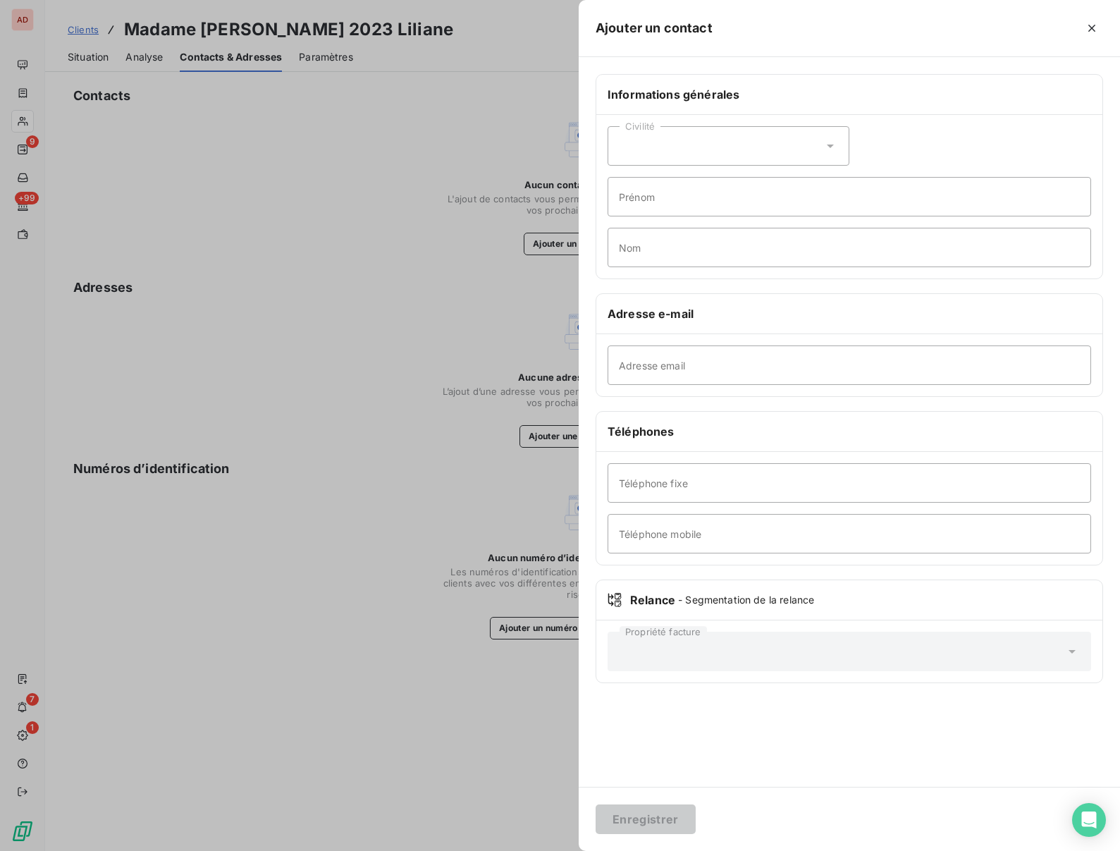
click at [661, 137] on div "Civilité" at bounding box center [729, 145] width 242 height 39
click at [644, 181] on span "Madame" at bounding box center [655, 181] width 38 height 13
click at [639, 192] on input "Prénom" at bounding box center [850, 196] width 484 height 39
type input "[PERSON_NAME]"
type input "PAPIN"
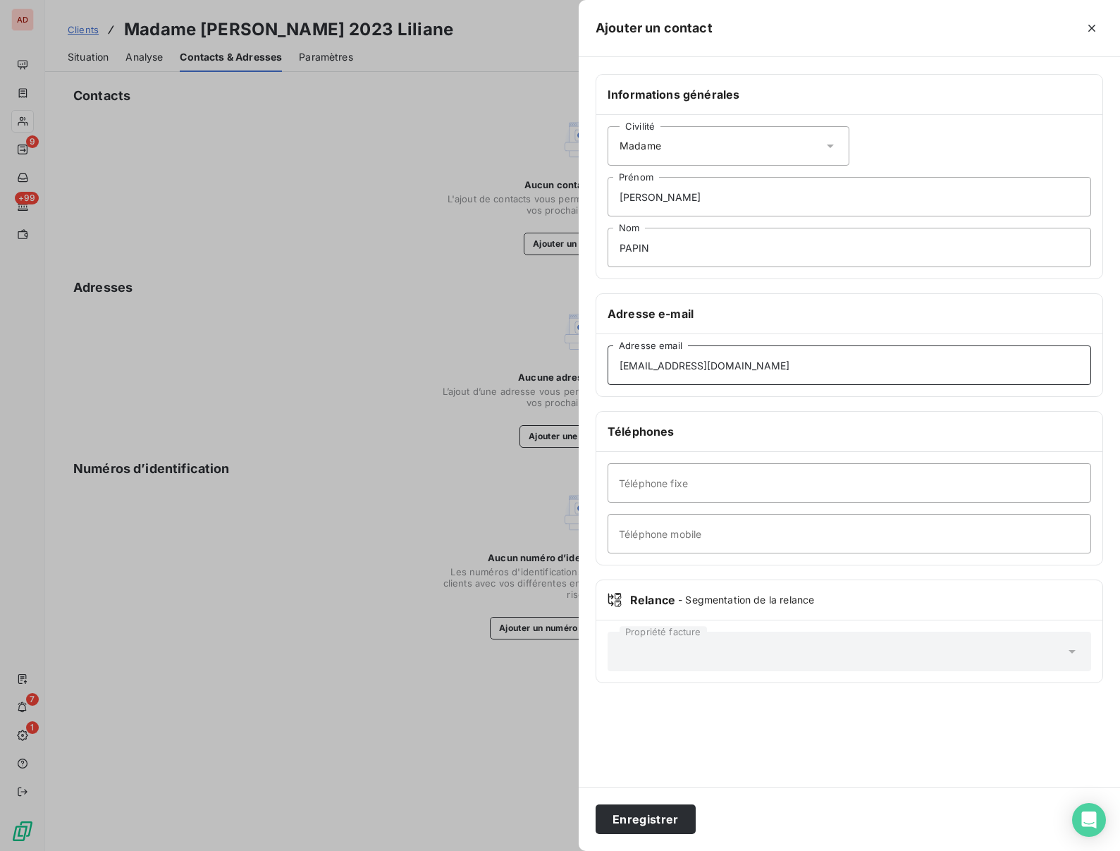
type input "[EMAIL_ADDRESS][DOMAIN_NAME]"
click at [637, 534] on input "Téléphone mobile" at bounding box center [850, 533] width 484 height 39
type input "0623363769"
click at [732, 679] on div "Propriété facture" at bounding box center [849, 651] width 506 height 62
click at [641, 812] on button "Enregistrer" at bounding box center [646, 819] width 100 height 30
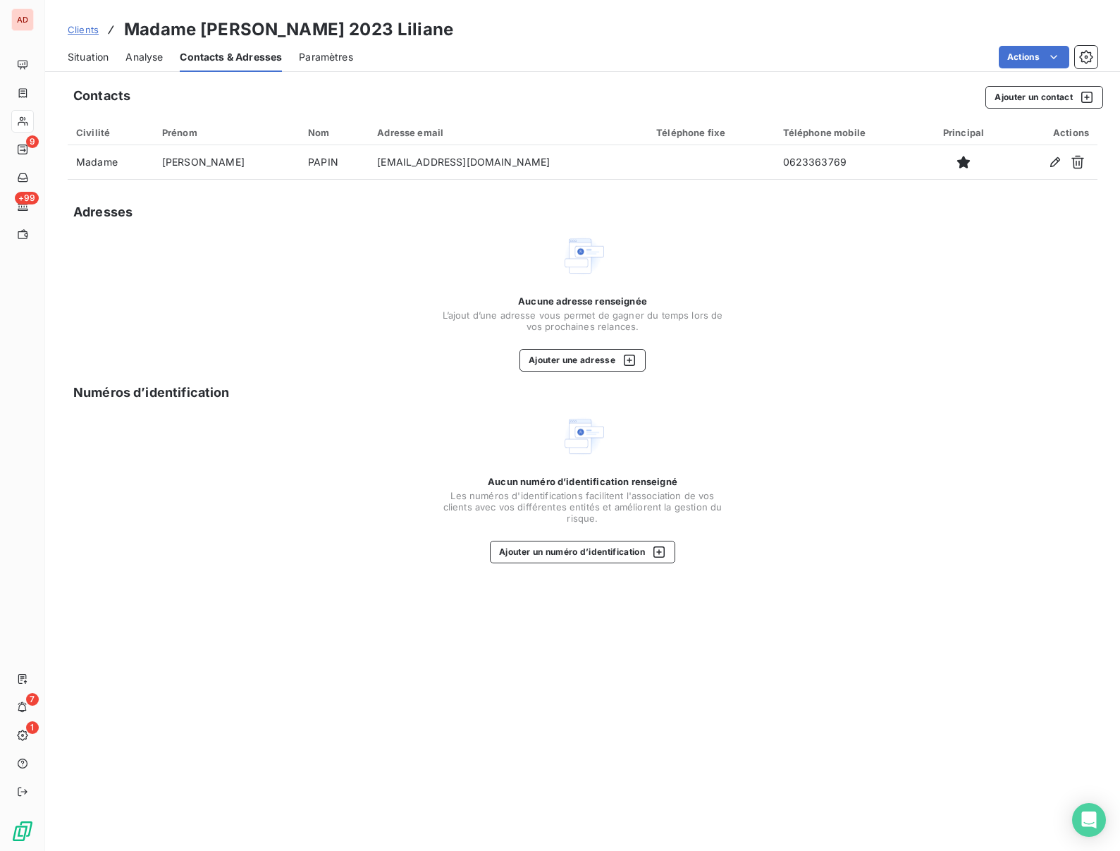
click at [84, 61] on span "Situation" at bounding box center [88, 57] width 41 height 14
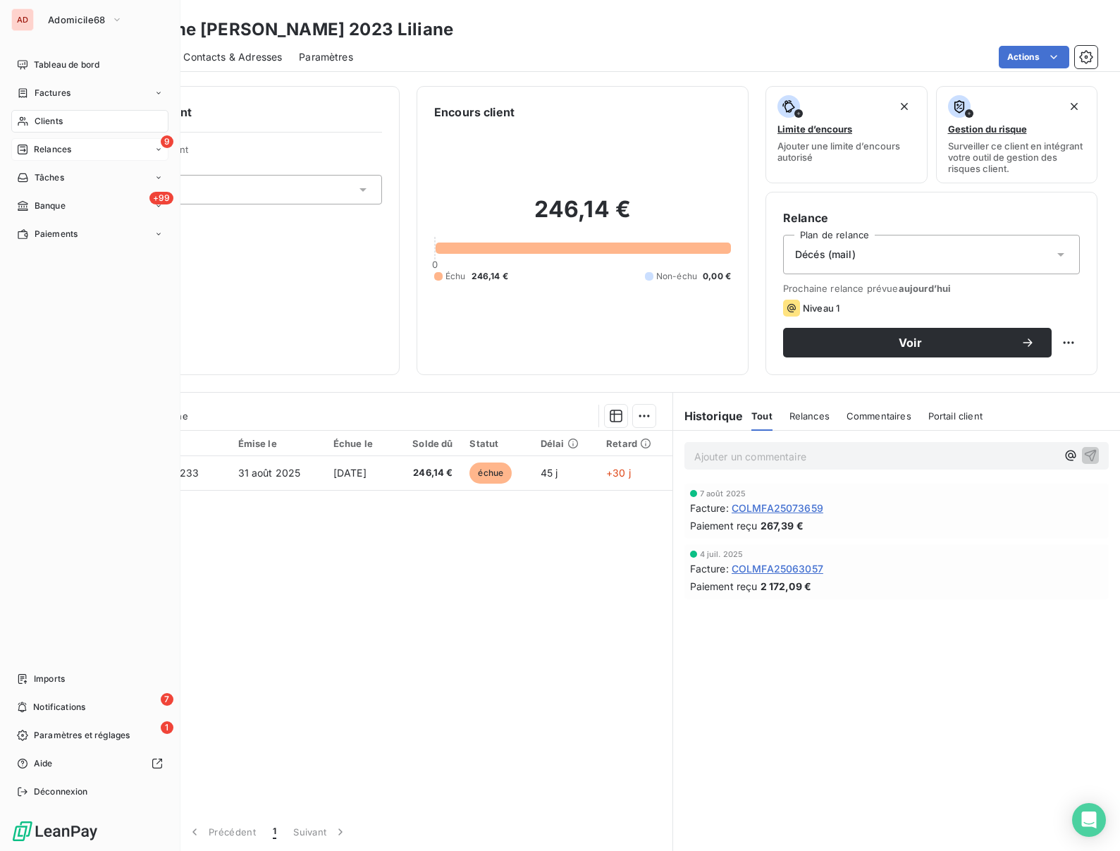
click at [55, 152] on span "Relances" at bounding box center [52, 149] width 37 height 13
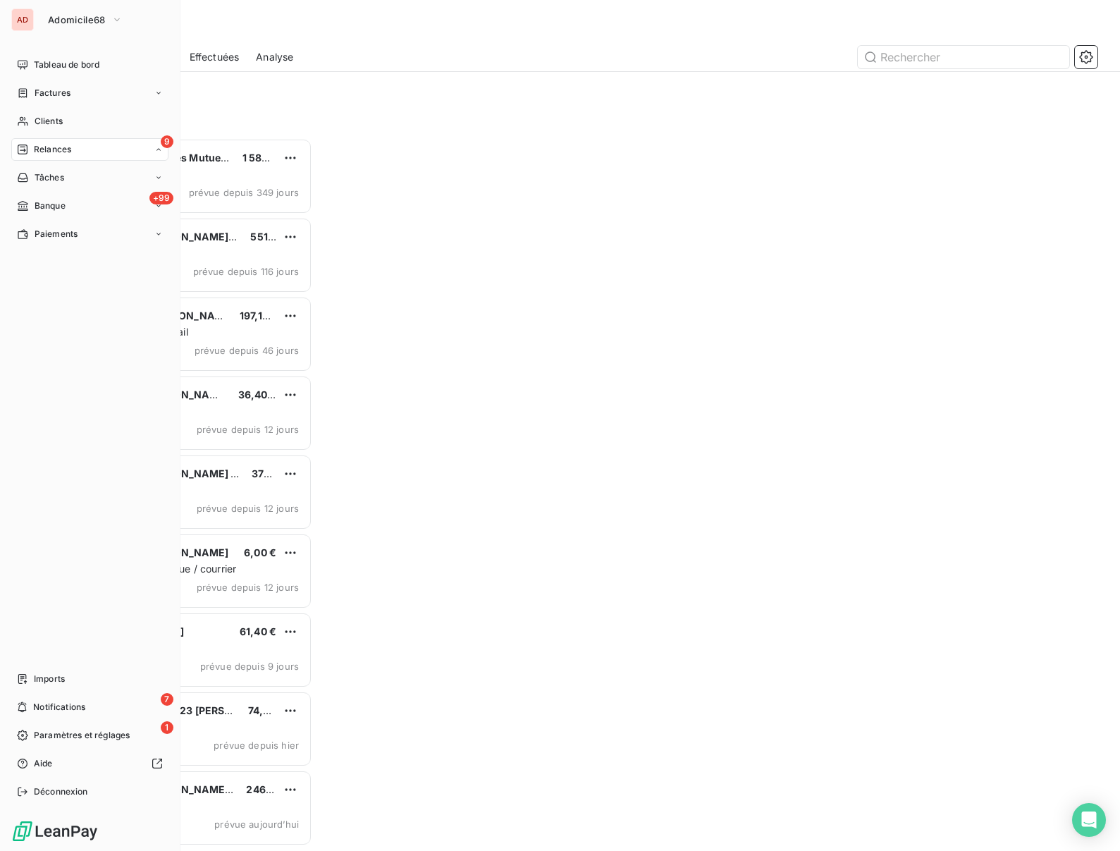
scroll to position [713, 245]
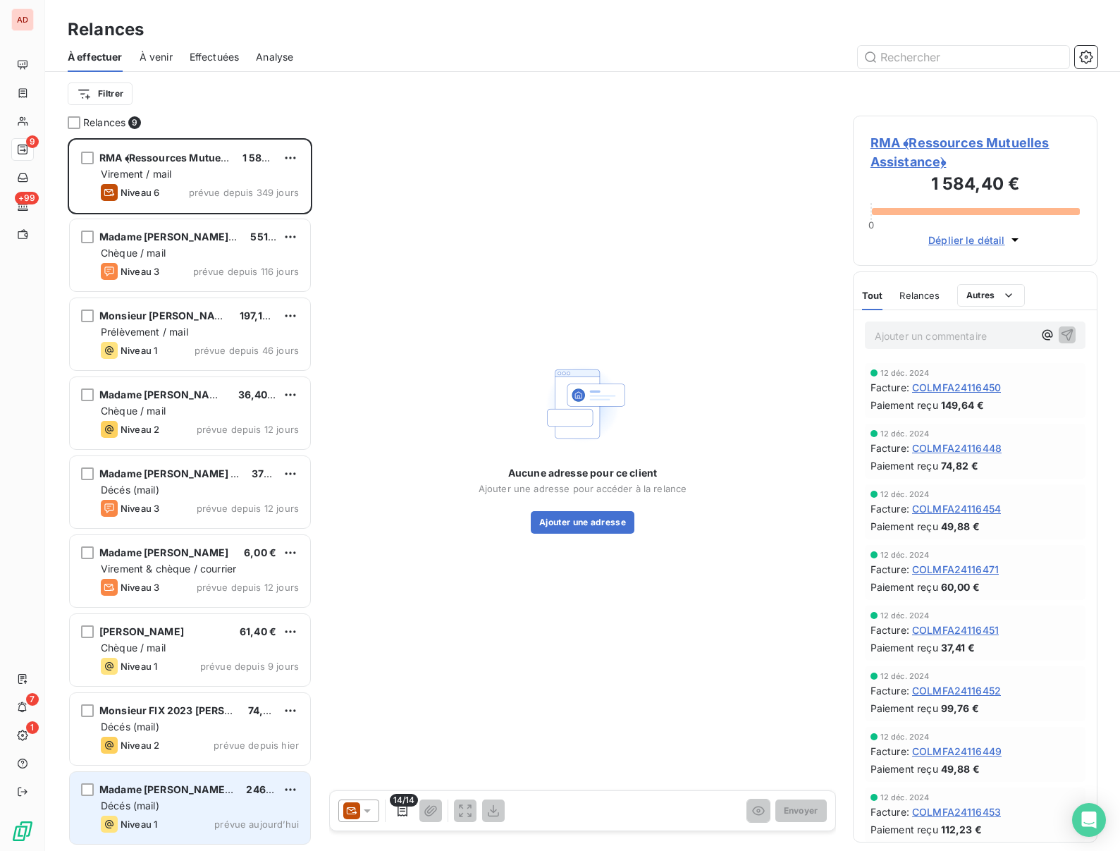
click at [135, 799] on span "Décés (mail)" at bounding box center [130, 805] width 59 height 12
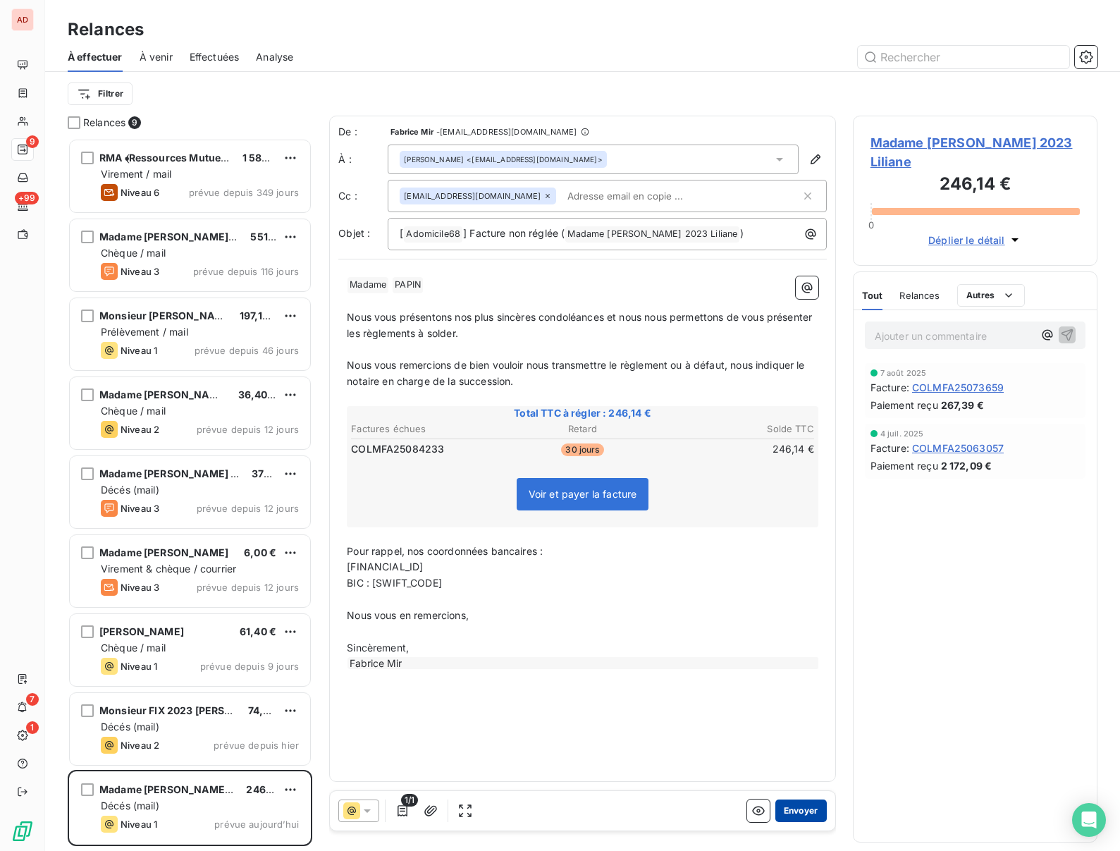
click at [790, 802] on button "Envoyer" at bounding box center [800, 810] width 51 height 23
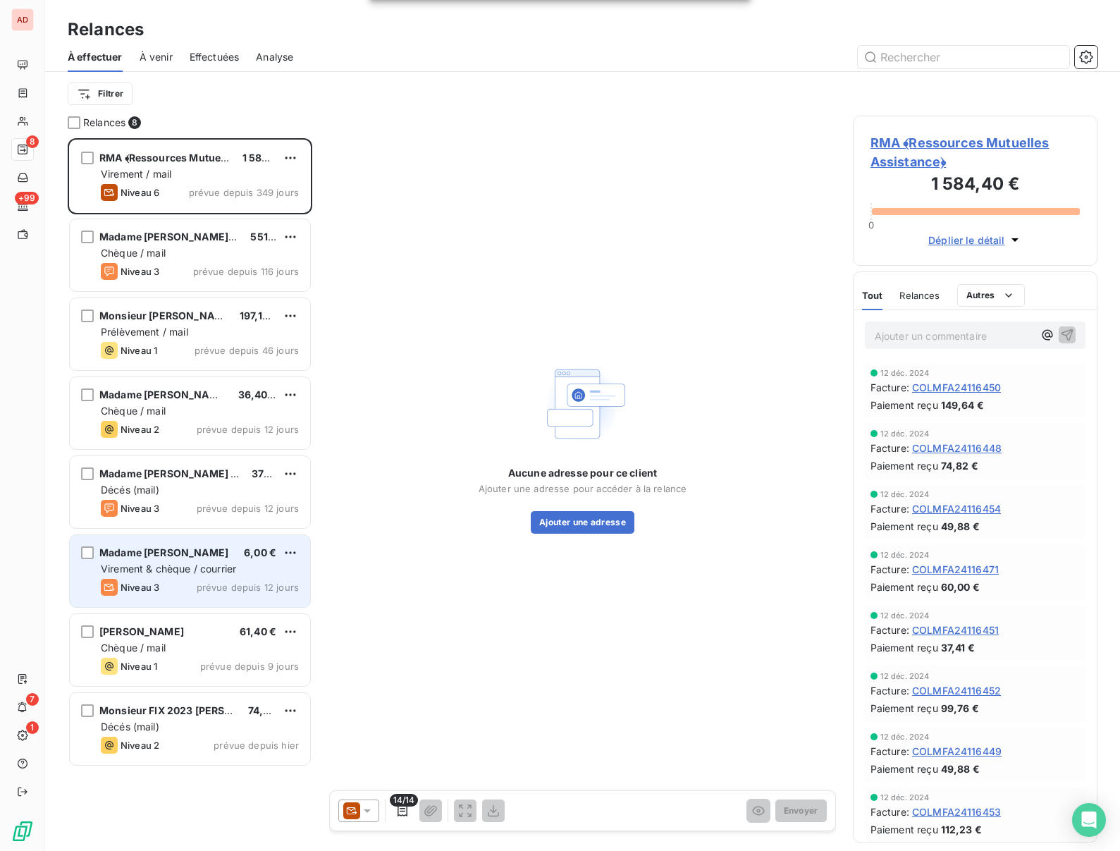
click at [157, 560] on div "Madame [PERSON_NAME] 6,00 € Virement & chèque / courrier Niveau 3 prévue depuis…" at bounding box center [190, 571] width 240 height 72
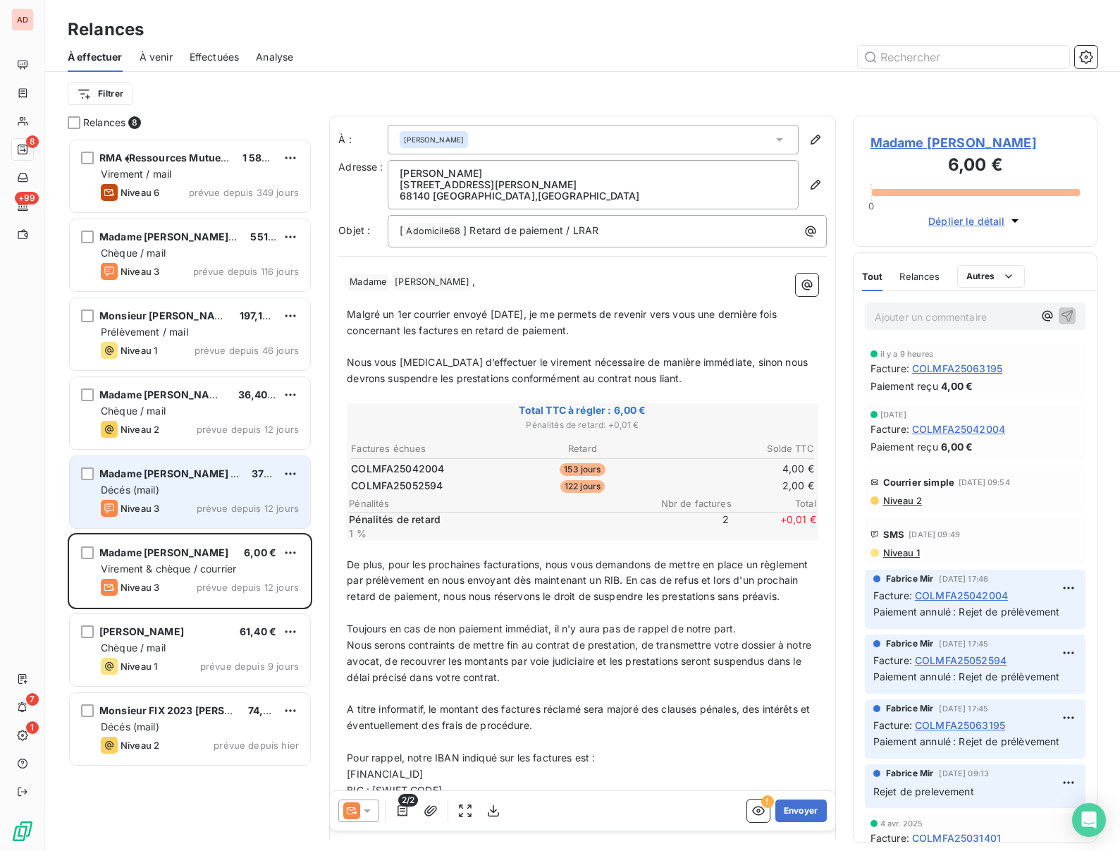
click at [163, 483] on div "Décés (mail)" at bounding box center [200, 490] width 198 height 14
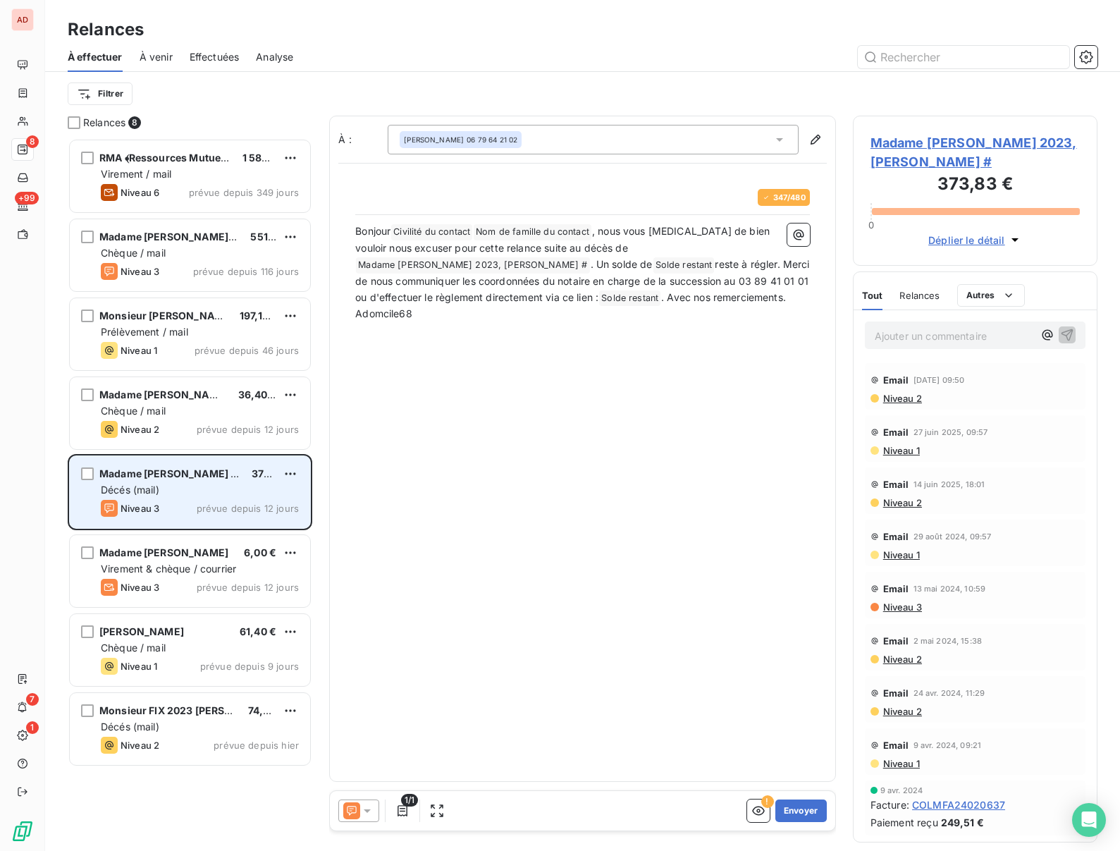
scroll to position [713, 245]
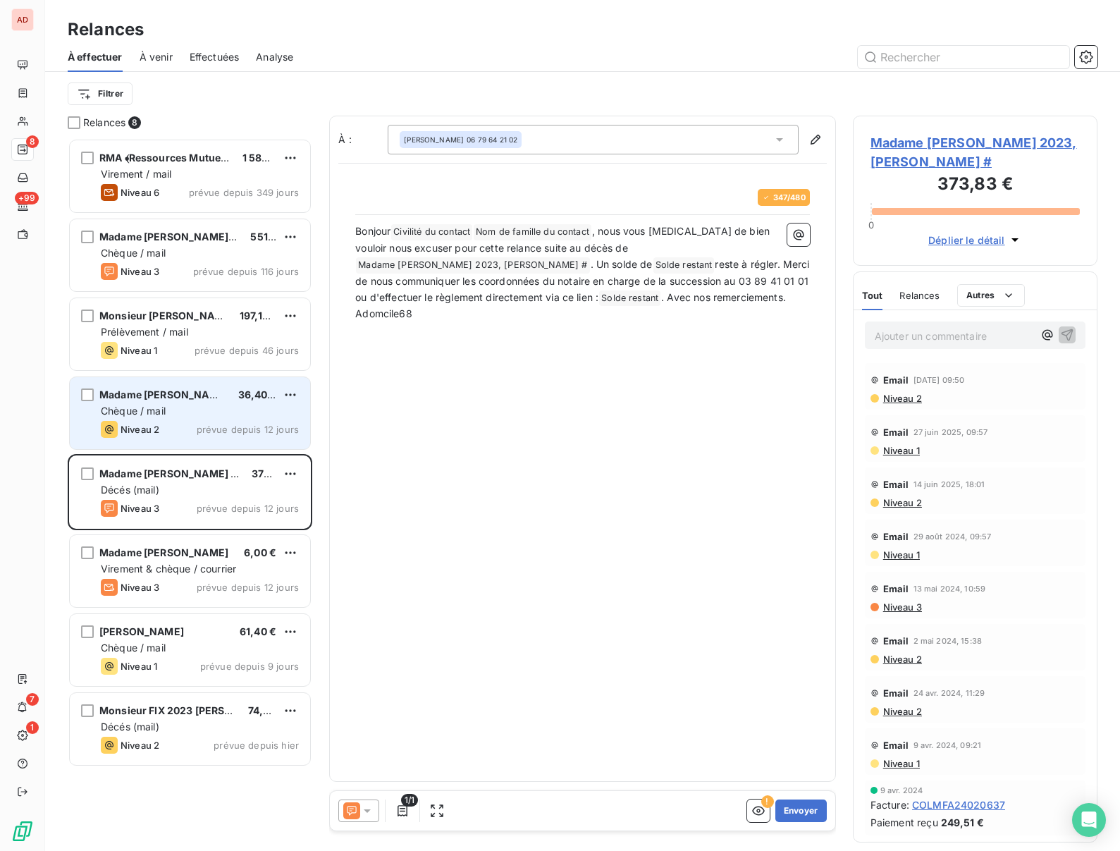
click at [179, 417] on div "Chèque / mail" at bounding box center [200, 411] width 198 height 14
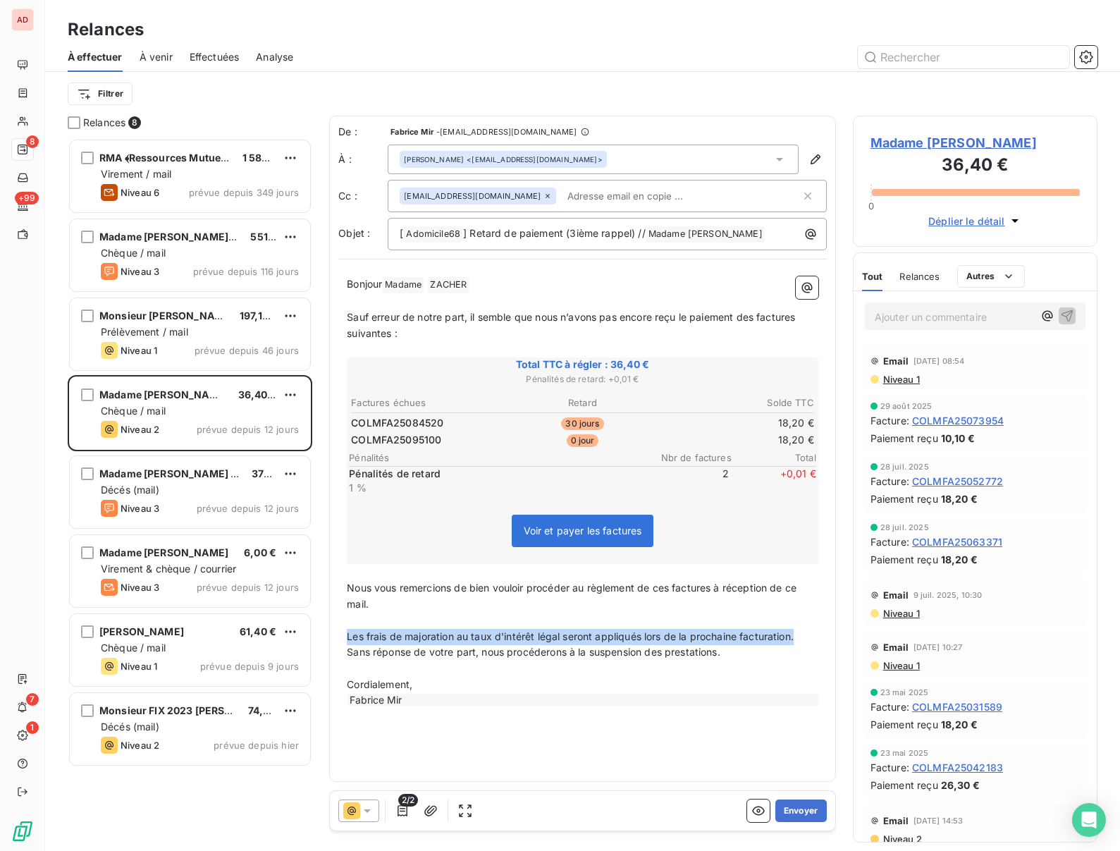
drag, startPoint x: 815, startPoint y: 638, endPoint x: 347, endPoint y: 640, distance: 468.1
click at [347, 640] on p "Les frais de majoration au taux d'intérêt légal seront appliqués lors de la pro…" at bounding box center [583, 637] width 472 height 16
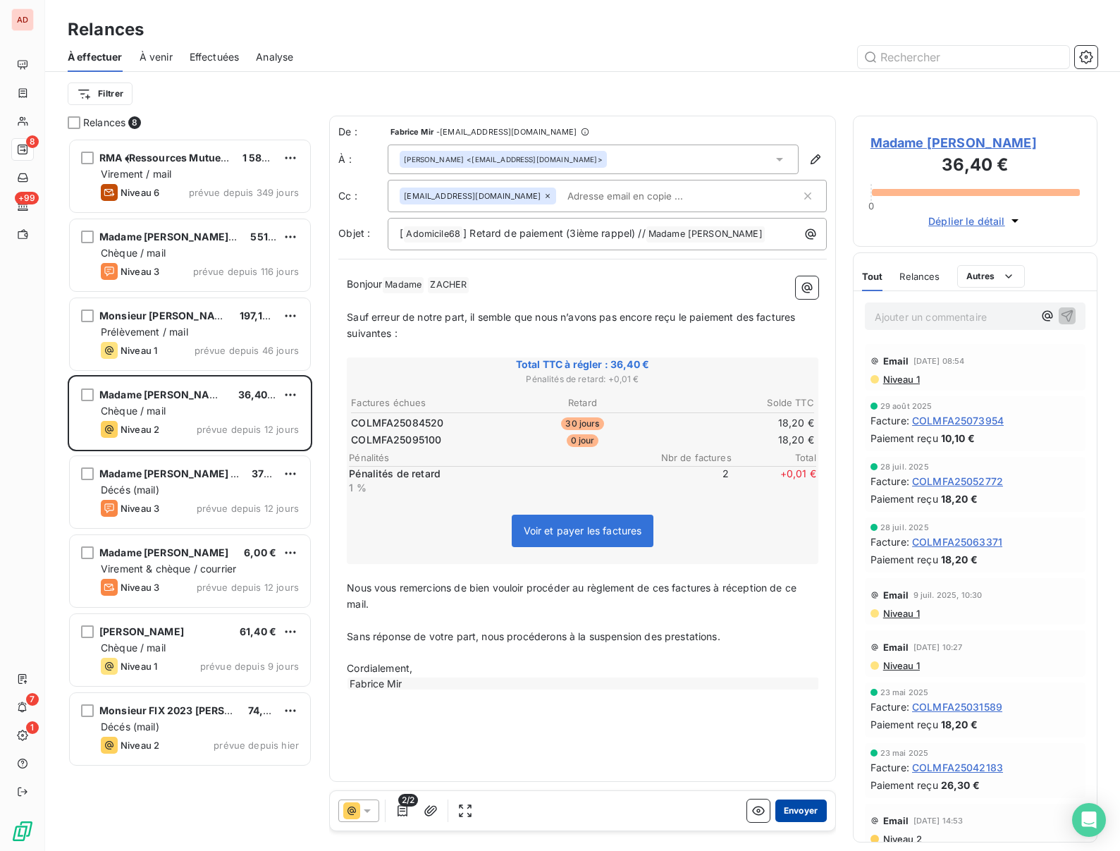
click at [812, 803] on button "Envoyer" at bounding box center [800, 810] width 51 height 23
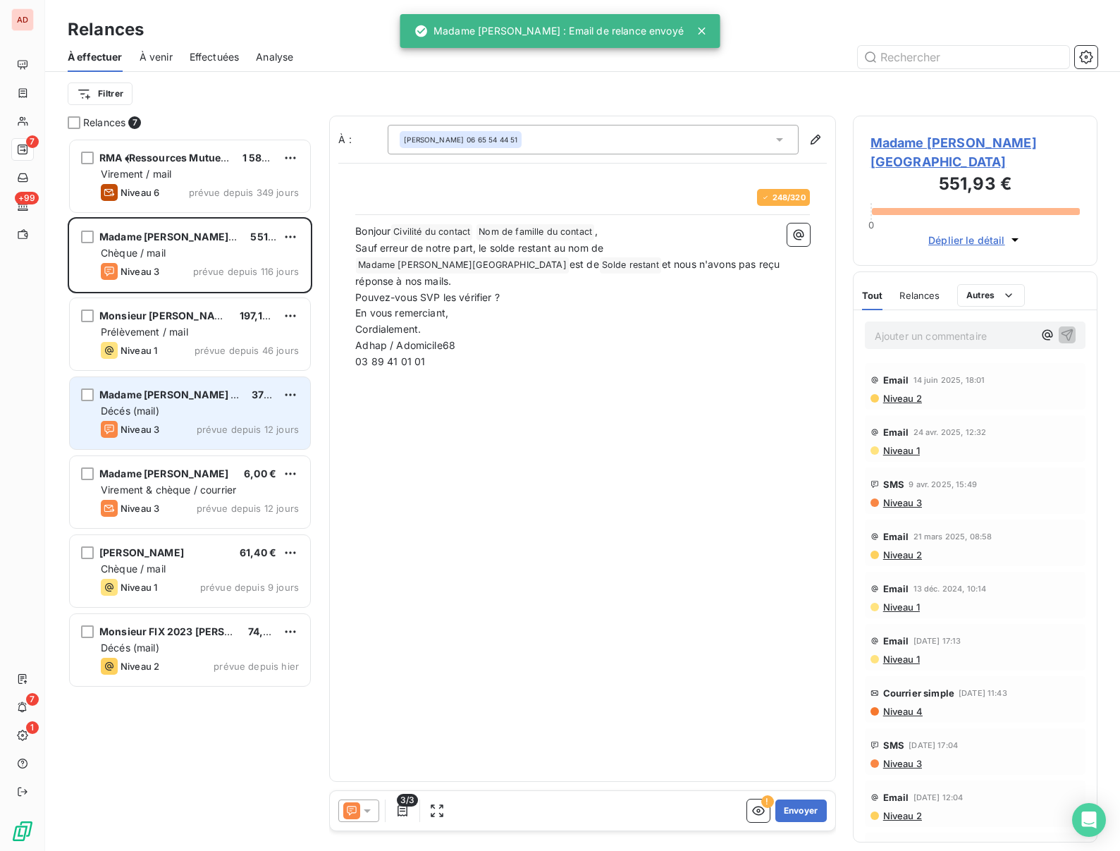
click at [179, 429] on div "Niveau 3 prévue depuis 12 jours" at bounding box center [200, 429] width 198 height 17
